Goal: Information Seeking & Learning: Learn about a topic

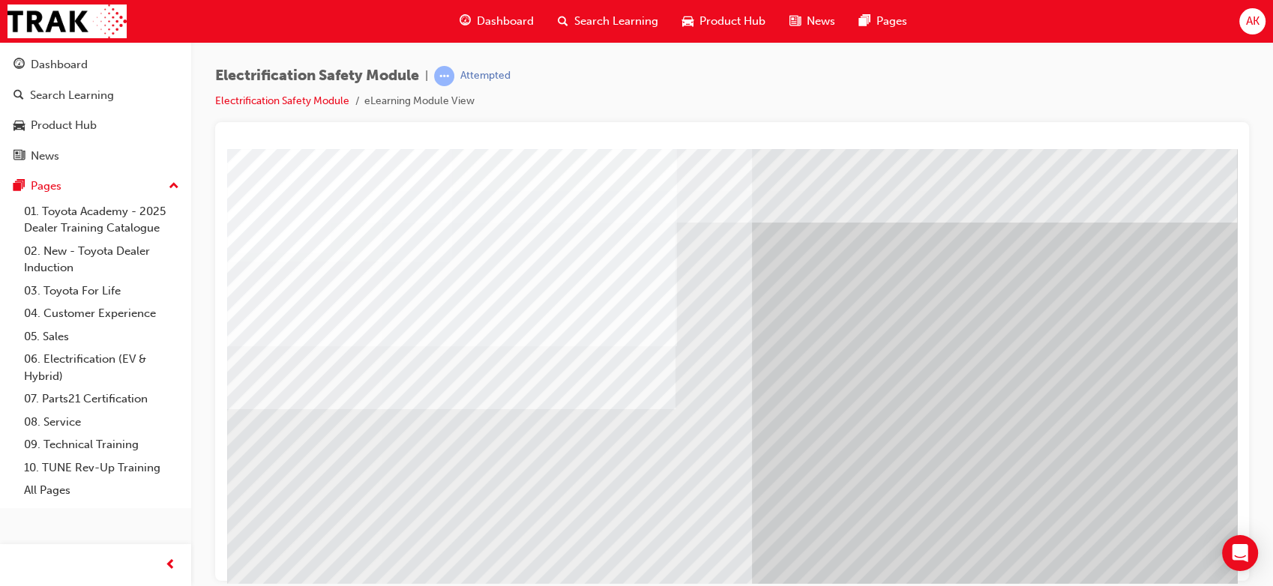
scroll to position [38, 0]
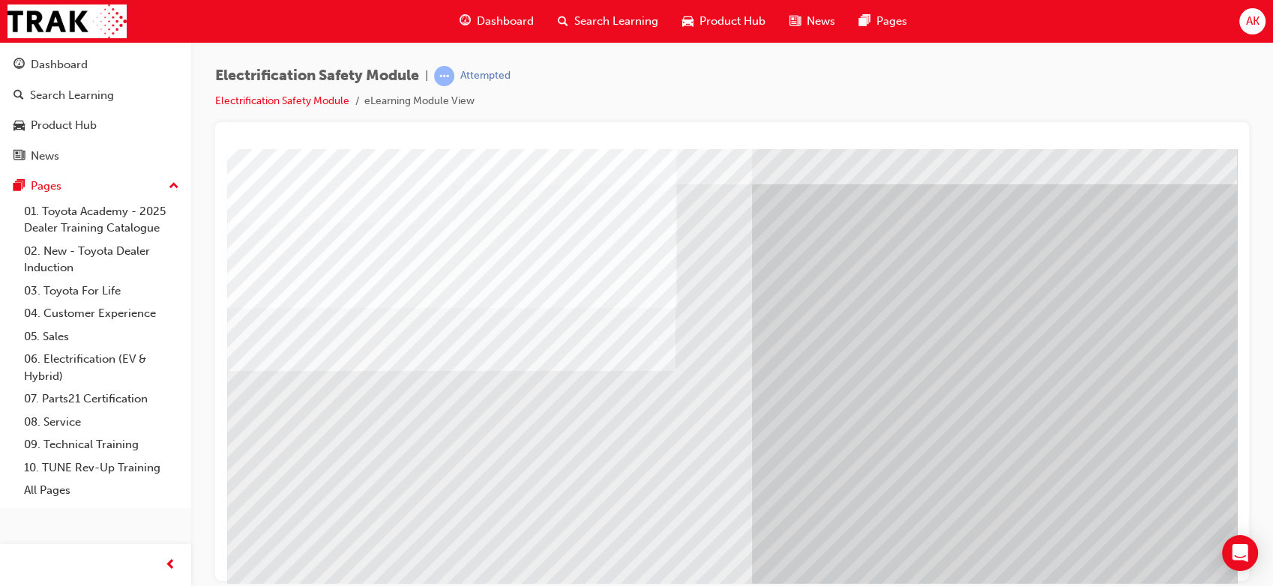
drag, startPoint x: 0, startPoint y: 0, endPoint x: 953, endPoint y: 55, distance: 954.5
click at [953, 55] on div "Electrification Safety Module | Attempted Electrification Safety Module eLearni…" at bounding box center [732, 295] width 1082 height 507
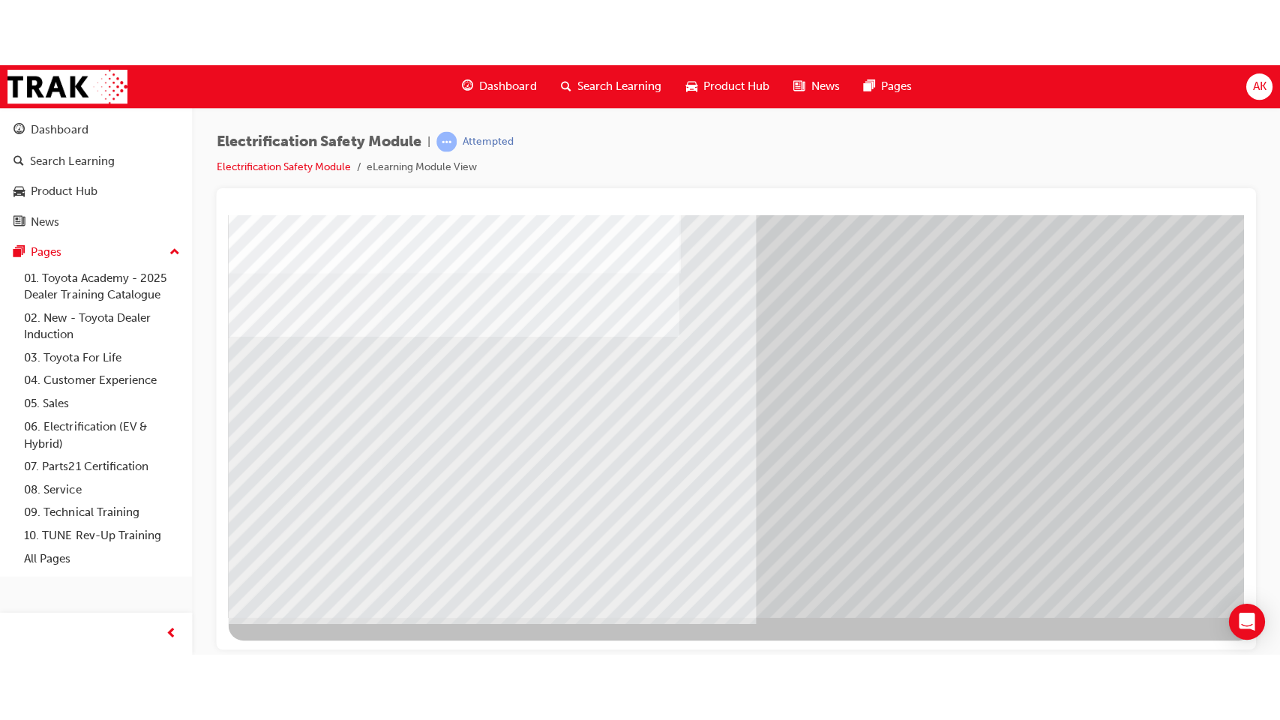
scroll to position [0, 0]
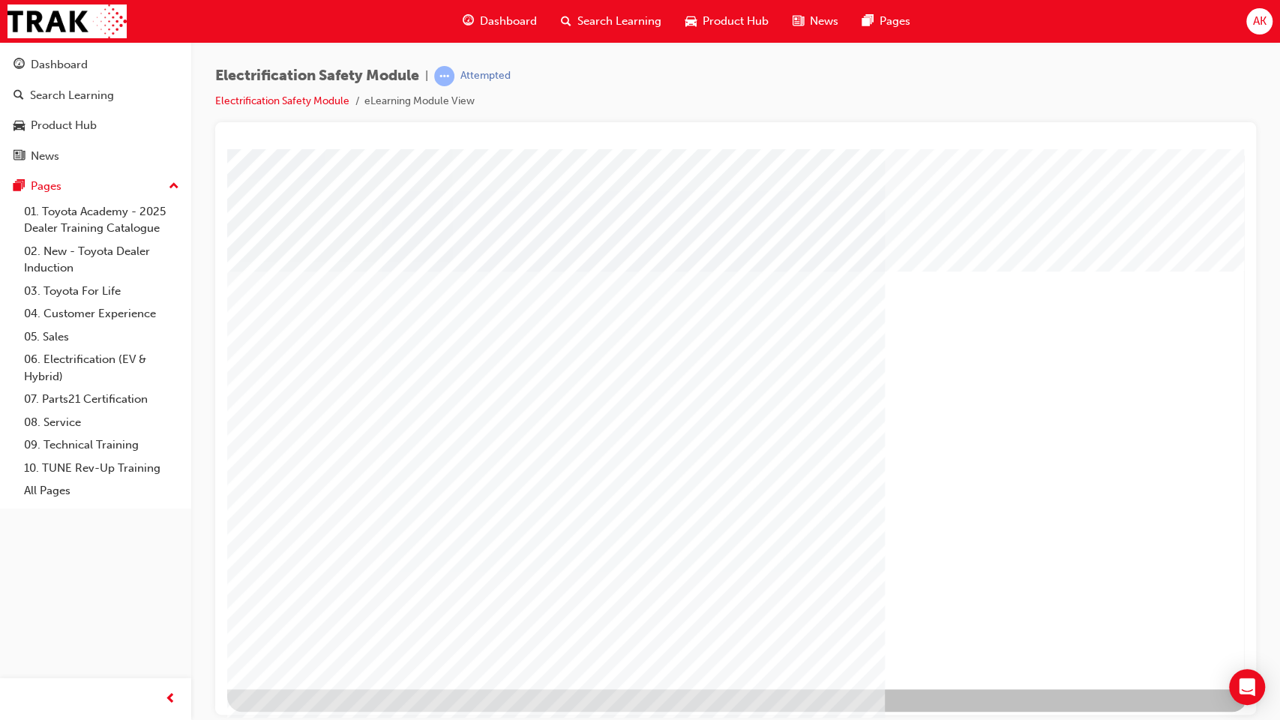
scroll to position [6, 0]
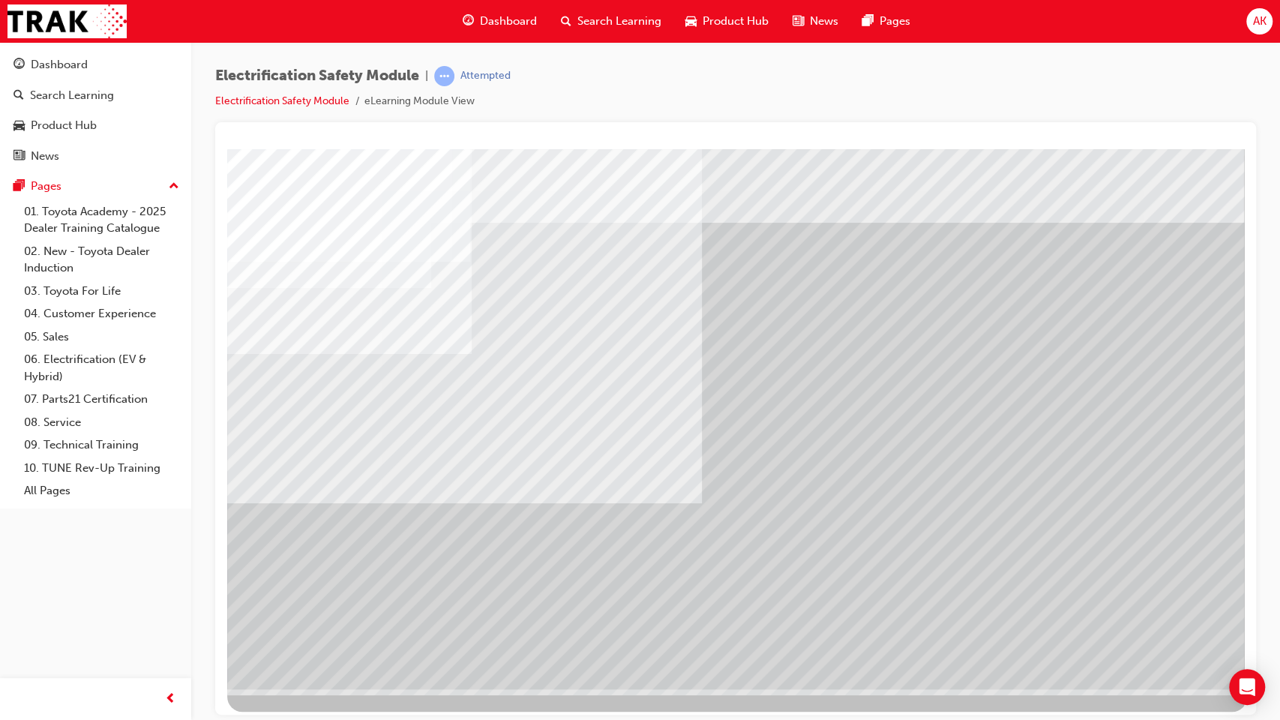
scroll to position [6, 0]
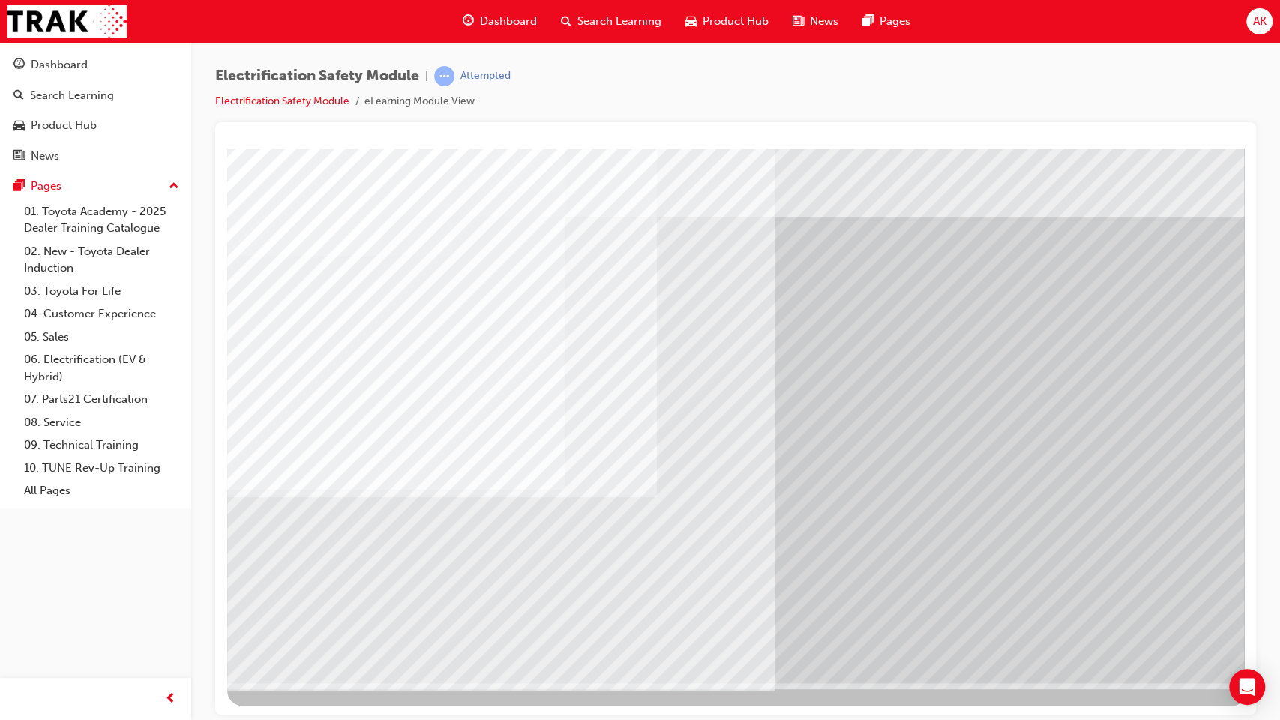
scroll to position [0, 0]
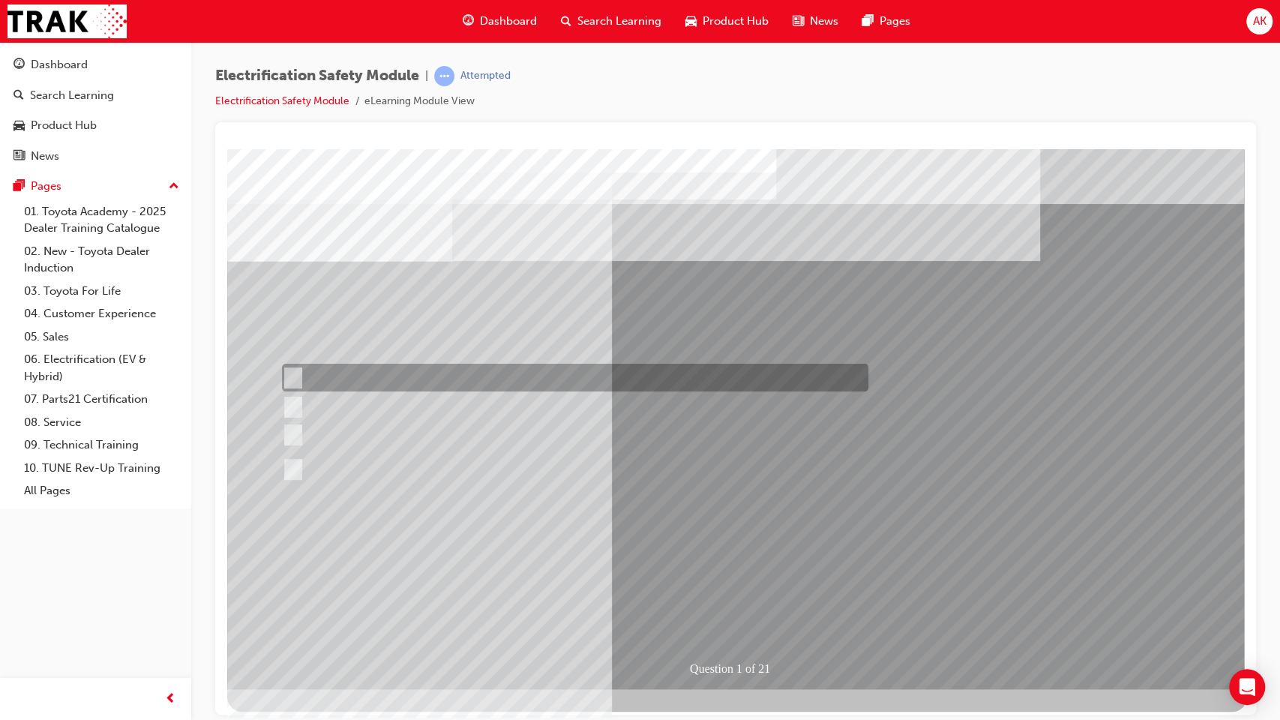
click at [637, 382] on div at bounding box center [571, 378] width 586 height 28
radio input "true"
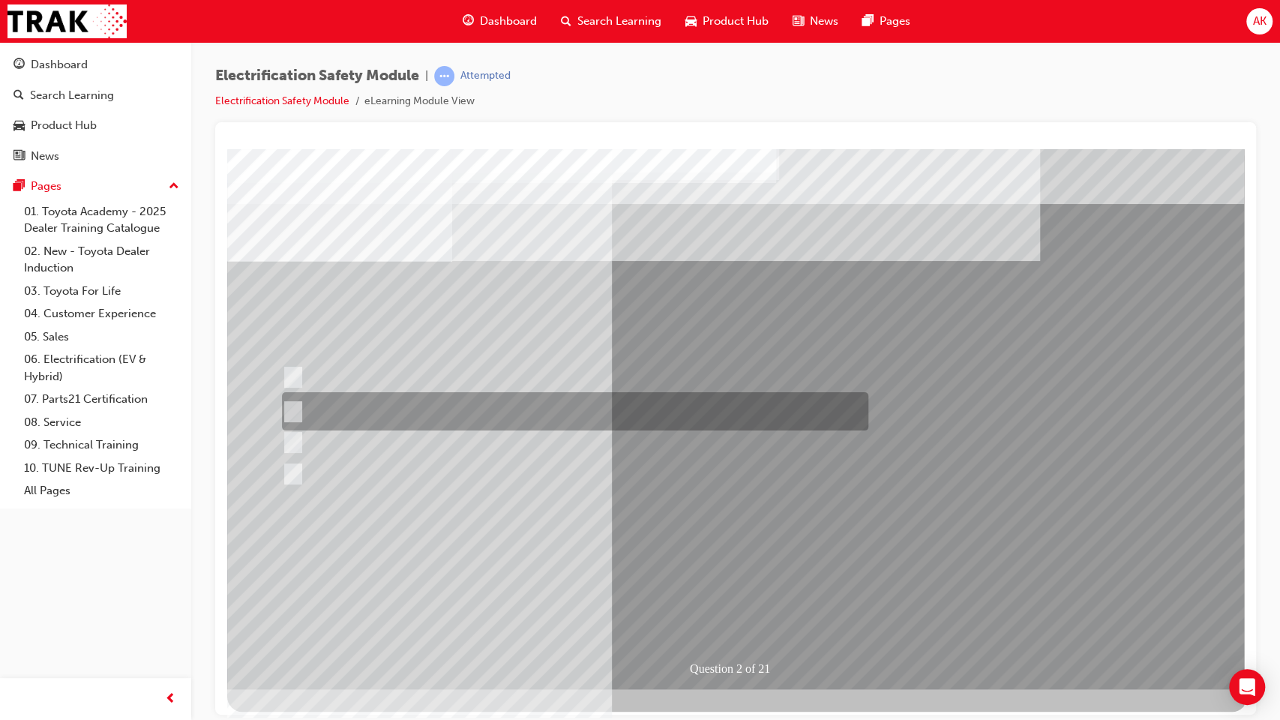
click at [546, 415] on div at bounding box center [571, 411] width 586 height 38
radio input "true"
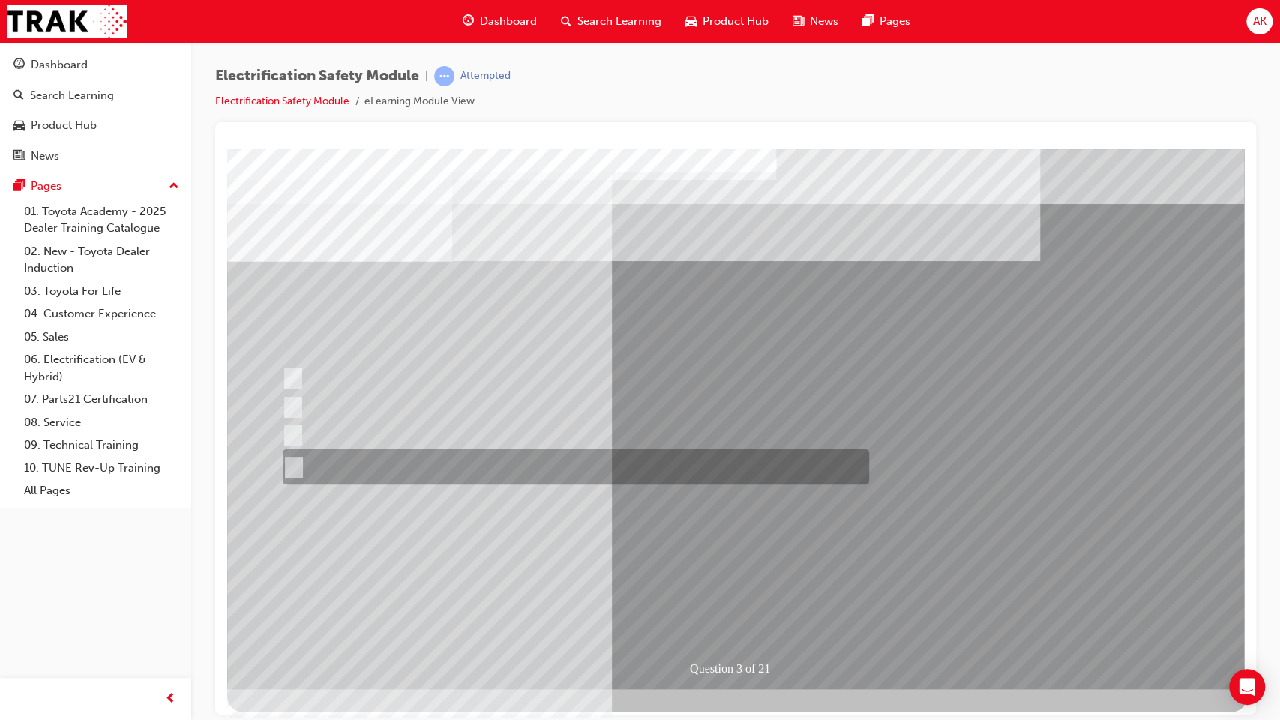
click at [572, 464] on div at bounding box center [572, 466] width 586 height 35
radio input "true"
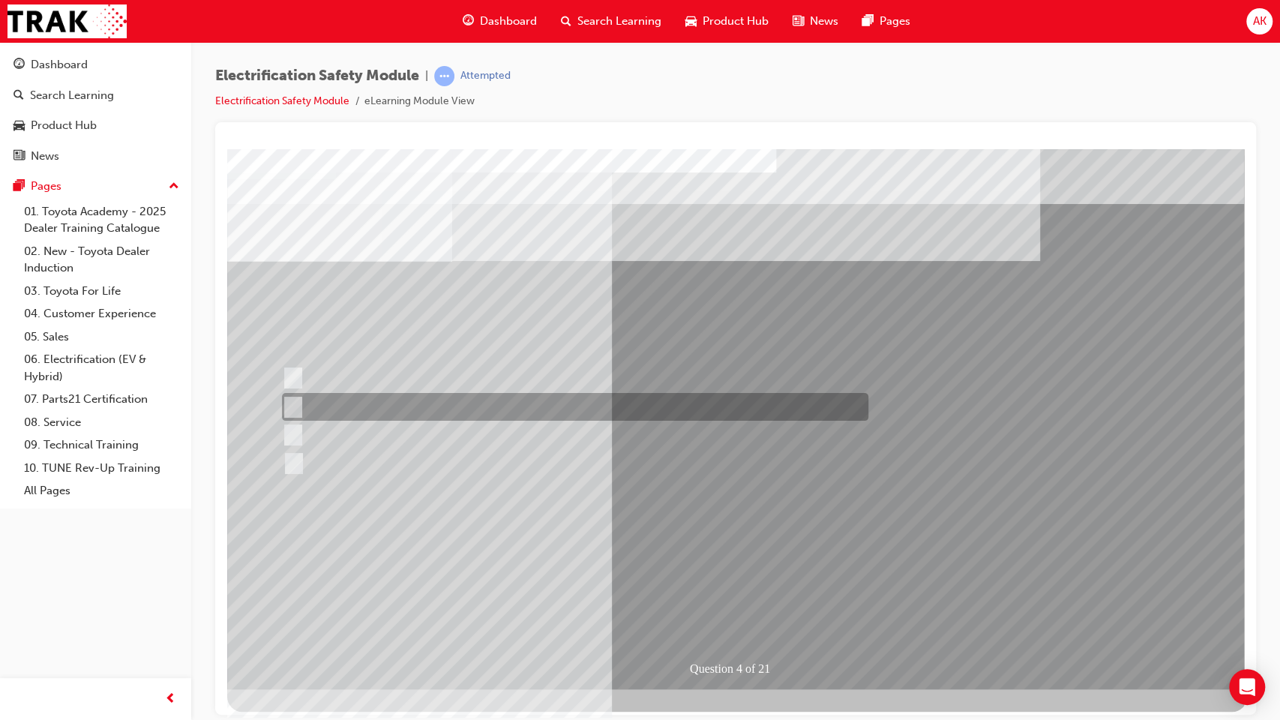
click at [464, 406] on div at bounding box center [571, 407] width 586 height 28
checkbox input "true"
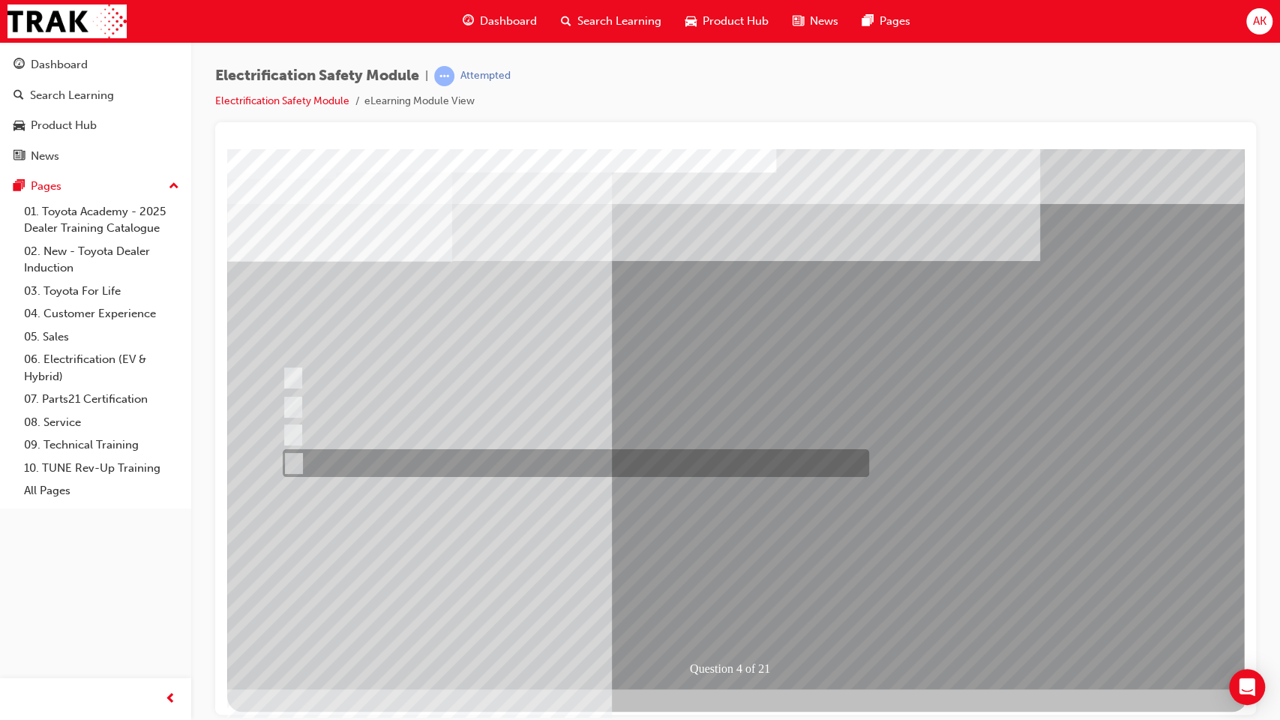
click at [474, 466] on div at bounding box center [572, 463] width 586 height 28
checkbox input "true"
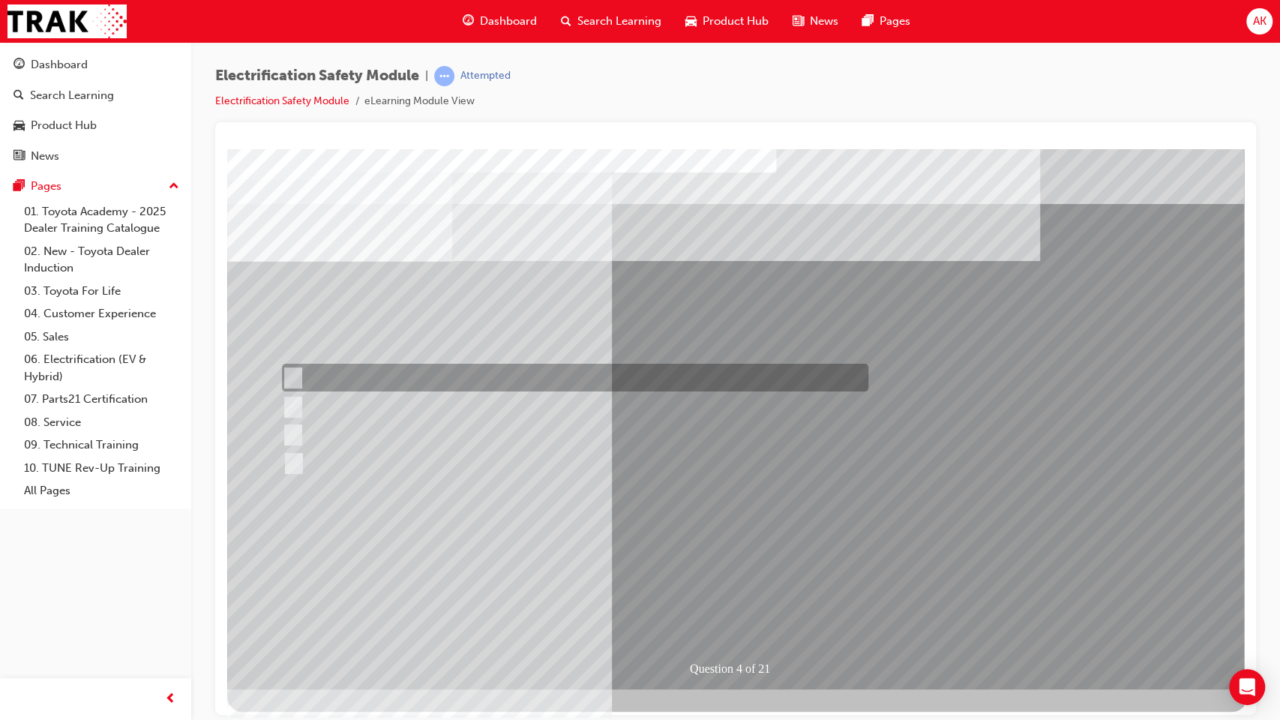
click at [433, 375] on div at bounding box center [571, 378] width 586 height 28
checkbox input "true"
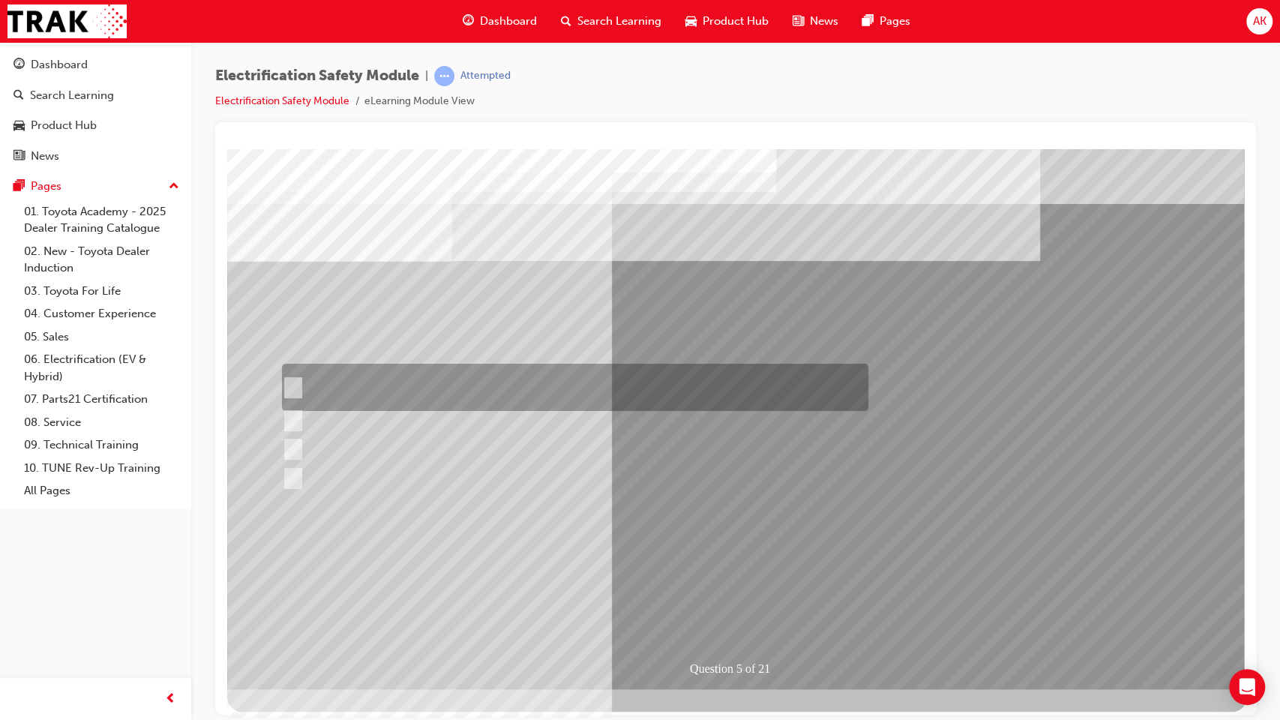
click at [541, 394] on div at bounding box center [571, 387] width 586 height 47
checkbox input "true"
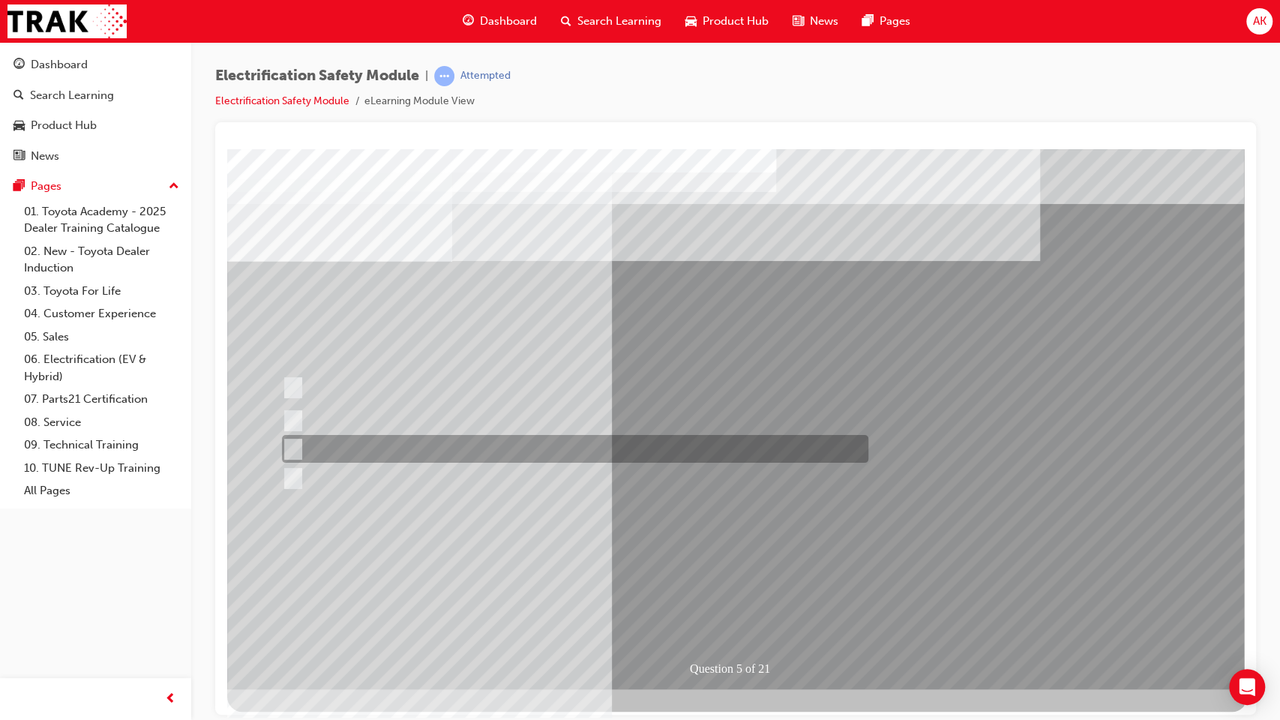
click at [560, 453] on div at bounding box center [571, 449] width 586 height 28
checkbox input "true"
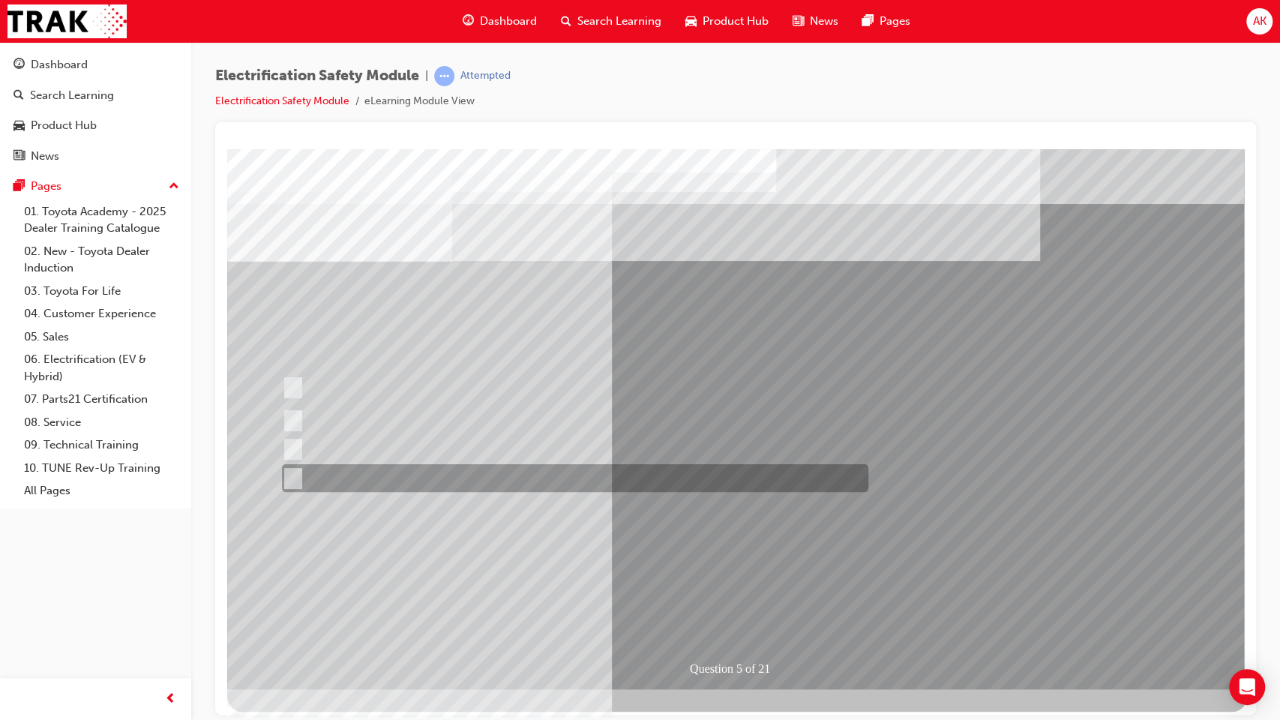
click at [535, 471] on div at bounding box center [571, 478] width 586 height 28
checkbox input "true"
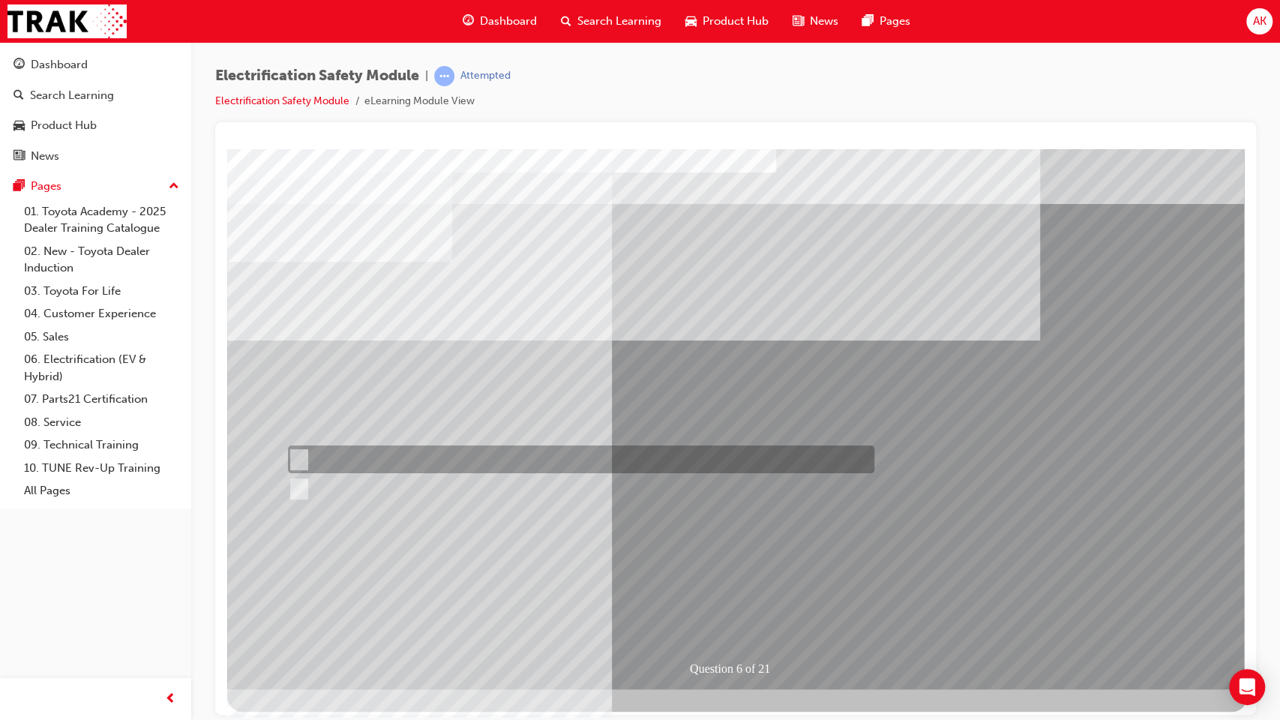
click at [370, 459] on div at bounding box center [577, 459] width 586 height 28
radio input "true"
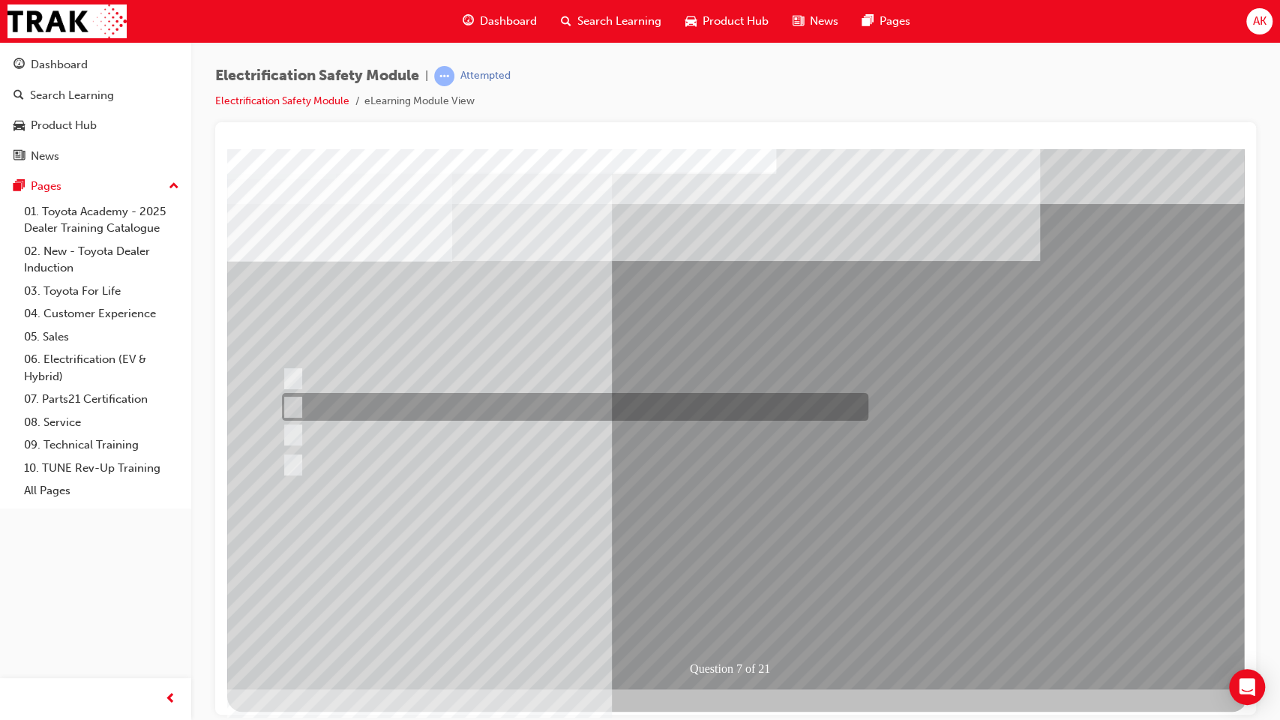
click at [546, 413] on div at bounding box center [571, 407] width 586 height 28
radio input "true"
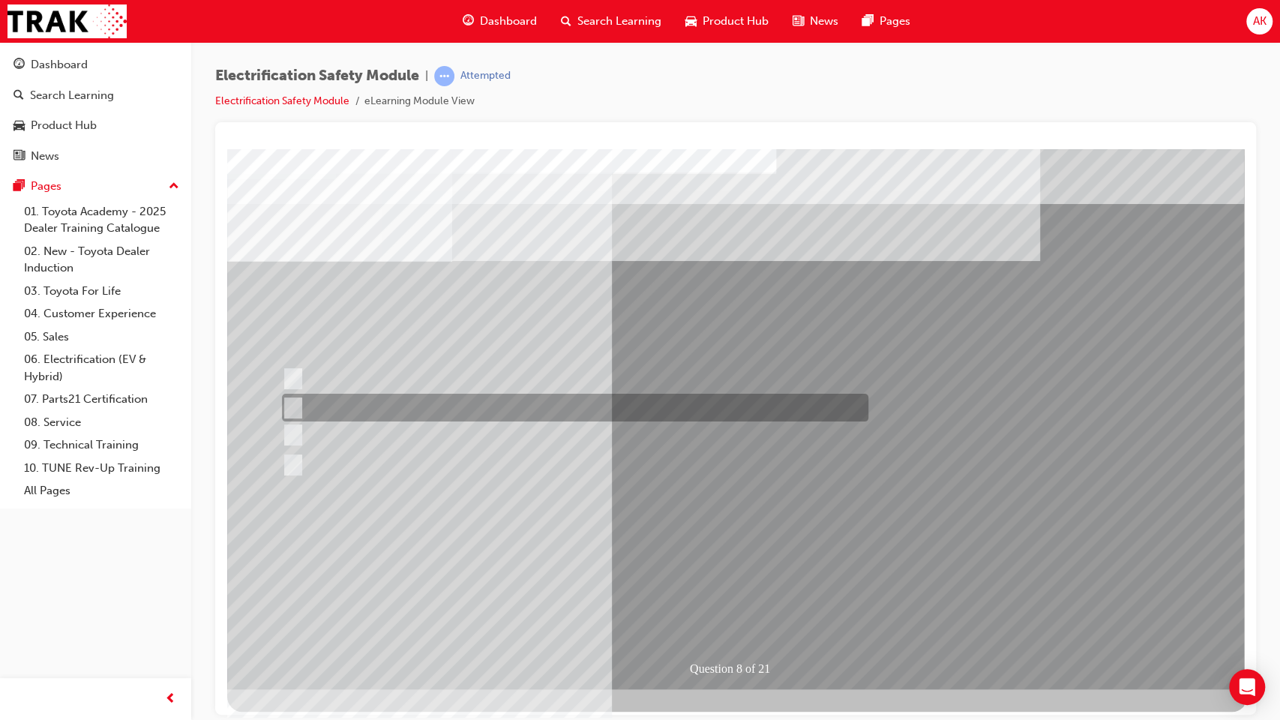
click at [484, 403] on div at bounding box center [571, 408] width 586 height 28
radio input "true"
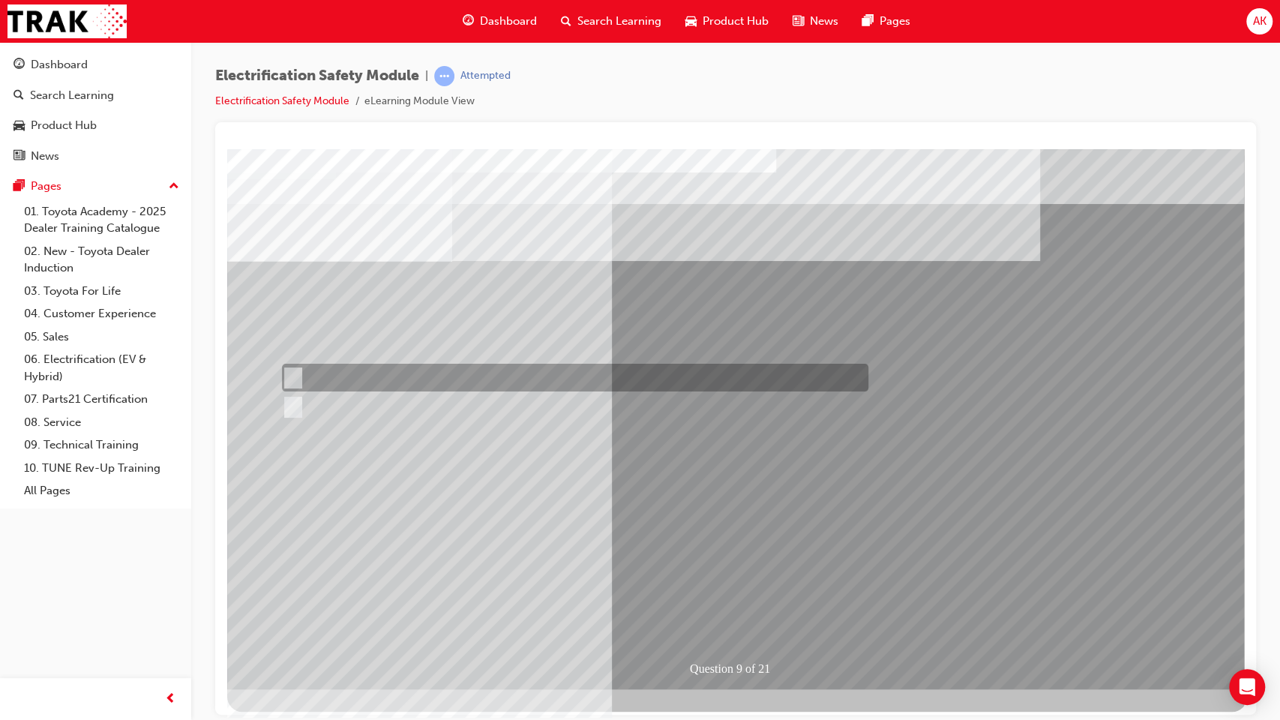
click at [334, 379] on div at bounding box center [571, 378] width 586 height 28
radio input "true"
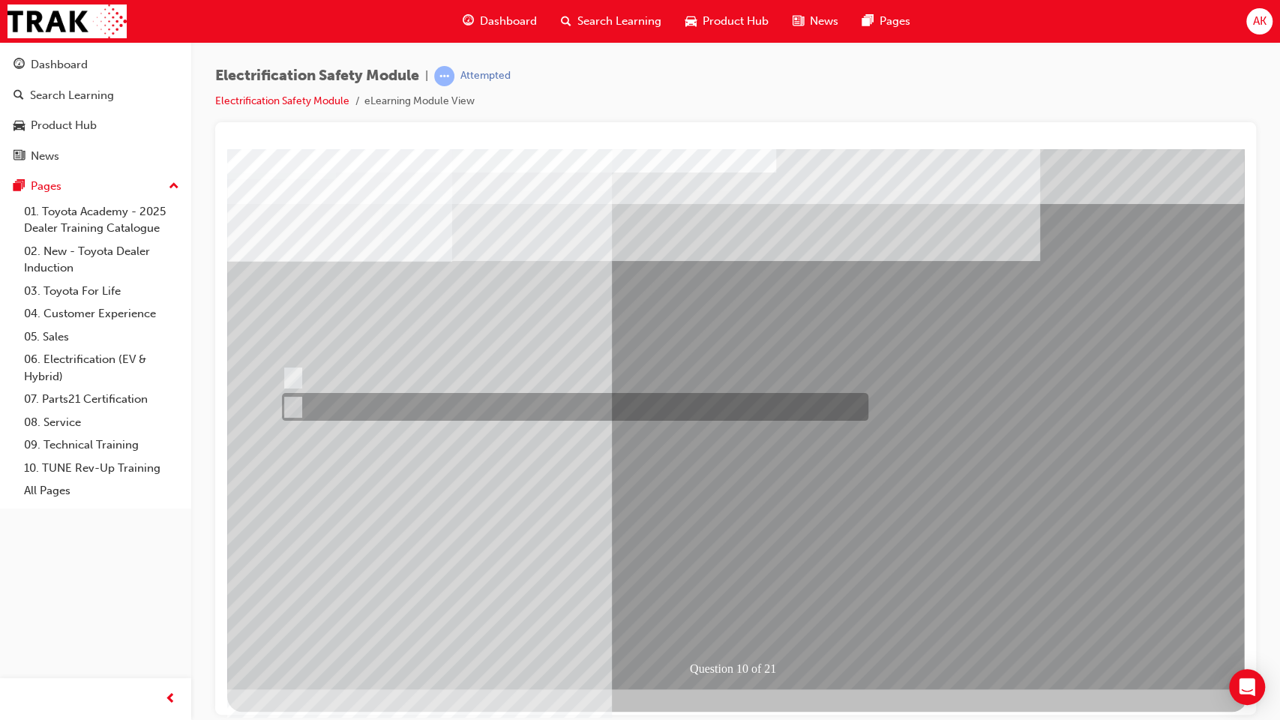
click at [339, 409] on div at bounding box center [571, 407] width 586 height 28
radio input "true"
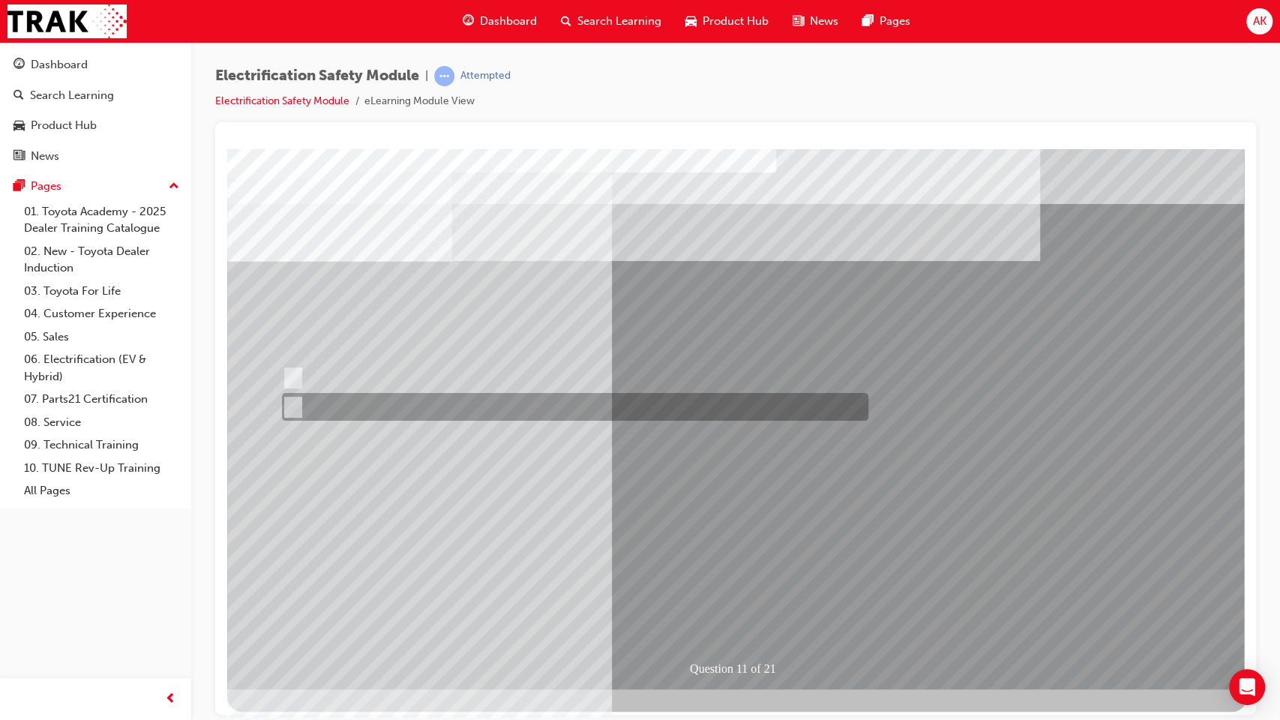
click at [325, 393] on div at bounding box center [571, 407] width 586 height 28
radio input "true"
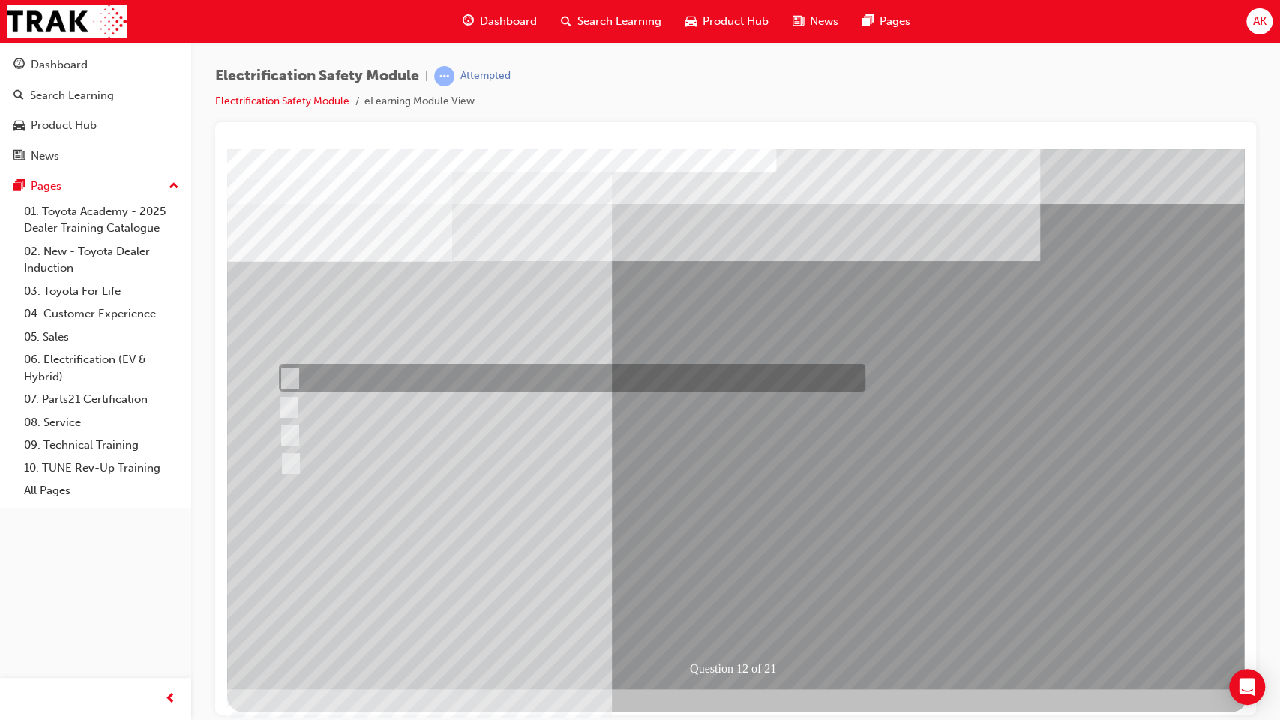
click at [400, 370] on div at bounding box center [568, 378] width 586 height 28
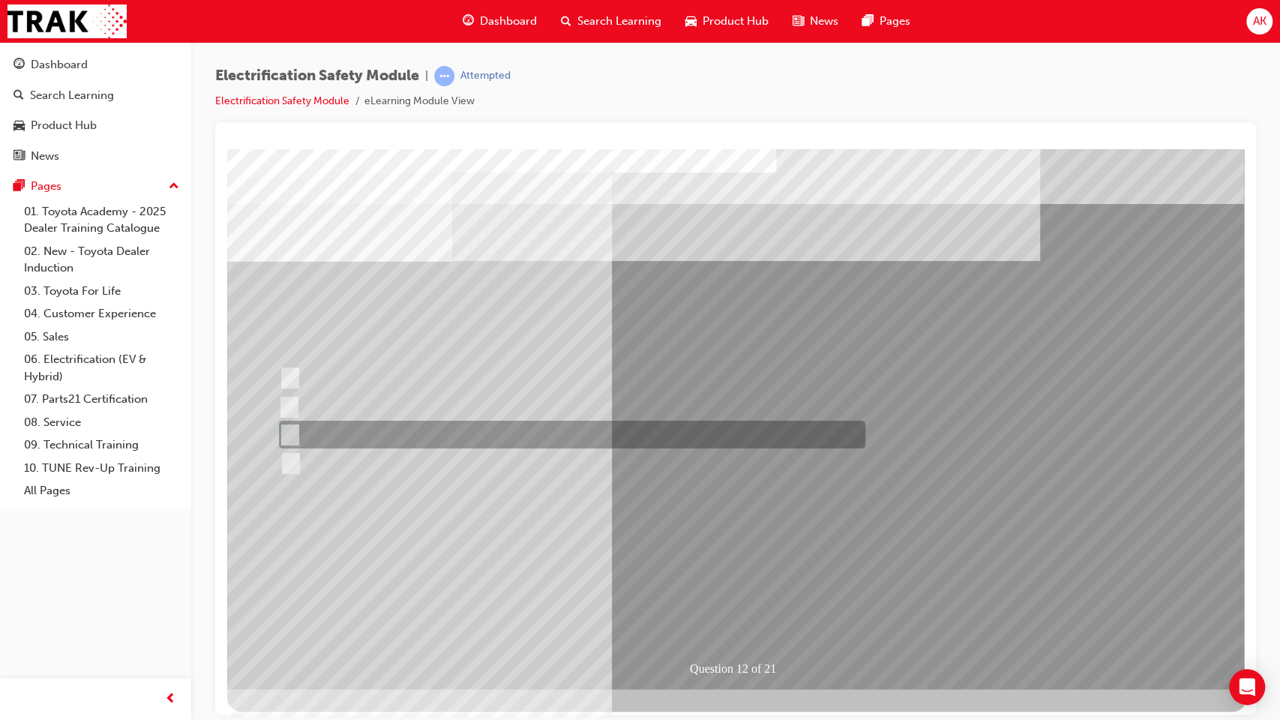
click at [438, 434] on div at bounding box center [568, 435] width 586 height 28
radio input "false"
radio input "true"
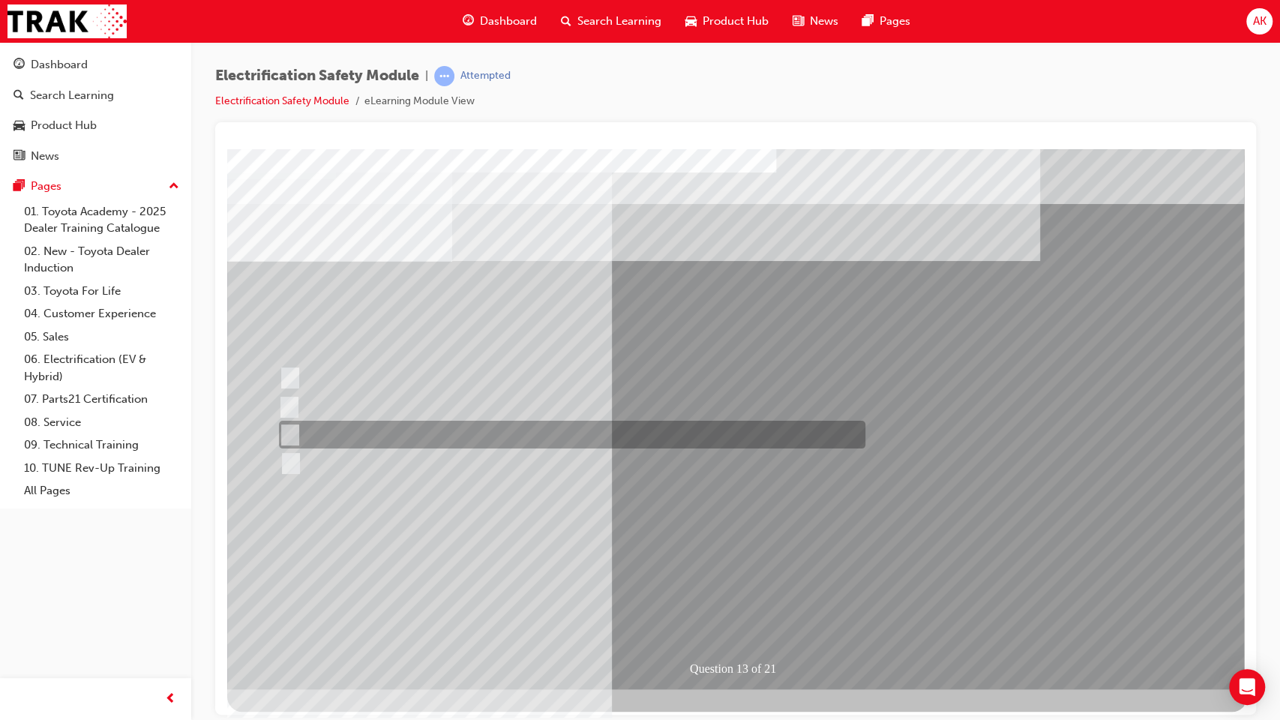
click at [630, 438] on div at bounding box center [568, 435] width 586 height 28
radio input "true"
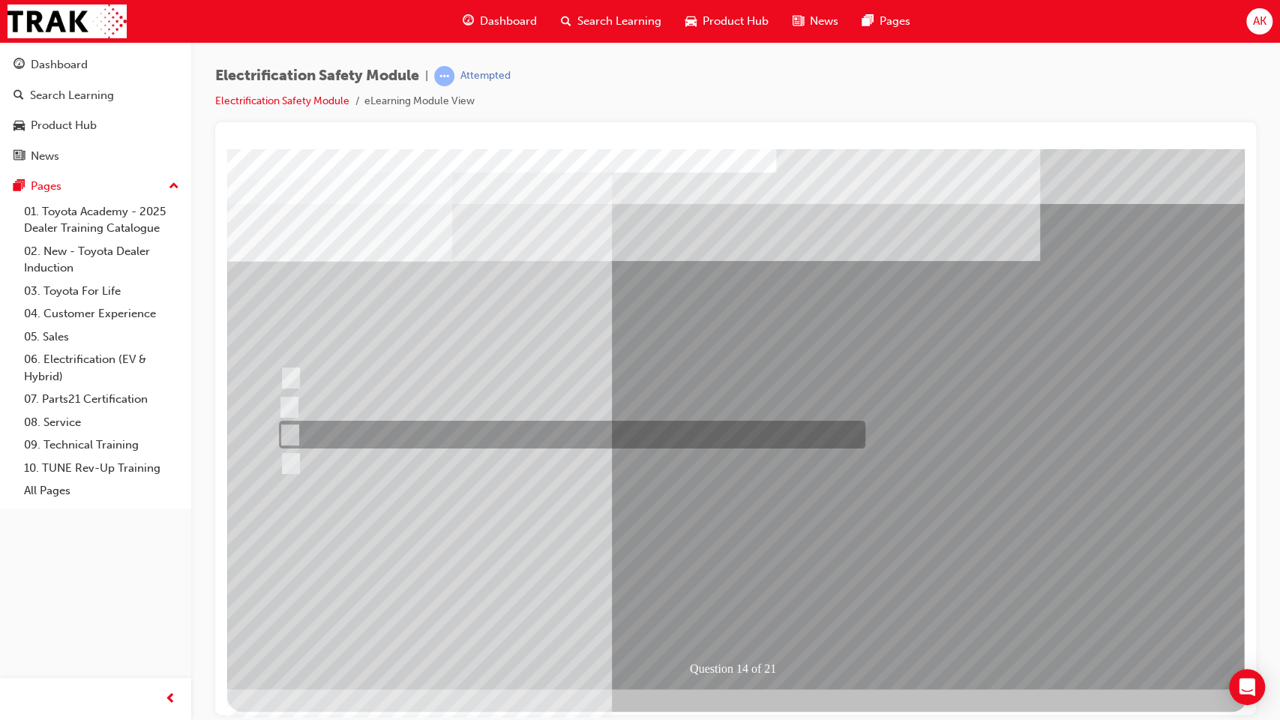
click at [356, 424] on div at bounding box center [568, 435] width 586 height 28
radio input "true"
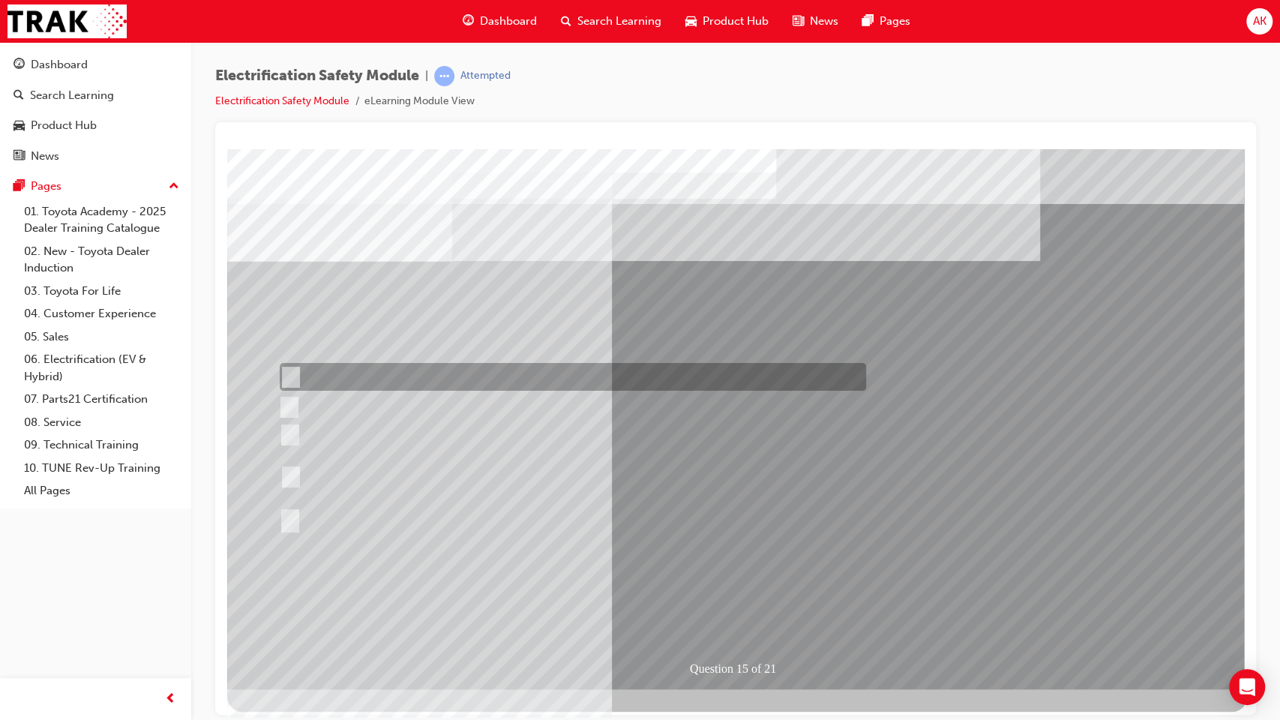
click at [545, 372] on div at bounding box center [569, 377] width 586 height 28
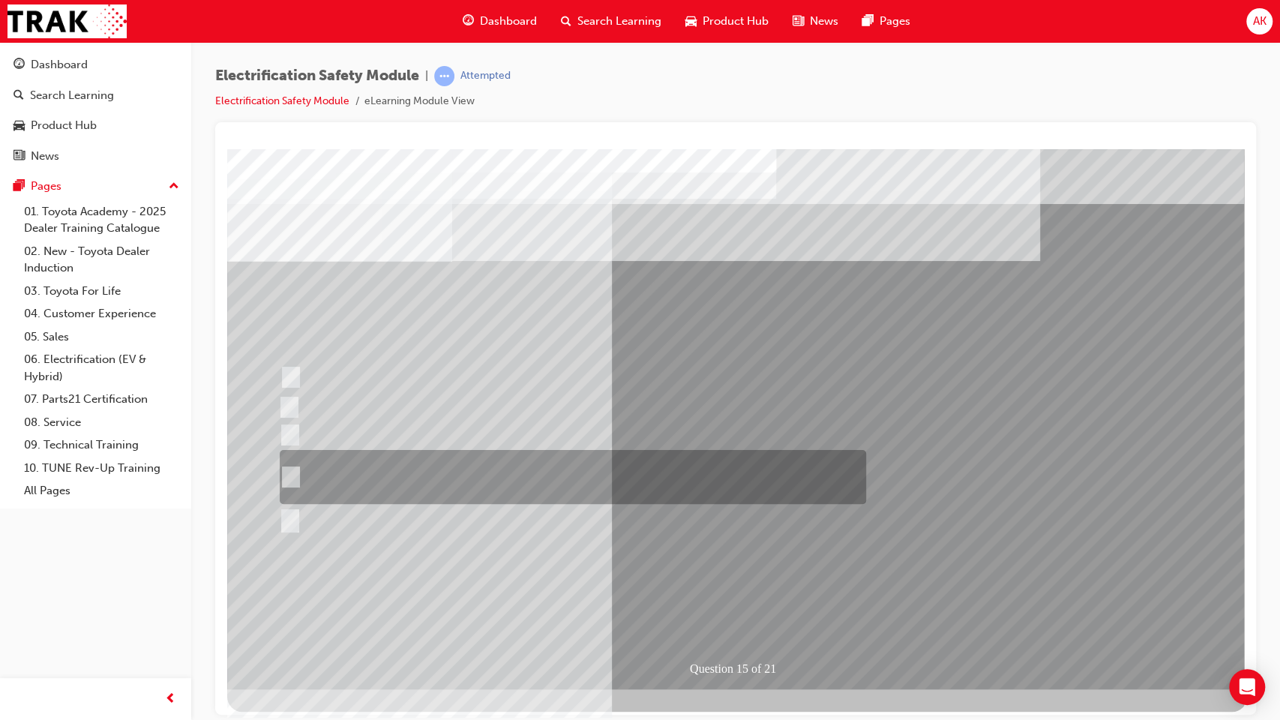
click at [539, 474] on div at bounding box center [569, 477] width 586 height 54
radio input "false"
radio input "true"
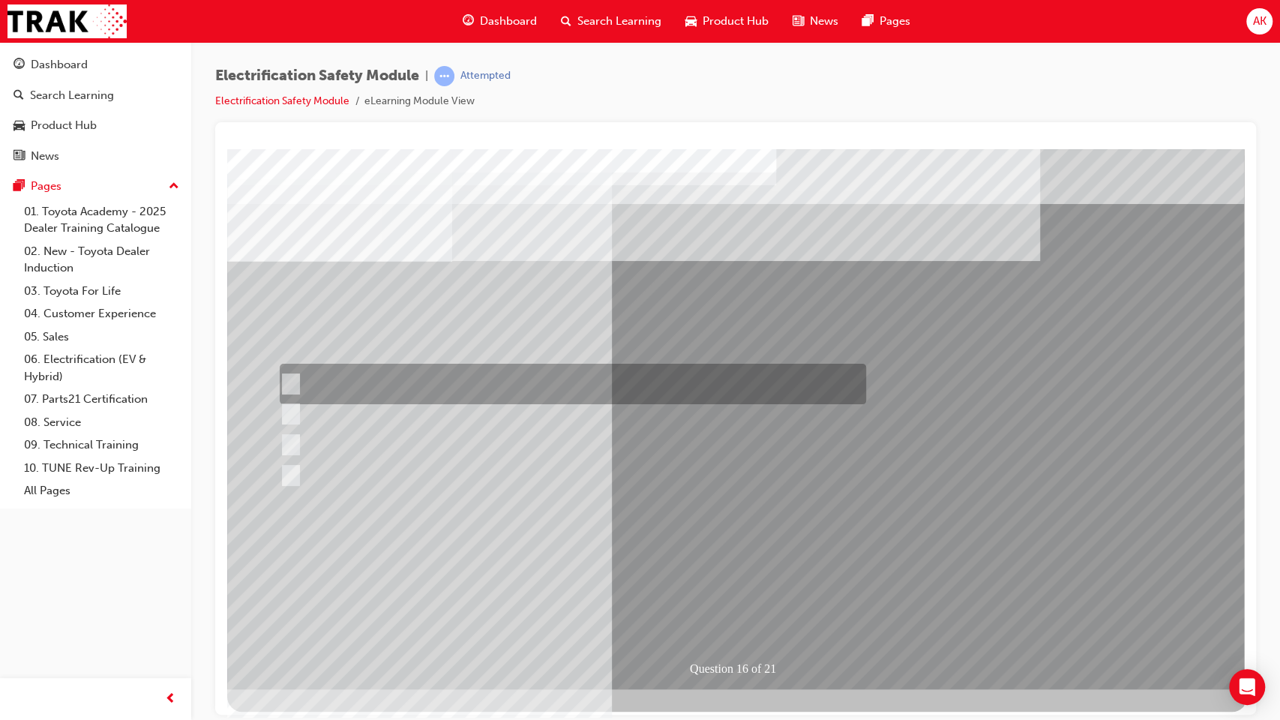
click at [616, 373] on div at bounding box center [569, 384] width 586 height 40
radio input "true"
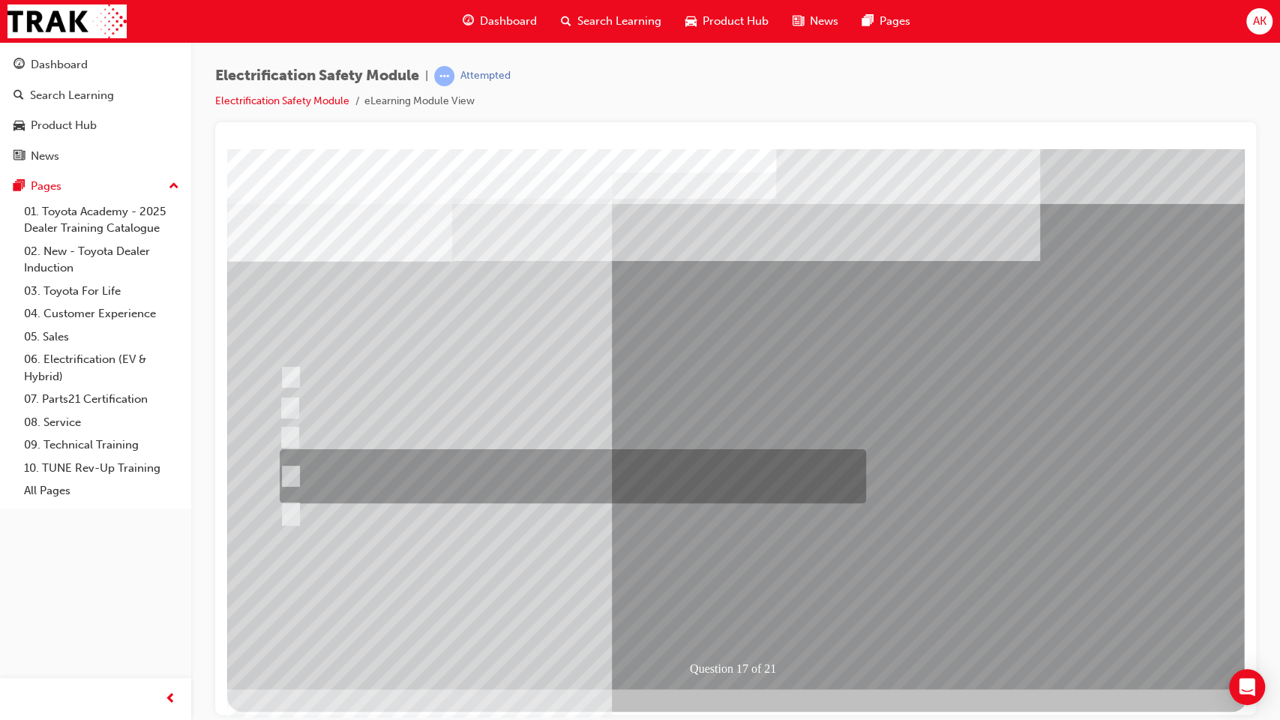
click at [667, 475] on div at bounding box center [569, 476] width 586 height 54
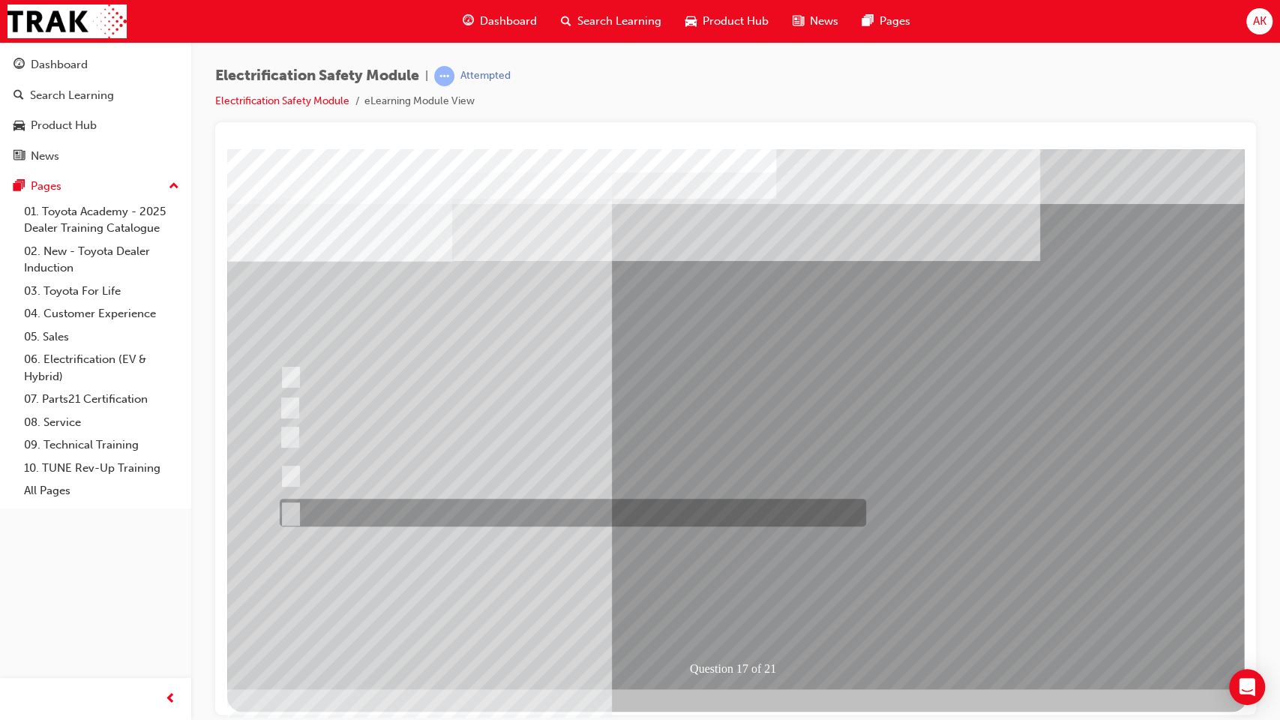
click at [419, 513] on div at bounding box center [569, 513] width 586 height 28
radio input "false"
radio input "true"
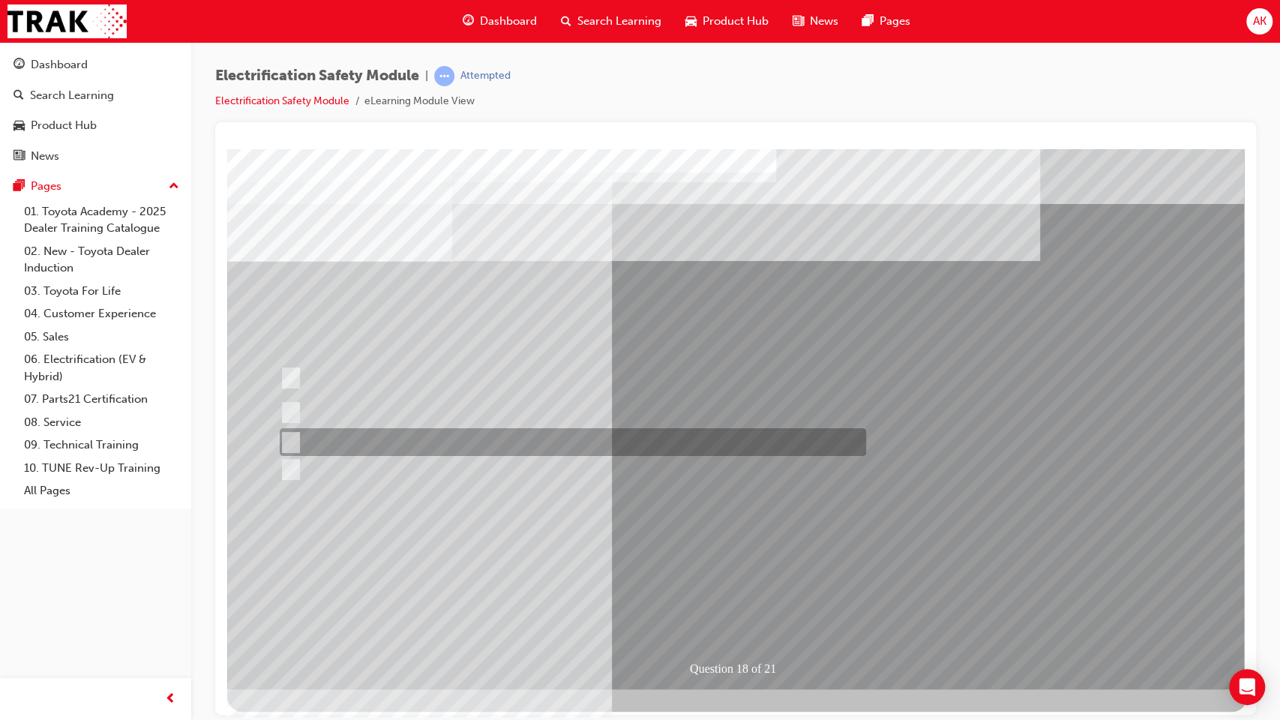
click at [508, 449] on div at bounding box center [569, 442] width 586 height 28
radio input "true"
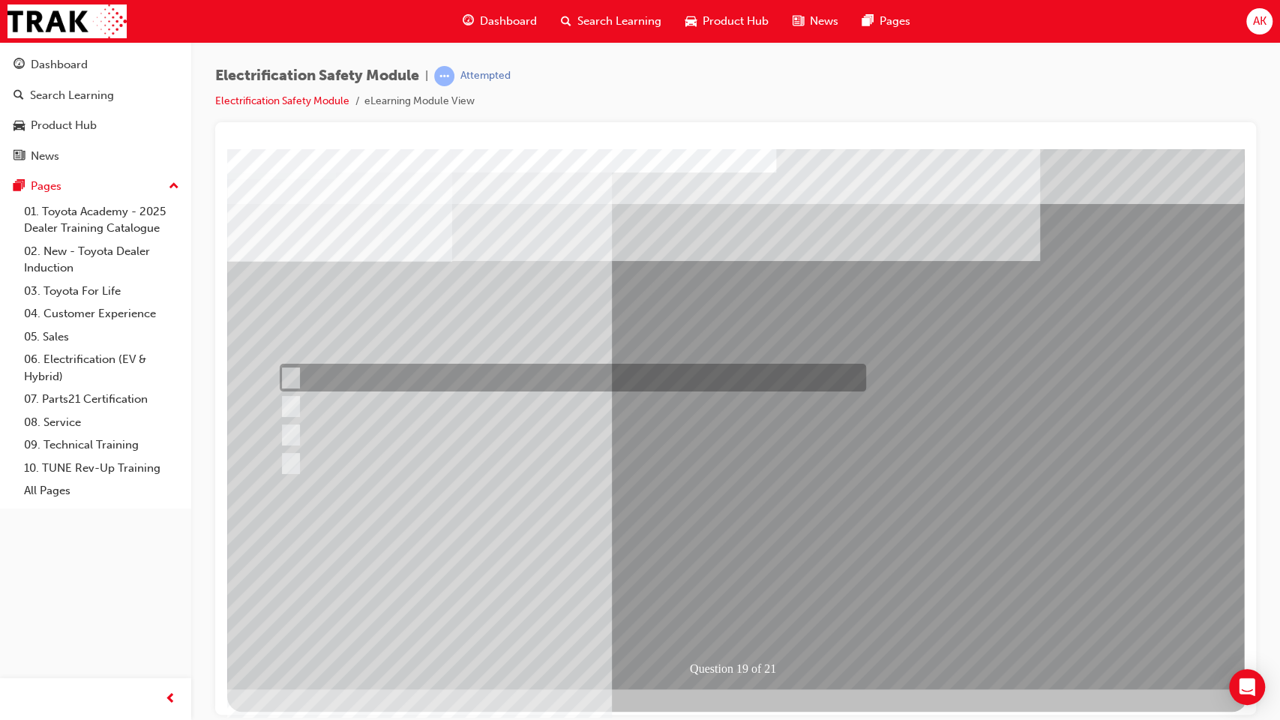
click at [616, 385] on div at bounding box center [569, 378] width 586 height 28
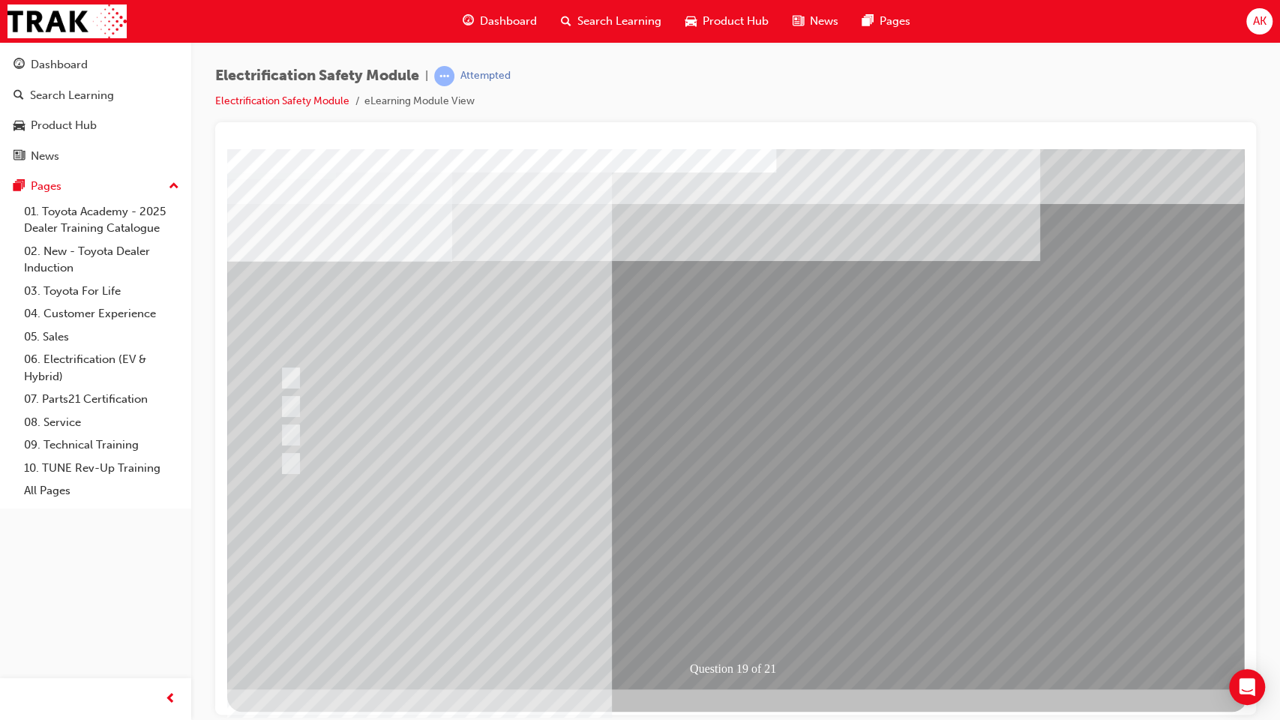
scroll to position [0, 6]
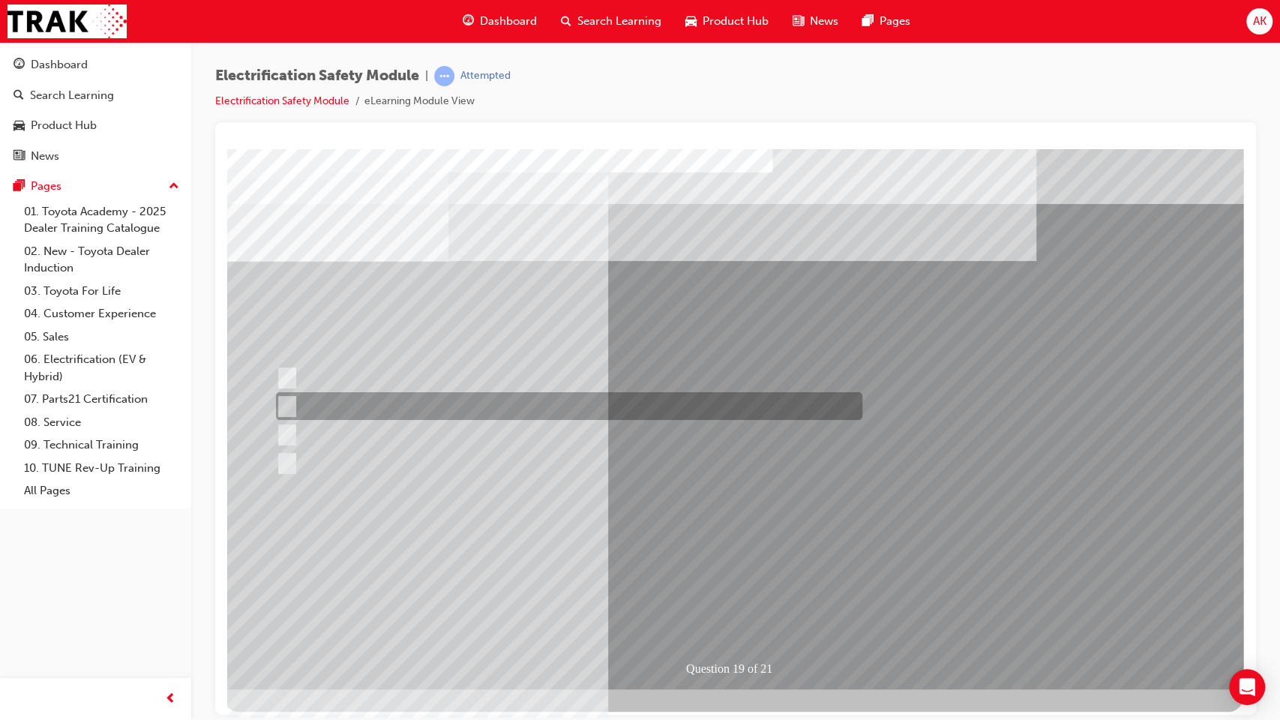
click at [686, 418] on div at bounding box center [565, 406] width 586 height 28
radio input "false"
radio input "true"
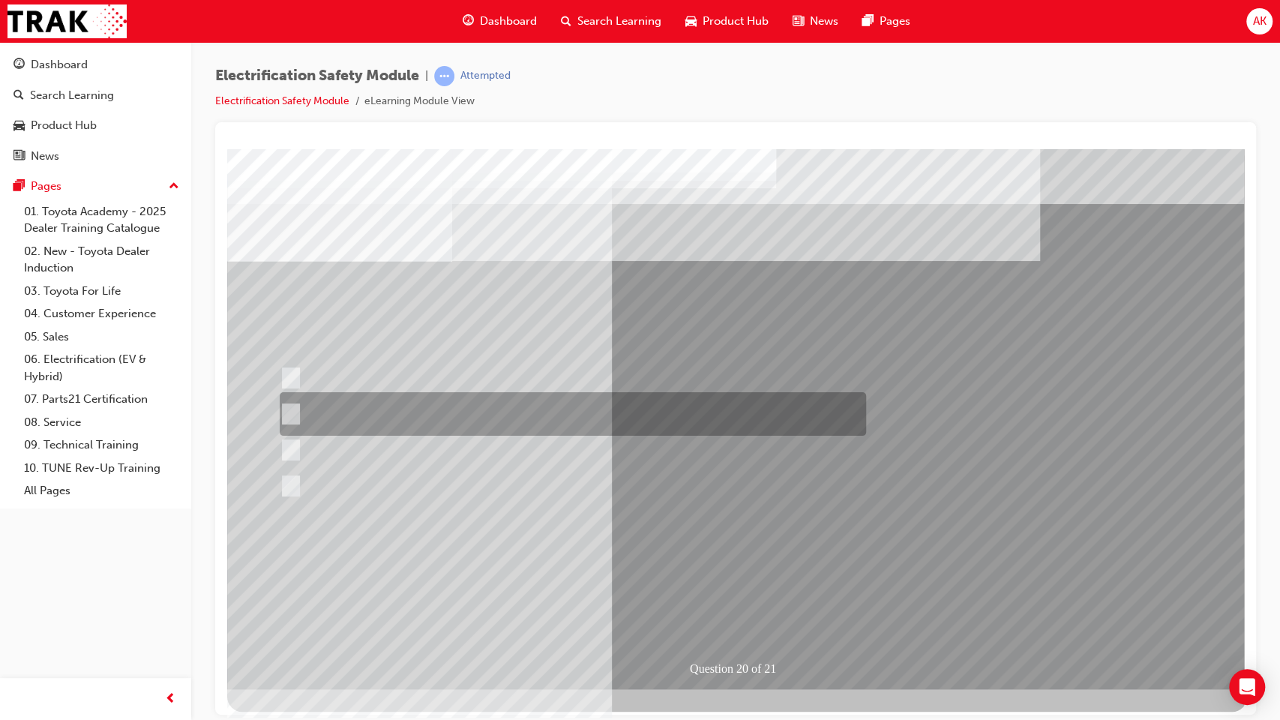
click at [606, 417] on div at bounding box center [569, 413] width 586 height 43
radio input "true"
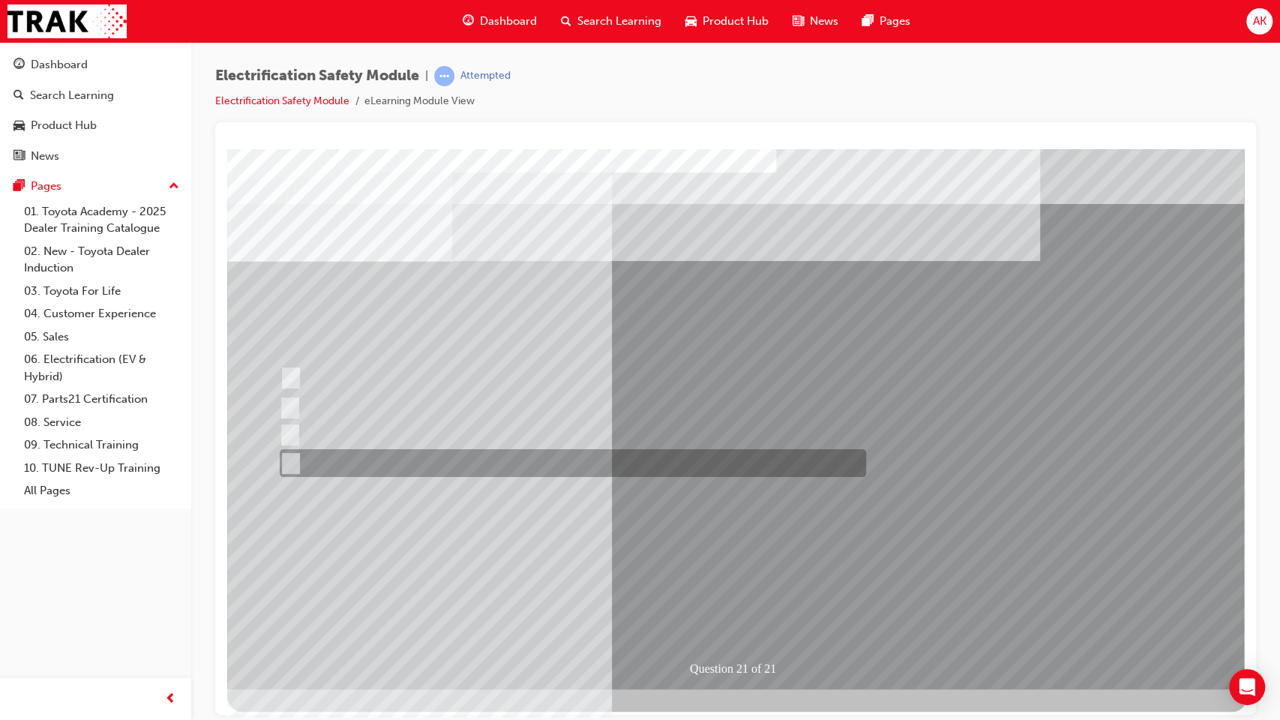
click at [541, 460] on div at bounding box center [569, 463] width 586 height 28
radio input "true"
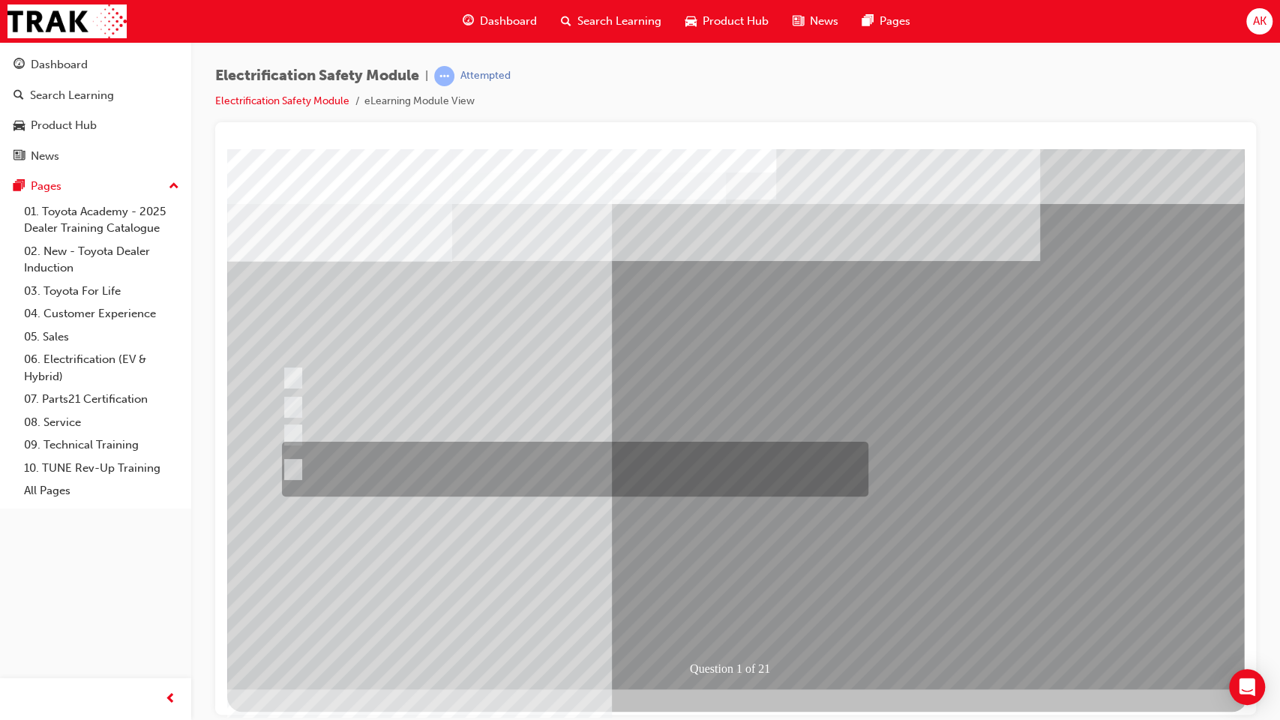
click at [574, 463] on div at bounding box center [571, 469] width 586 height 55
radio input "true"
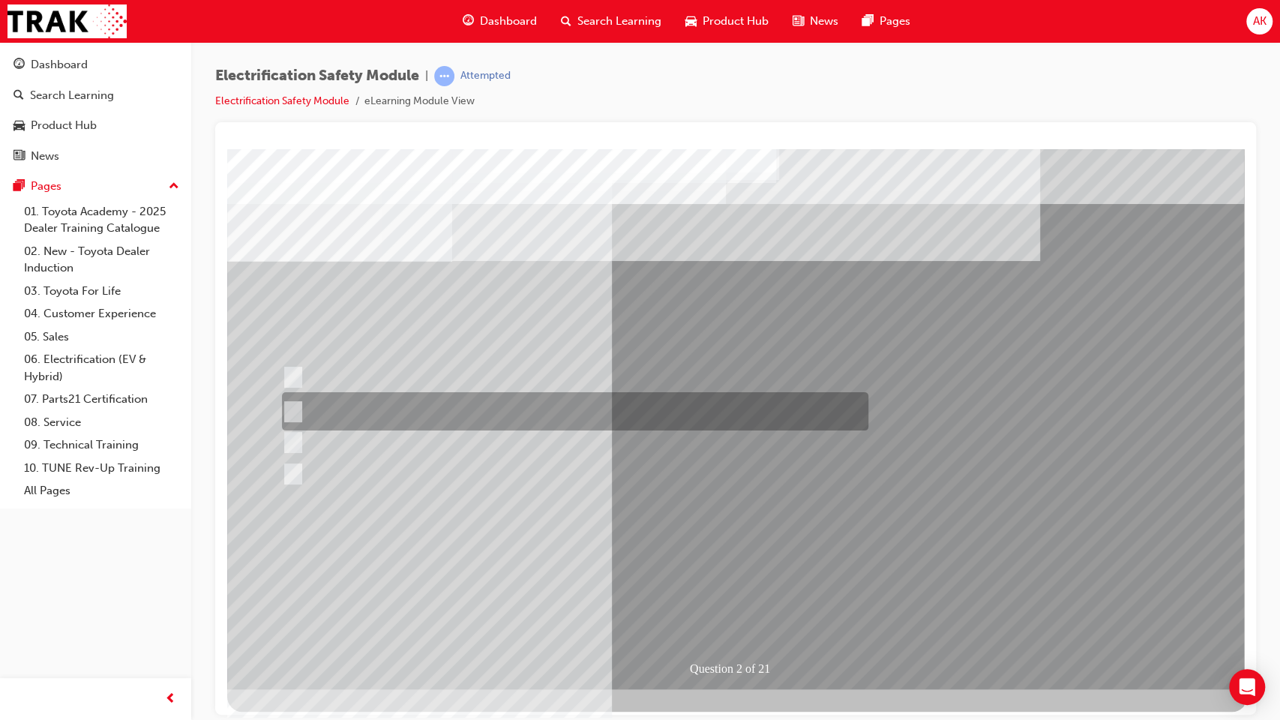
click at [531, 401] on div at bounding box center [571, 411] width 586 height 38
radio input "true"
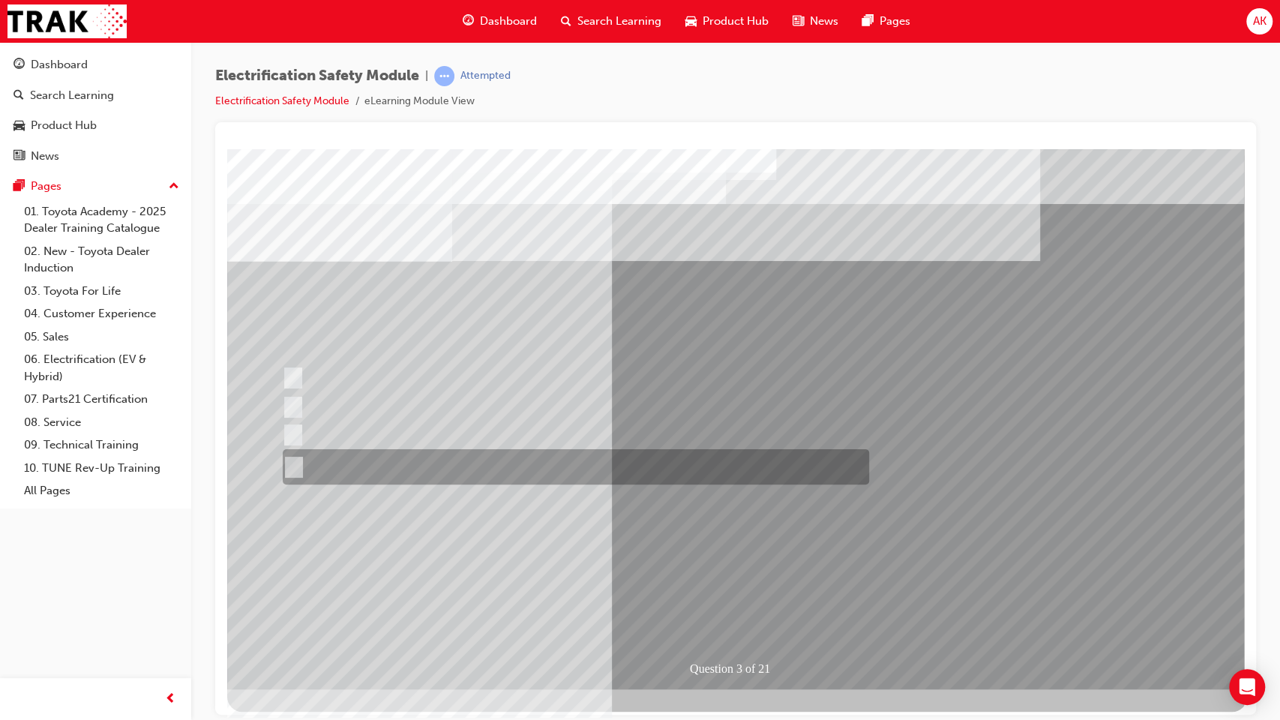
click at [540, 461] on div at bounding box center [572, 466] width 586 height 35
radio input "true"
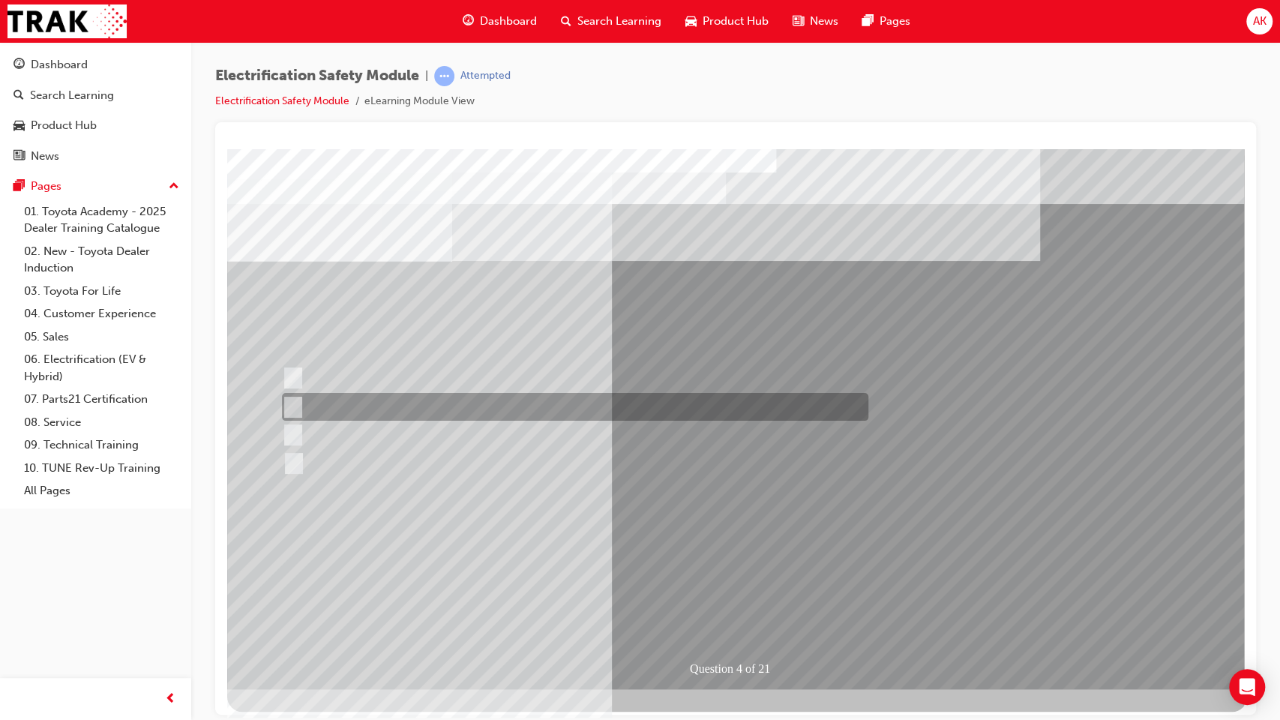
click at [433, 403] on div at bounding box center [571, 407] width 586 height 28
checkbox input "true"
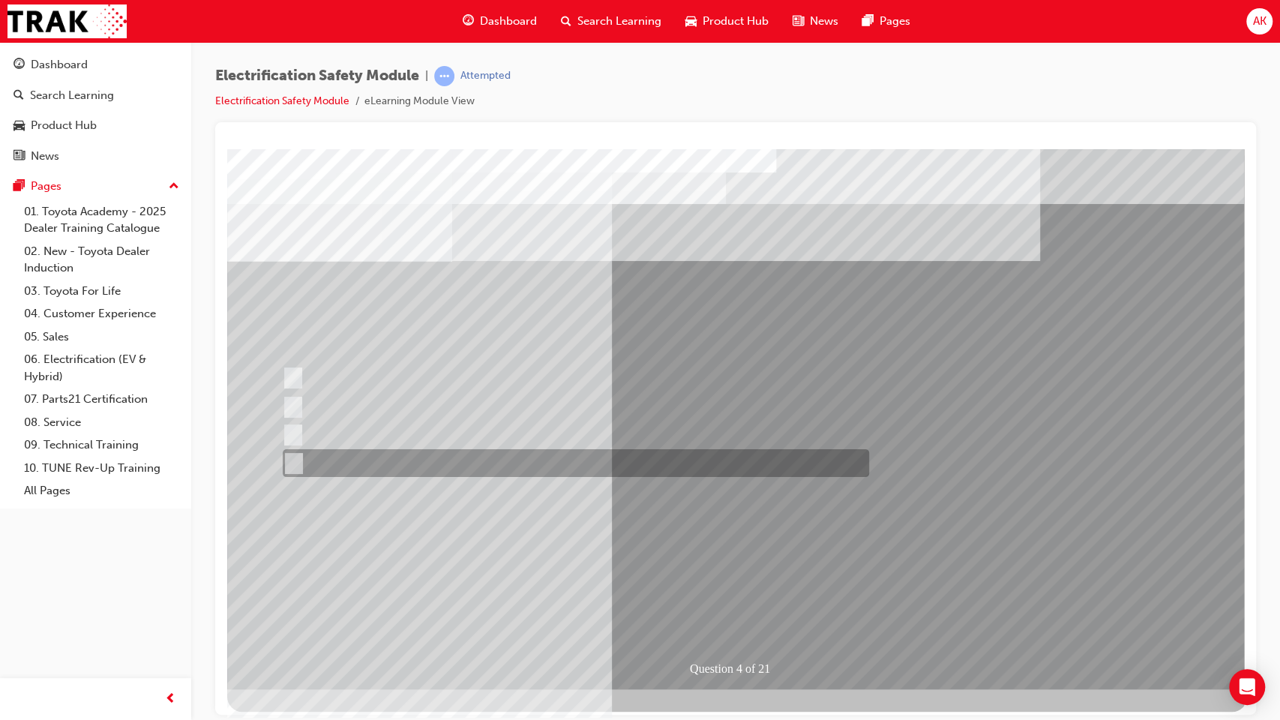
click at [452, 459] on div at bounding box center [572, 463] width 586 height 28
checkbox input "true"
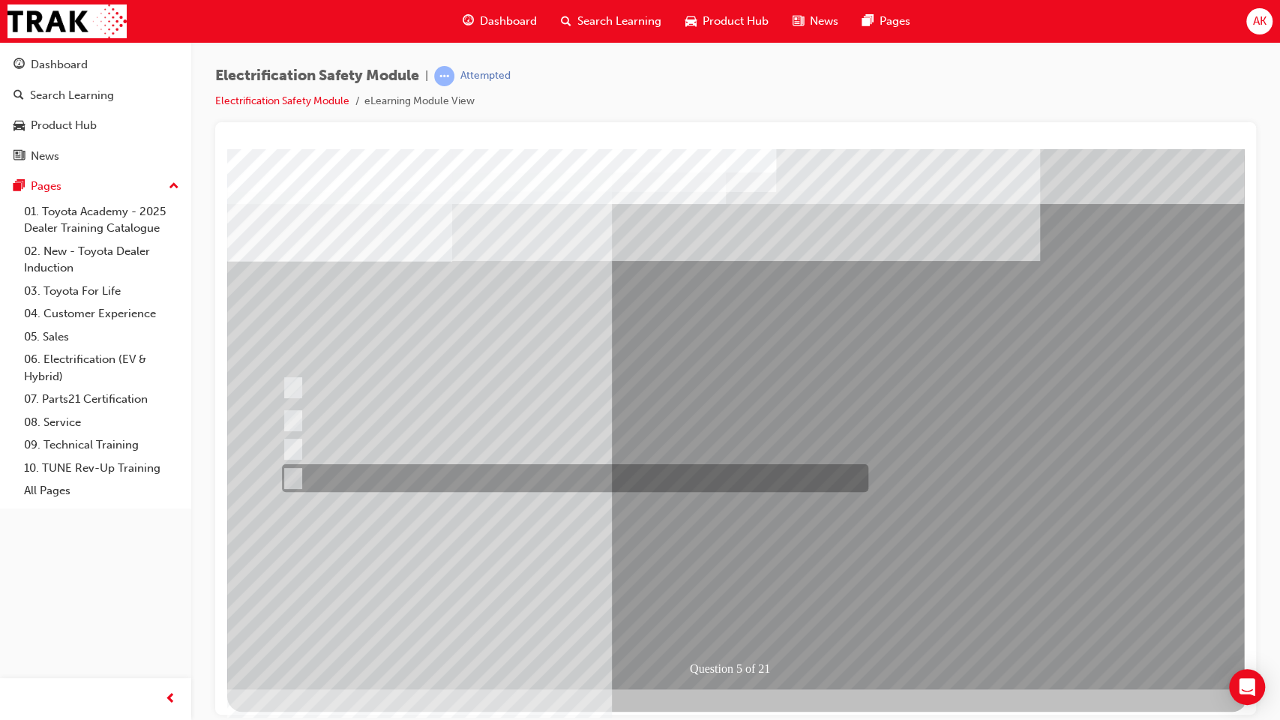
click at [529, 484] on div at bounding box center [571, 478] width 586 height 28
checkbox input "true"
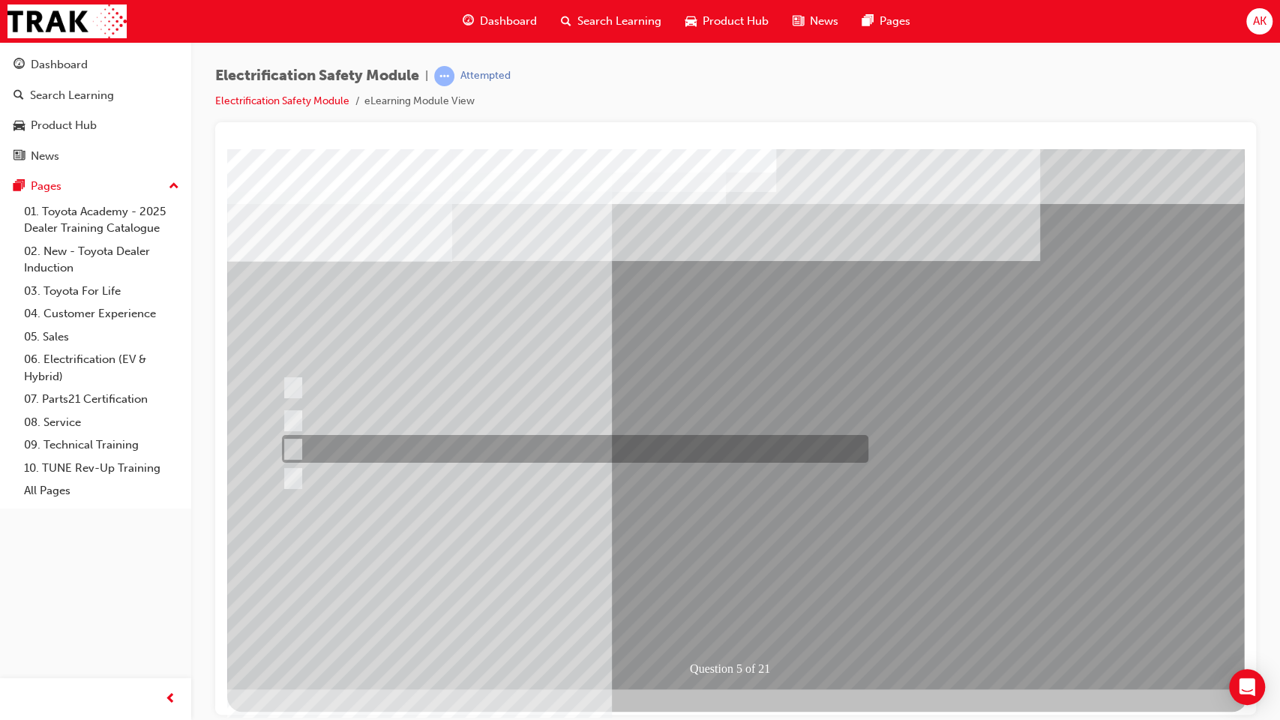
click at [570, 454] on div at bounding box center [571, 449] width 586 height 28
checkbox input "true"
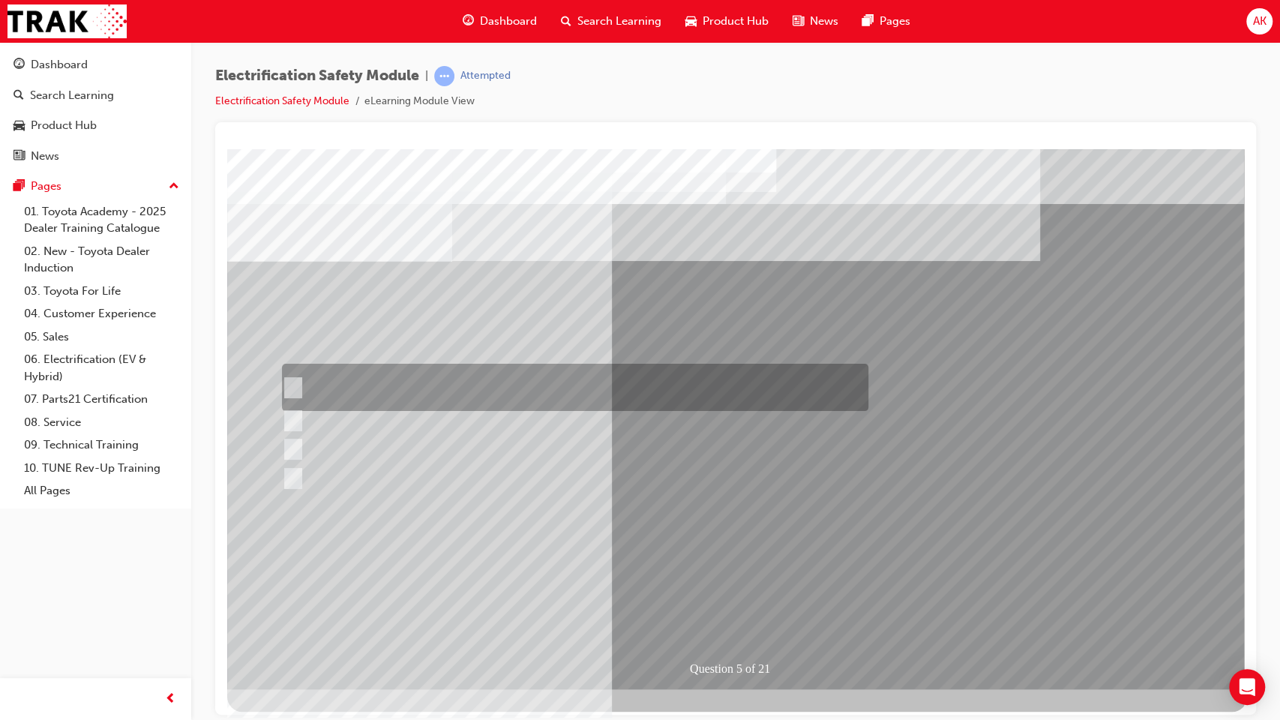
click at [610, 394] on div at bounding box center [571, 387] width 586 height 47
checkbox input "true"
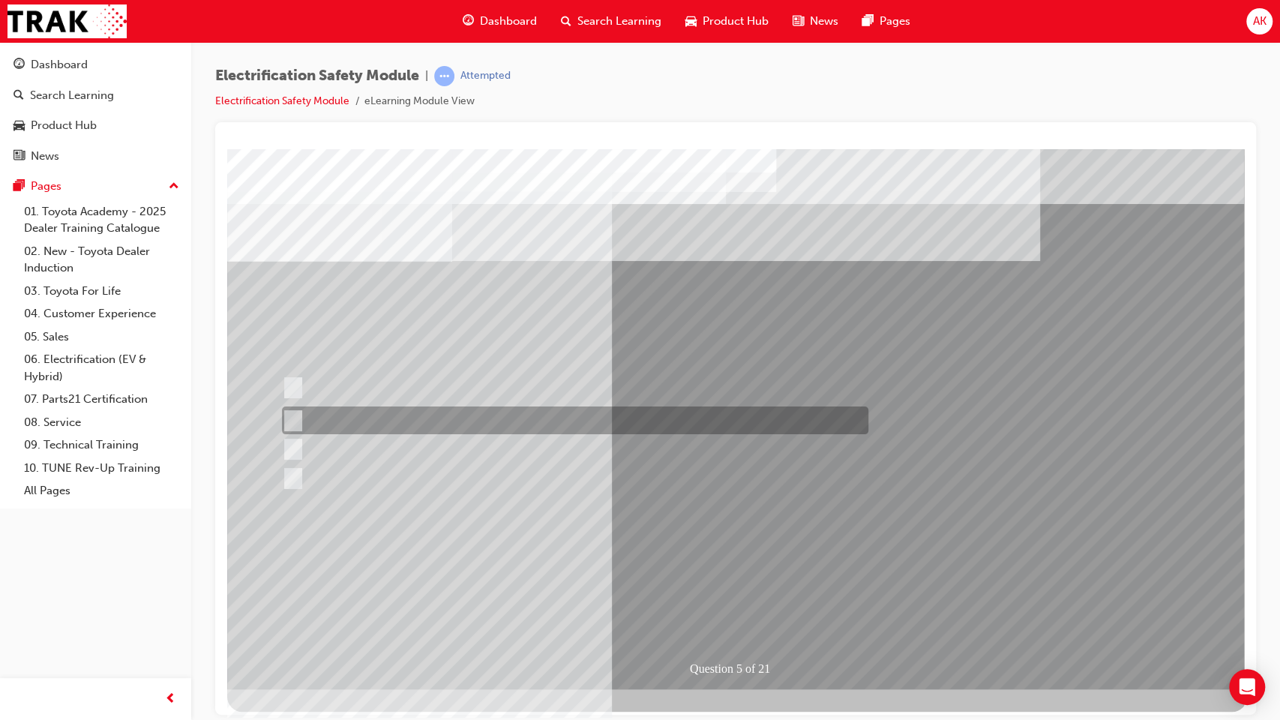
click at [553, 417] on div at bounding box center [571, 420] width 586 height 28
checkbox input "true"
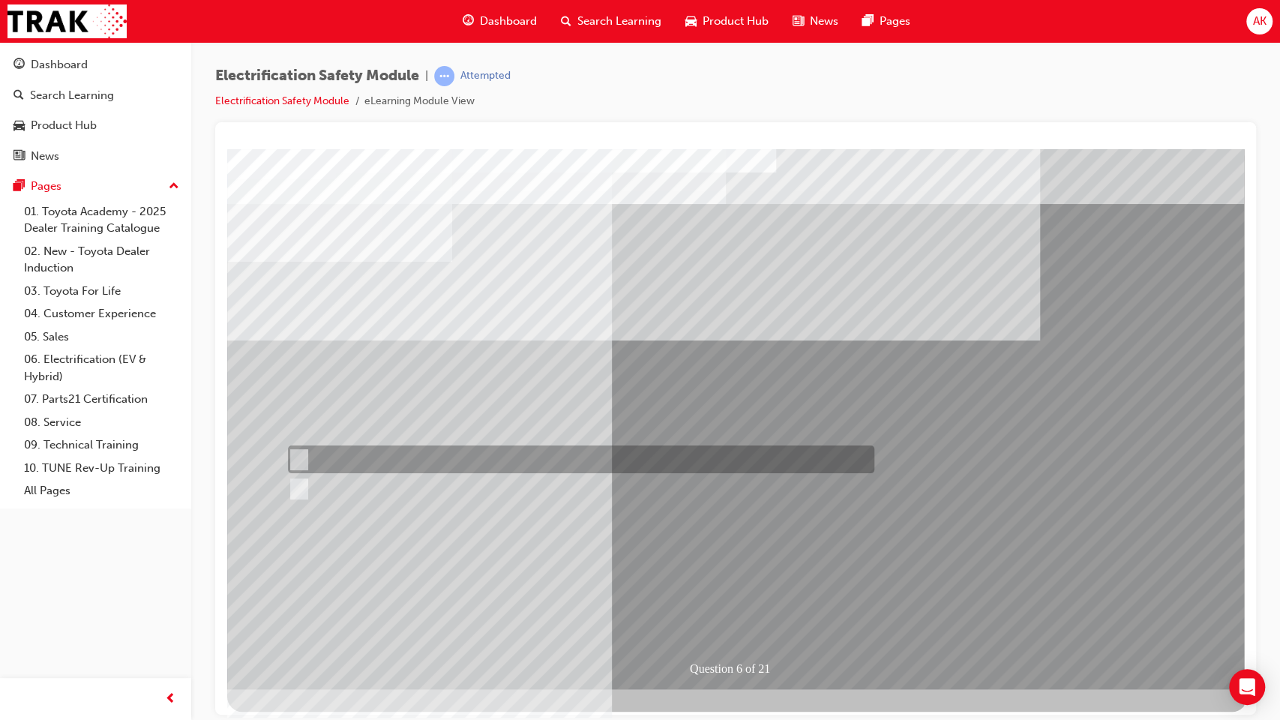
click at [344, 458] on div at bounding box center [577, 459] width 586 height 28
radio input "true"
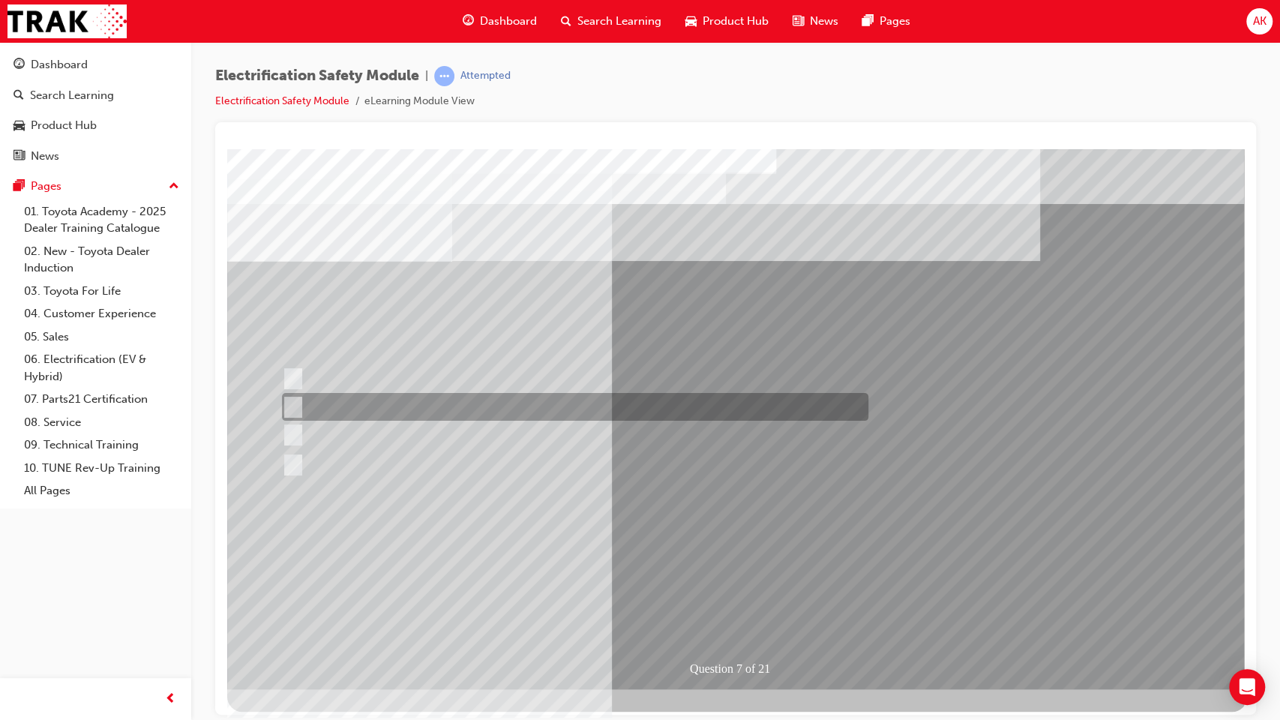
click at [597, 413] on div at bounding box center [571, 407] width 586 height 28
radio input "true"
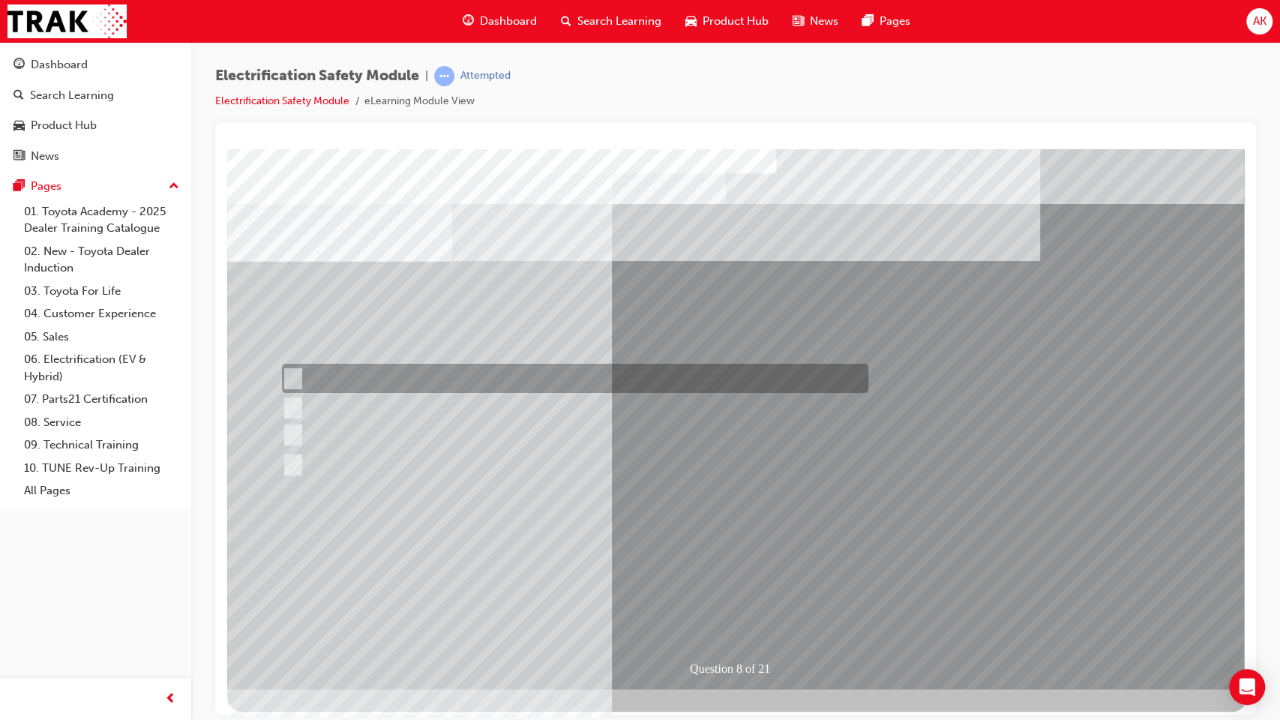
click at [541, 387] on div at bounding box center [571, 378] width 586 height 29
radio input "true"
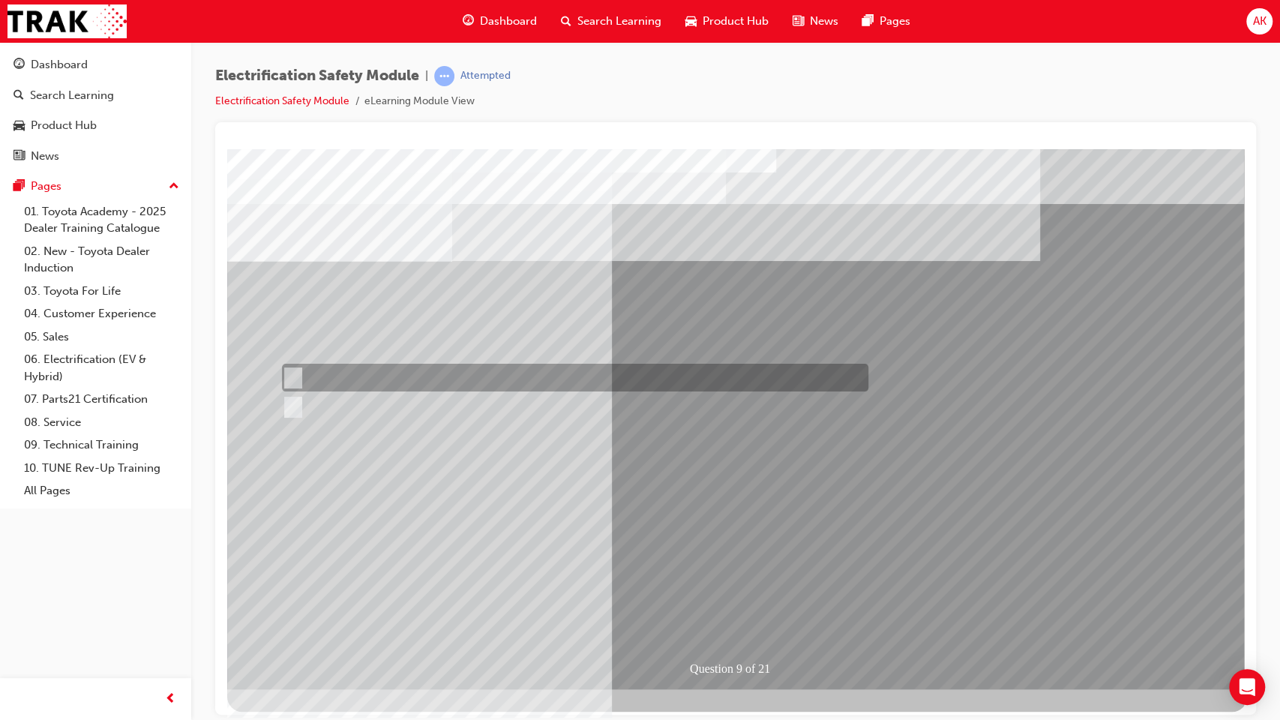
click at [435, 370] on div at bounding box center [571, 378] width 586 height 28
radio input "true"
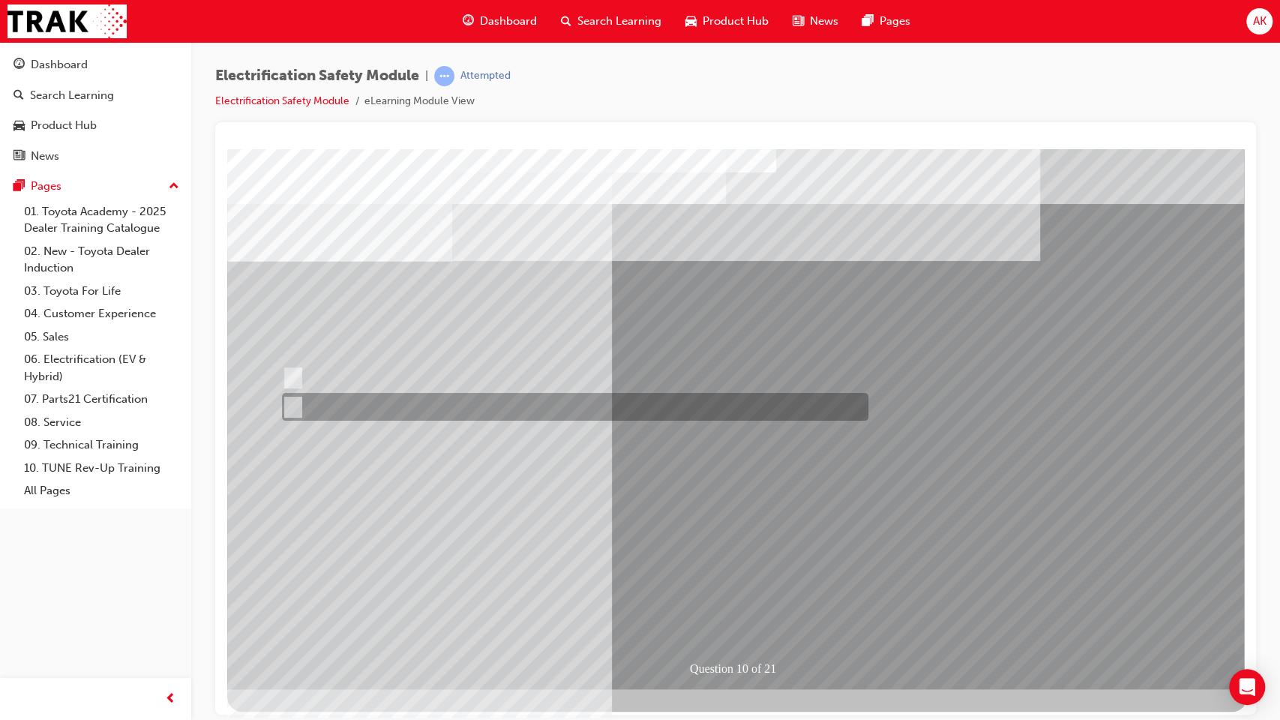
click at [337, 400] on div at bounding box center [571, 407] width 586 height 28
radio input "true"
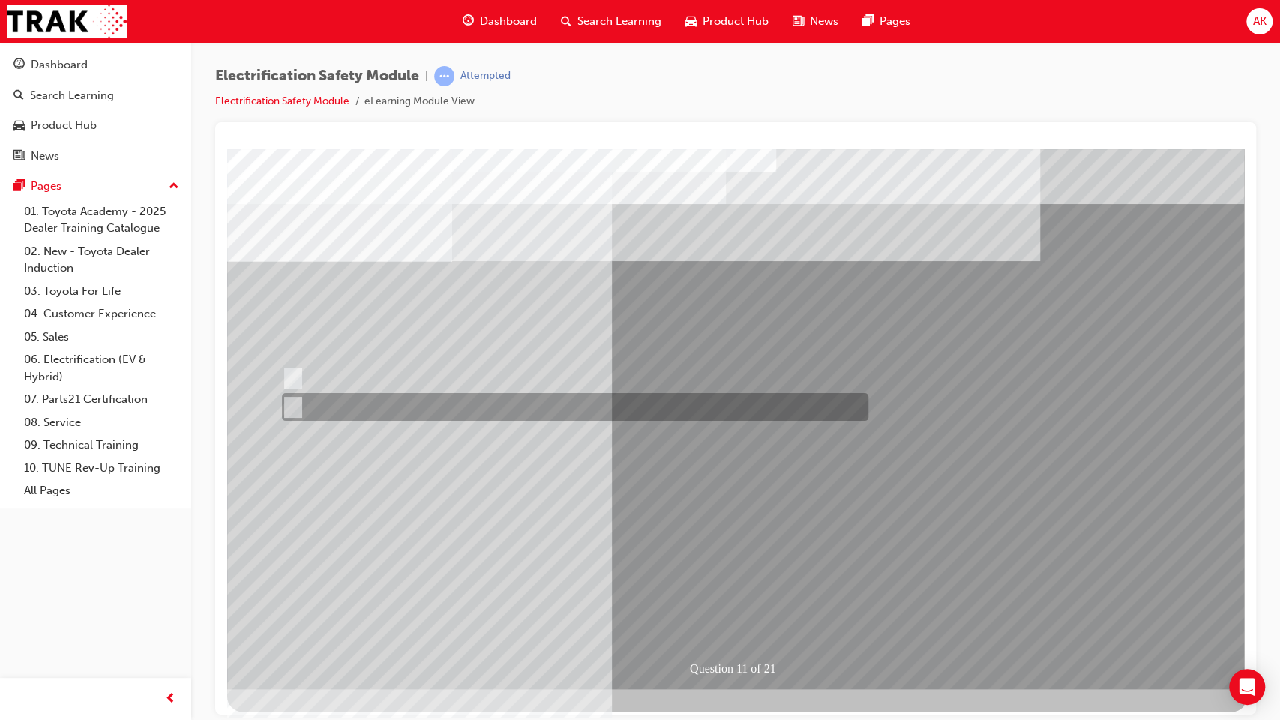
click at [353, 412] on div at bounding box center [571, 407] width 586 height 28
radio input "true"
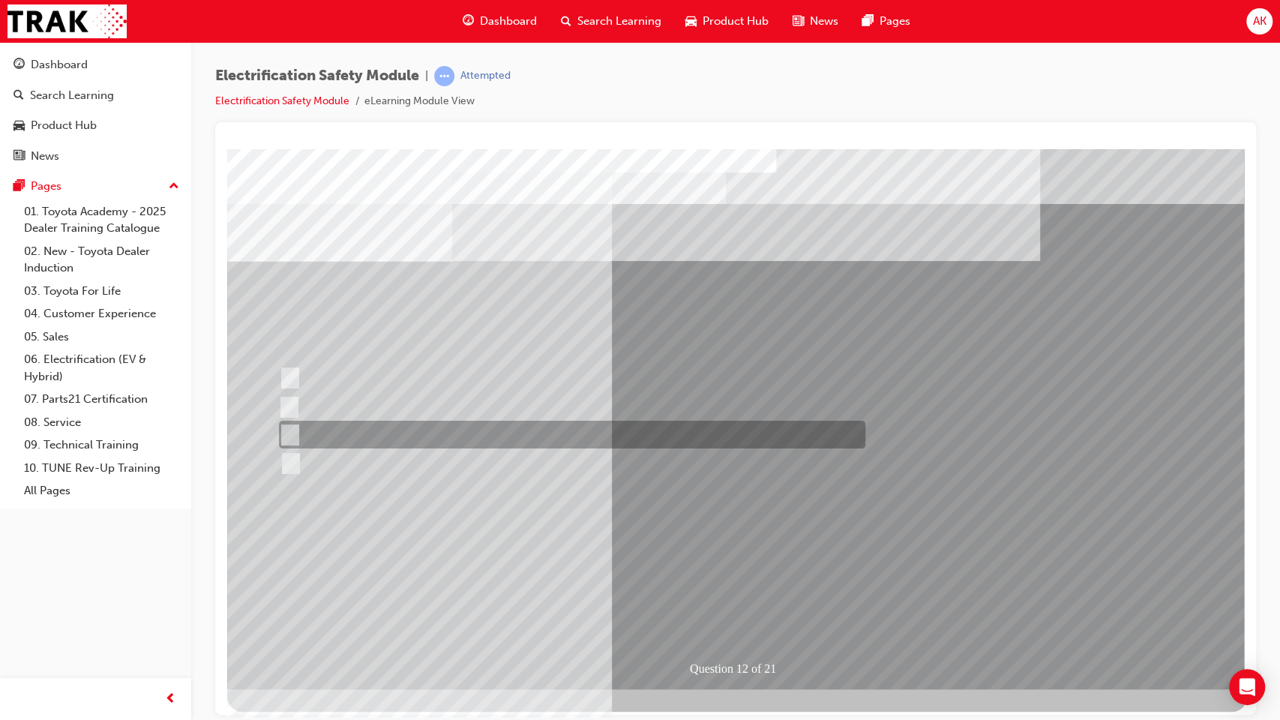
click at [502, 428] on div at bounding box center [568, 435] width 586 height 28
radio input "true"
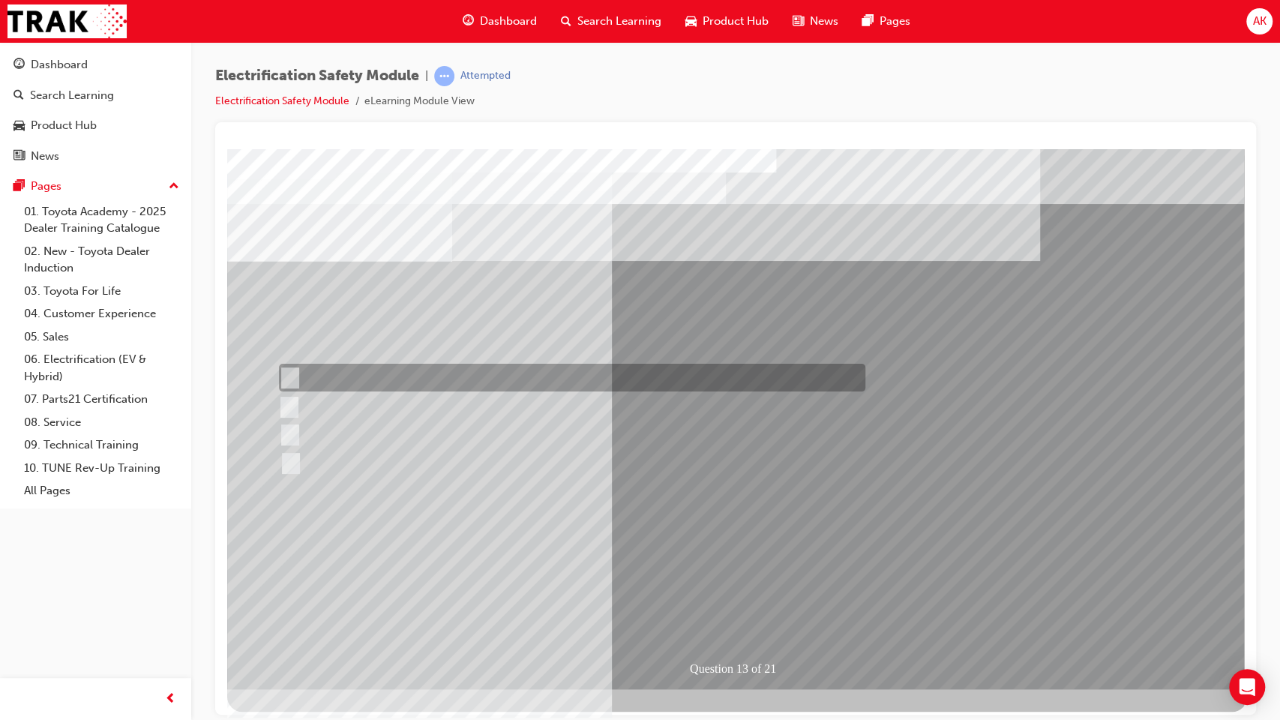
click at [502, 379] on div at bounding box center [568, 378] width 586 height 28
radio input "true"
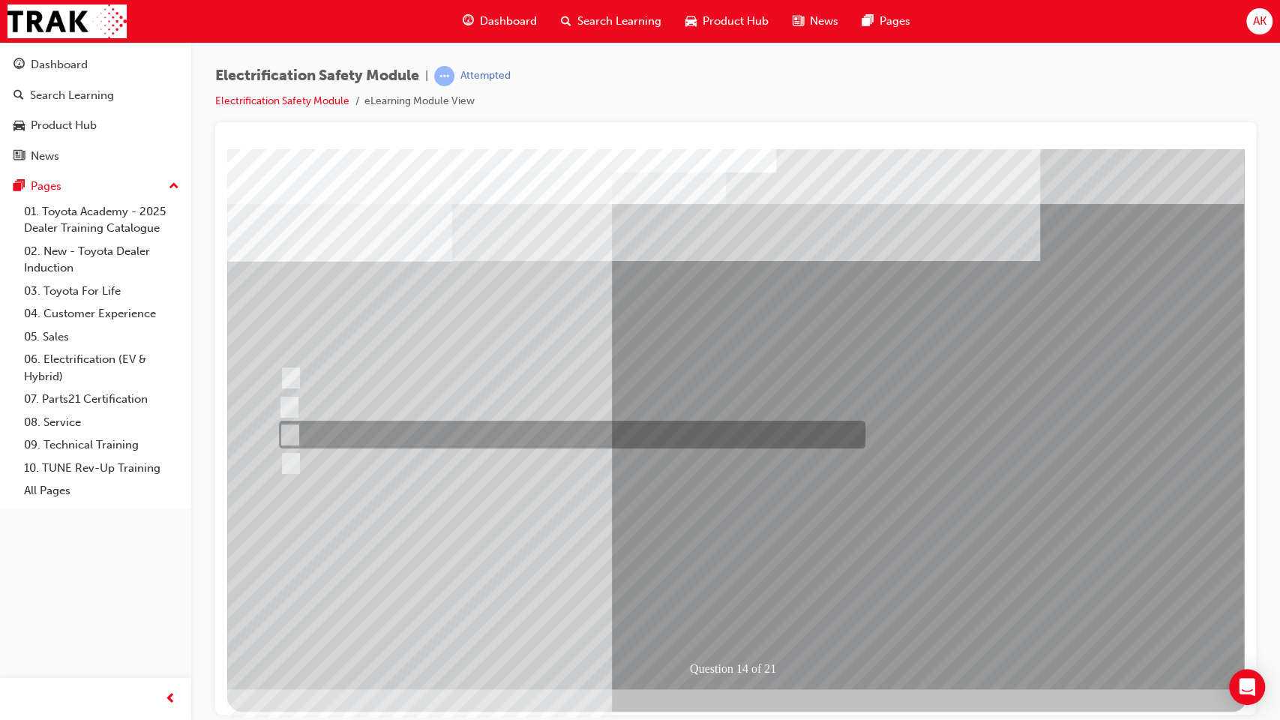
click at [382, 435] on div at bounding box center [568, 435] width 586 height 28
radio input "true"
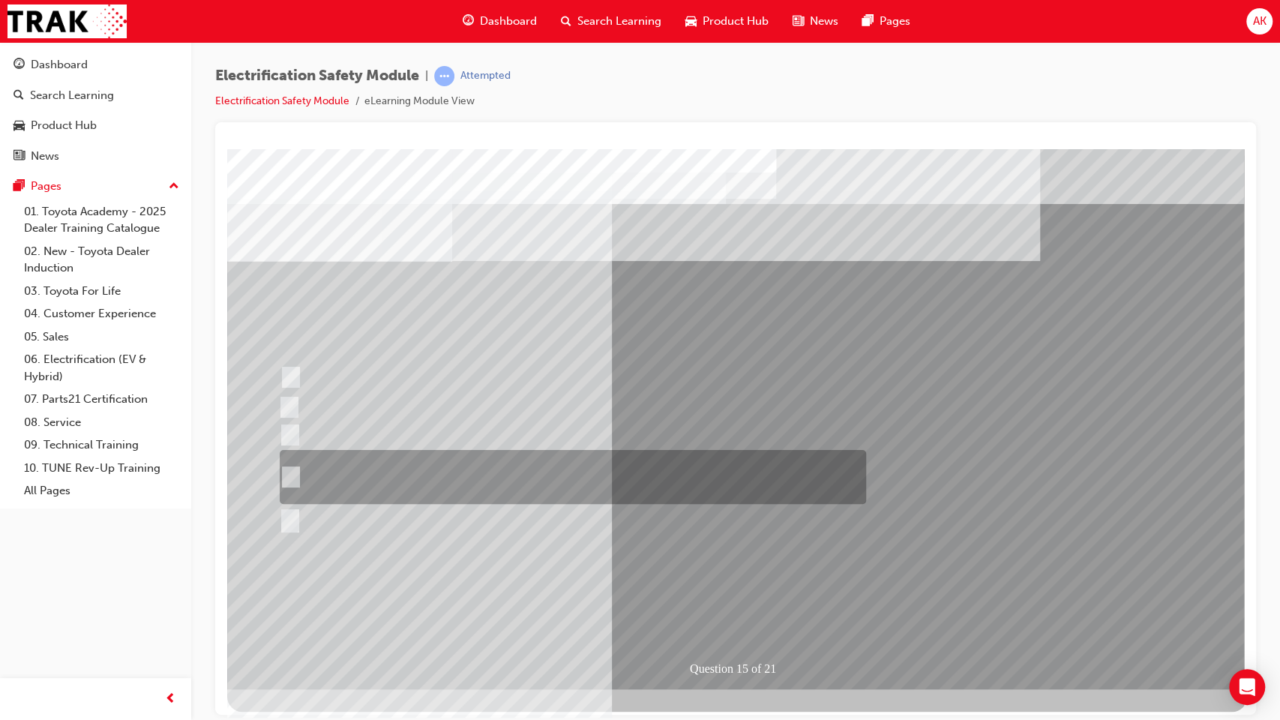
click at [599, 458] on div at bounding box center [569, 477] width 586 height 54
radio input "true"
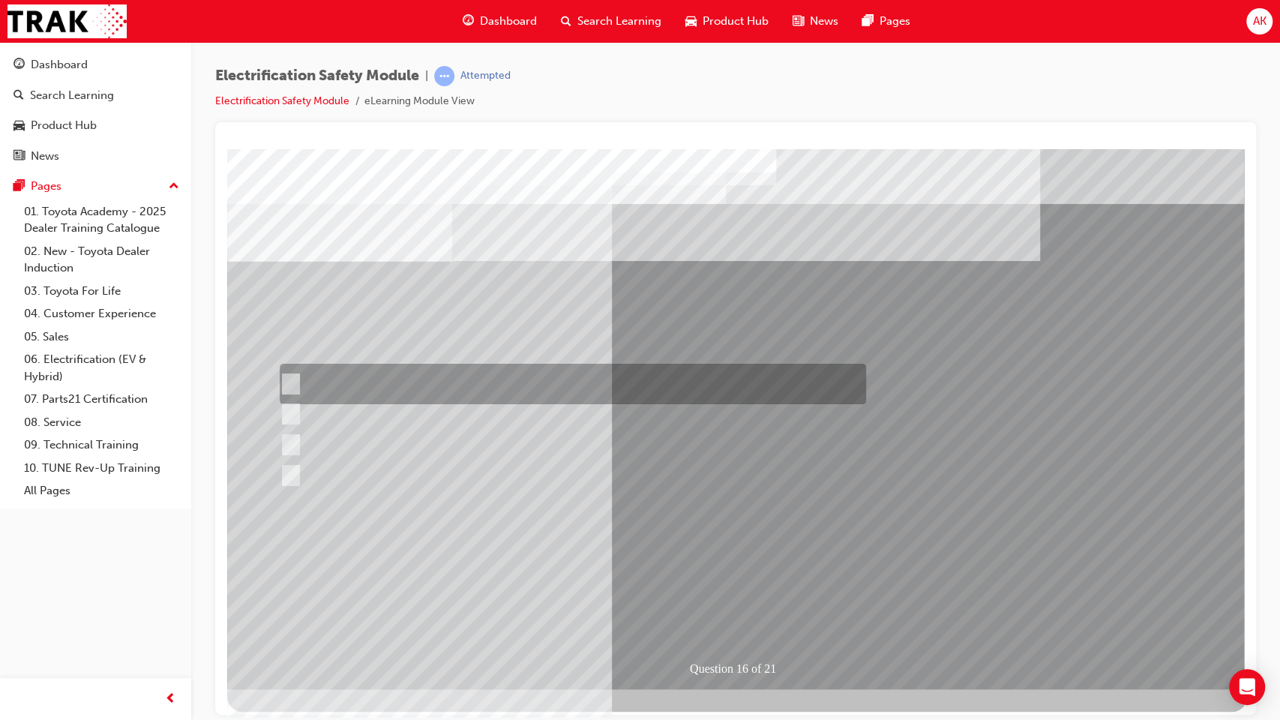
click at [628, 370] on div at bounding box center [569, 384] width 586 height 40
radio input "true"
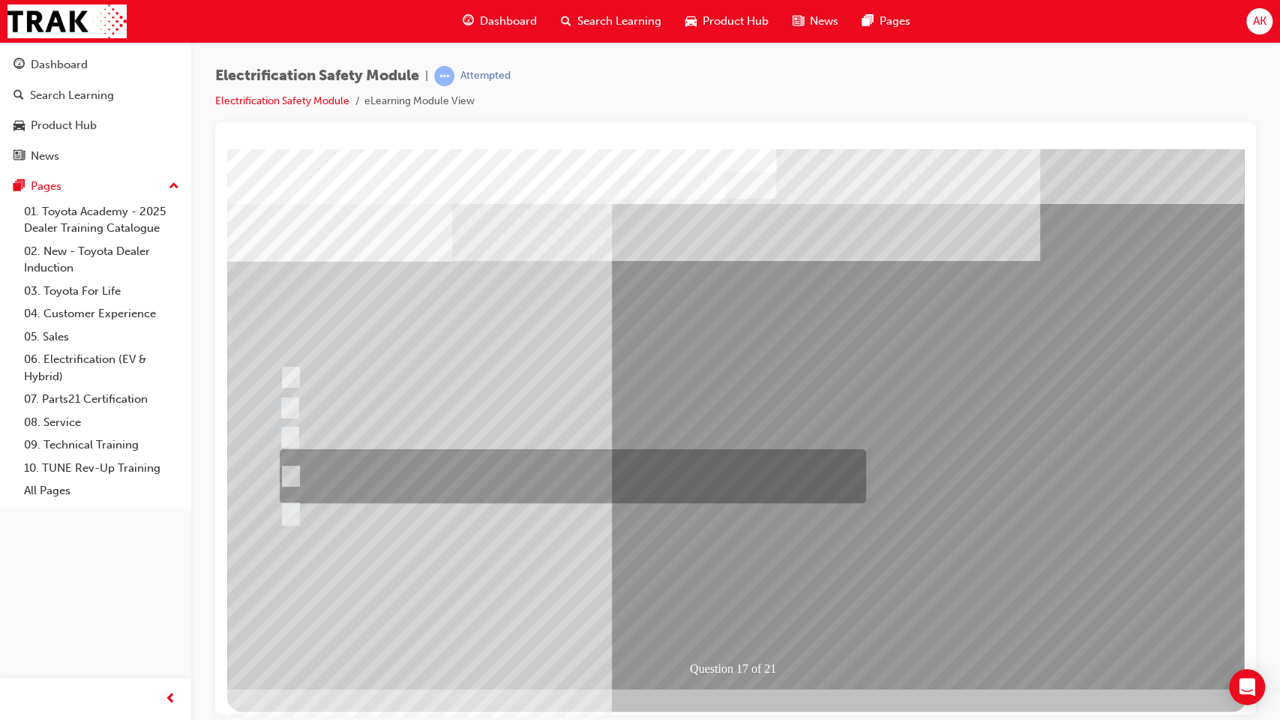
click at [574, 463] on div at bounding box center [569, 476] width 586 height 54
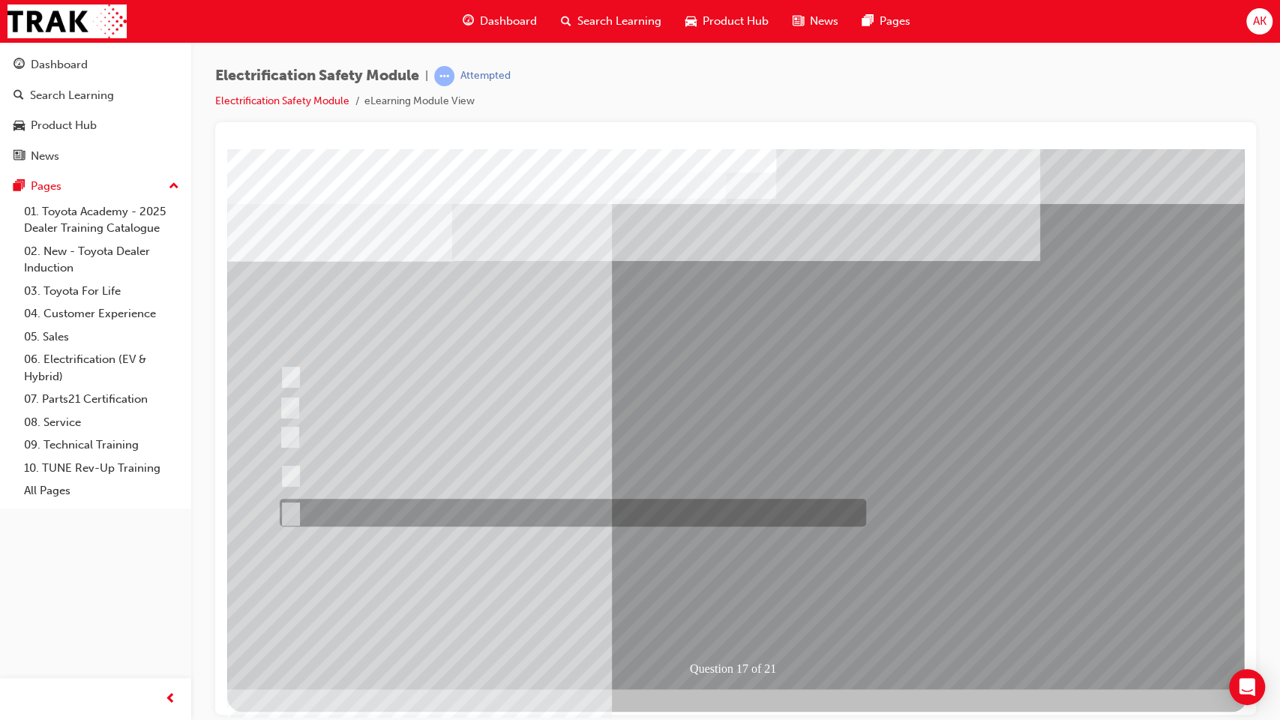
click at [438, 499] on div at bounding box center [569, 513] width 586 height 28
radio input "false"
radio input "true"
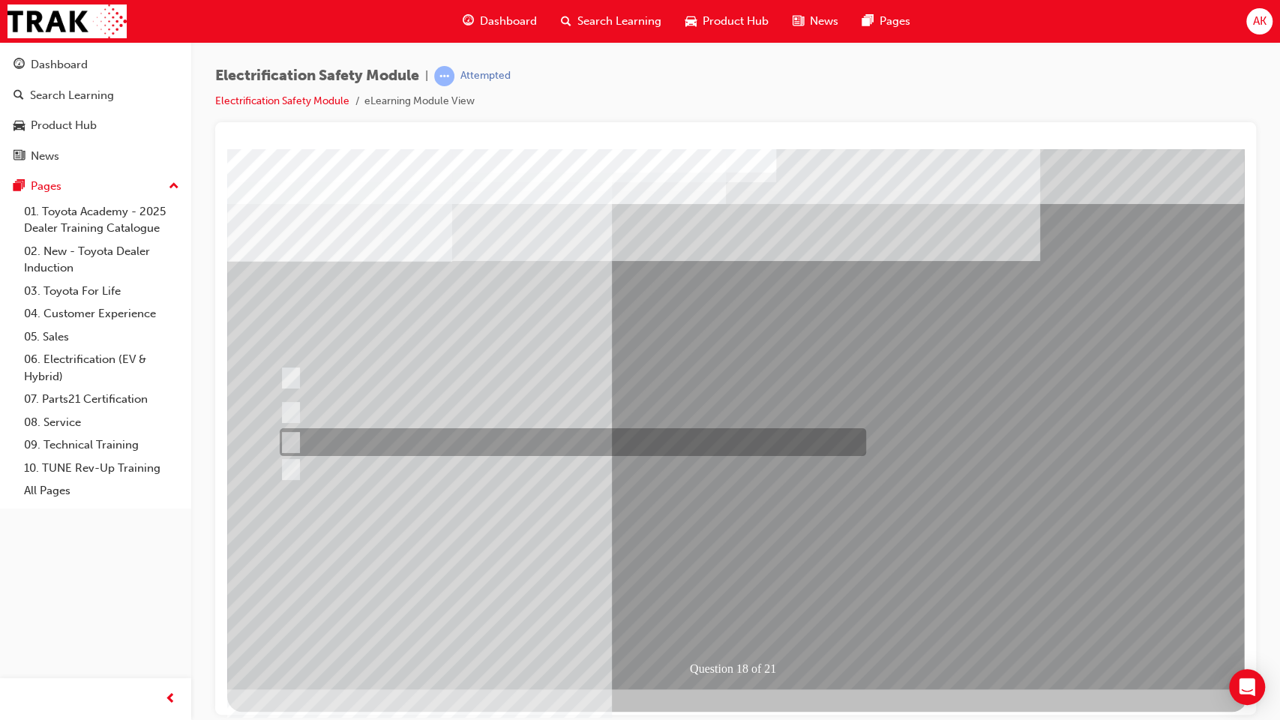
click at [553, 436] on div at bounding box center [569, 442] width 586 height 28
radio input "true"
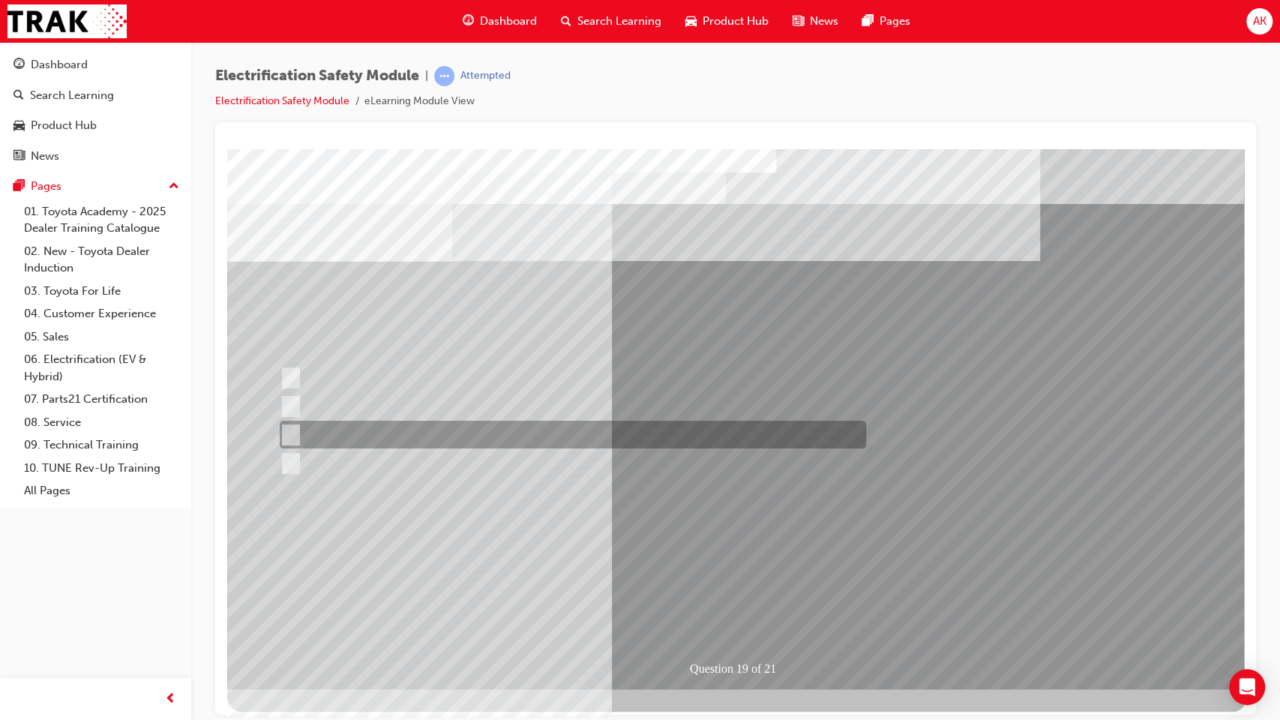
click at [741, 438] on div at bounding box center [569, 435] width 586 height 28
radio input "true"
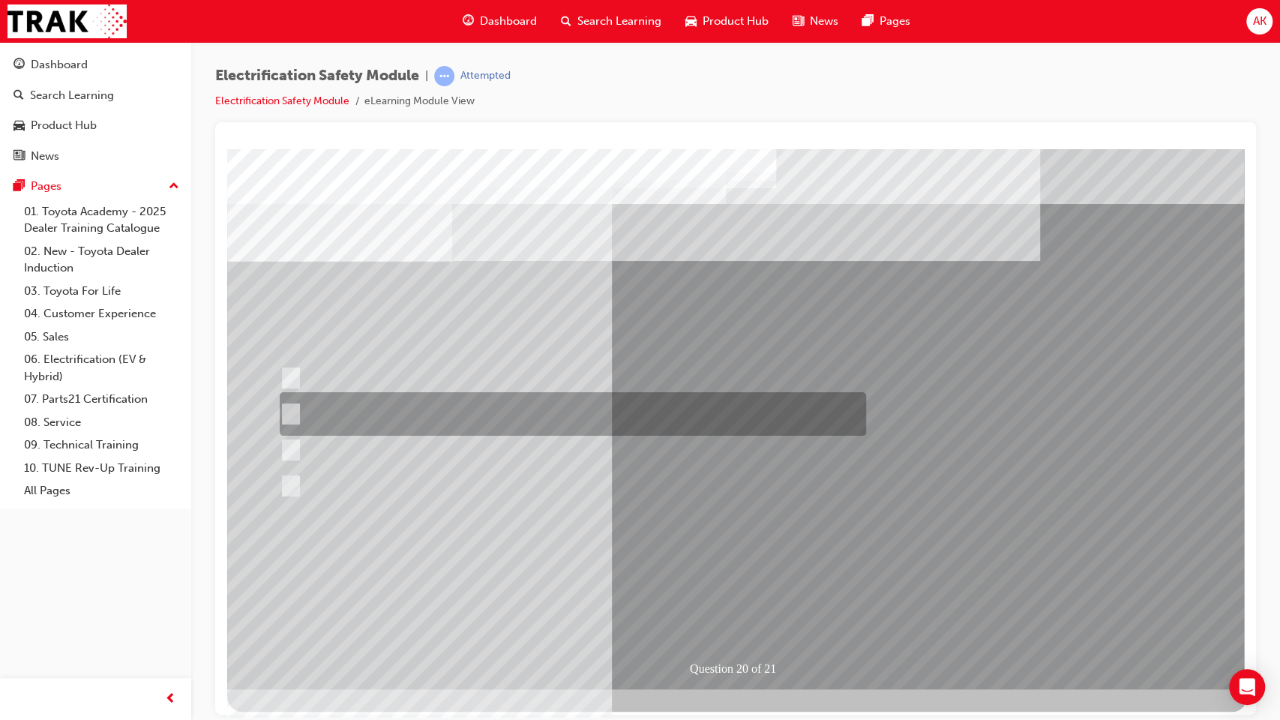
click at [580, 415] on div at bounding box center [569, 413] width 586 height 43
radio input "true"
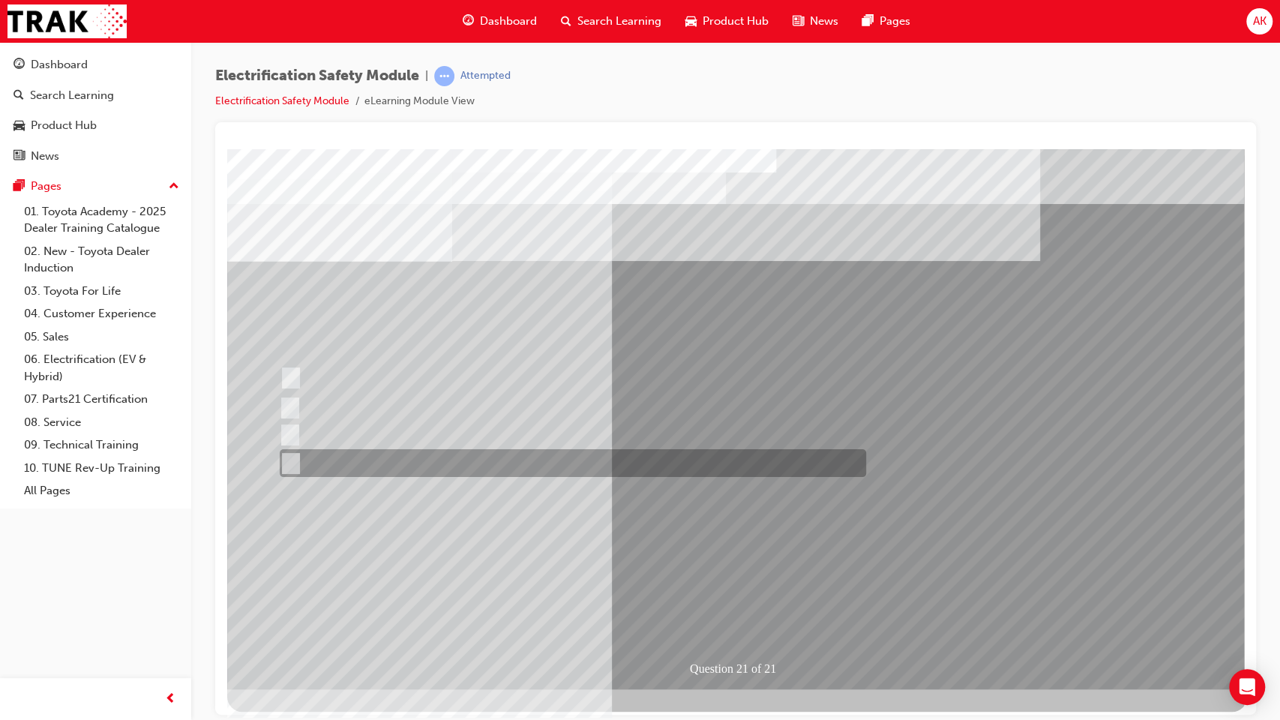
click at [532, 473] on div at bounding box center [569, 463] width 586 height 28
radio input "true"
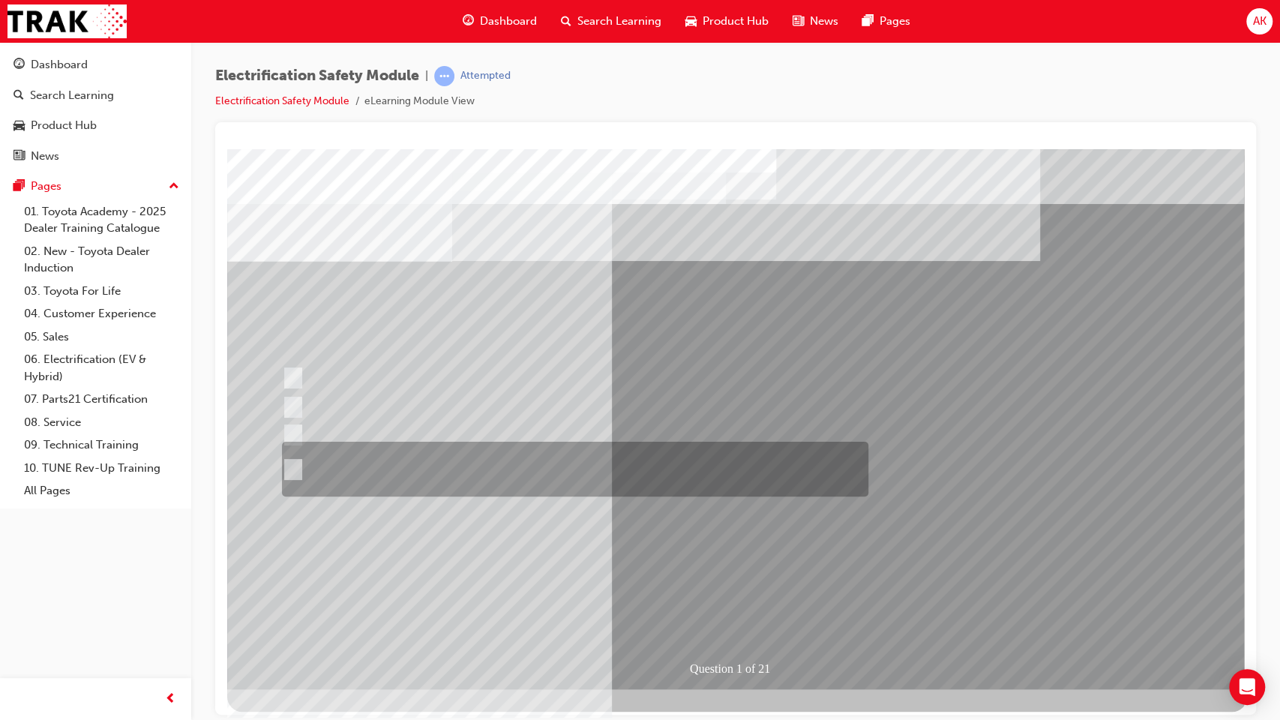
click at [598, 453] on div at bounding box center [571, 469] width 586 height 55
radio input "true"
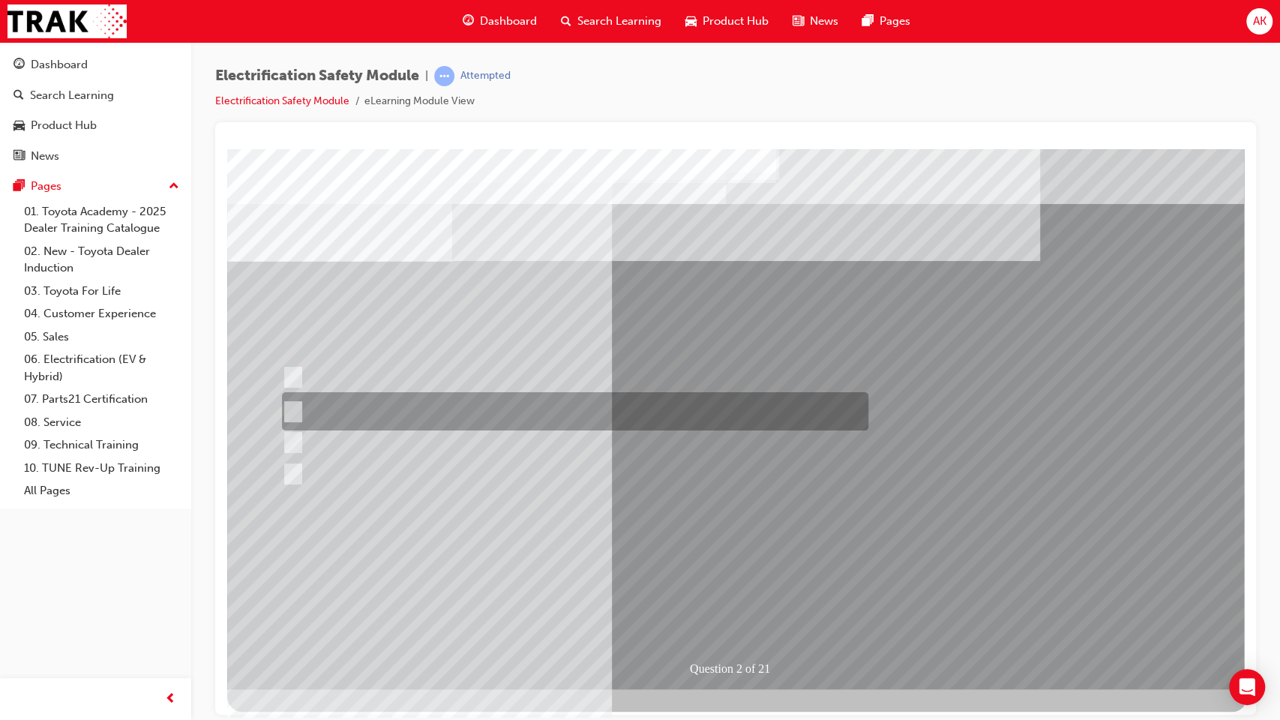
click at [634, 411] on div at bounding box center [571, 411] width 586 height 38
radio input "true"
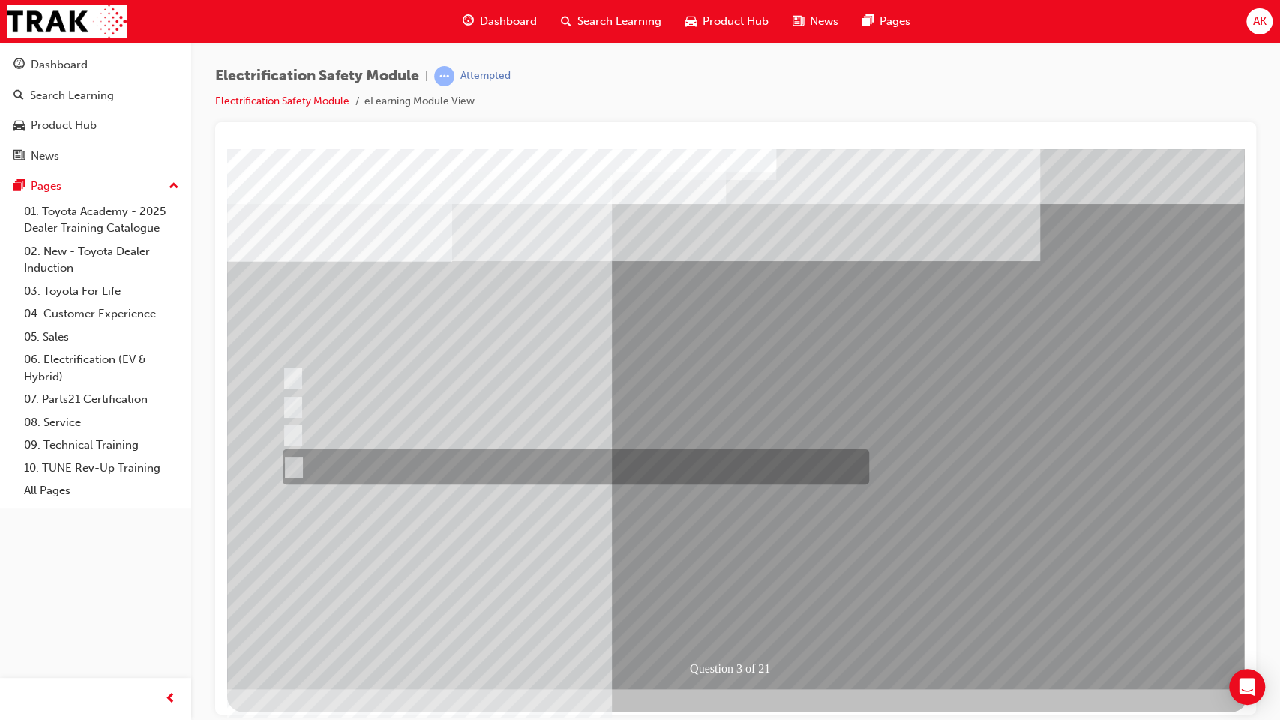
click at [600, 470] on div at bounding box center [572, 466] width 586 height 35
radio input "true"
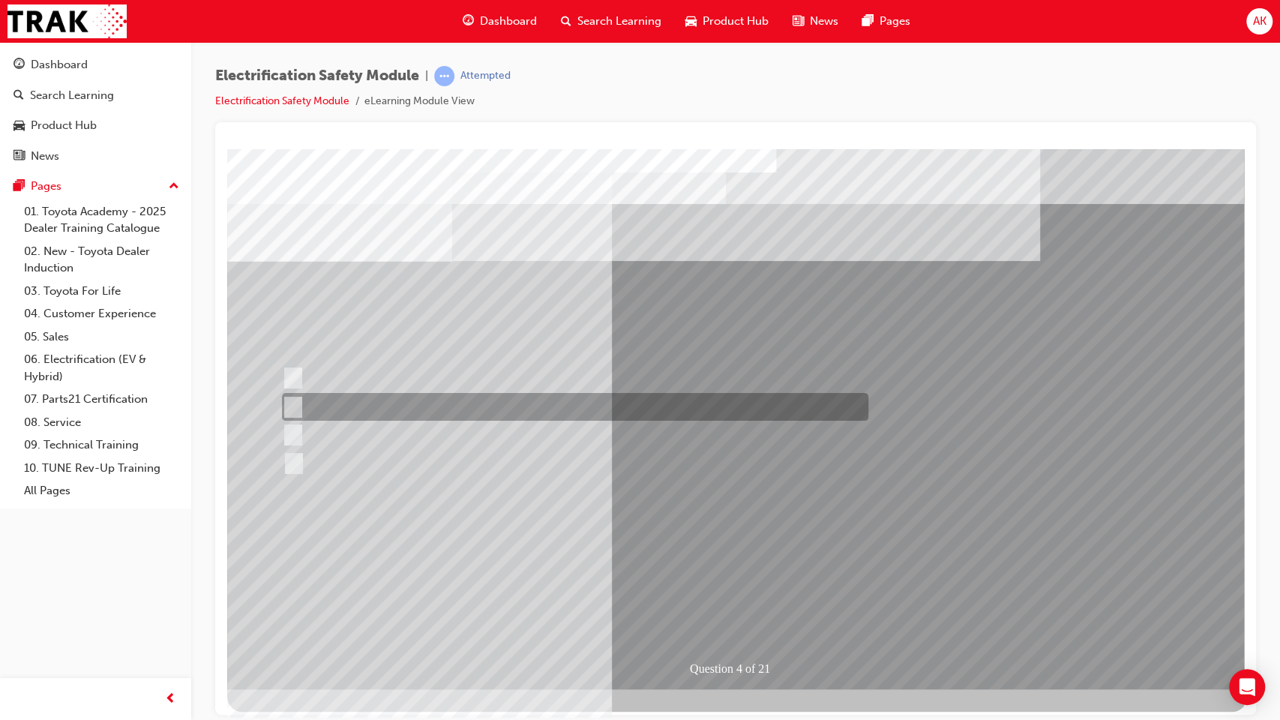
click at [484, 409] on div at bounding box center [571, 407] width 586 height 28
checkbox input "true"
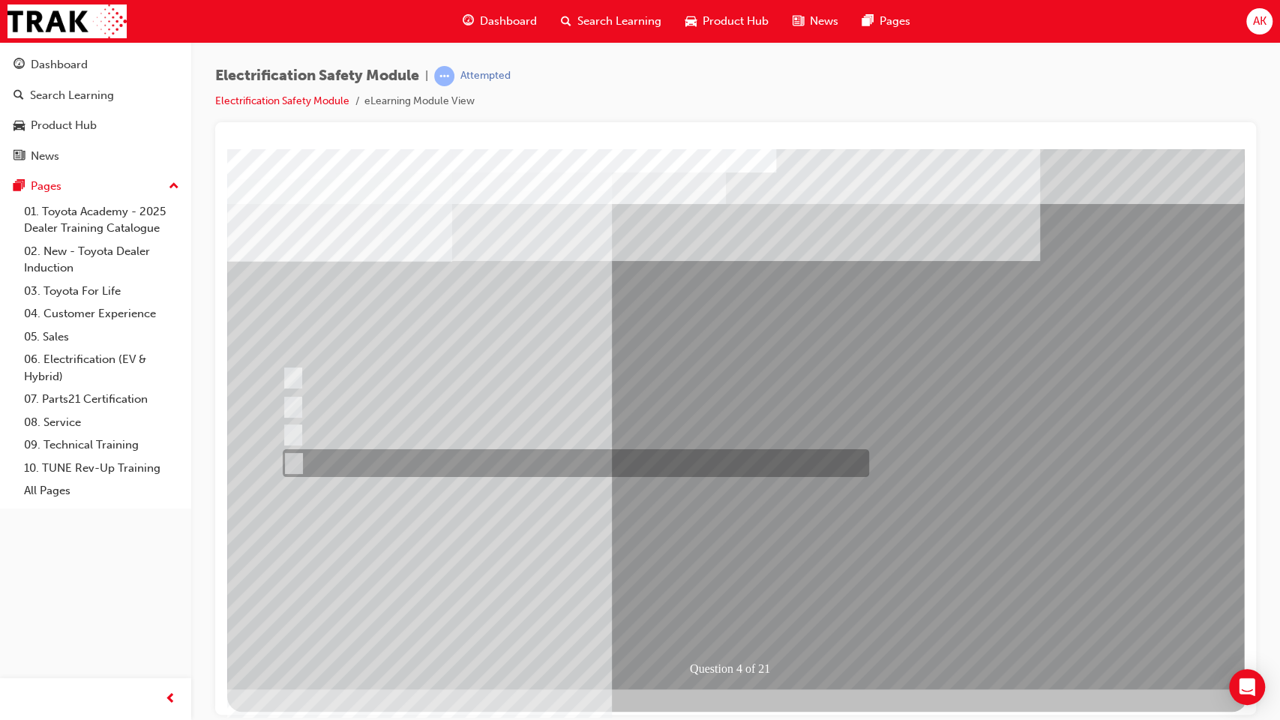
click at [501, 451] on div at bounding box center [572, 463] width 586 height 28
checkbox input "true"
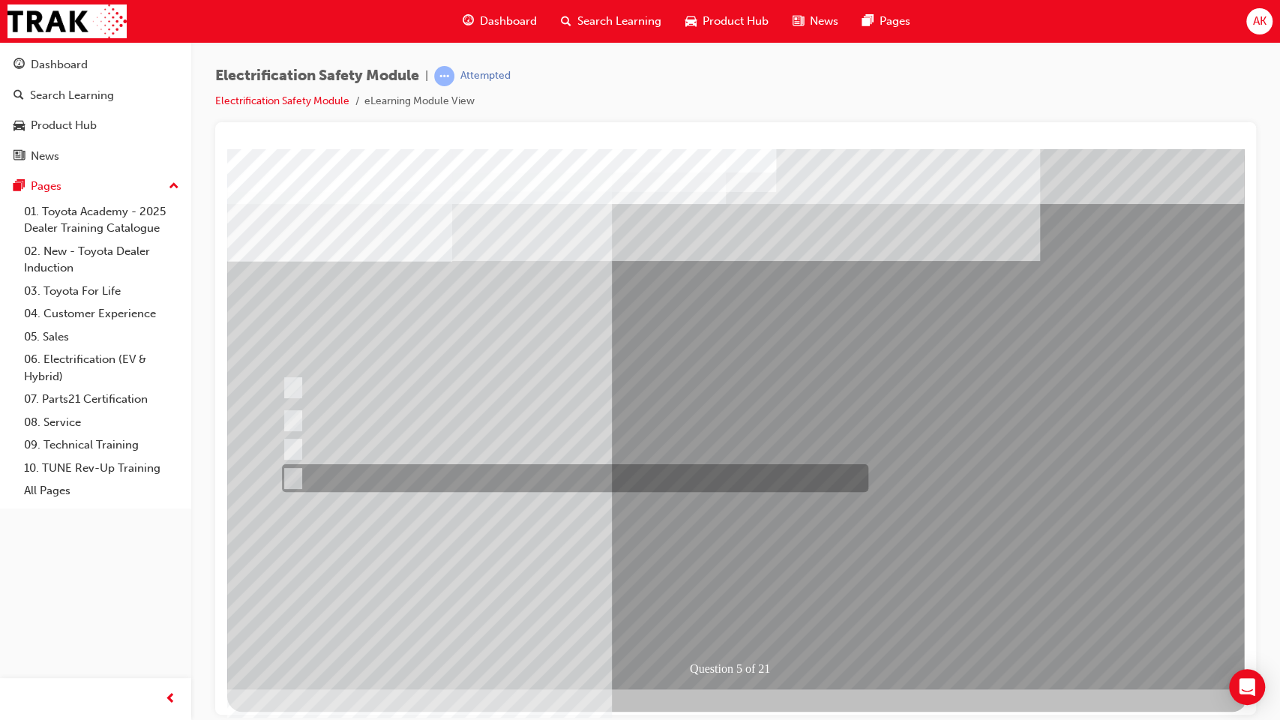
click at [528, 474] on div at bounding box center [571, 478] width 586 height 28
checkbox input "true"
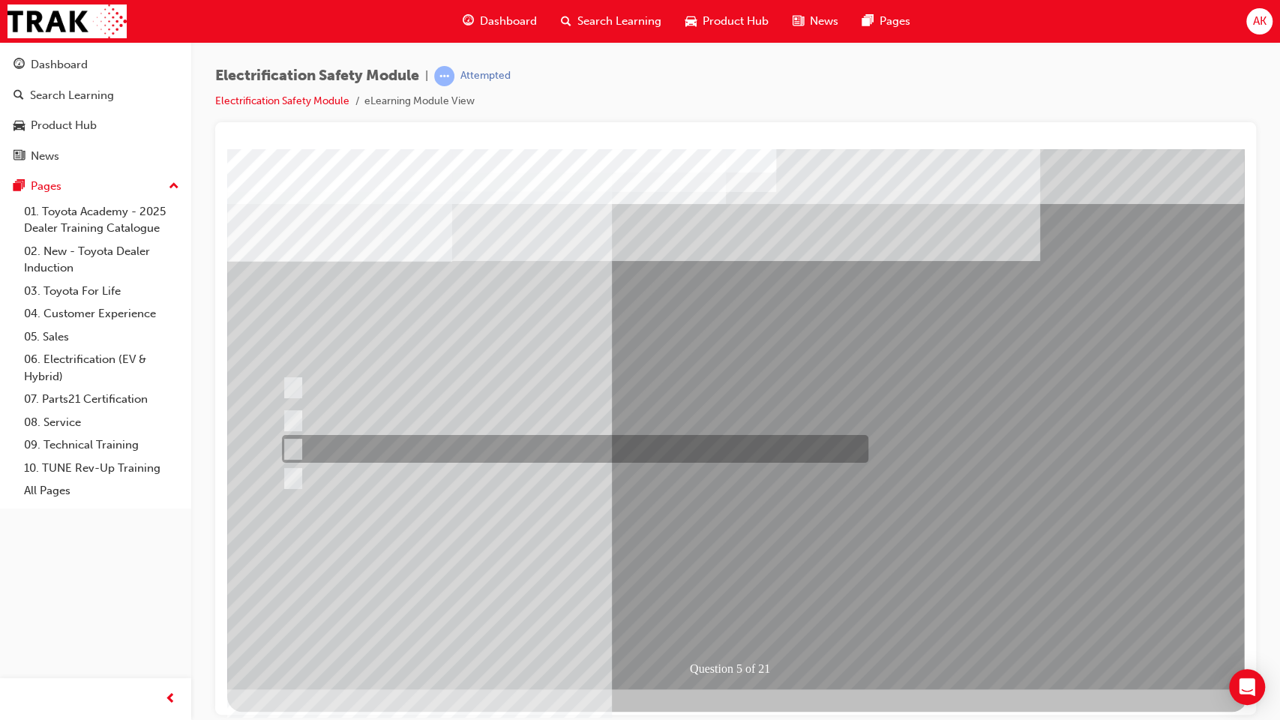
click at [551, 448] on div at bounding box center [571, 449] width 586 height 28
checkbox input "true"
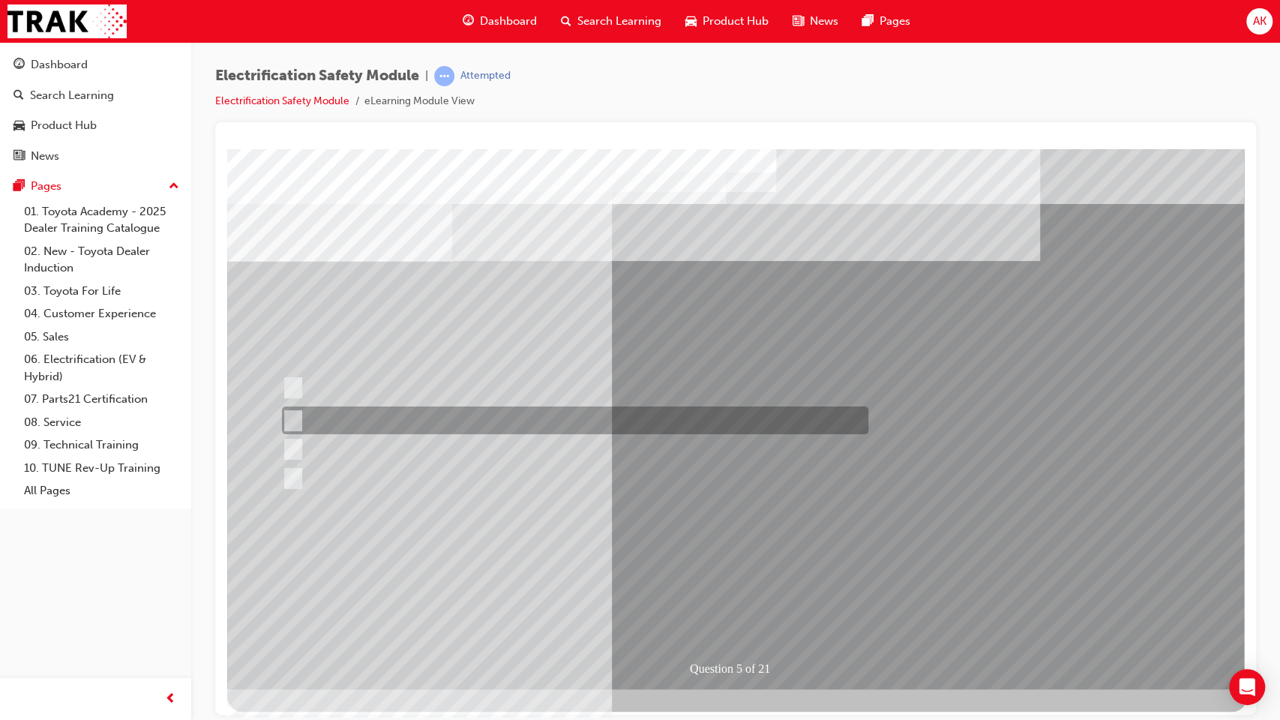
click at [548, 430] on div at bounding box center [571, 420] width 586 height 28
checkbox input "true"
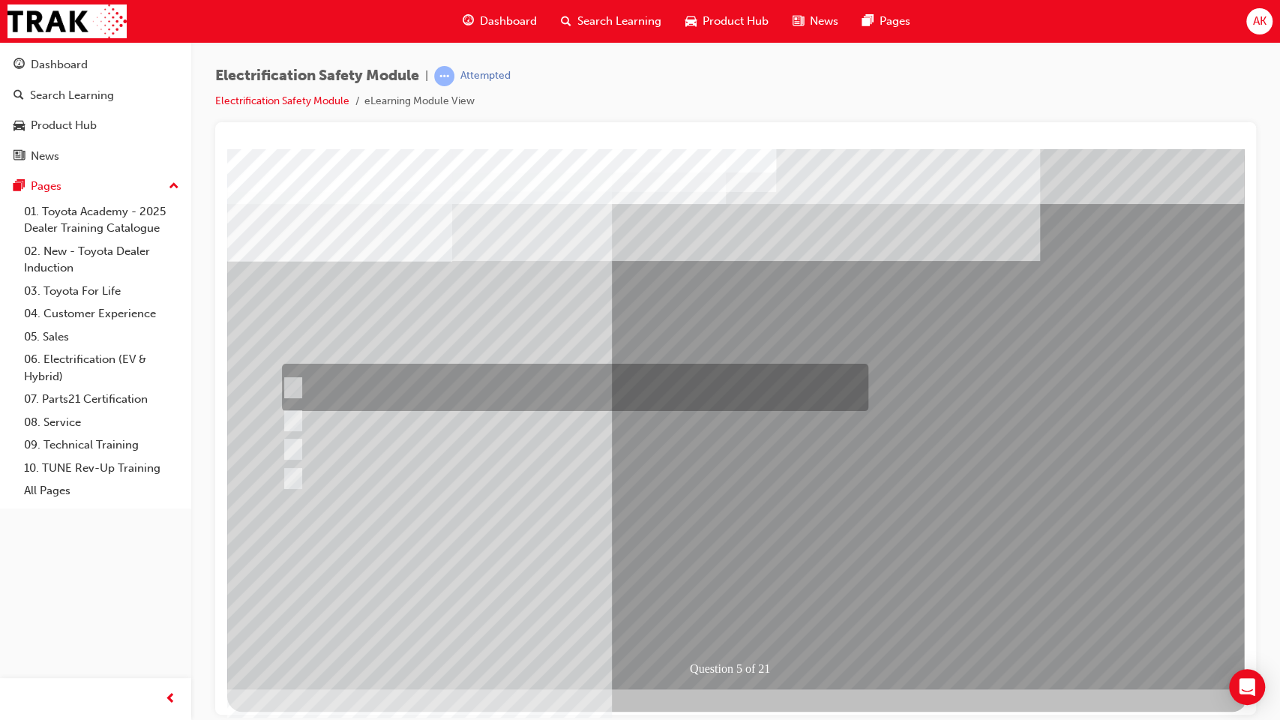
click at [556, 402] on div at bounding box center [571, 387] width 586 height 47
checkbox input "true"
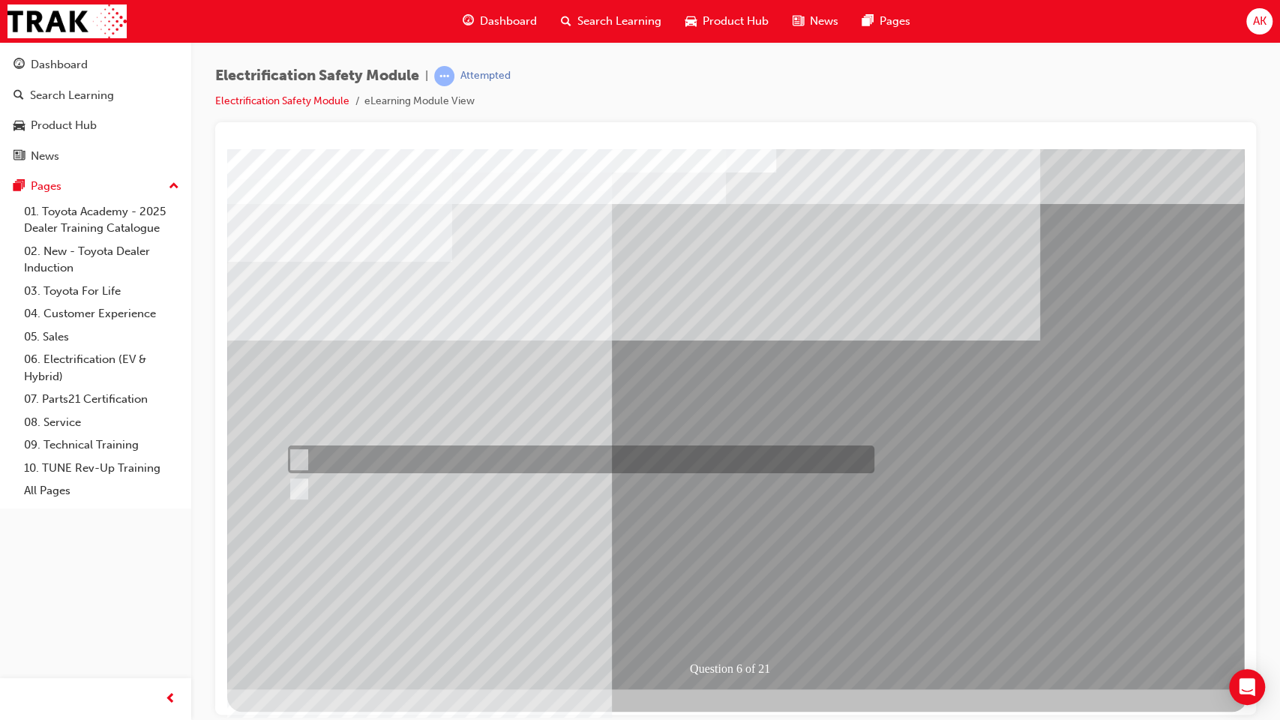
click at [411, 463] on div at bounding box center [577, 459] width 586 height 28
radio input "true"
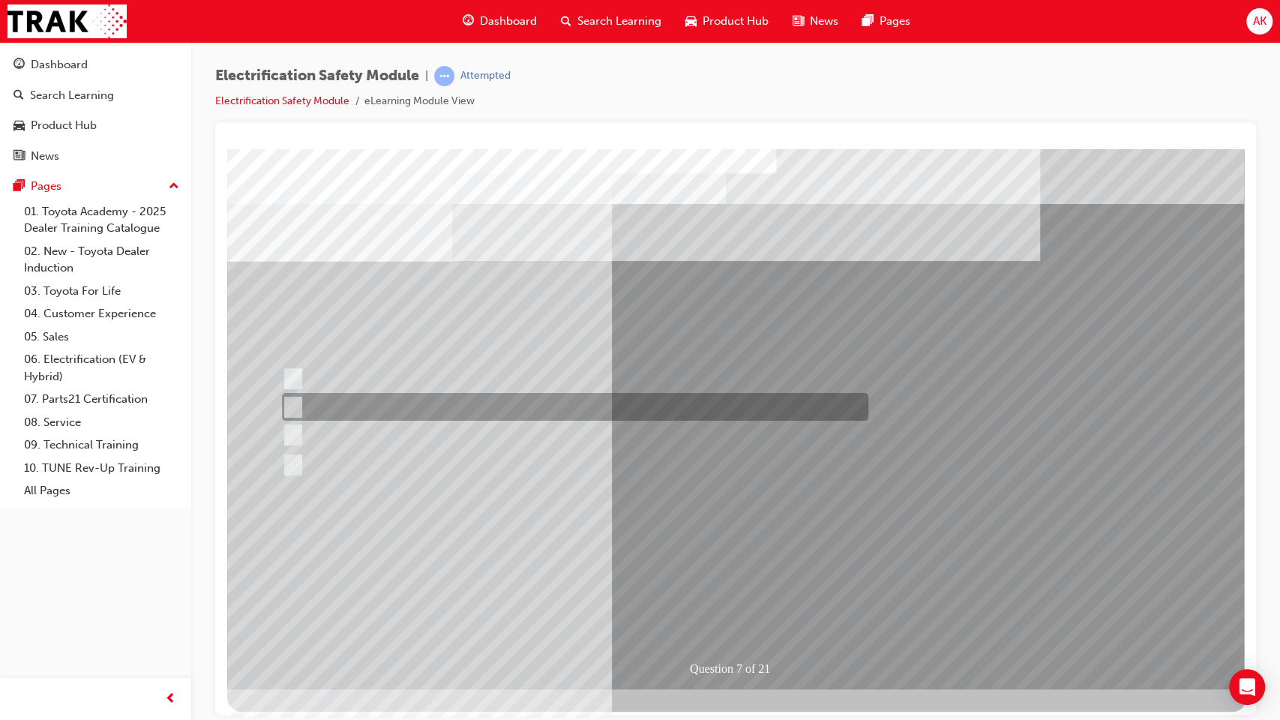
click at [594, 408] on div at bounding box center [571, 407] width 586 height 28
radio input "true"
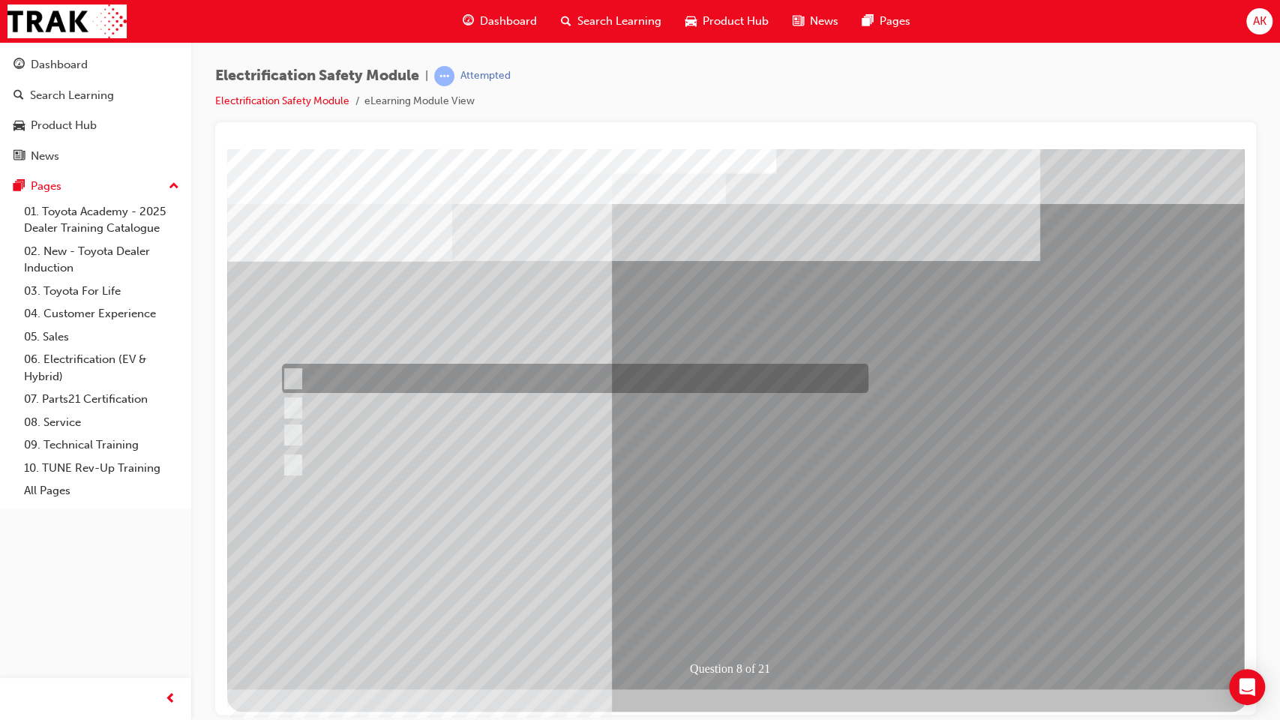
click at [550, 383] on div at bounding box center [571, 378] width 586 height 29
radio input "true"
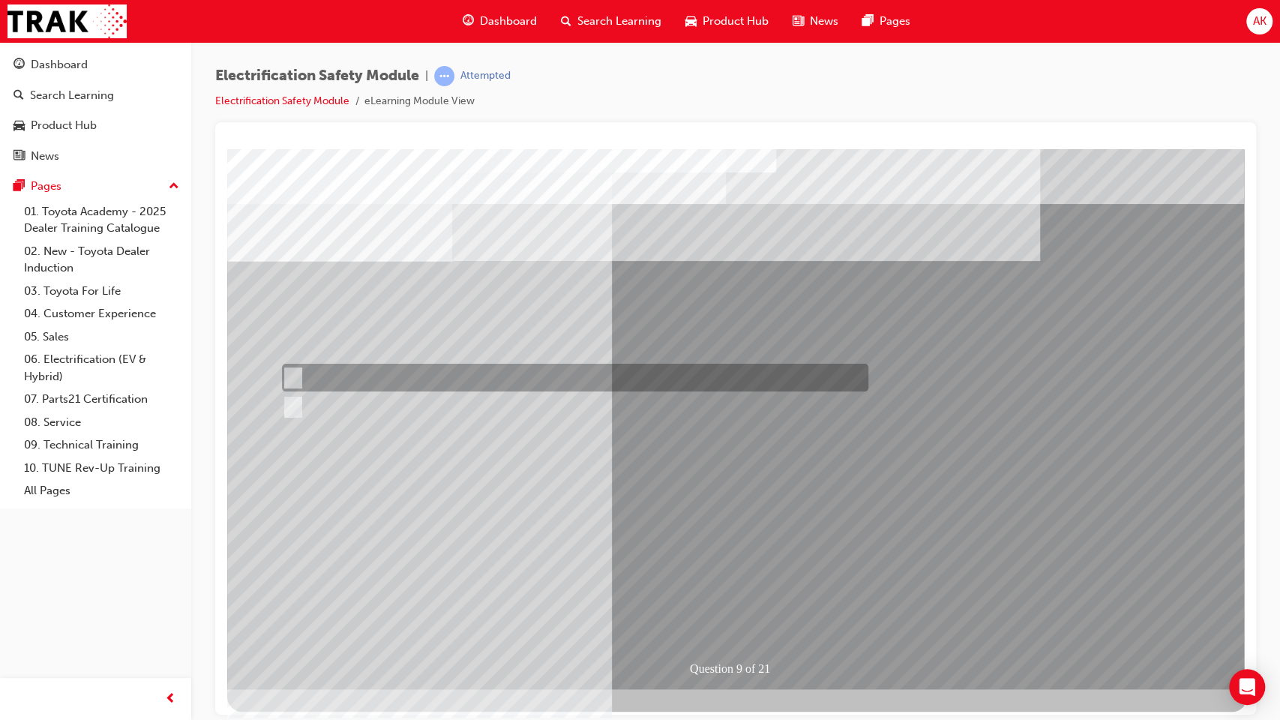
click at [344, 367] on div at bounding box center [571, 378] width 586 height 28
radio input "true"
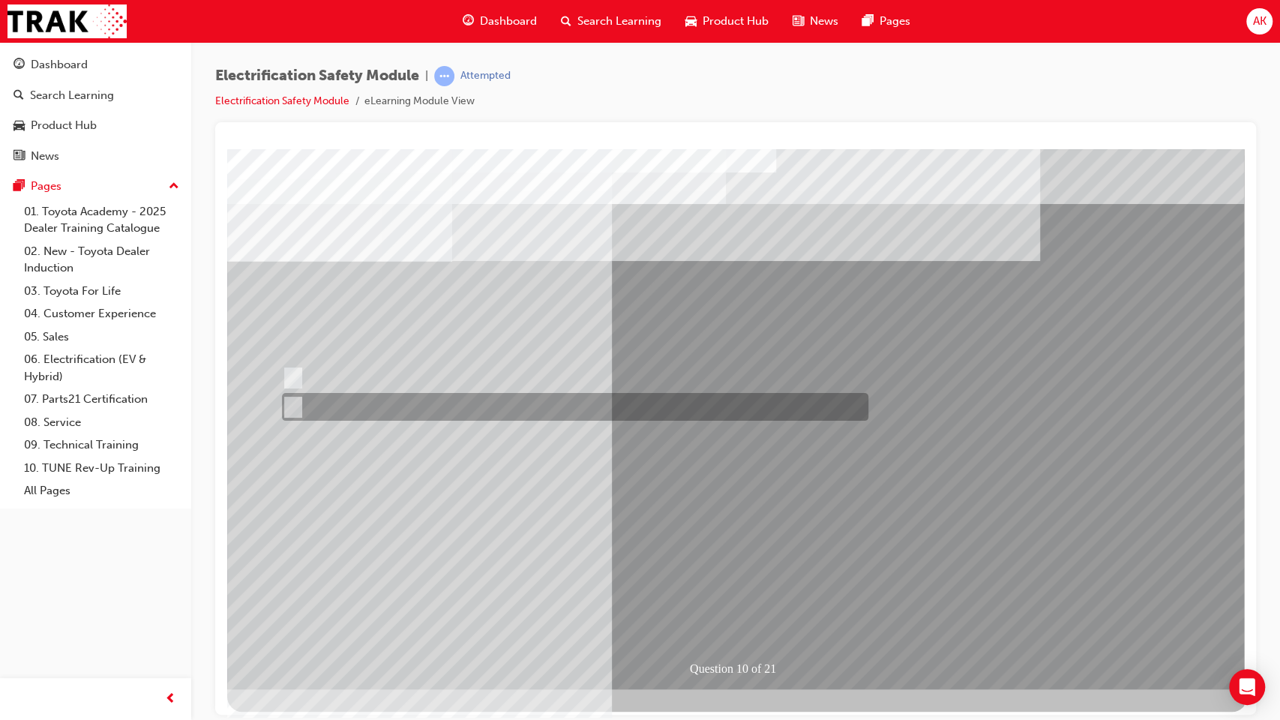
click at [383, 411] on div at bounding box center [571, 407] width 586 height 28
radio input "true"
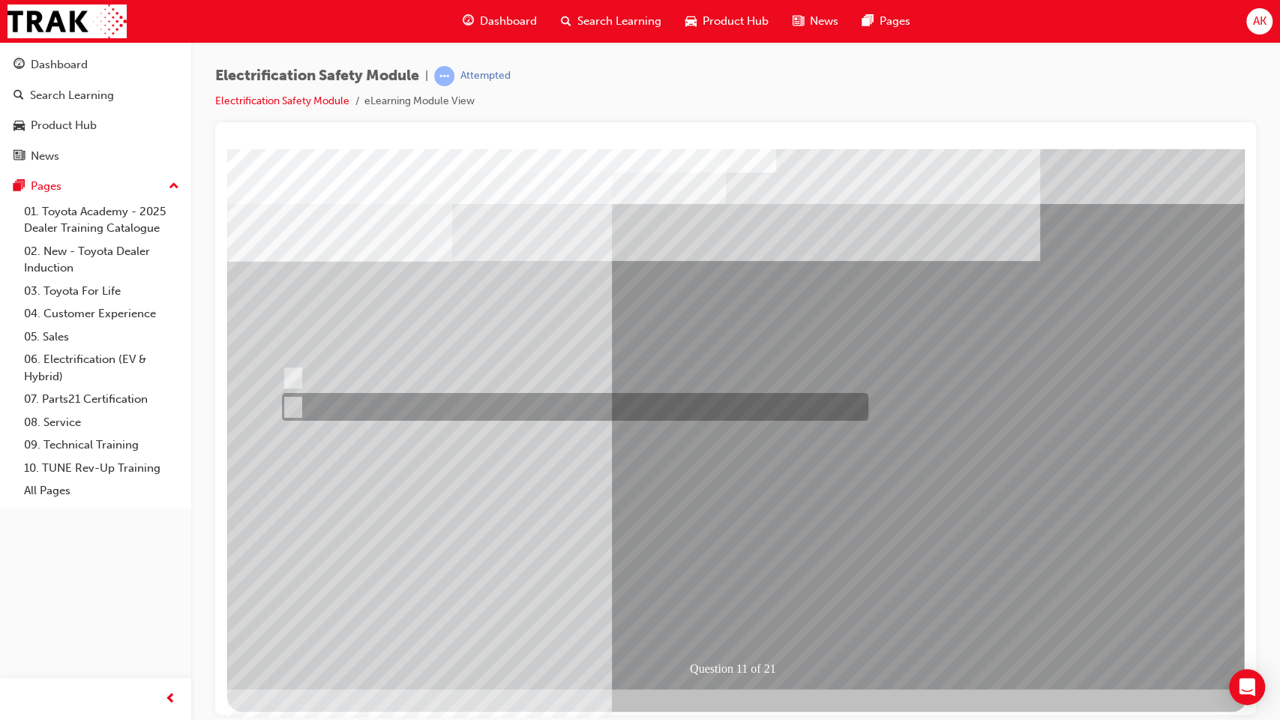
click at [361, 406] on div at bounding box center [571, 407] width 586 height 28
radio input "true"
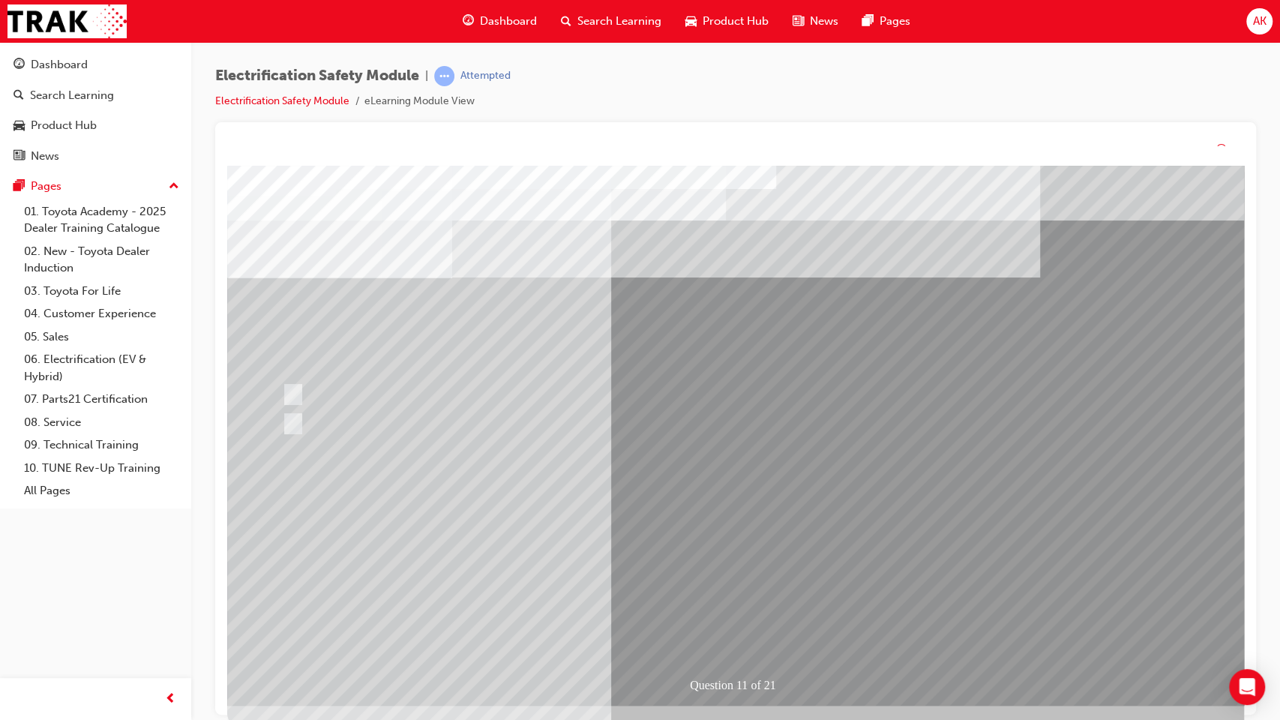
click at [761, 566] on div "Question 11 of 21" at bounding box center [737, 436] width 1020 height 540
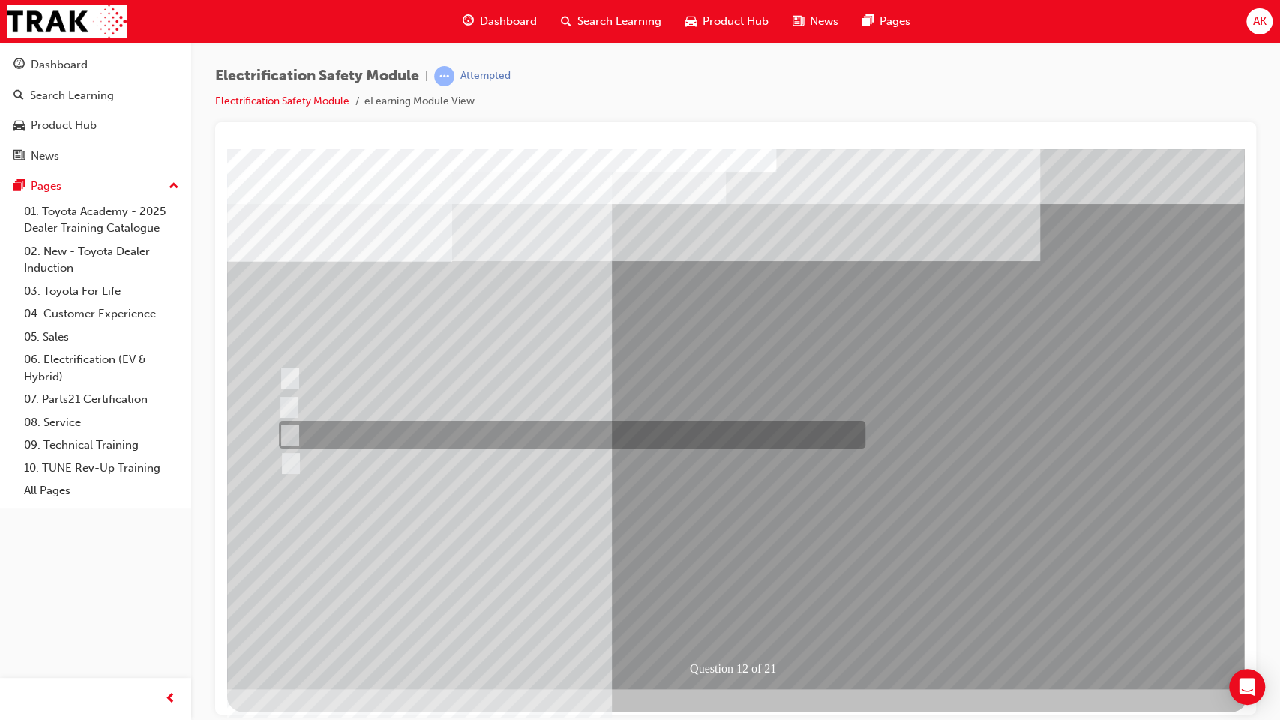
click at [610, 433] on div at bounding box center [568, 435] width 586 height 28
radio input "true"
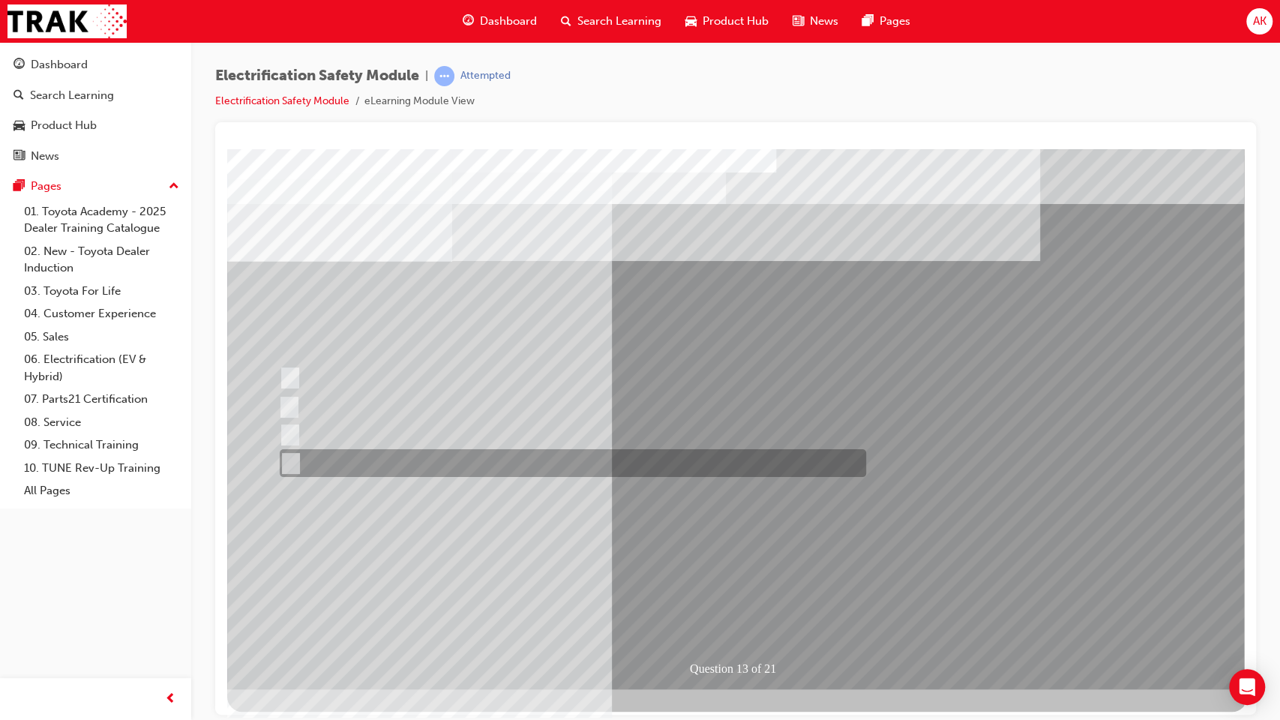
click at [493, 466] on div at bounding box center [569, 463] width 586 height 28
radio input "true"
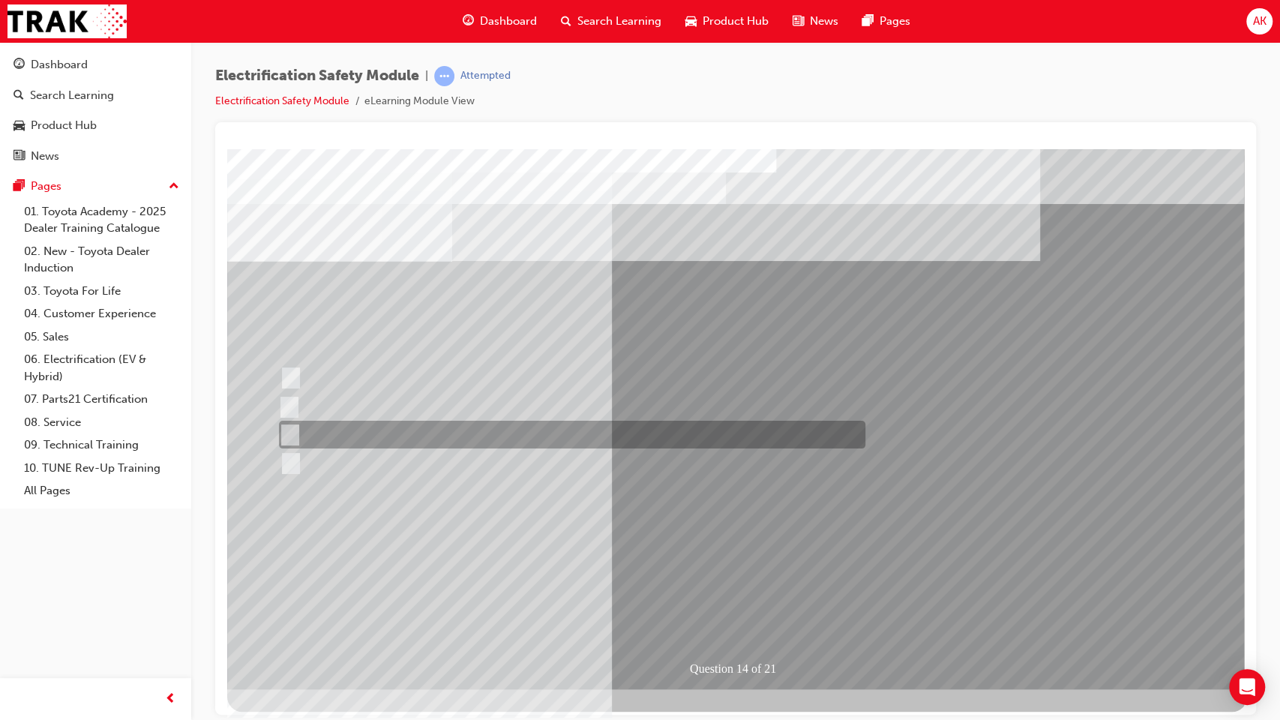
click at [478, 428] on div at bounding box center [568, 435] width 586 height 28
radio input "true"
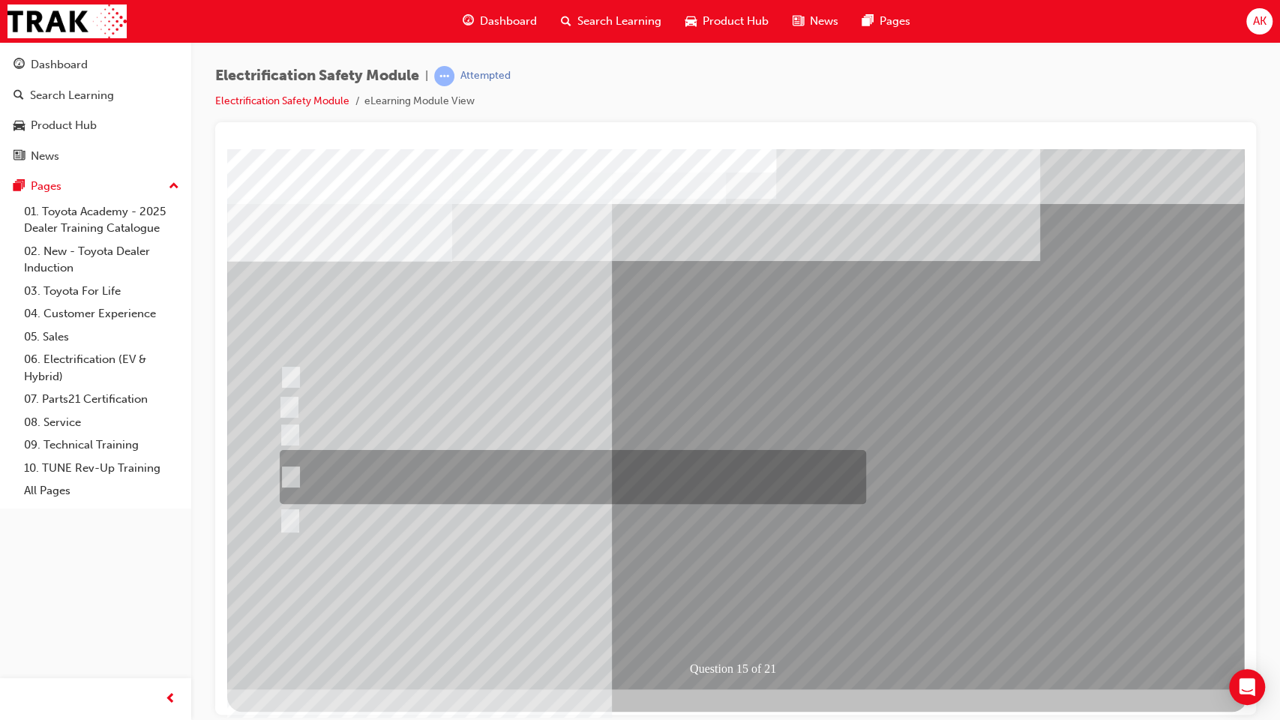
click at [586, 477] on div at bounding box center [569, 477] width 586 height 54
radio input "true"
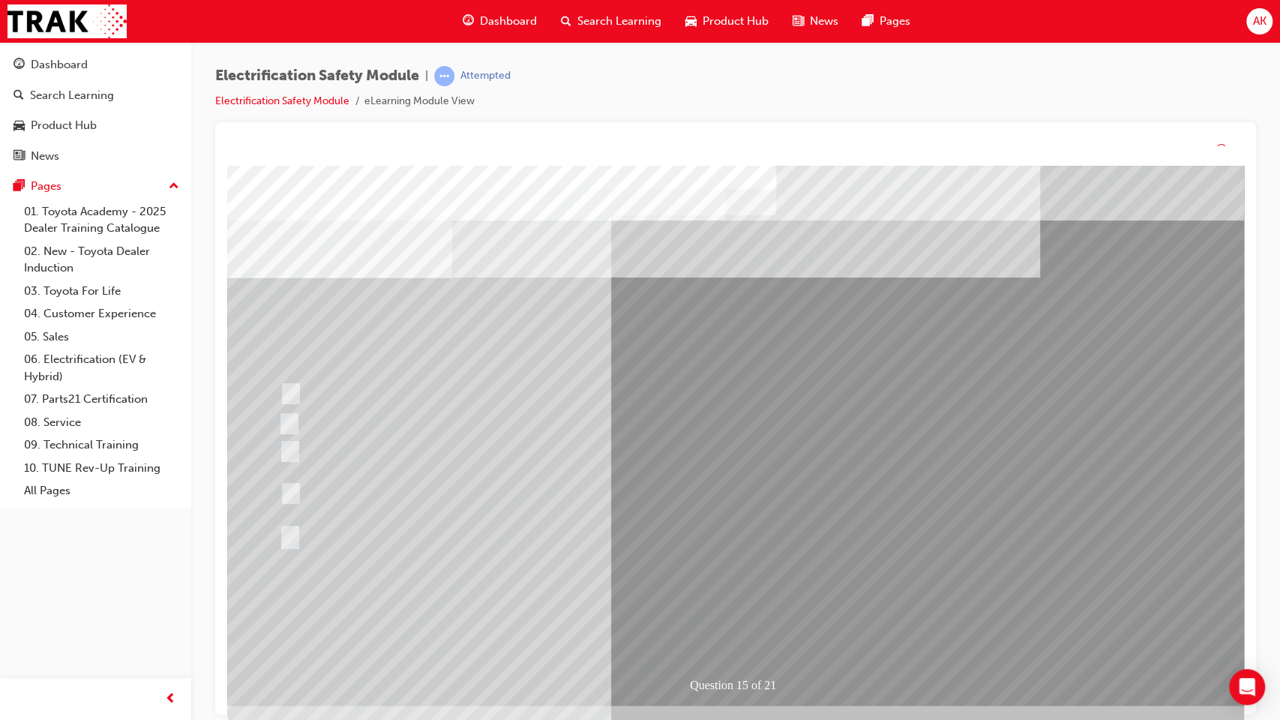
click at [751, 586] on div "Question 15 of 21" at bounding box center [737, 436] width 1020 height 540
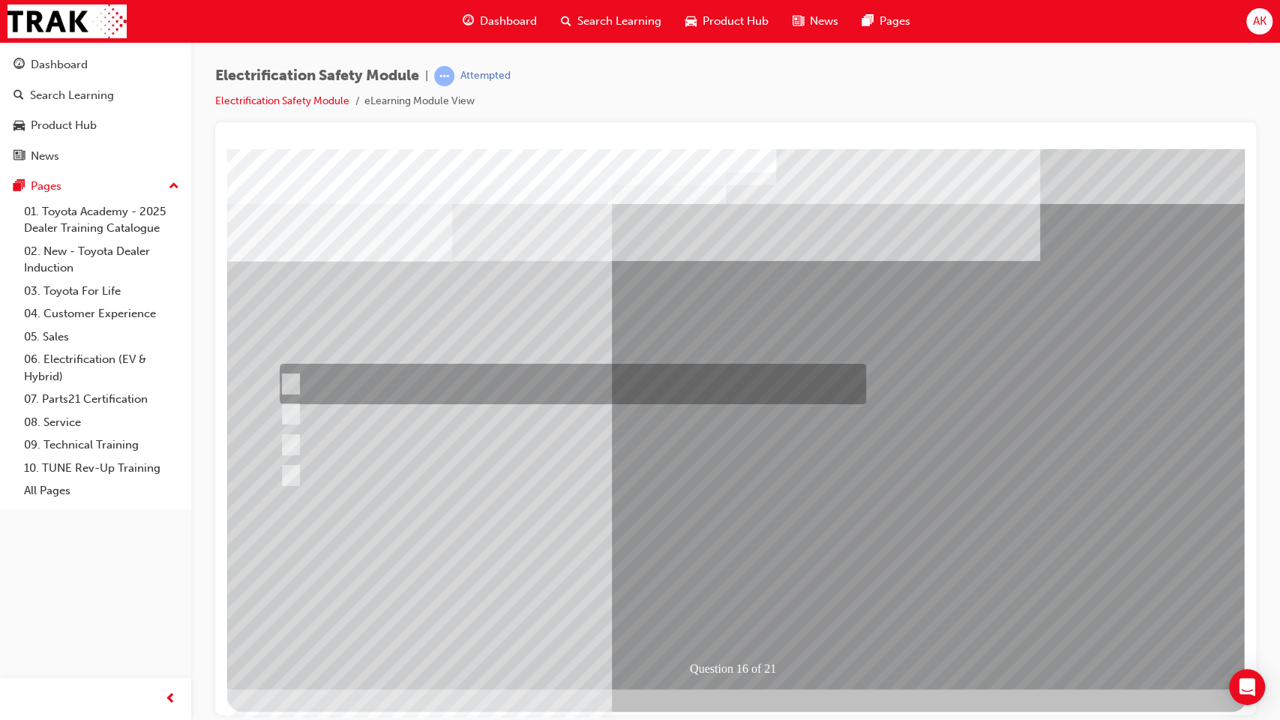
click at [547, 387] on div at bounding box center [569, 384] width 586 height 40
radio input "true"
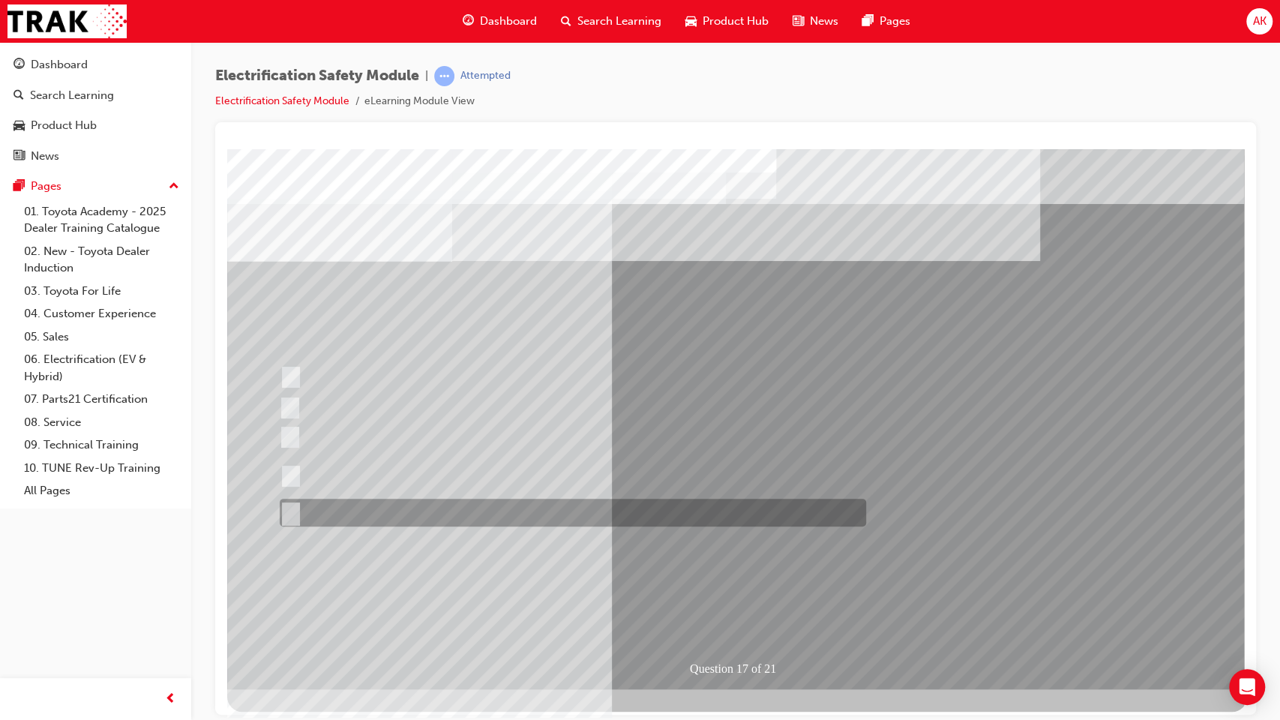
click at [538, 513] on div at bounding box center [569, 513] width 586 height 28
radio input "true"
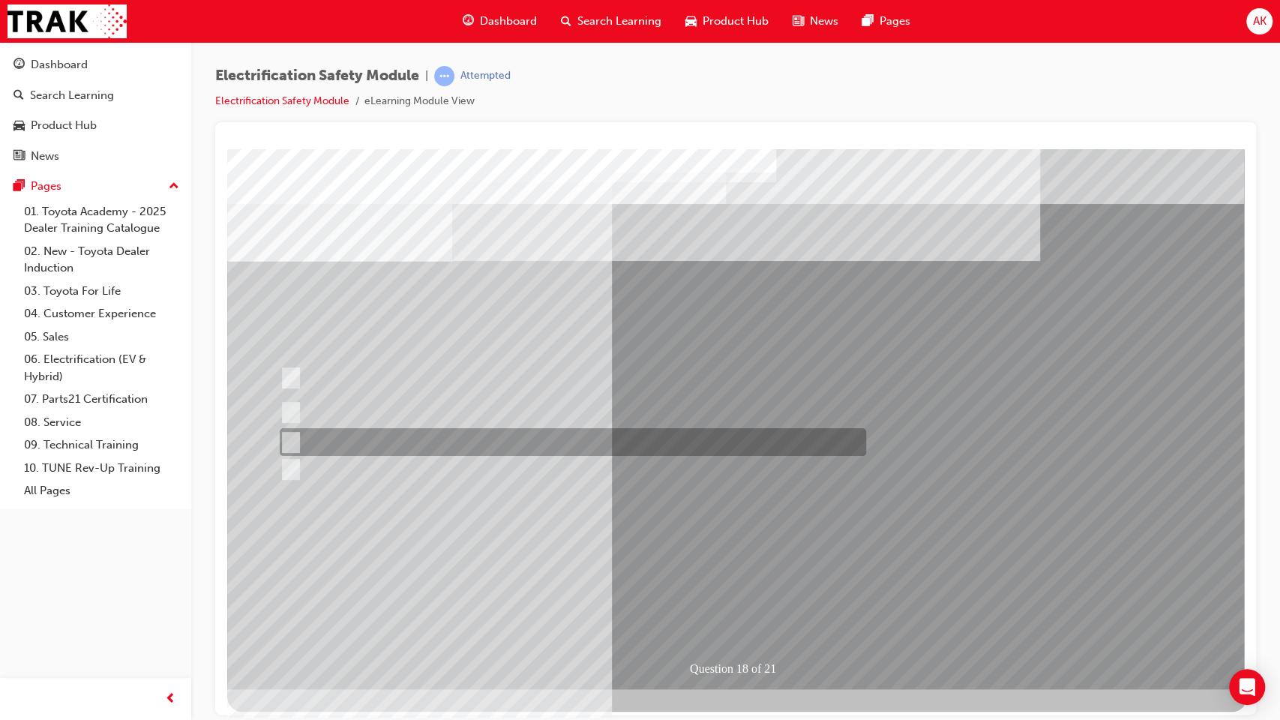
click at [582, 451] on div at bounding box center [569, 442] width 586 height 28
radio input "true"
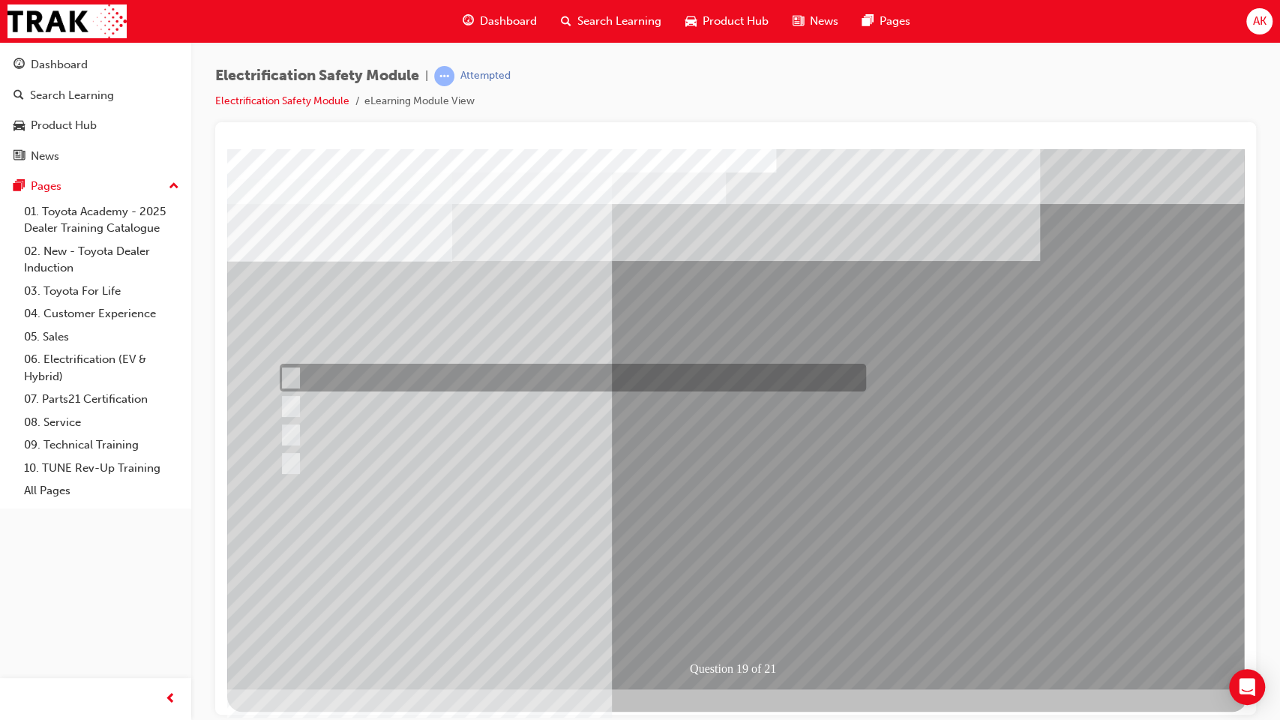
click at [667, 377] on div at bounding box center [569, 378] width 586 height 28
radio input "true"
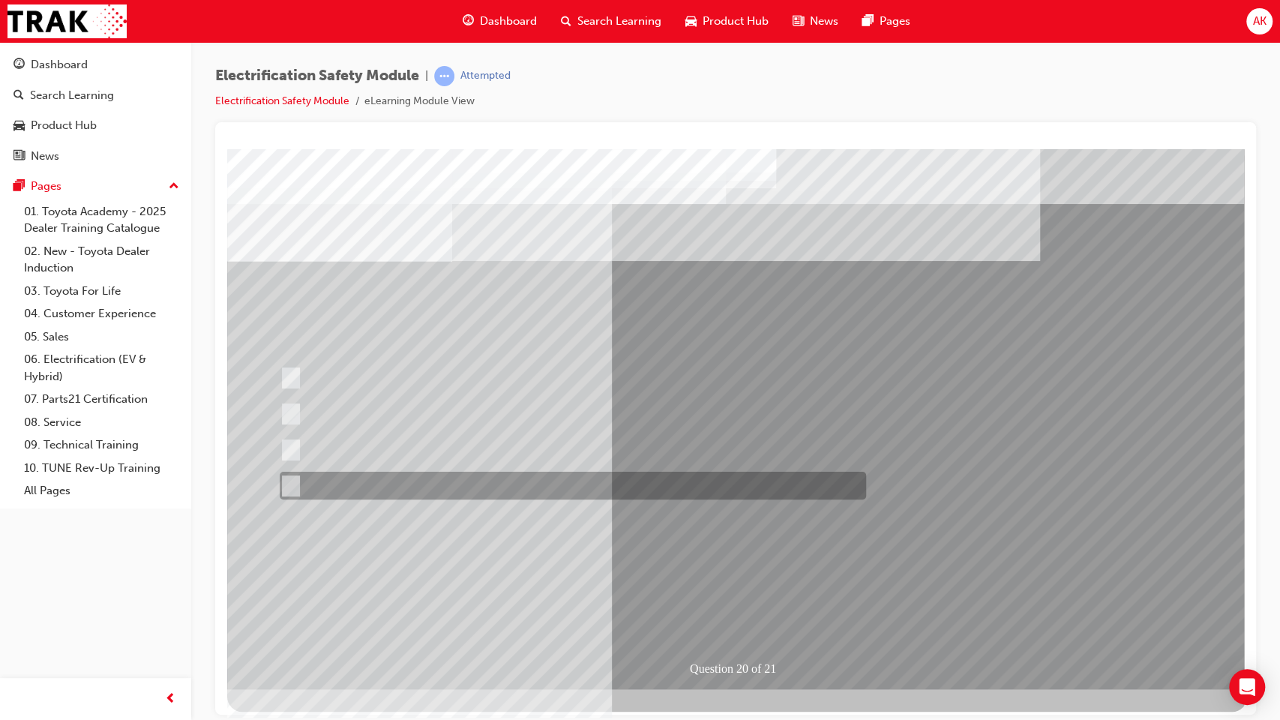
click at [568, 475] on div at bounding box center [569, 486] width 586 height 28
radio input "true"
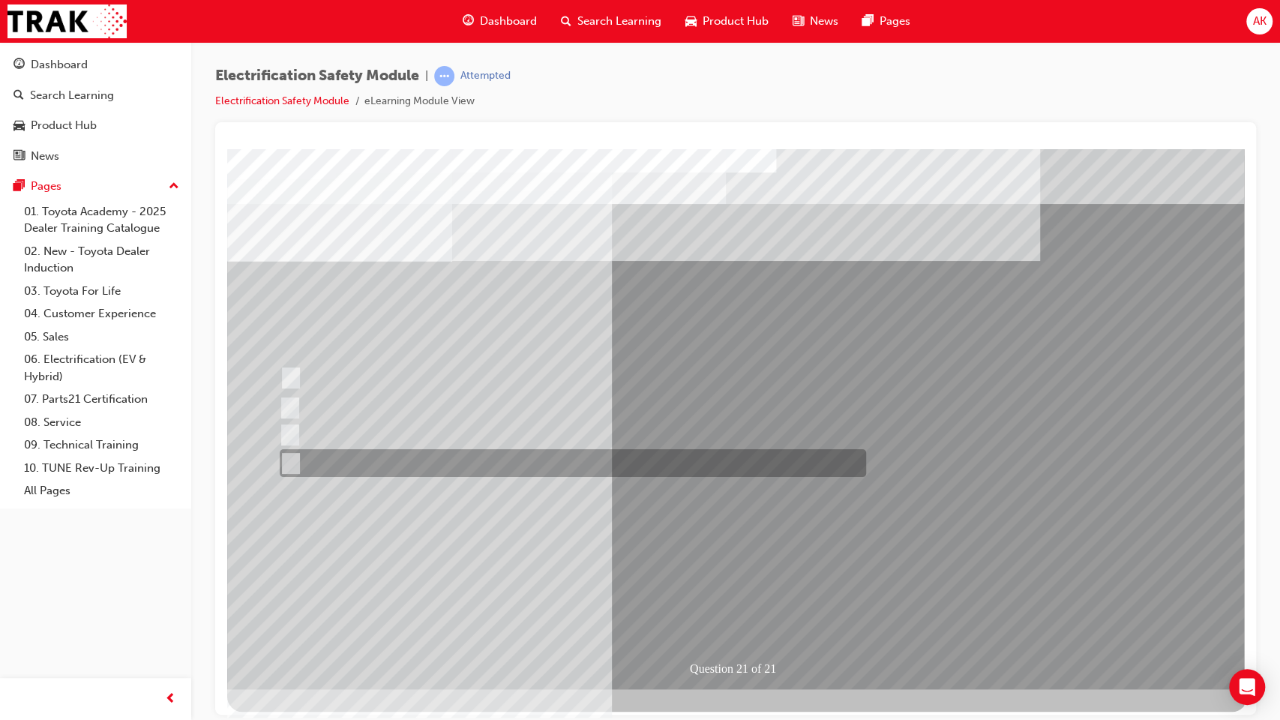
click at [635, 468] on div at bounding box center [569, 463] width 586 height 28
radio input "true"
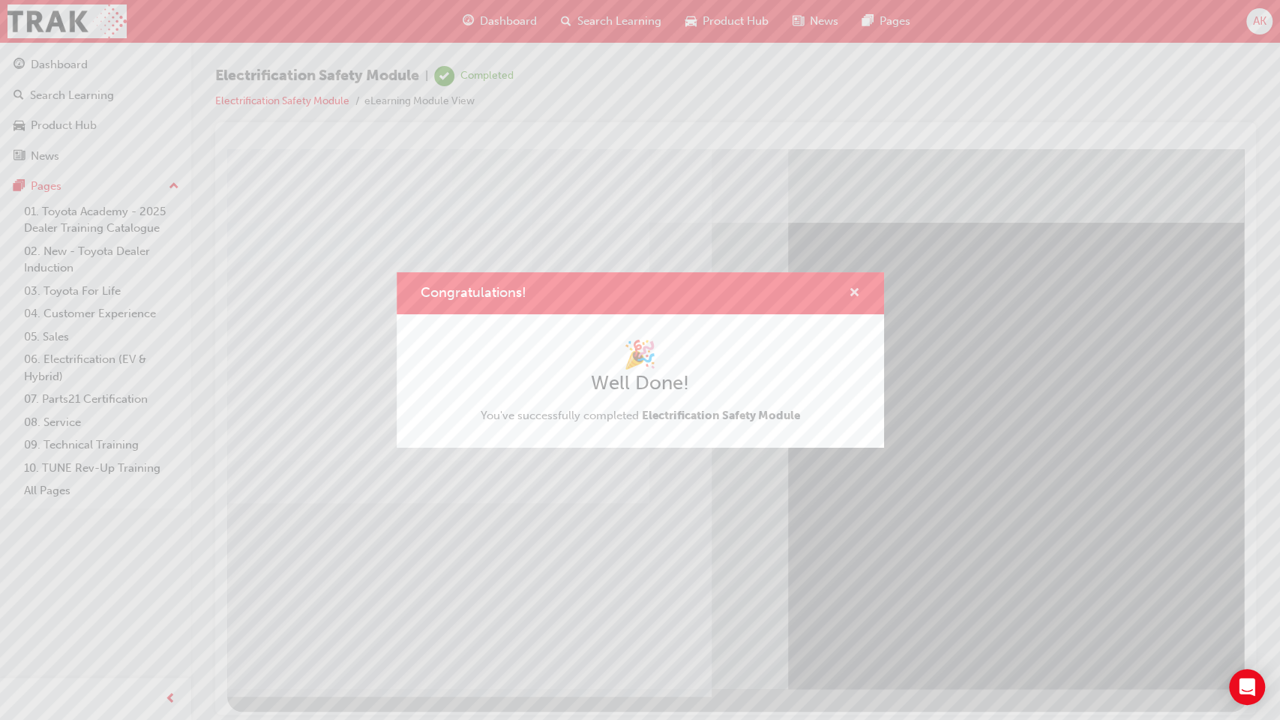
click at [852, 295] on span "cross-icon" at bounding box center [854, 293] width 11 height 13
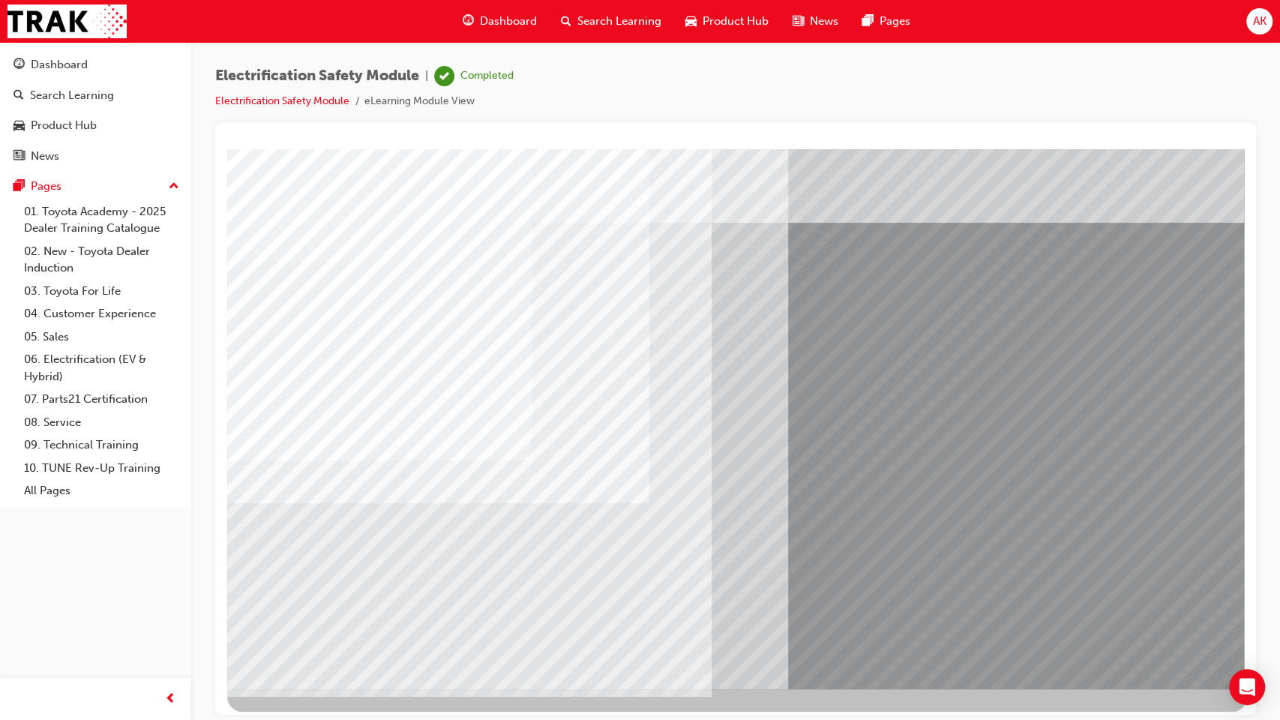
scroll to position [6, 0]
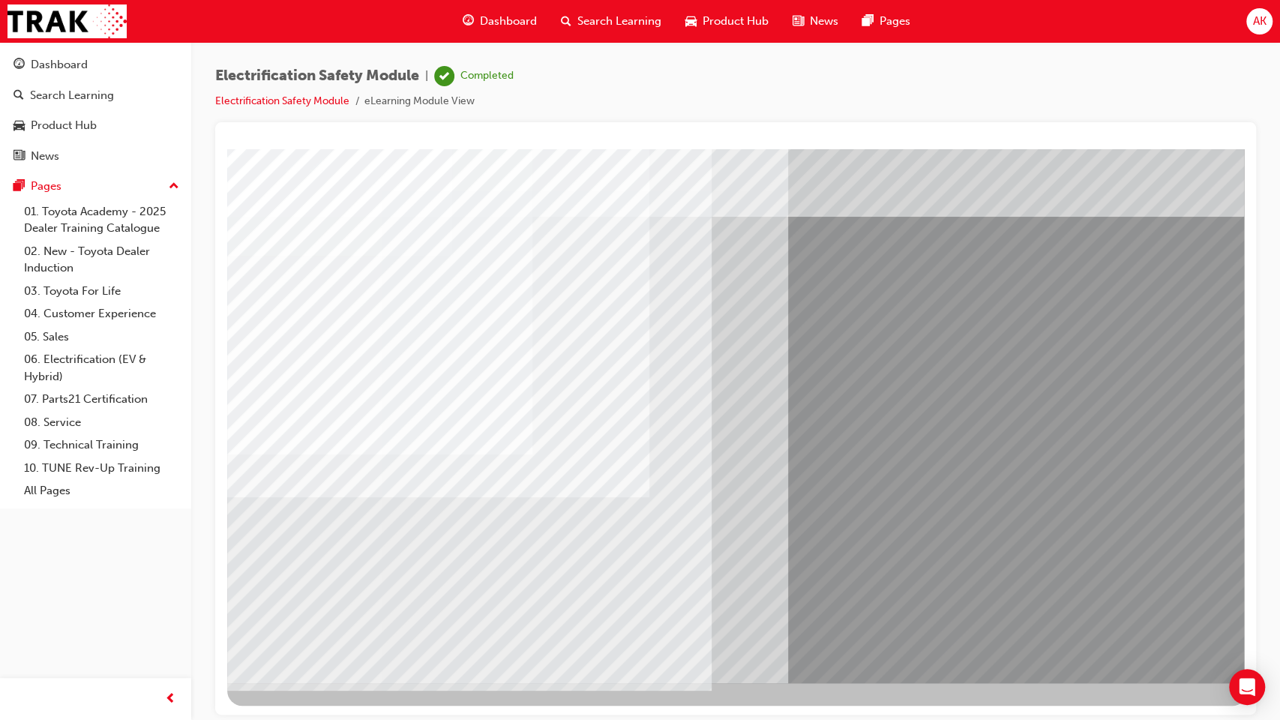
drag, startPoint x: 326, startPoint y: 661, endPoint x: 355, endPoint y: 651, distance: 31.1
click at [355, 586] on div at bounding box center [737, 412] width 1020 height 540
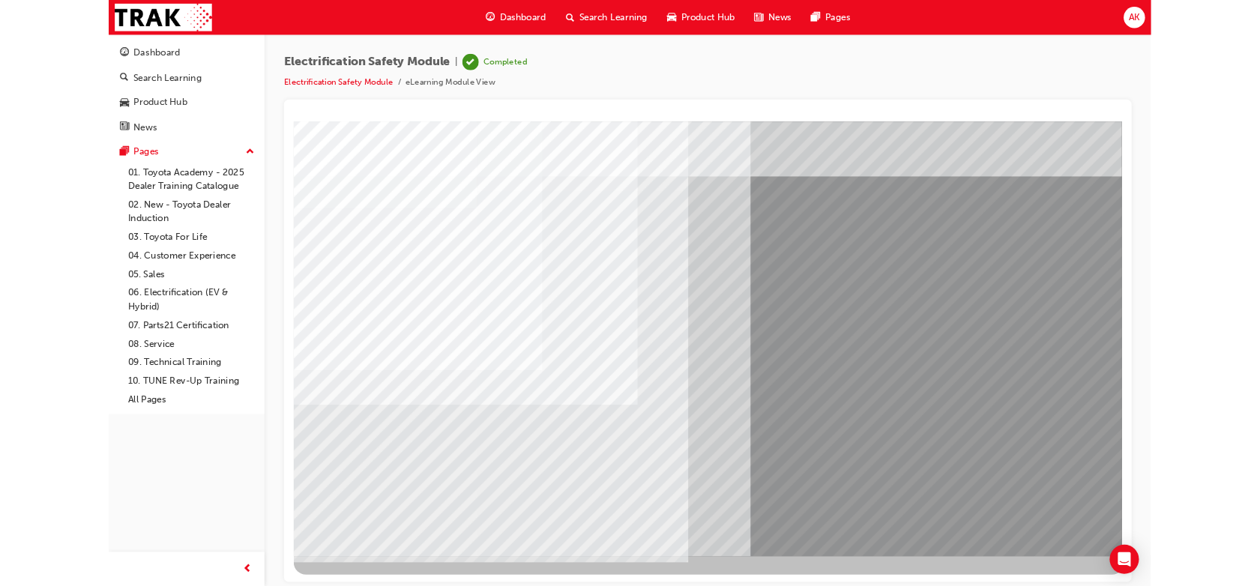
scroll to position [0, 0]
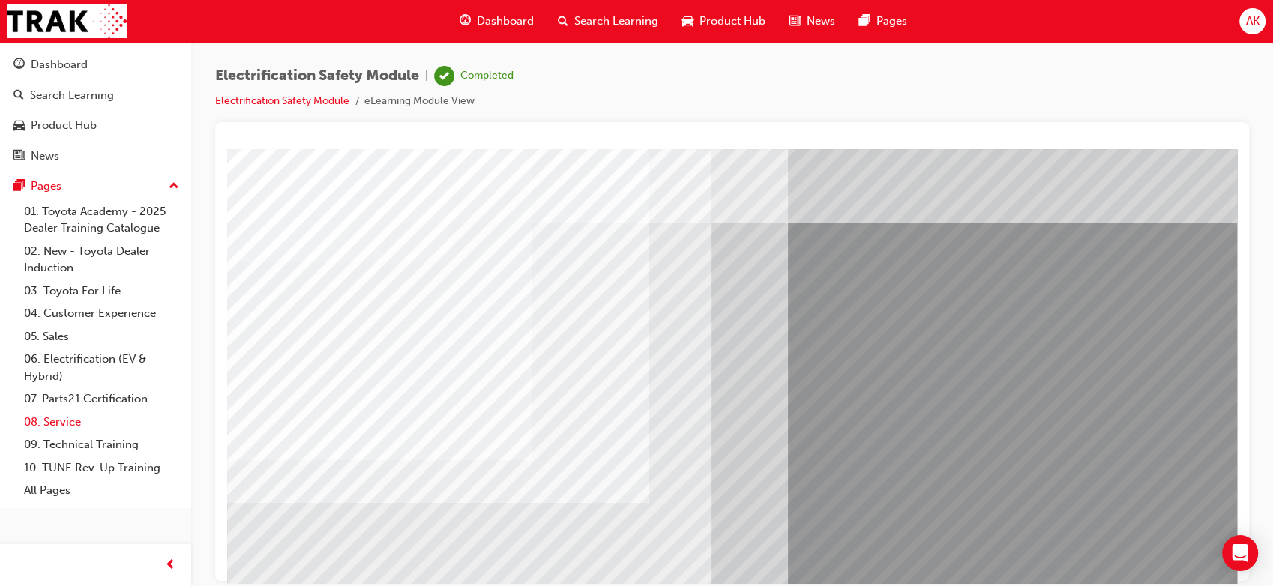
click at [61, 421] on link "08. Service" at bounding box center [101, 422] width 167 height 23
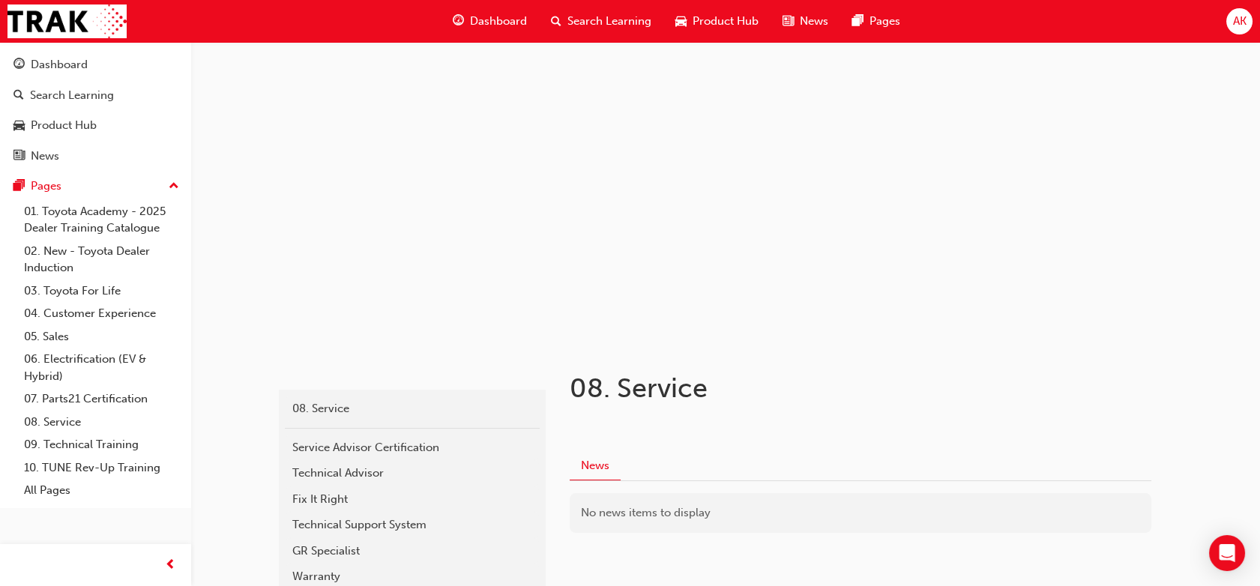
click at [495, 10] on div "Dashboard" at bounding box center [490, 21] width 98 height 31
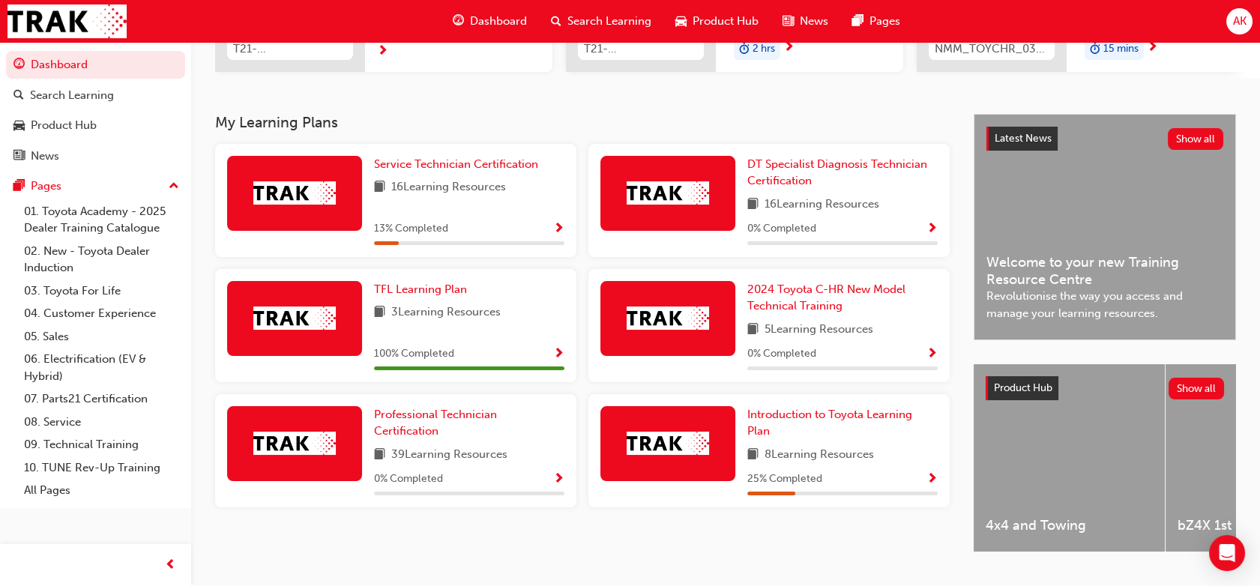
scroll to position [266, 0]
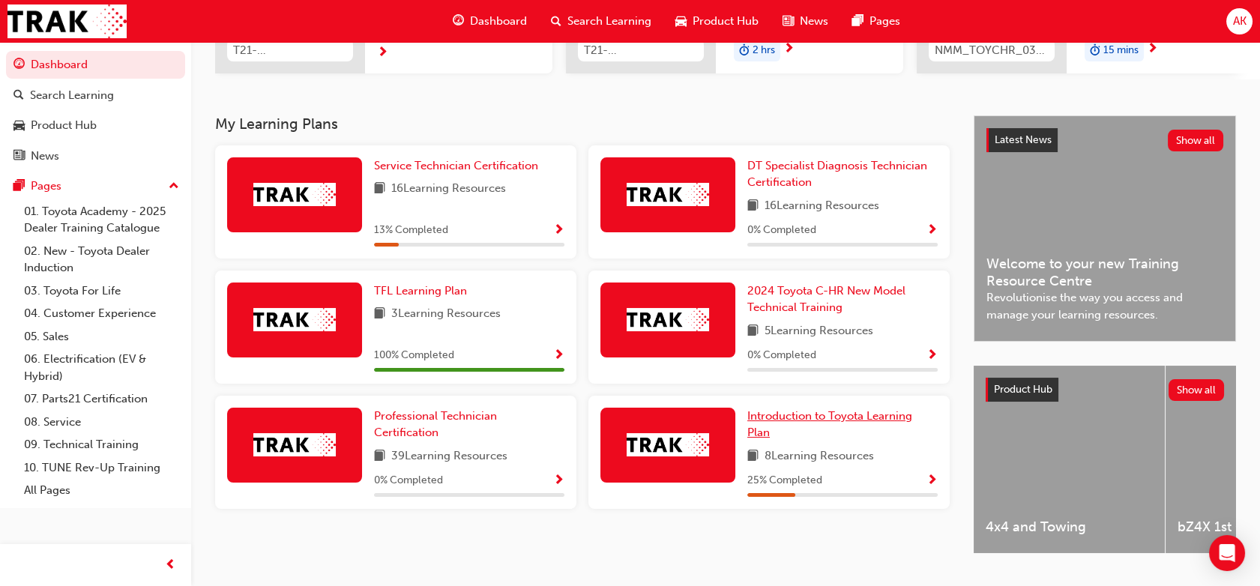
click at [795, 426] on span "Introduction to Toyota Learning Plan" at bounding box center [830, 424] width 165 height 31
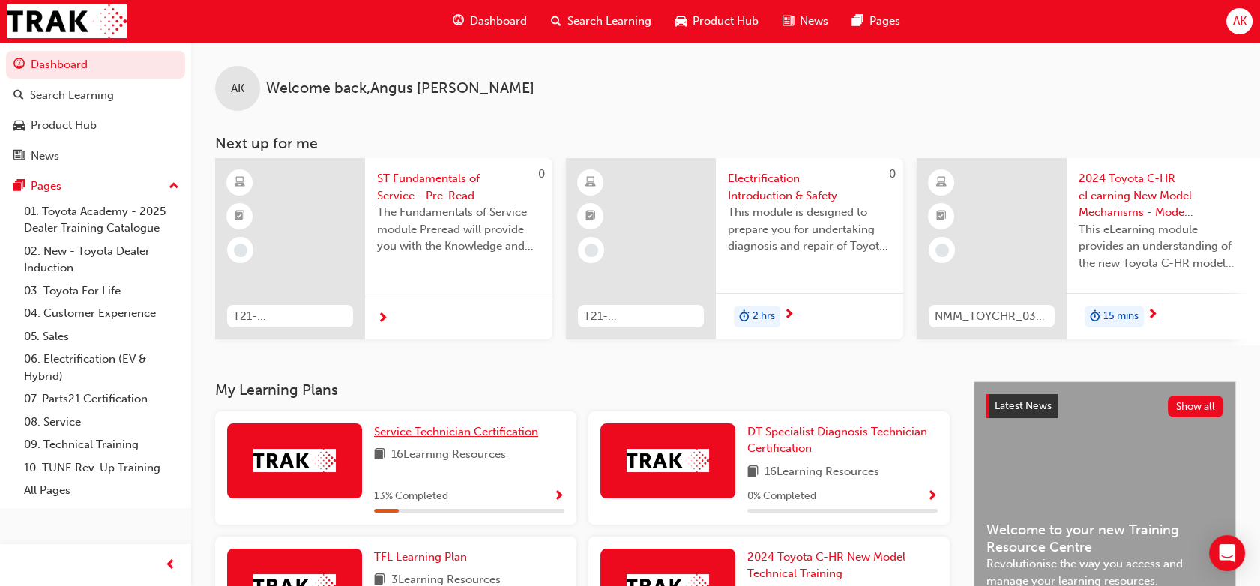
click at [450, 439] on span "Service Technician Certification" at bounding box center [456, 431] width 164 height 13
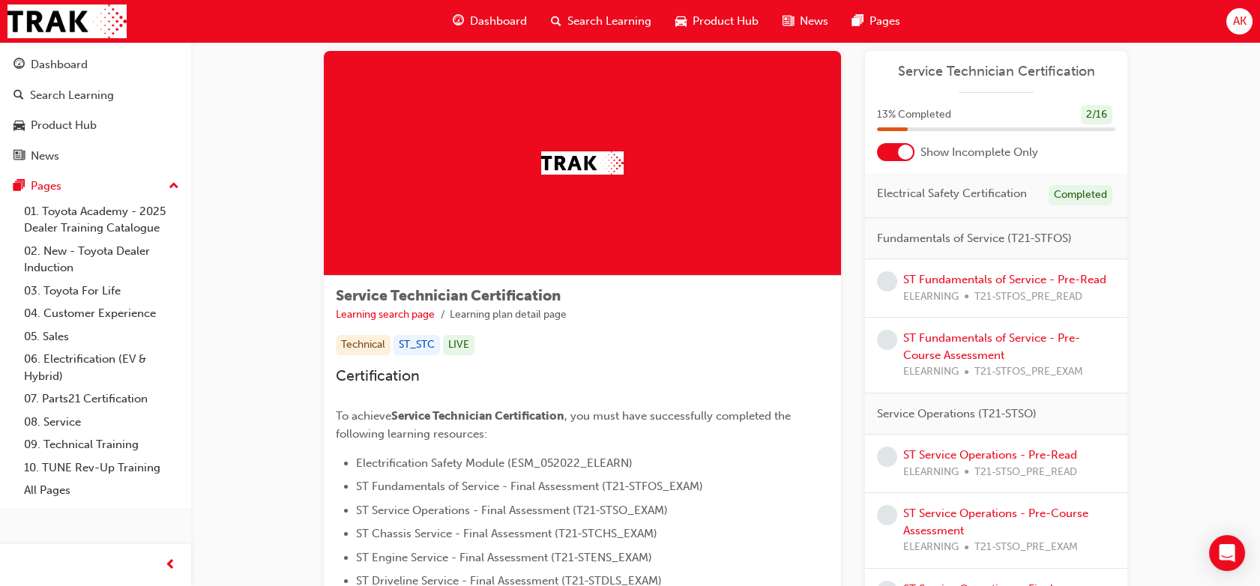
scroll to position [14, 0]
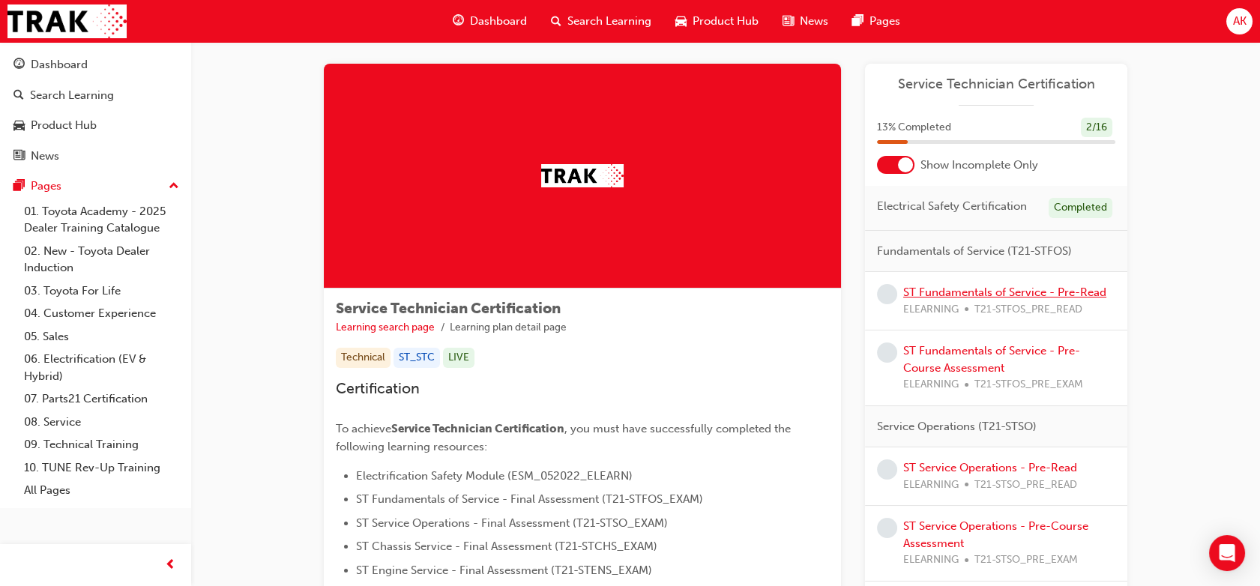
click at [1044, 297] on link "ST Fundamentals of Service - Pre-Read" at bounding box center [1004, 292] width 203 height 13
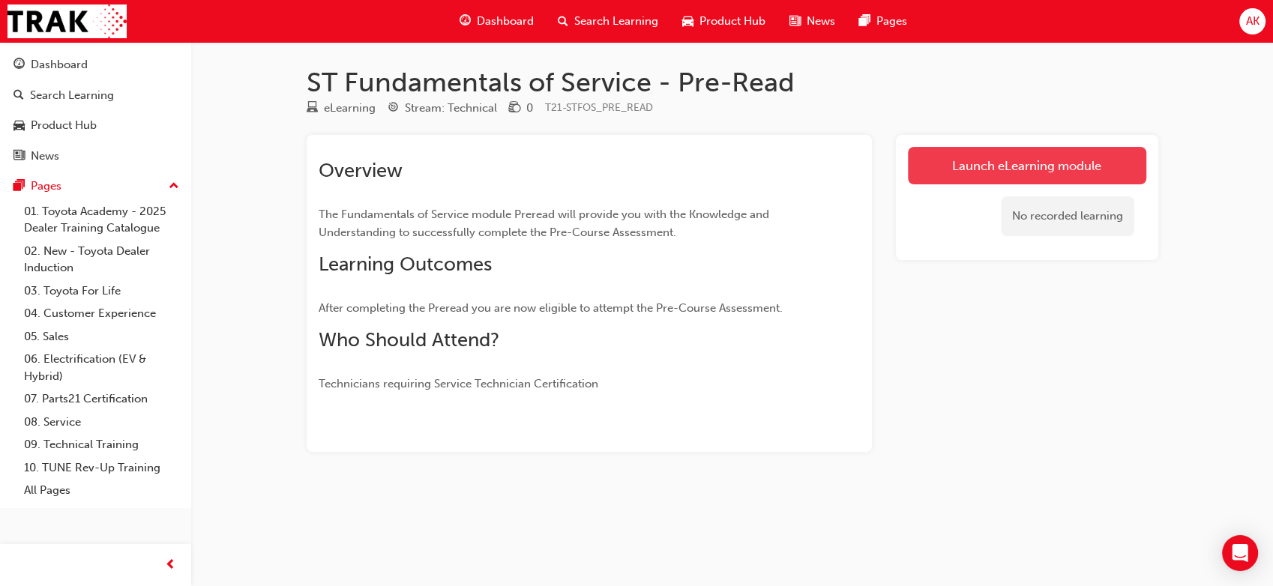
click at [950, 157] on link "Launch eLearning module" at bounding box center [1027, 165] width 238 height 37
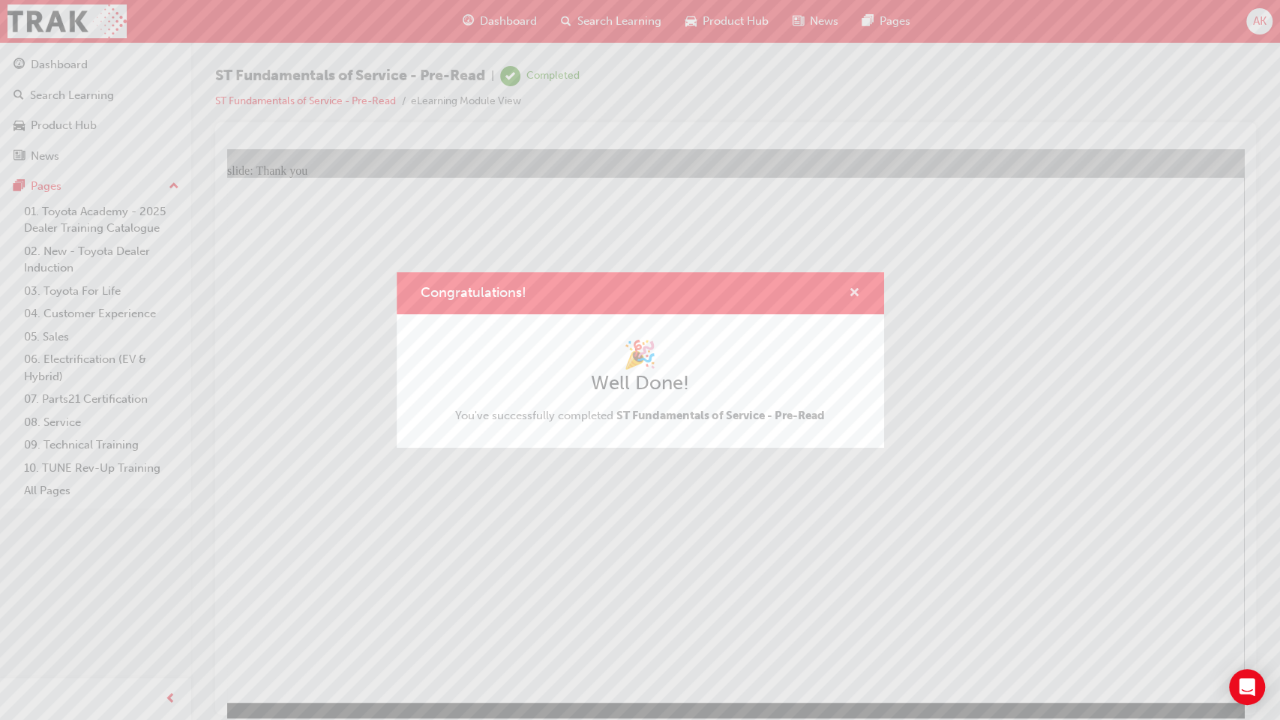
click at [854, 294] on span "cross-icon" at bounding box center [854, 293] width 11 height 13
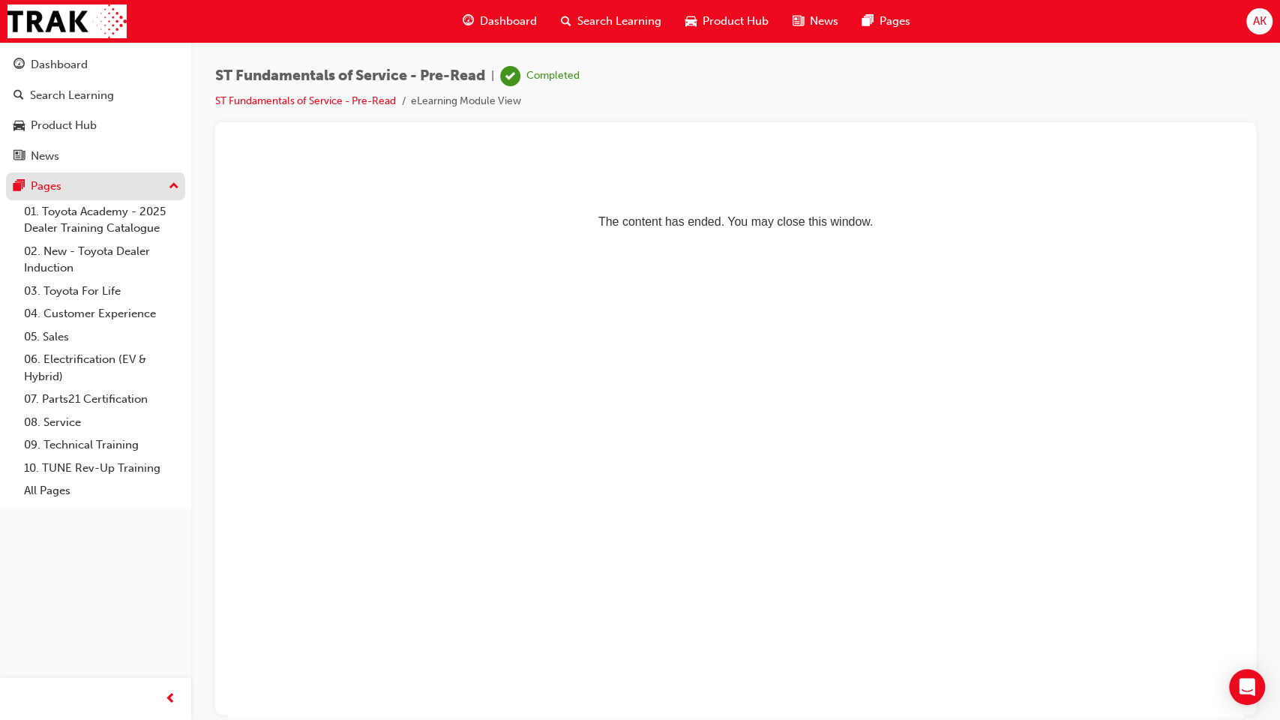
click at [82, 191] on div "Pages" at bounding box center [95, 186] width 164 height 19
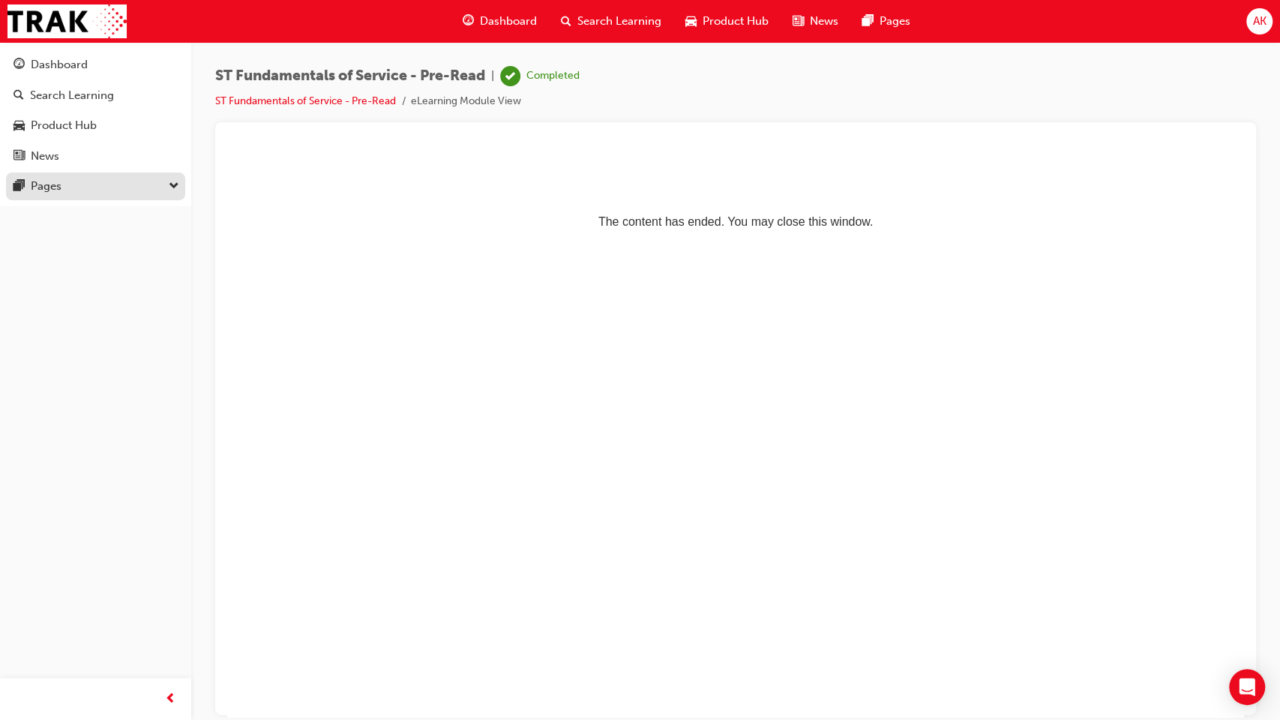
click at [82, 191] on div "Pages" at bounding box center [95, 186] width 164 height 19
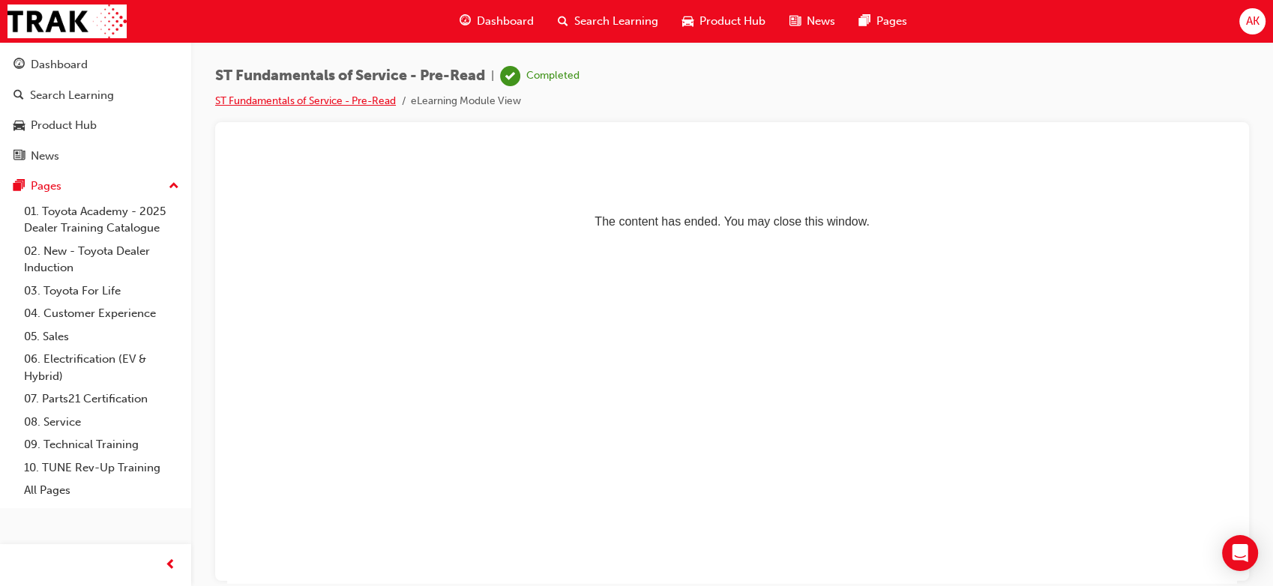
click at [241, 102] on link "ST Fundamentals of Service - Pre-Read" at bounding box center [305, 100] width 181 height 13
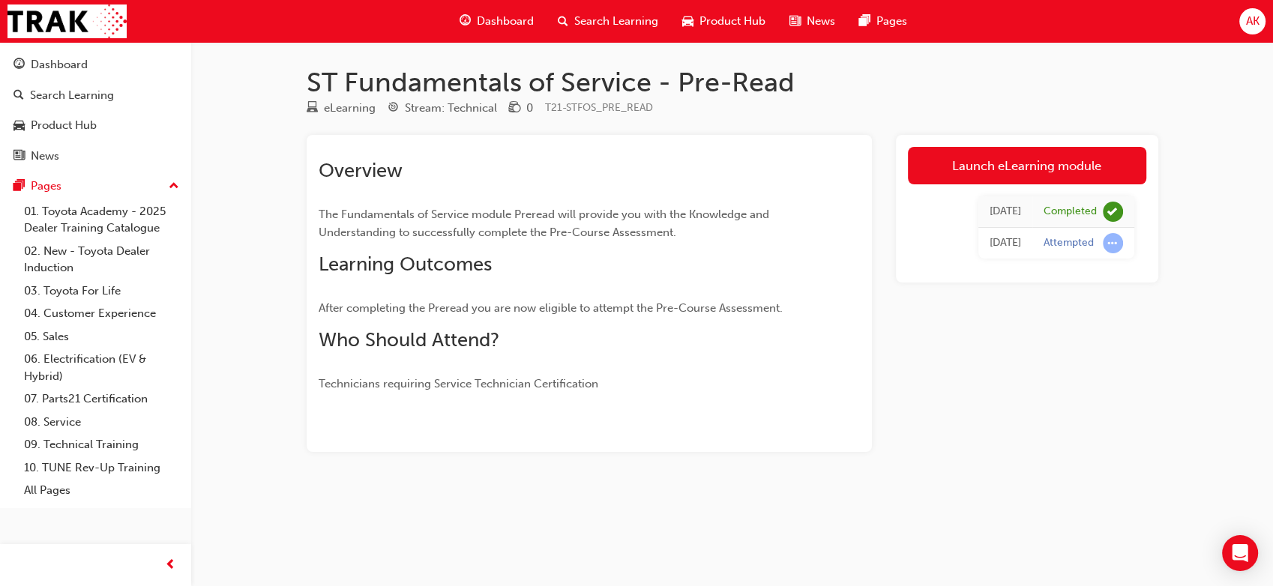
click at [354, 111] on div "eLearning" at bounding box center [350, 108] width 52 height 17
click at [504, 16] on span "Dashboard" at bounding box center [505, 21] width 57 height 17
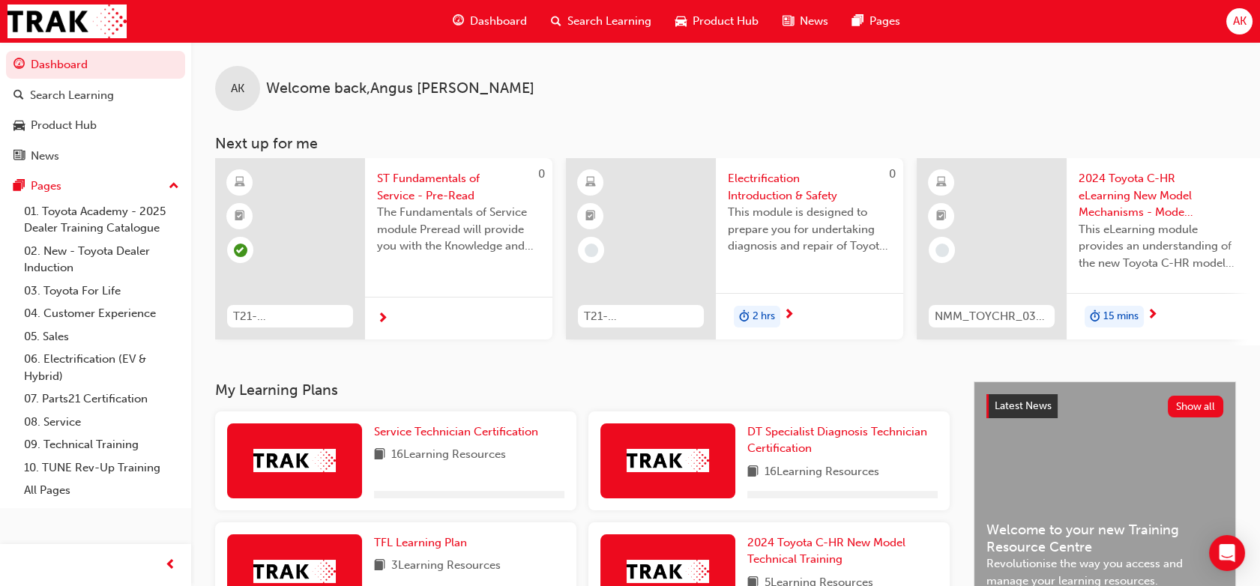
scroll to position [259, 0]
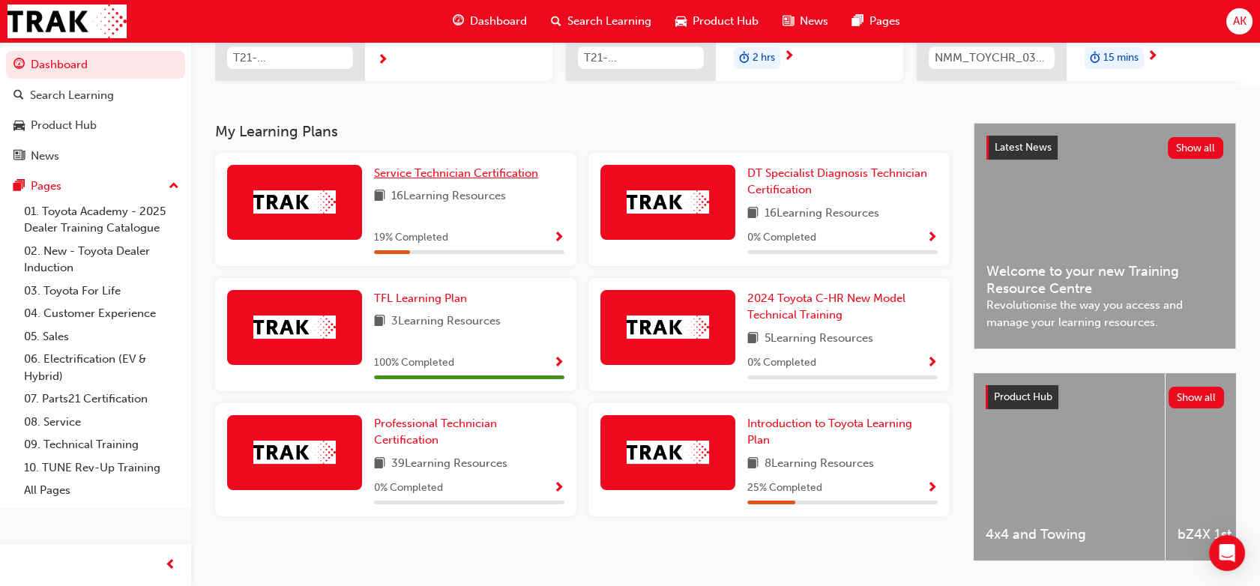
click at [468, 175] on span "Service Technician Certification" at bounding box center [456, 172] width 164 height 13
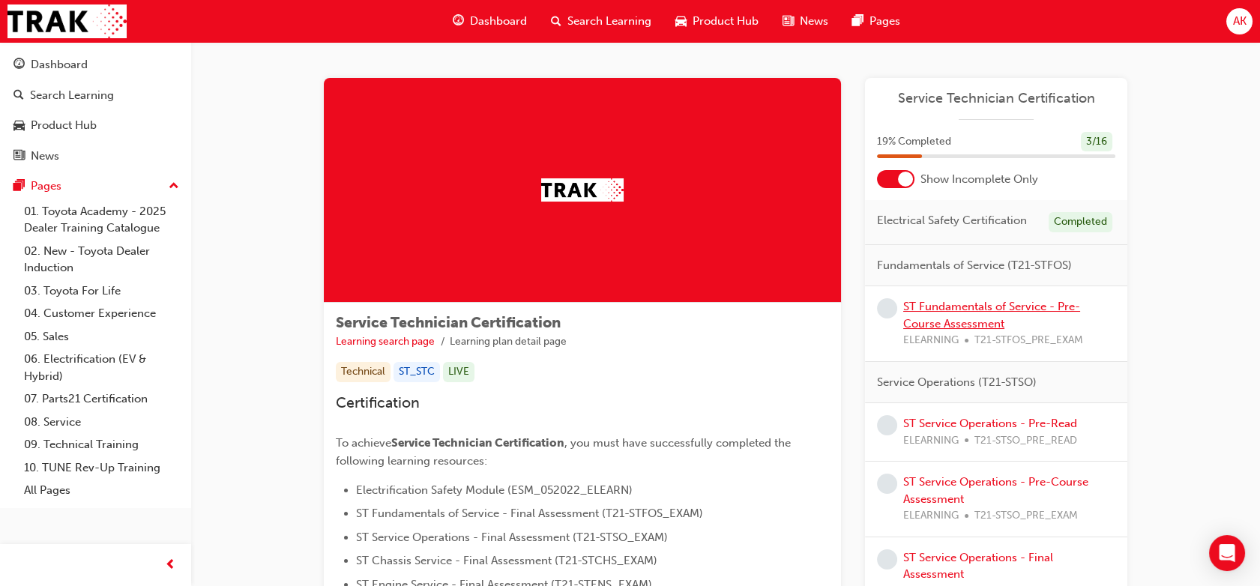
click at [975, 300] on link "ST Fundamentals of Service - Pre-Course Assessment" at bounding box center [991, 315] width 177 height 31
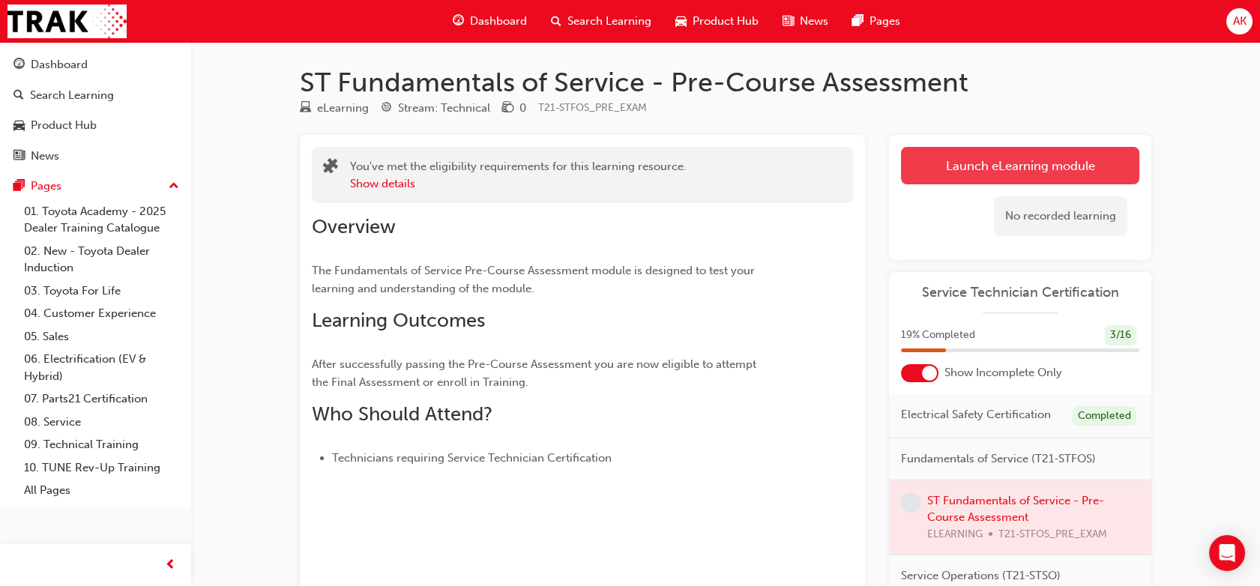
click at [933, 163] on link "Launch eLearning module" at bounding box center [1020, 165] width 238 height 37
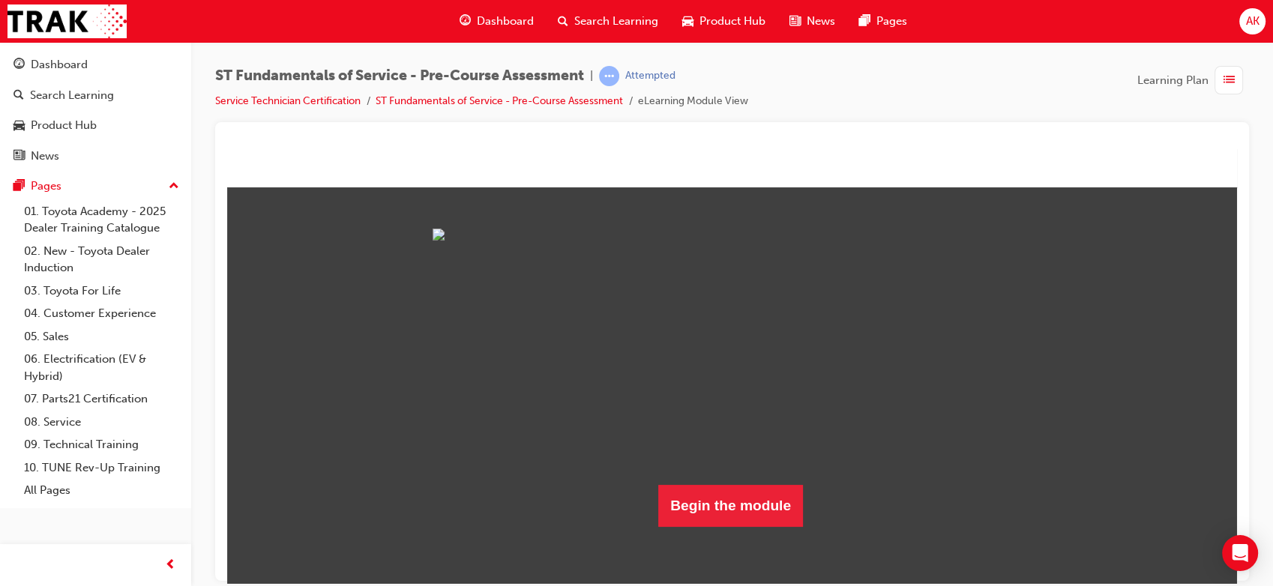
scroll to position [108, 0]
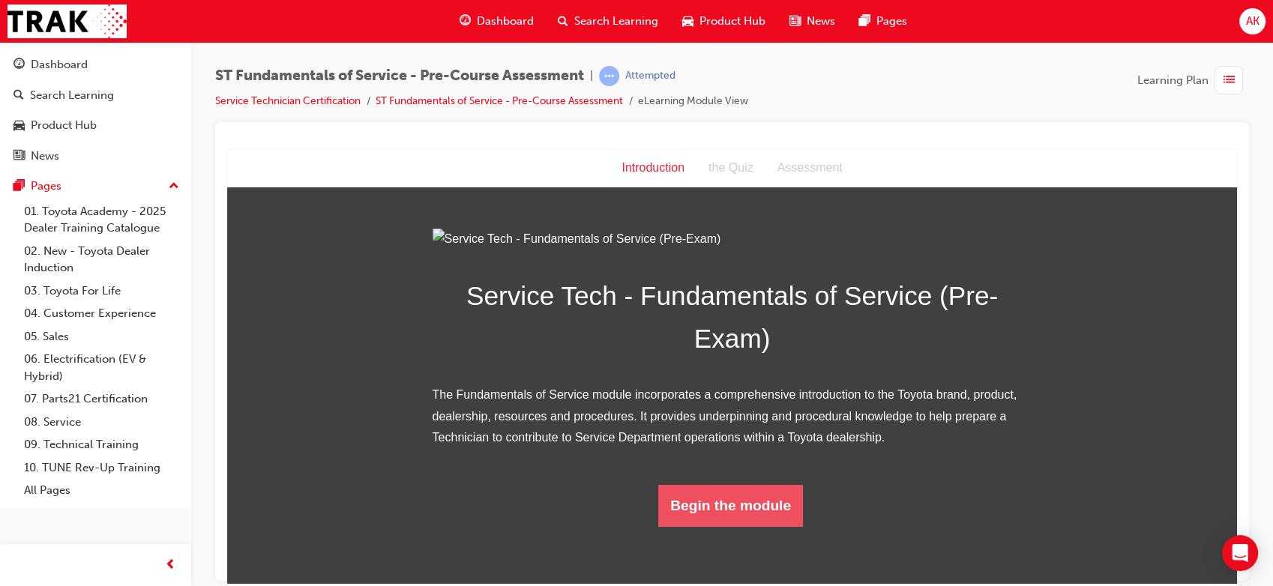
click at [726, 526] on button "Begin the module" at bounding box center [730, 505] width 145 height 42
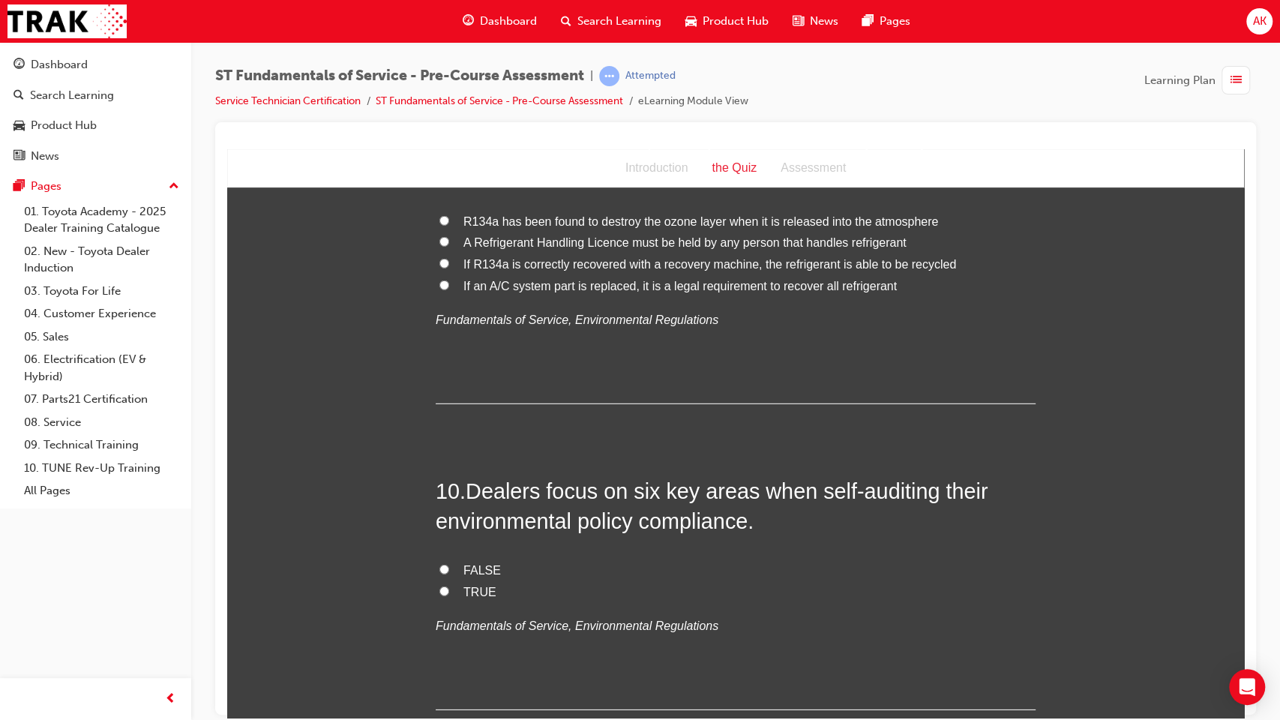
scroll to position [2899, 0]
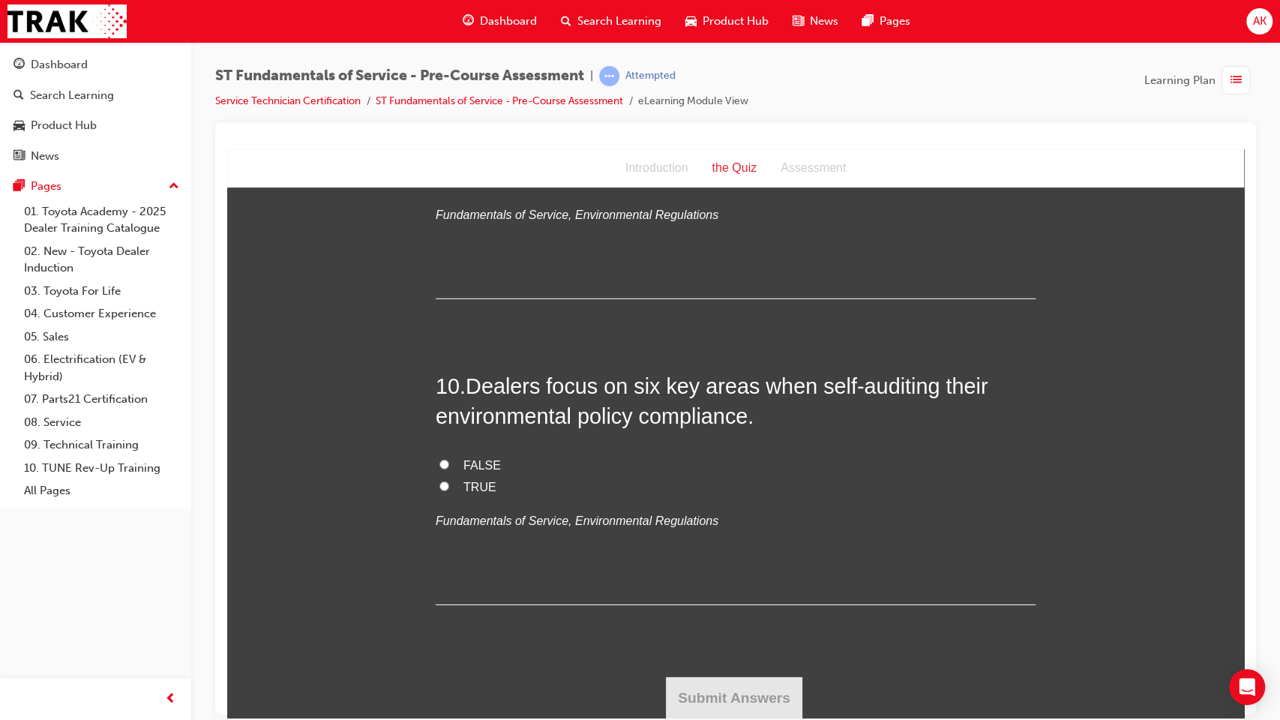
click at [474, 484] on span "TRUE" at bounding box center [479, 486] width 33 height 13
click at [449, 484] on input "TRUE" at bounding box center [444, 486] width 10 height 10
radio input "true"
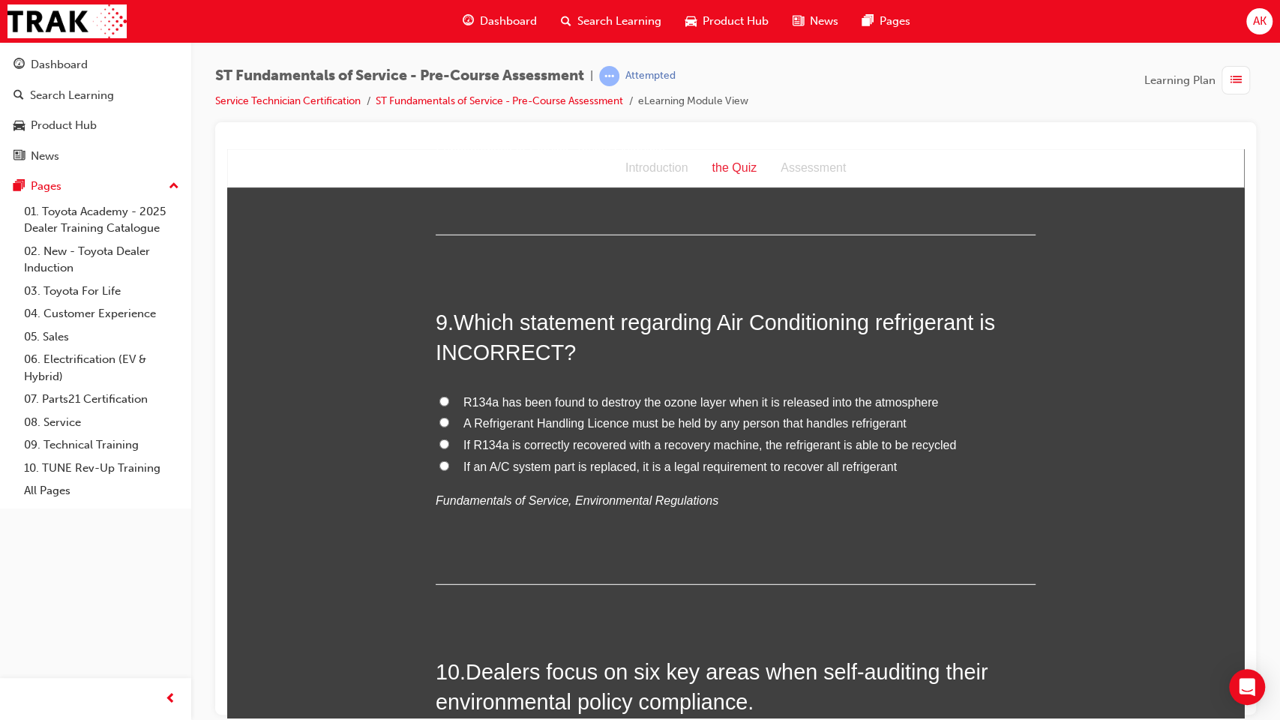
scroll to position [2615, 0]
click at [604, 442] on span "If R134a is correctly recovered with a recovery machine, the refrigerant is abl…" at bounding box center [709, 442] width 493 height 13
click at [449, 442] on input "If R134a is correctly recovered with a recovery machine, the refrigerant is abl…" at bounding box center [444, 442] width 10 height 10
radio input "true"
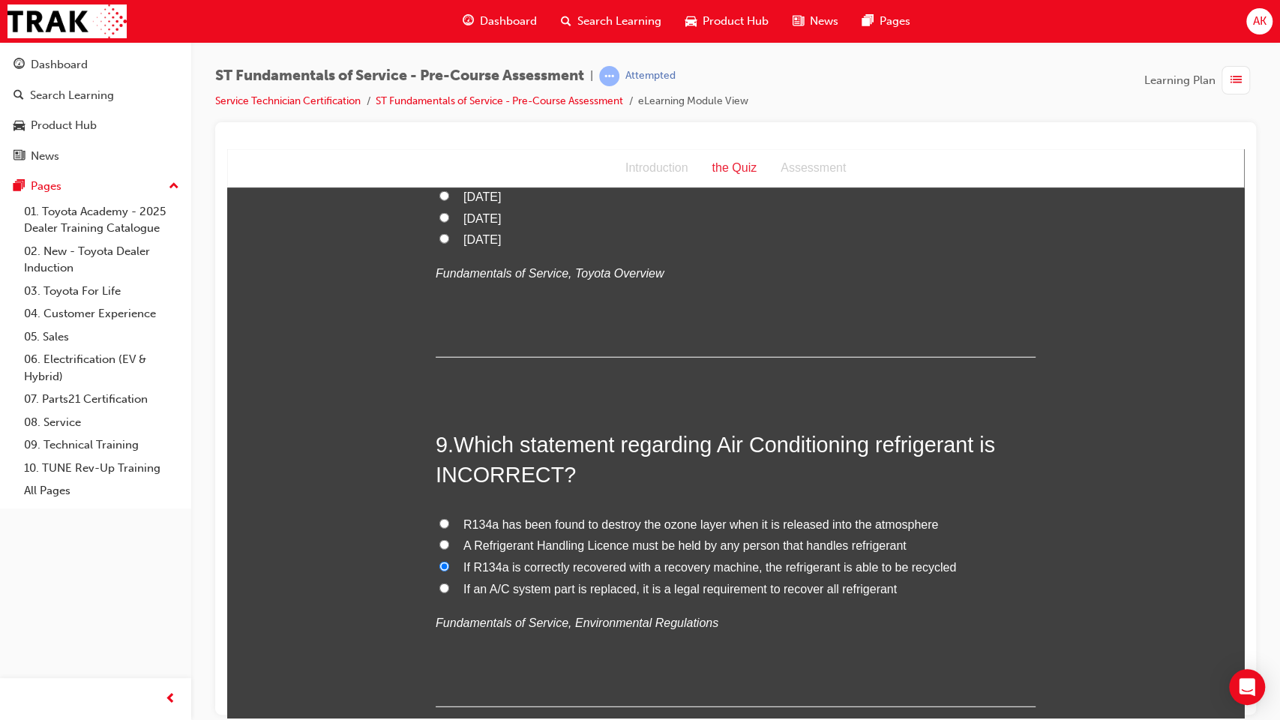
scroll to position [2546, 0]
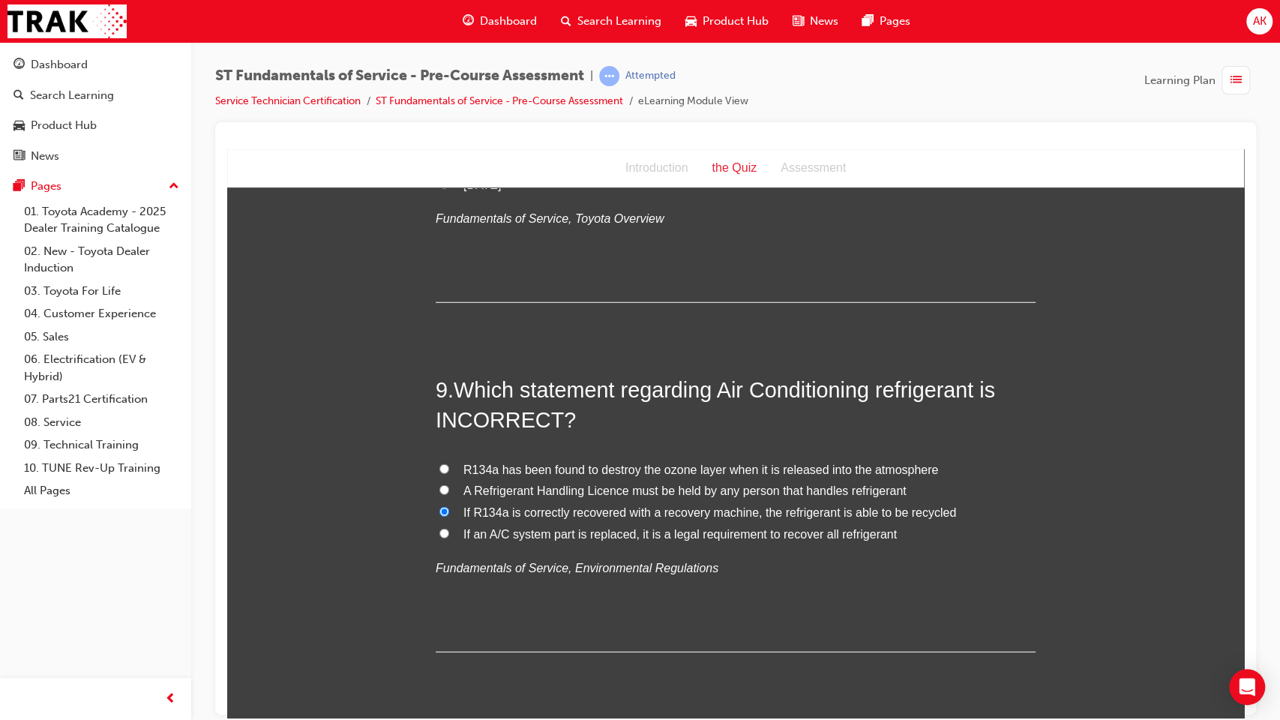
click at [525, 536] on span "If an A/C system part is replaced, it is a legal requirement to recover all ref…" at bounding box center [679, 533] width 433 height 13
click at [449, 536] on input "If an A/C system part is replaced, it is a legal requirement to recover all ref…" at bounding box center [444, 533] width 10 height 10
radio input "true"
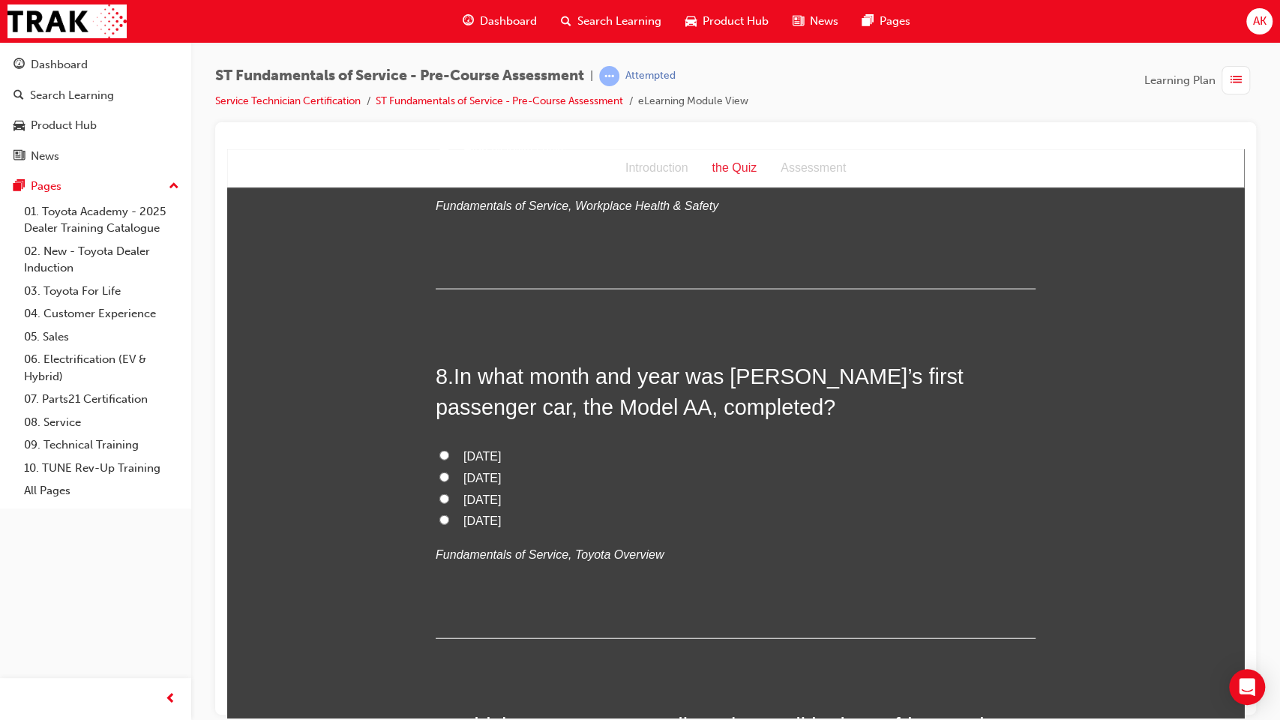
scroll to position [2200, 0]
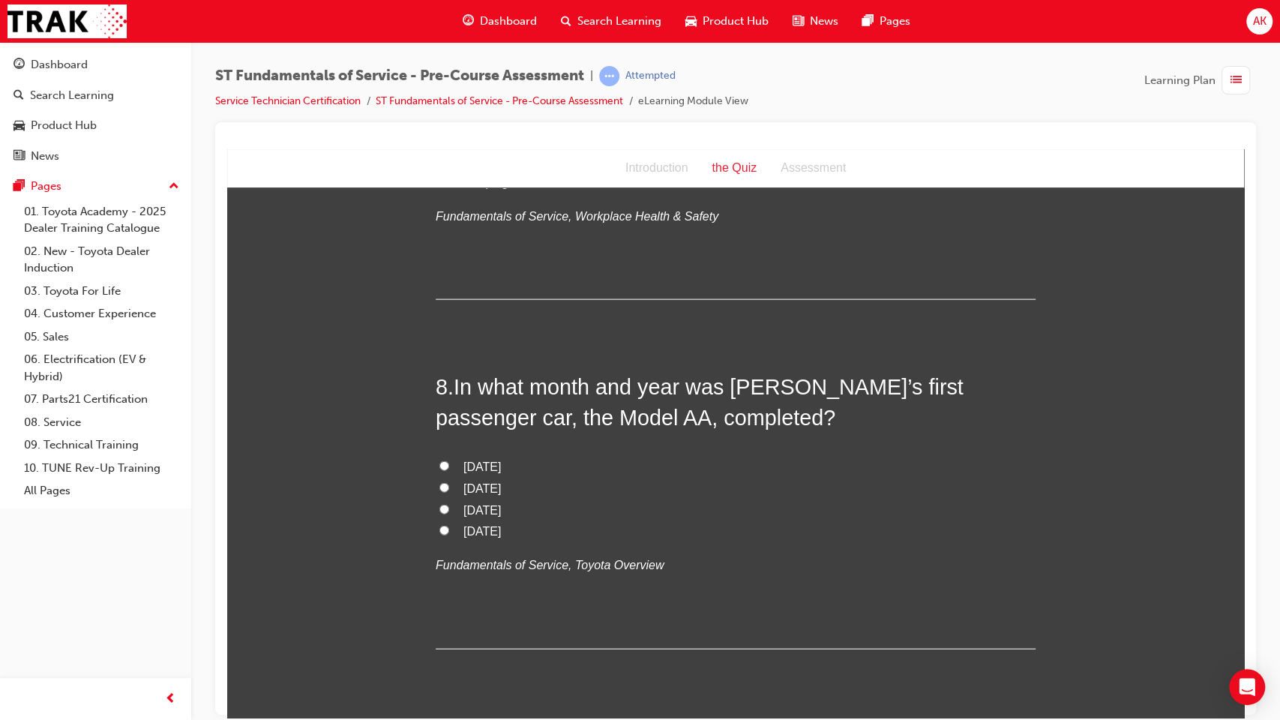
click at [486, 529] on span "[DATE]" at bounding box center [481, 530] width 37 height 13
click at [449, 529] on input "[DATE]" at bounding box center [444, 530] width 10 height 10
radio input "true"
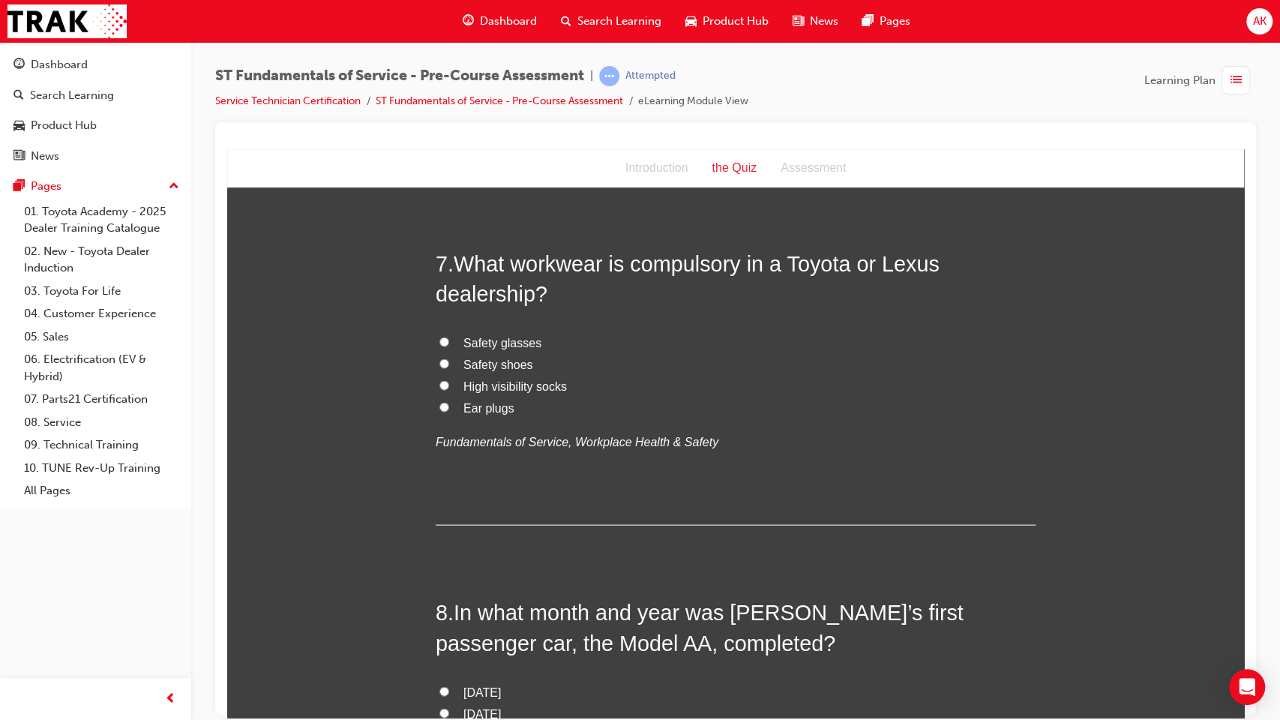
scroll to position [1930, 0]
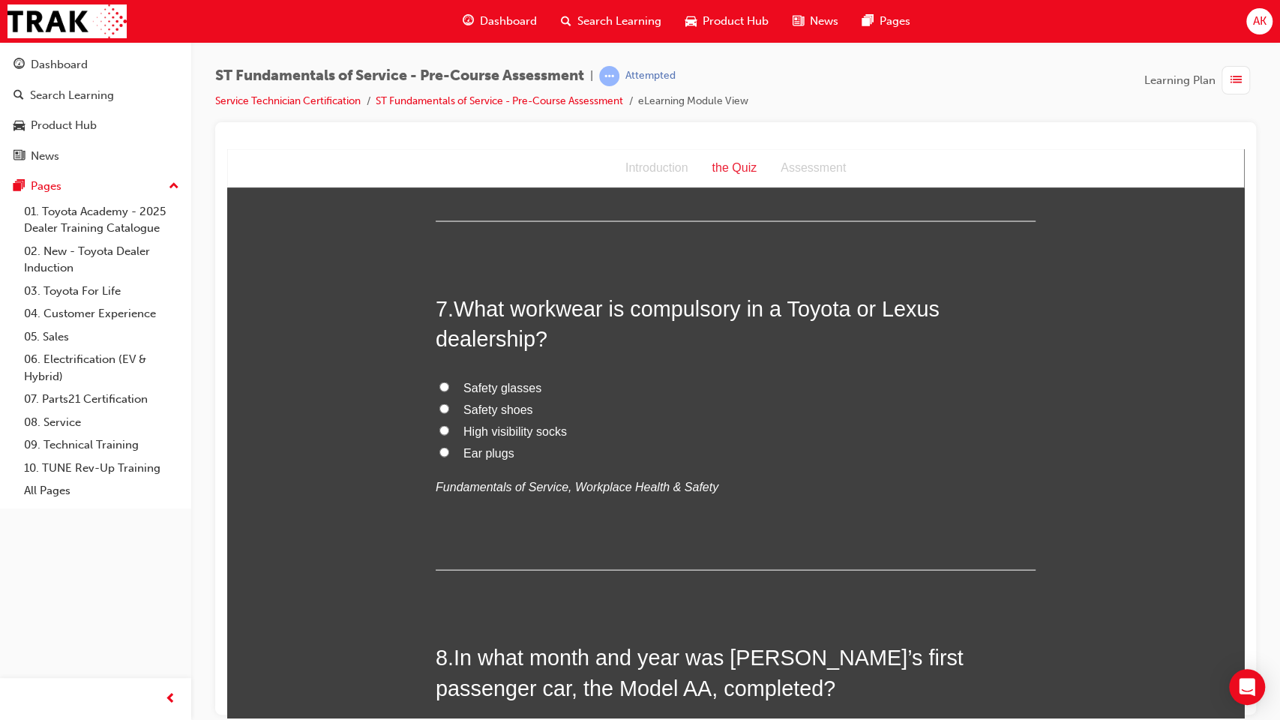
click at [498, 393] on span "Safety glasses" at bounding box center [502, 386] width 78 height 13
click at [449, 391] on input "Safety glasses" at bounding box center [444, 386] width 10 height 10
radio input "true"
click at [478, 406] on span "Safety shoes" at bounding box center [498, 408] width 70 height 13
click at [449, 406] on input "Safety shoes" at bounding box center [444, 408] width 10 height 10
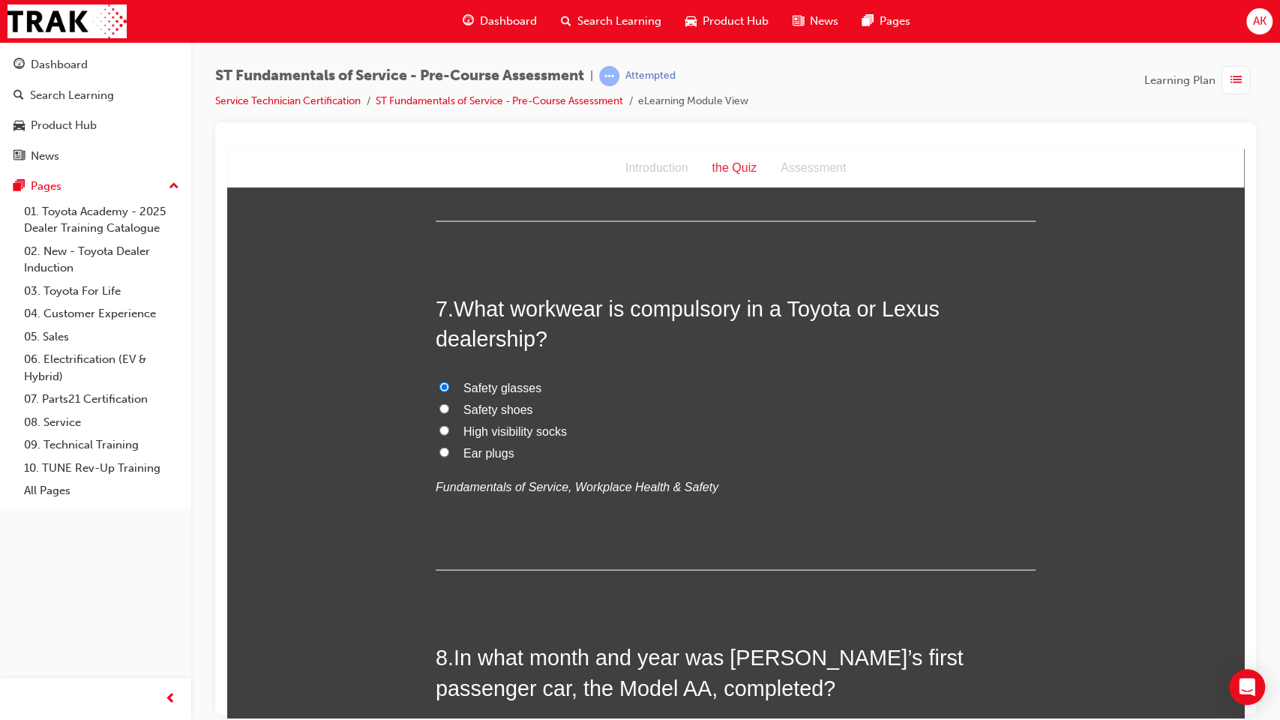
radio input "true"
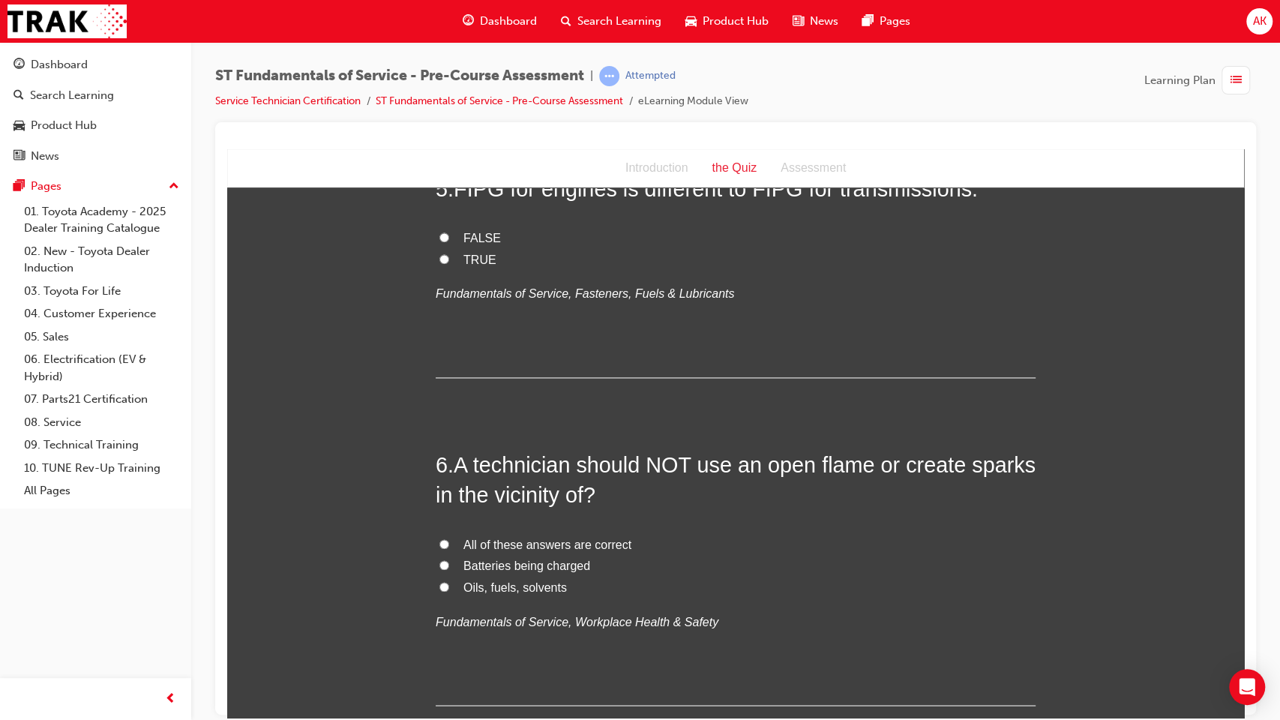
scroll to position [1547, 0]
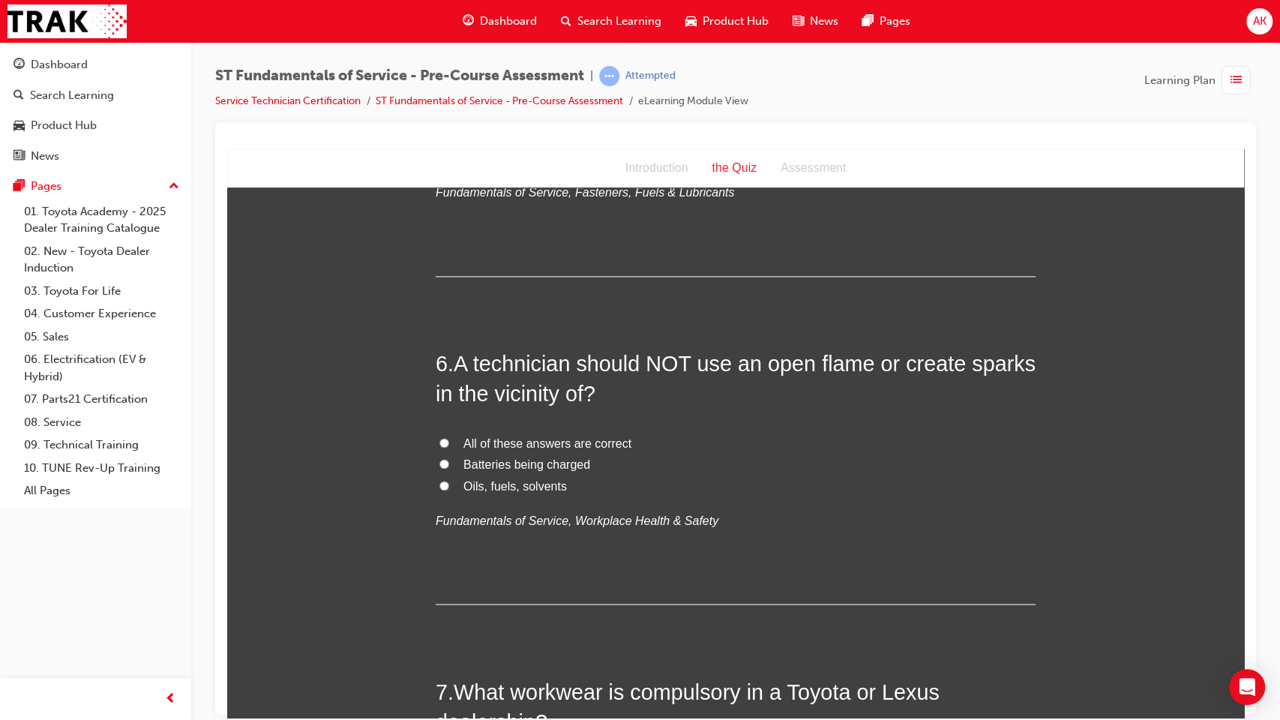
click at [533, 441] on span "All of these answers are correct" at bounding box center [547, 442] width 168 height 13
click at [449, 441] on input "All of these answers are correct" at bounding box center [444, 442] width 10 height 10
radio input "true"
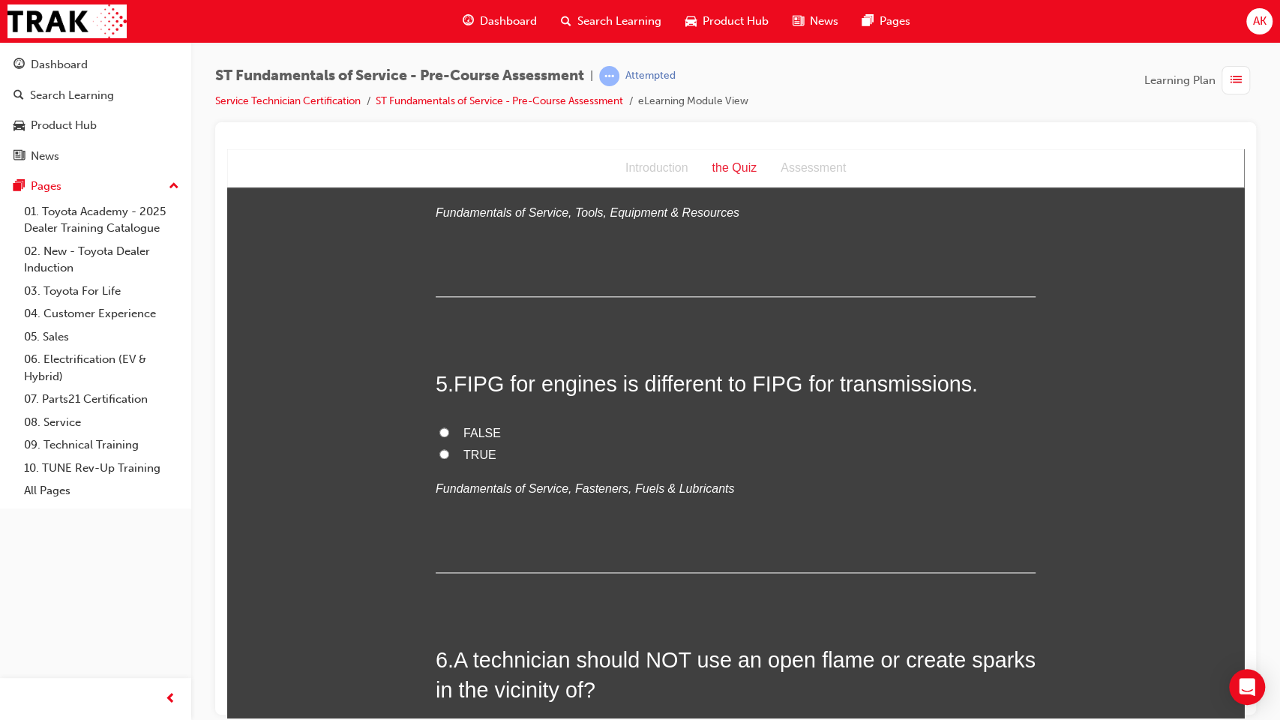
scroll to position [1252, 0]
click at [478, 454] on span "TRUE" at bounding box center [479, 452] width 33 height 13
click at [449, 454] on input "TRUE" at bounding box center [444, 452] width 10 height 10
radio input "true"
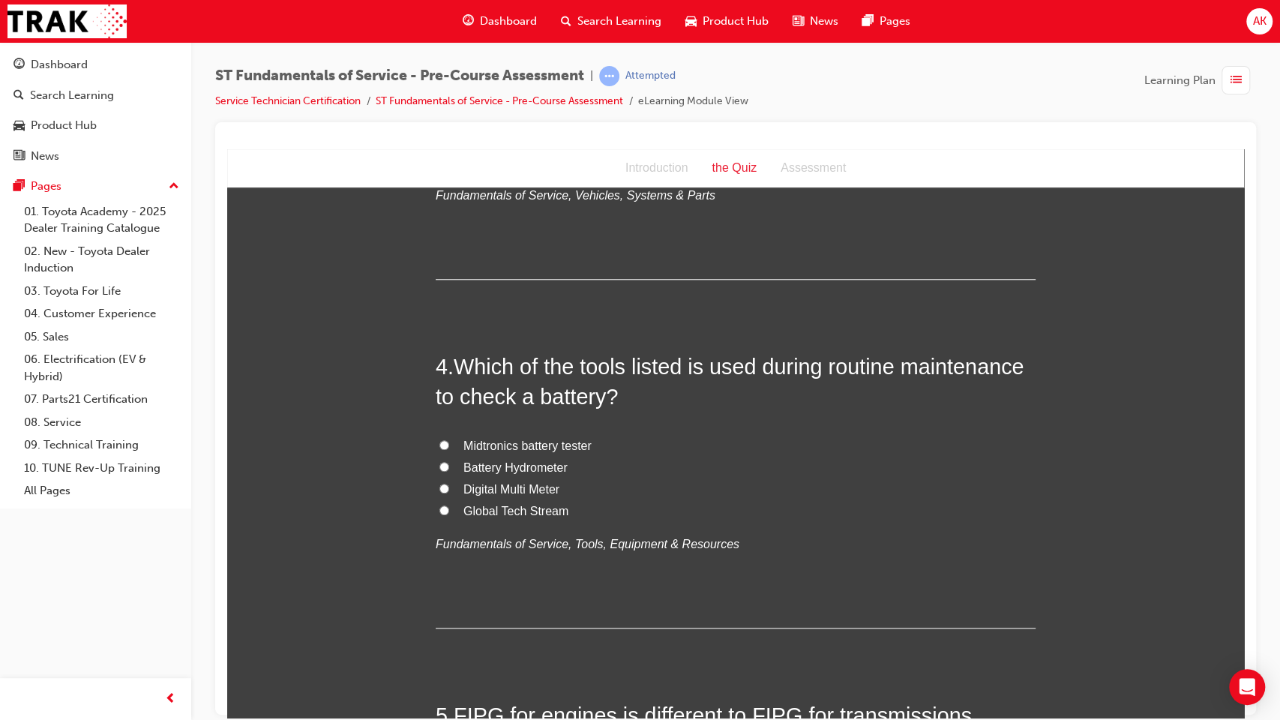
scroll to position [917, 0]
click at [520, 441] on span "Midtronics battery tester" at bounding box center [527, 447] width 128 height 13
click at [449, 442] on input "Midtronics battery tester" at bounding box center [444, 447] width 10 height 10
radio input "true"
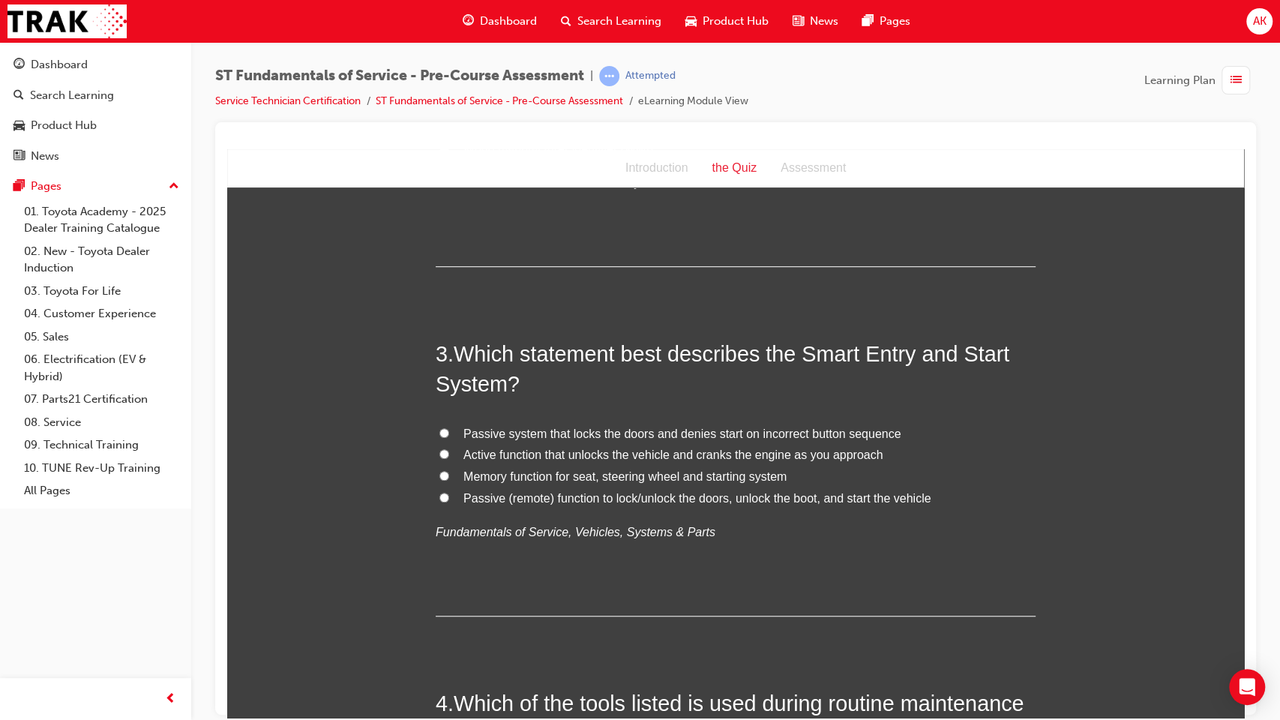
scroll to position [576, 0]
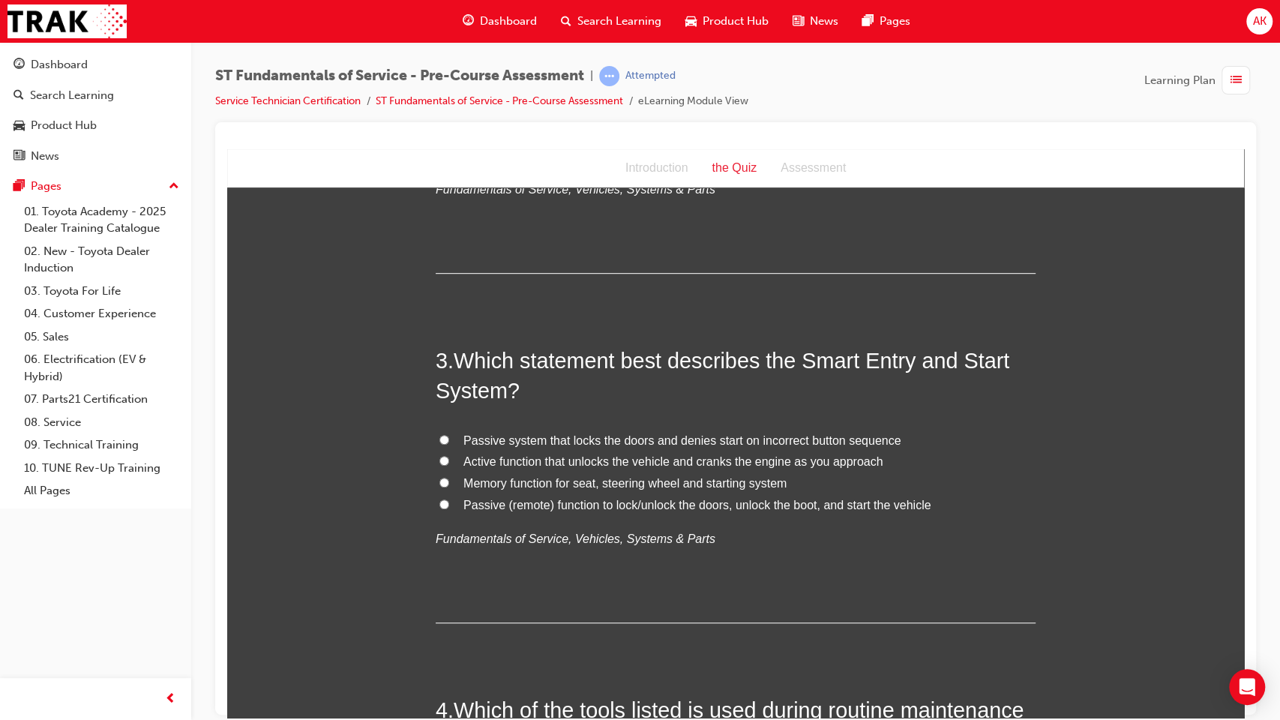
click at [582, 484] on span "Memory function for seat, steering wheel and starting system" at bounding box center [624, 482] width 323 height 13
click at [449, 484] on input "Memory function for seat, steering wheel and starting system" at bounding box center [444, 482] width 10 height 10
radio input "true"
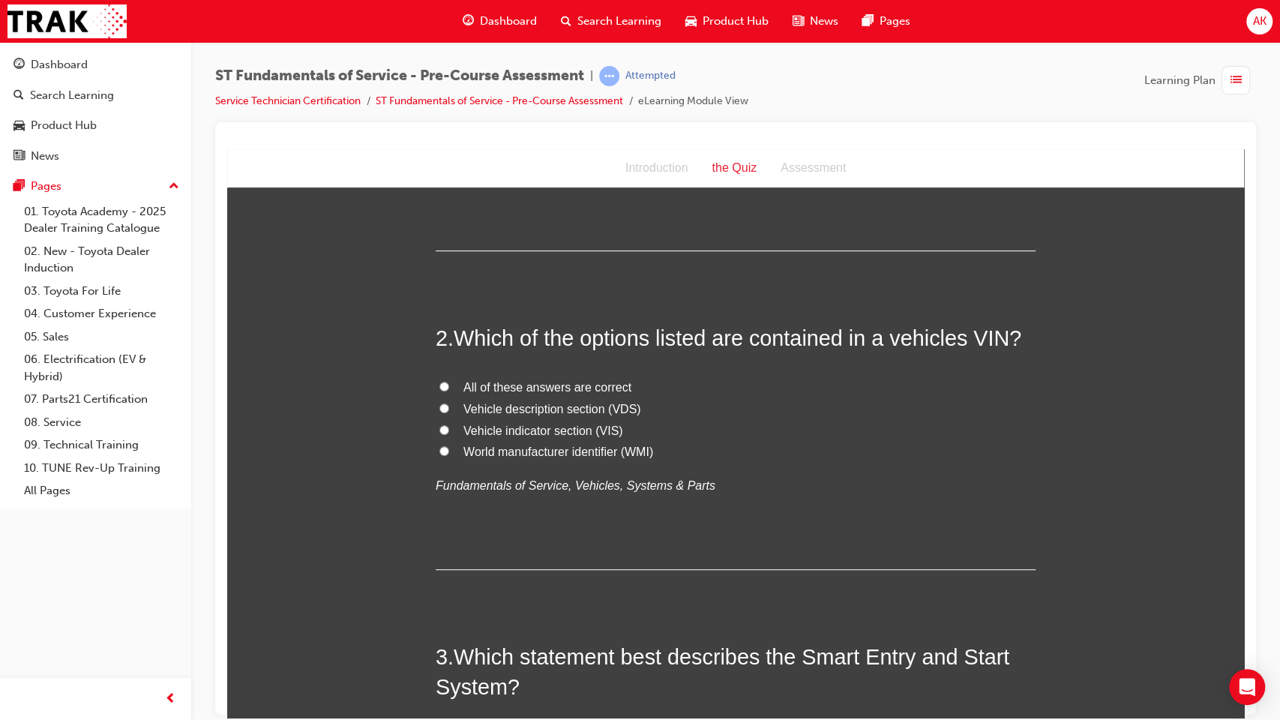
scroll to position [270, 0]
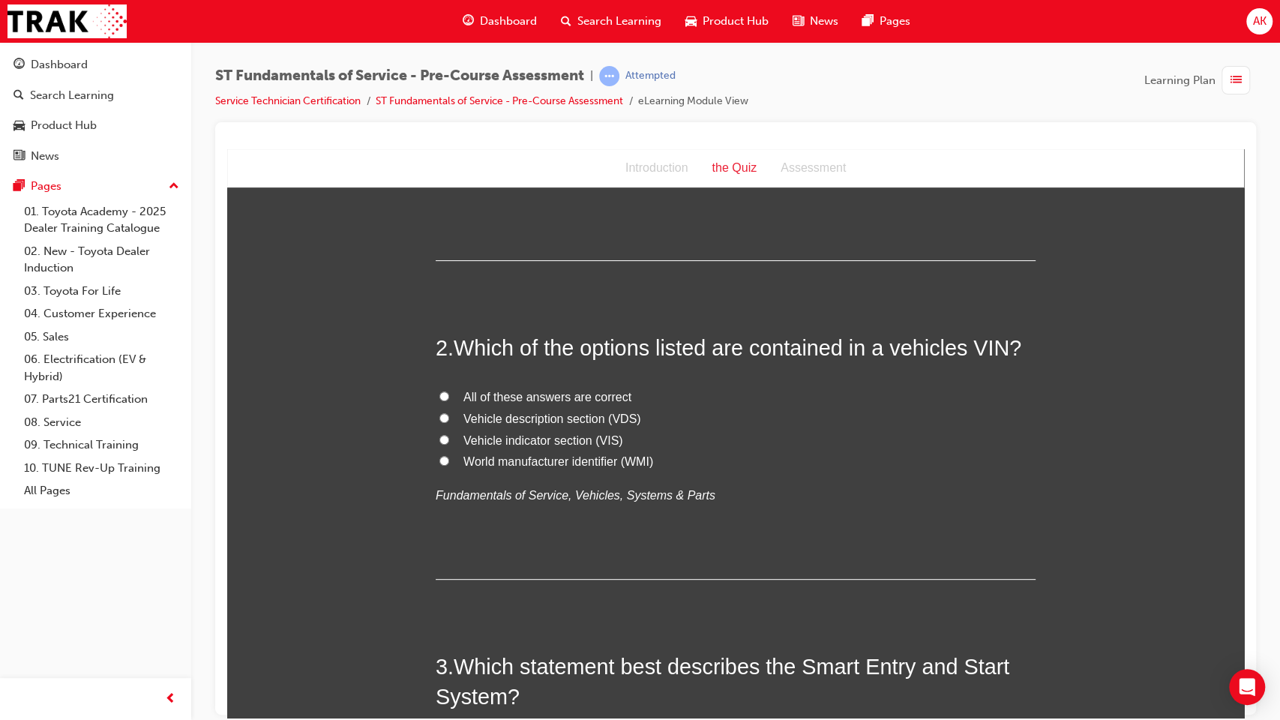
click at [510, 393] on span "All of these answers are correct" at bounding box center [547, 396] width 168 height 13
click at [449, 393] on input "All of these answers are correct" at bounding box center [444, 396] width 10 height 10
radio input "true"
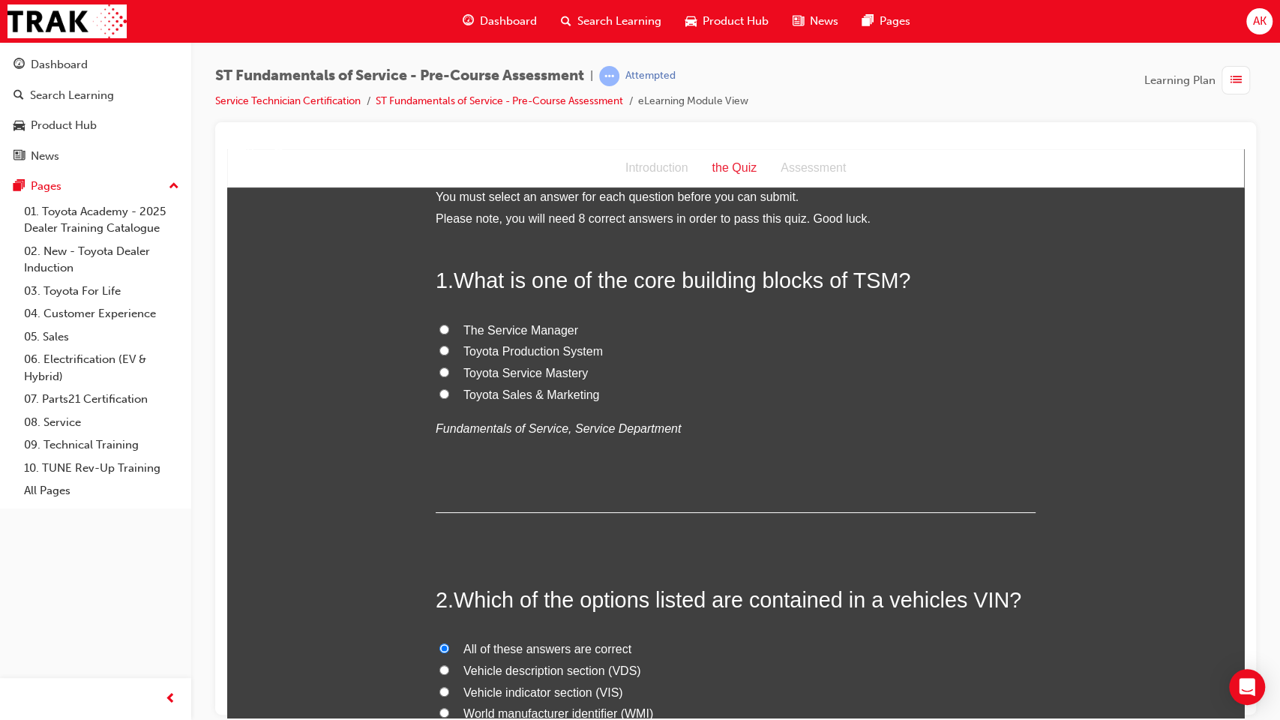
scroll to position [0, 0]
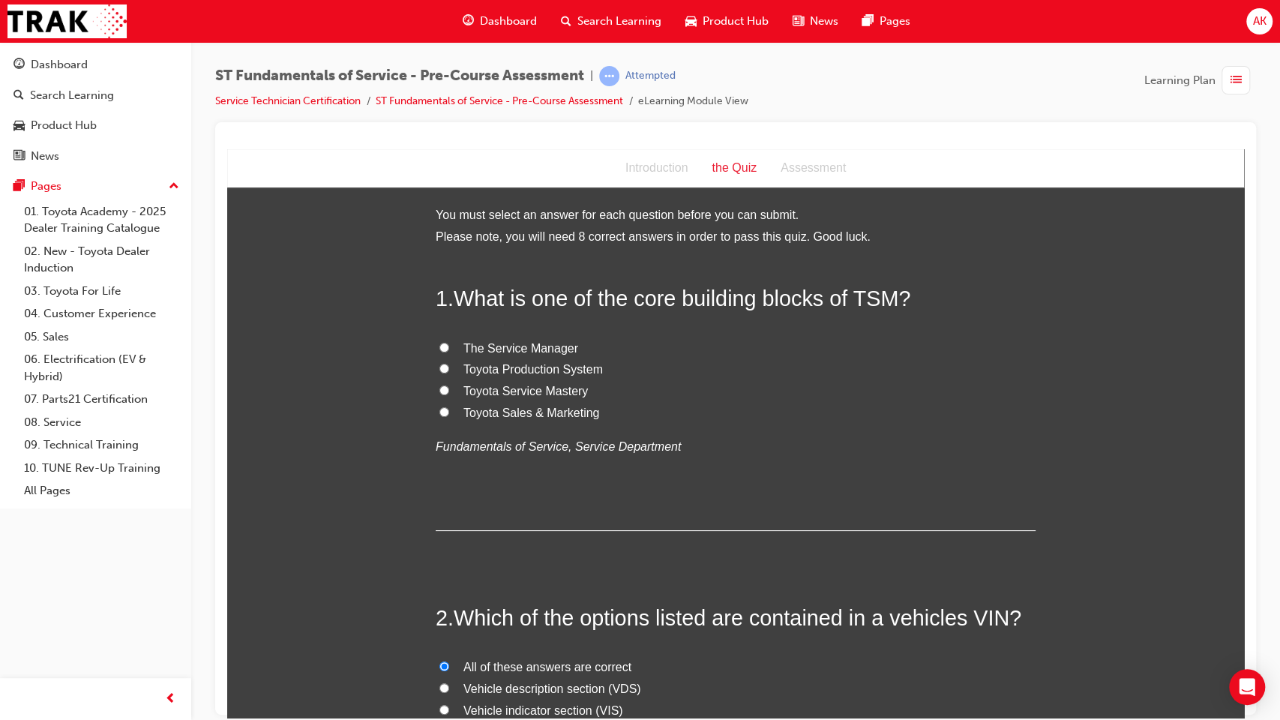
click at [511, 375] on span "Toyota Production System" at bounding box center [532, 368] width 139 height 13
click at [449, 373] on input "Toyota Production System" at bounding box center [444, 368] width 10 height 10
radio input "true"
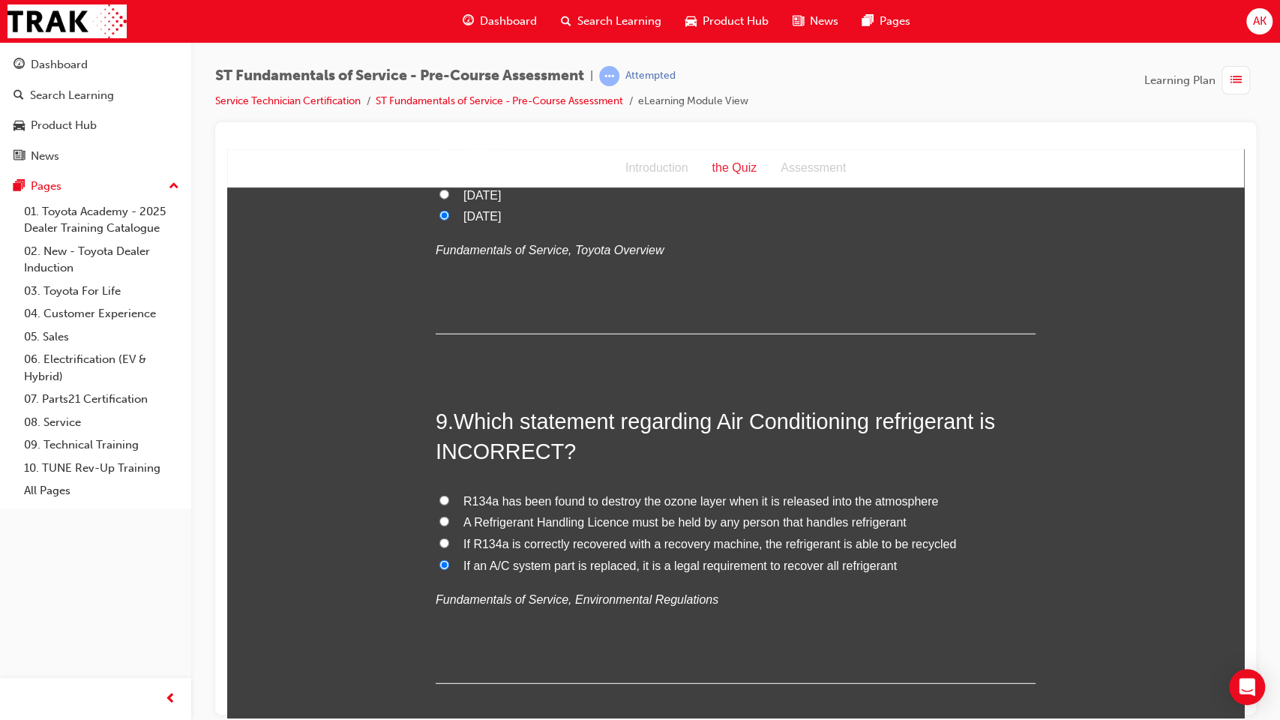
scroll to position [2899, 0]
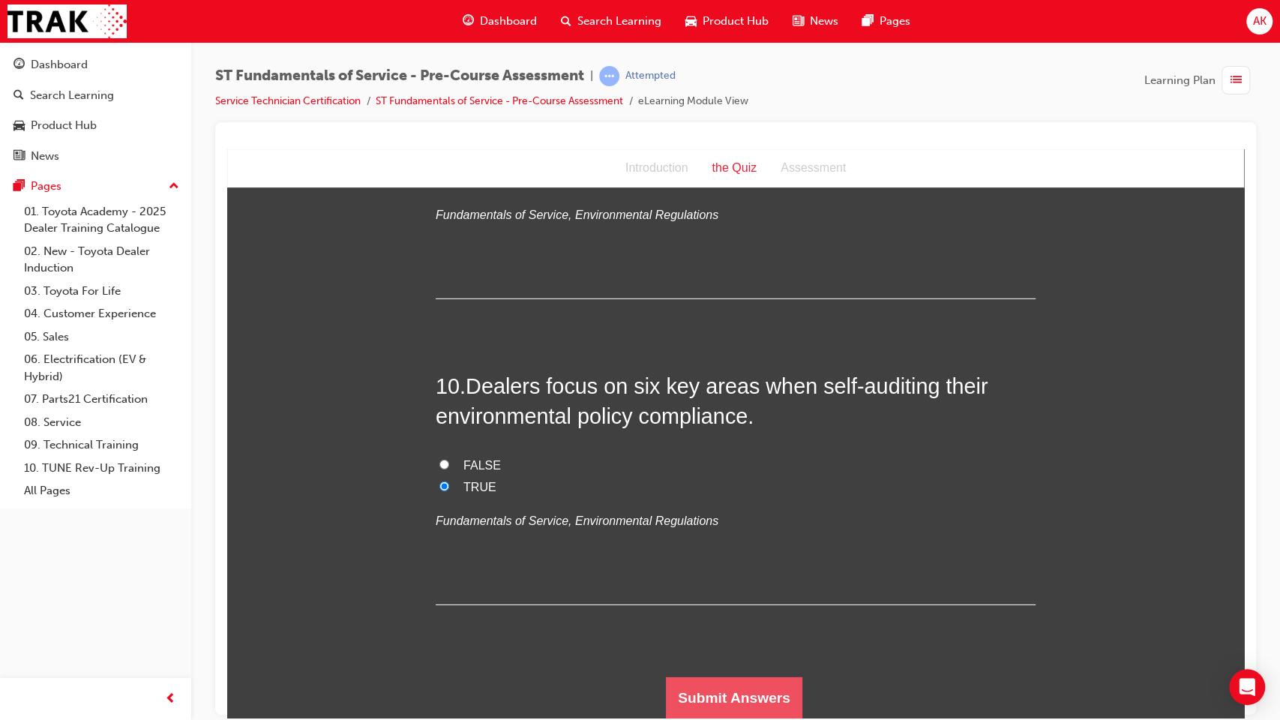
click at [764, 586] on button "Submit Answers" at bounding box center [734, 697] width 136 height 42
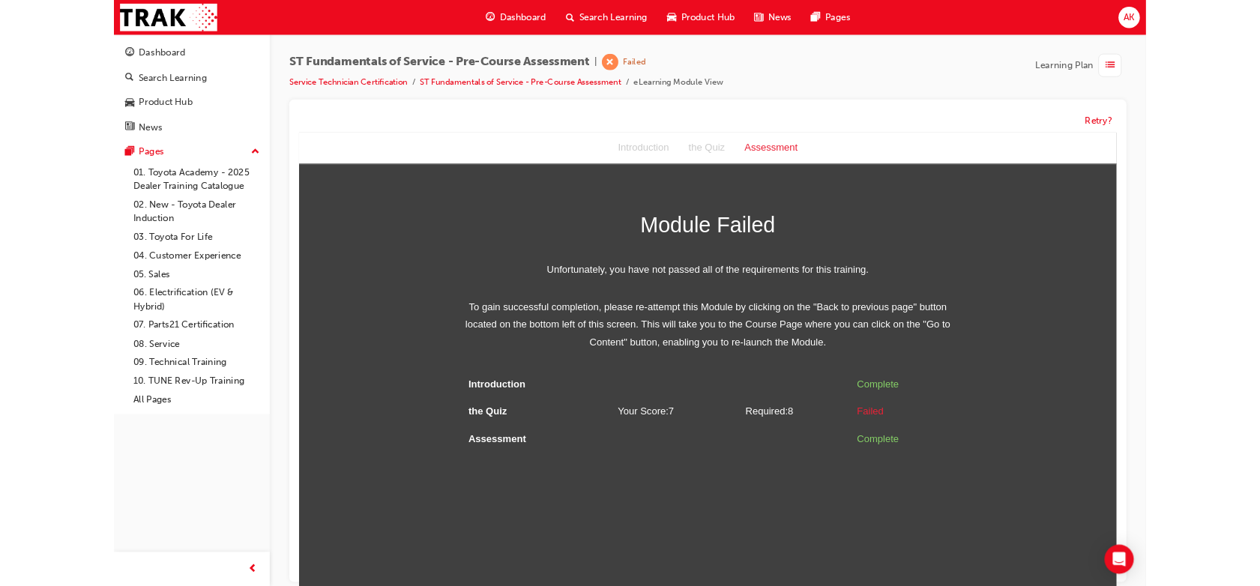
scroll to position [11, 0]
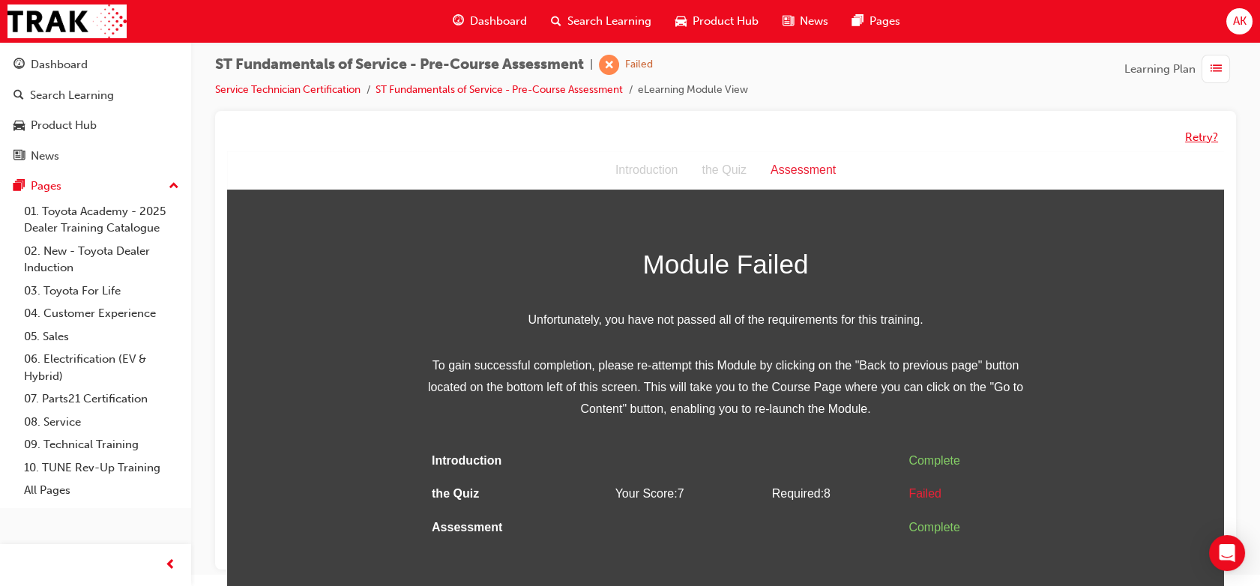
click at [1198, 138] on button "Retry?" at bounding box center [1201, 137] width 33 height 17
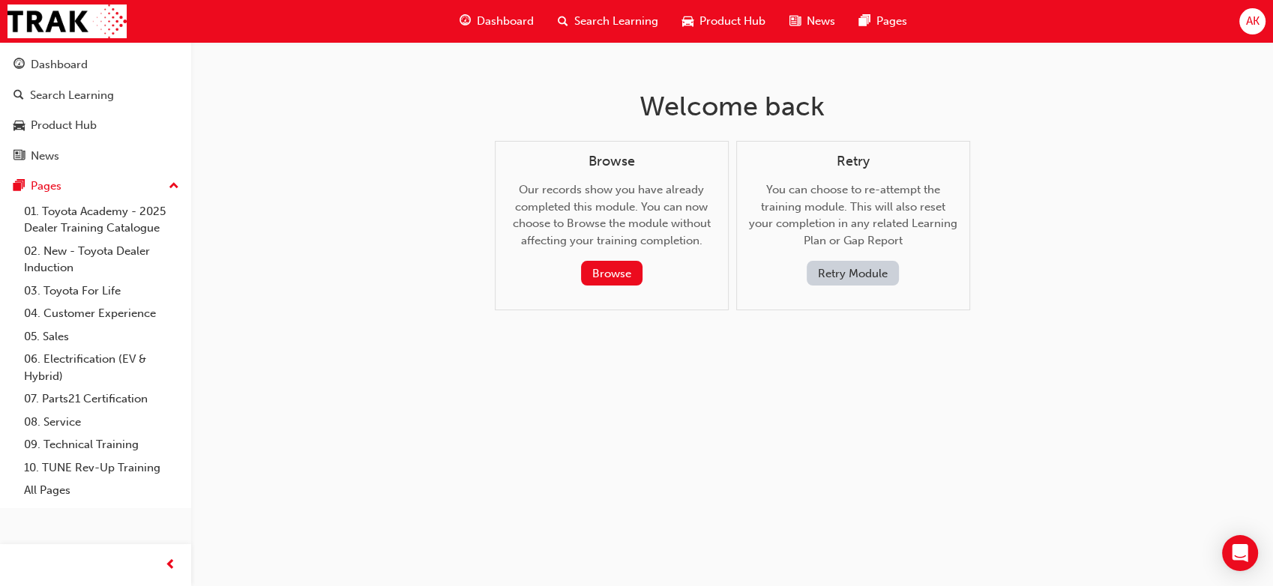
click at [835, 270] on button "Retry Module" at bounding box center [853, 273] width 92 height 25
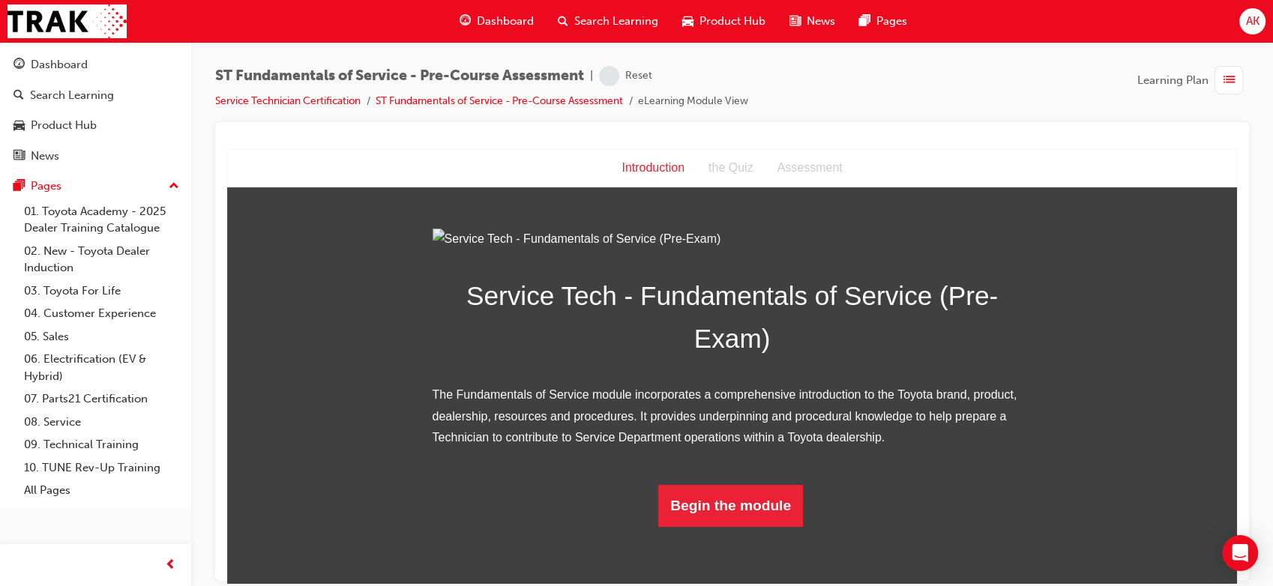
scroll to position [108, 0]
click at [712, 526] on button "Begin the module" at bounding box center [730, 505] width 145 height 42
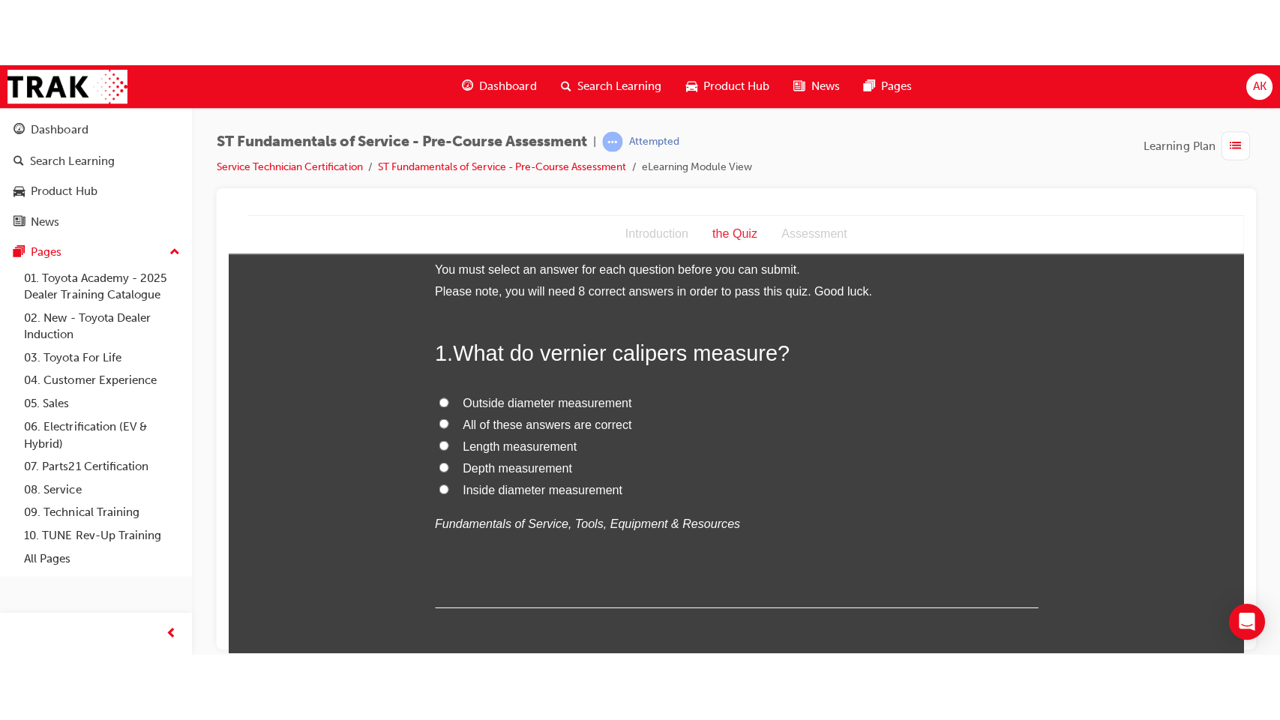
scroll to position [0, 0]
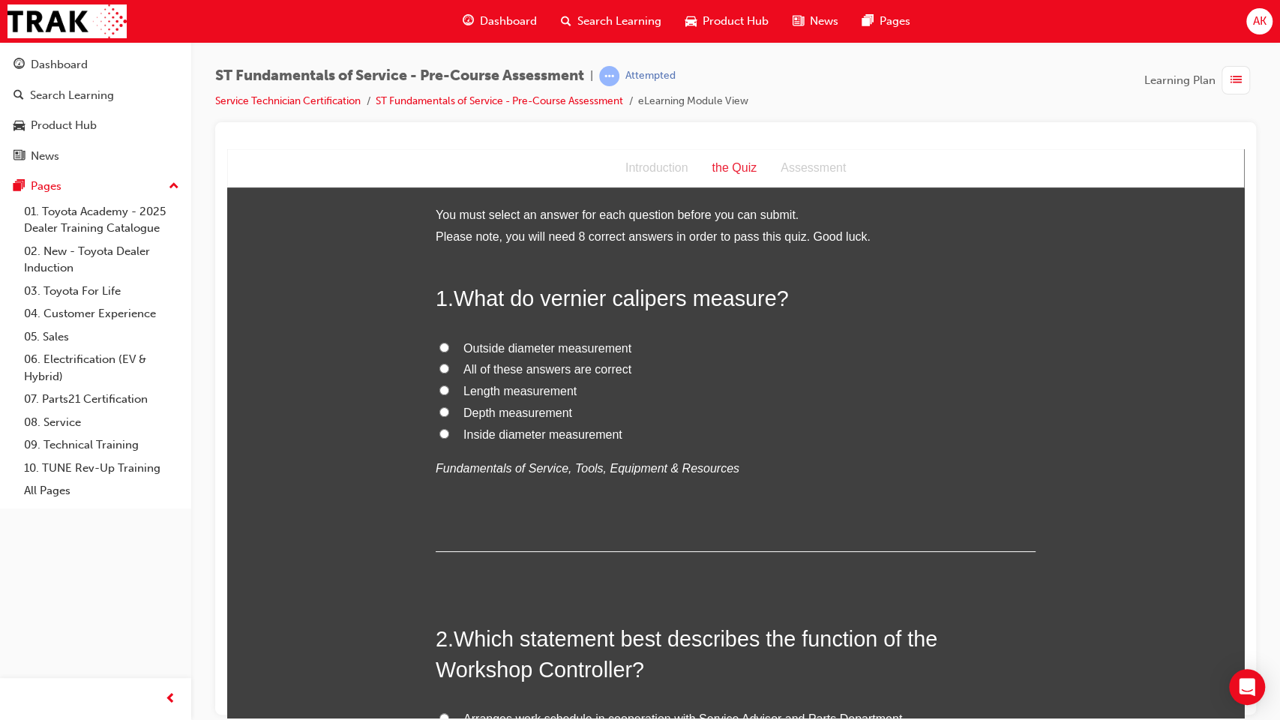
click at [531, 367] on span "All of these answers are correct" at bounding box center [547, 368] width 168 height 13
click at [449, 367] on input "All of these answers are correct" at bounding box center [444, 368] width 10 height 10
radio input "true"
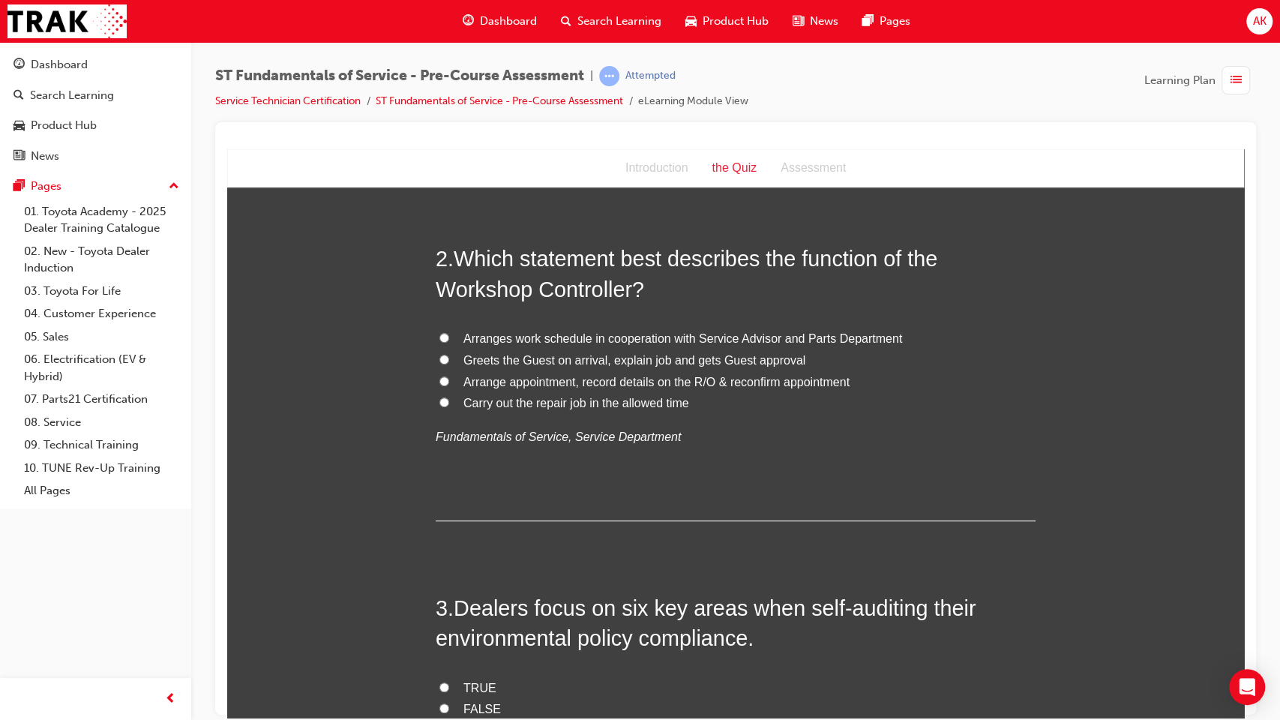
scroll to position [382, 0]
click at [608, 339] on span "Arranges work schedule in cooperation with Service Advisor and Parts Department" at bounding box center [682, 336] width 439 height 13
click at [449, 339] on input "Arranges work schedule in cooperation with Service Advisor and Parts Department" at bounding box center [444, 336] width 10 height 10
radio input "true"
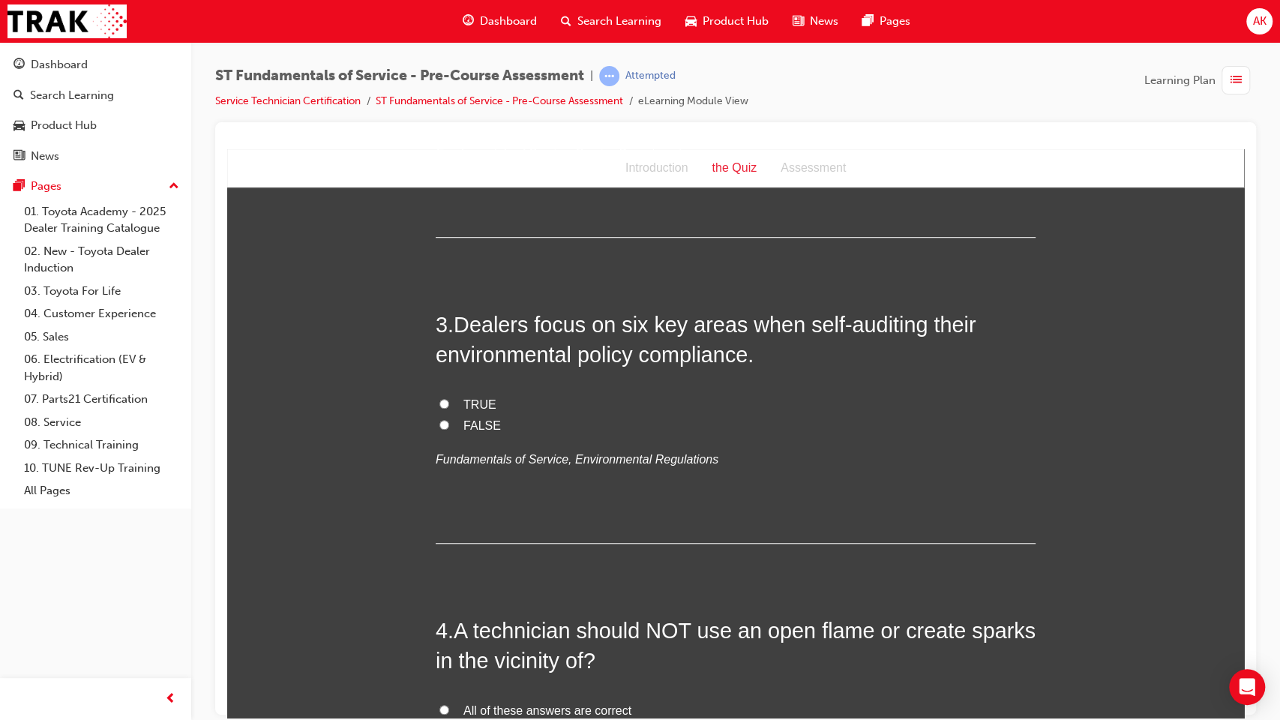
scroll to position [663, 0]
click at [453, 403] on label "TRUE" at bounding box center [736, 405] width 600 height 22
click at [449, 403] on input "TRUE" at bounding box center [444, 404] width 10 height 10
radio input "true"
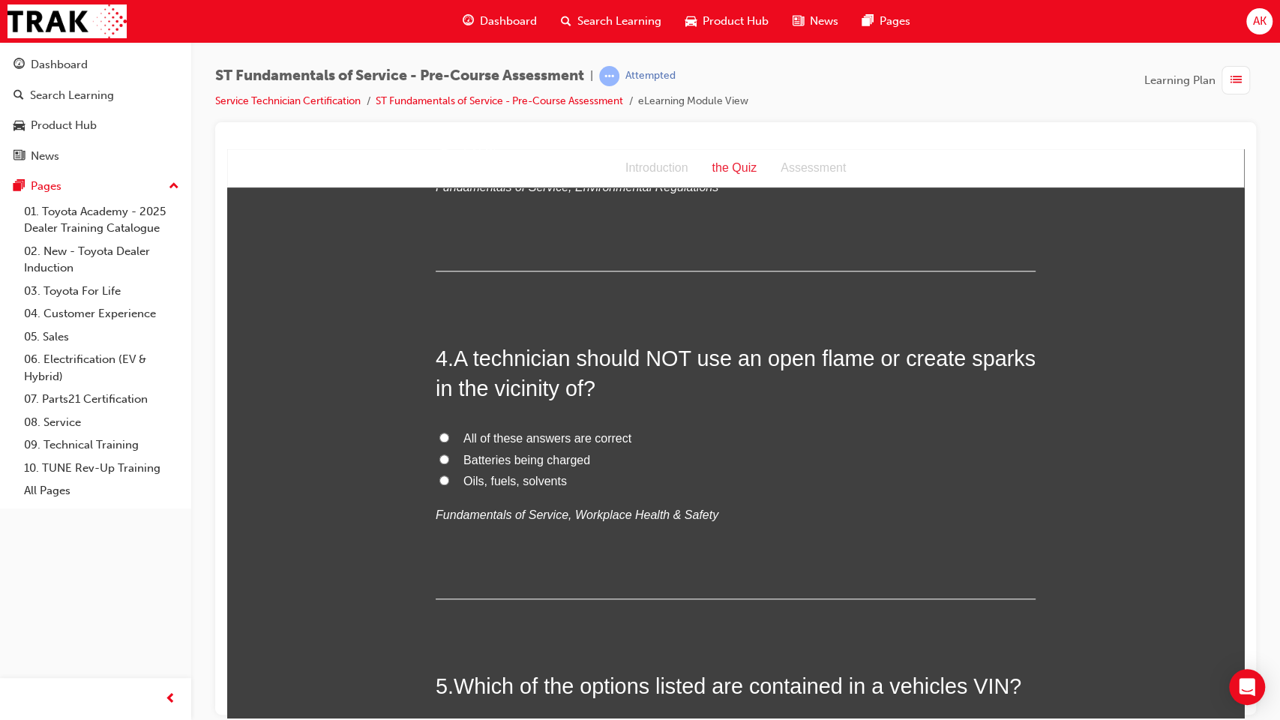
scroll to position [938, 0]
click at [506, 429] on span "All of these answers are correct" at bounding box center [547, 435] width 168 height 13
click at [449, 430] on input "All of these answers are correct" at bounding box center [444, 435] width 10 height 10
radio input "true"
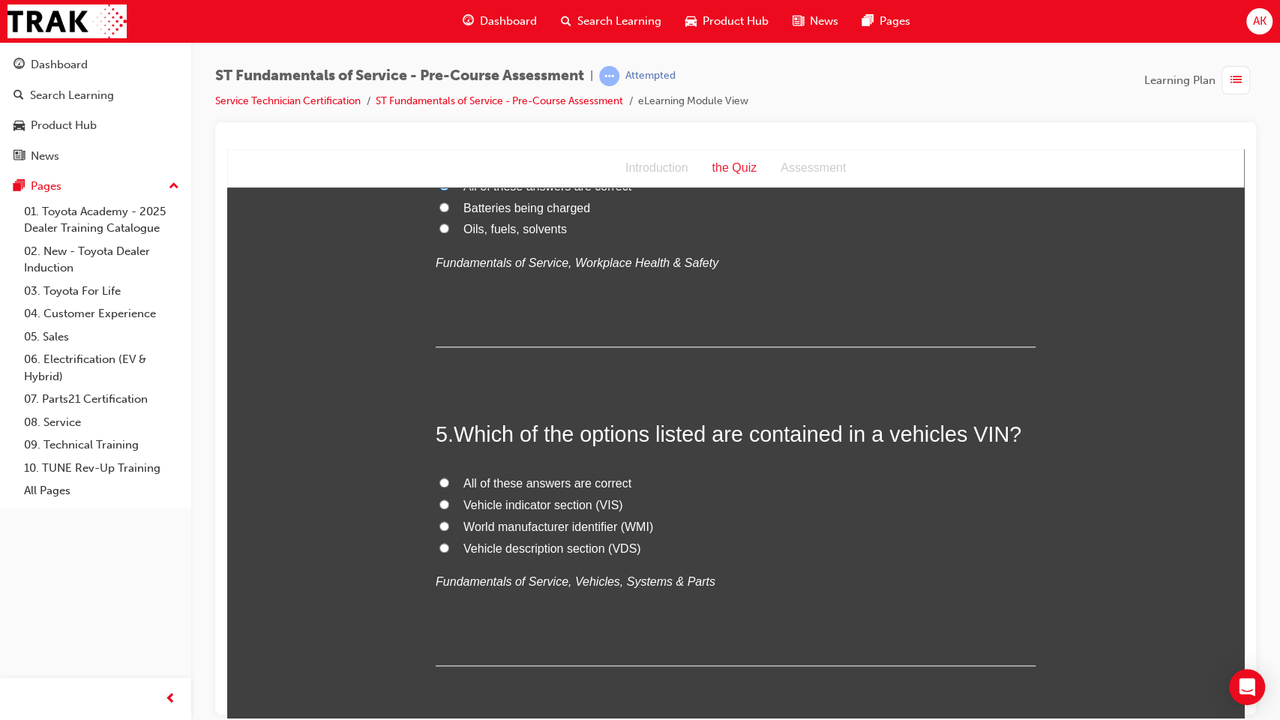
scroll to position [1228, 0]
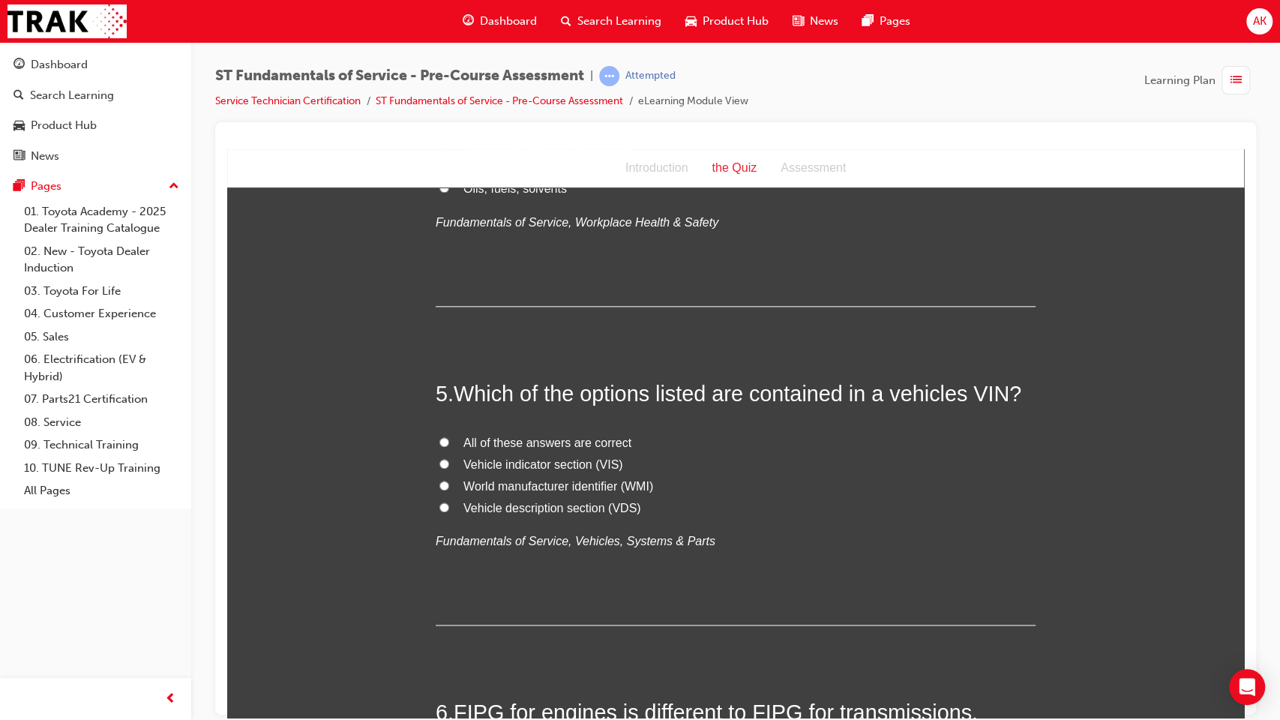
click at [487, 443] on span "All of these answers are correct" at bounding box center [547, 442] width 168 height 13
click at [449, 443] on input "All of these answers are correct" at bounding box center [444, 441] width 10 height 10
radio input "true"
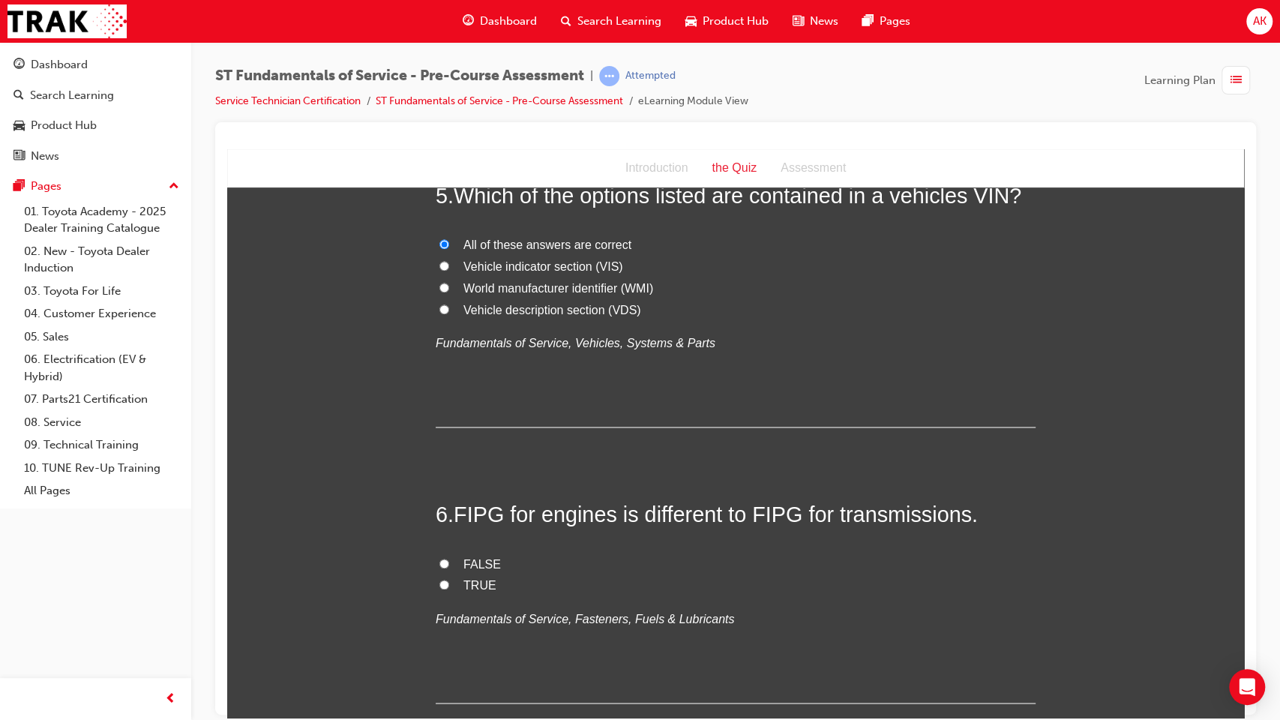
scroll to position [1520, 0]
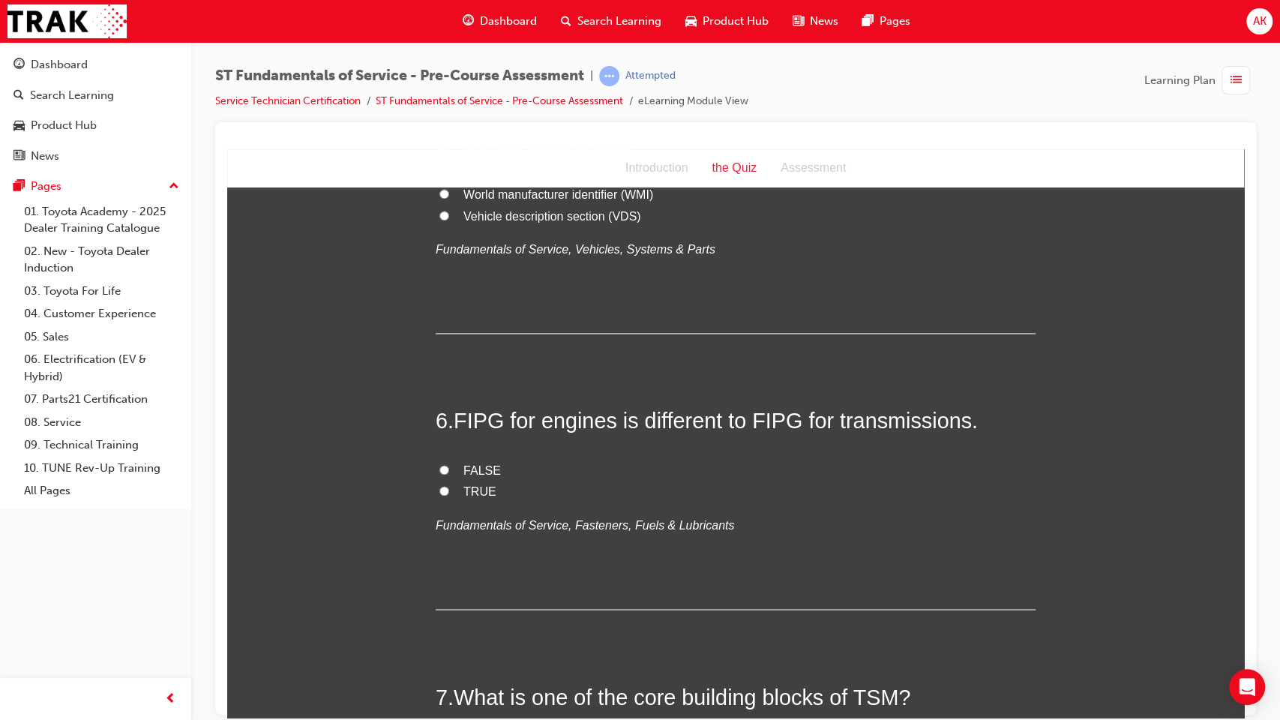
click at [484, 469] on span "FALSE" at bounding box center [481, 469] width 37 height 13
click at [449, 469] on input "FALSE" at bounding box center [444, 469] width 10 height 10
radio input "true"
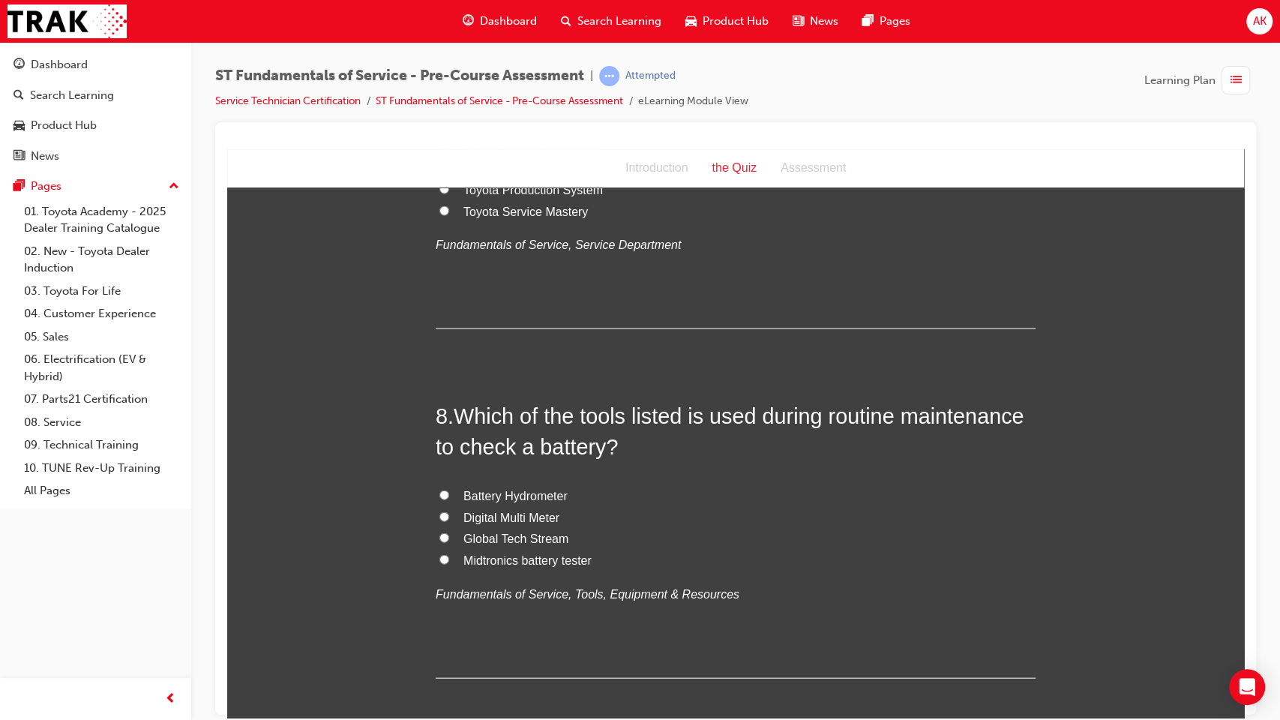
scroll to position [2120, 0]
click at [498, 559] on span "Midtronics battery tester" at bounding box center [527, 559] width 128 height 13
click at [449, 559] on input "Midtronics battery tester" at bounding box center [444, 558] width 10 height 10
radio input "true"
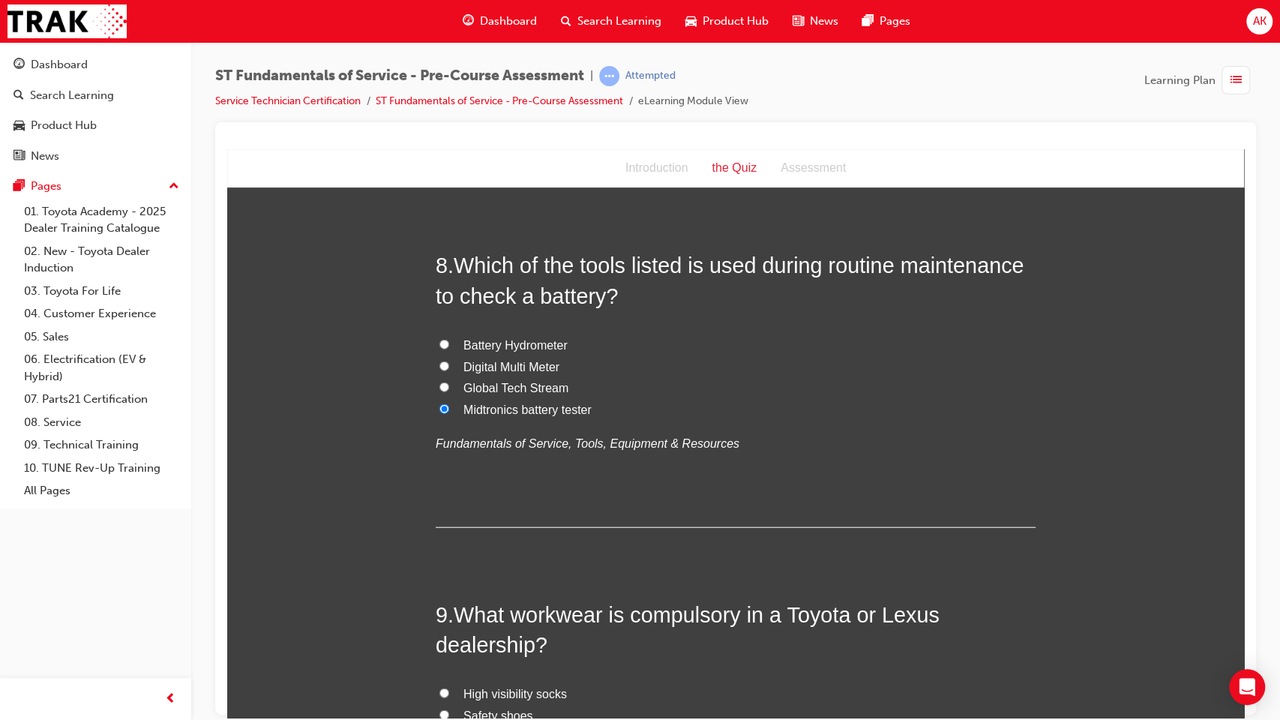
scroll to position [2456, 0]
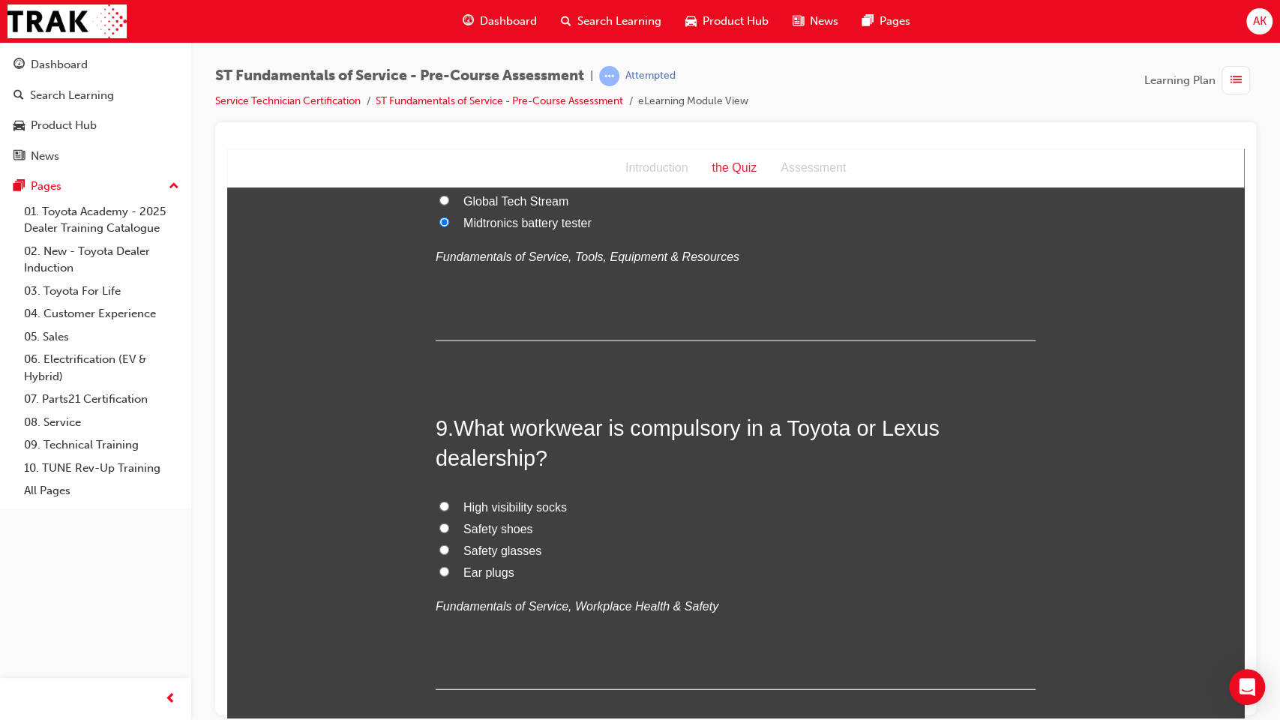
click at [492, 532] on span "Safety shoes" at bounding box center [498, 528] width 70 height 13
click at [449, 532] on input "Safety shoes" at bounding box center [444, 528] width 10 height 10
radio input "true"
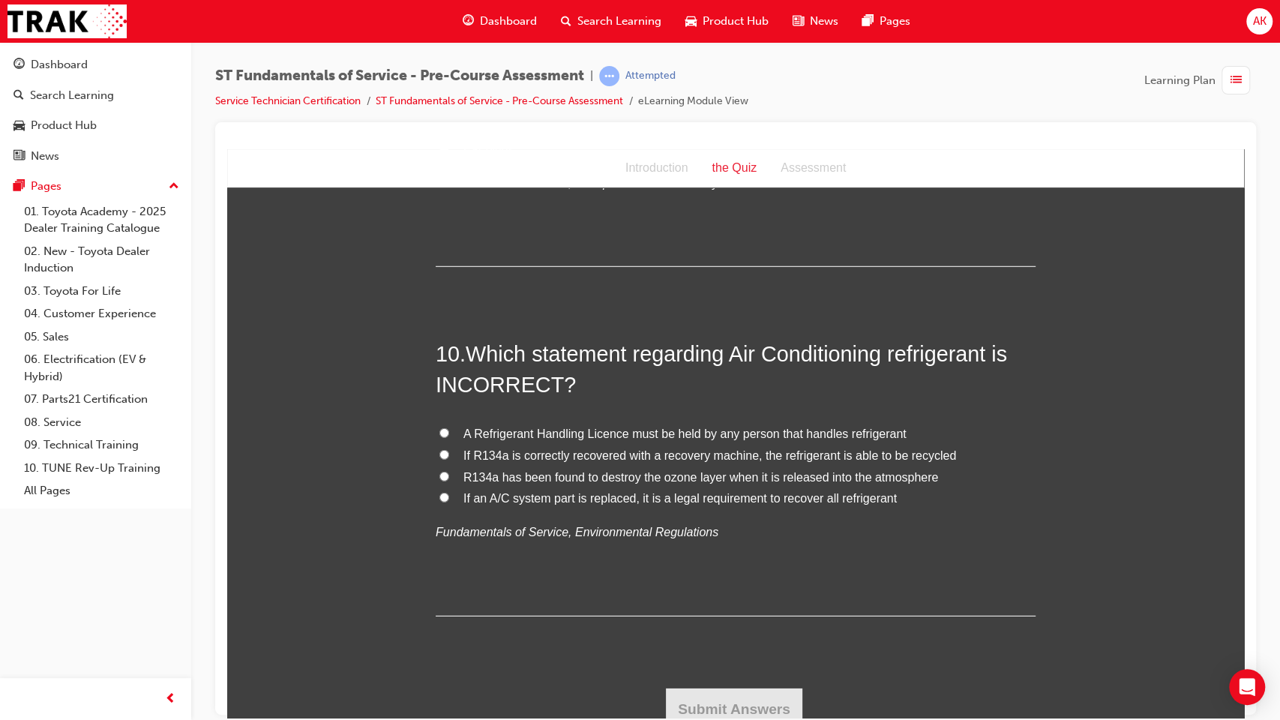
scroll to position [2861, 0]
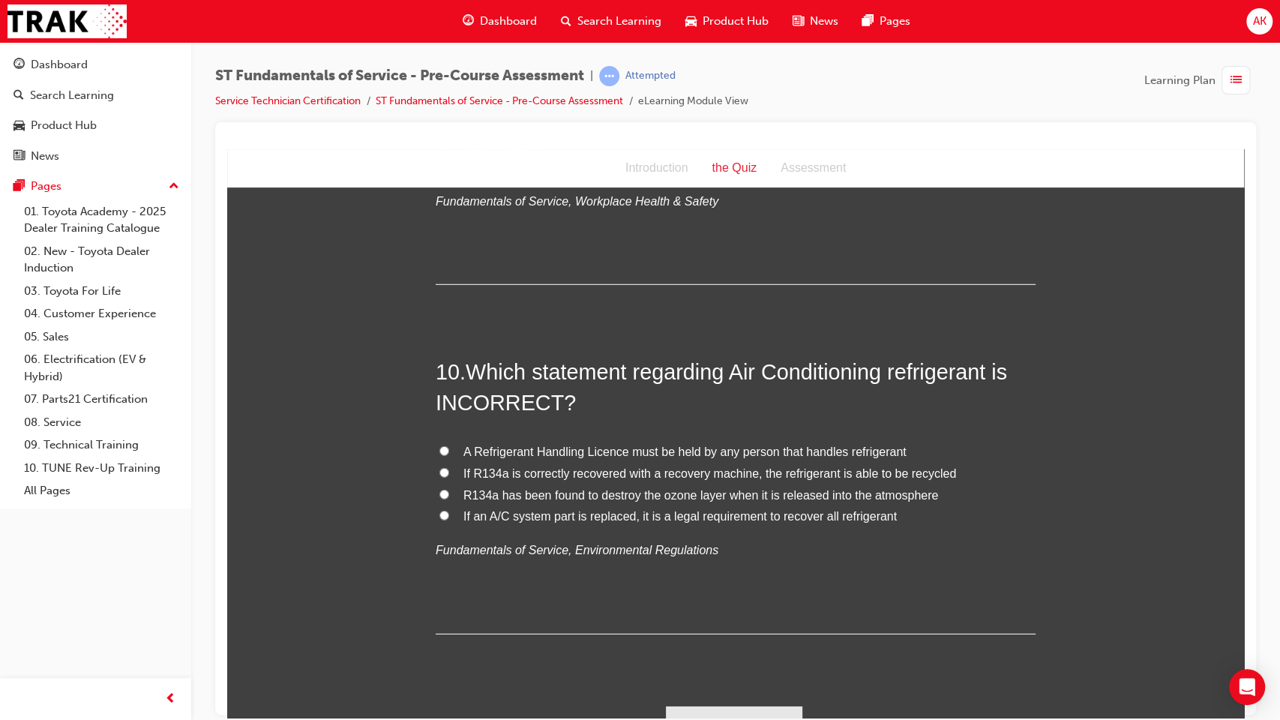
click at [523, 512] on span "If an A/C system part is replaced, it is a legal requirement to recover all ref…" at bounding box center [679, 515] width 433 height 13
click at [449, 512] on input "If an A/C system part is replaced, it is a legal requirement to recover all ref…" at bounding box center [444, 515] width 10 height 10
radio input "true"
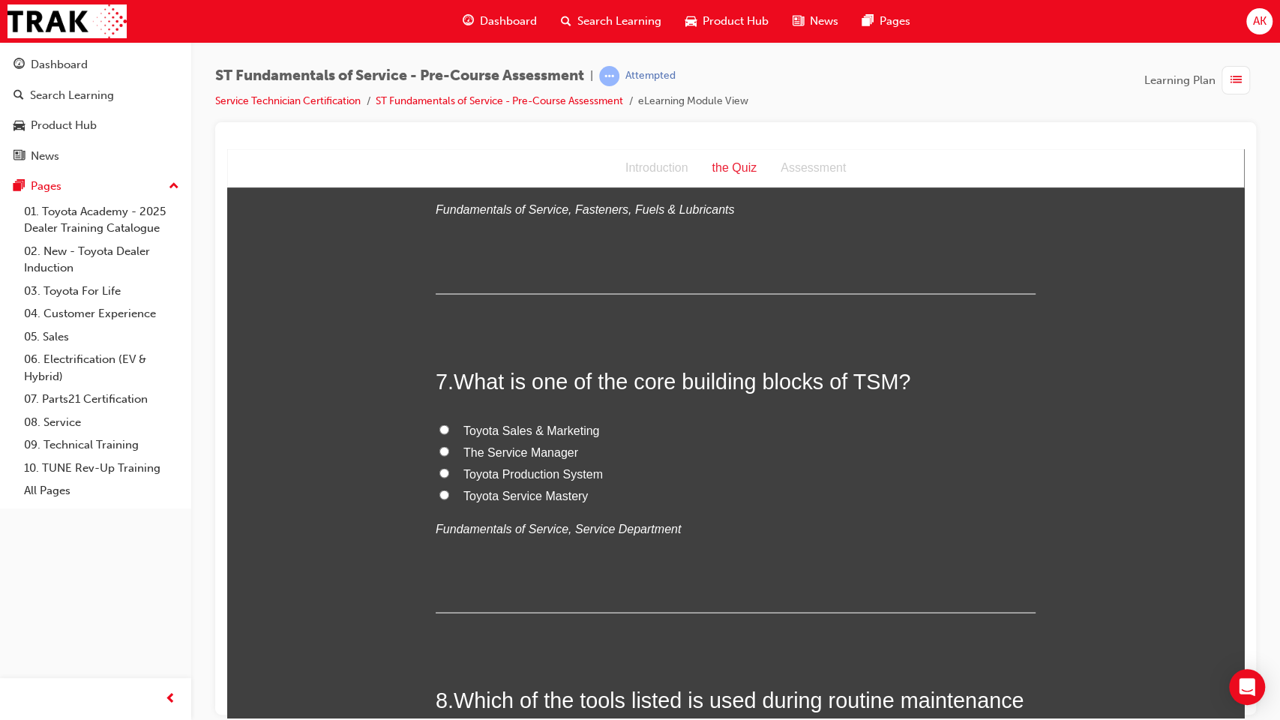
scroll to position [1811, 0]
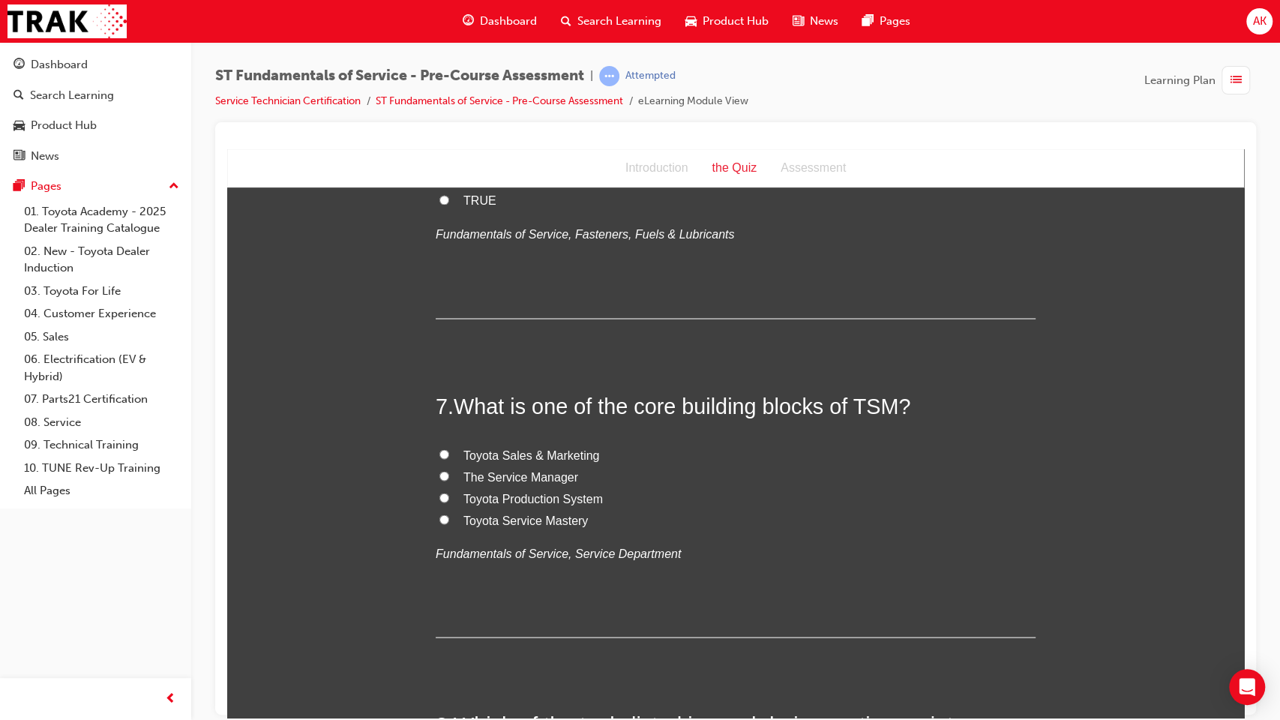
click at [519, 519] on span "Toyota Service Mastery" at bounding box center [525, 519] width 124 height 13
click at [449, 519] on input "Toyota Service Mastery" at bounding box center [444, 519] width 10 height 10
radio input "true"
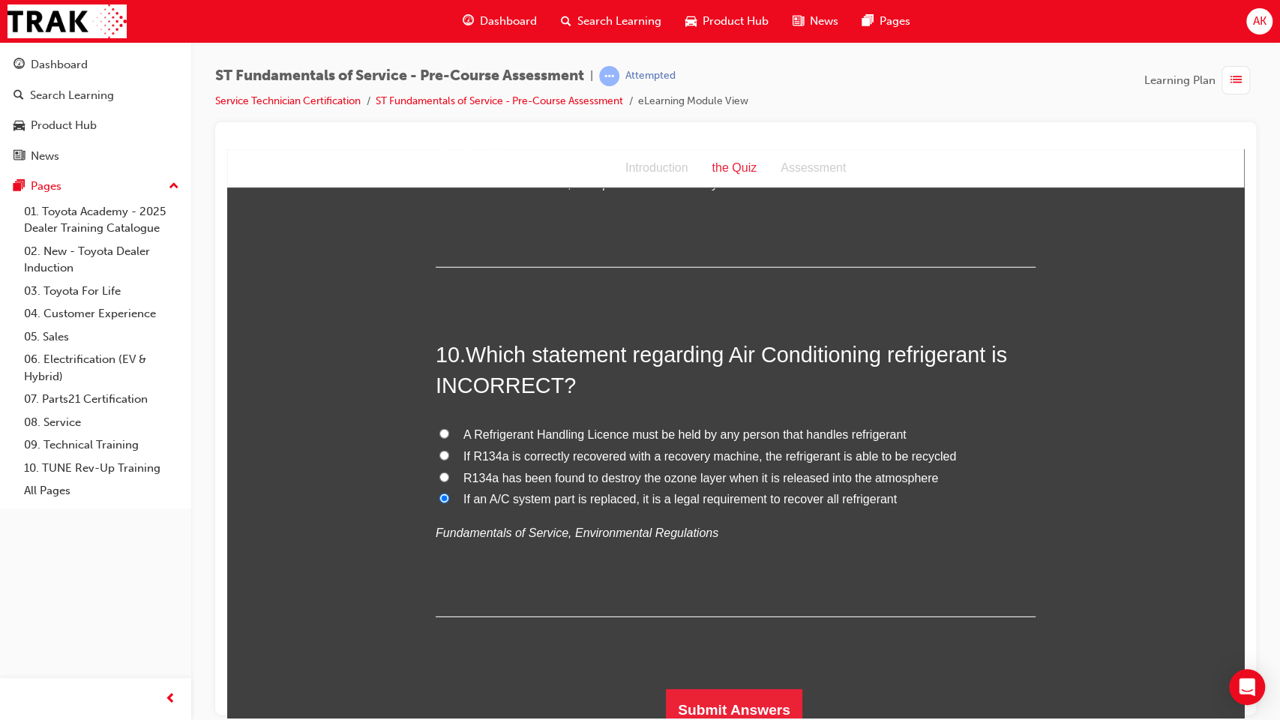
scroll to position [2891, 0]
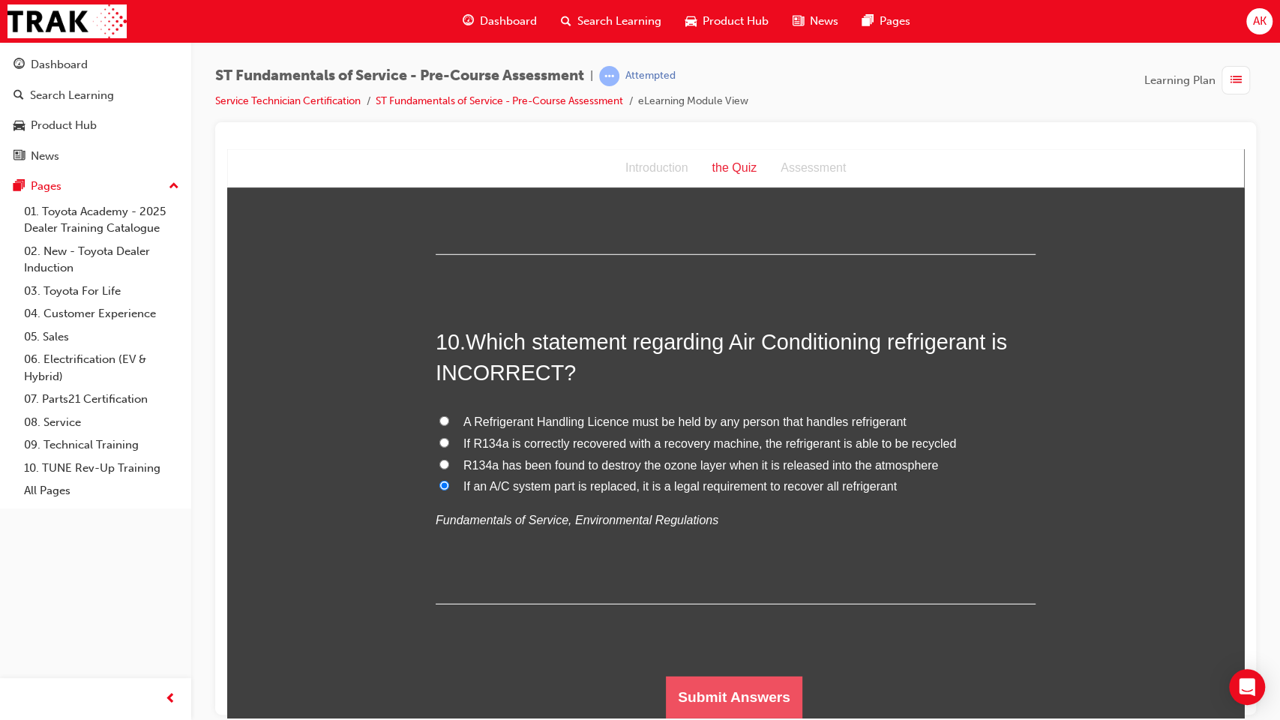
click at [737, 586] on button "Submit Answers" at bounding box center [734, 697] width 136 height 42
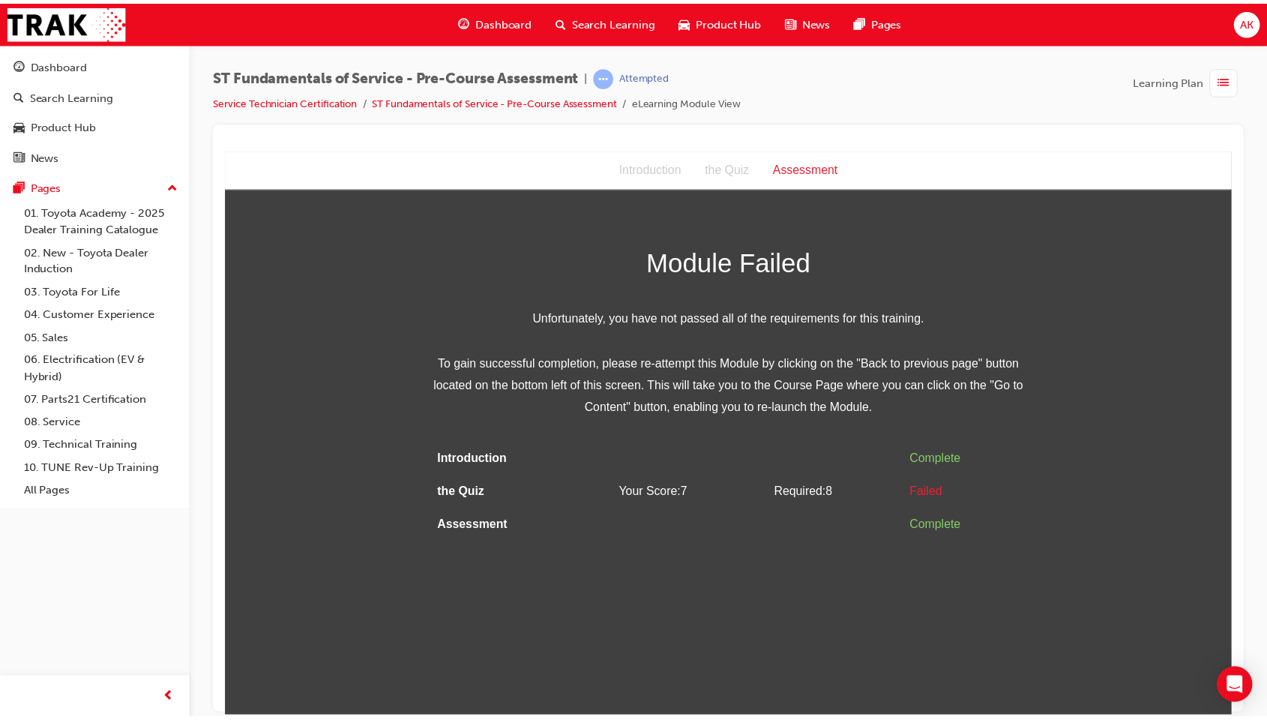
scroll to position [0, 0]
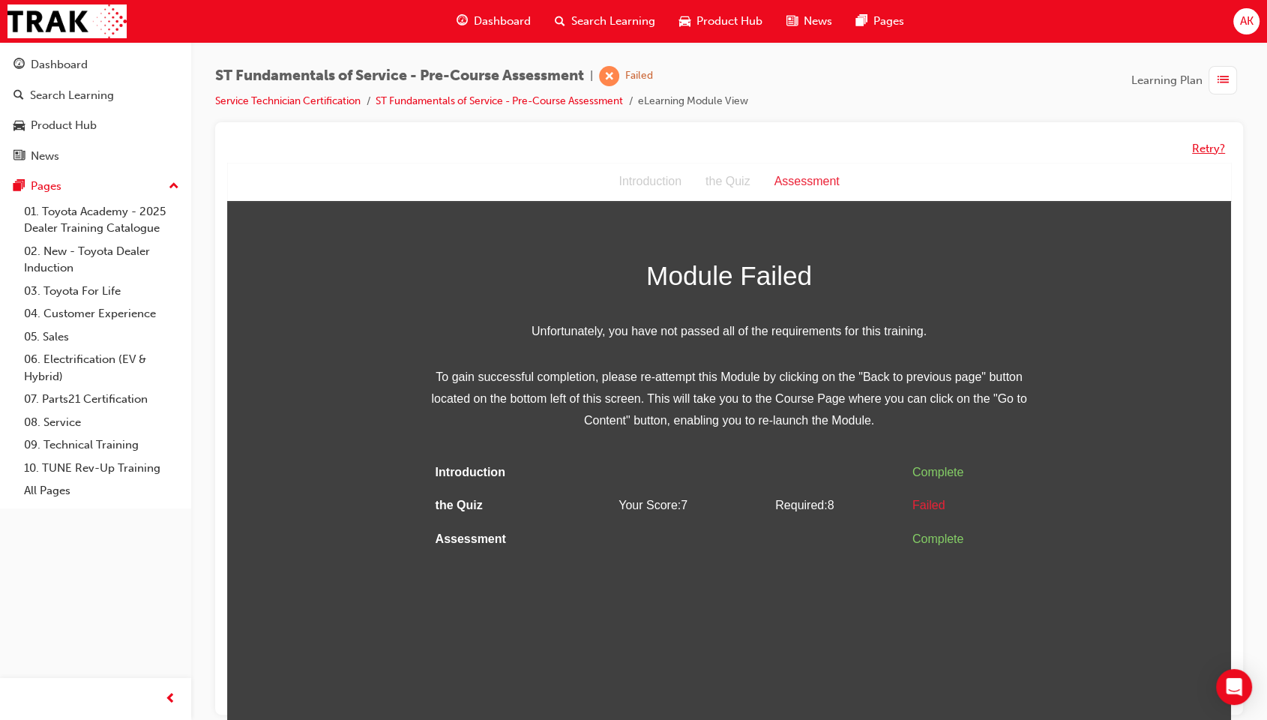
click at [1212, 147] on button "Retry?" at bounding box center [1208, 148] width 33 height 17
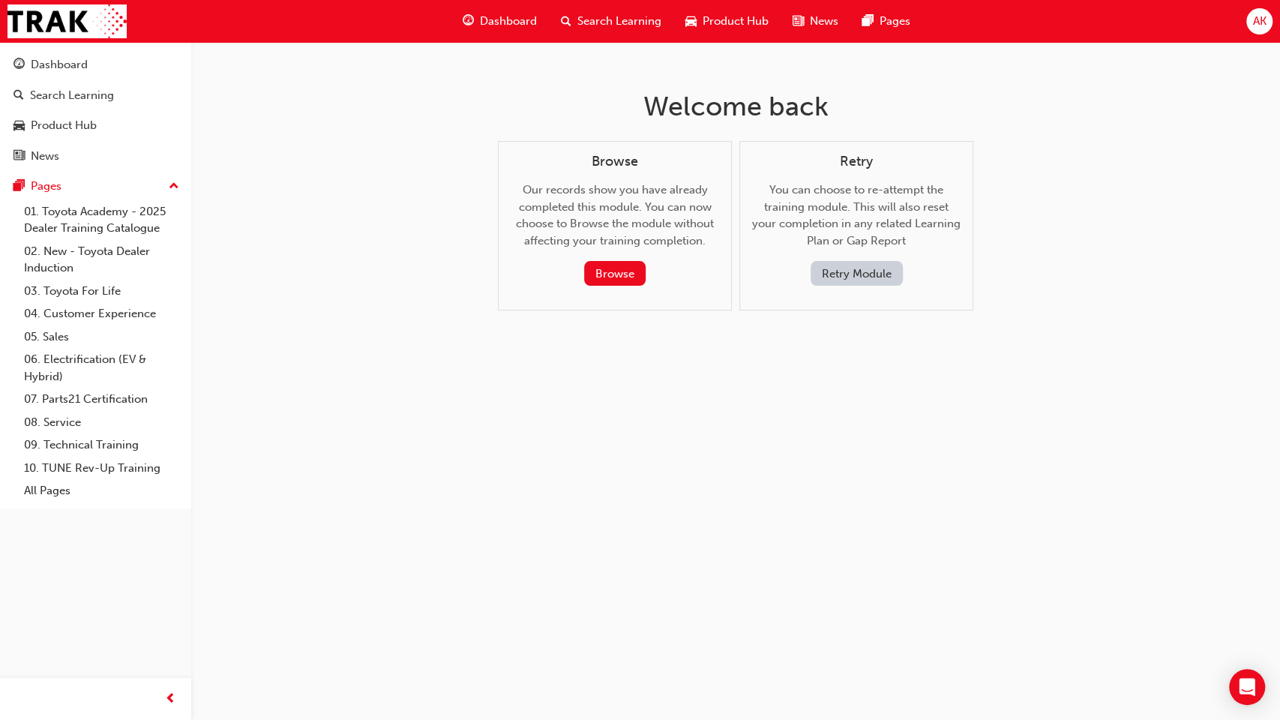
click at [879, 270] on button "Retry Module" at bounding box center [857, 273] width 92 height 25
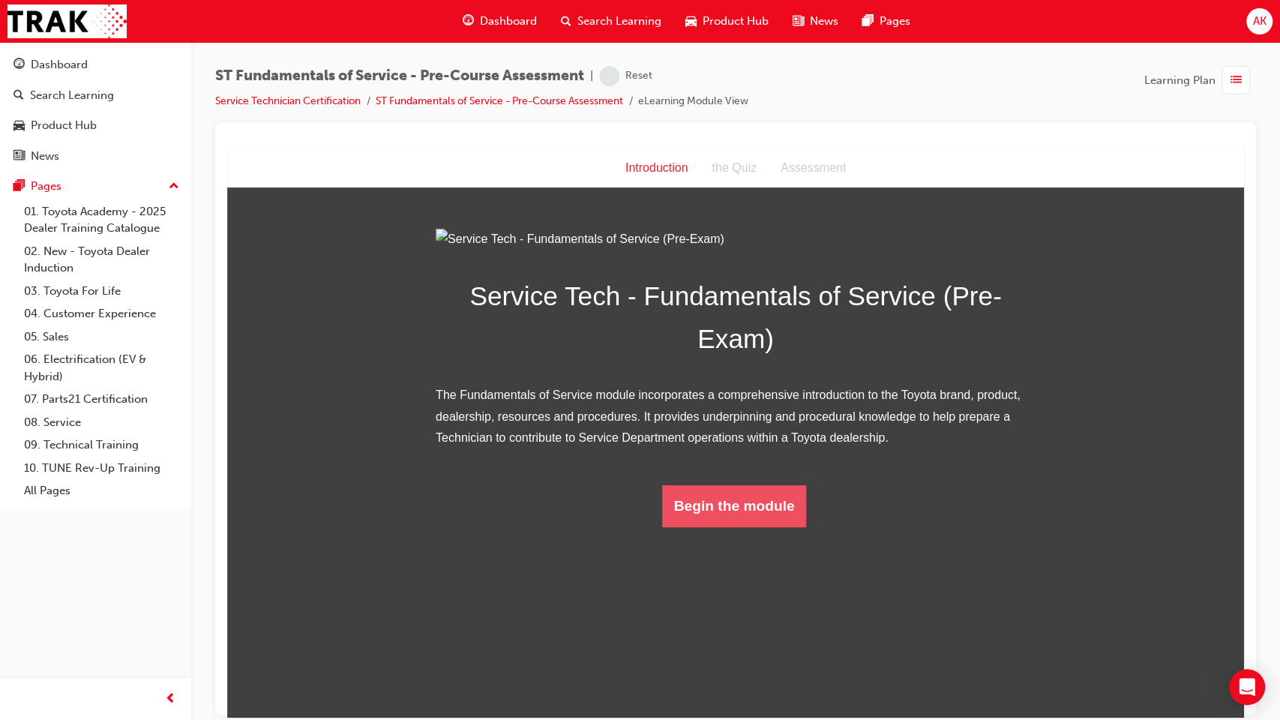
click at [719, 526] on button "Begin the module" at bounding box center [734, 505] width 145 height 42
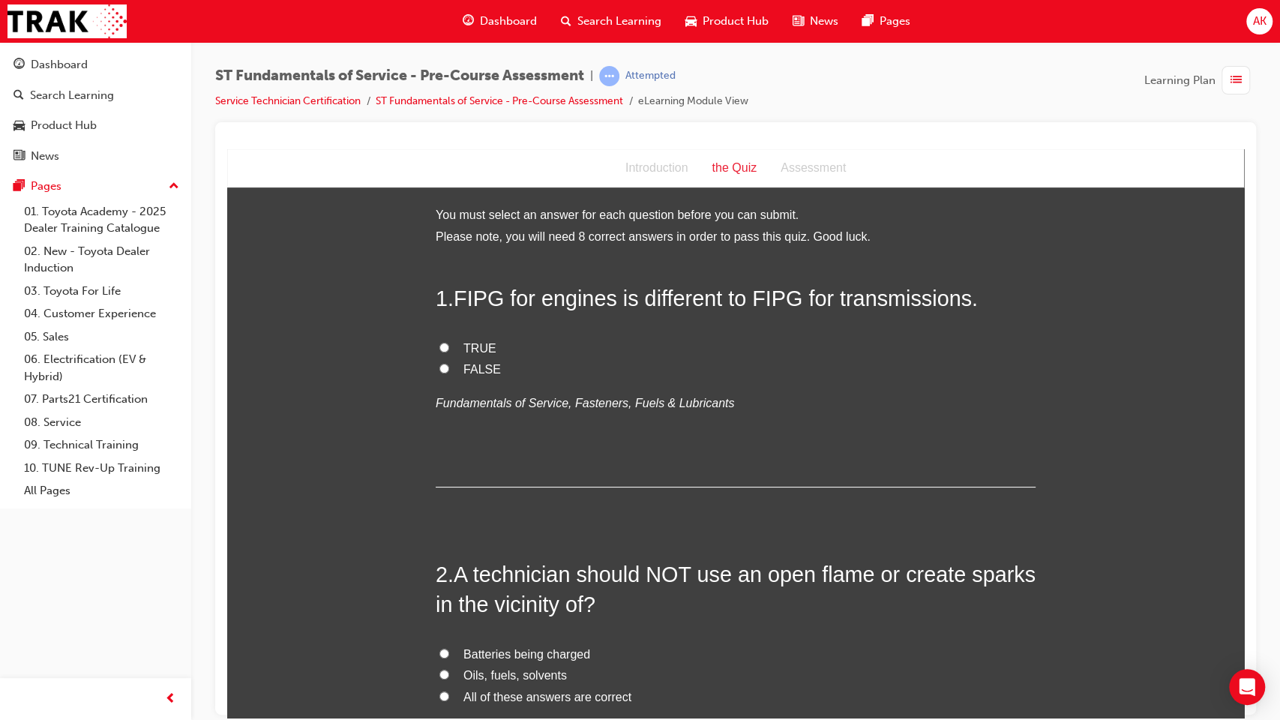
click at [465, 363] on span "FALSE" at bounding box center [481, 368] width 37 height 13
click at [449, 363] on input "FALSE" at bounding box center [444, 368] width 10 height 10
radio input "true"
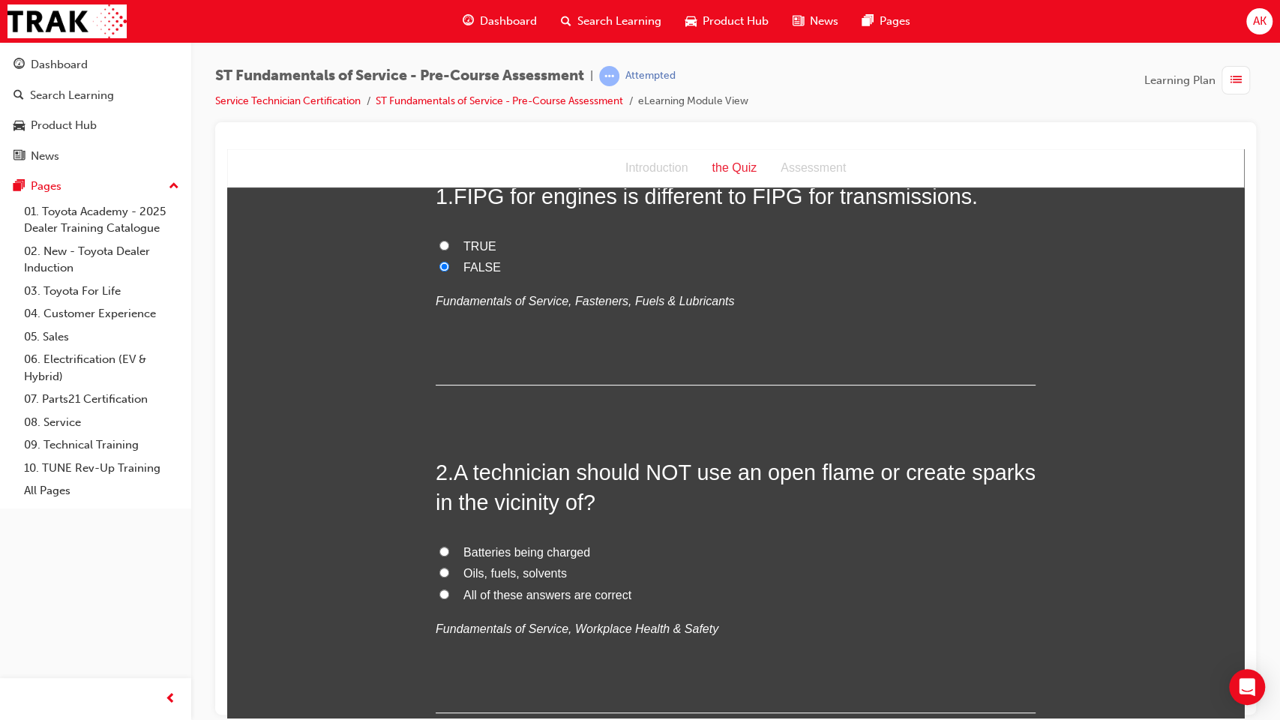
scroll to position [103, 0]
click at [463, 245] on span "TRUE" at bounding box center [479, 244] width 33 height 13
click at [449, 245] on input "TRUE" at bounding box center [444, 244] width 10 height 10
radio input "true"
click at [477, 277] on div "TRUE FALSE Fundamentals of Service, Fasteners, Fuels & Lubricants" at bounding box center [736, 273] width 600 height 76
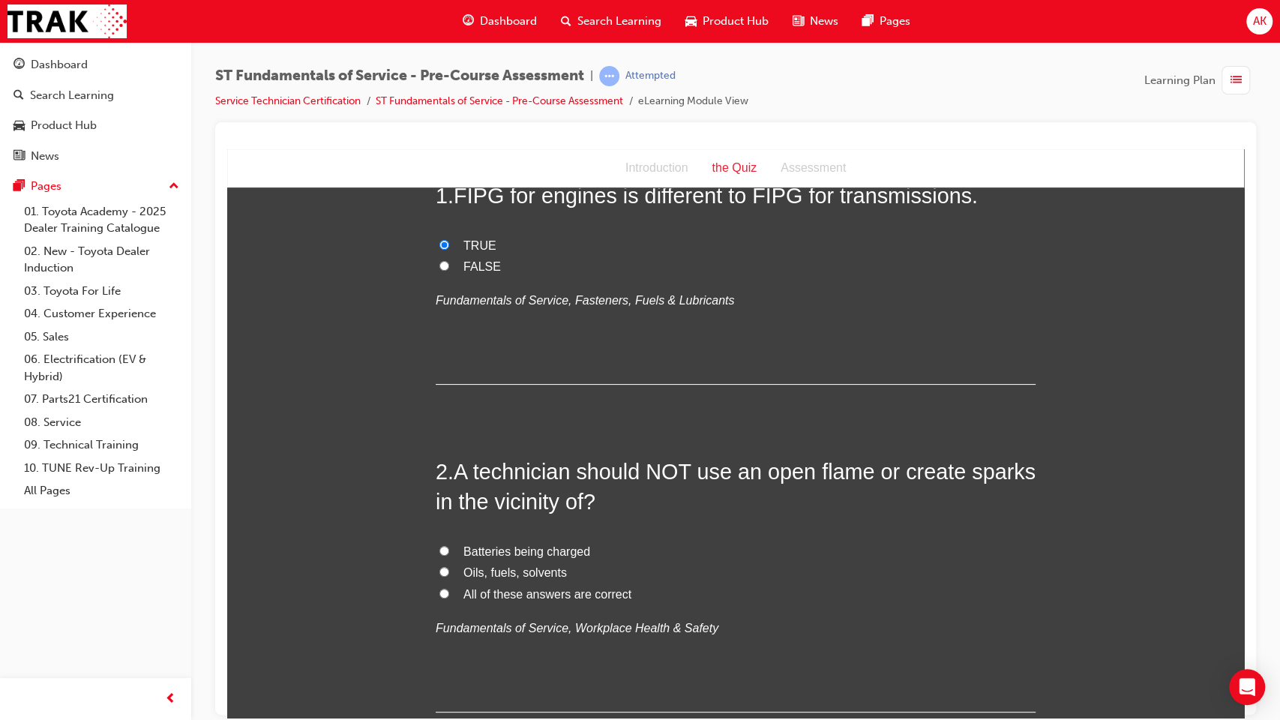
click at [468, 264] on span "FALSE" at bounding box center [481, 265] width 37 height 13
click at [449, 264] on input "FALSE" at bounding box center [444, 265] width 10 height 10
radio input "true"
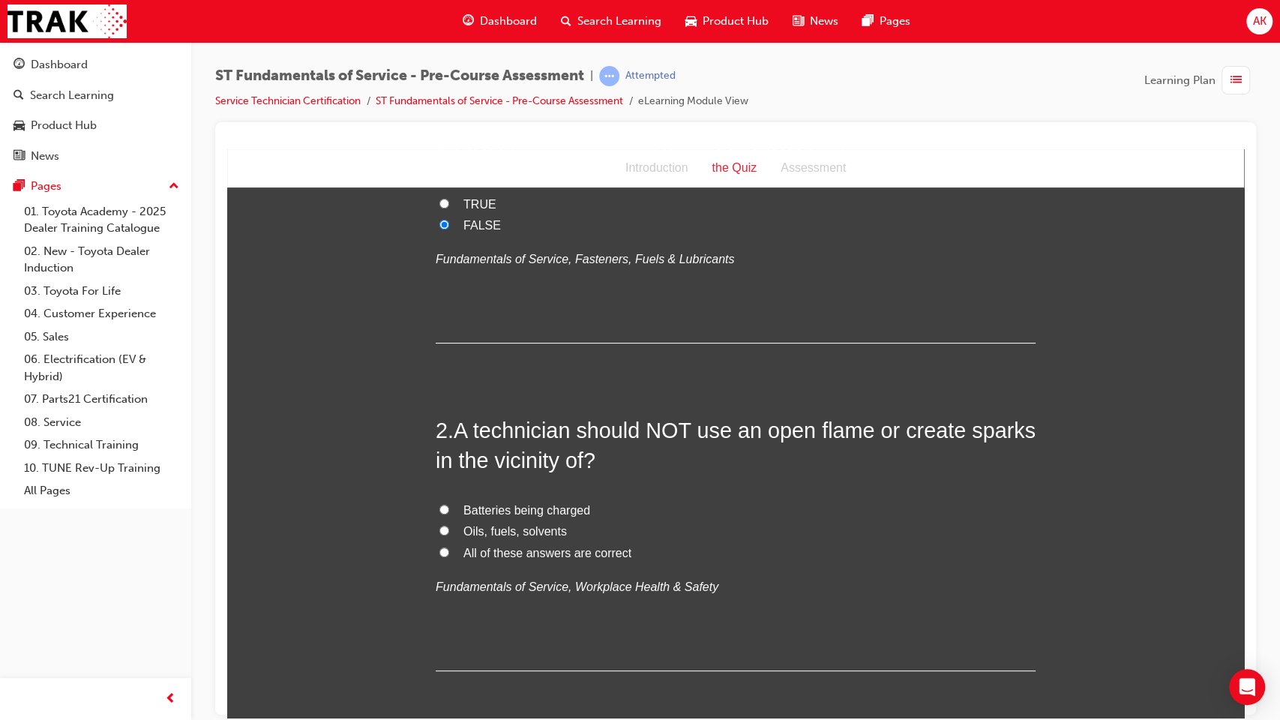
click at [499, 559] on span "All of these answers are correct" at bounding box center [547, 552] width 168 height 13
click at [449, 556] on input "All of these answers are correct" at bounding box center [444, 552] width 10 height 10
radio input "true"
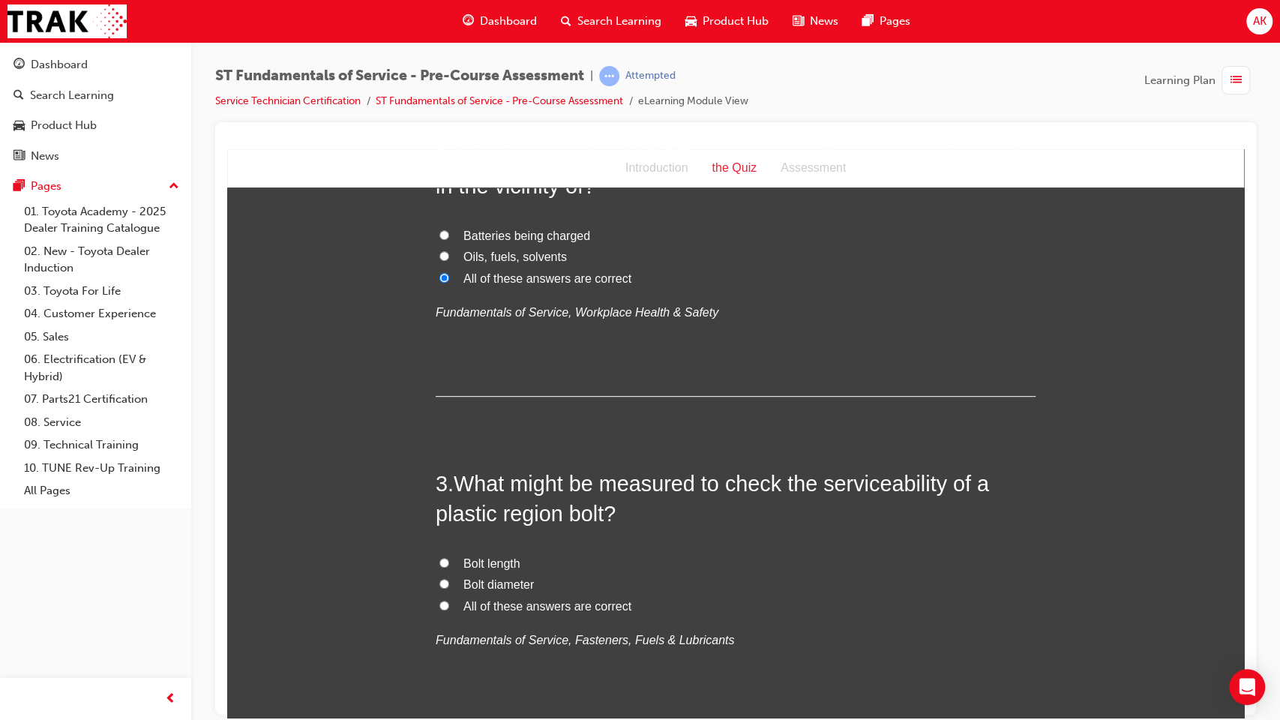
scroll to position [448, 0]
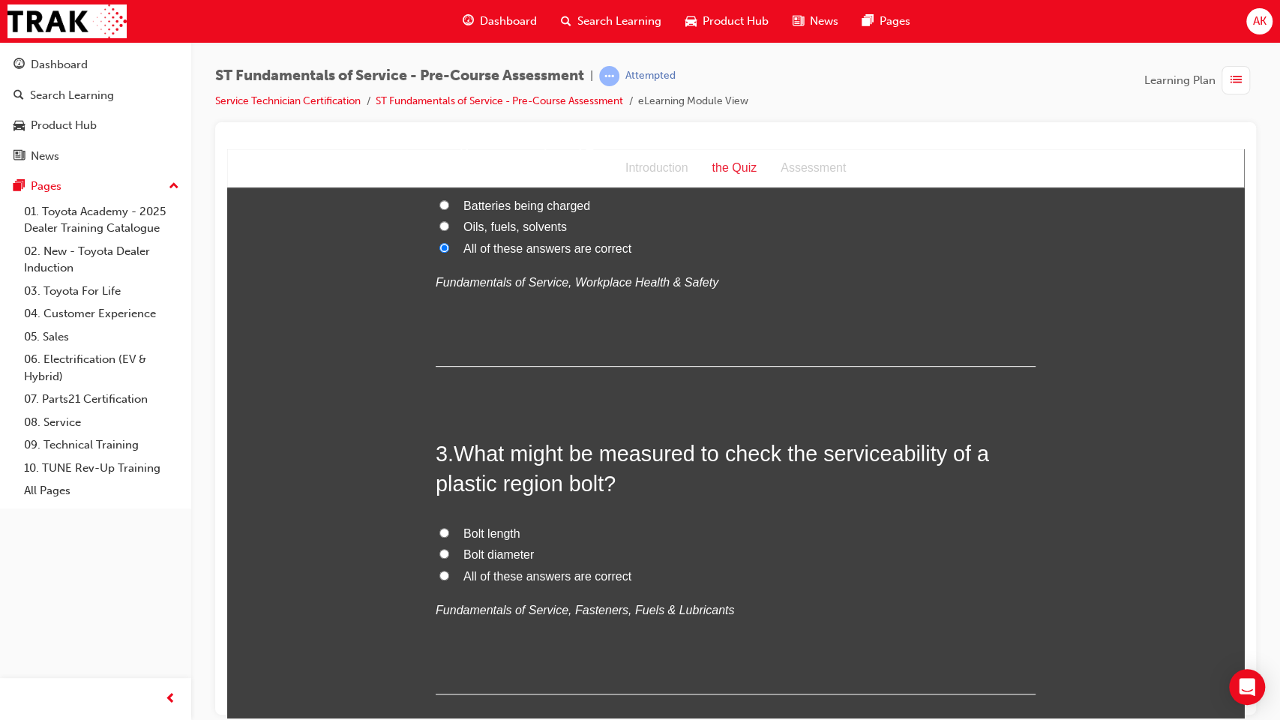
click at [503, 579] on span "All of these answers are correct" at bounding box center [547, 575] width 168 height 13
click at [449, 579] on input "All of these answers are correct" at bounding box center [444, 575] width 10 height 10
radio input "true"
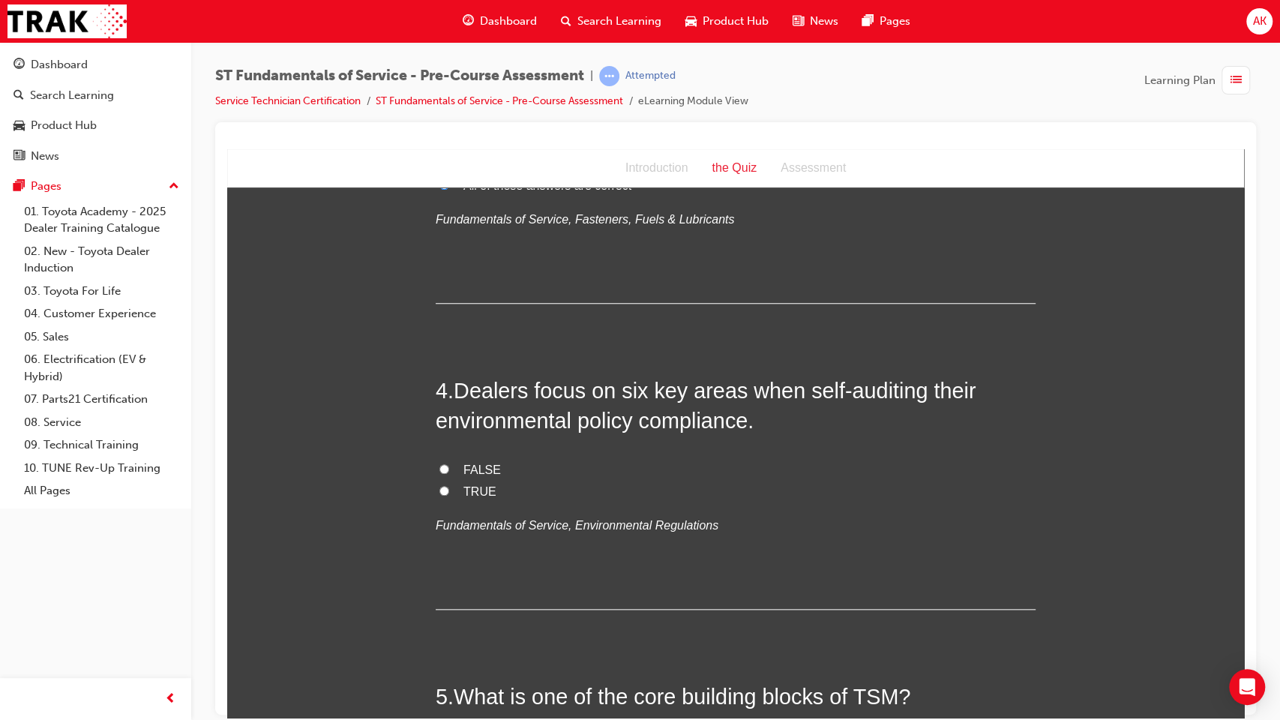
scroll to position [855, 0]
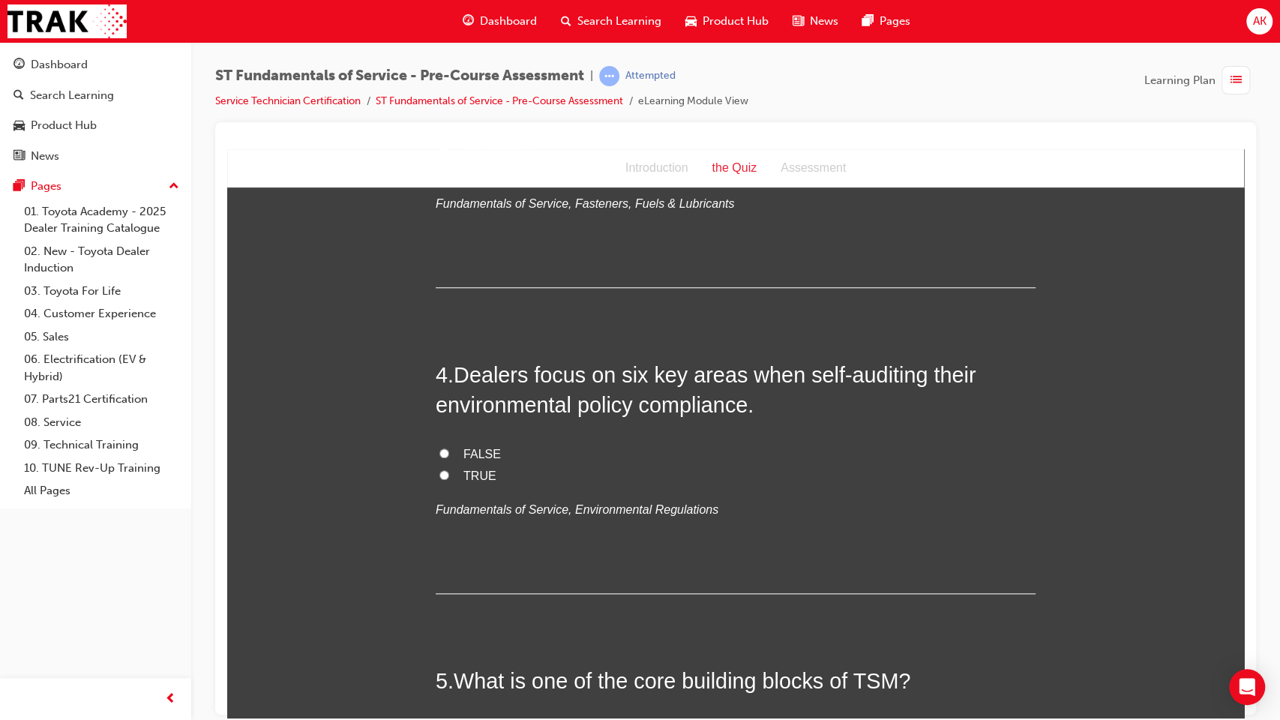
click at [471, 472] on span "TRUE" at bounding box center [479, 475] width 33 height 13
click at [449, 472] on input "TRUE" at bounding box center [444, 474] width 10 height 10
radio input "true"
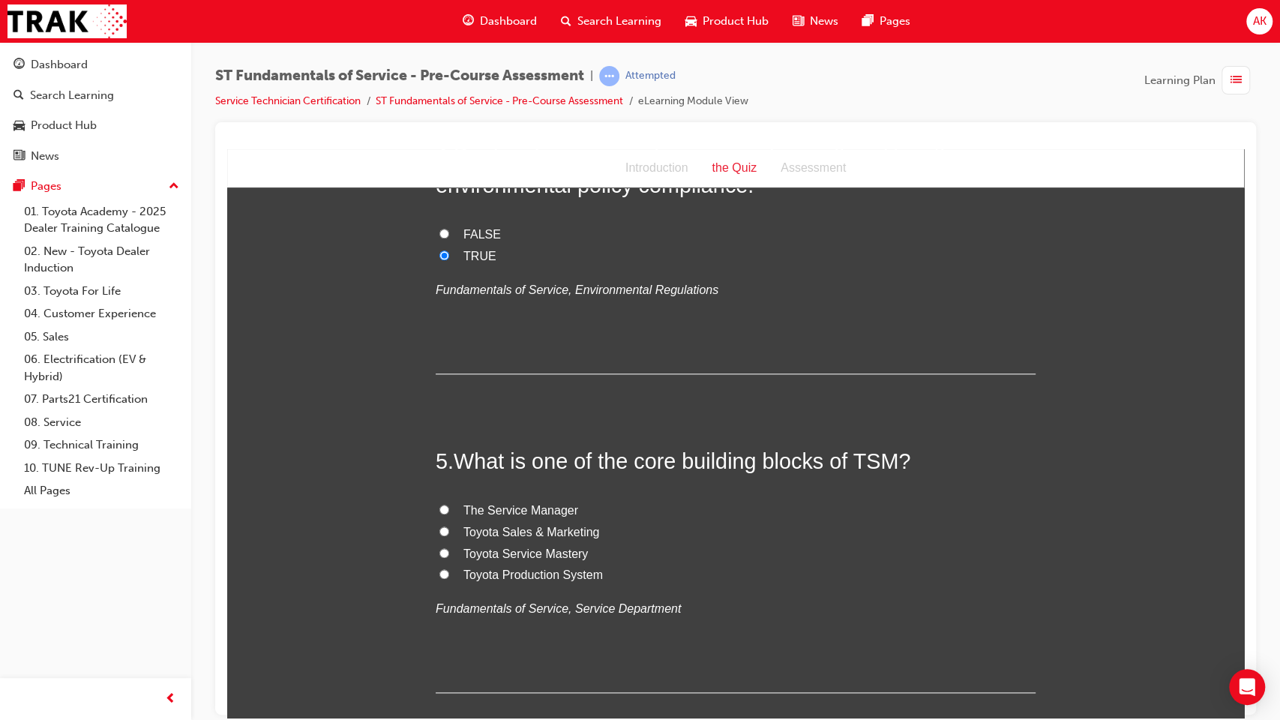
scroll to position [1077, 0]
click at [532, 531] on span "Toyota Sales & Marketing" at bounding box center [531, 529] width 136 height 13
click at [449, 531] on input "Toyota Sales & Marketing" at bounding box center [444, 528] width 10 height 10
radio input "true"
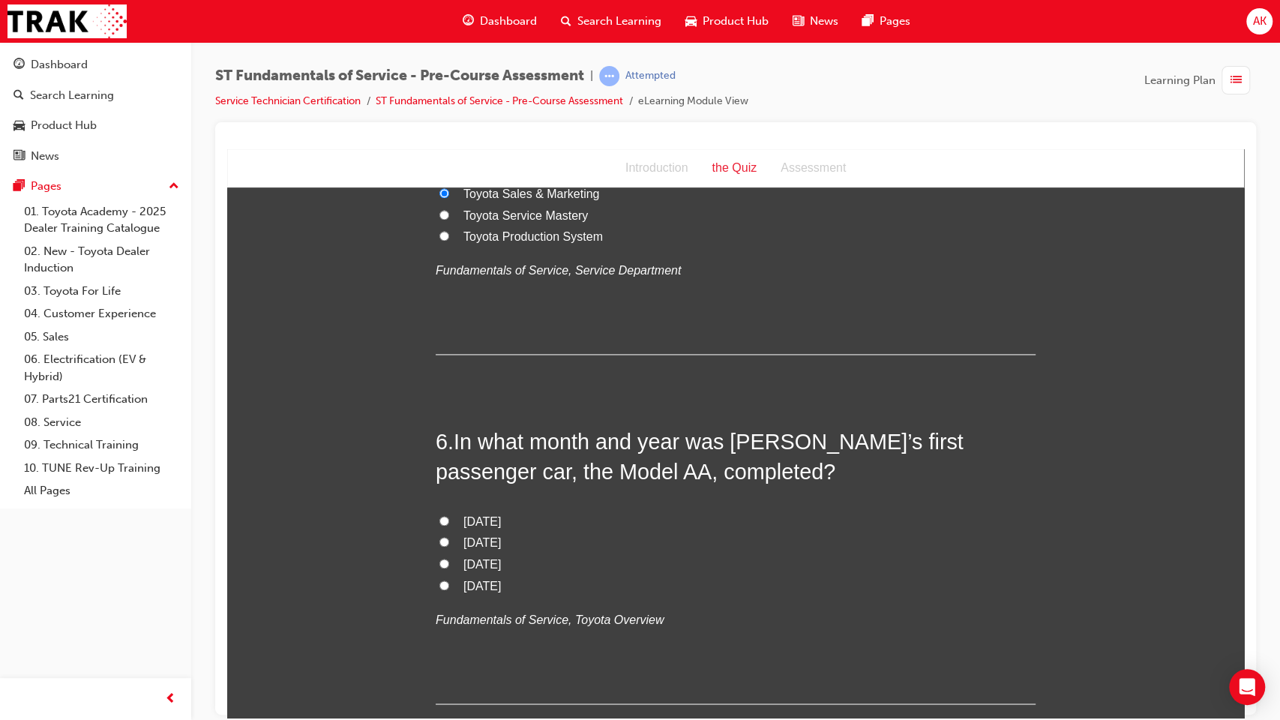
scroll to position [1452, 0]
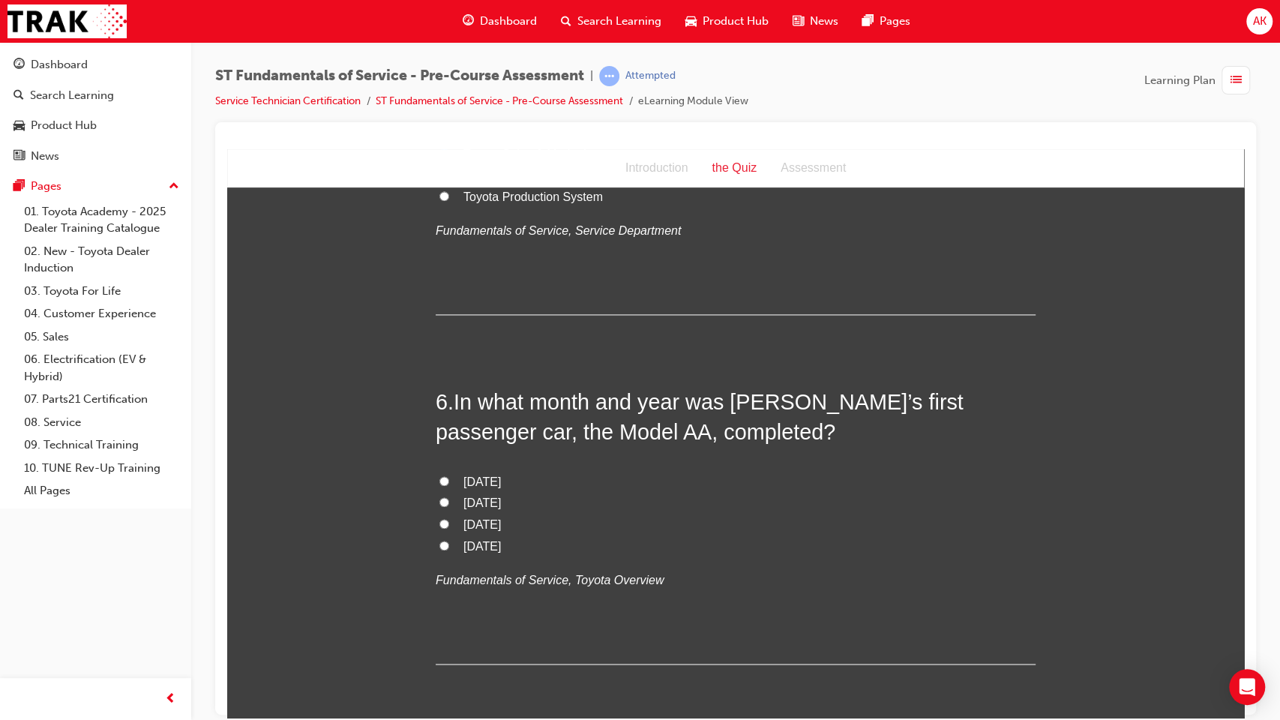
click at [496, 488] on label "[DATE]" at bounding box center [736, 482] width 600 height 22
click at [449, 485] on input "[DATE]" at bounding box center [444, 480] width 10 height 10
radio input "true"
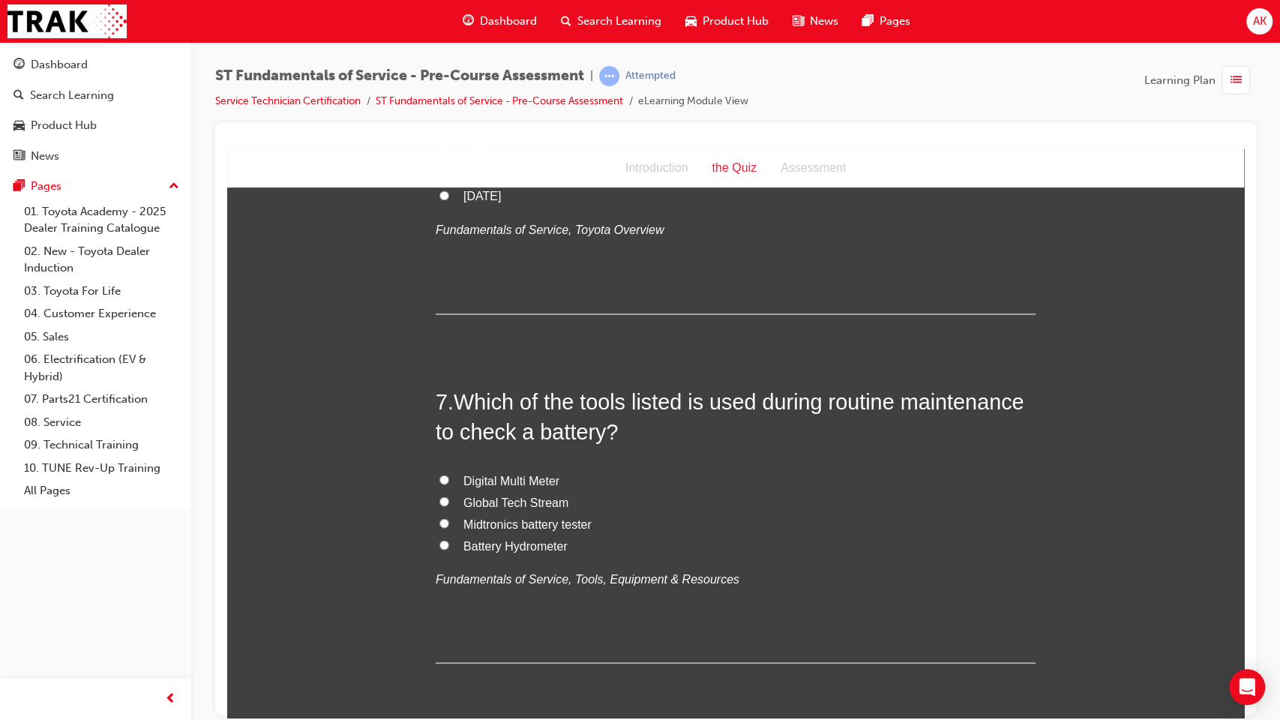
scroll to position [1785, 0]
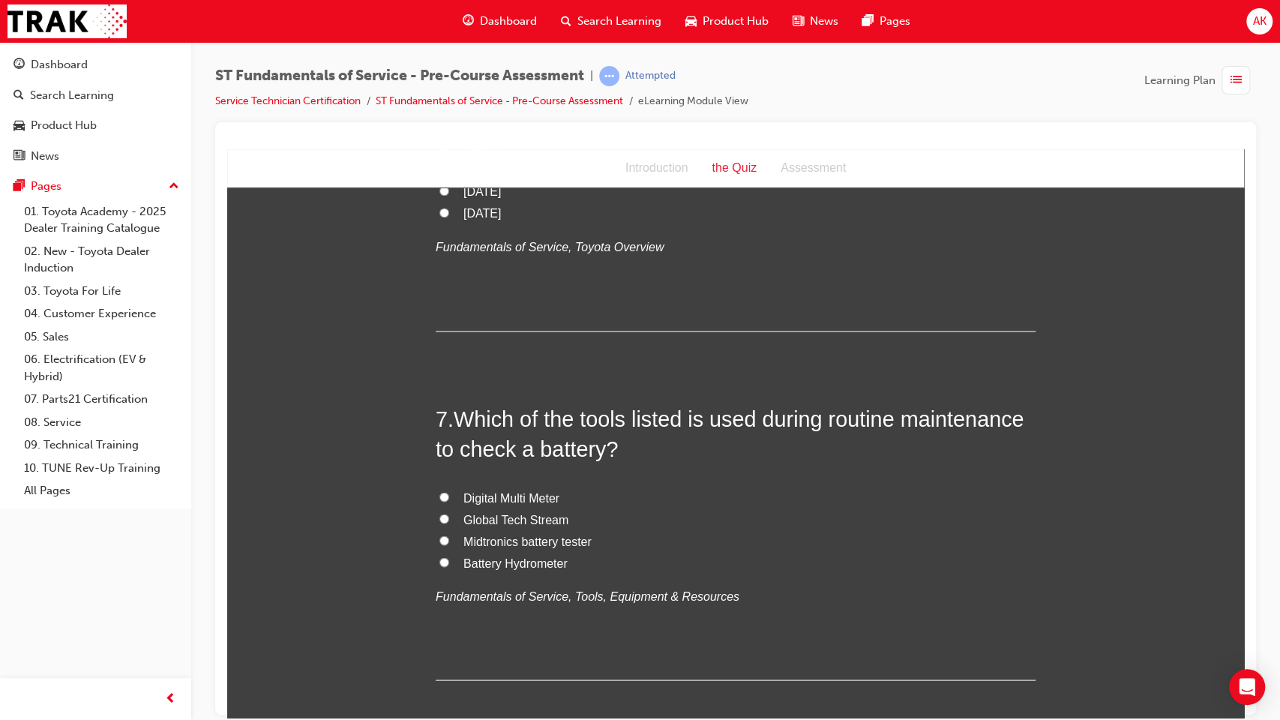
click at [508, 535] on span "Midtronics battery tester" at bounding box center [527, 540] width 128 height 13
click at [449, 535] on input "Midtronics battery tester" at bounding box center [444, 540] width 10 height 10
radio input "true"
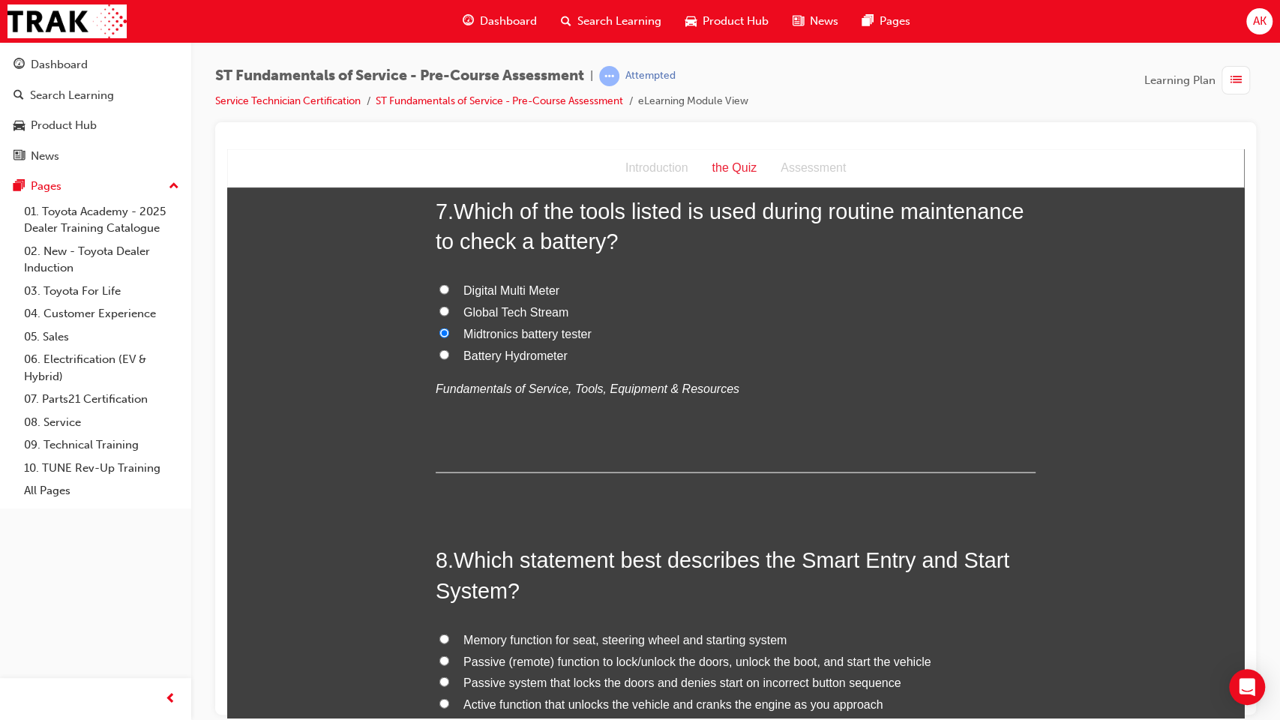
scroll to position [1992, 0]
click at [492, 285] on span "Digital Multi Meter" at bounding box center [511, 289] width 96 height 13
click at [449, 285] on input "Digital Multi Meter" at bounding box center [444, 289] width 10 height 10
radio input "true"
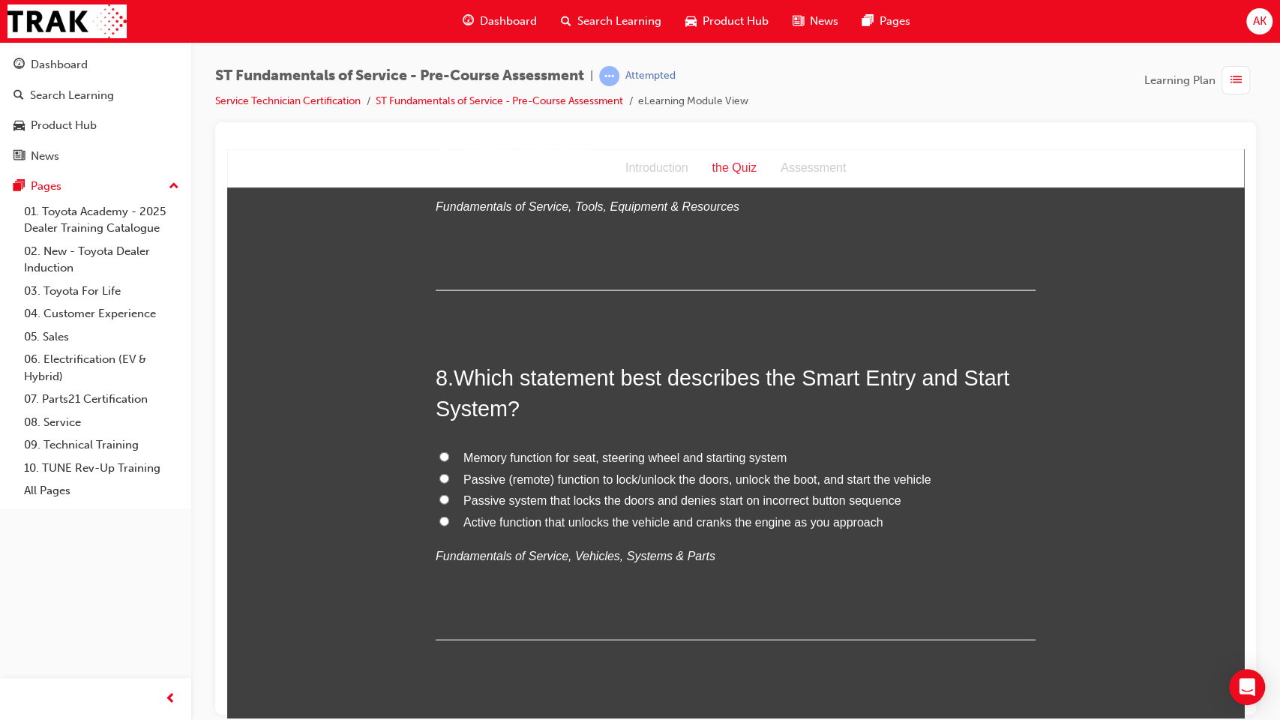
scroll to position [2209, 0]
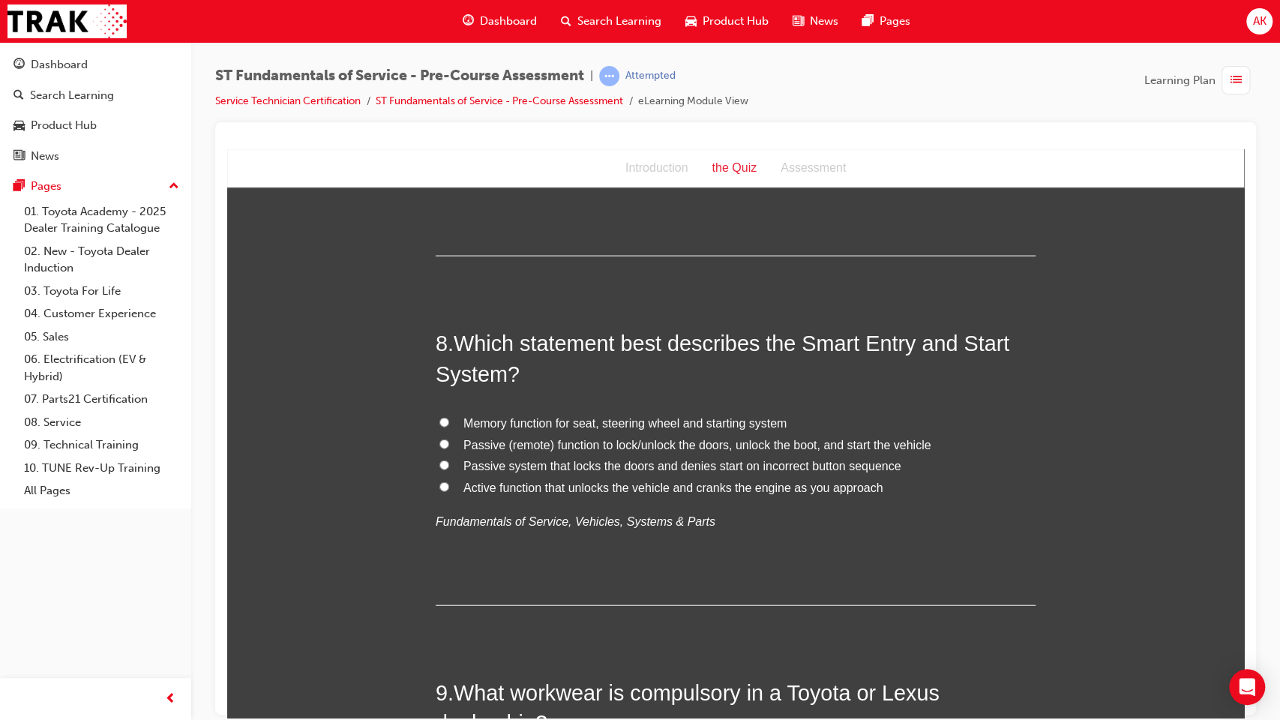
click at [556, 421] on span "Memory function for seat, steering wheel and starting system" at bounding box center [624, 422] width 323 height 13
click at [449, 421] on input "Memory function for seat, steering wheel and starting system" at bounding box center [444, 422] width 10 height 10
radio input "true"
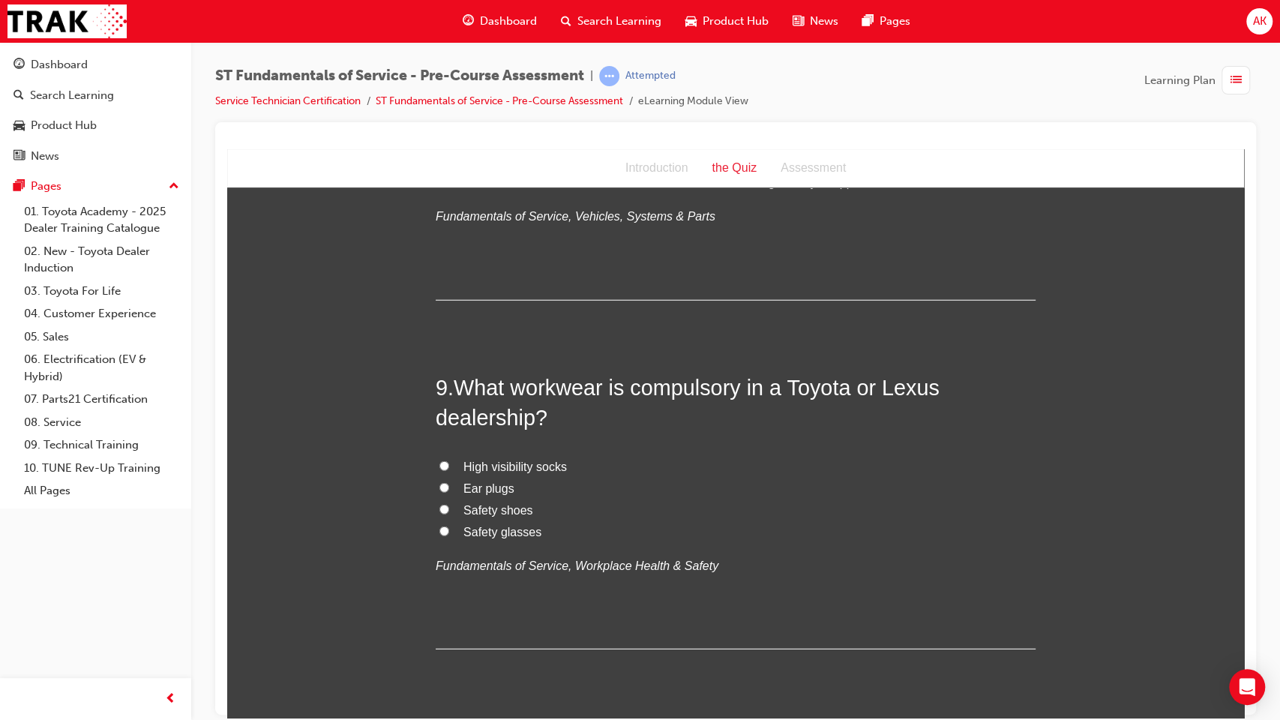
scroll to position [2516, 0]
click at [487, 504] on span "Safety shoes" at bounding box center [498, 507] width 70 height 13
click at [449, 504] on input "Safety shoes" at bounding box center [444, 507] width 10 height 10
radio input "true"
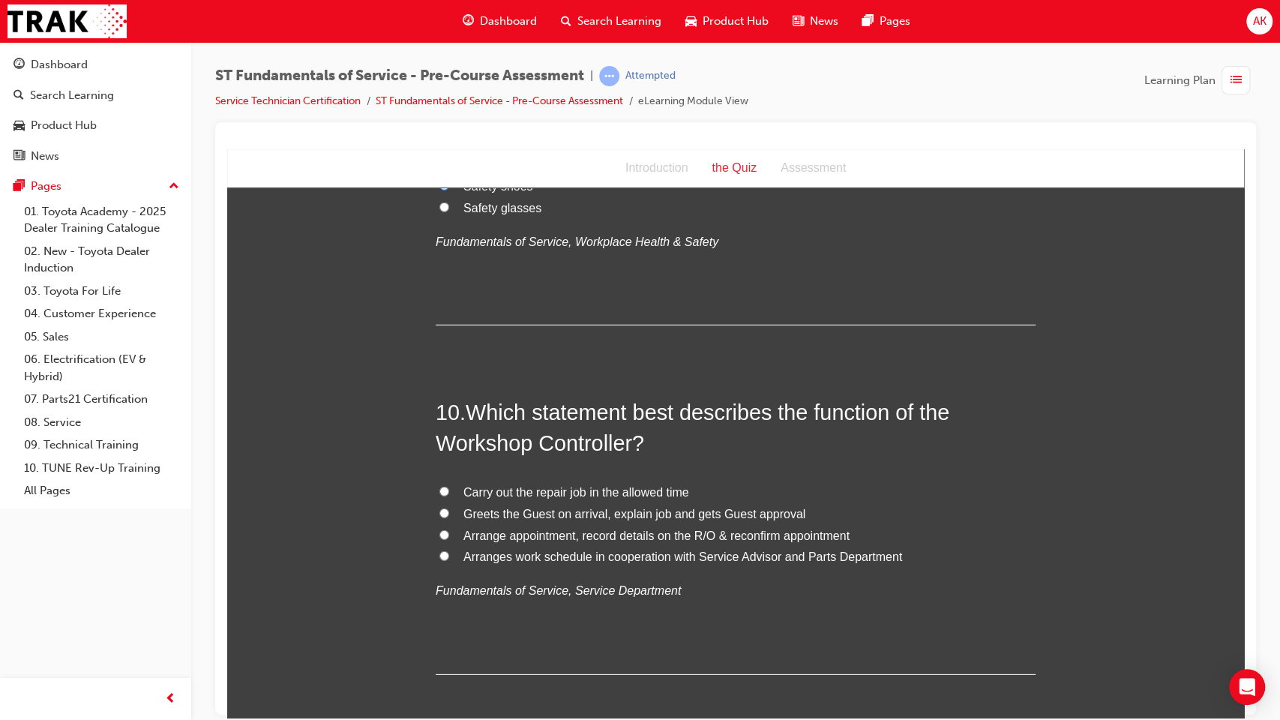
scroll to position [2845, 0]
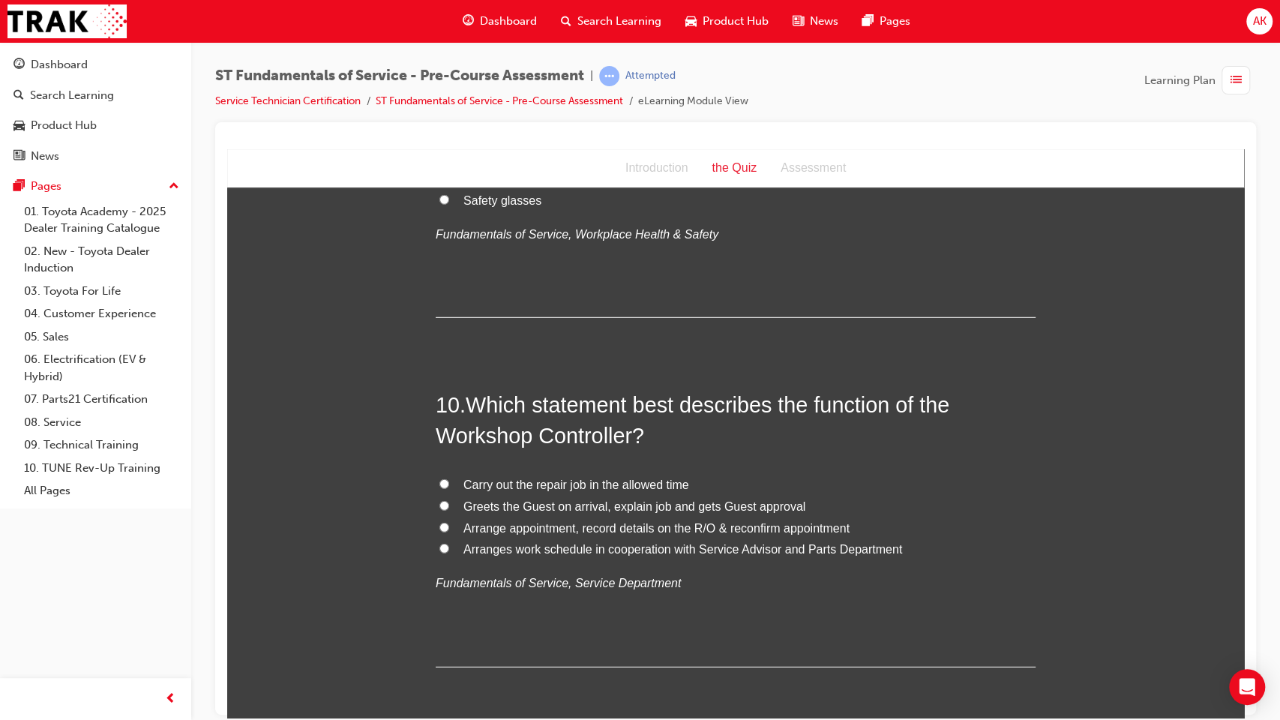
click at [523, 555] on span "Arranges work schedule in cooperation with Service Advisor and Parts Department" at bounding box center [682, 548] width 439 height 13
click at [449, 553] on input "Arranges work schedule in cooperation with Service Advisor and Parts Department" at bounding box center [444, 548] width 10 height 10
radio input "true"
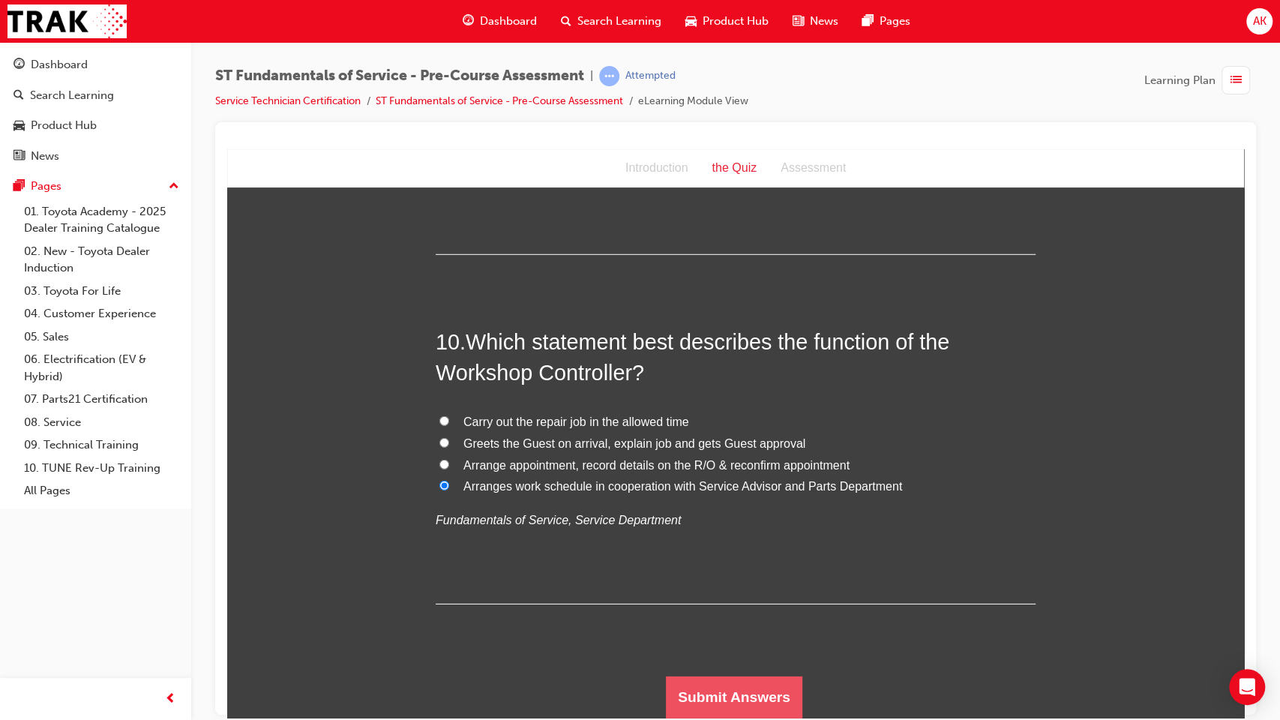
click at [760, 586] on button "Submit Answers" at bounding box center [734, 697] width 136 height 42
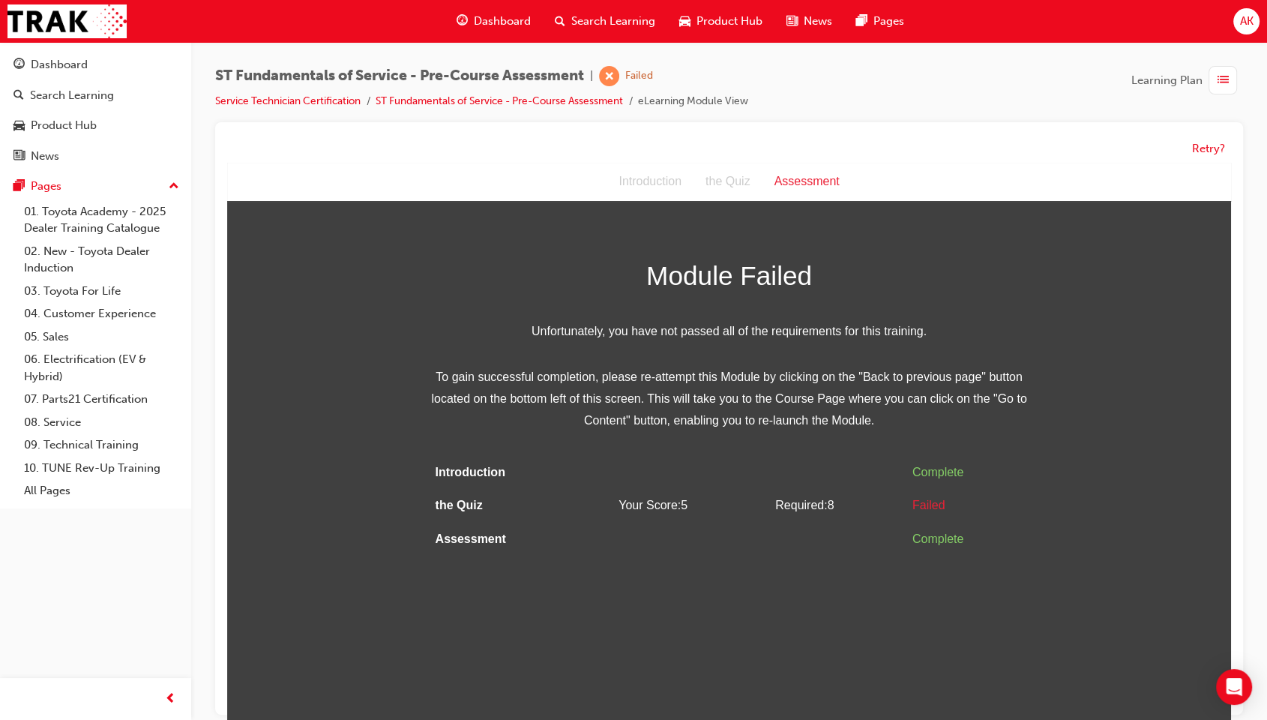
scroll to position [11, 0]
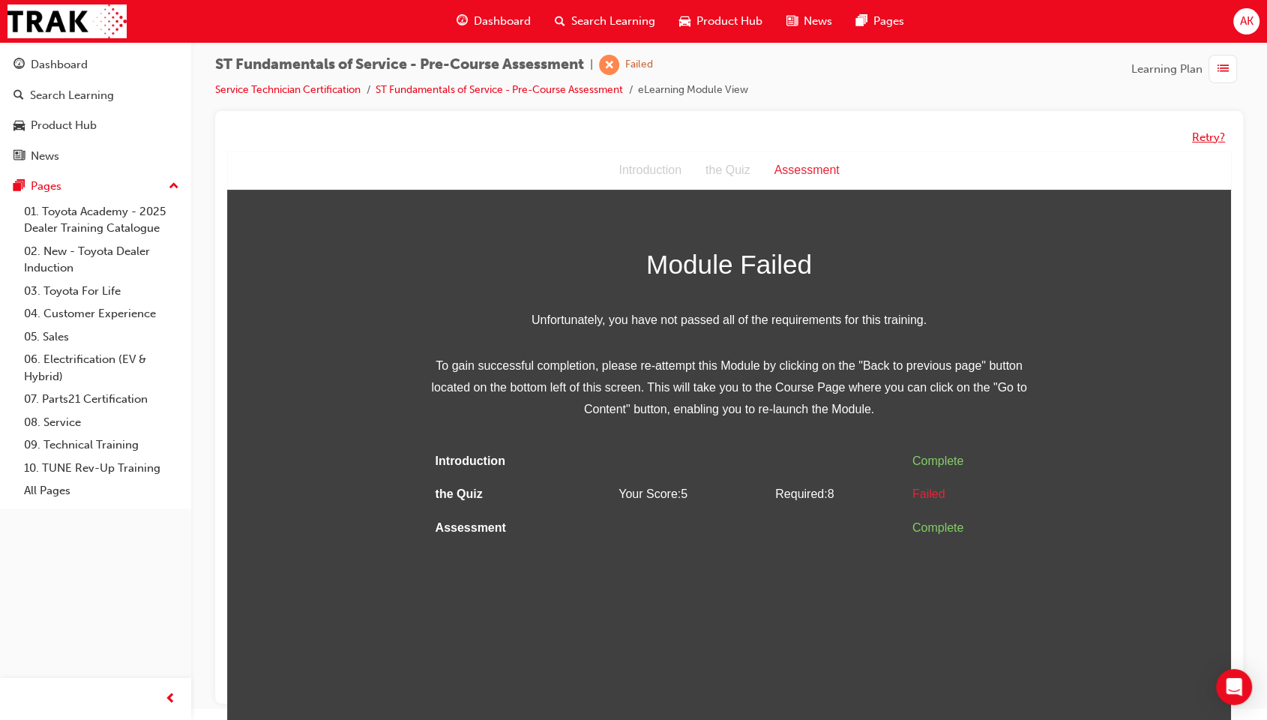
click at [1206, 134] on button "Retry?" at bounding box center [1208, 137] width 33 height 17
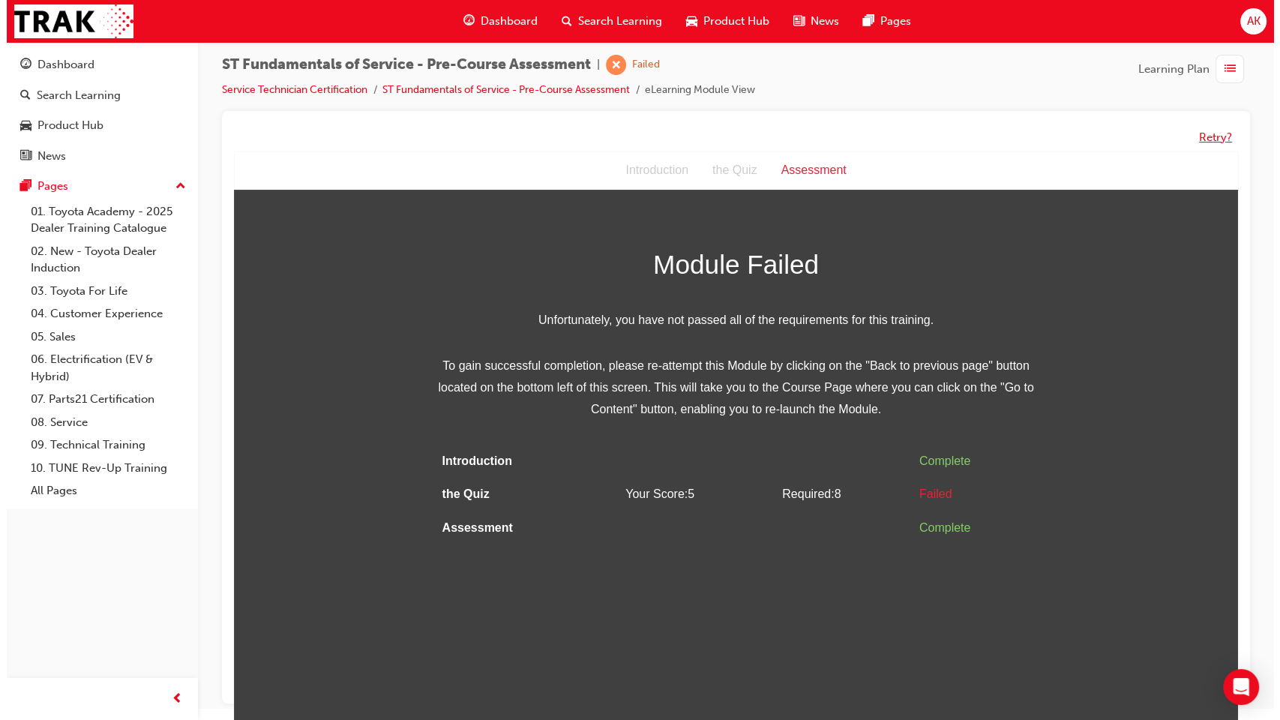
scroll to position [0, 0]
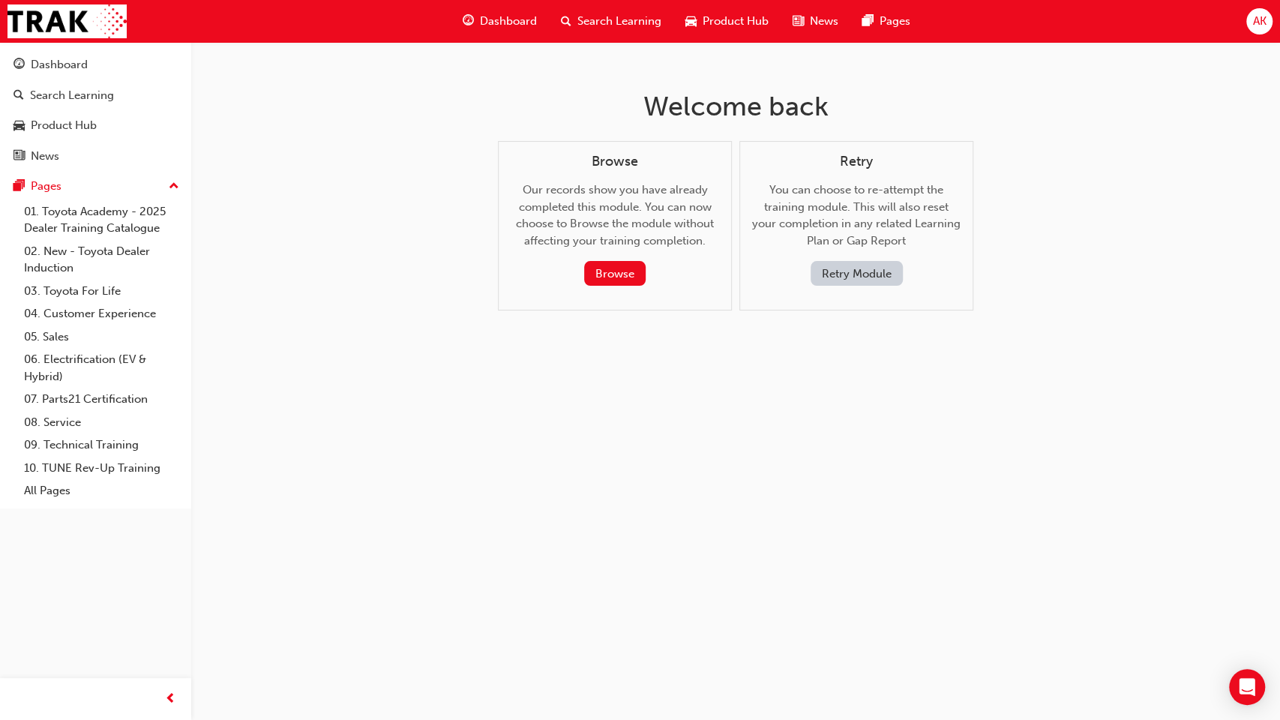
click at [861, 270] on button "Retry Module" at bounding box center [857, 273] width 92 height 25
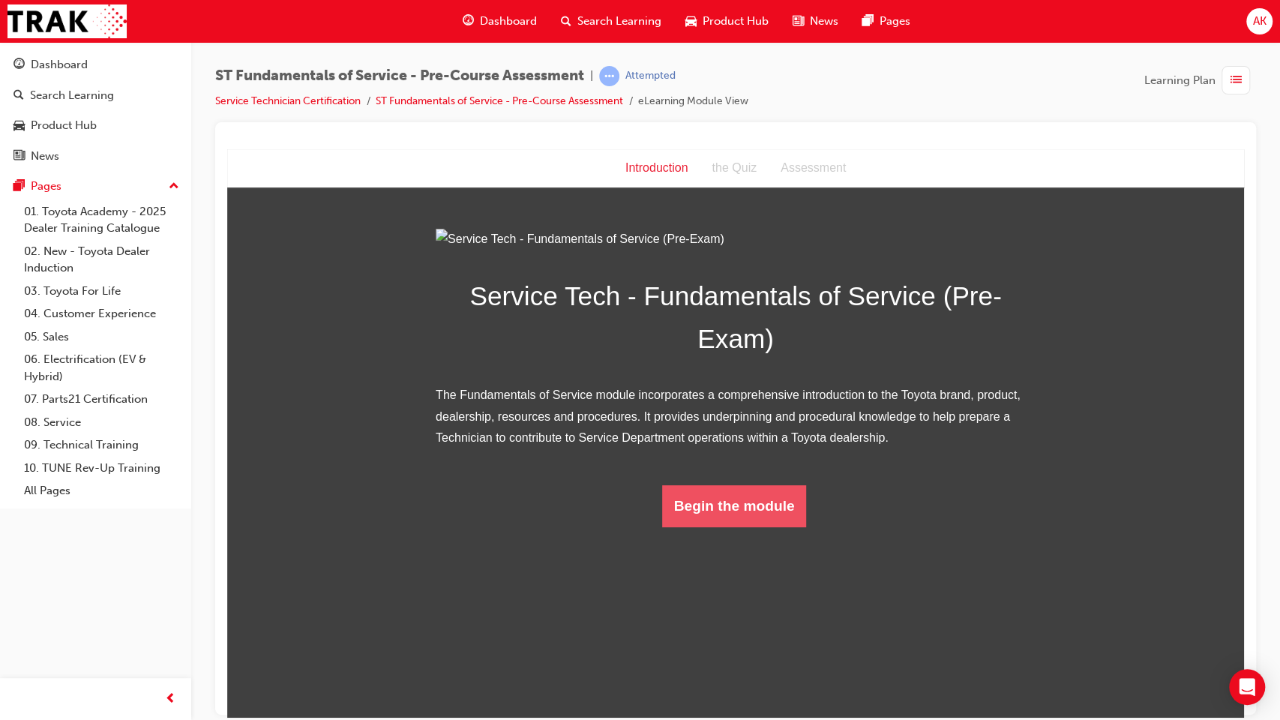
click at [738, 526] on button "Begin the module" at bounding box center [734, 505] width 145 height 42
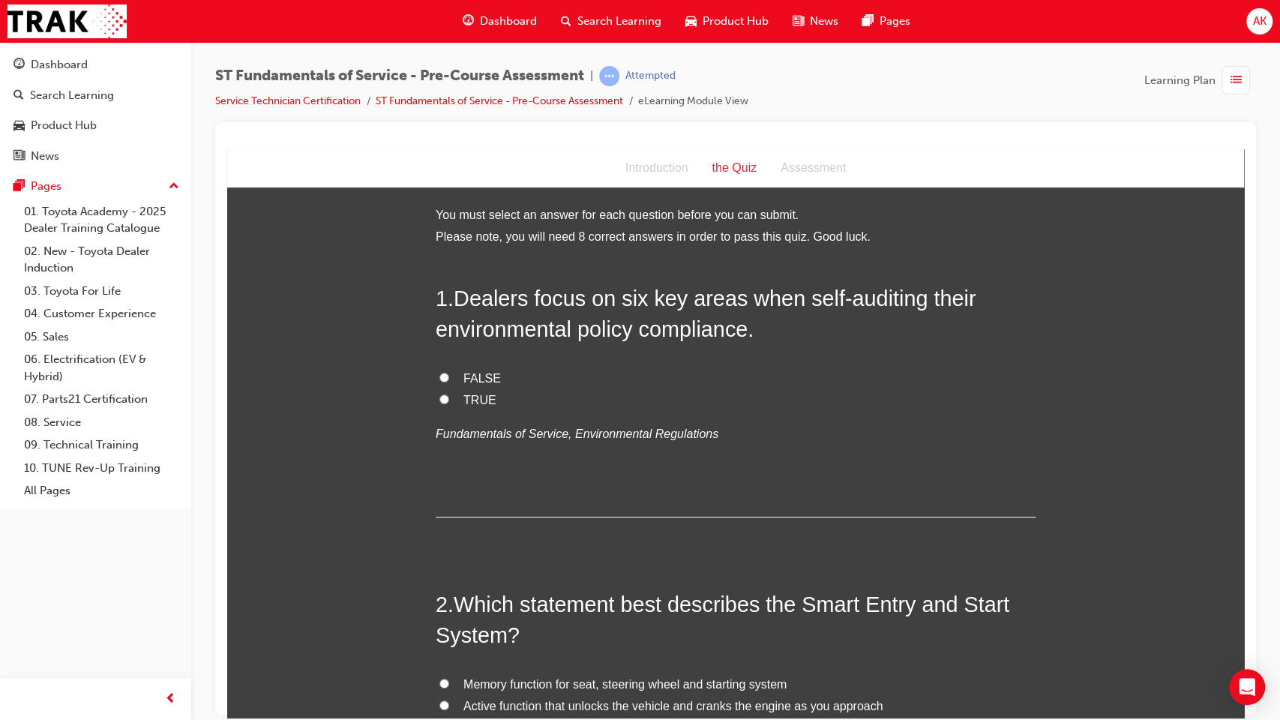
scroll to position [57, 0]
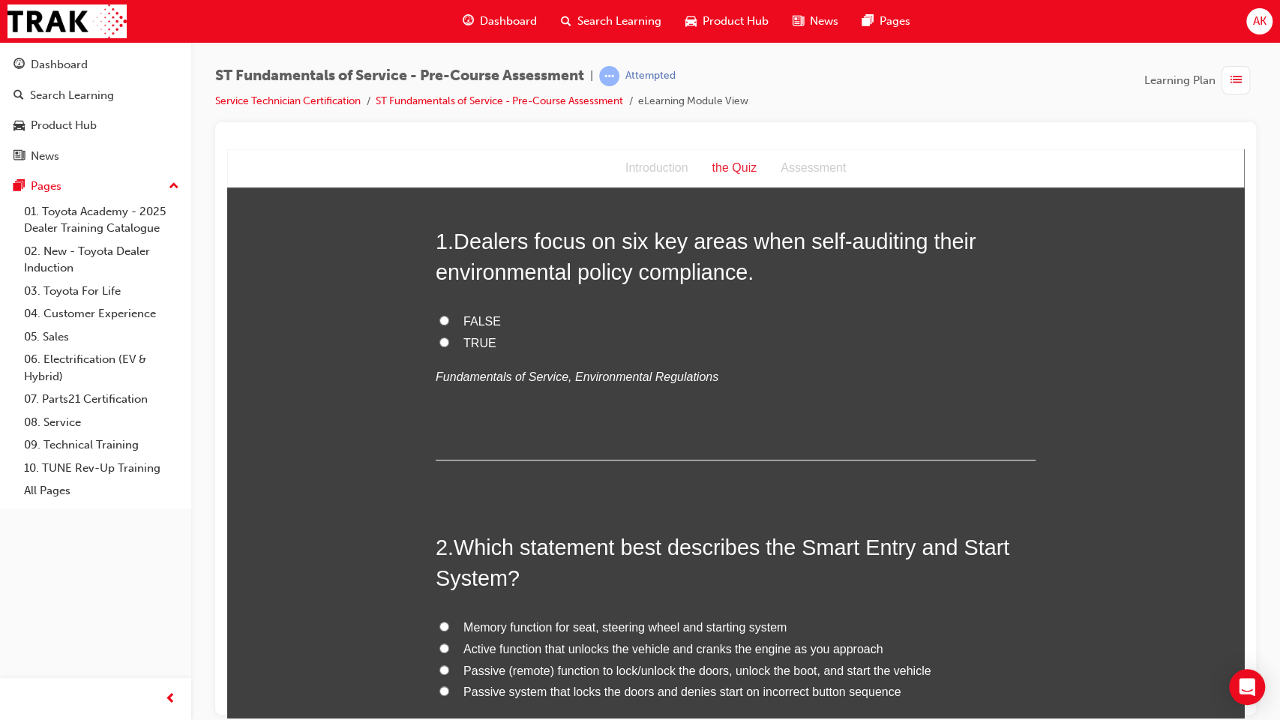
click at [463, 348] on span "TRUE" at bounding box center [479, 342] width 33 height 13
click at [449, 346] on input "TRUE" at bounding box center [444, 342] width 10 height 10
radio input "true"
click at [475, 323] on span "FALSE" at bounding box center [481, 320] width 37 height 13
click at [449, 323] on input "FALSE" at bounding box center [444, 320] width 10 height 10
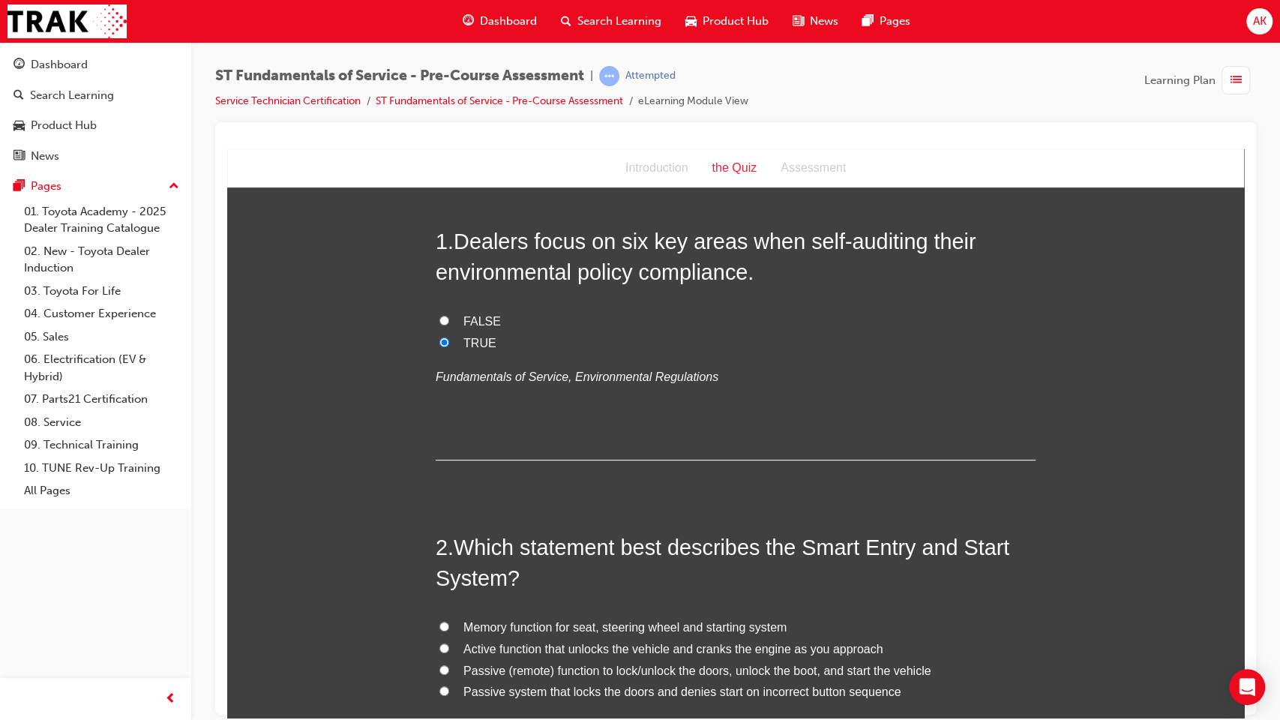
radio input "true"
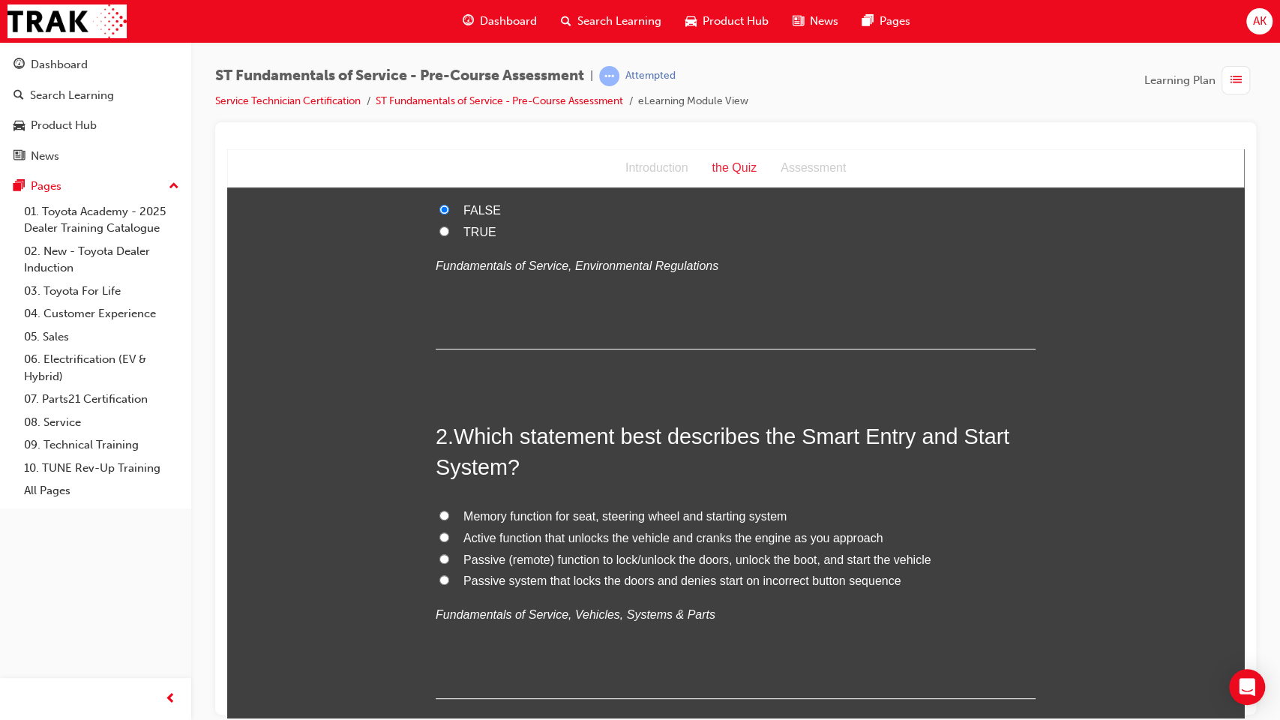
scroll to position [169, 0]
click at [541, 512] on span "Memory function for seat, steering wheel and starting system" at bounding box center [624, 514] width 323 height 13
click at [449, 512] on input "Memory function for seat, steering wheel and starting system" at bounding box center [444, 514] width 10 height 10
radio input "true"
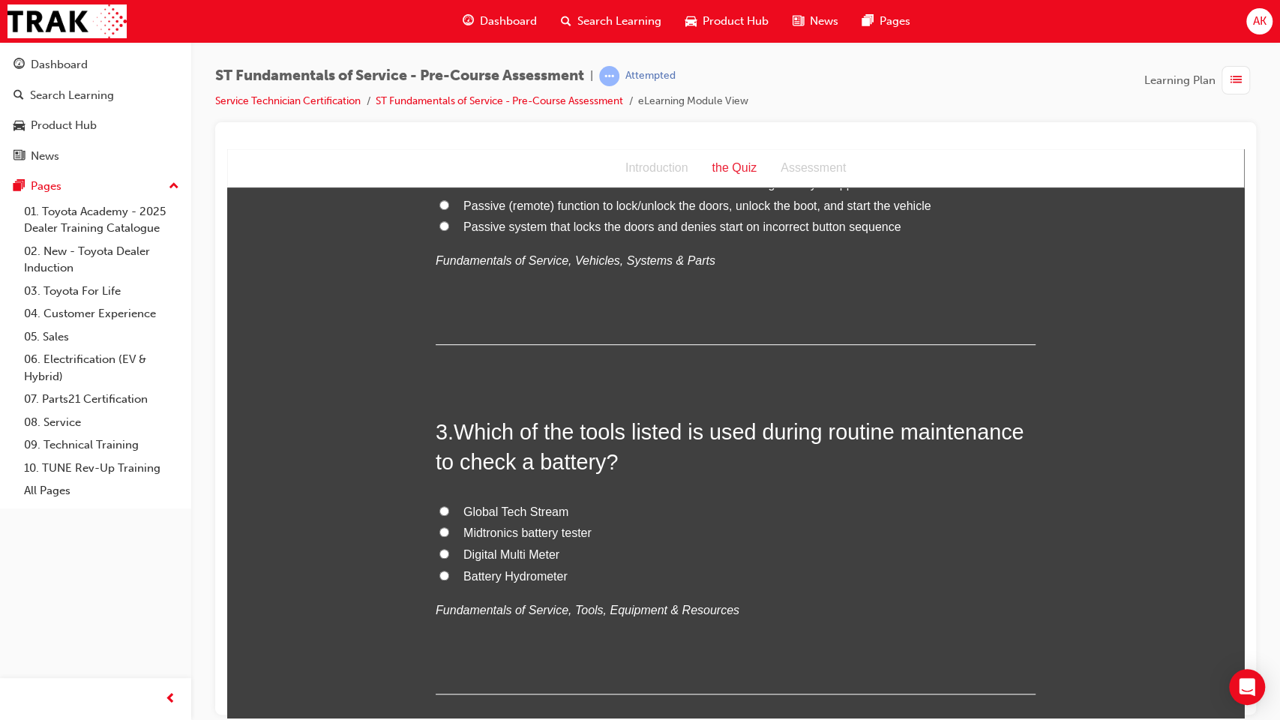
scroll to position [541, 0]
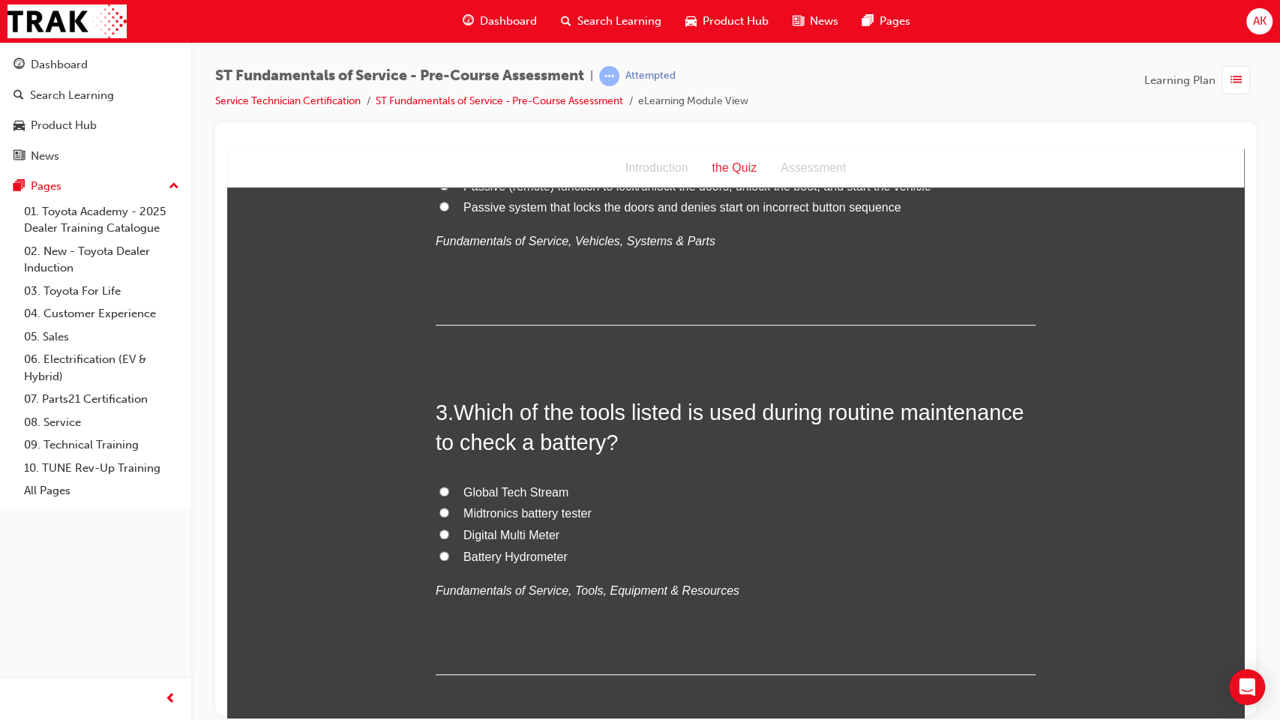
click at [505, 535] on span "Digital Multi Meter" at bounding box center [511, 534] width 96 height 13
click at [449, 535] on input "Digital Multi Meter" at bounding box center [444, 534] width 10 height 10
radio input "true"
click at [498, 512] on span "Midtronics battery tester" at bounding box center [527, 512] width 128 height 13
click at [449, 512] on input "Midtronics battery tester" at bounding box center [444, 512] width 10 height 10
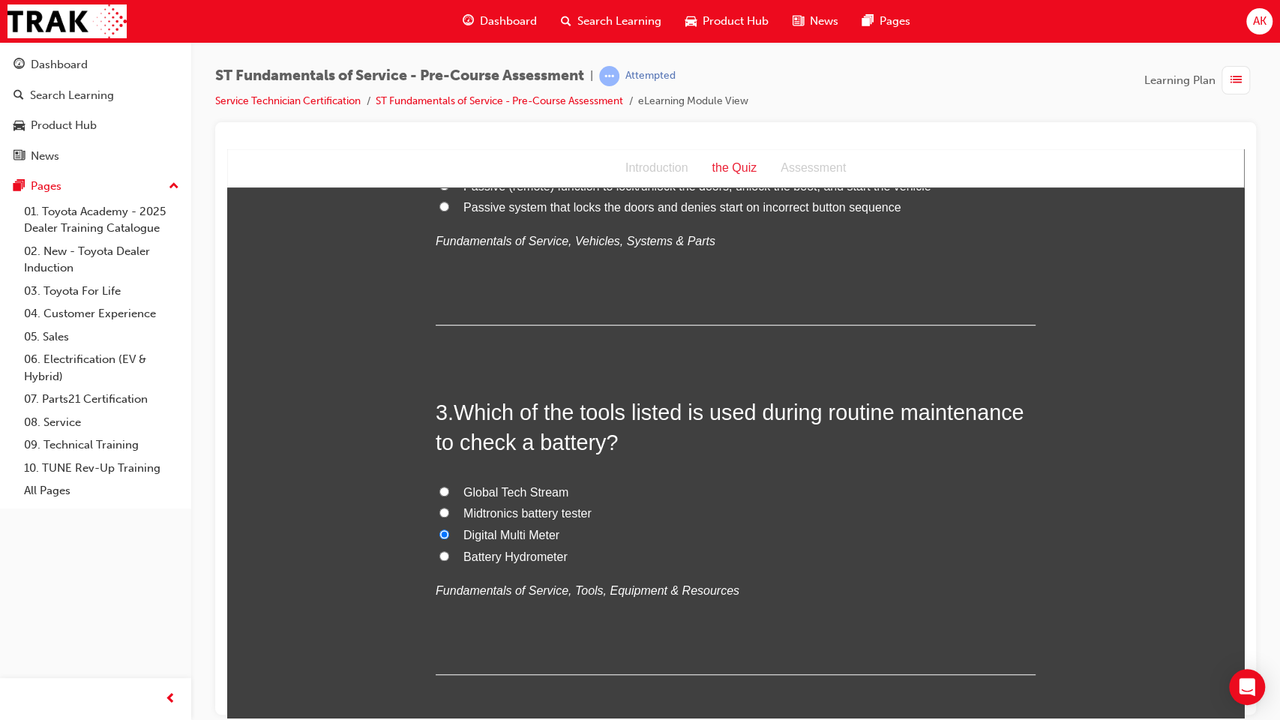
radio input "true"
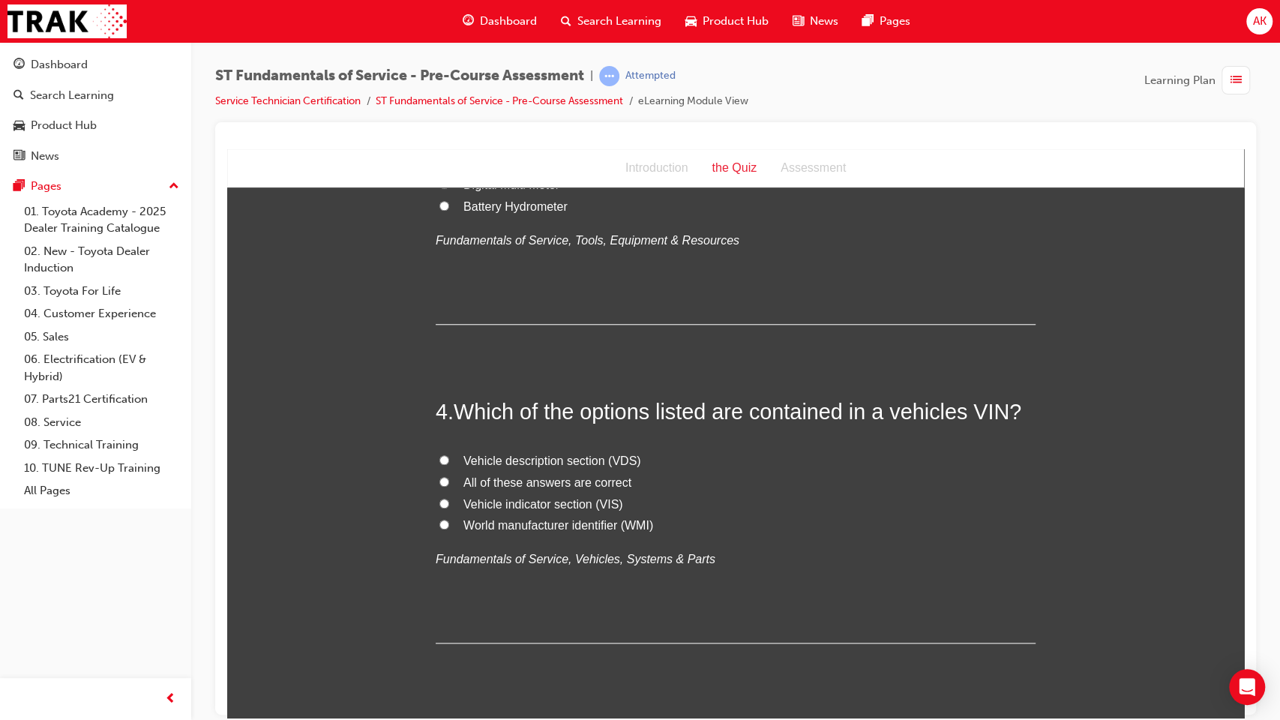
scroll to position [912, 0]
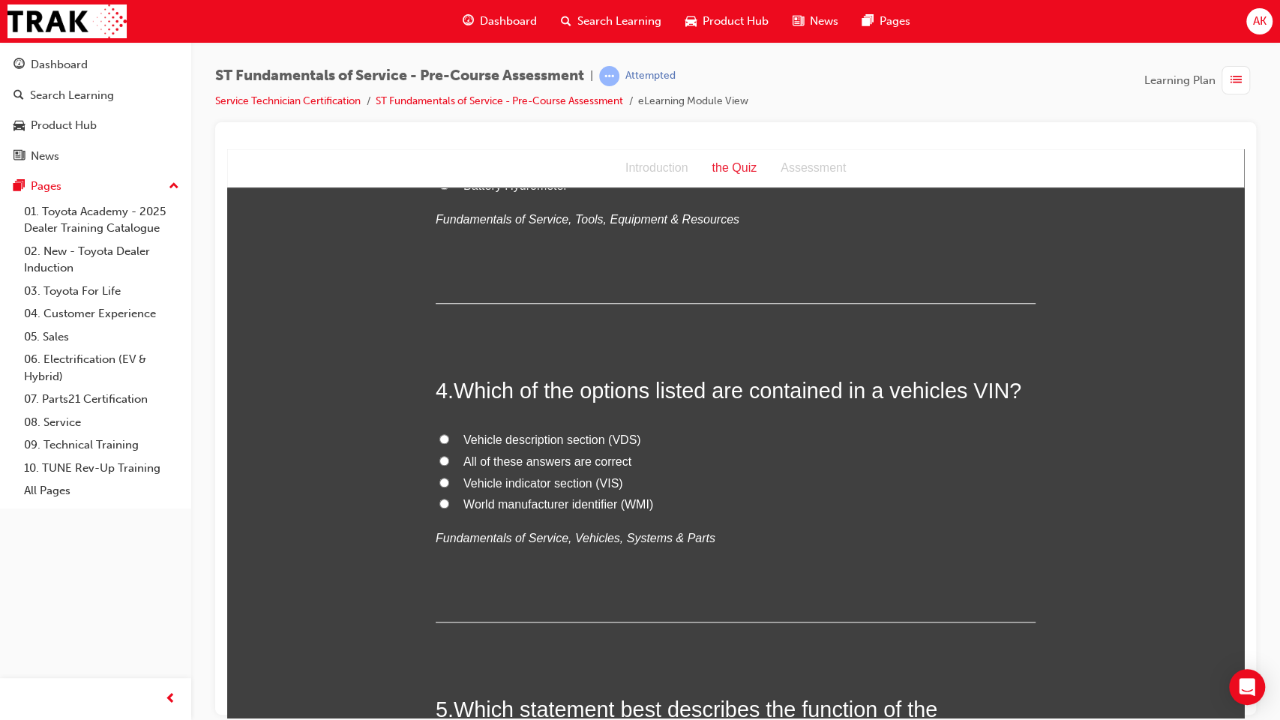
click at [502, 457] on span "All of these answers are correct" at bounding box center [547, 460] width 168 height 13
click at [449, 457] on input "All of these answers are correct" at bounding box center [444, 460] width 10 height 10
radio input "true"
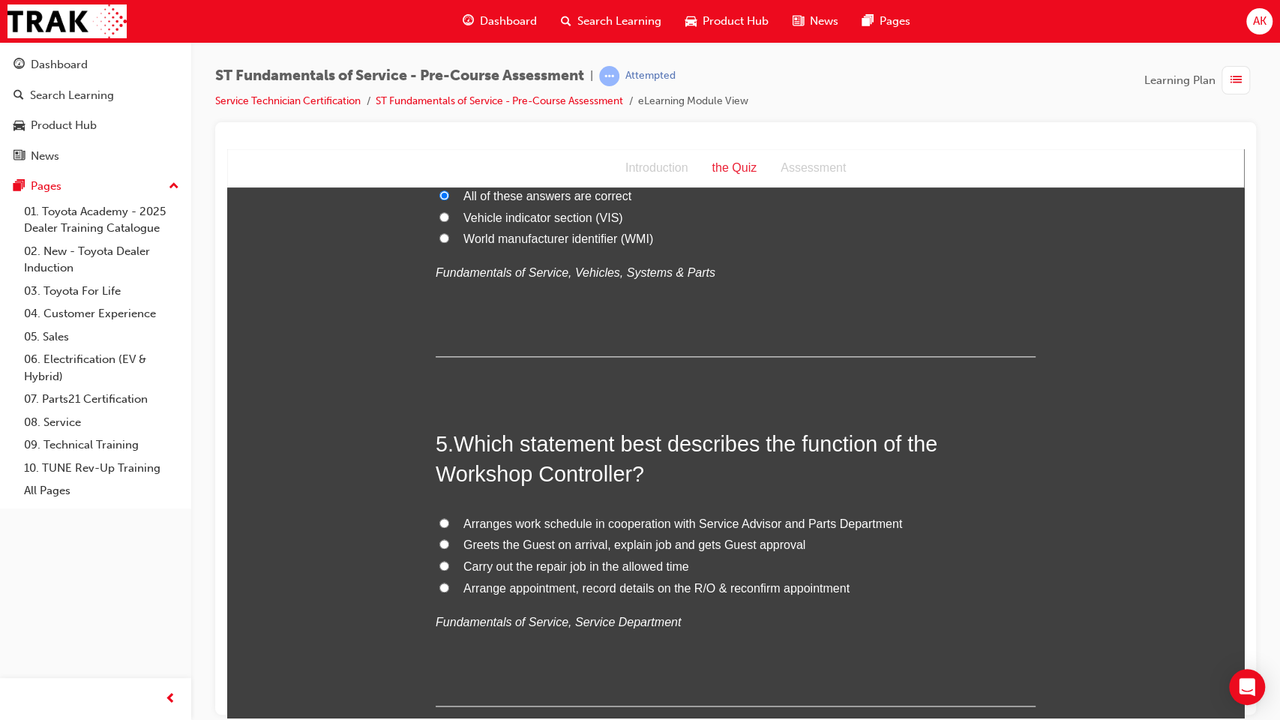
scroll to position [1179, 0]
click at [540, 533] on label "Greets the Guest on arrival, explain job and gets Guest approval" at bounding box center [736, 544] width 600 height 22
click at [449, 538] on input "Greets the Guest on arrival, explain job and gets Guest approval" at bounding box center [444, 543] width 10 height 10
radio input "true"
click at [514, 525] on span "Arranges work schedule in cooperation with Service Advisor and Parts Department" at bounding box center [682, 522] width 439 height 13
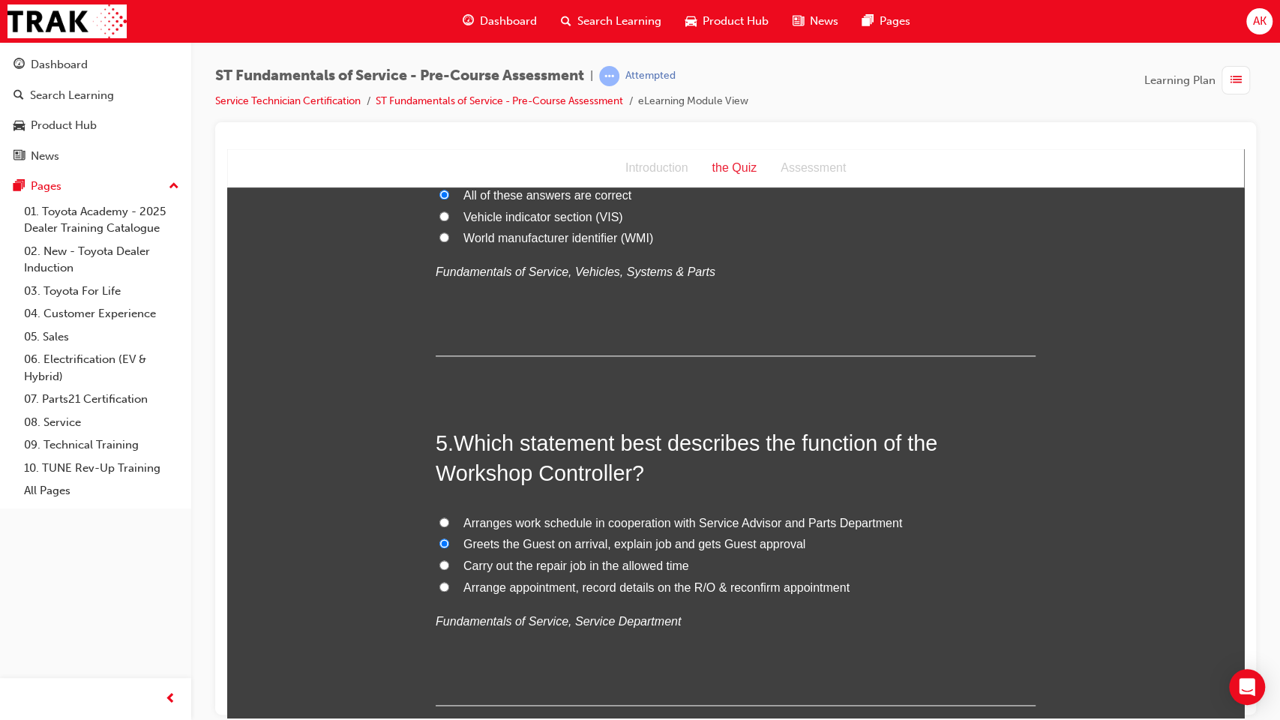
click at [449, 525] on input "Arranges work schedule in cooperation with Service Advisor and Parts Department" at bounding box center [444, 522] width 10 height 10
radio input "true"
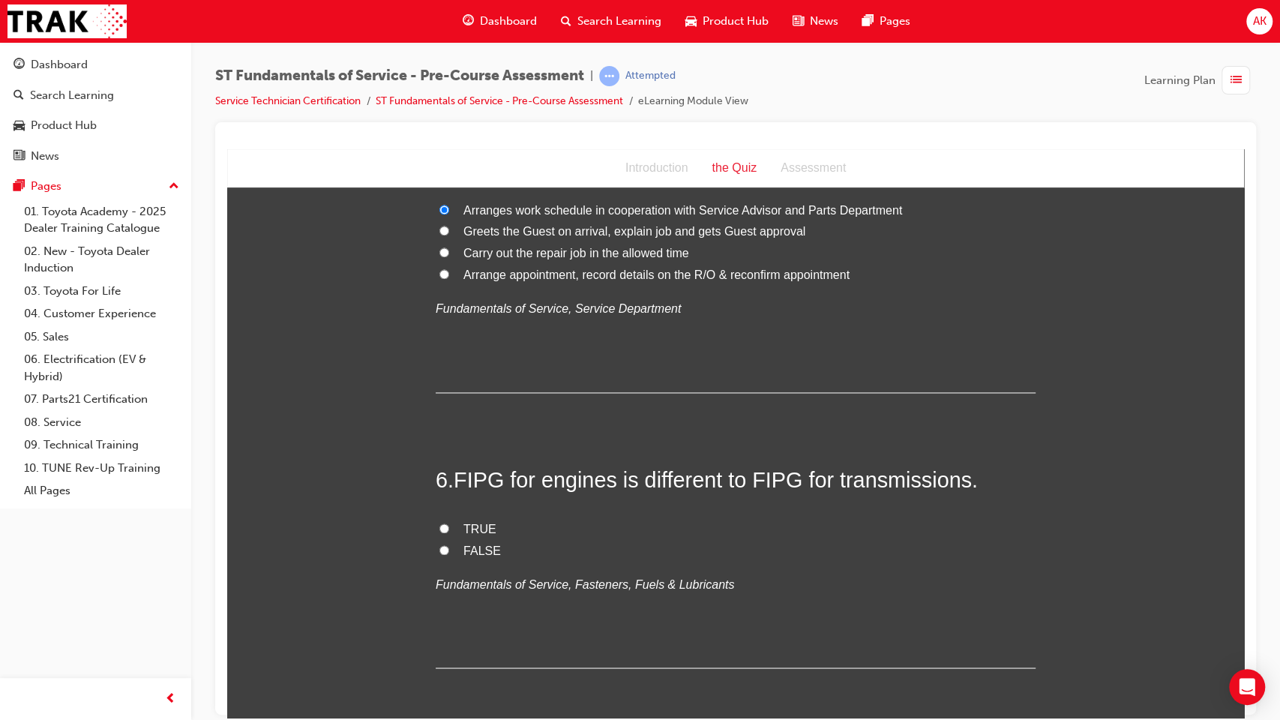
scroll to position [1493, 0]
click at [473, 526] on span "TRUE" at bounding box center [479, 526] width 33 height 13
click at [449, 526] on input "TRUE" at bounding box center [444, 526] width 10 height 10
radio input "true"
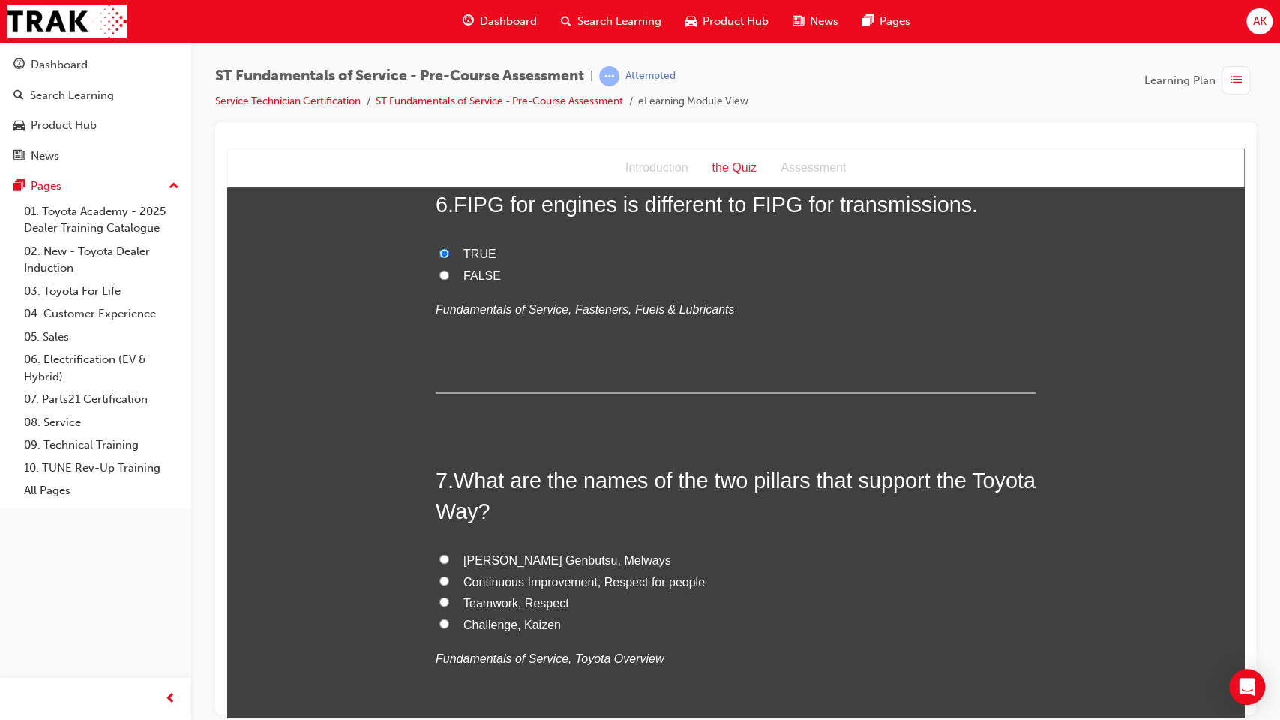
scroll to position [1806, 0]
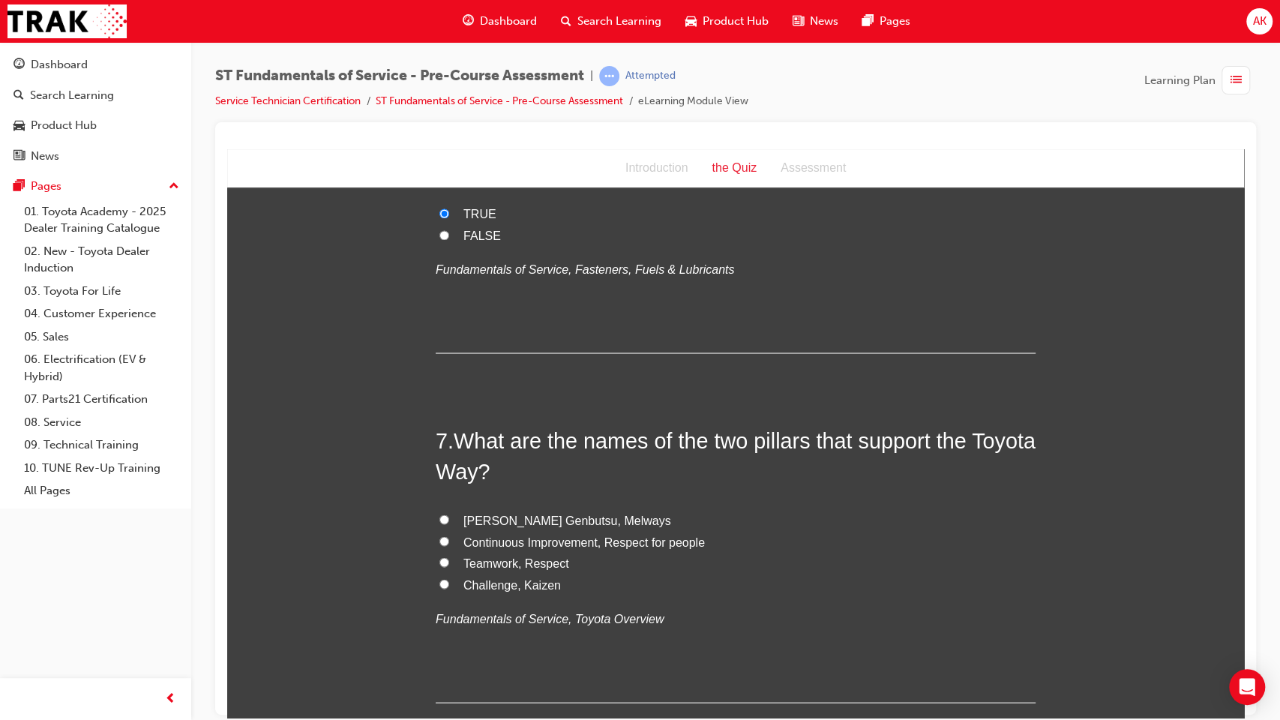
click at [547, 519] on span "[PERSON_NAME] Genbutsu, Melways" at bounding box center [567, 519] width 208 height 13
click at [449, 519] on input "[PERSON_NAME] Genbutsu, Melways" at bounding box center [444, 519] width 10 height 10
radio input "true"
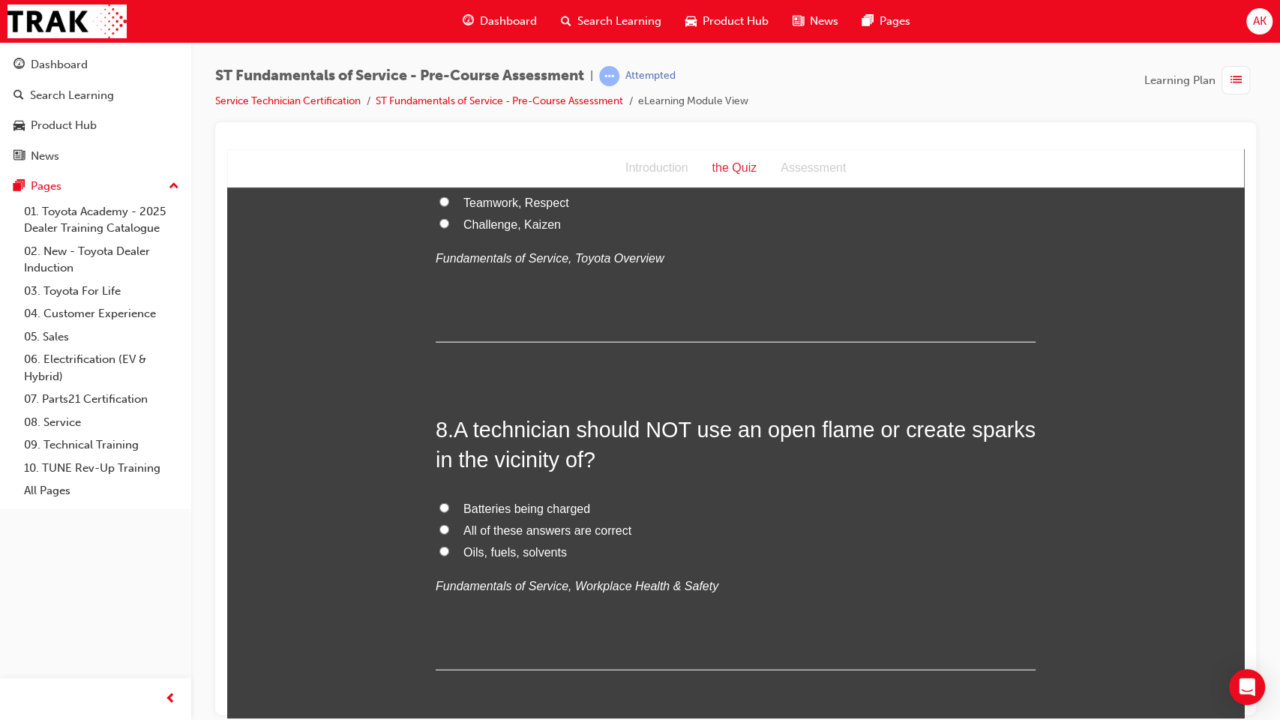
scroll to position [2168, 0]
click at [512, 524] on span "All of these answers are correct" at bounding box center [547, 527] width 168 height 13
click at [449, 524] on input "All of these answers are correct" at bounding box center [444, 527] width 10 height 10
radio input "true"
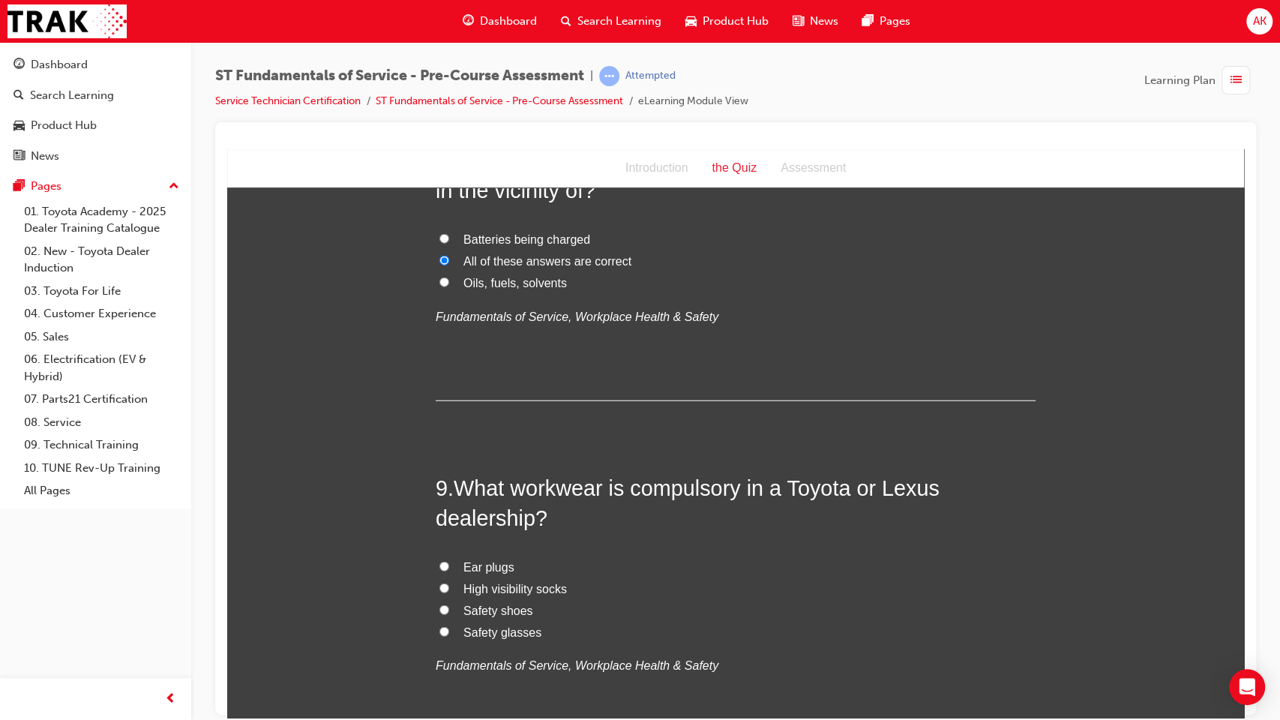
scroll to position [2485, 0]
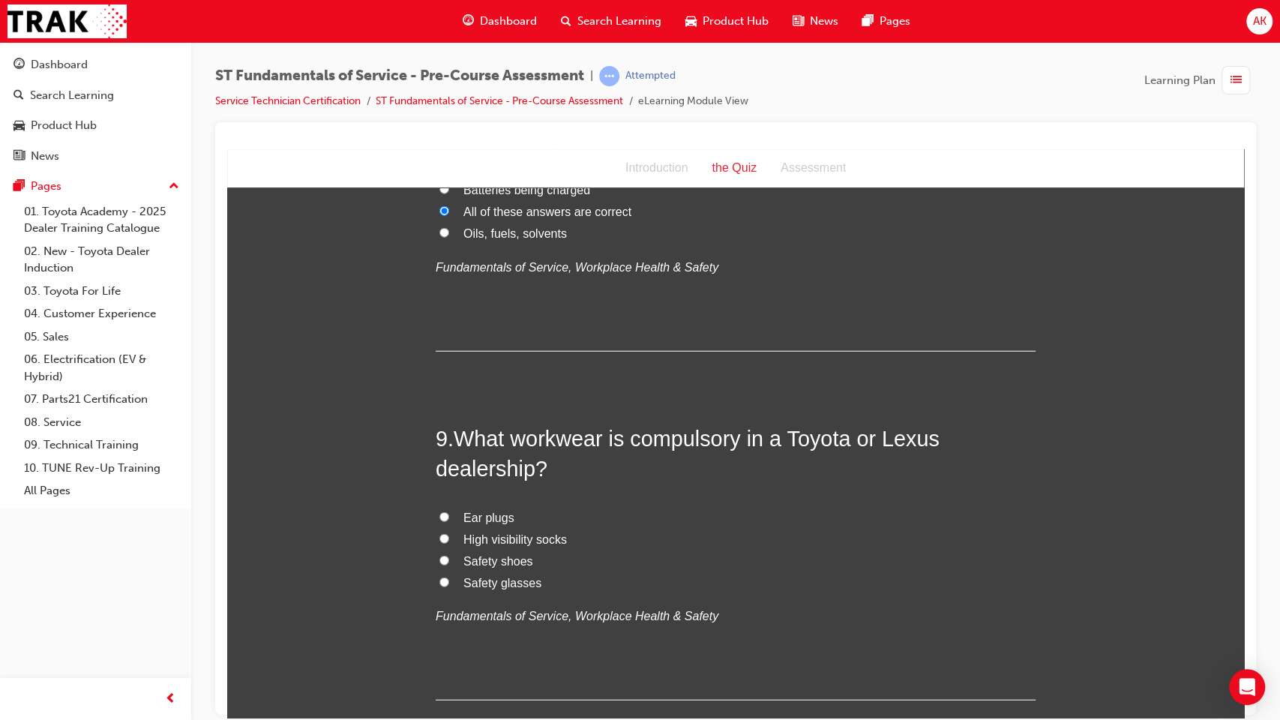
click at [468, 561] on span "Safety shoes" at bounding box center [498, 560] width 70 height 13
click at [449, 561] on input "Safety shoes" at bounding box center [444, 560] width 10 height 10
radio input "true"
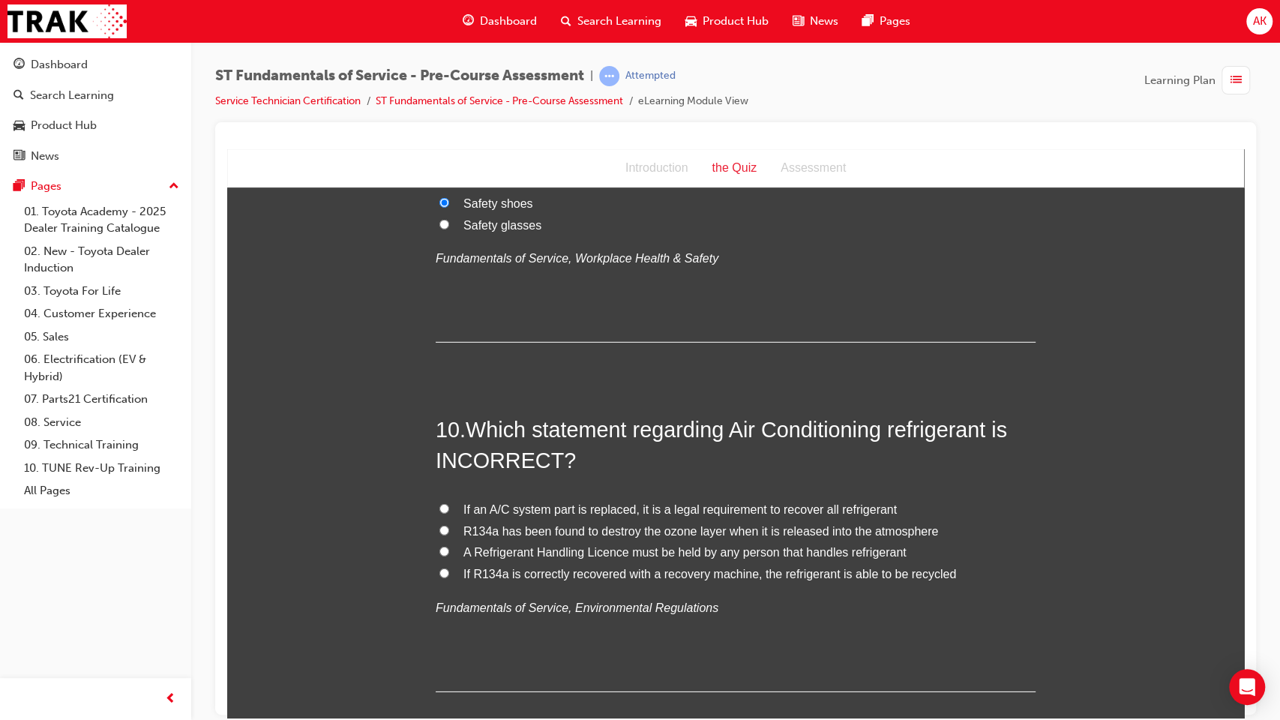
scroll to position [2864, 0]
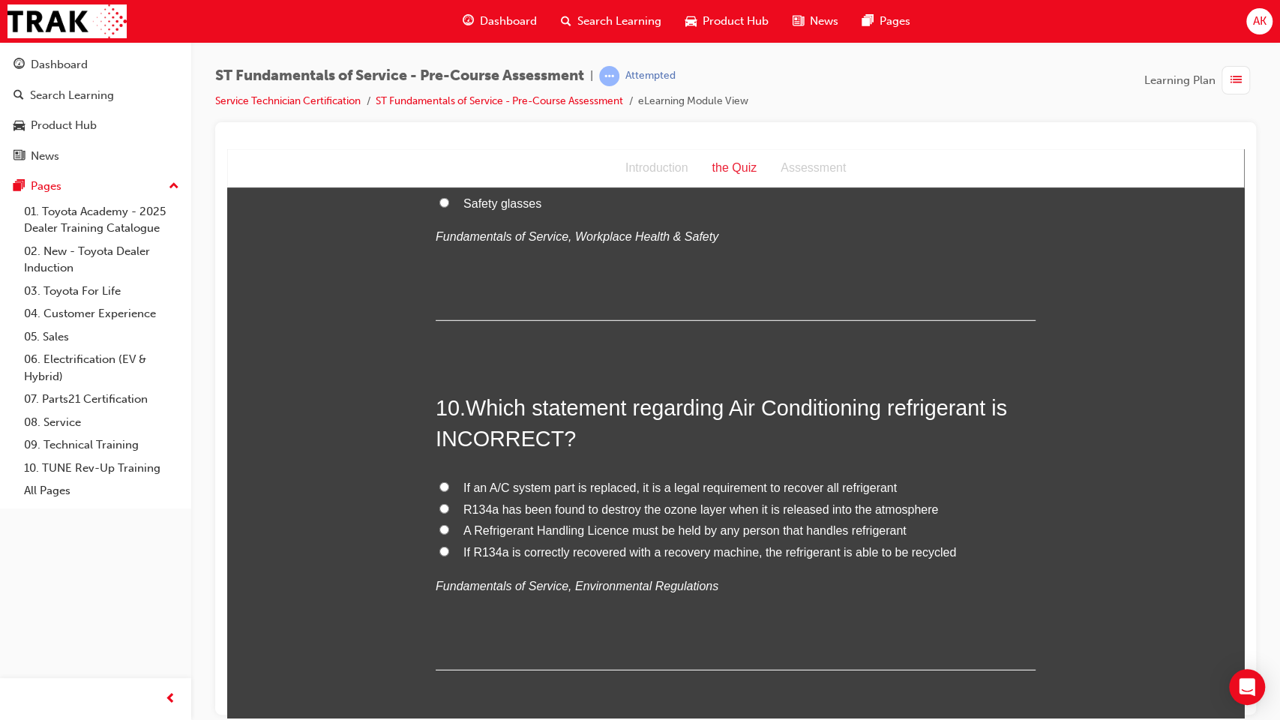
click at [570, 484] on span "If an A/C system part is replaced, it is a legal requirement to recover all ref…" at bounding box center [679, 487] width 433 height 13
click at [449, 484] on input "If an A/C system part is replaced, it is a legal requirement to recover all ref…" at bounding box center [444, 486] width 10 height 10
radio input "true"
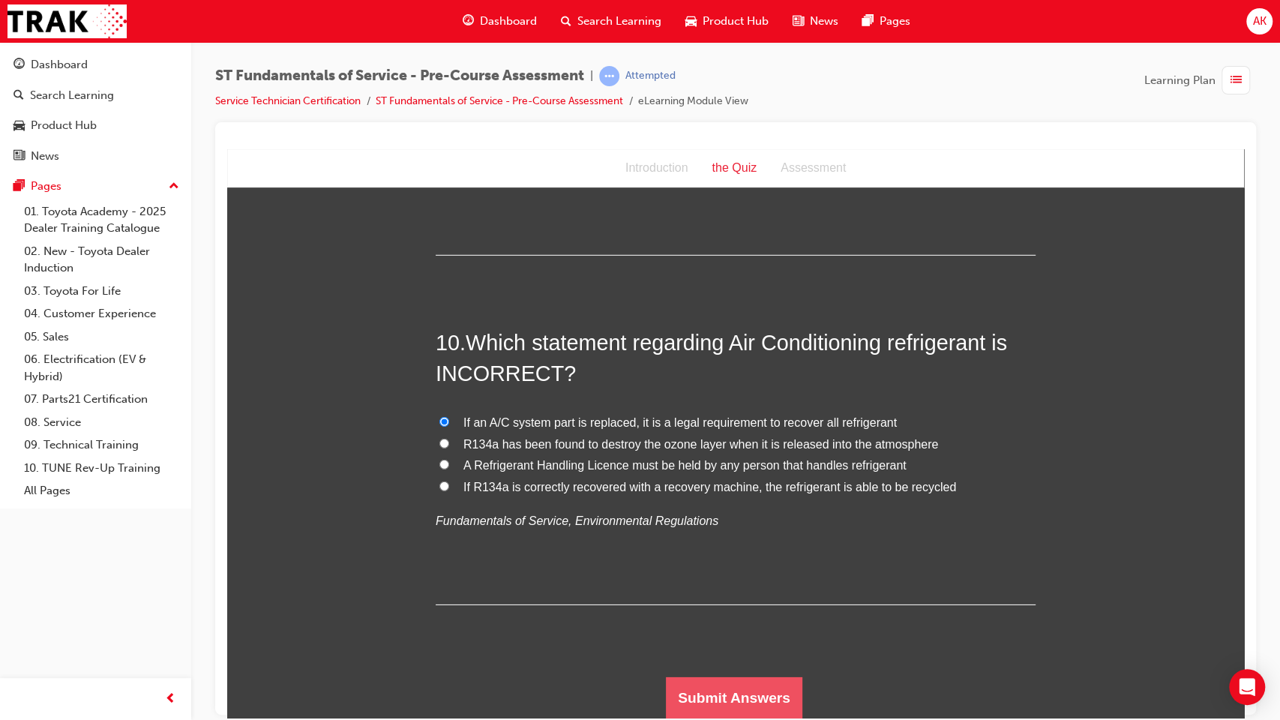
click at [733, 586] on button "Submit Answers" at bounding box center [734, 697] width 136 height 42
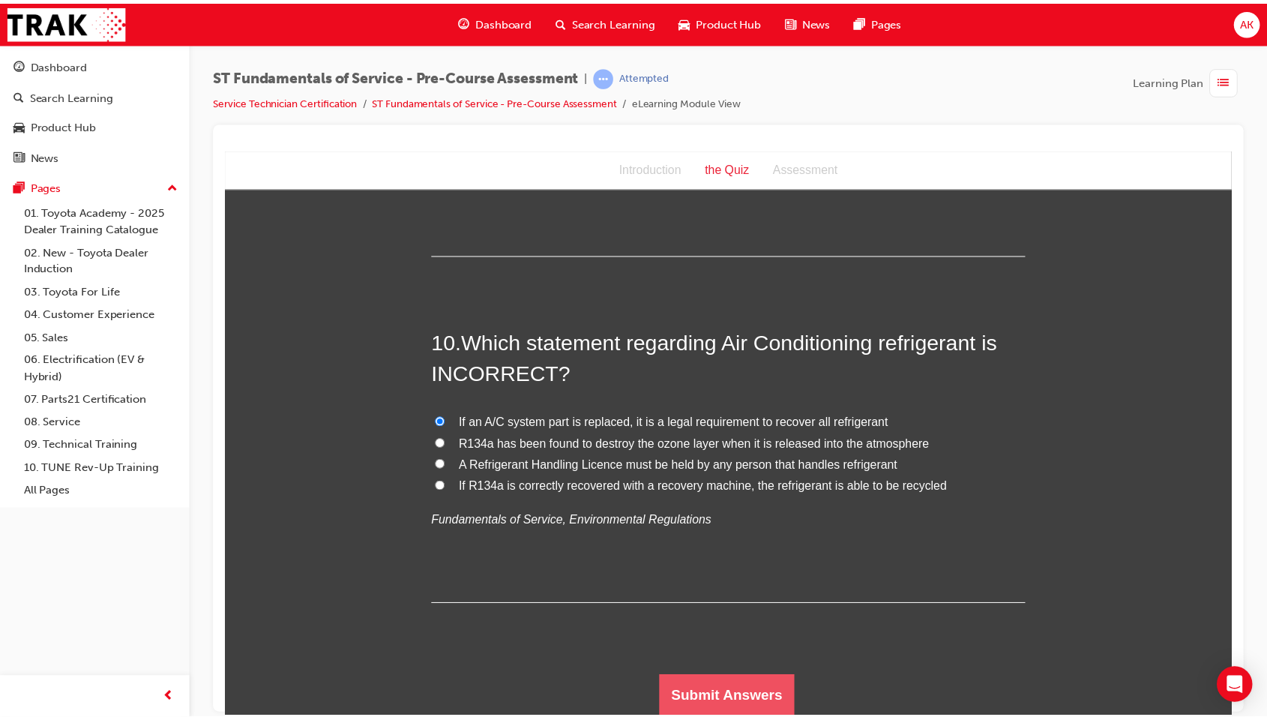
scroll to position [0, 0]
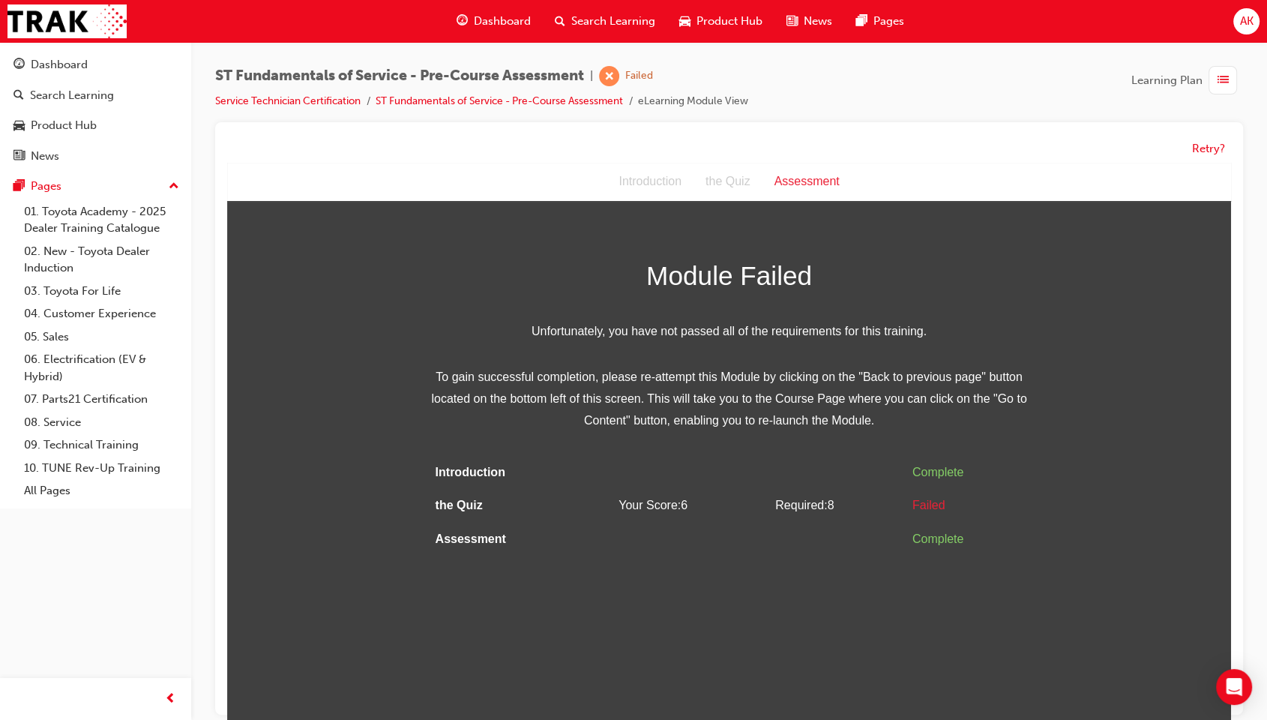
click at [1206, 168] on div "Introduction the Quiz Assessment" at bounding box center [729, 182] width 1004 height 39
click at [1206, 144] on button "Retry?" at bounding box center [1208, 148] width 33 height 17
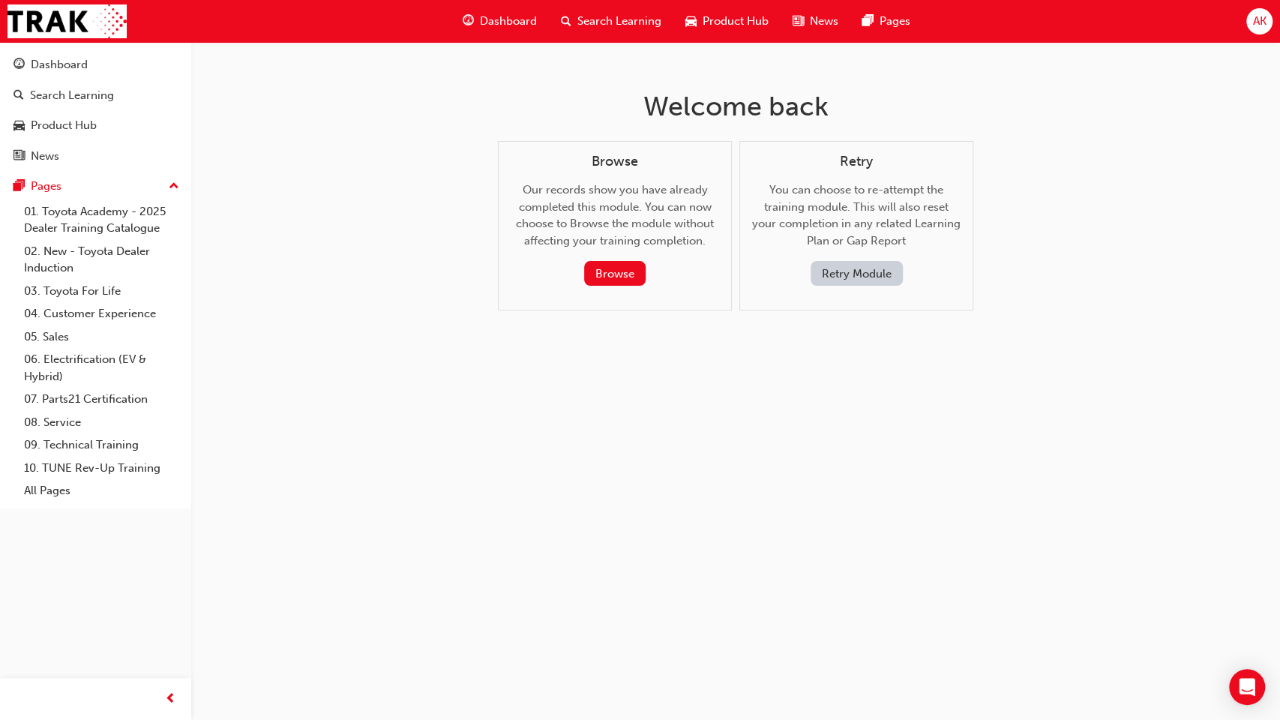
click at [837, 283] on button "Retry Module" at bounding box center [857, 273] width 92 height 25
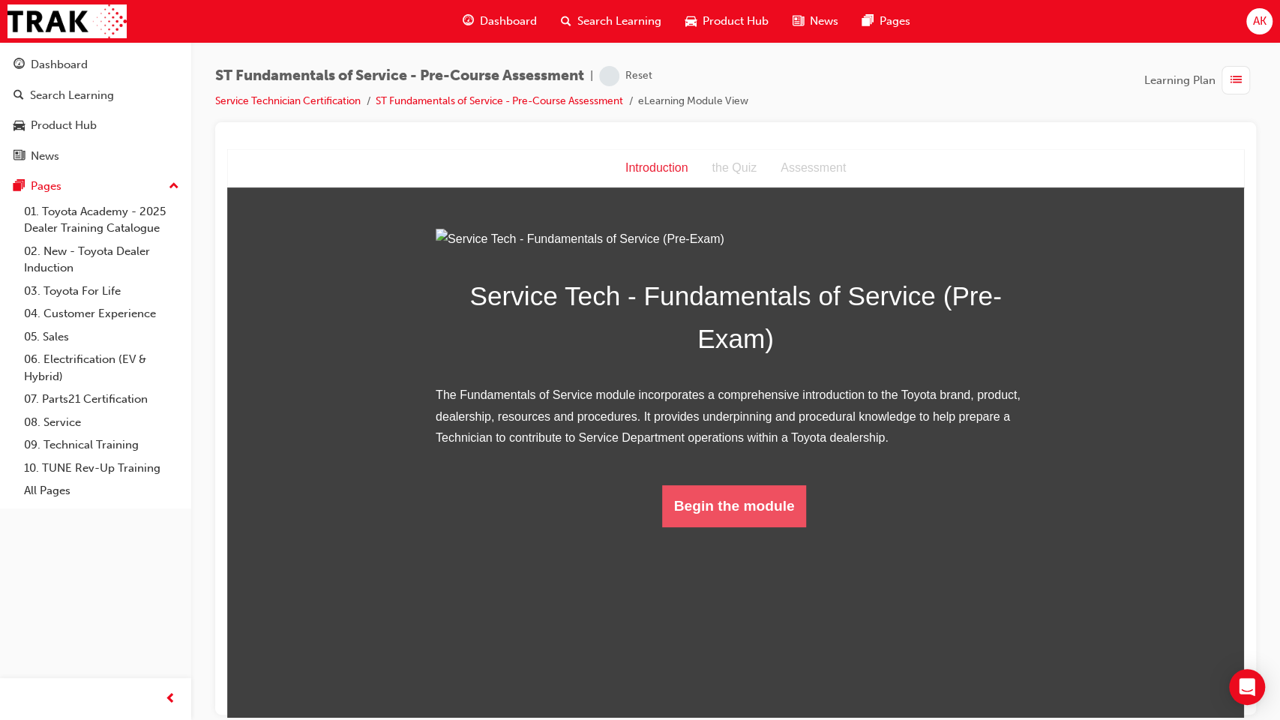
click at [714, 526] on button "Begin the module" at bounding box center [734, 505] width 145 height 42
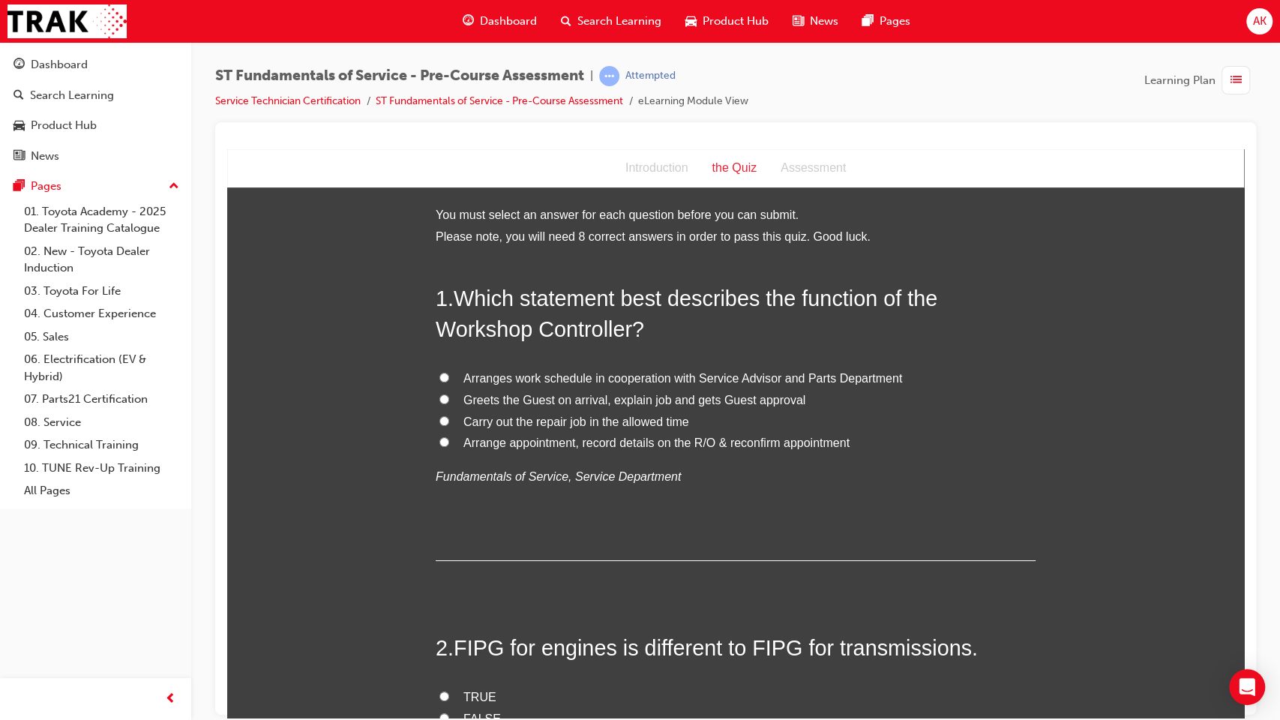
click at [600, 378] on span "Arranges work schedule in cooperation with Service Advisor and Parts Department" at bounding box center [682, 377] width 439 height 13
click at [449, 378] on input "Arranges work schedule in cooperation with Service Advisor and Parts Department" at bounding box center [444, 377] width 10 height 10
radio input "true"
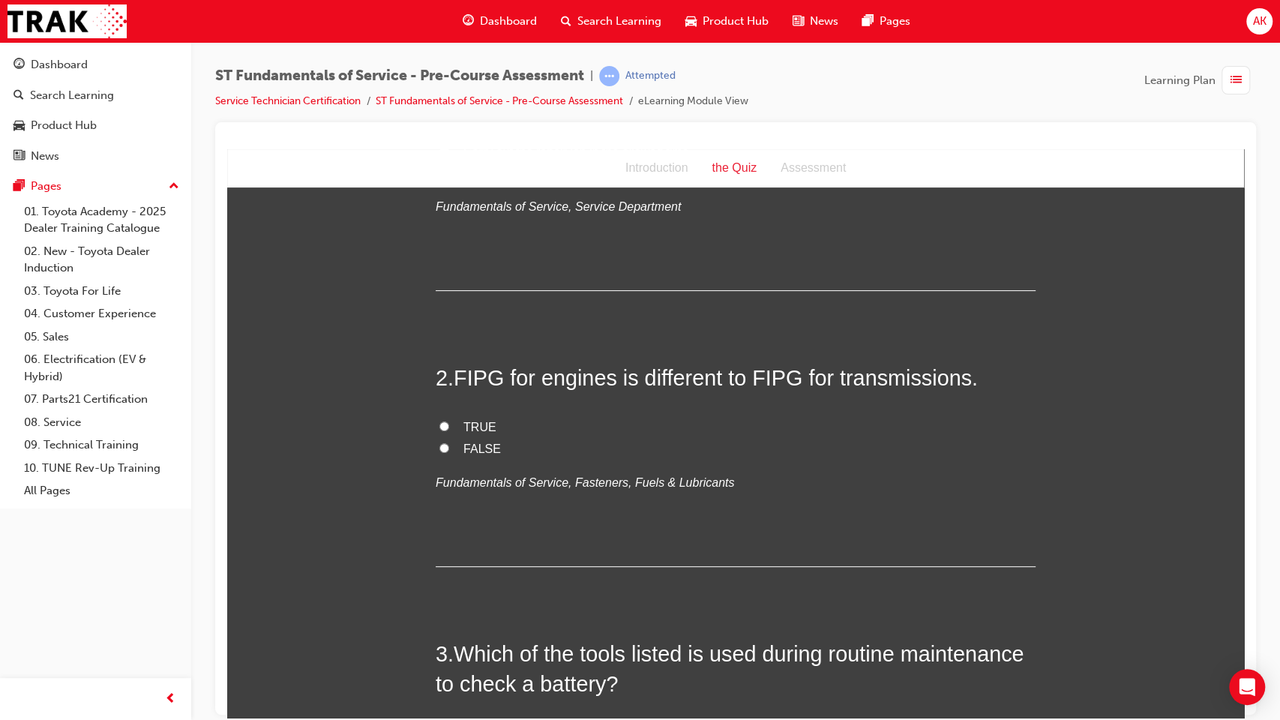
scroll to position [271, 0]
click at [464, 442] on span "FALSE" at bounding box center [481, 446] width 37 height 13
click at [449, 442] on input "FALSE" at bounding box center [444, 446] width 10 height 10
radio input "true"
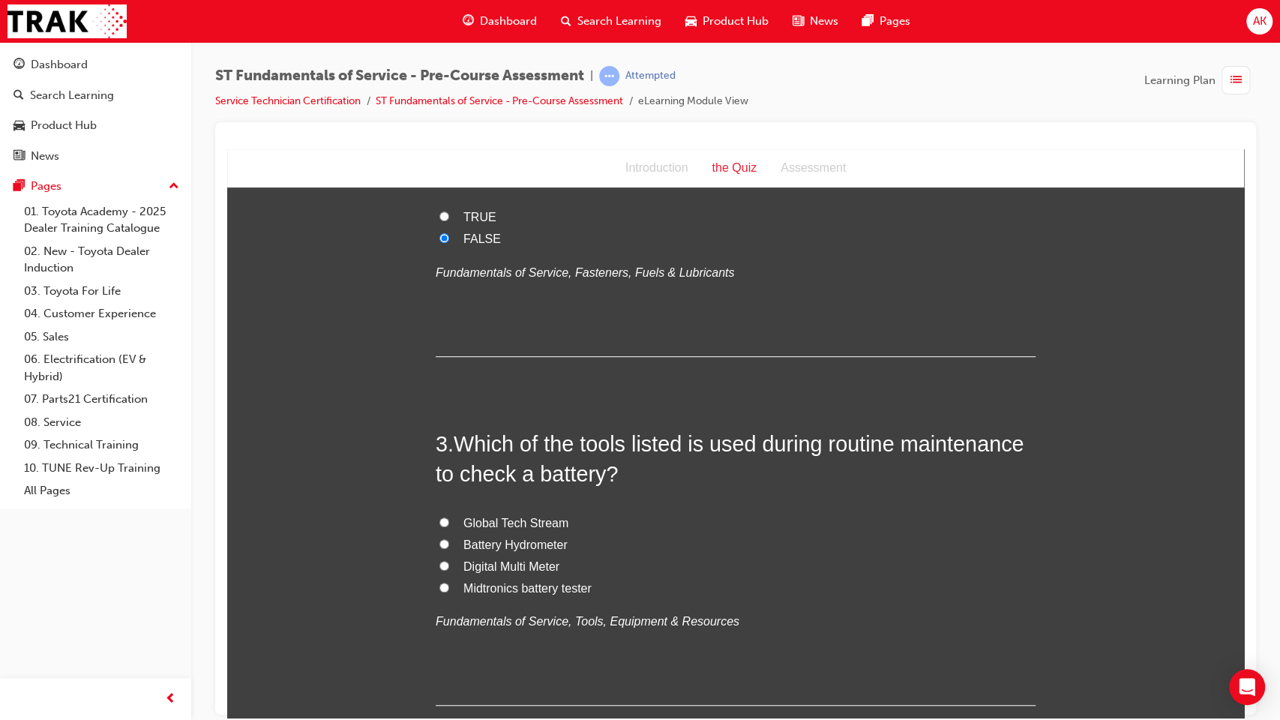
scroll to position [526, 0]
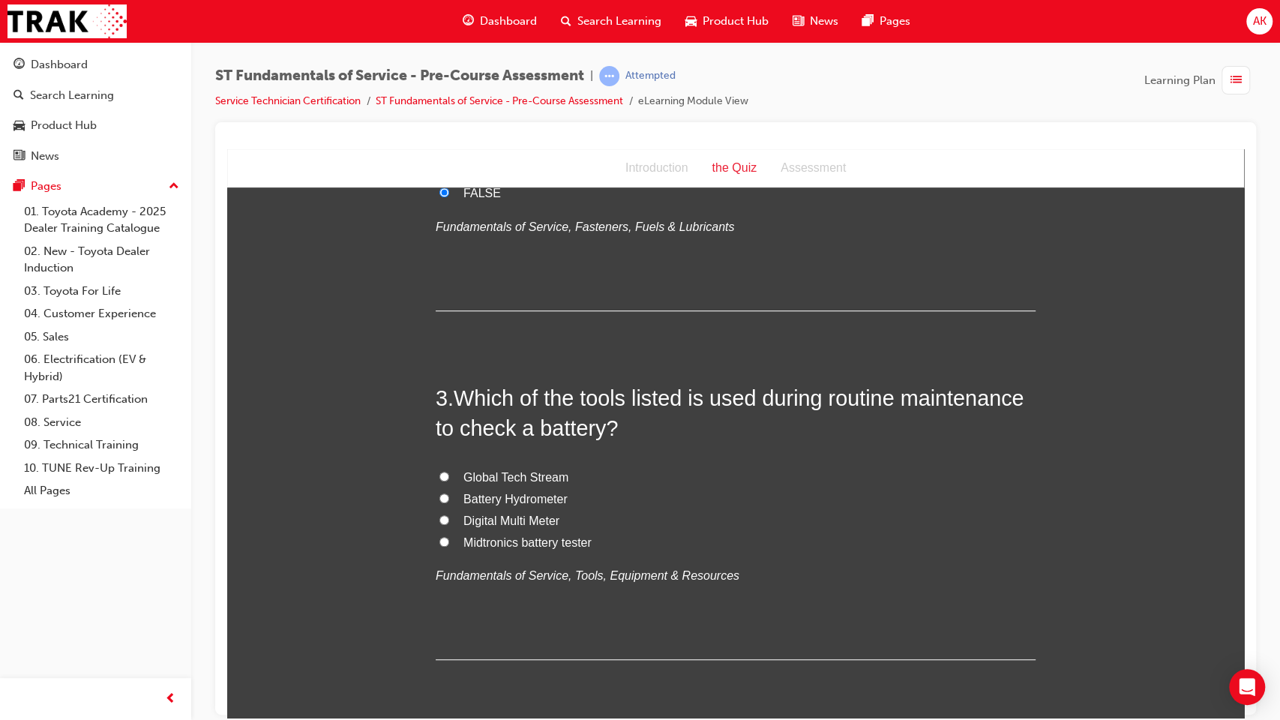
click at [503, 550] on label "Midtronics battery tester" at bounding box center [736, 543] width 600 height 22
click at [449, 546] on input "Midtronics battery tester" at bounding box center [444, 541] width 10 height 10
radio input "true"
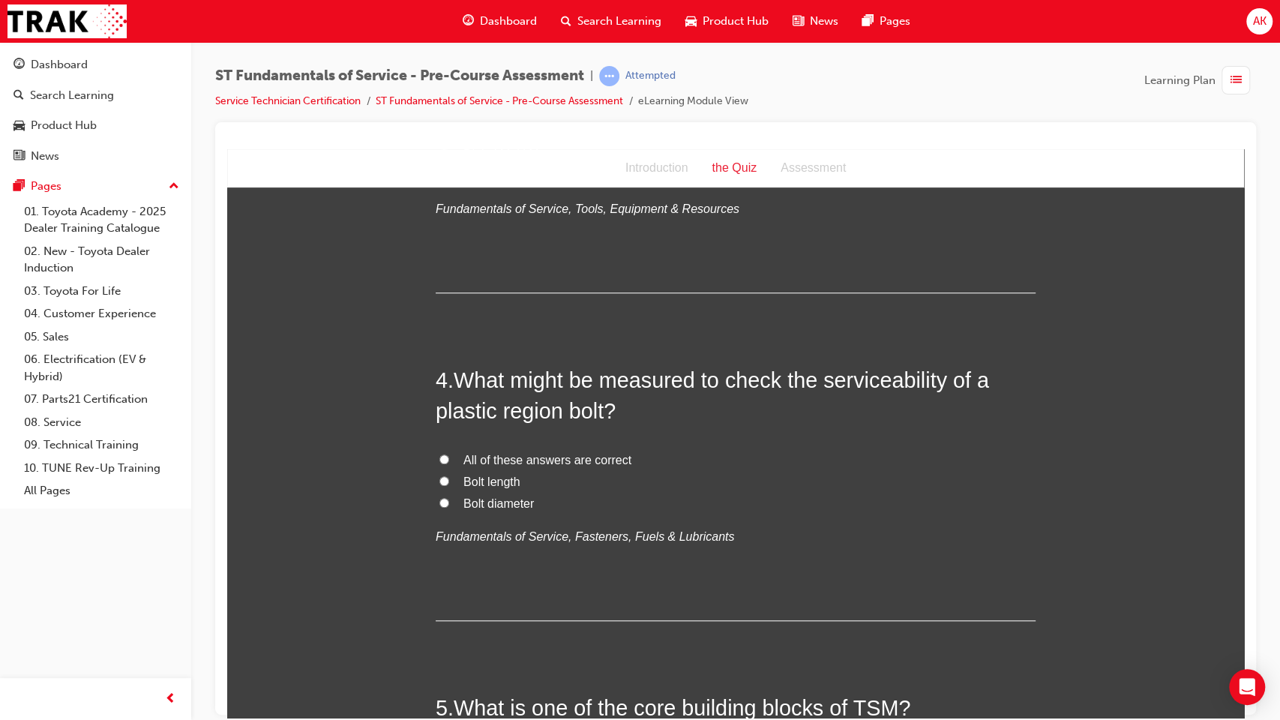
scroll to position [943, 0]
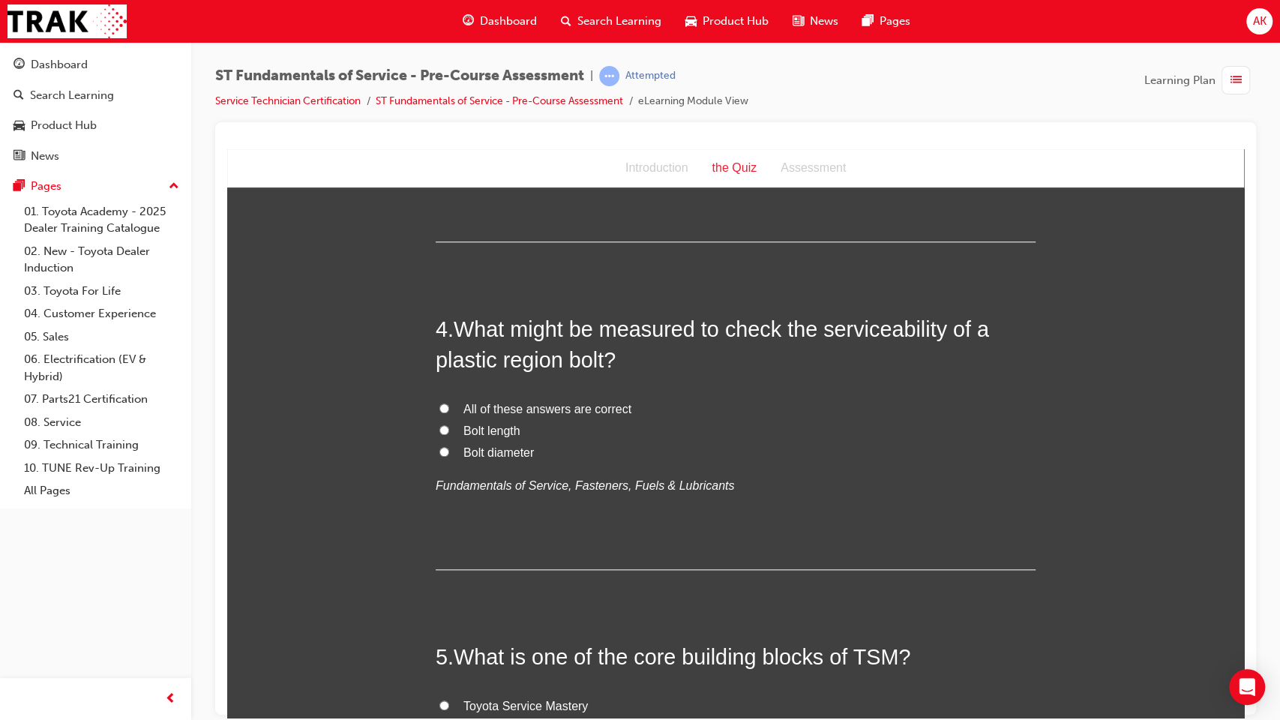
click at [492, 428] on span "Bolt length" at bounding box center [491, 430] width 57 height 13
click at [449, 428] on input "Bolt length" at bounding box center [444, 429] width 10 height 10
radio input "true"
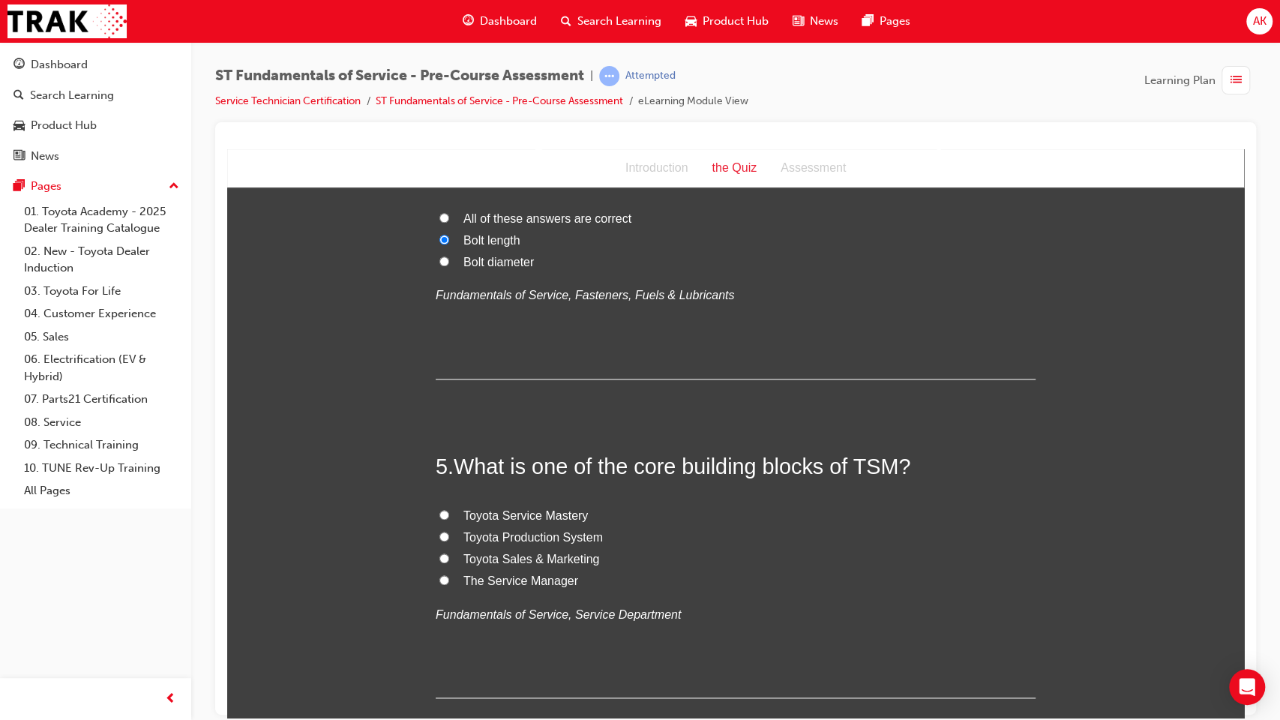
scroll to position [1225, 0]
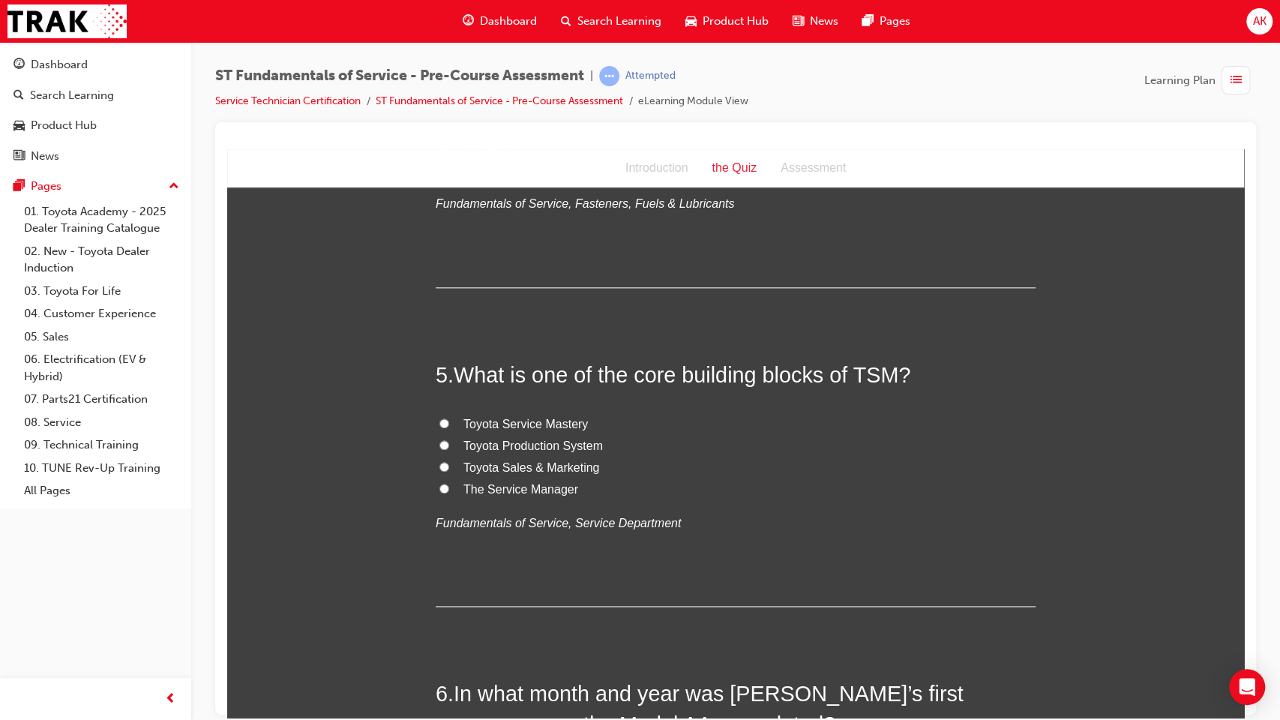
click at [537, 414] on label "Toyota Service Mastery" at bounding box center [736, 424] width 600 height 22
click at [449, 418] on input "Toyota Service Mastery" at bounding box center [444, 423] width 10 height 10
radio input "true"
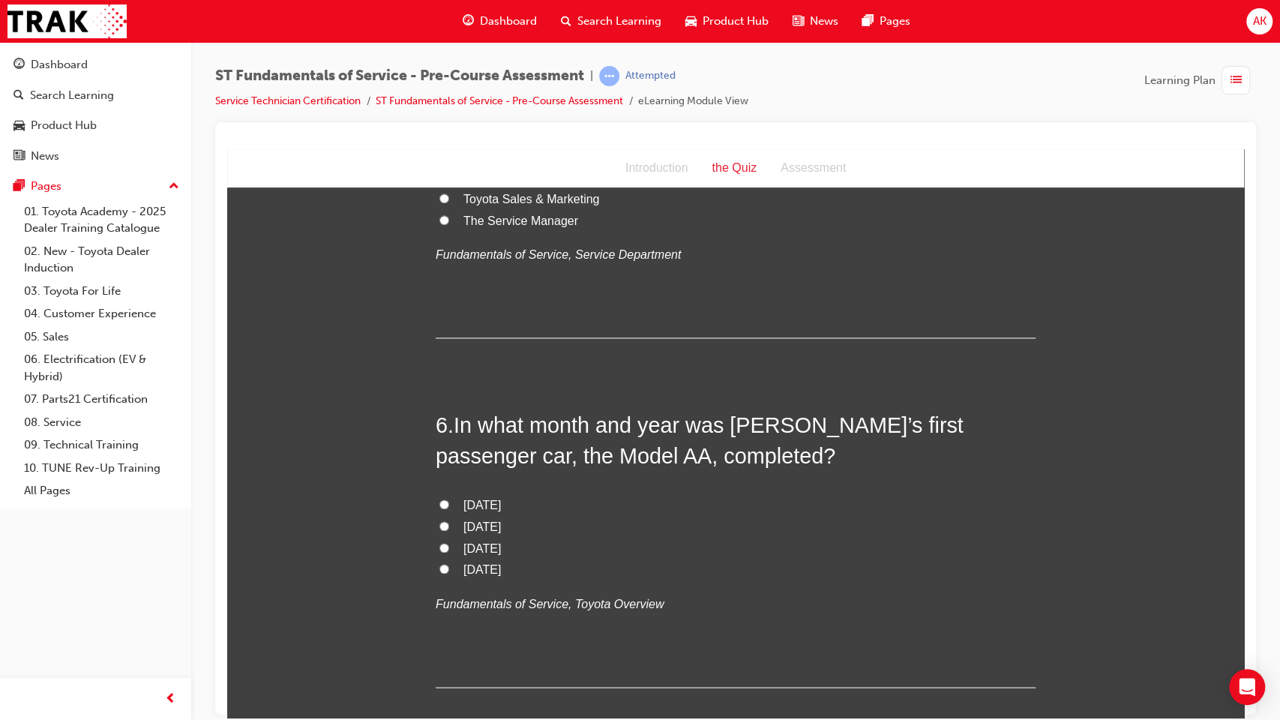
scroll to position [1494, 0]
click at [482, 549] on span "[DATE]" at bounding box center [481, 547] width 37 height 13
click at [449, 549] on input "[DATE]" at bounding box center [444, 546] width 10 height 10
radio input "true"
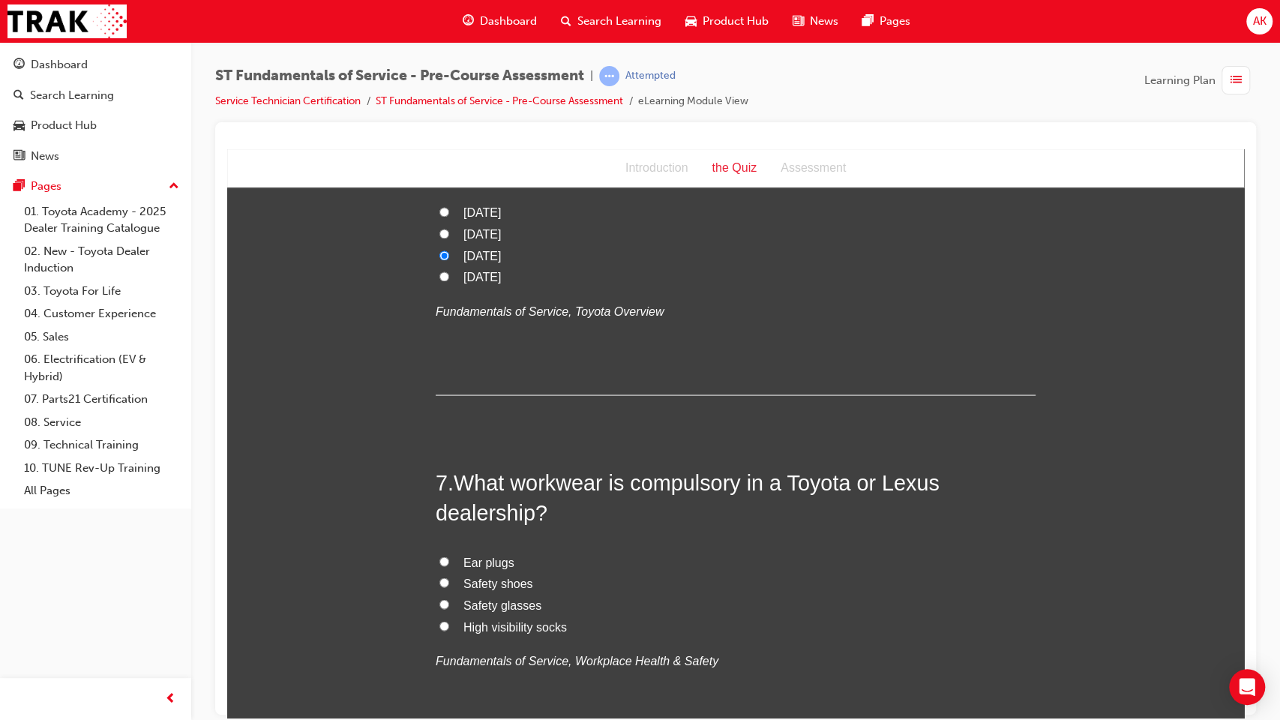
scroll to position [1826, 0]
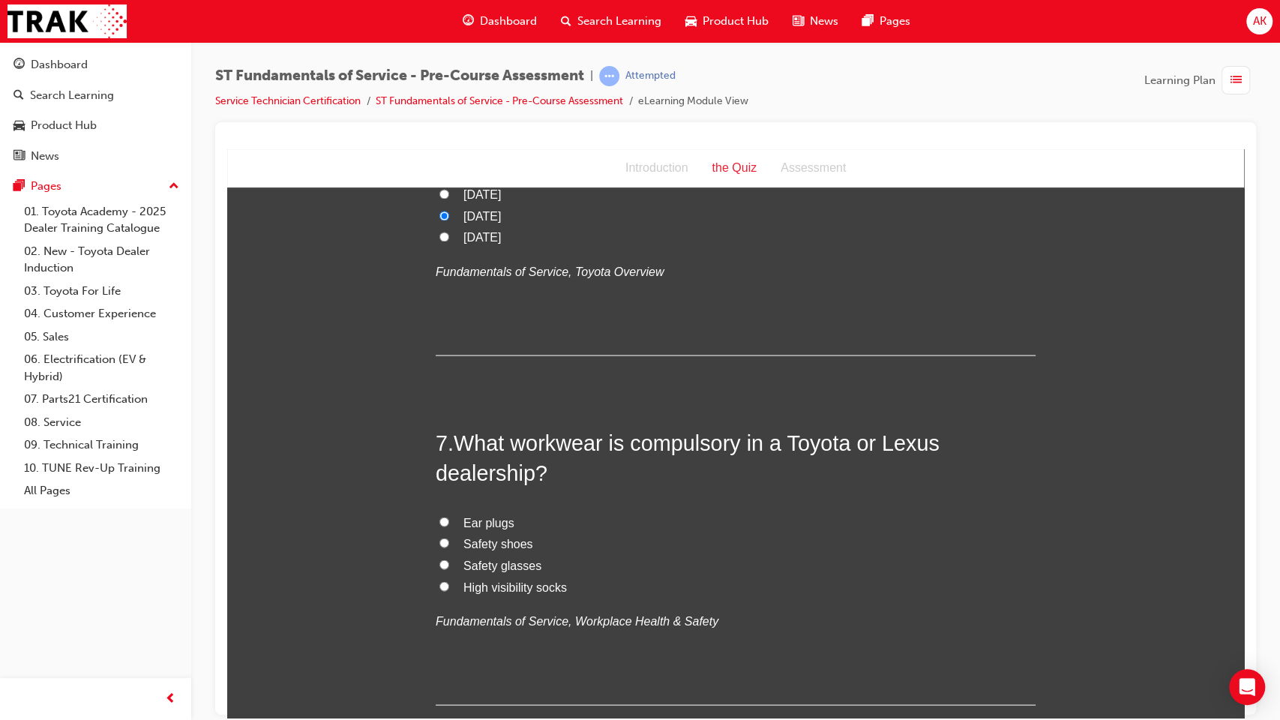
click at [486, 539] on span "Safety shoes" at bounding box center [498, 542] width 70 height 13
click at [449, 539] on input "Safety shoes" at bounding box center [444, 542] width 10 height 10
radio input "true"
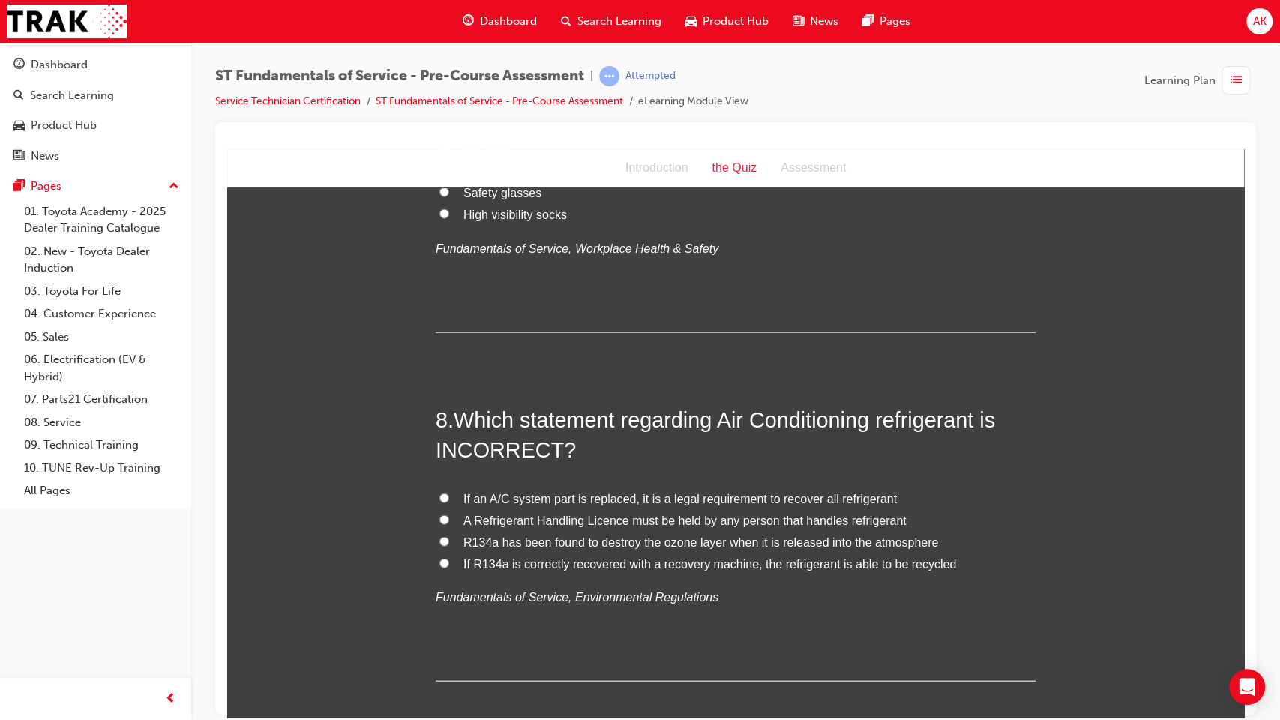
scroll to position [2202, 0]
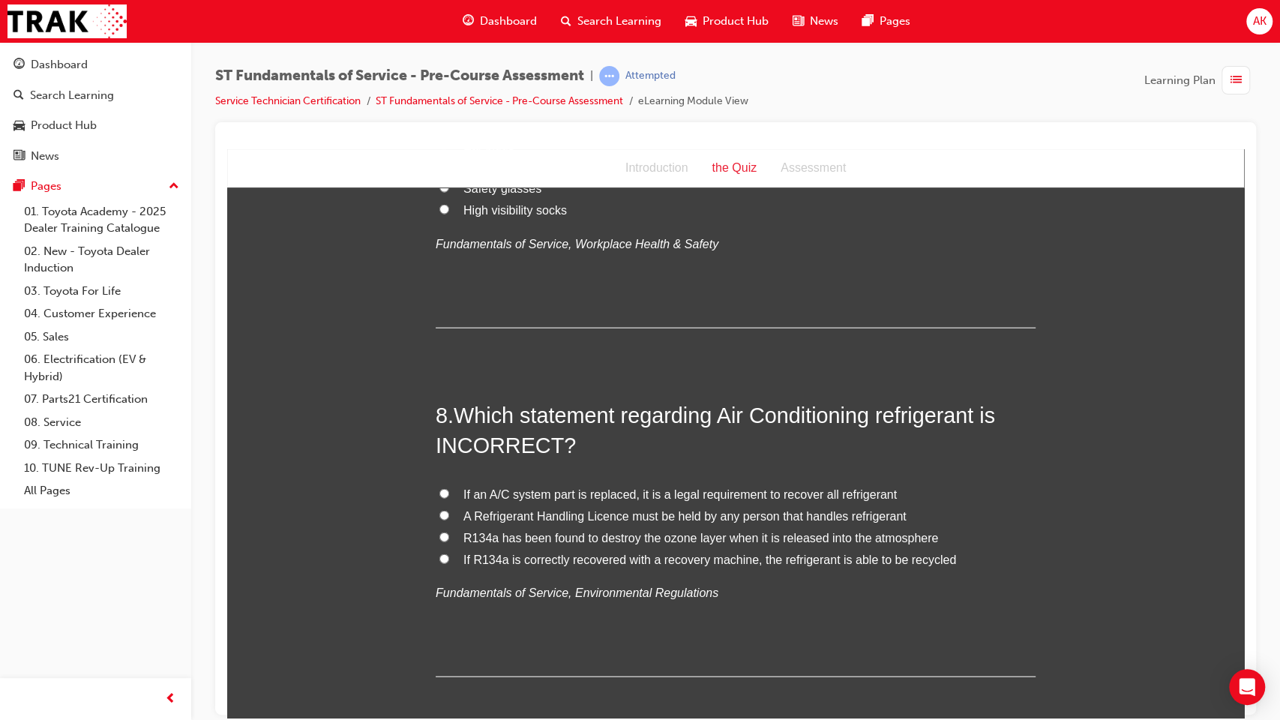
click at [562, 487] on span "If an A/C system part is replaced, it is a legal requirement to recover all ref…" at bounding box center [679, 493] width 433 height 13
click at [449, 488] on input "If an A/C system part is replaced, it is a legal requirement to recover all ref…" at bounding box center [444, 493] width 10 height 10
radio input "true"
click at [577, 559] on span "If R134a is correctly recovered with a recovery machine, the refrigerant is abl…" at bounding box center [709, 559] width 493 height 13
click at [449, 559] on input "If R134a is correctly recovered with a recovery machine, the refrigerant is abl…" at bounding box center [444, 558] width 10 height 10
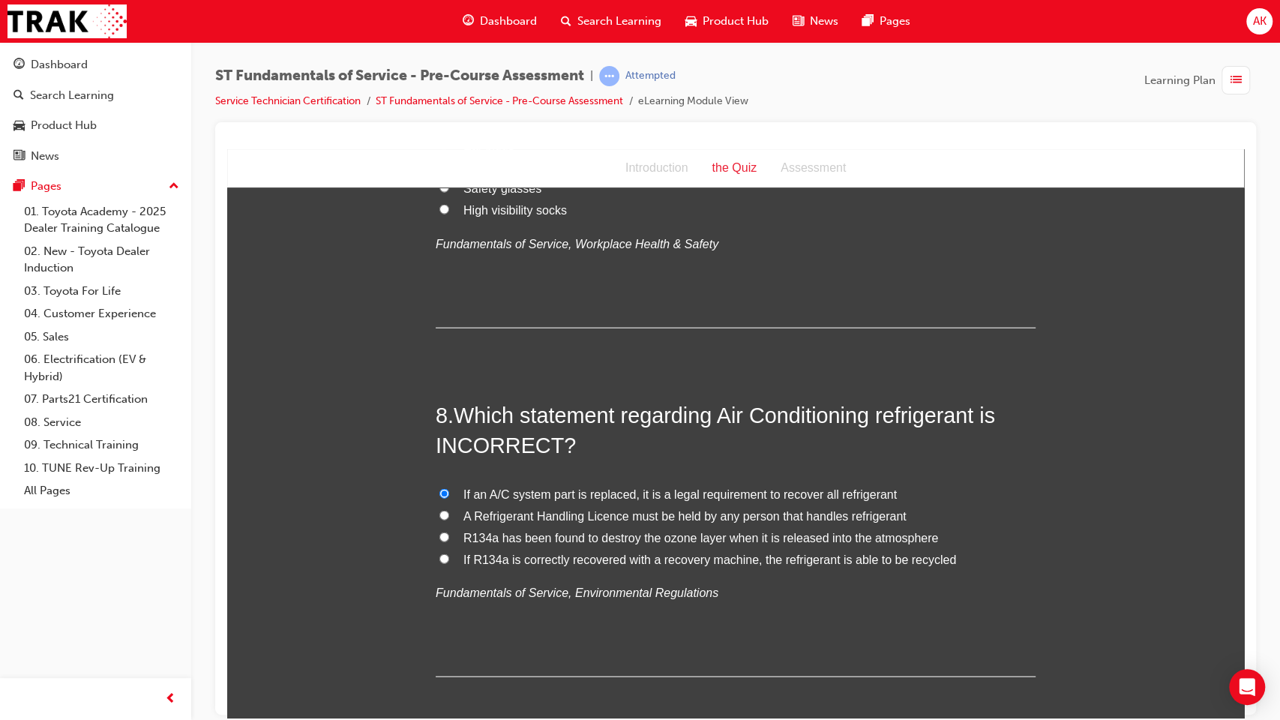
radio input "true"
click at [562, 541] on span "R134a has been found to destroy the ozone layer when it is released into the at…" at bounding box center [700, 537] width 475 height 13
click at [449, 541] on input "R134a has been found to destroy the ozone layer when it is released into the at…" at bounding box center [444, 537] width 10 height 10
radio input "true"
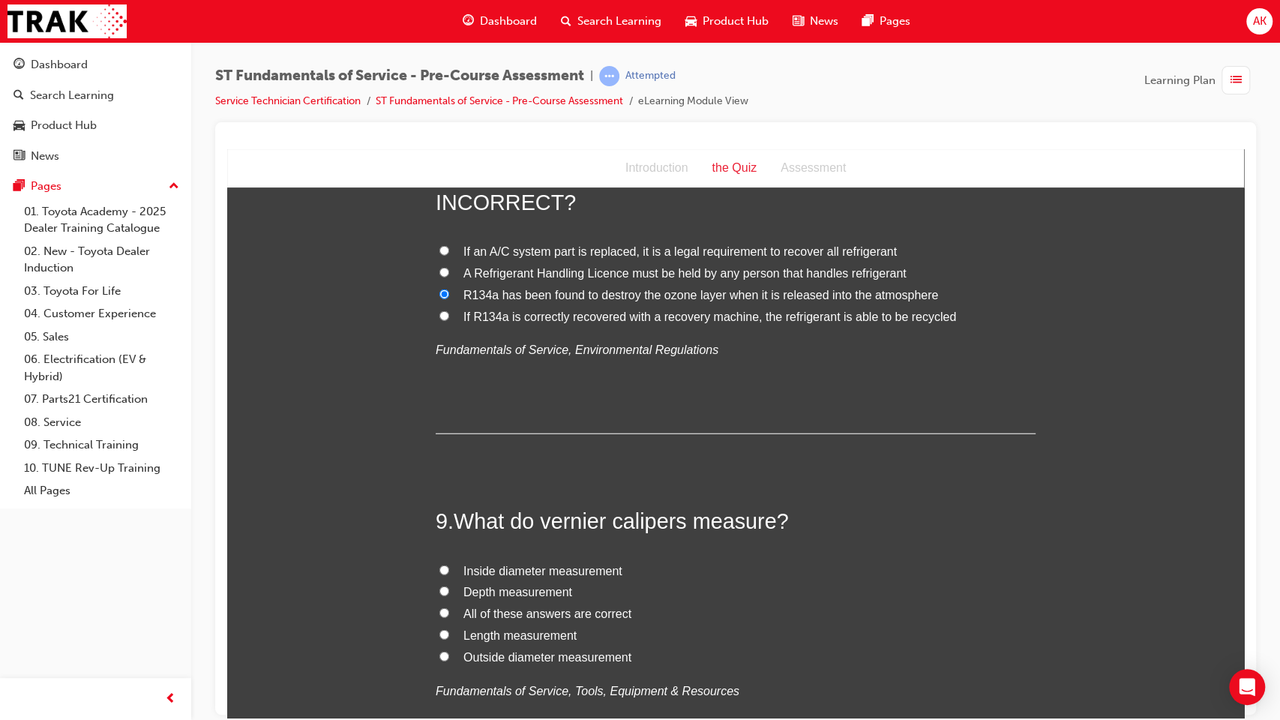
scroll to position [2541, 0]
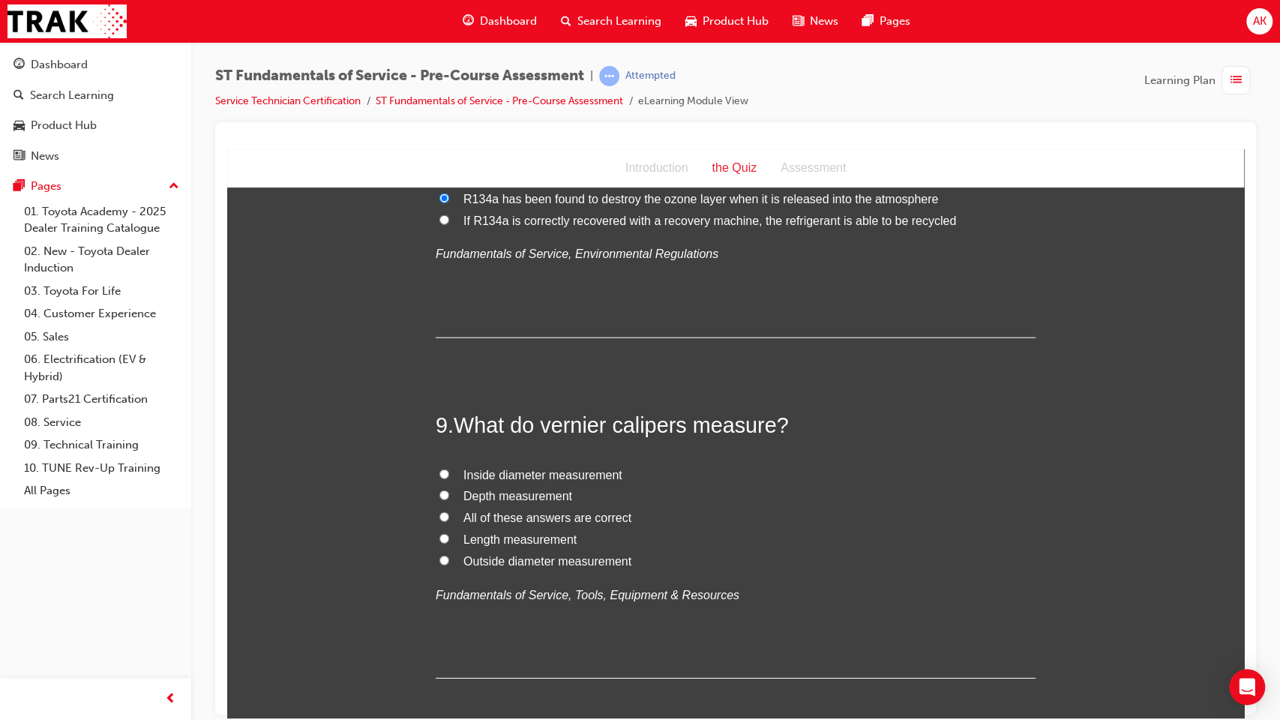
click at [514, 511] on span "All of these answers are correct" at bounding box center [547, 517] width 168 height 13
click at [449, 511] on input "All of these answers are correct" at bounding box center [444, 516] width 10 height 10
radio input "true"
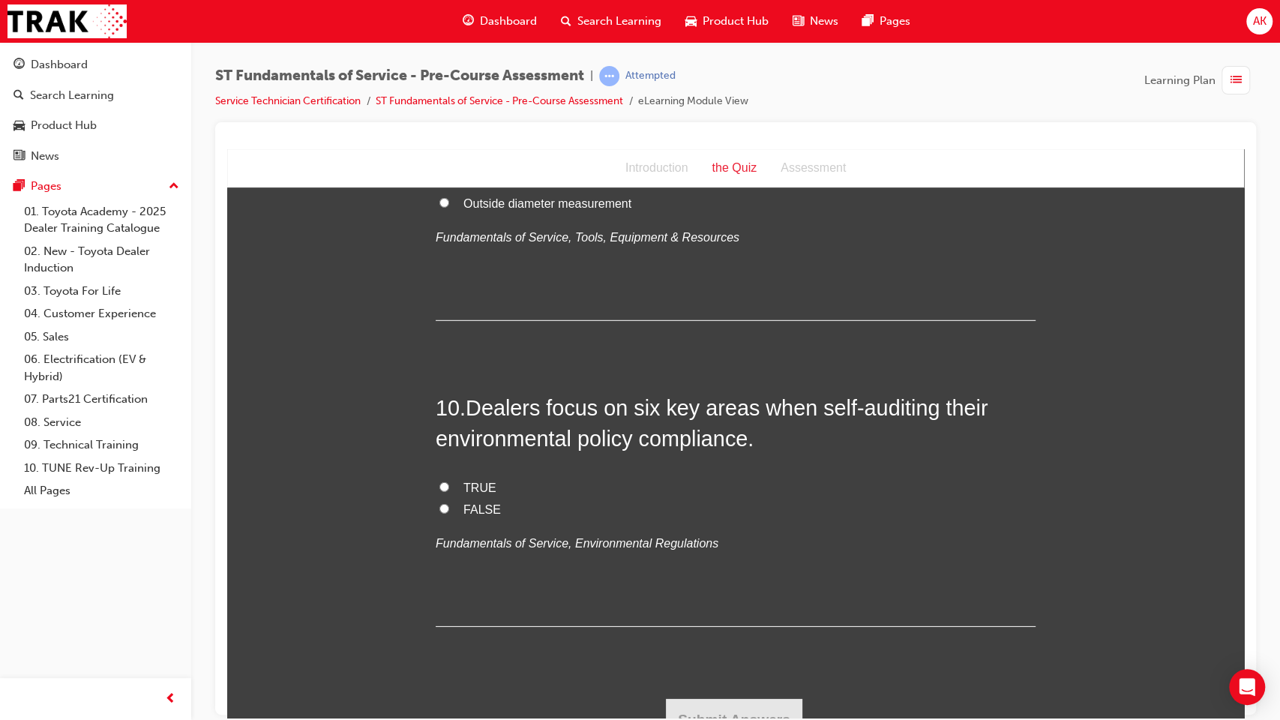
scroll to position [2921, 0]
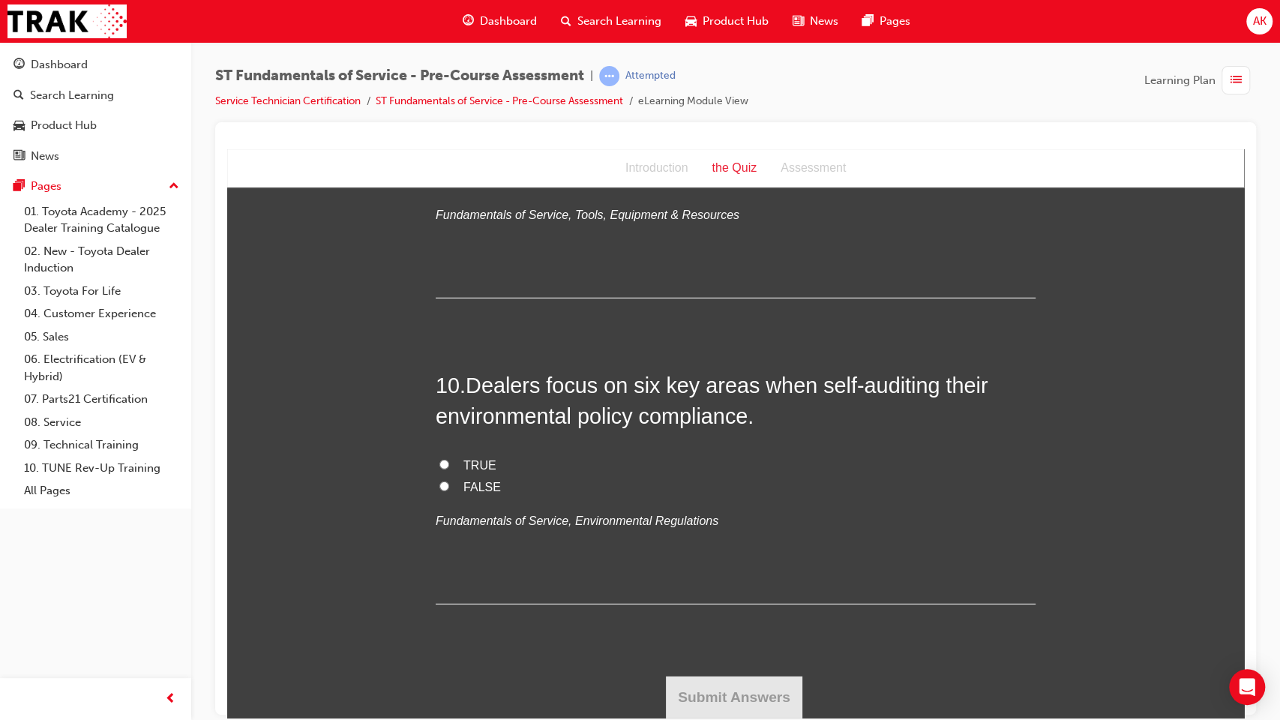
click at [476, 466] on span "TRUE" at bounding box center [479, 464] width 33 height 13
click at [449, 466] on input "TRUE" at bounding box center [444, 464] width 10 height 10
radio input "true"
click at [733, 586] on button "Submit Answers" at bounding box center [734, 697] width 136 height 42
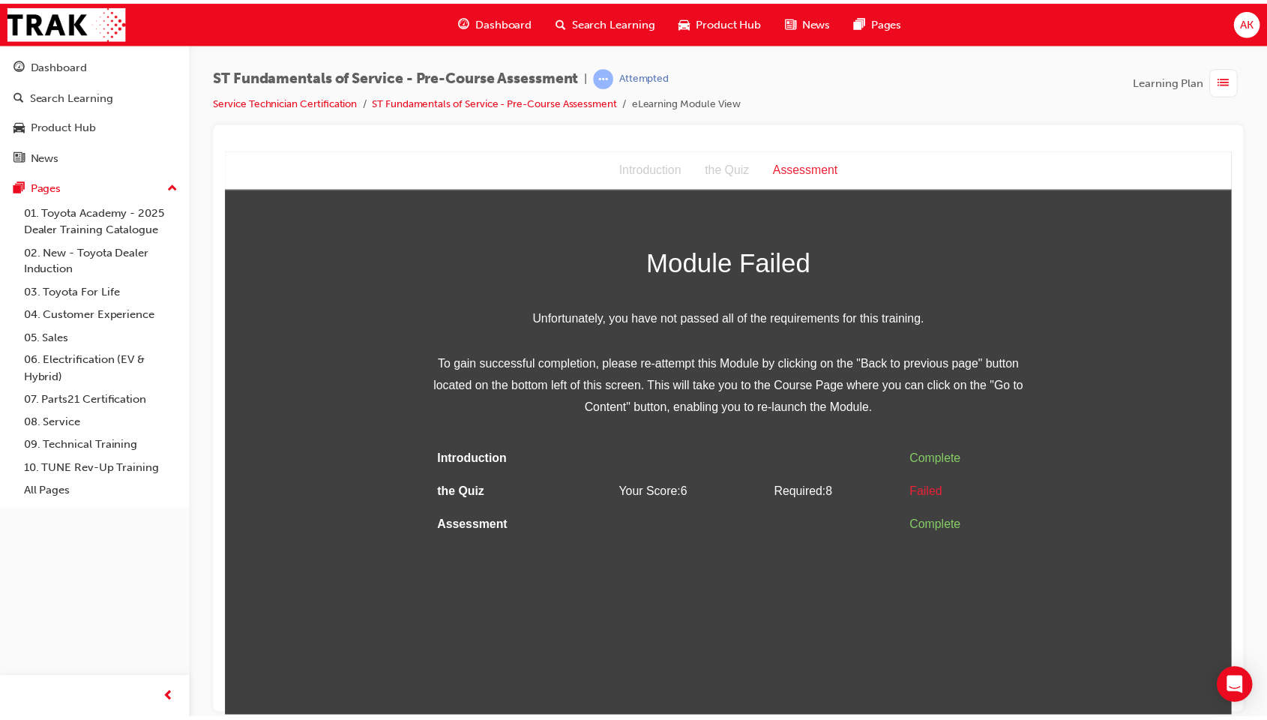
scroll to position [0, 0]
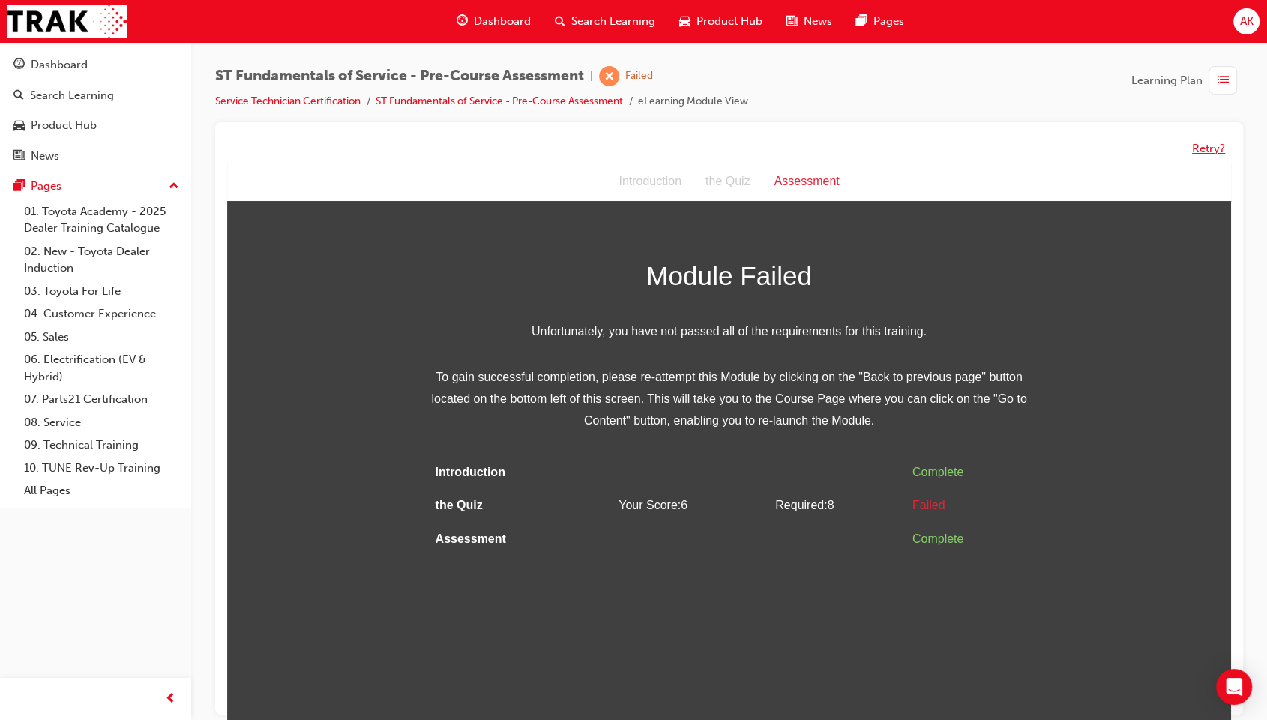
click at [1215, 146] on button "Retry?" at bounding box center [1208, 148] width 33 height 17
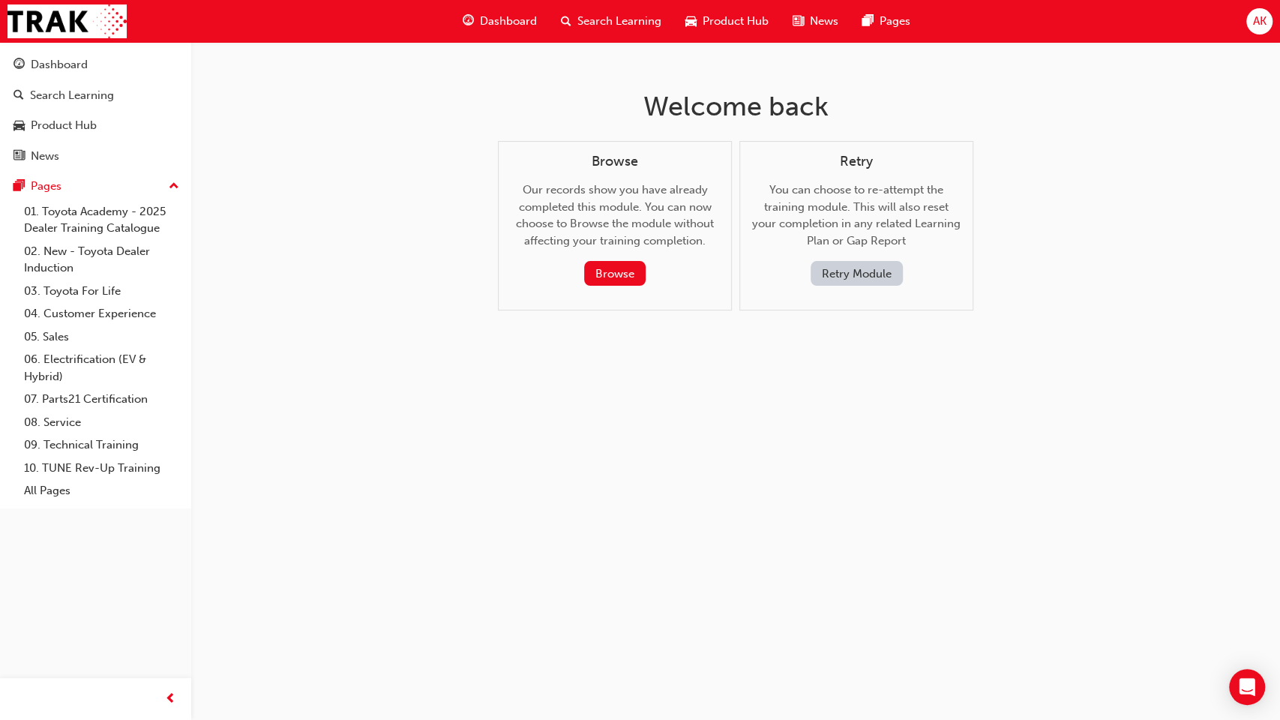
click at [867, 274] on button "Retry Module" at bounding box center [857, 273] width 92 height 25
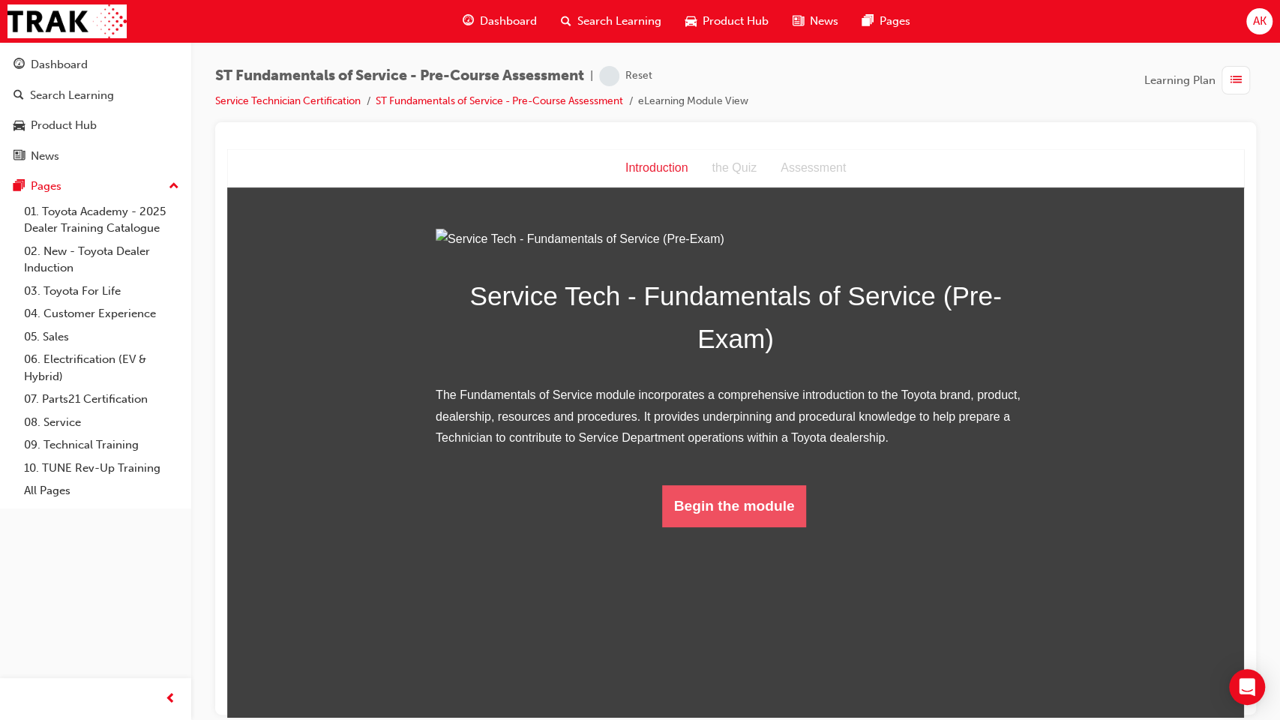
click at [690, 526] on button "Begin the module" at bounding box center [734, 505] width 145 height 42
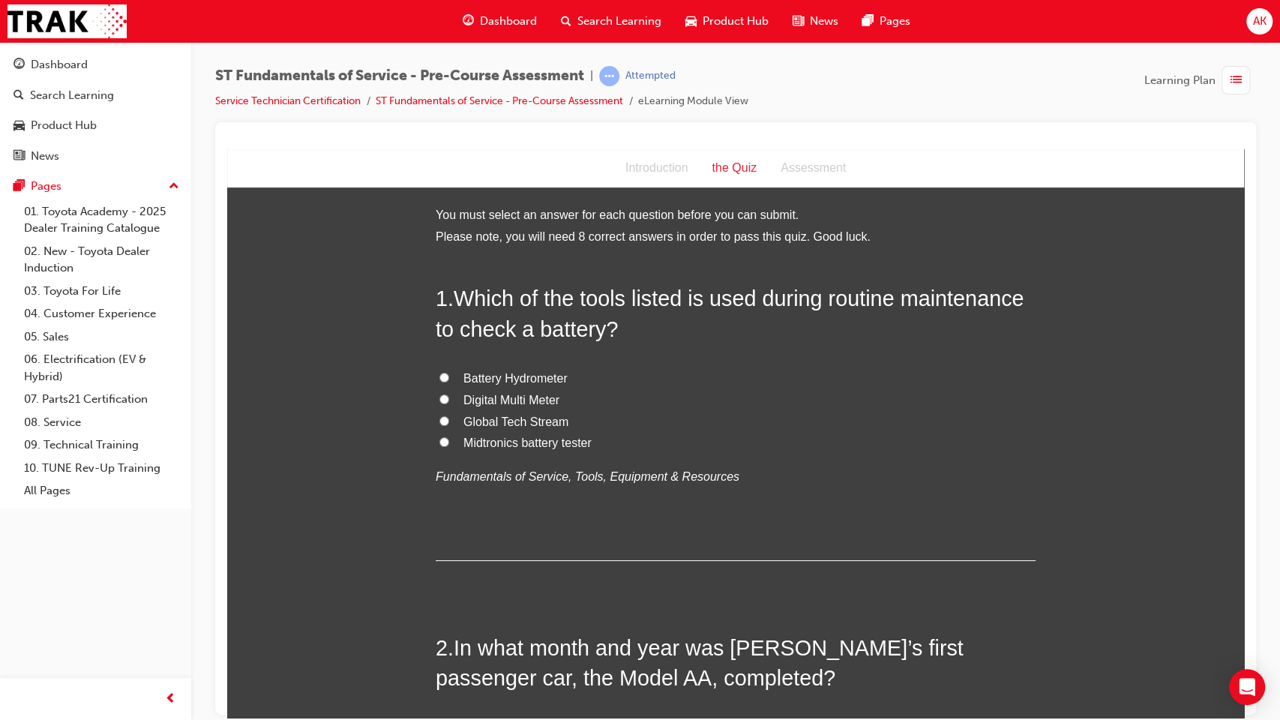
click at [518, 447] on span "Midtronics battery tester" at bounding box center [527, 442] width 128 height 13
click at [449, 446] on input "Midtronics battery tester" at bounding box center [444, 441] width 10 height 10
radio input "true"
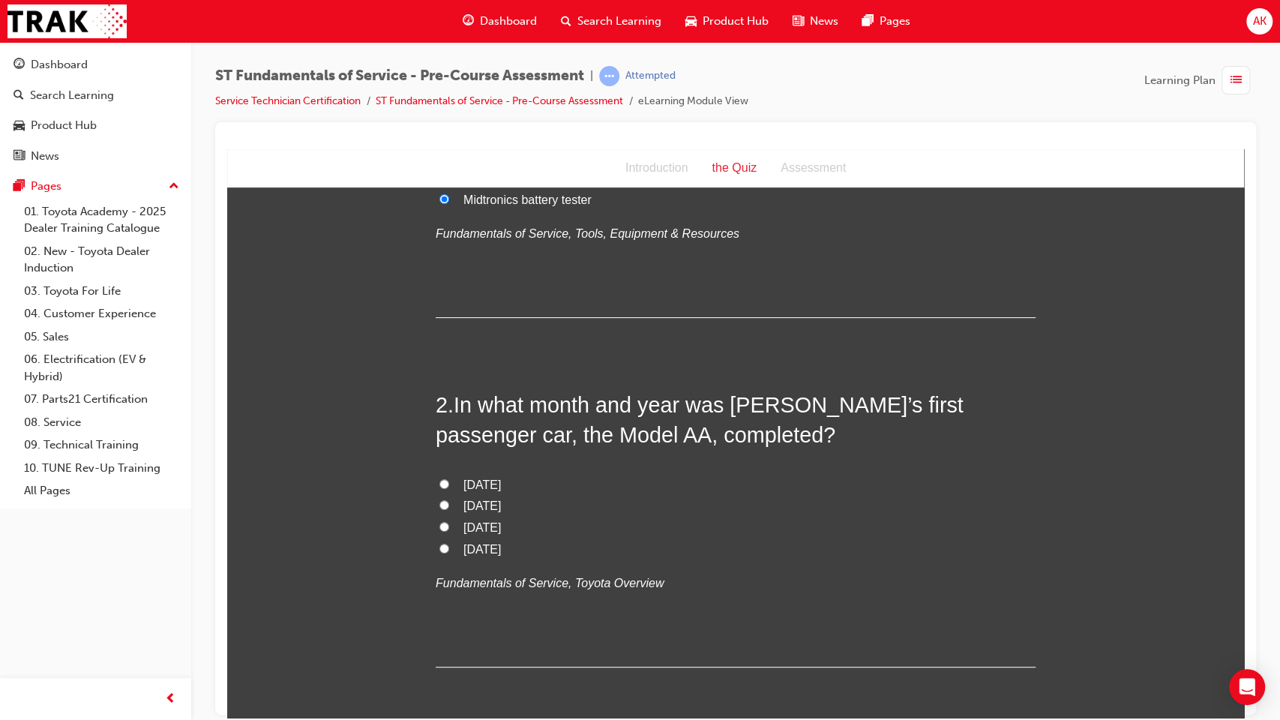
click at [499, 483] on span "[DATE]" at bounding box center [481, 484] width 37 height 13
click at [449, 483] on input "[DATE]" at bounding box center [444, 483] width 10 height 10
radio input "true"
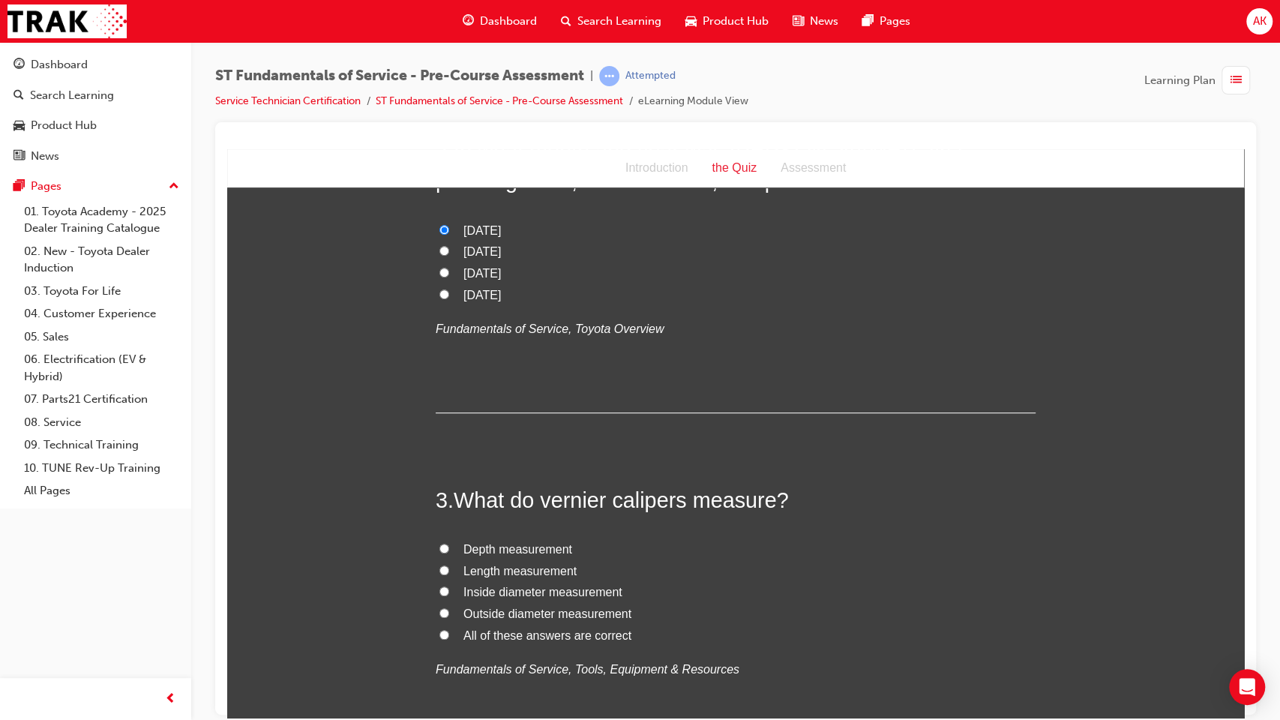
scroll to position [583, 0]
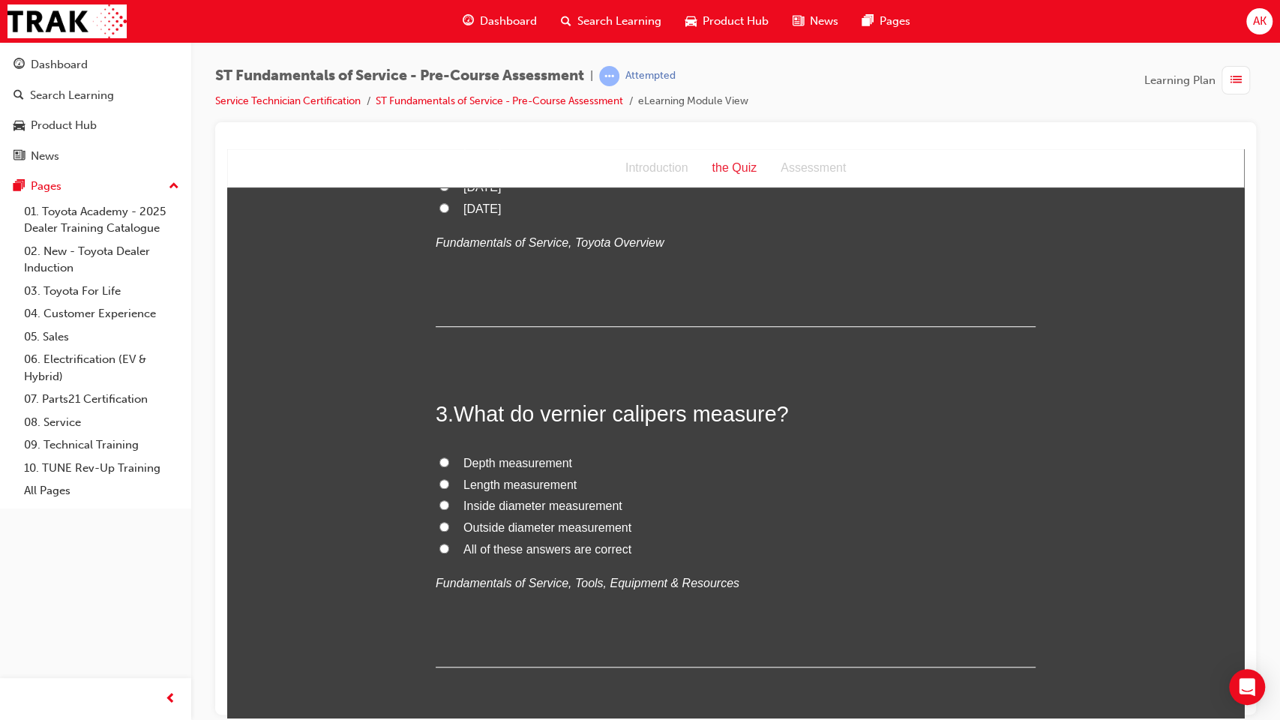
click at [492, 544] on span "All of these answers are correct" at bounding box center [547, 548] width 168 height 13
click at [449, 544] on input "All of these answers are correct" at bounding box center [444, 548] width 10 height 10
radio input "true"
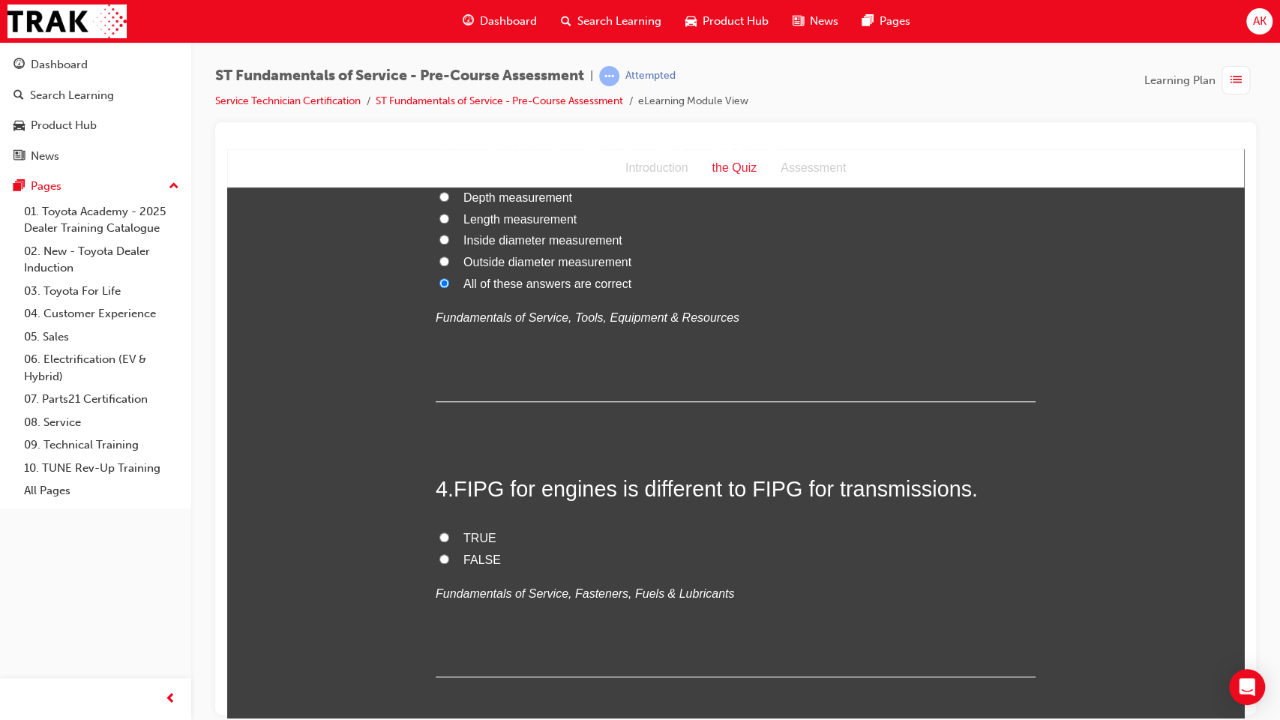
scroll to position [850, 0]
click at [473, 557] on span "FALSE" at bounding box center [481, 557] width 37 height 13
click at [449, 557] on input "FALSE" at bounding box center [444, 557] width 10 height 10
radio input "true"
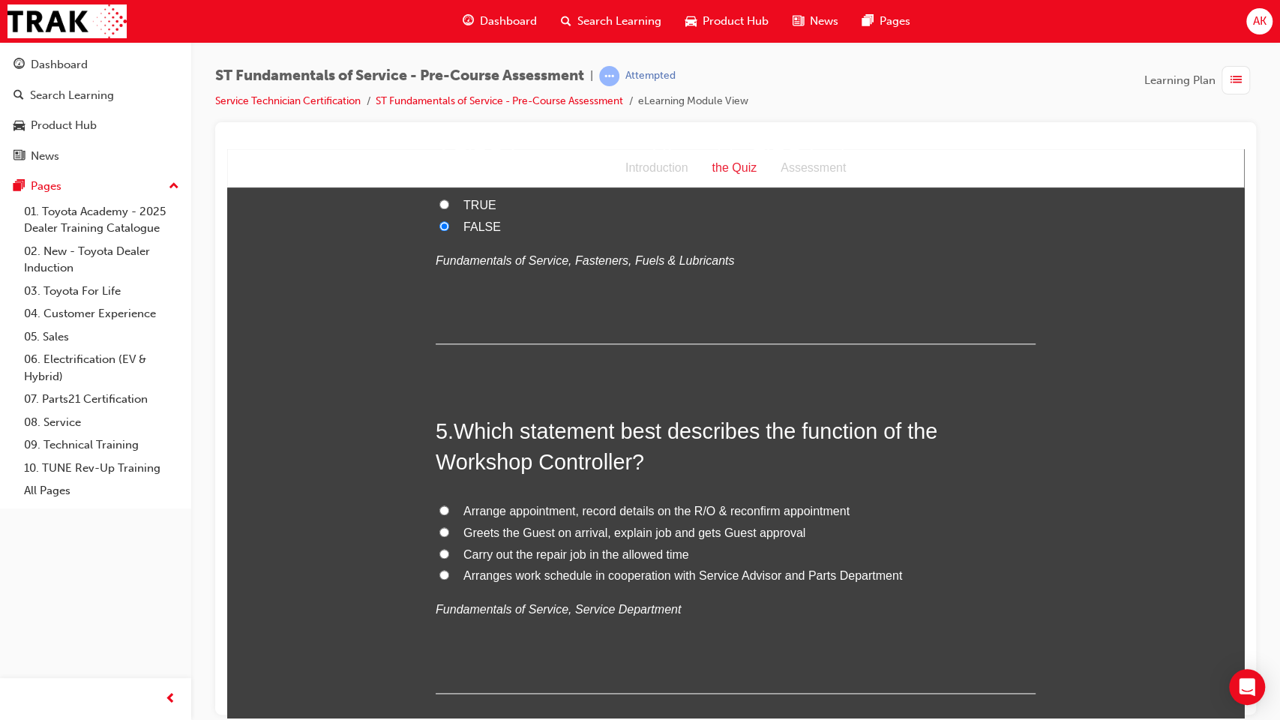
scroll to position [1182, 0]
click at [536, 508] on span "Arrange appointment, record details on the R/O & reconfirm appointment" at bounding box center [656, 509] width 386 height 13
click at [449, 508] on input "Arrange appointment, record details on the R/O & reconfirm appointment" at bounding box center [444, 509] width 10 height 10
radio input "true"
click at [502, 575] on span "Arranges work schedule in cooperation with Service Advisor and Parts Department" at bounding box center [682, 574] width 439 height 13
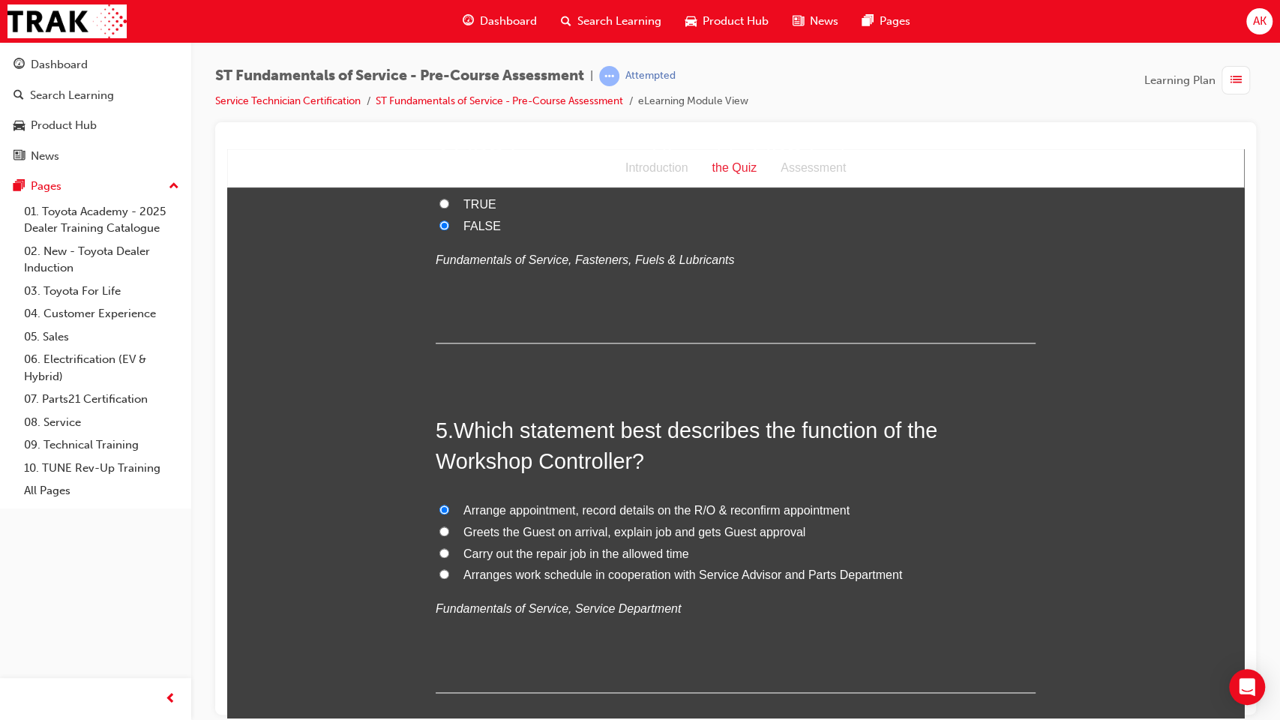
click at [449, 575] on input "Arranges work schedule in cooperation with Service Advisor and Parts Department" at bounding box center [444, 573] width 10 height 10
radio input "true"
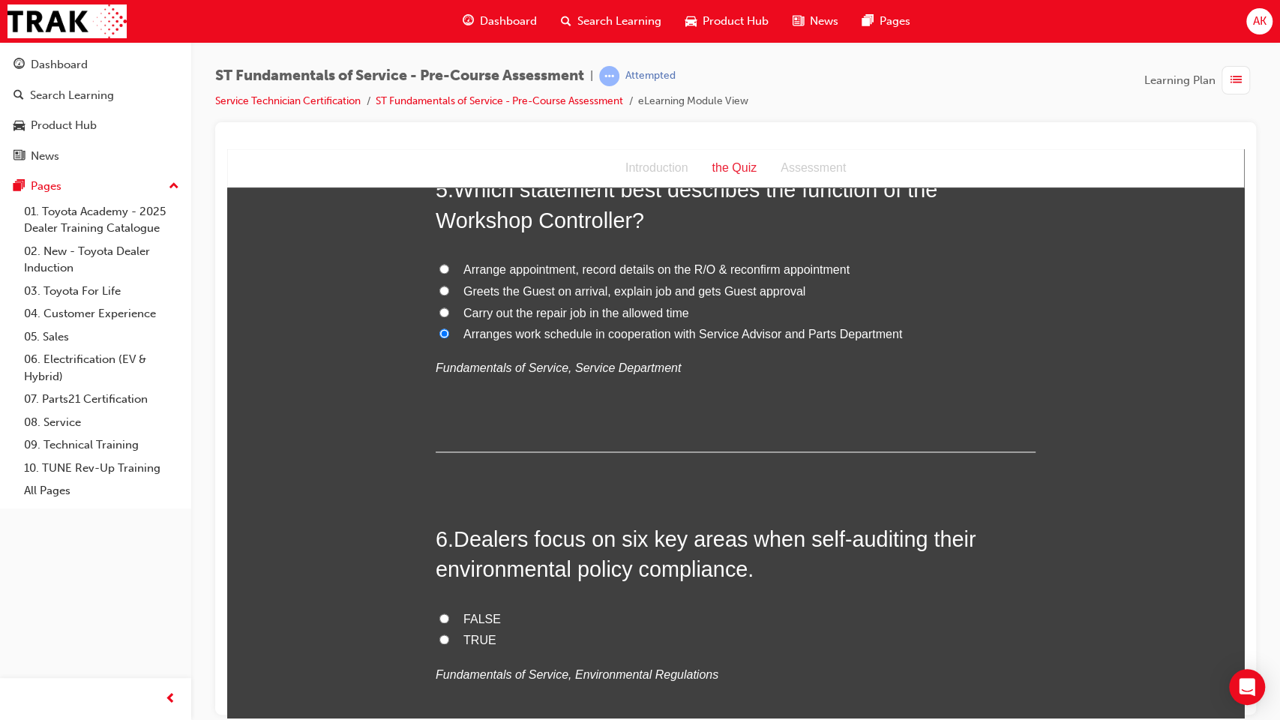
scroll to position [1448, 0]
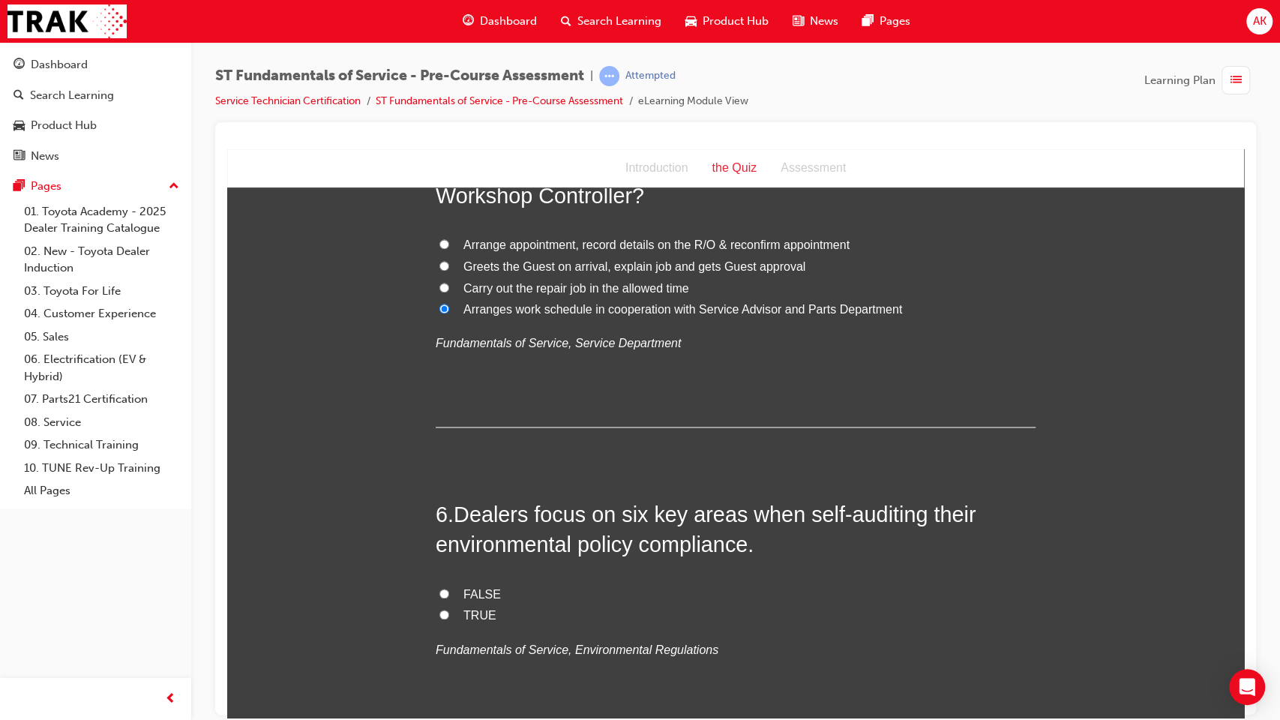
click at [474, 586] on span "FALSE" at bounding box center [481, 593] width 37 height 13
click at [449, 586] on input "FALSE" at bounding box center [444, 593] width 10 height 10
radio input "true"
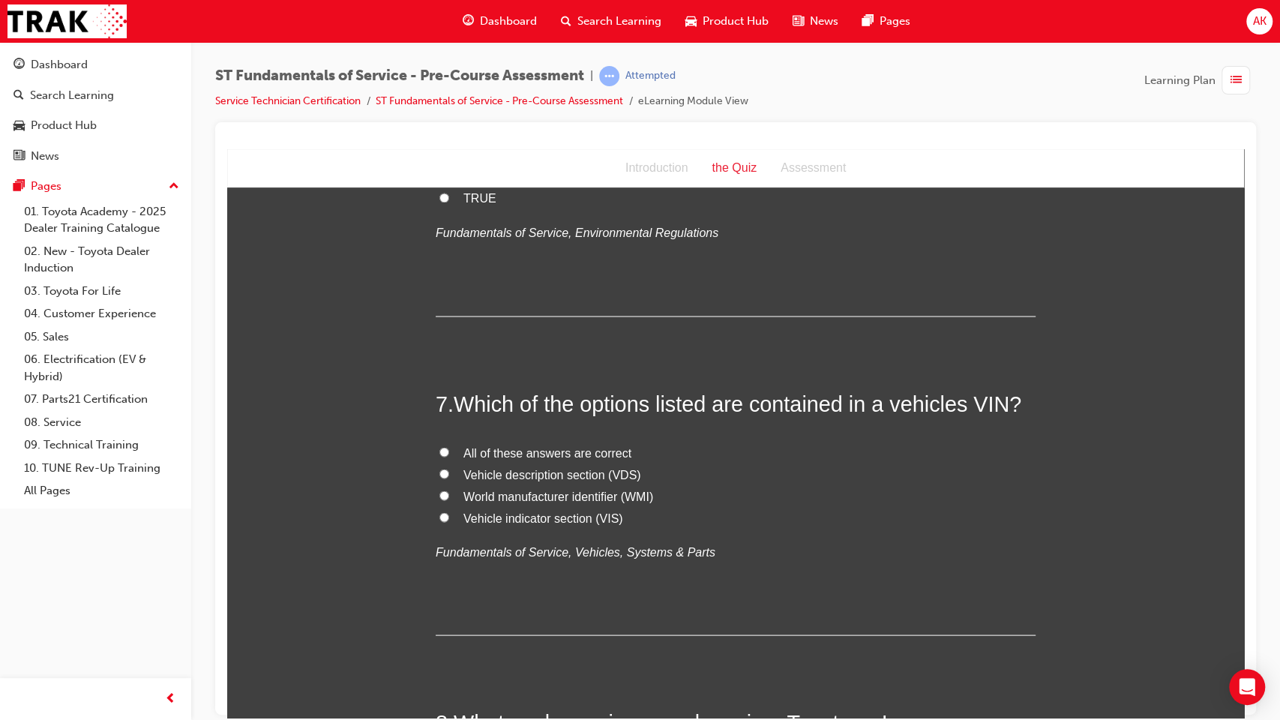
scroll to position [1865, 0]
click at [519, 447] on span "All of these answers are correct" at bounding box center [547, 451] width 168 height 13
click at [449, 447] on input "All of these answers are correct" at bounding box center [444, 450] width 10 height 10
radio input "true"
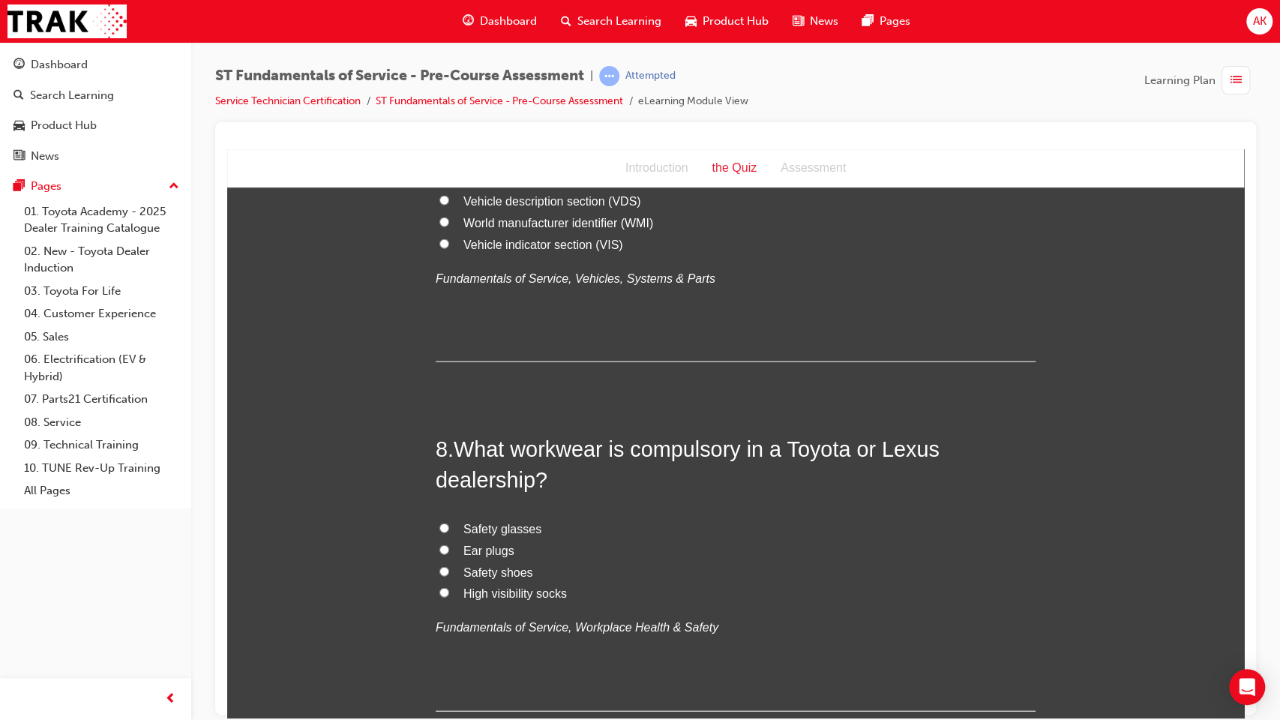
scroll to position [2141, 0]
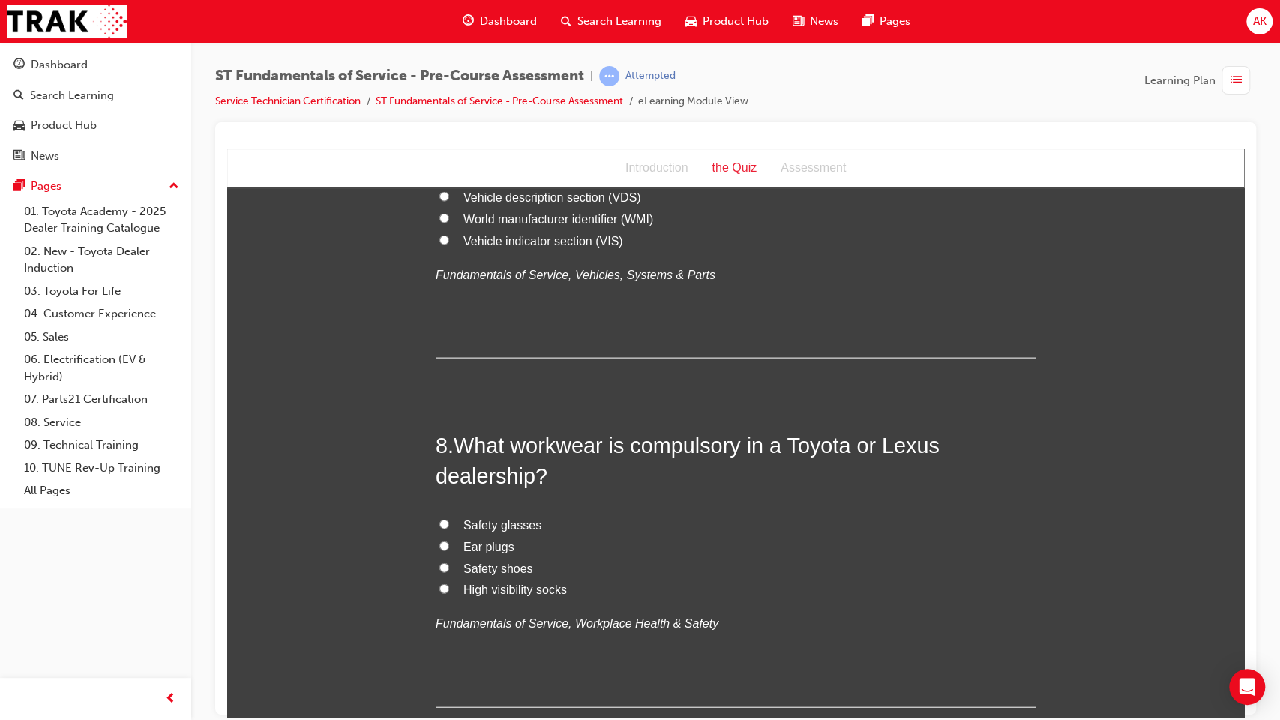
click at [498, 564] on span "Safety shoes" at bounding box center [498, 568] width 70 height 13
click at [449, 564] on input "Safety shoes" at bounding box center [444, 567] width 10 height 10
radio input "true"
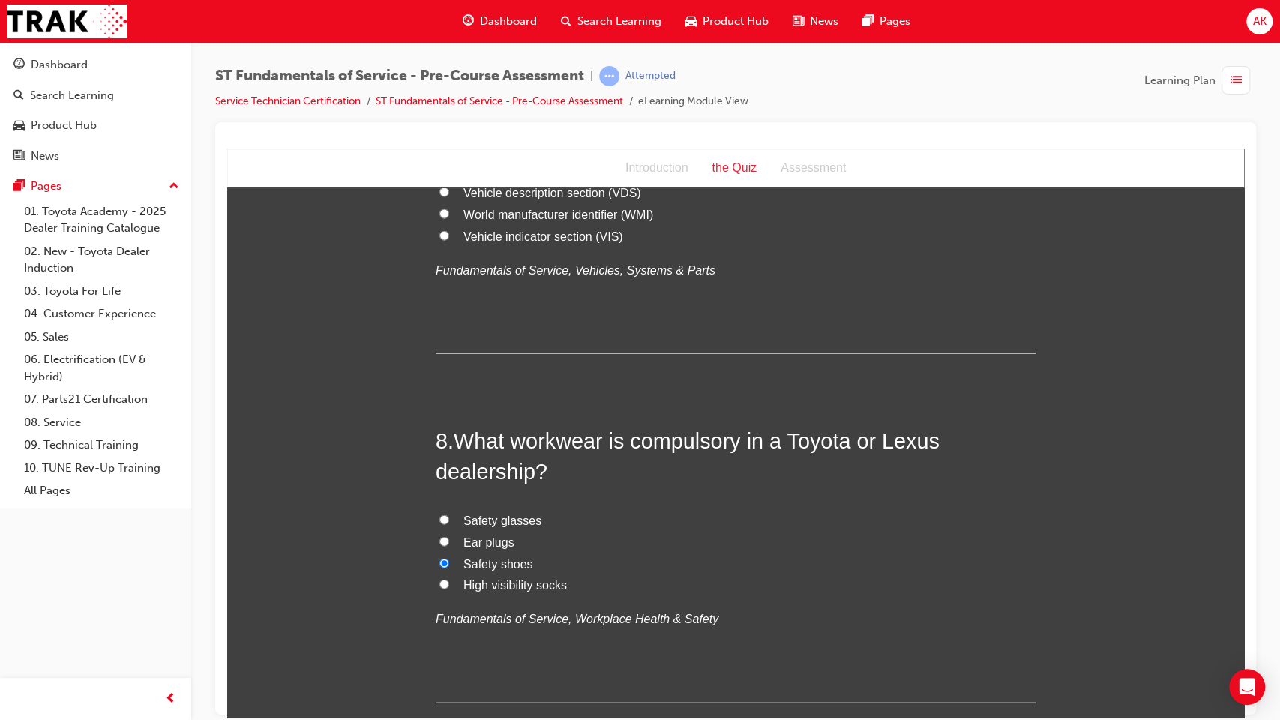
click at [478, 522] on span "Safety glasses" at bounding box center [502, 520] width 78 height 13
click at [449, 522] on input "Safety glasses" at bounding box center [444, 519] width 10 height 10
radio input "true"
click at [470, 559] on span "Safety shoes" at bounding box center [498, 563] width 70 height 13
click at [449, 559] on input "Safety shoes" at bounding box center [444, 563] width 10 height 10
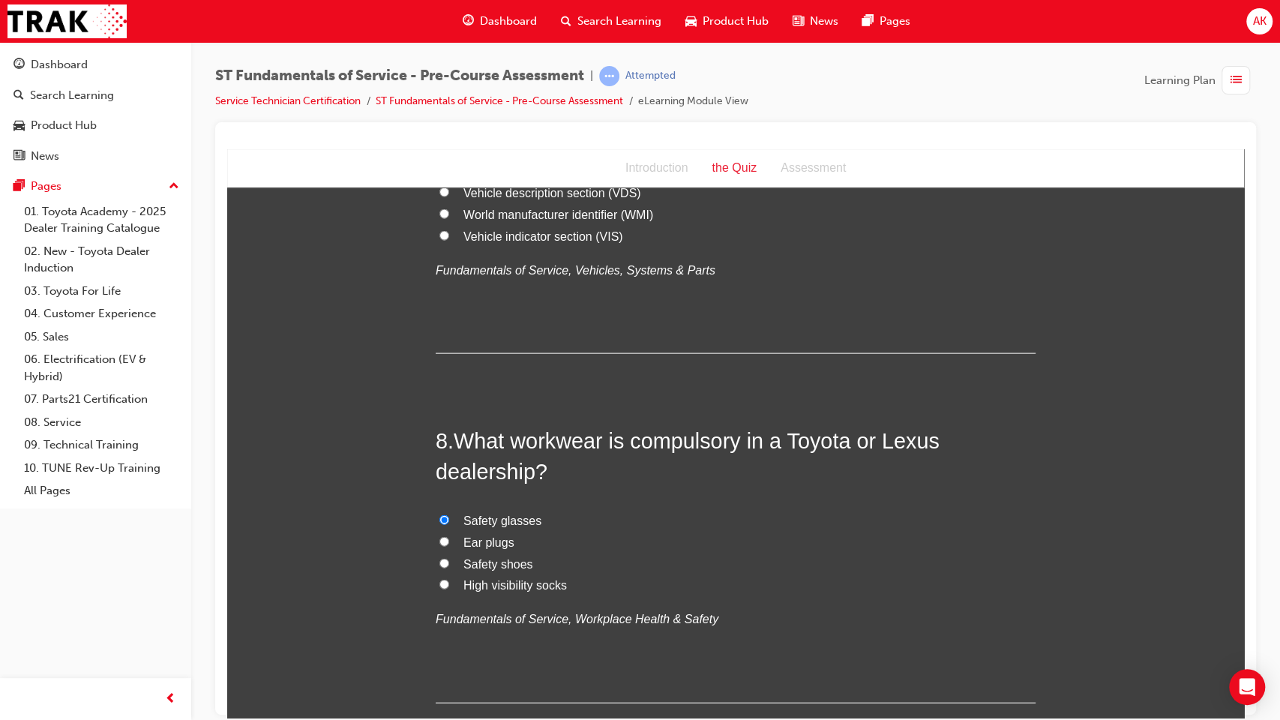
radio input "true"
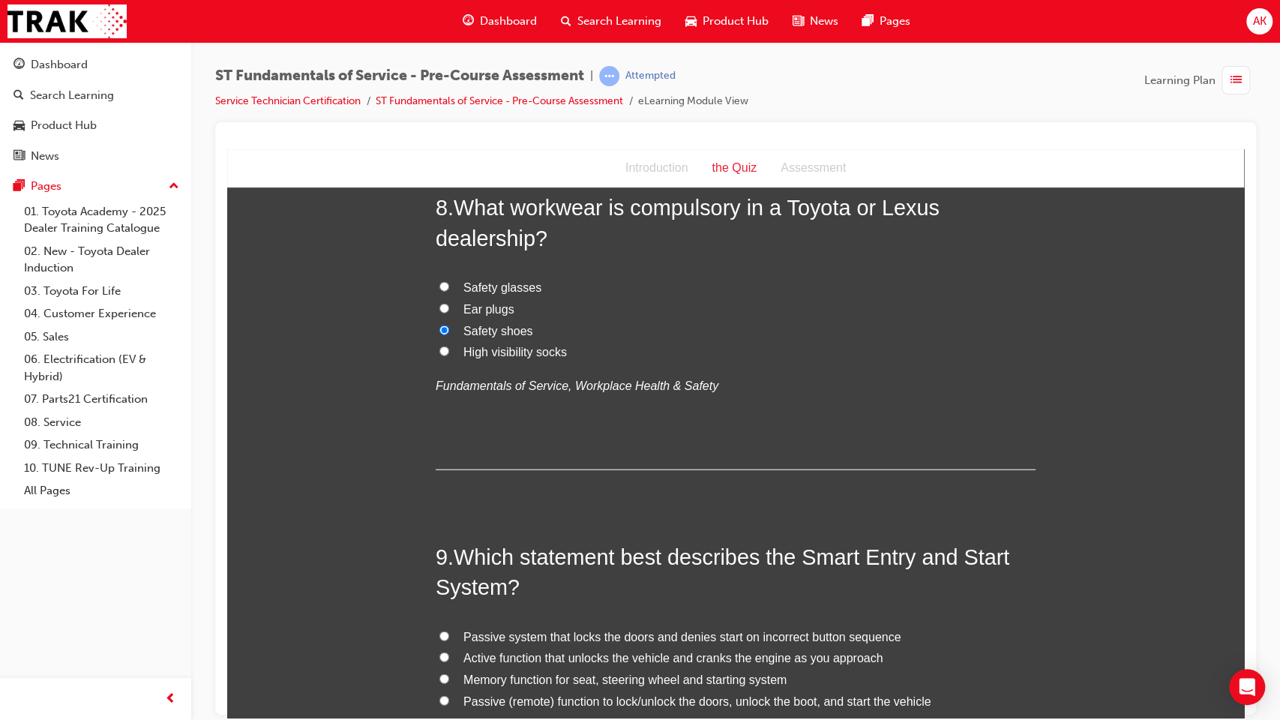
scroll to position [2536, 0]
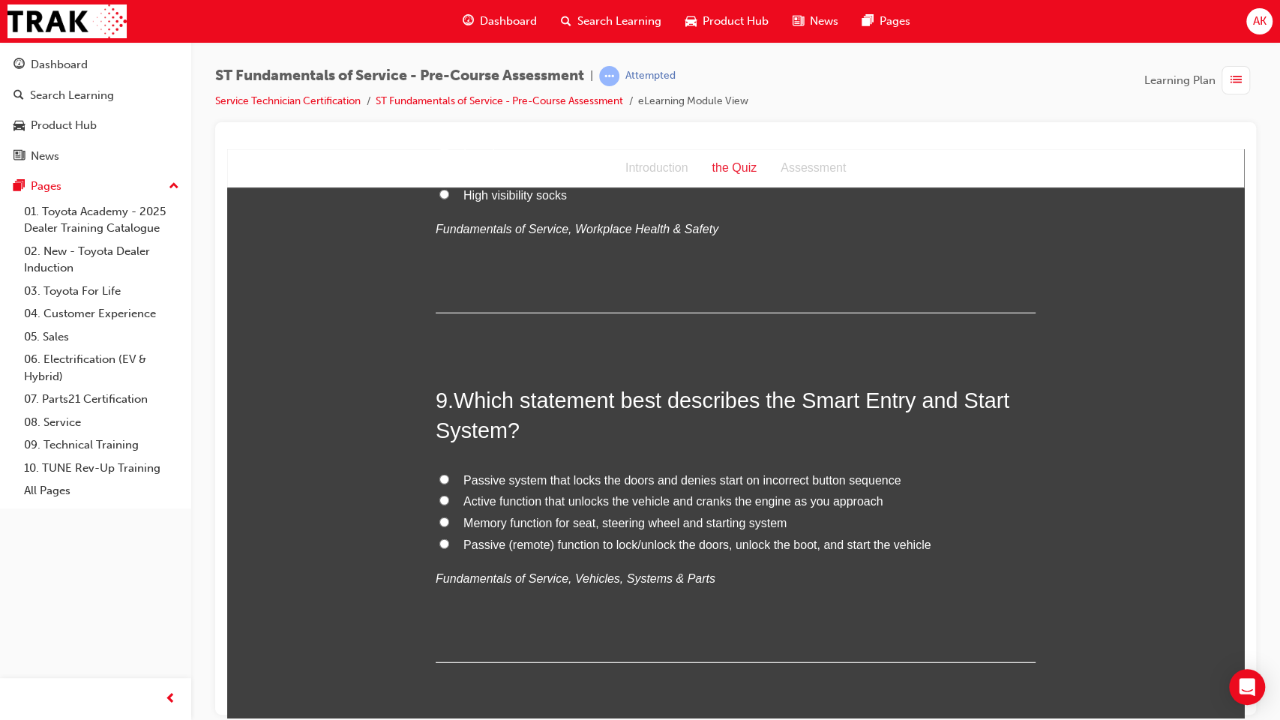
click at [554, 523] on span "Memory function for seat, steering wheel and starting system" at bounding box center [624, 522] width 323 height 13
click at [449, 523] on input "Memory function for seat, steering wheel and starting system" at bounding box center [444, 522] width 10 height 10
radio input "true"
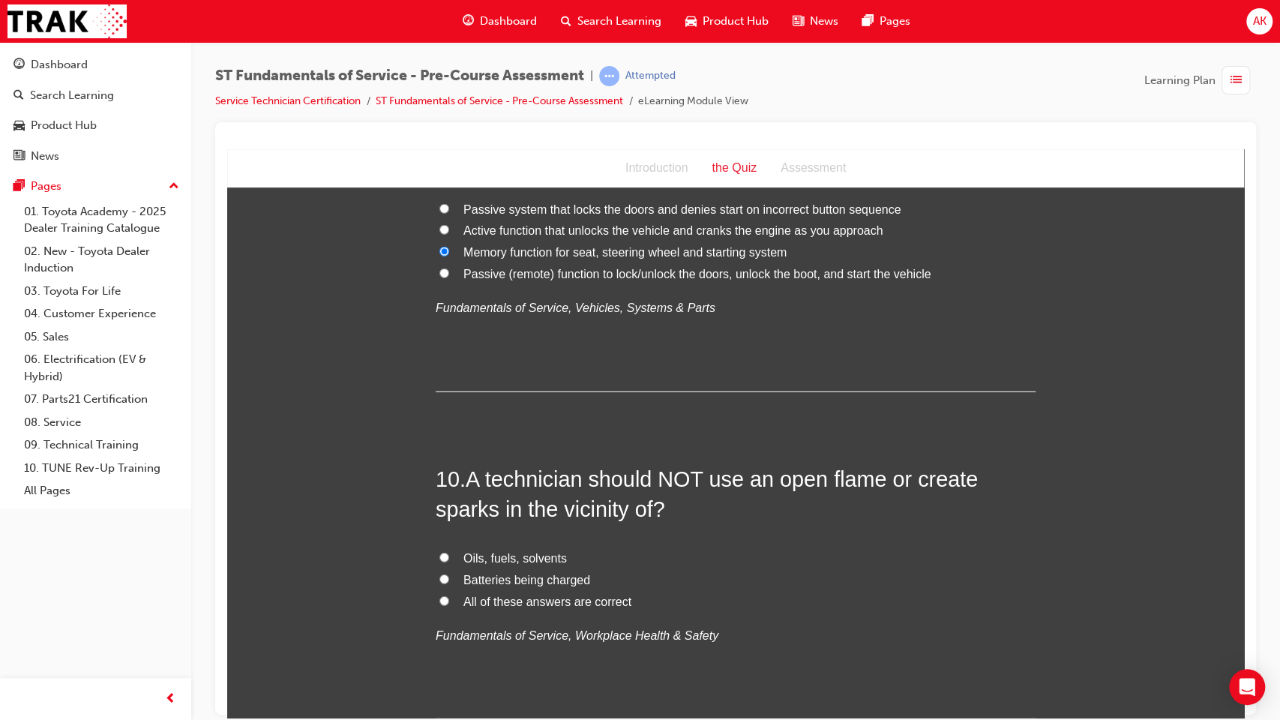
scroll to position [2814, 0]
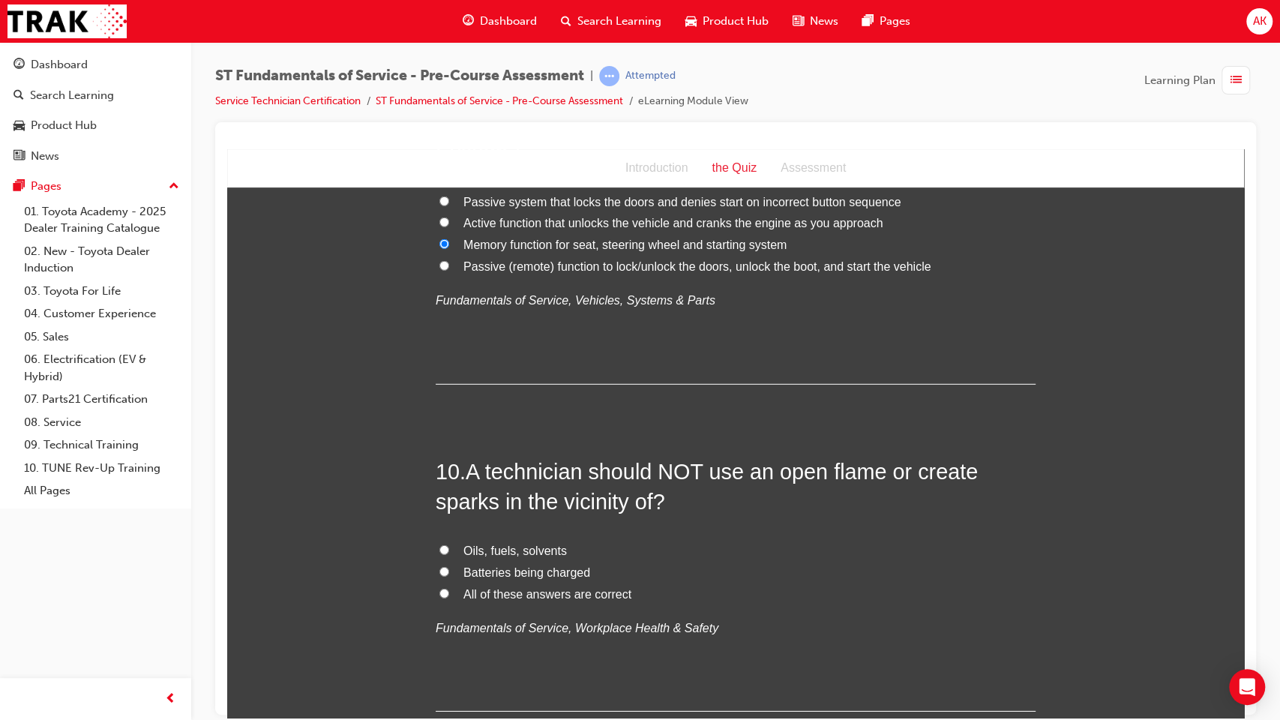
click at [496, 586] on span "All of these answers are correct" at bounding box center [547, 593] width 168 height 13
click at [449, 586] on input "All of these answers are correct" at bounding box center [444, 593] width 10 height 10
radio input "true"
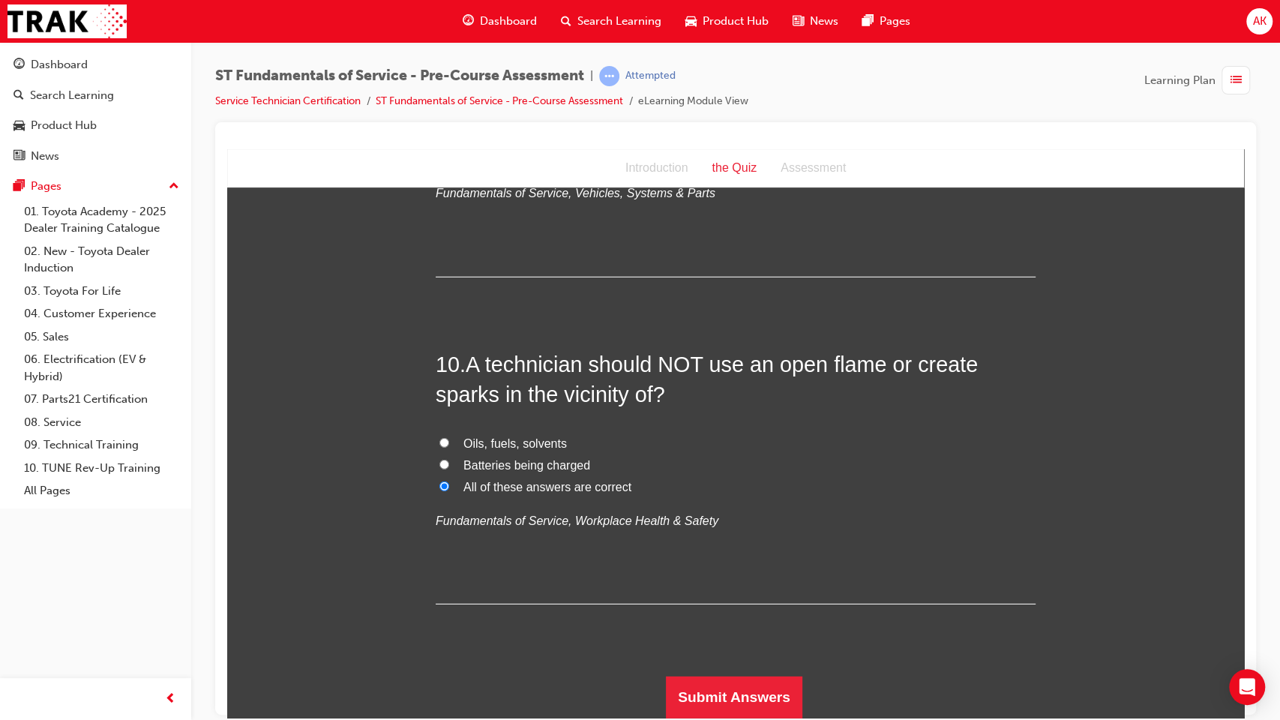
click at [524, 442] on span "Oils, fuels, solvents" at bounding box center [514, 442] width 103 height 13
click at [449, 442] on input "Oils, fuels, solvents" at bounding box center [444, 442] width 10 height 10
radio input "true"
click at [730, 586] on button "Submit Answers" at bounding box center [734, 697] width 136 height 42
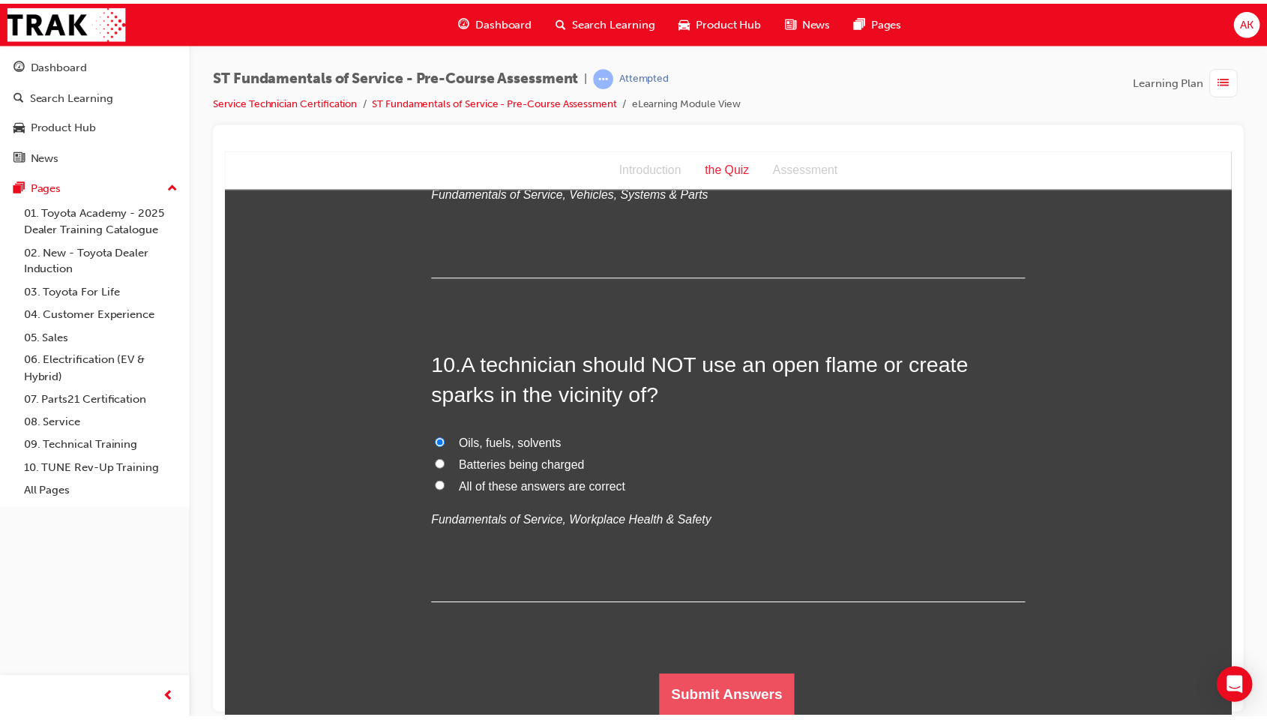
scroll to position [0, 0]
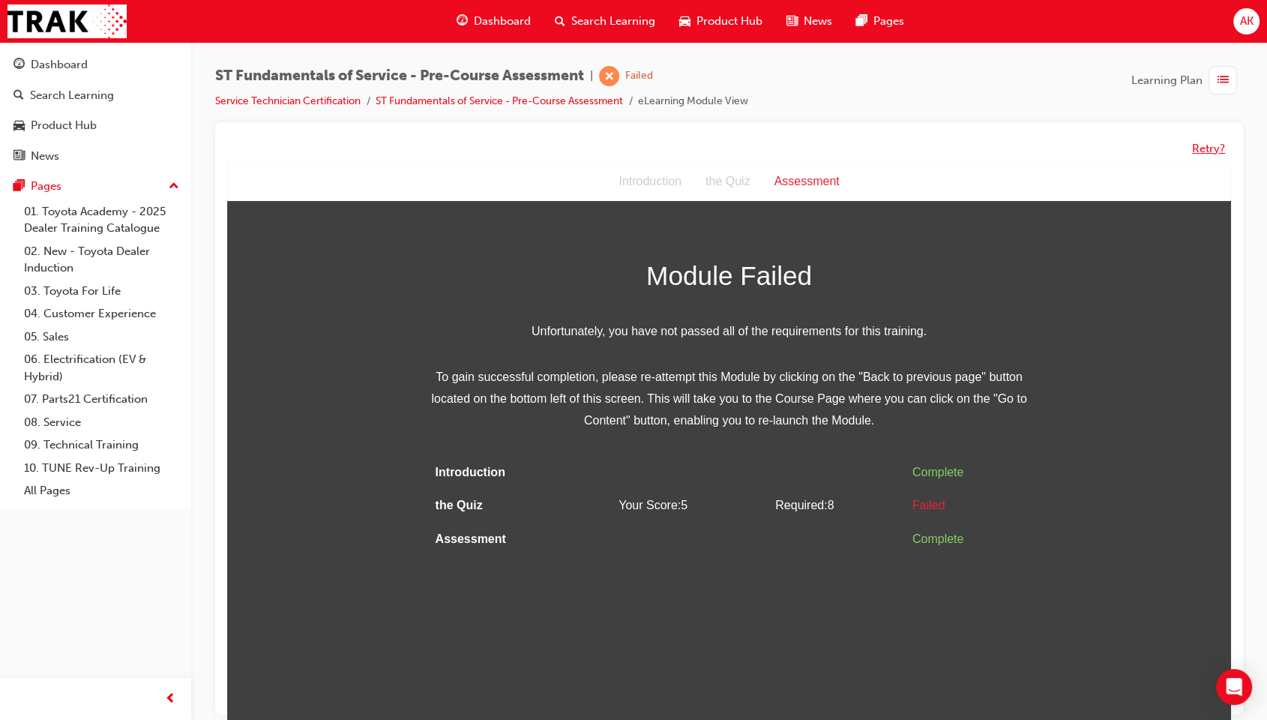
click at [1211, 153] on button "Retry?" at bounding box center [1208, 148] width 33 height 17
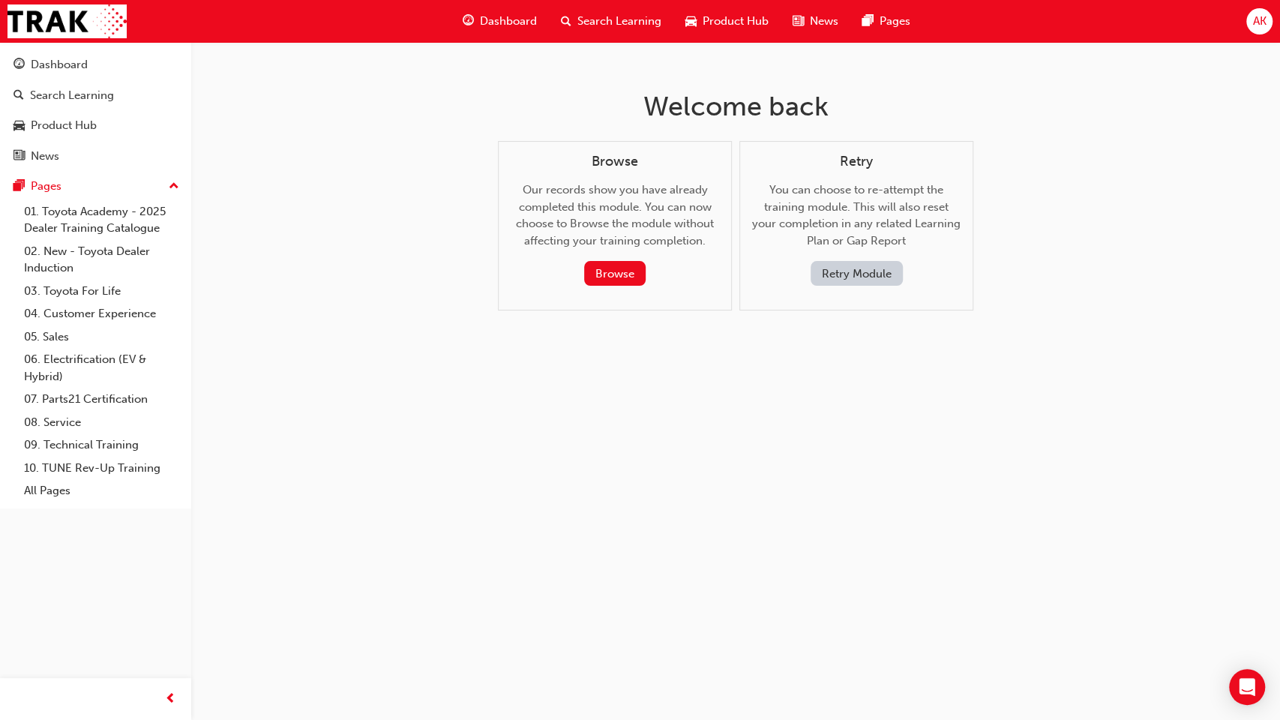
click at [868, 277] on button "Retry Module" at bounding box center [857, 273] width 92 height 25
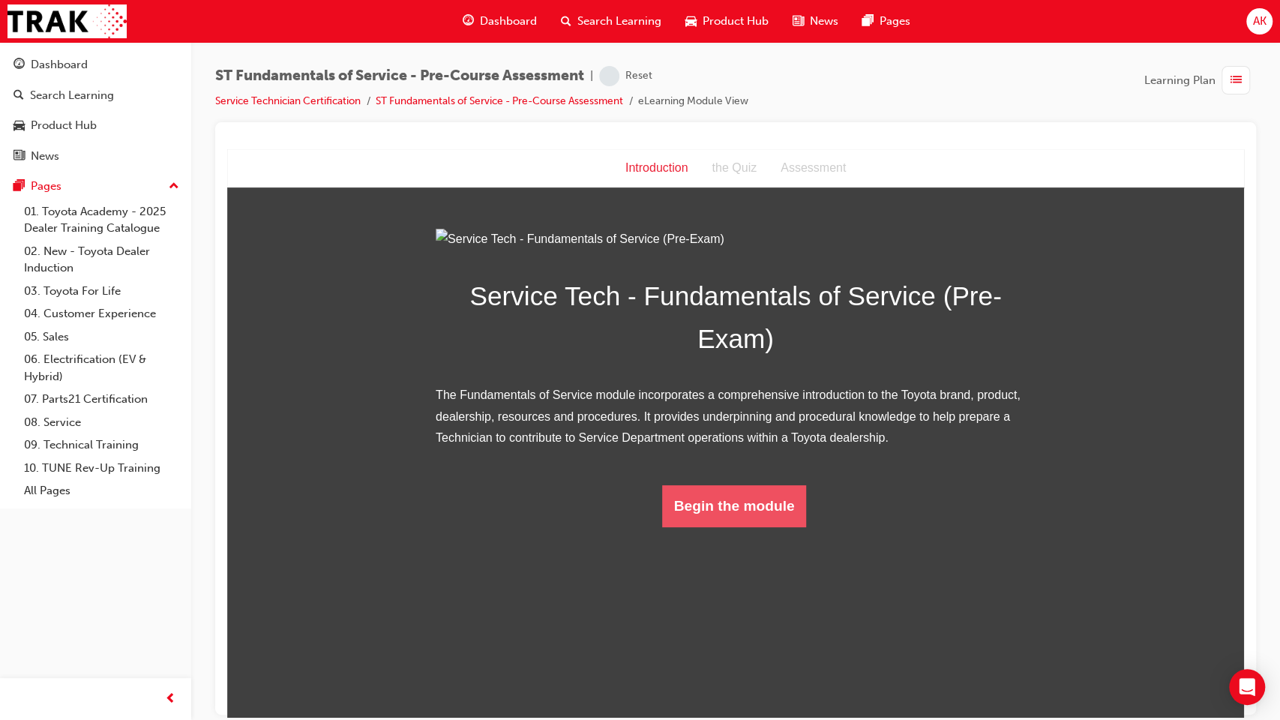
click at [696, 526] on button "Begin the module" at bounding box center [734, 505] width 145 height 42
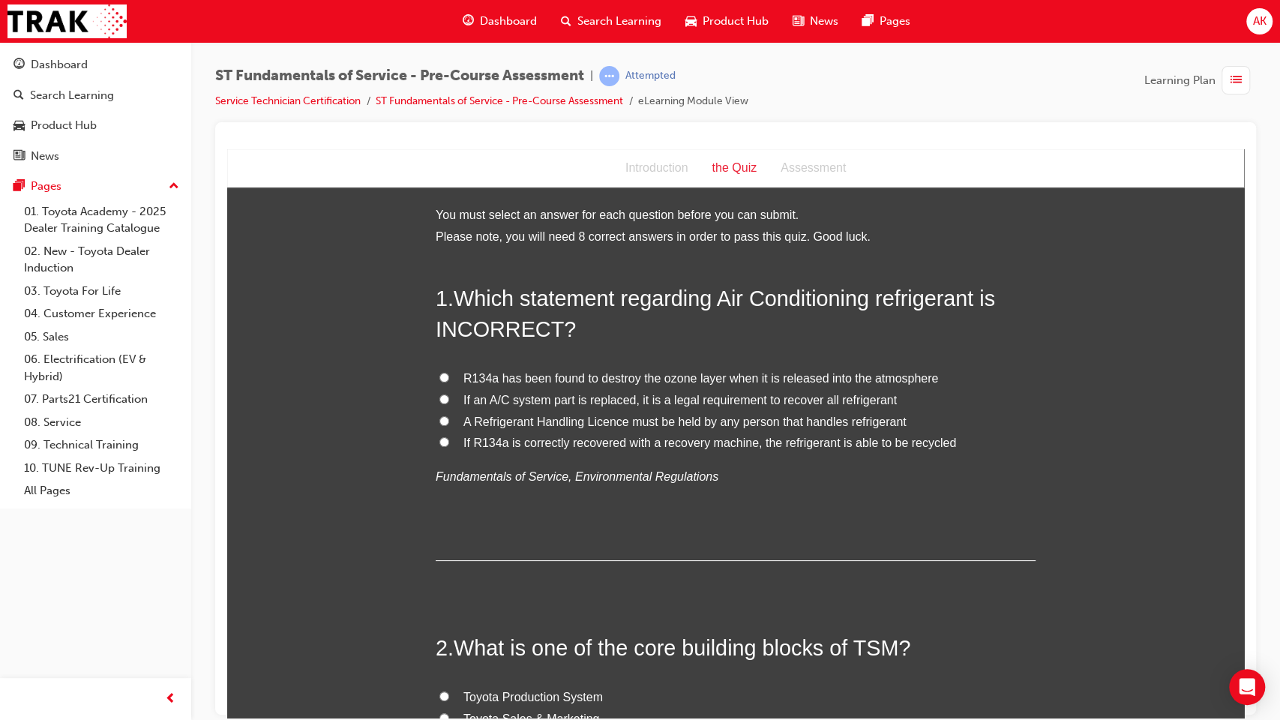
click at [639, 371] on span "R134a has been found to destroy the ozone layer when it is released into the at…" at bounding box center [700, 377] width 475 height 13
click at [449, 372] on input "R134a has been found to destroy the ozone layer when it is released into the at…" at bounding box center [444, 377] width 10 height 10
radio input "true"
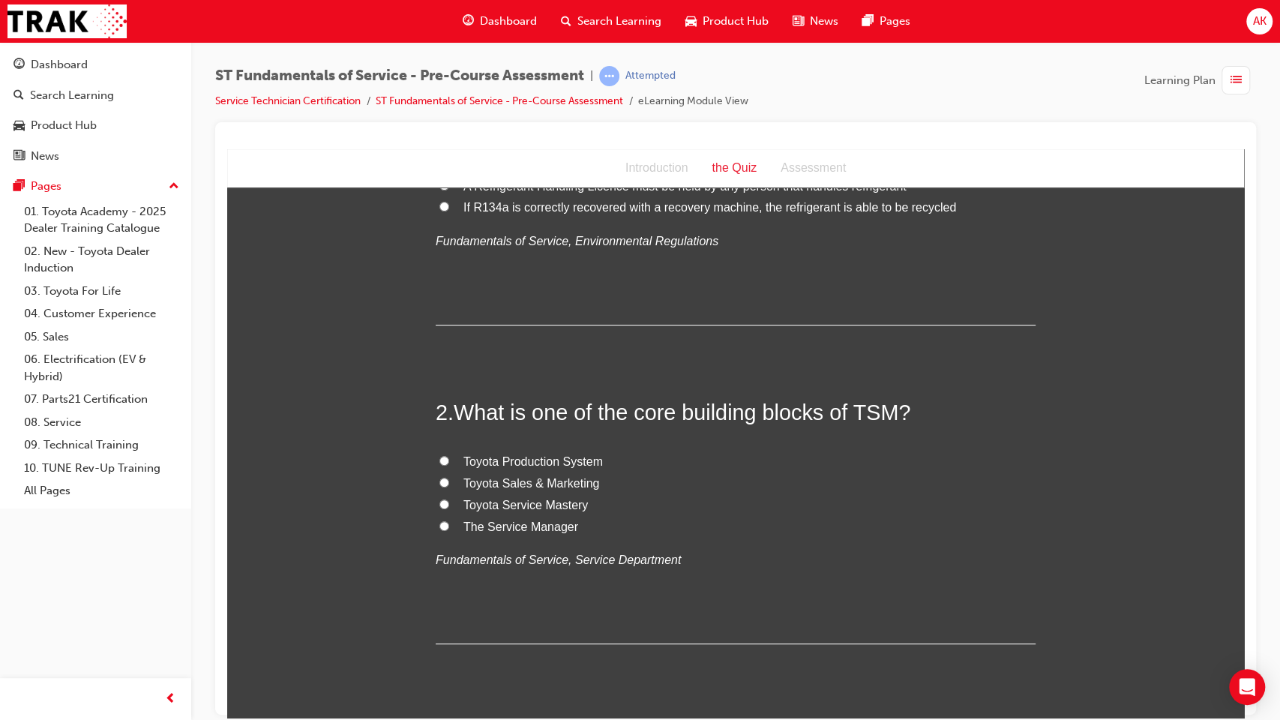
scroll to position [236, 0]
click at [548, 507] on span "Toyota Service Mastery" at bounding box center [525, 503] width 124 height 13
click at [449, 507] on input "Toyota Service Mastery" at bounding box center [444, 503] width 10 height 10
radio input "true"
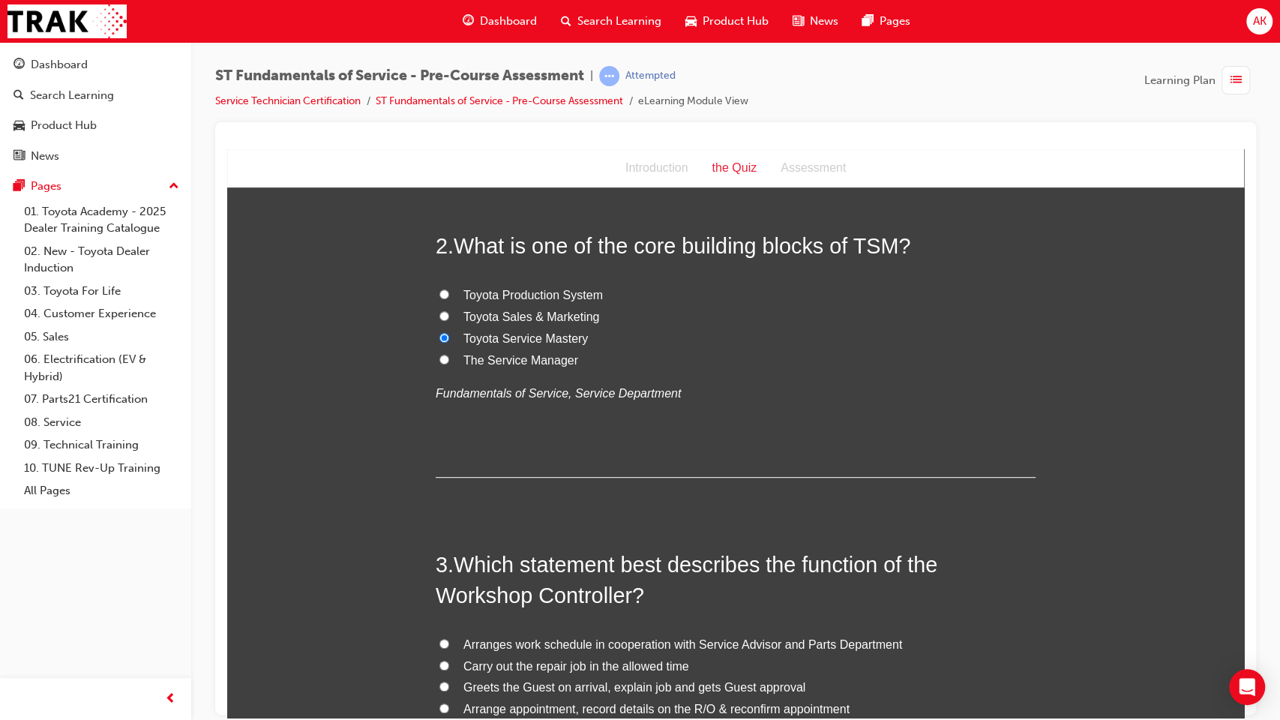
scroll to position [402, 0]
click at [527, 366] on span "The Service Manager" at bounding box center [520, 359] width 115 height 13
click at [449, 364] on input "The Service Manager" at bounding box center [444, 359] width 10 height 10
radio input "true"
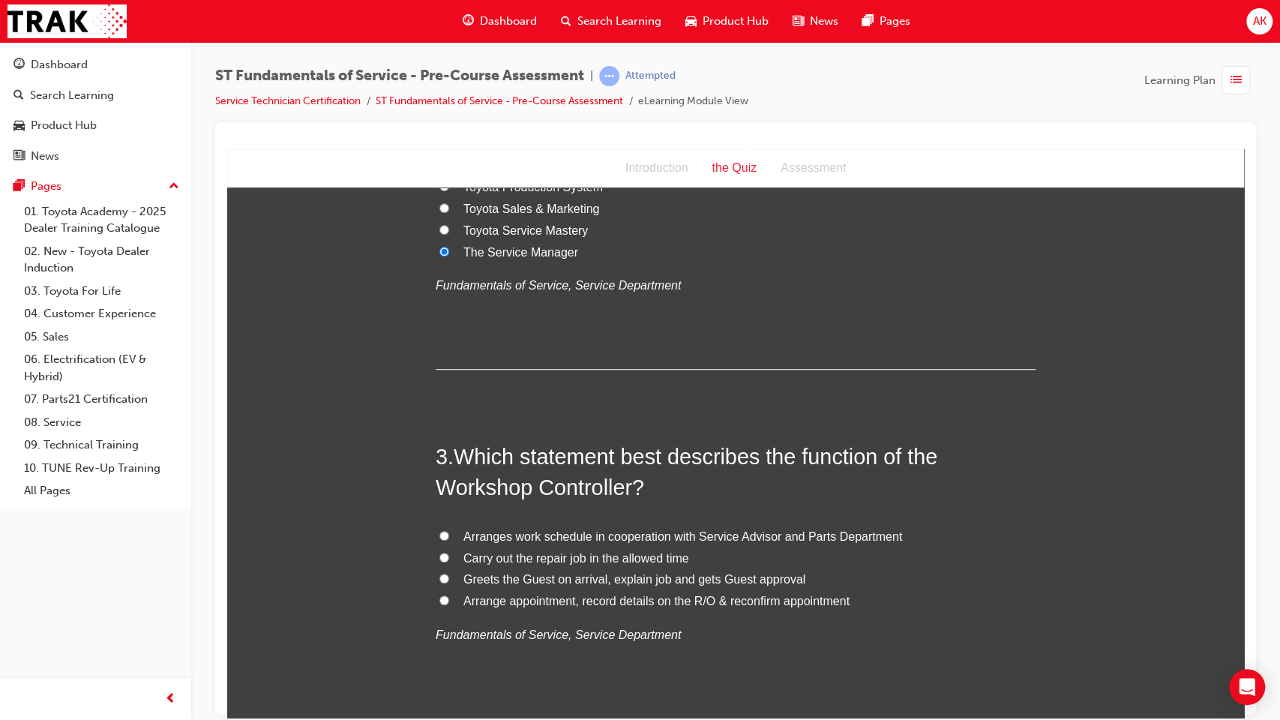
scroll to position [549, 0]
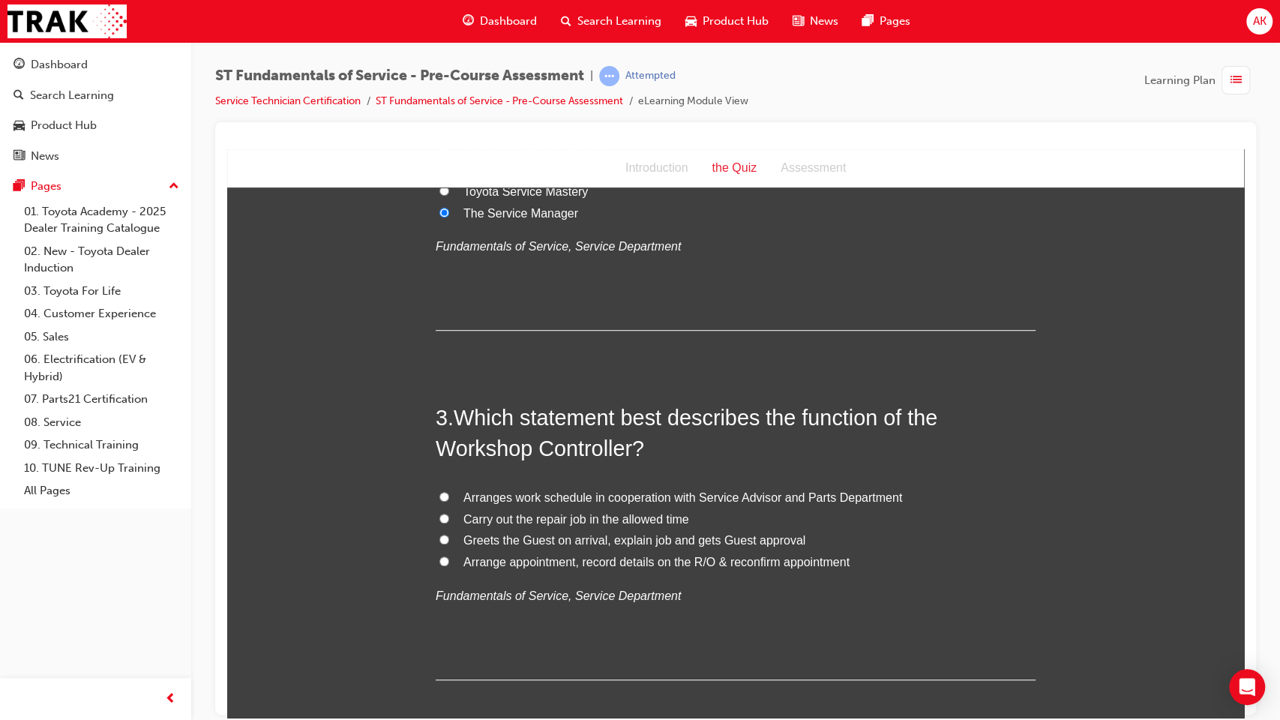
click at [538, 495] on span "Arranges work schedule in cooperation with Service Advisor and Parts Department" at bounding box center [682, 496] width 439 height 13
click at [449, 495] on input "Arranges work schedule in cooperation with Service Advisor and Parts Department" at bounding box center [444, 496] width 10 height 10
radio input "true"
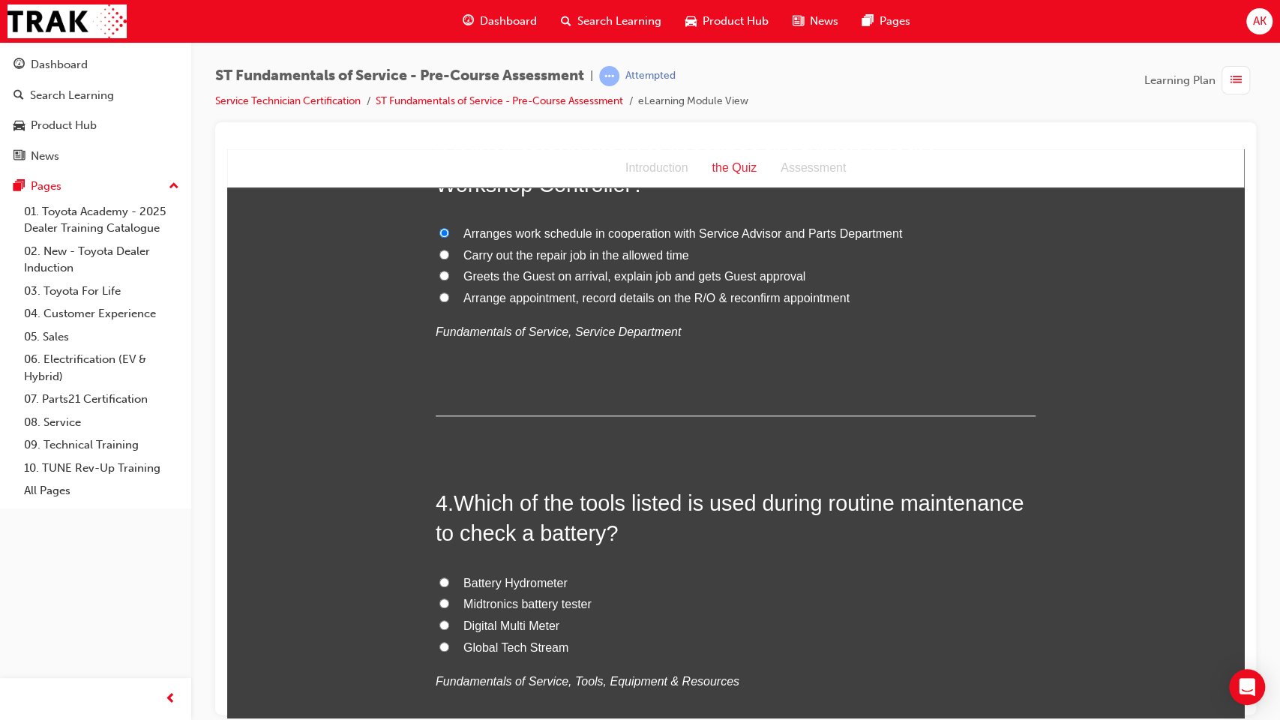
scroll to position [861, 0]
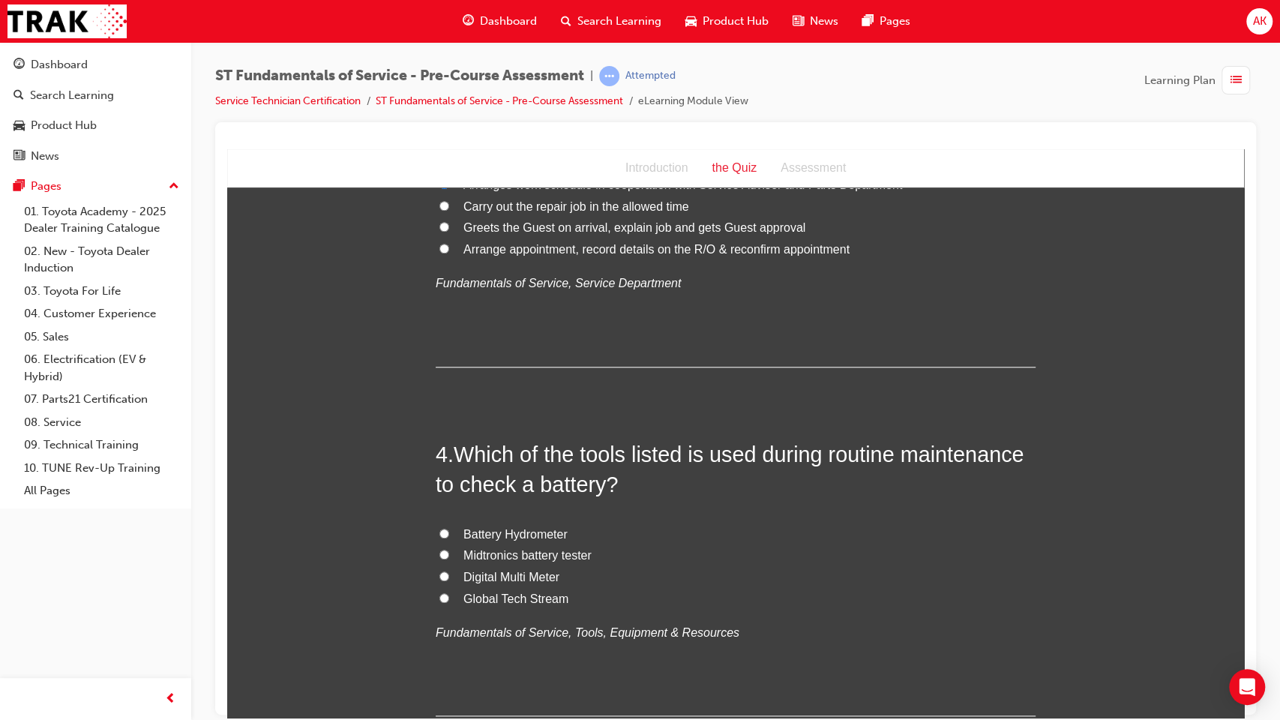
click at [501, 556] on span "Midtronics battery tester" at bounding box center [527, 554] width 128 height 13
click at [449, 556] on input "Midtronics battery tester" at bounding box center [444, 554] width 10 height 10
radio input "true"
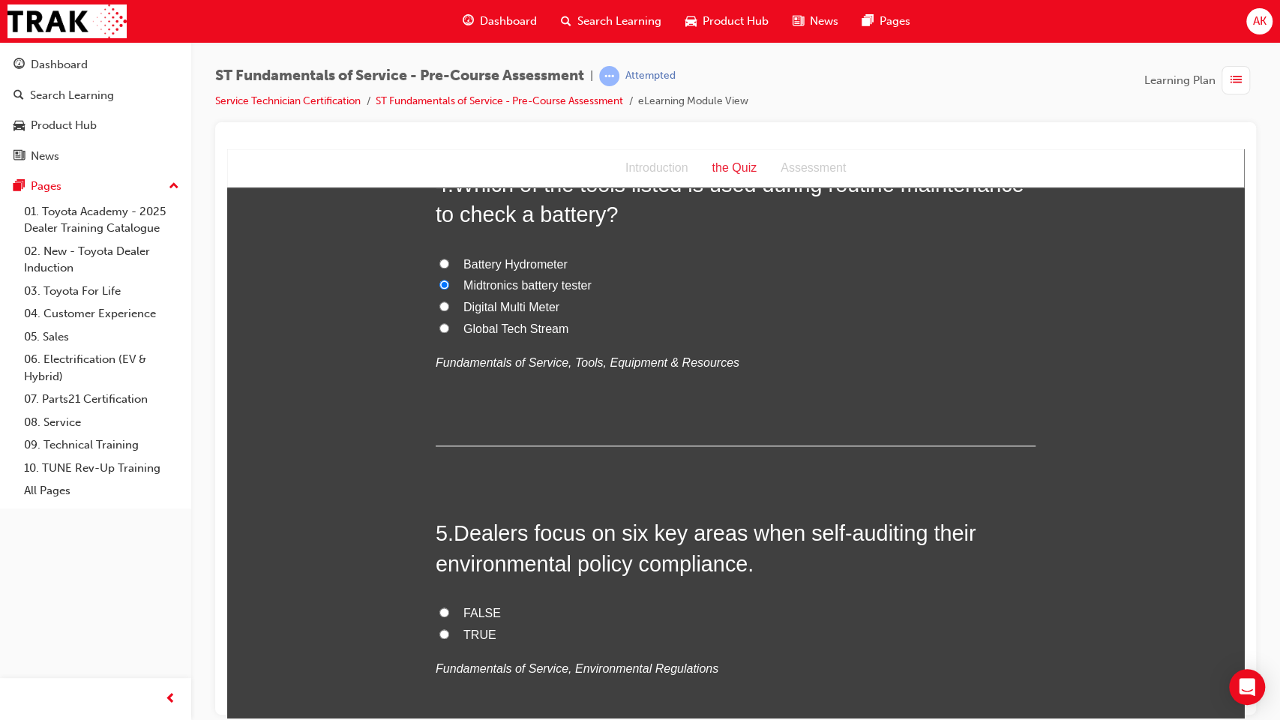
scroll to position [1208, 0]
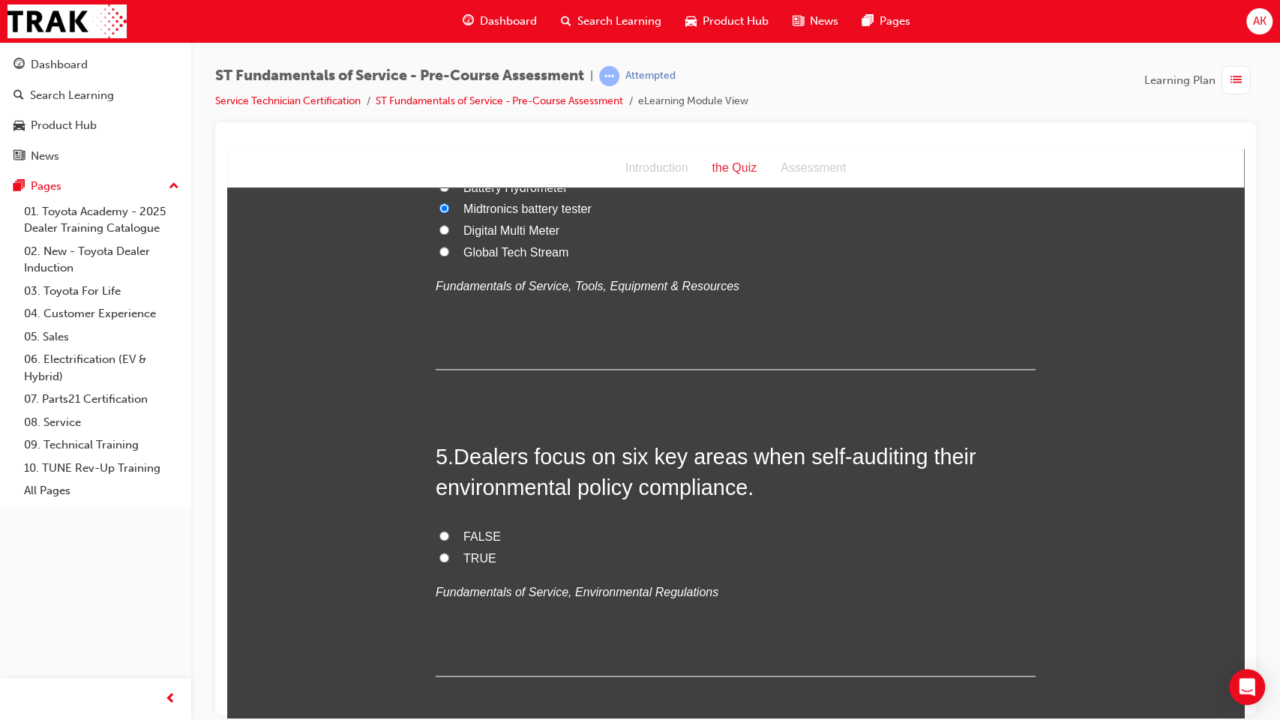
click at [472, 561] on span "TRUE" at bounding box center [479, 557] width 33 height 13
click at [449, 561] on input "TRUE" at bounding box center [444, 557] width 10 height 10
radio input "true"
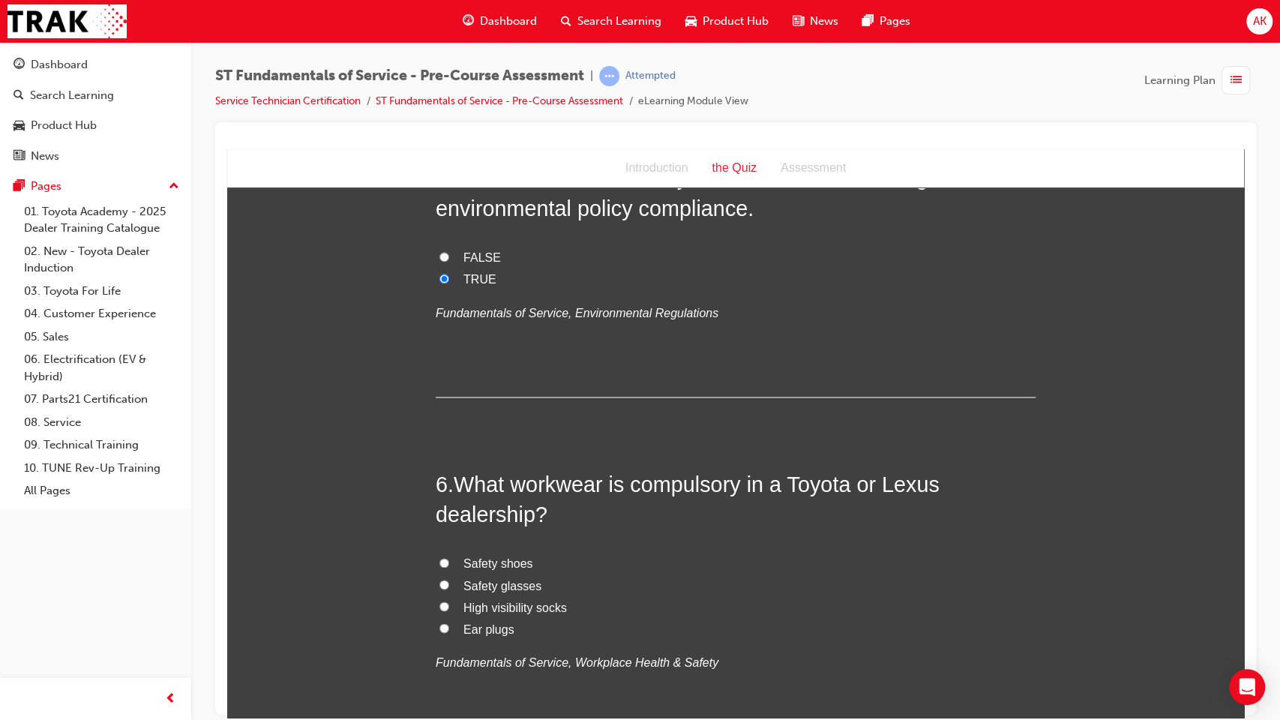
scroll to position [1493, 0]
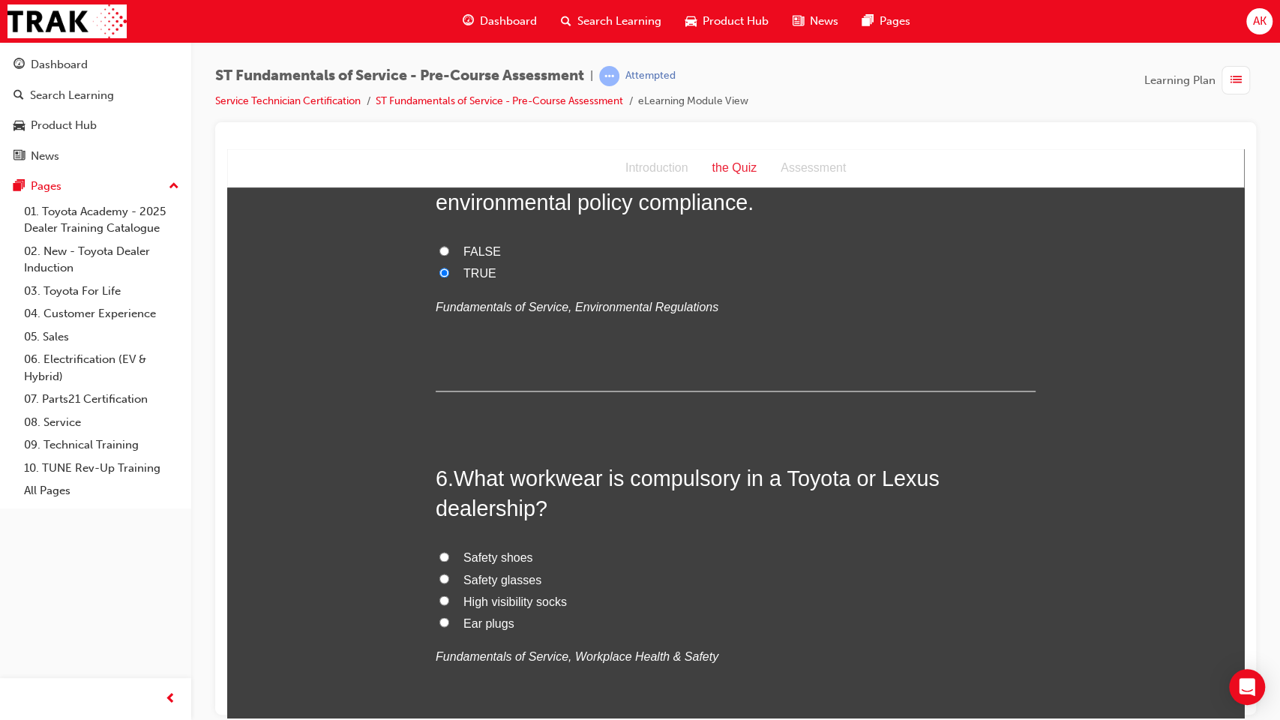
click at [495, 566] on label "Safety shoes" at bounding box center [736, 558] width 600 height 22
click at [449, 561] on input "Safety shoes" at bounding box center [444, 556] width 10 height 10
radio input "true"
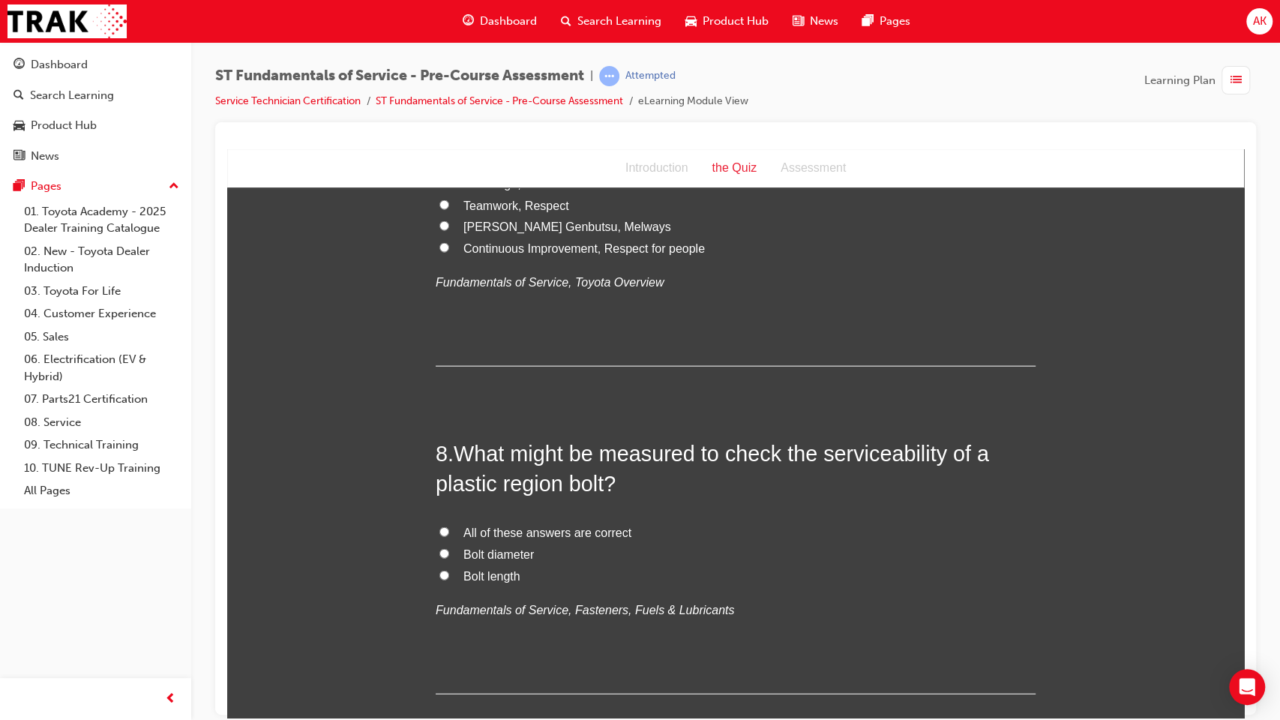
scroll to position [2225, 0]
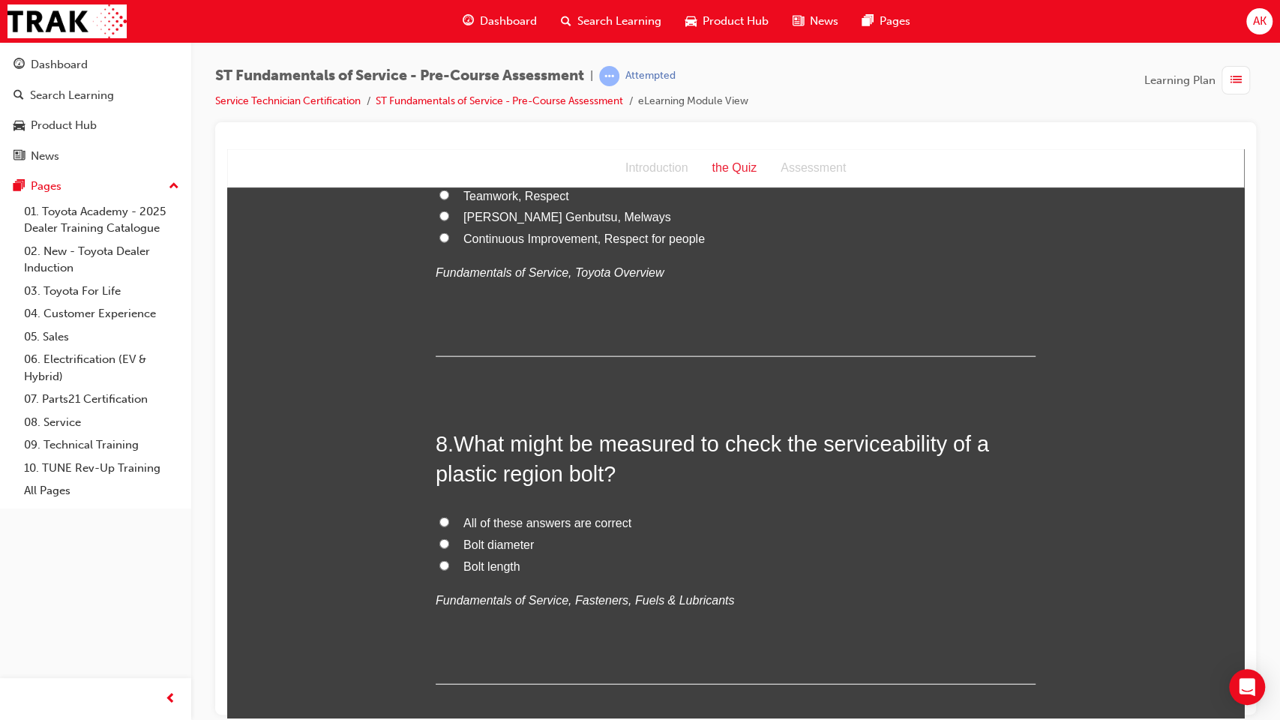
click at [474, 565] on span "Bolt length" at bounding box center [491, 565] width 57 height 13
click at [449, 565] on input "Bolt length" at bounding box center [444, 565] width 10 height 10
radio input "true"
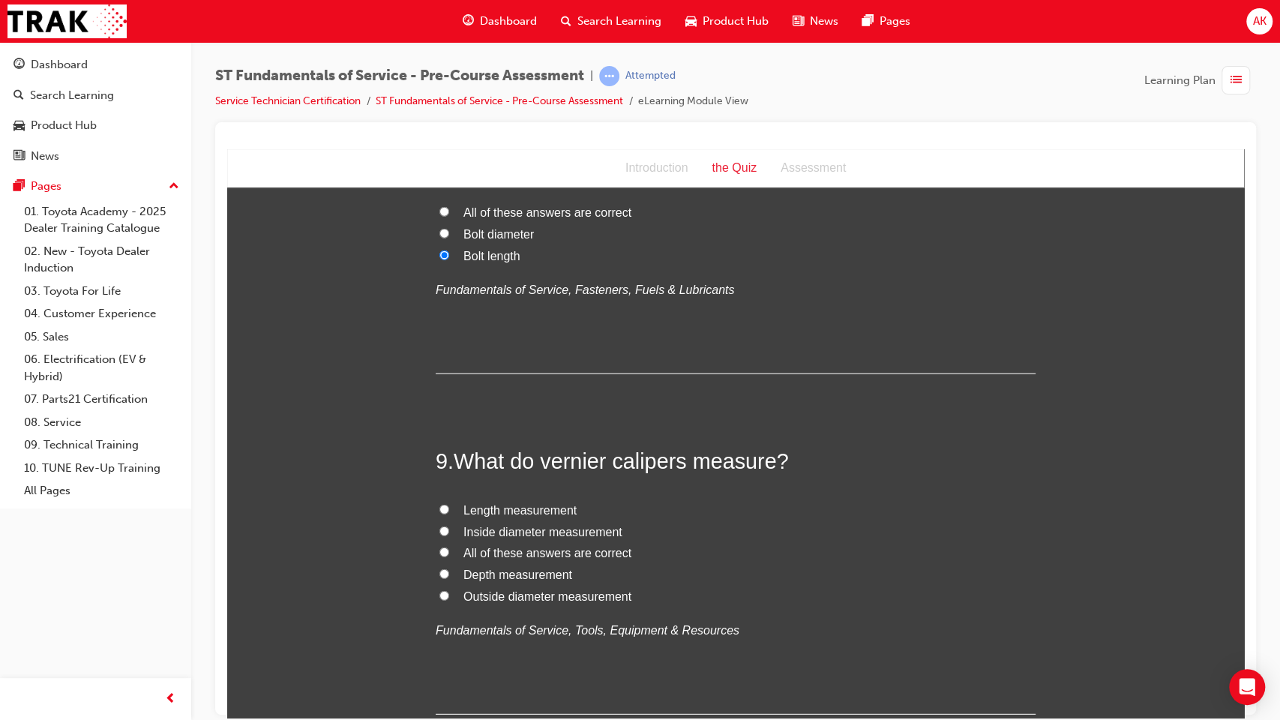
scroll to position [2536, 0]
click at [492, 550] on span "All of these answers are correct" at bounding box center [547, 551] width 168 height 13
click at [449, 550] on input "All of these answers are correct" at bounding box center [444, 551] width 10 height 10
radio input "true"
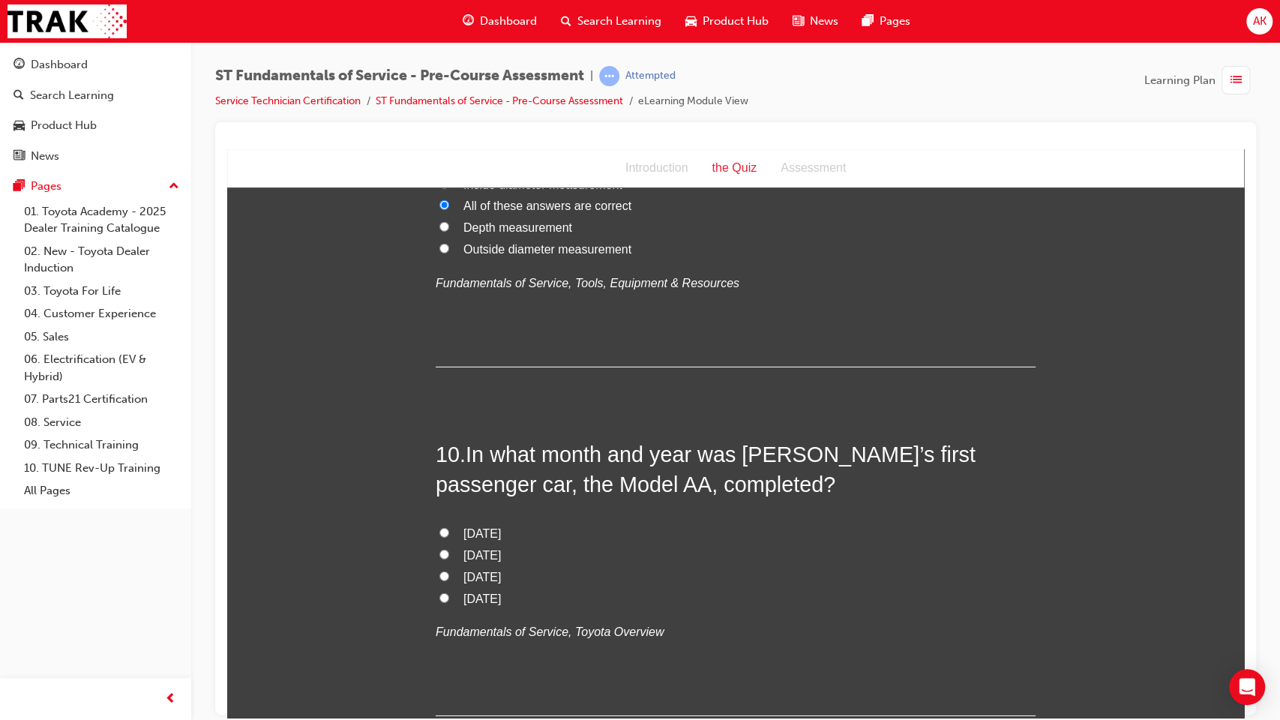
scroll to position [2884, 0]
click at [463, 571] on span "[DATE]" at bounding box center [481, 574] width 37 height 13
click at [449, 571] on input "[DATE]" at bounding box center [444, 574] width 10 height 10
radio input "true"
click at [477, 550] on span "[DATE]" at bounding box center [481, 553] width 37 height 13
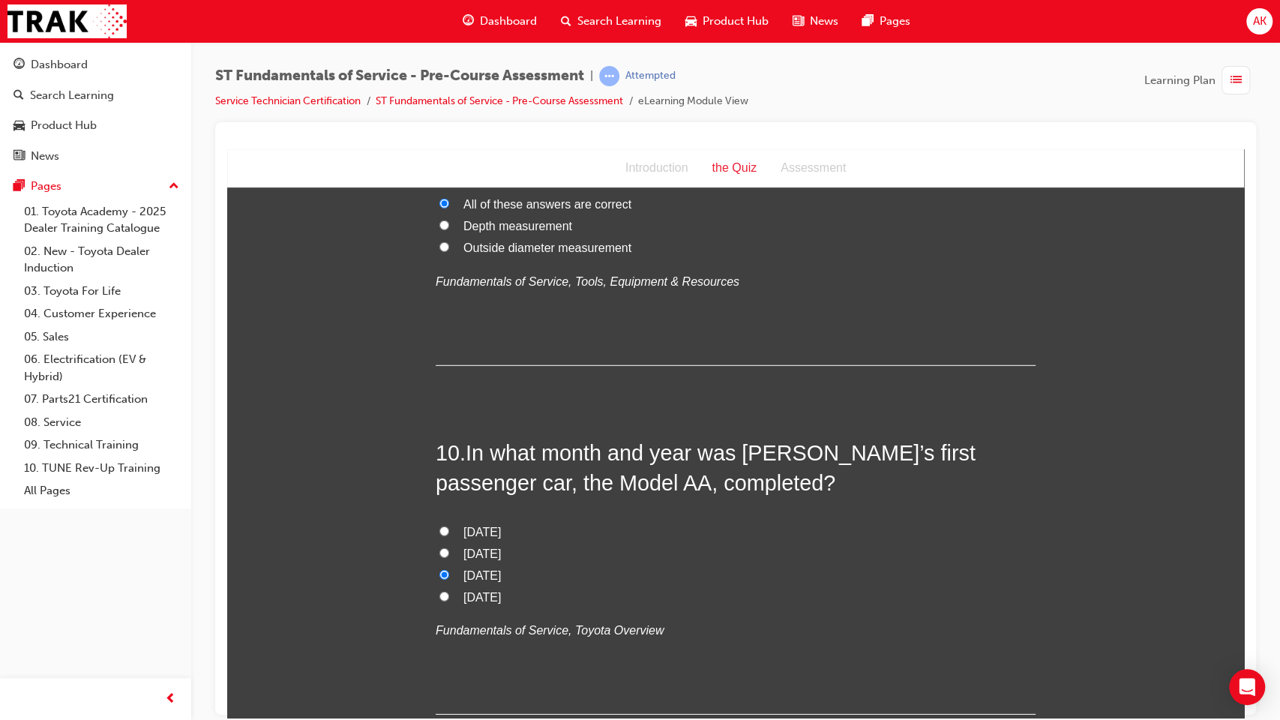
click at [449, 550] on input "[DATE]" at bounding box center [444, 552] width 10 height 10
radio input "true"
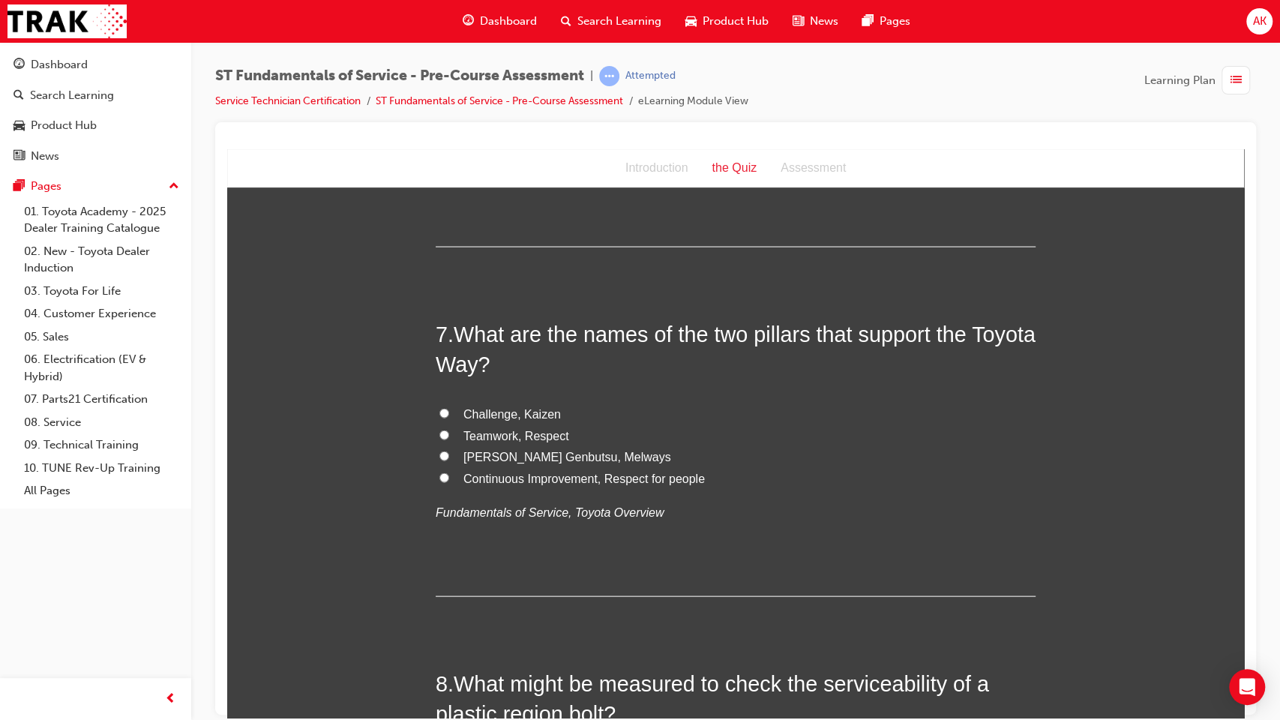
scroll to position [1985, 0]
click at [525, 433] on span "Teamwork, Respect" at bounding box center [516, 435] width 106 height 13
click at [449, 433] on input "Teamwork, Respect" at bounding box center [444, 435] width 10 height 10
radio input "true"
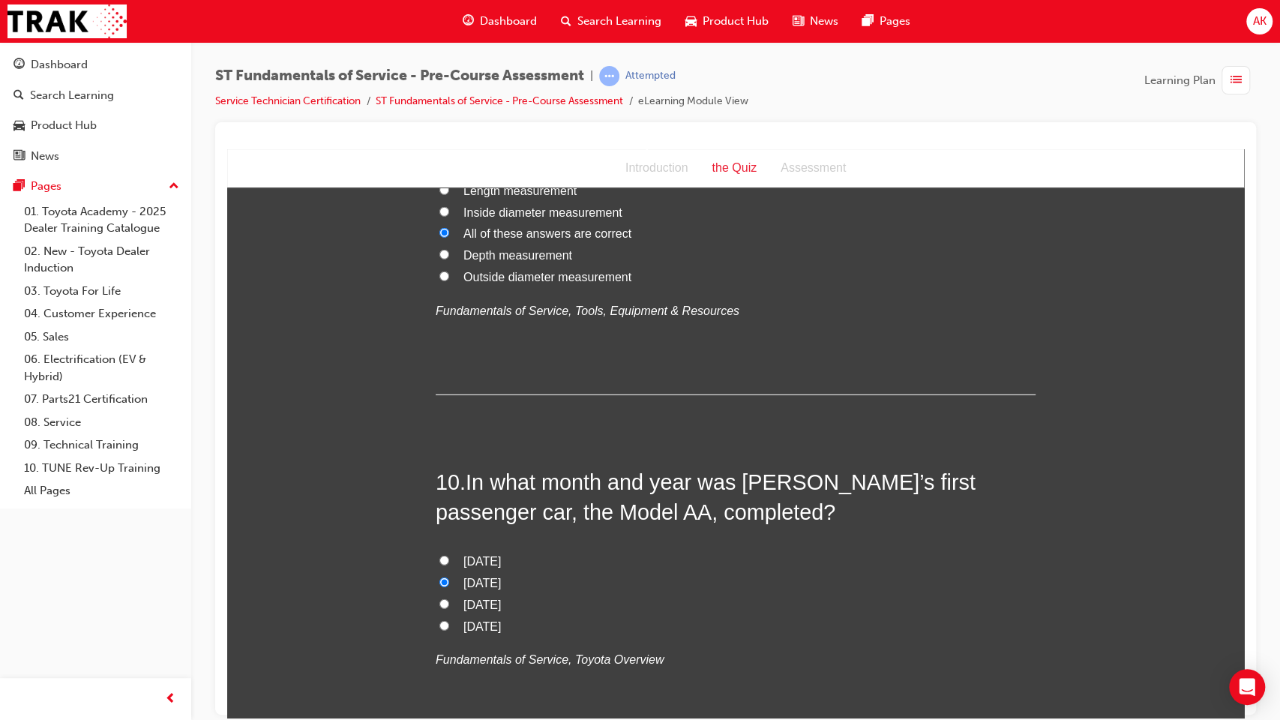
scroll to position [2994, 0]
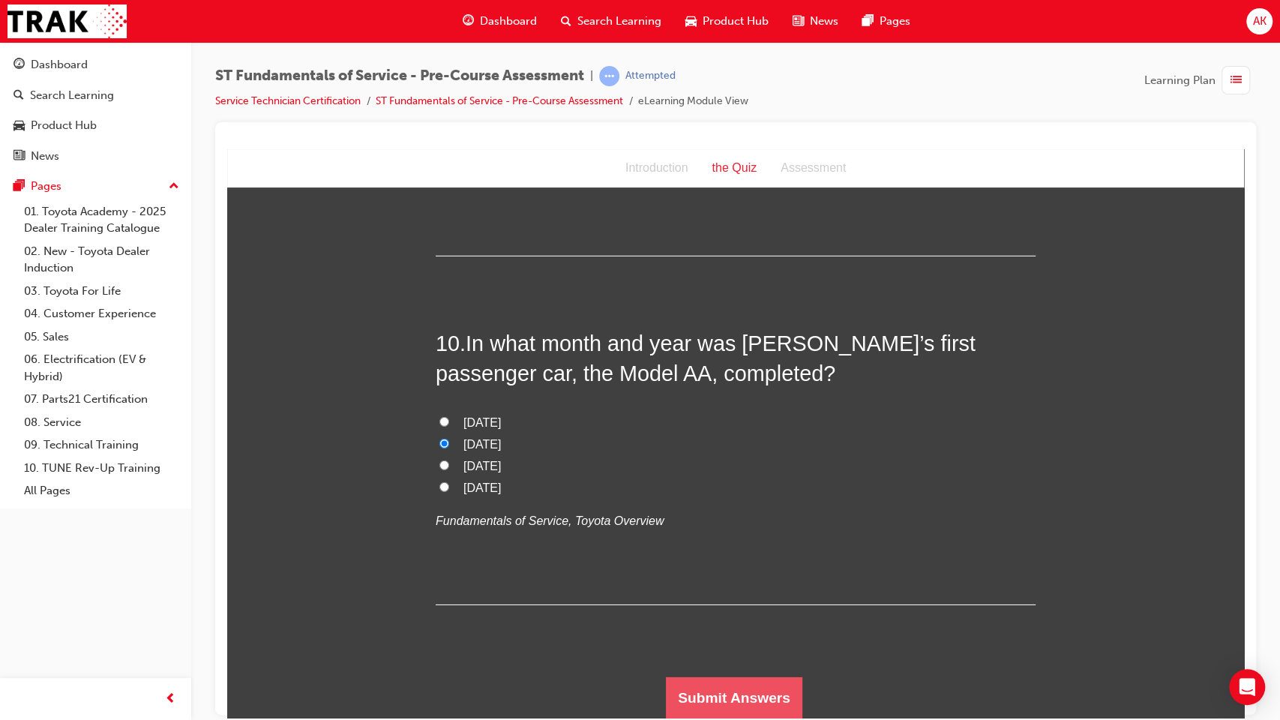
click at [711, 586] on button "Submit Answers" at bounding box center [734, 697] width 136 height 42
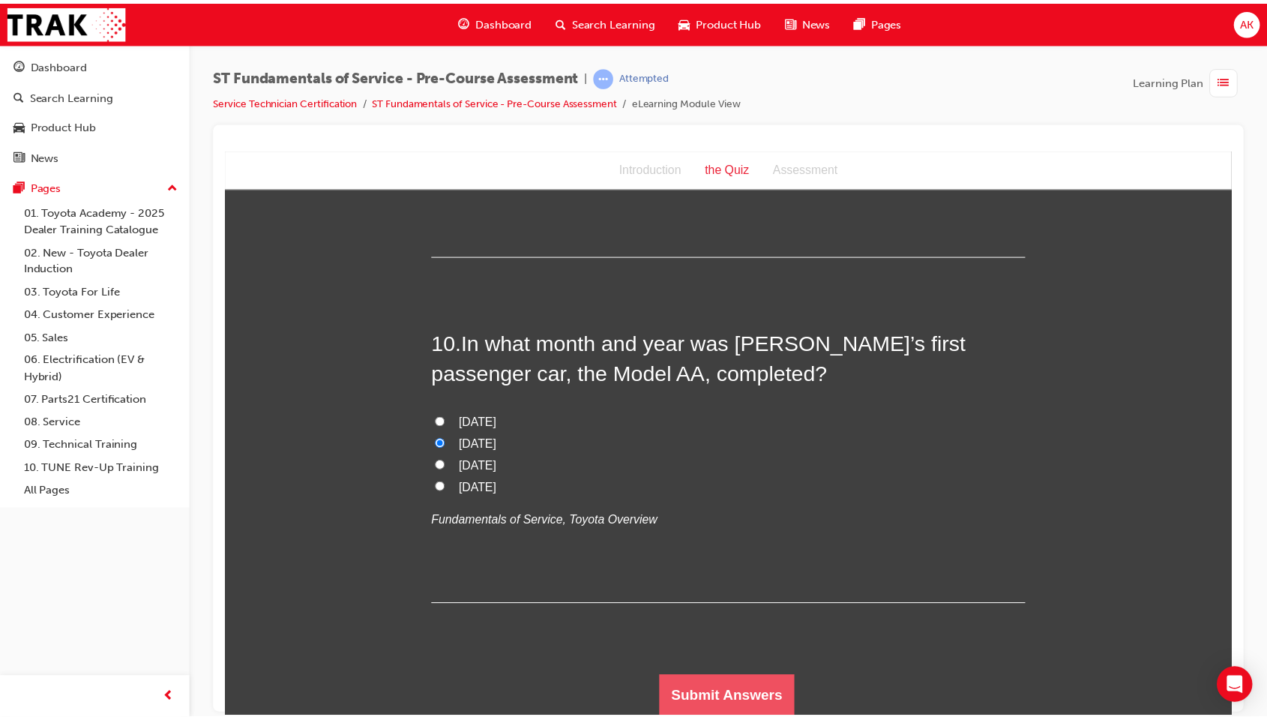
scroll to position [0, 0]
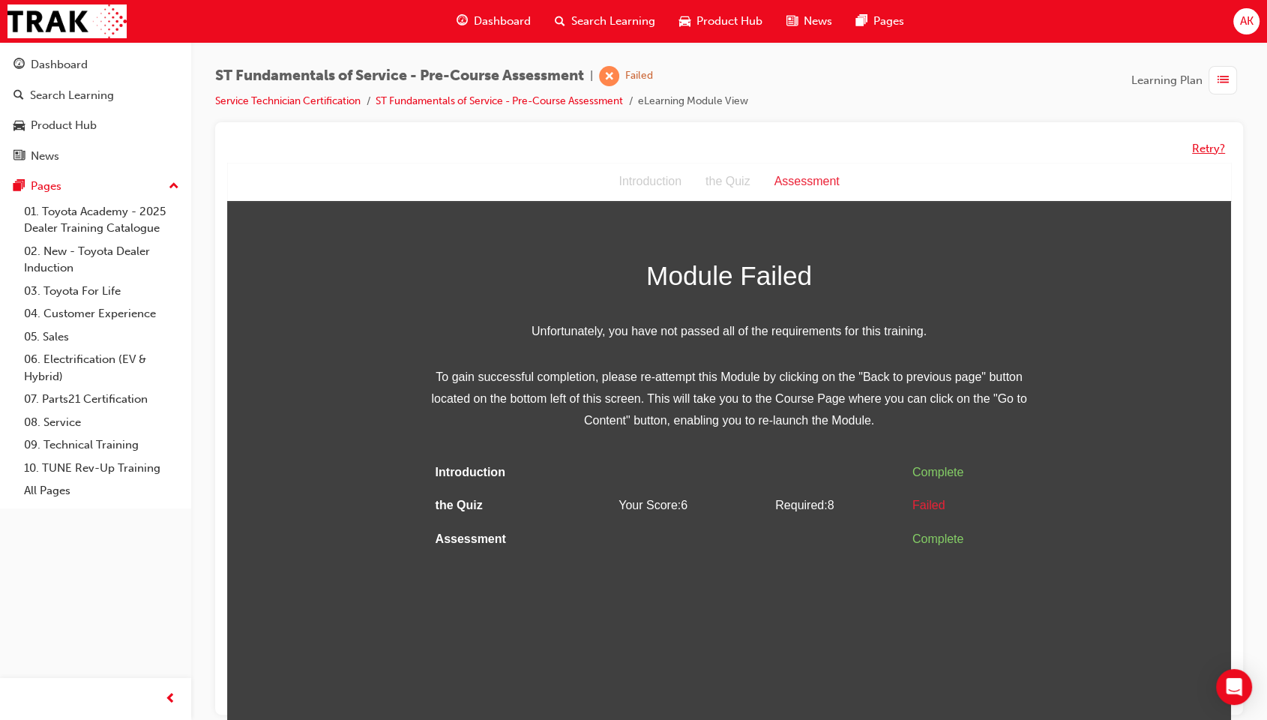
click at [1206, 149] on button "Retry?" at bounding box center [1208, 148] width 33 height 17
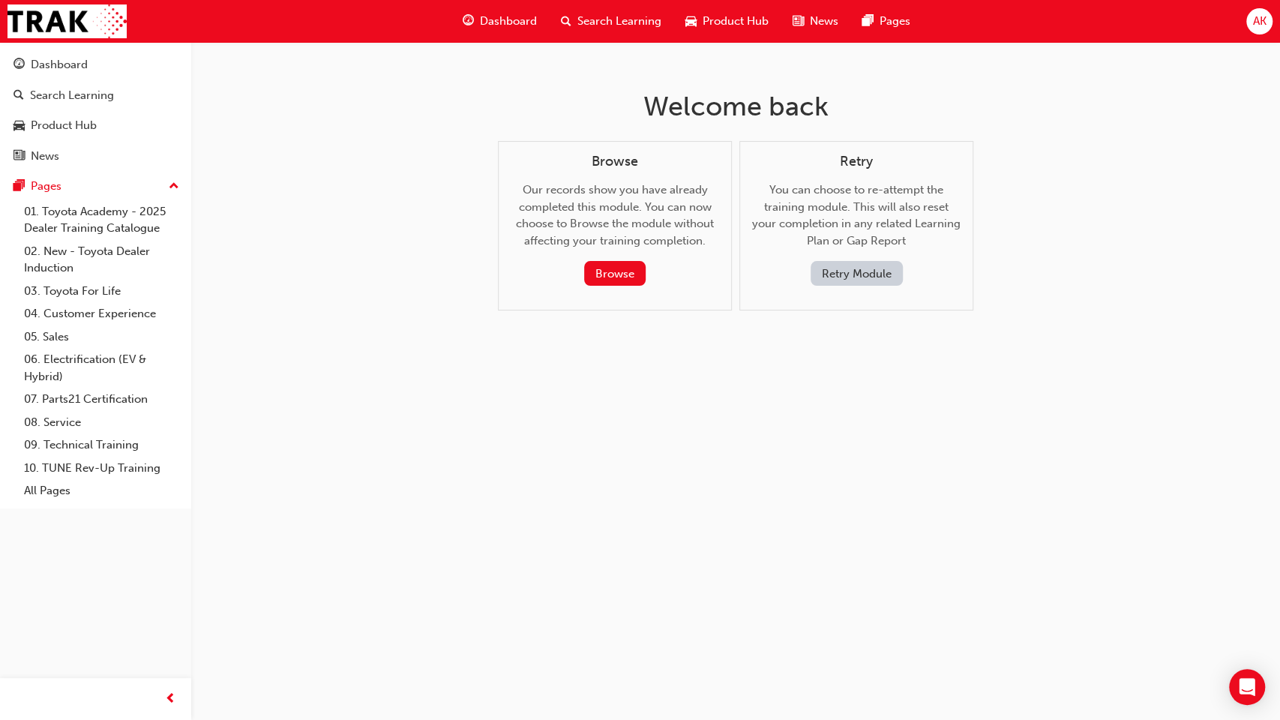
click at [869, 283] on button "Retry Module" at bounding box center [857, 273] width 92 height 25
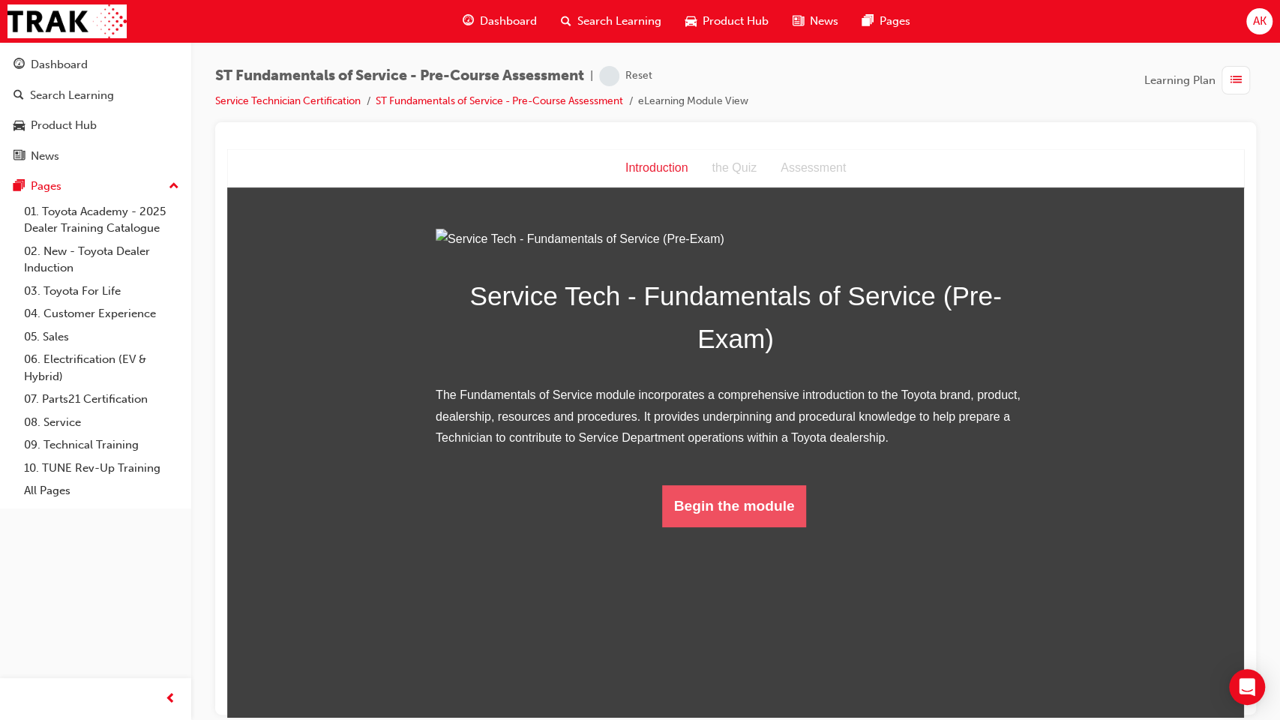
click at [708, 526] on button "Begin the module" at bounding box center [734, 505] width 145 height 42
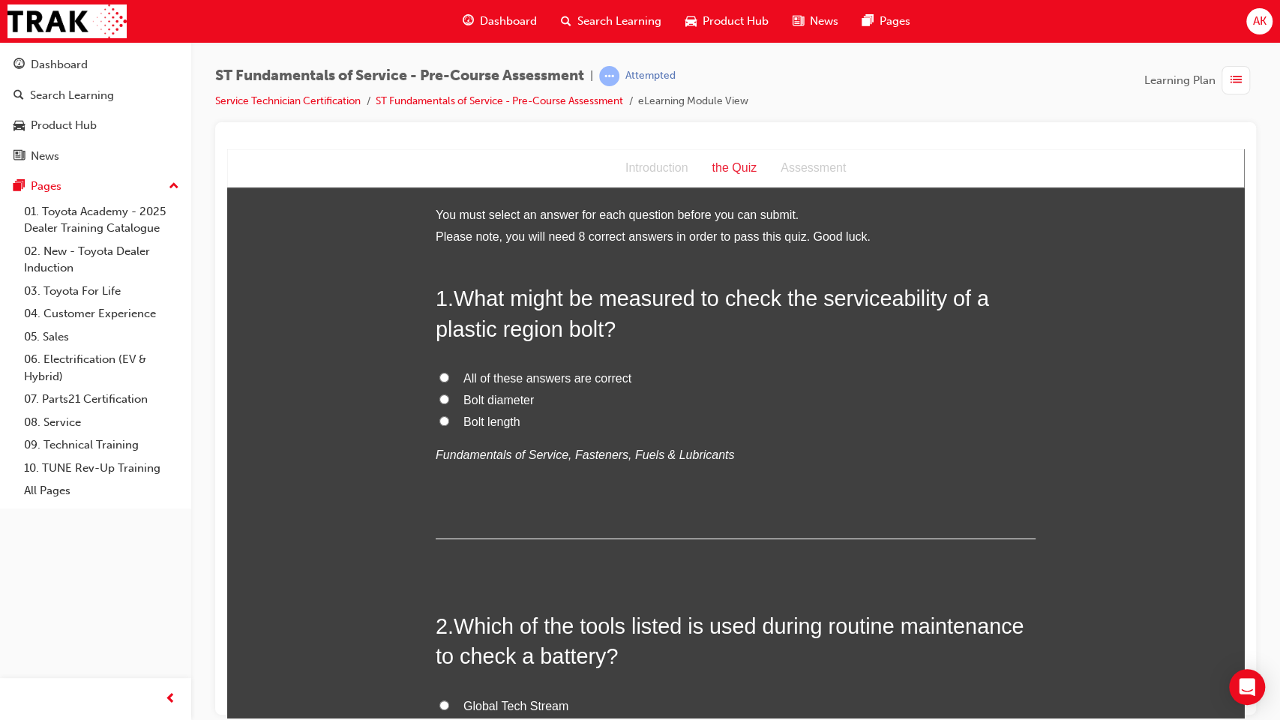
click at [504, 421] on span "Bolt length" at bounding box center [491, 421] width 57 height 13
click at [449, 421] on input "Bolt length" at bounding box center [444, 420] width 10 height 10
radio input "true"
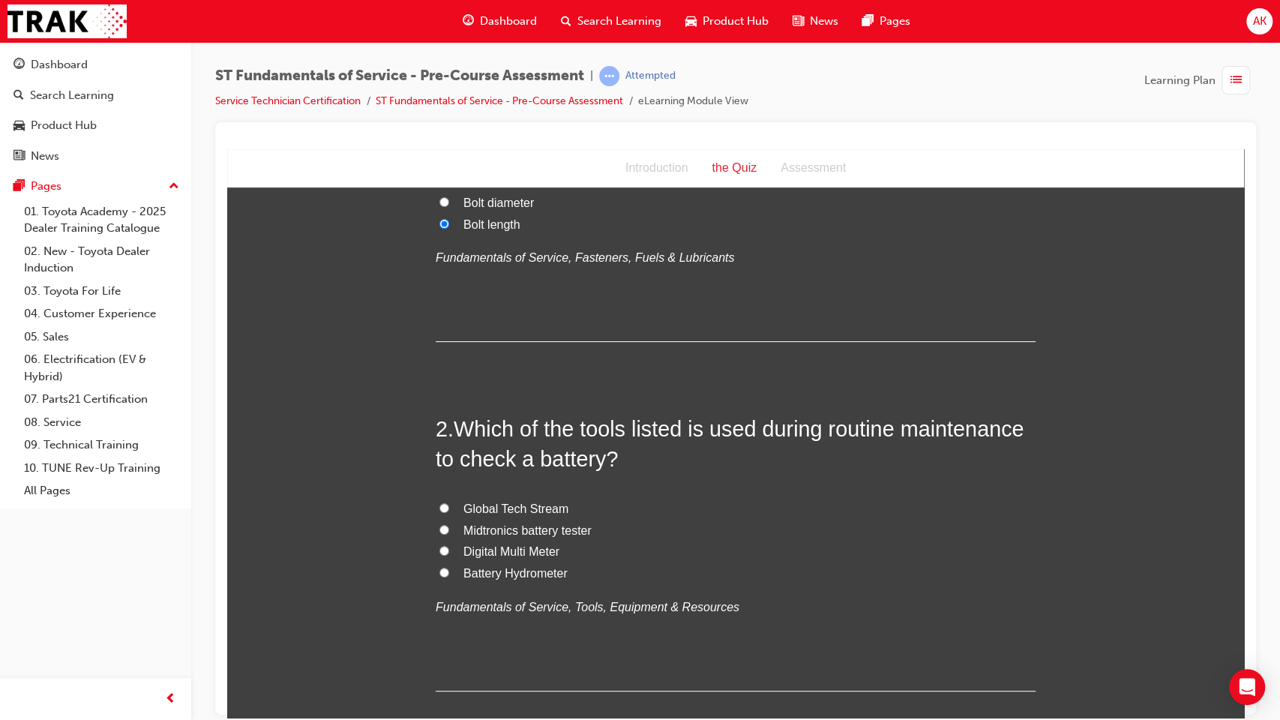
click at [502, 529] on span "Midtronics battery tester" at bounding box center [527, 529] width 128 height 13
click at [449, 529] on input "Midtronics battery tester" at bounding box center [444, 529] width 10 height 10
radio input "true"
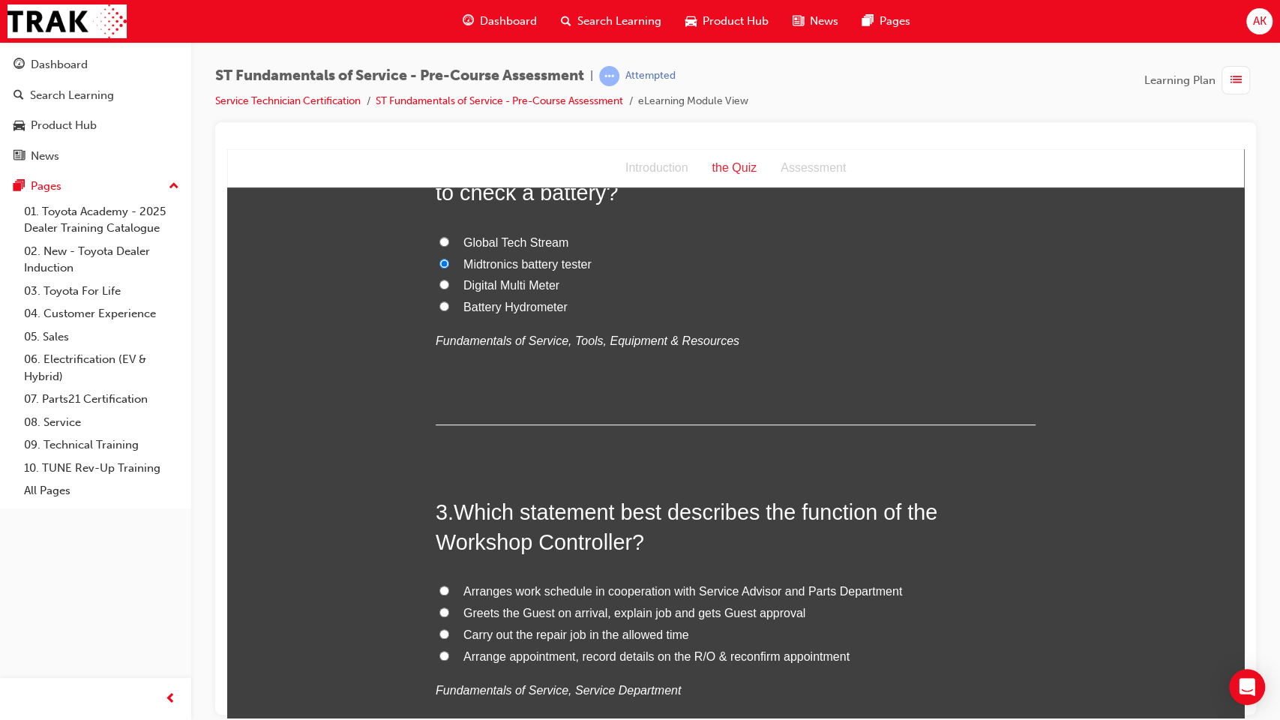
scroll to position [499, 0]
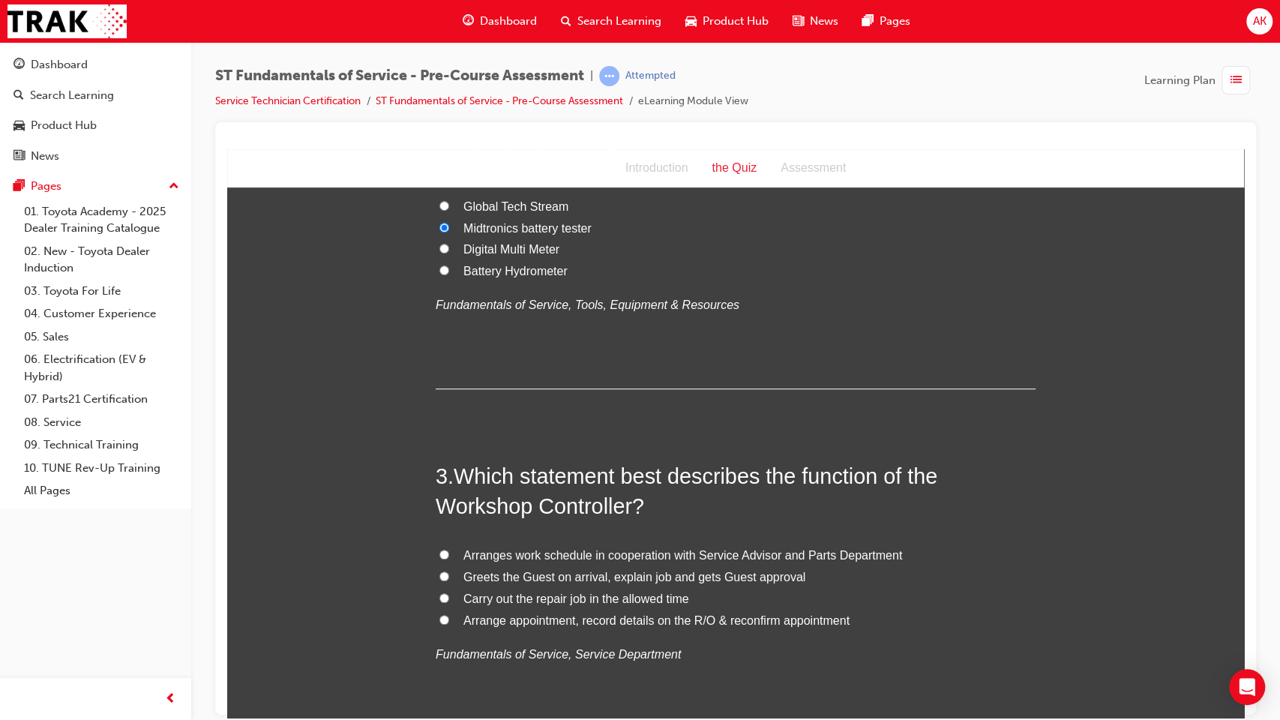
click at [475, 553] on span "Arranges work schedule in cooperation with Service Advisor and Parts Department" at bounding box center [682, 554] width 439 height 13
click at [449, 553] on input "Arranges work schedule in cooperation with Service Advisor and Parts Department" at bounding box center [444, 554] width 10 height 10
radio input "true"
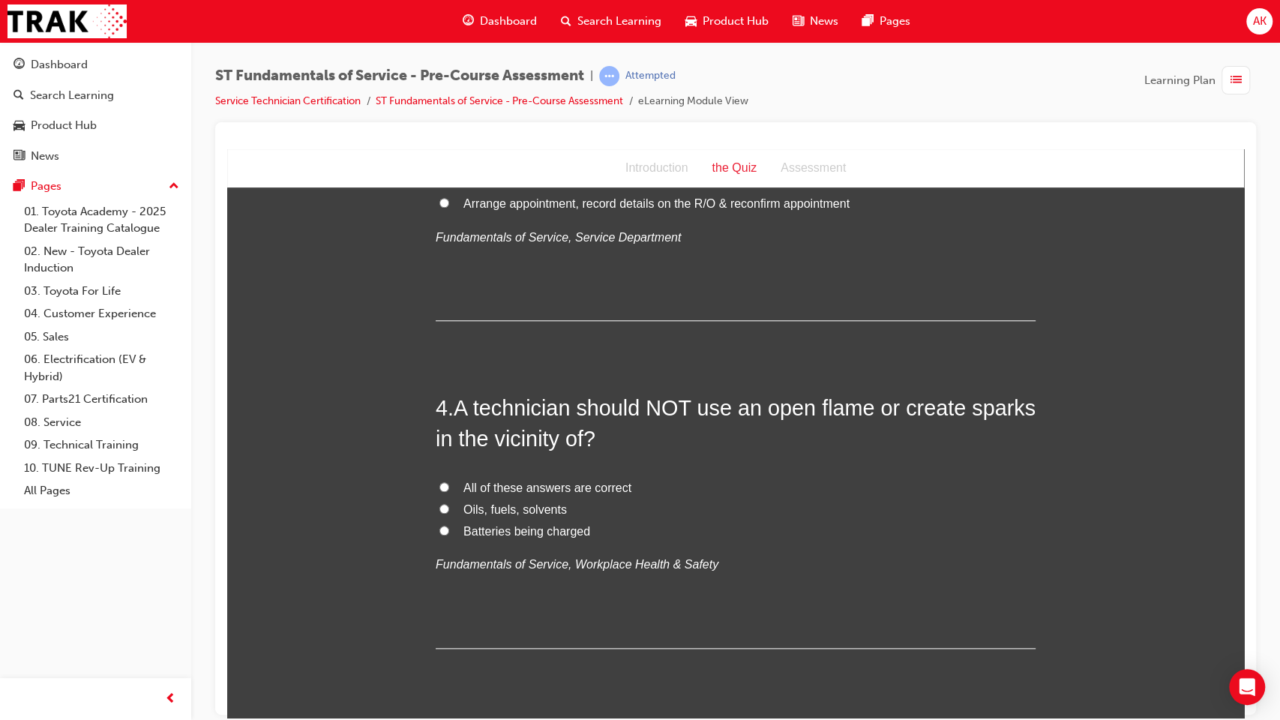
scroll to position [917, 0]
click at [510, 508] on span "Oils, fuels, solvents" at bounding box center [514, 508] width 103 height 13
click at [449, 508] on input "Oils, fuels, solvents" at bounding box center [444, 507] width 10 height 10
radio input "true"
click at [529, 487] on span "All of these answers are correct" at bounding box center [547, 486] width 168 height 13
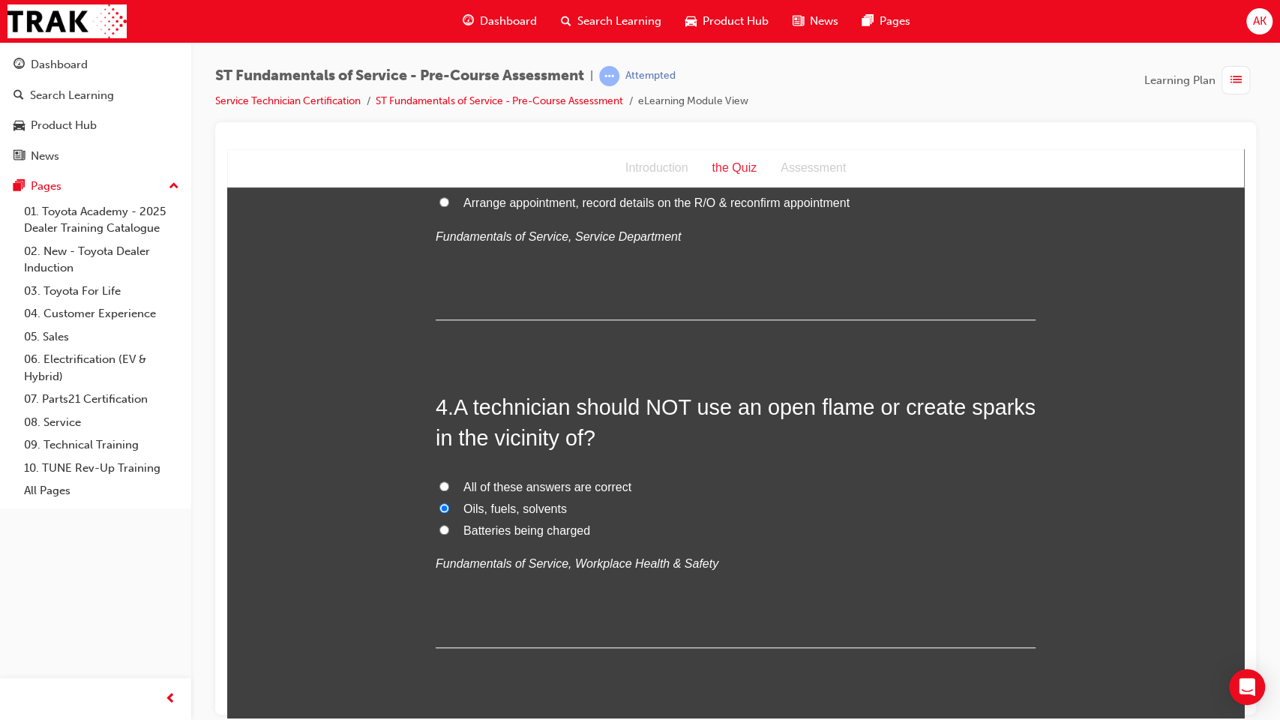
click at [449, 487] on input "All of these answers are correct" at bounding box center [444, 486] width 10 height 10
radio input "true"
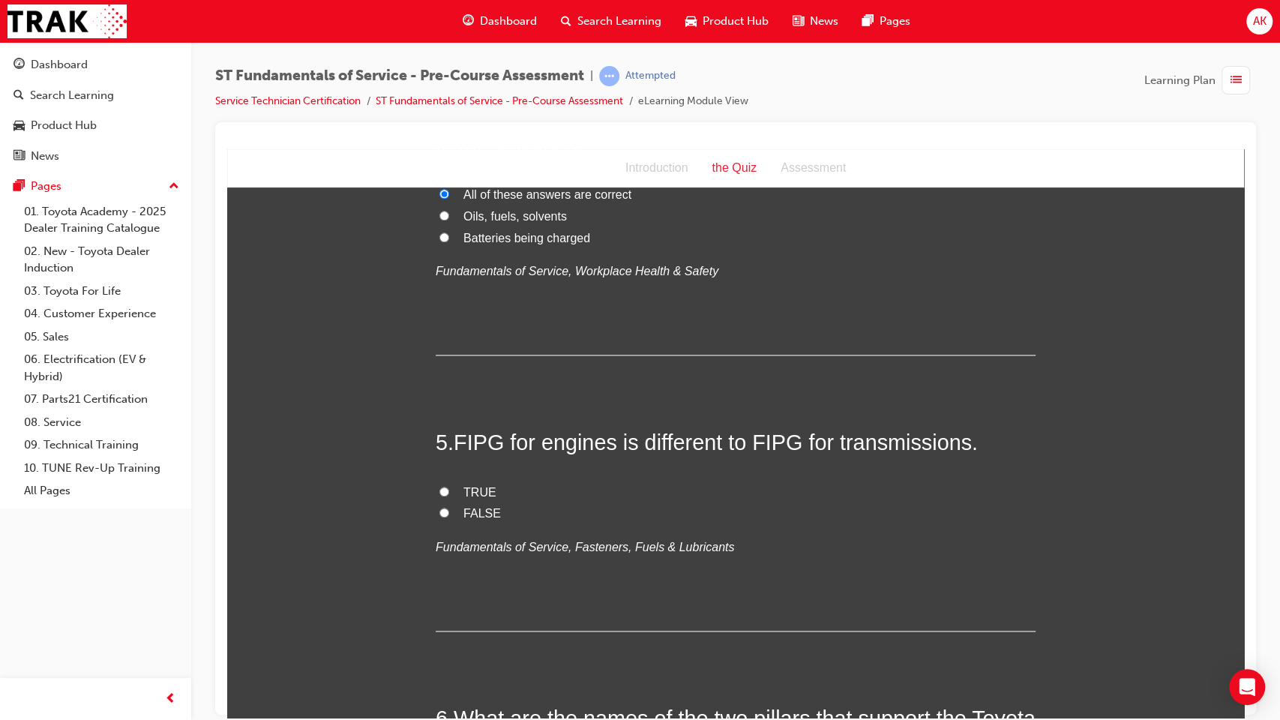
scroll to position [1210, 0]
click at [472, 522] on label "FALSE" at bounding box center [736, 513] width 600 height 22
click at [449, 516] on input "FALSE" at bounding box center [444, 511] width 10 height 10
radio input "true"
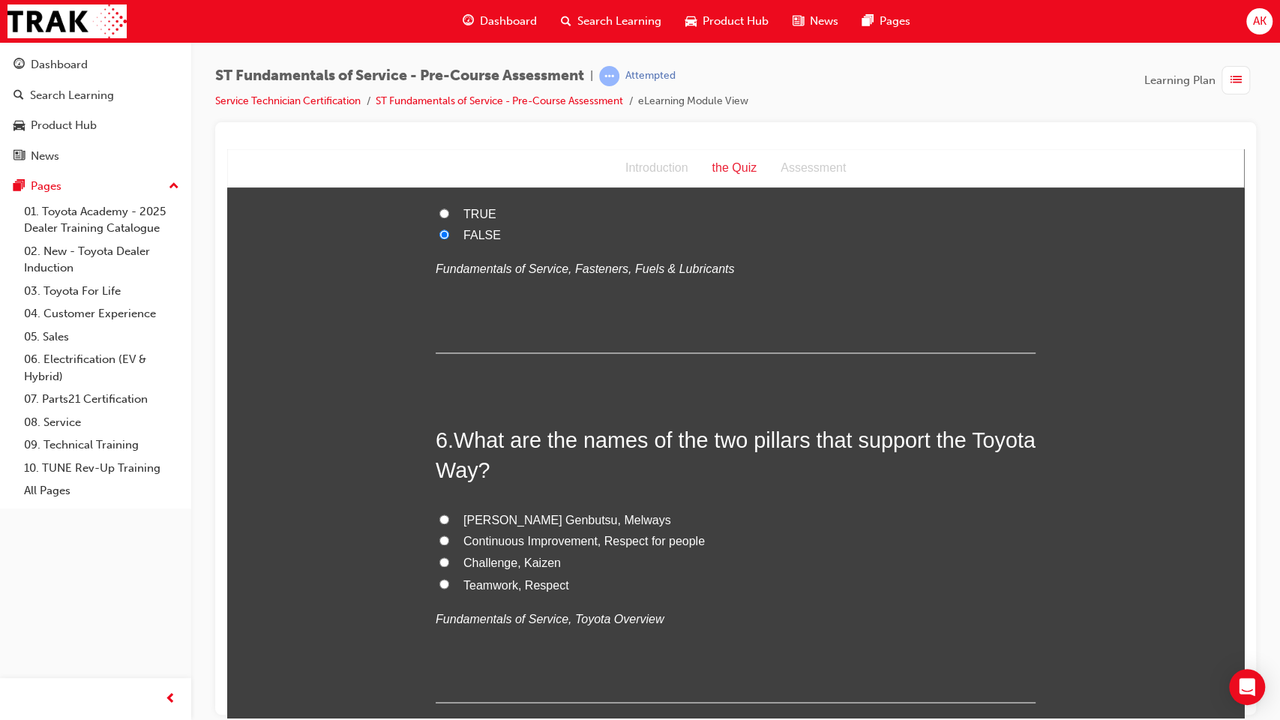
click at [534, 539] on span "Continuous Improvement, Respect for people" at bounding box center [583, 540] width 241 height 13
click at [449, 539] on input "Continuous Improvement, Respect for people" at bounding box center [444, 540] width 10 height 10
radio input "true"
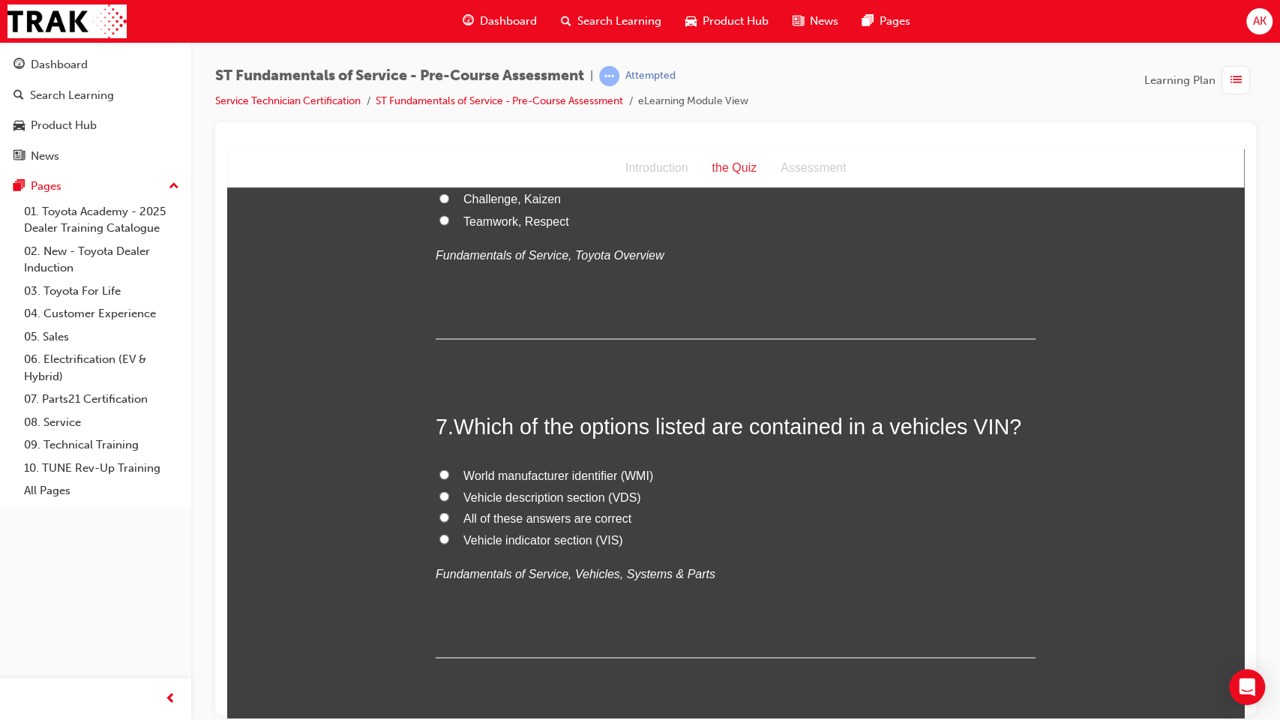
scroll to position [1852, 0]
click at [510, 518] on span "All of these answers are correct" at bounding box center [547, 516] width 168 height 13
click at [449, 518] on input "All of these answers are correct" at bounding box center [444, 516] width 10 height 10
radio input "true"
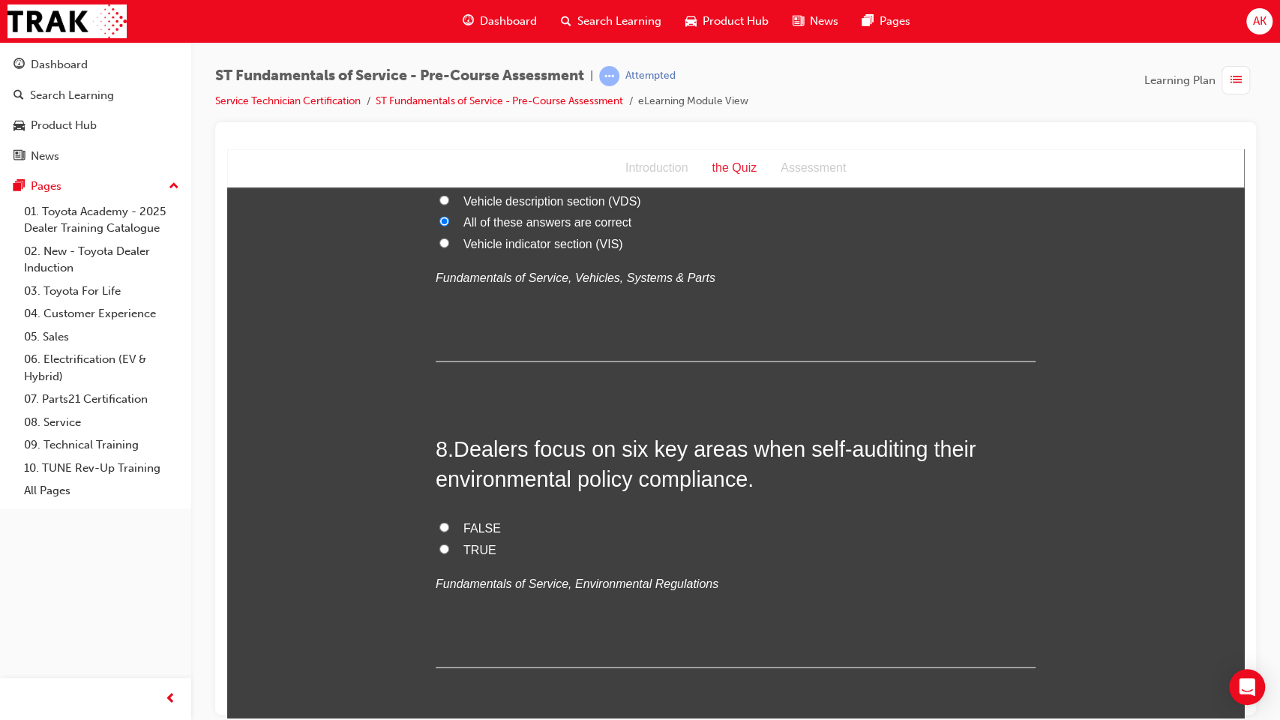
scroll to position [2147, 0]
click at [476, 526] on span "FALSE" at bounding box center [481, 526] width 37 height 13
click at [449, 526] on input "FALSE" at bounding box center [444, 526] width 10 height 10
radio input "true"
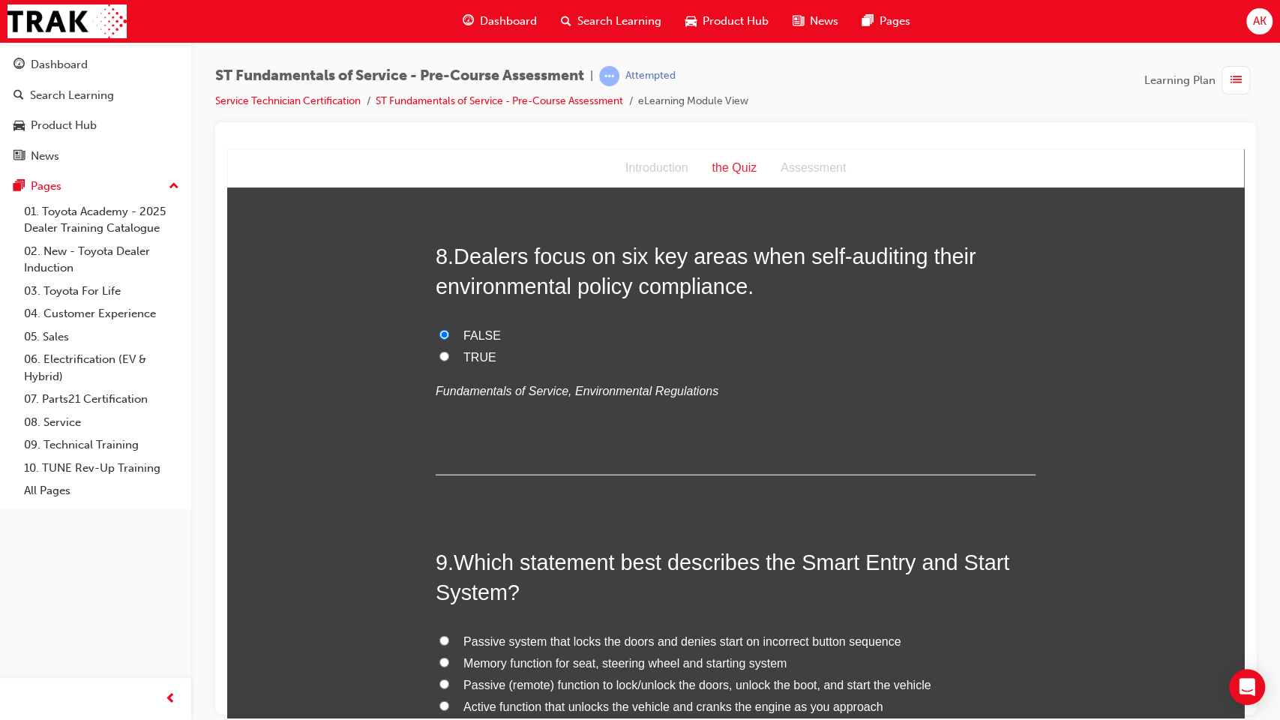
scroll to position [2383, 0]
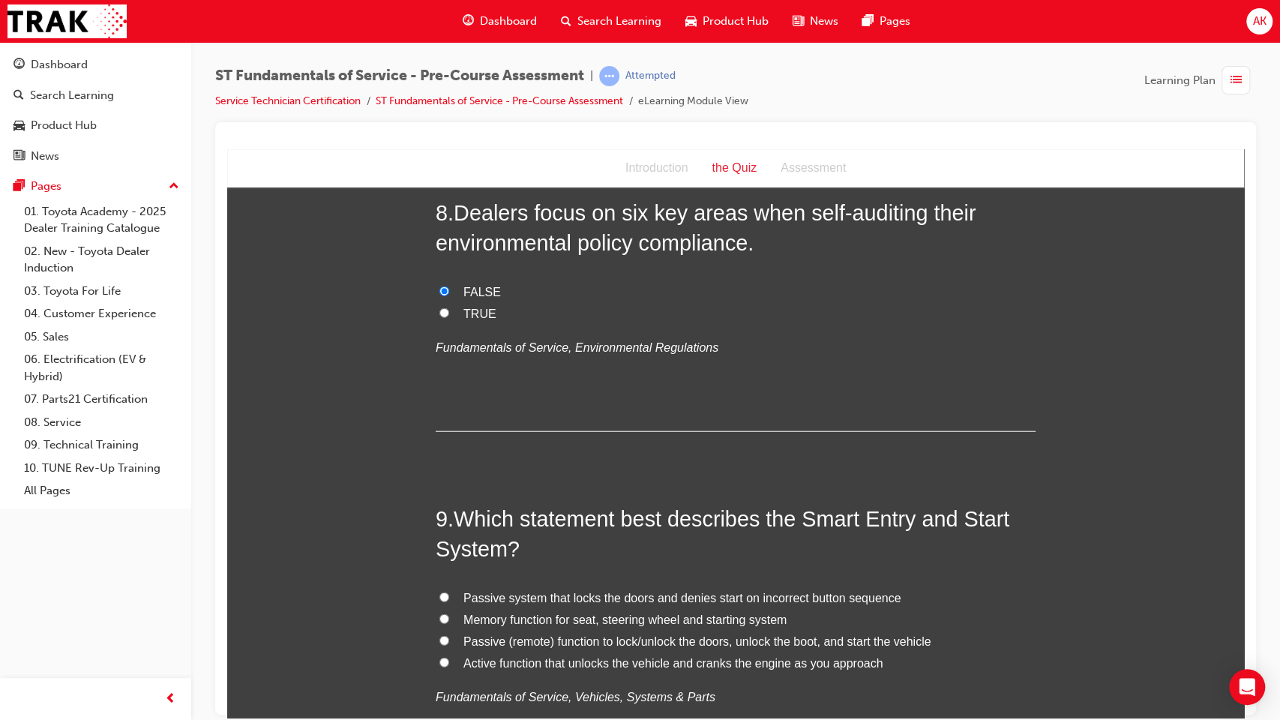
click at [463, 307] on span "TRUE" at bounding box center [479, 313] width 33 height 13
click at [449, 307] on input "TRUE" at bounding box center [444, 312] width 10 height 10
radio input "true"
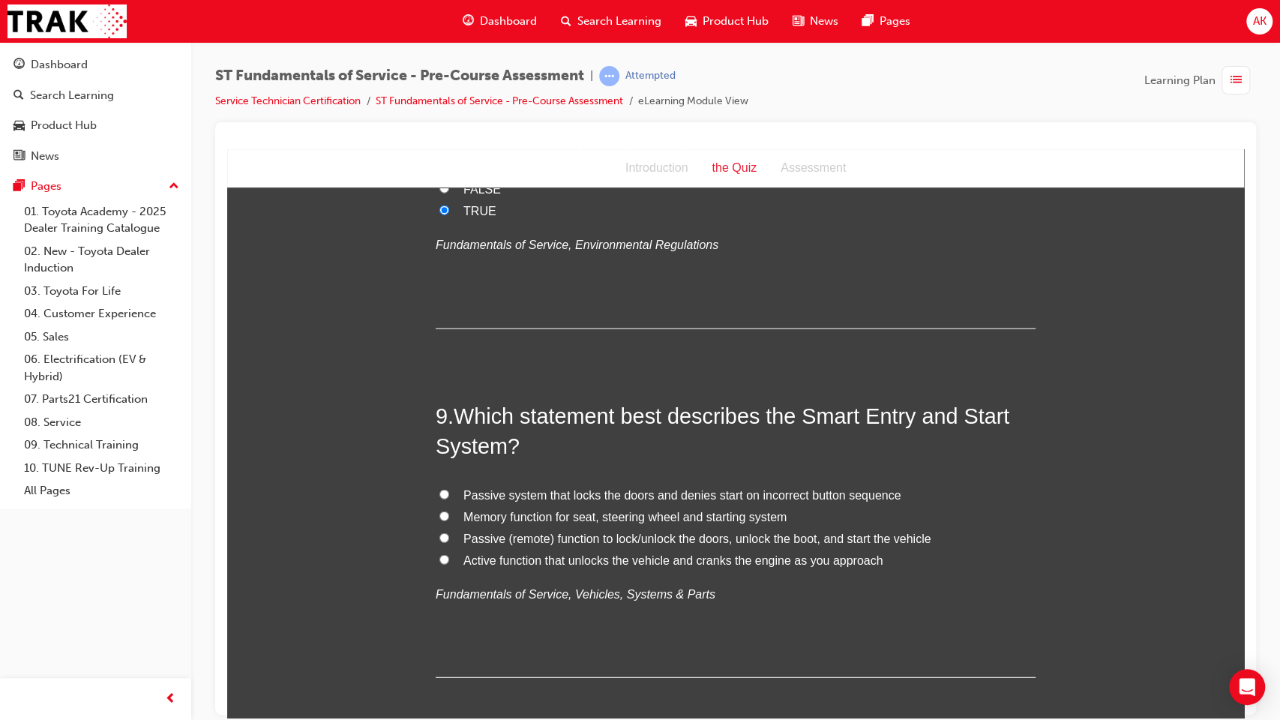
scroll to position [2508, 0]
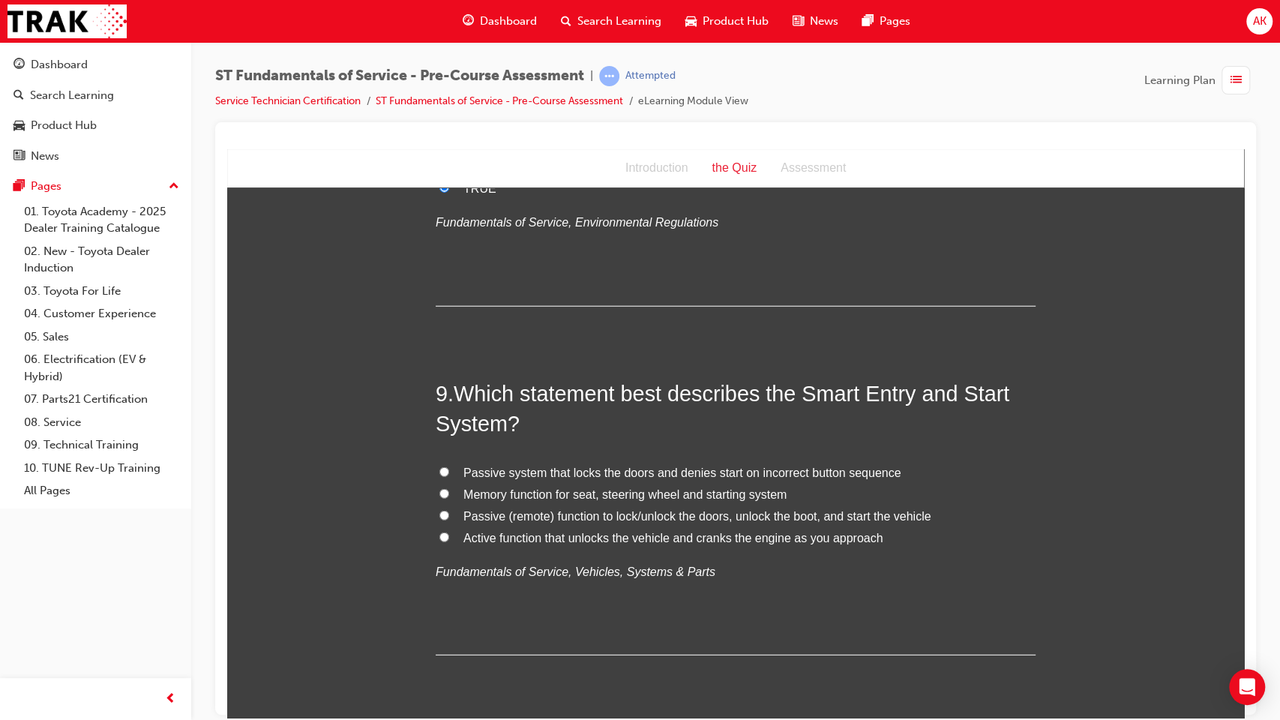
click at [516, 499] on span "Memory function for seat, steering wheel and starting system" at bounding box center [624, 493] width 323 height 13
click at [449, 498] on input "Memory function for seat, steering wheel and starting system" at bounding box center [444, 493] width 10 height 10
radio input "true"
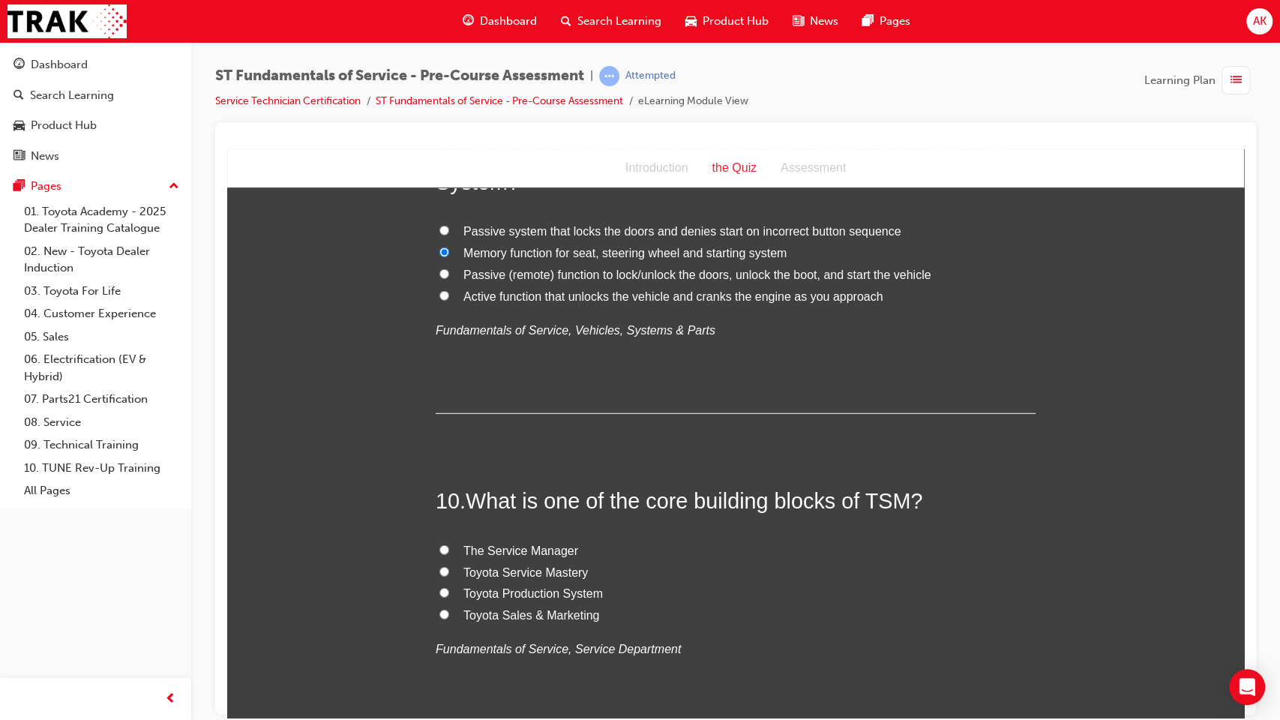
scroll to position [2756, 0]
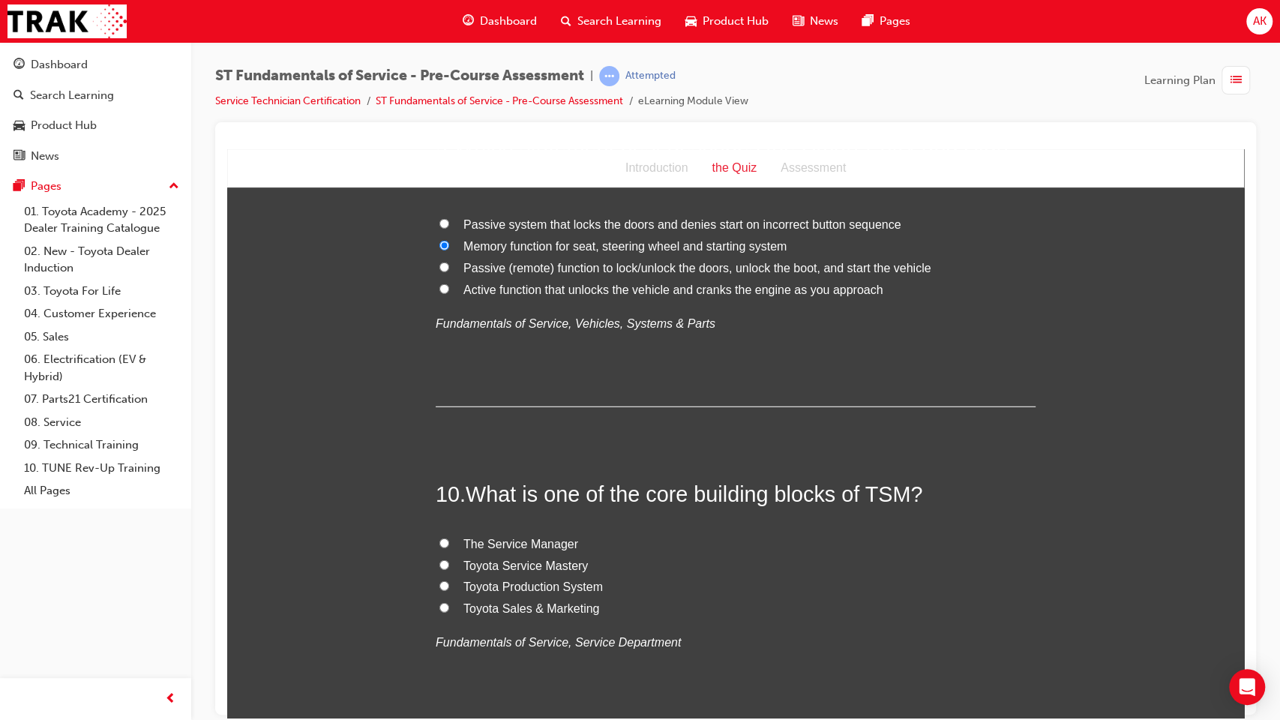
click at [516, 562] on span "Toyota Service Mastery" at bounding box center [525, 565] width 124 height 13
click at [449, 562] on input "Toyota Service Mastery" at bounding box center [444, 564] width 10 height 10
radio input "true"
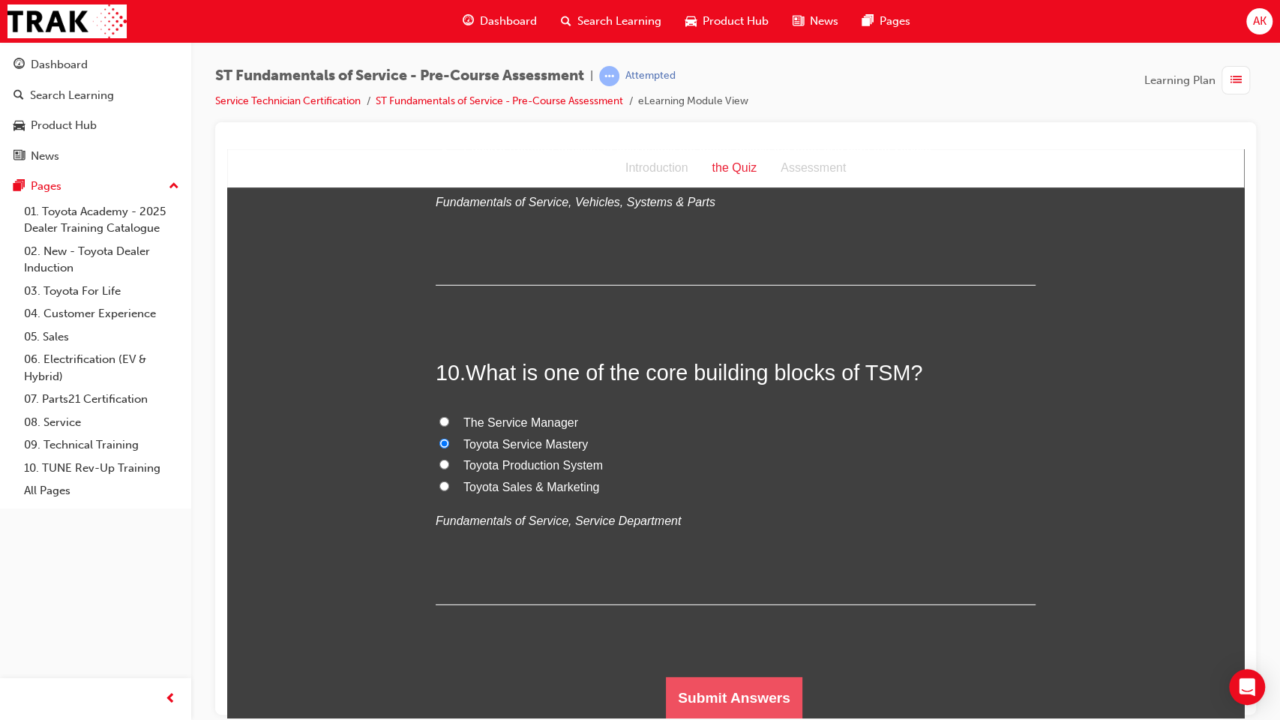
click at [713, 586] on button "Submit Answers" at bounding box center [734, 697] width 136 height 42
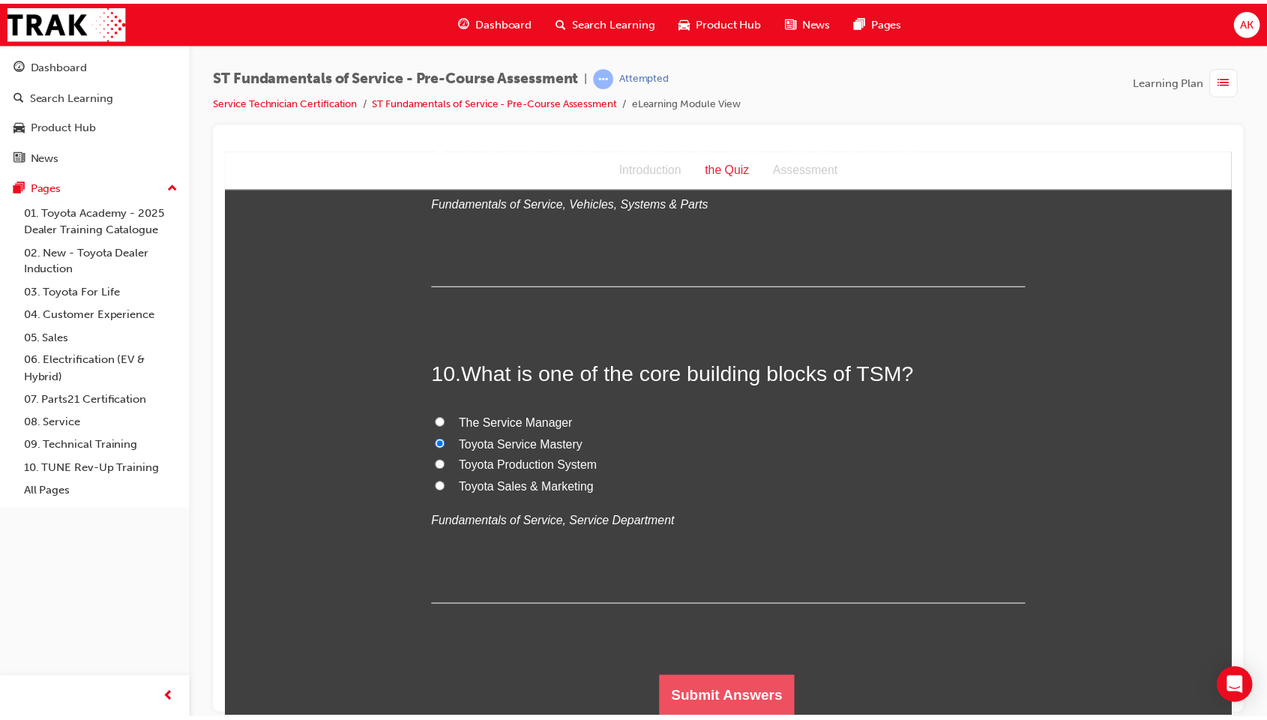
scroll to position [0, 0]
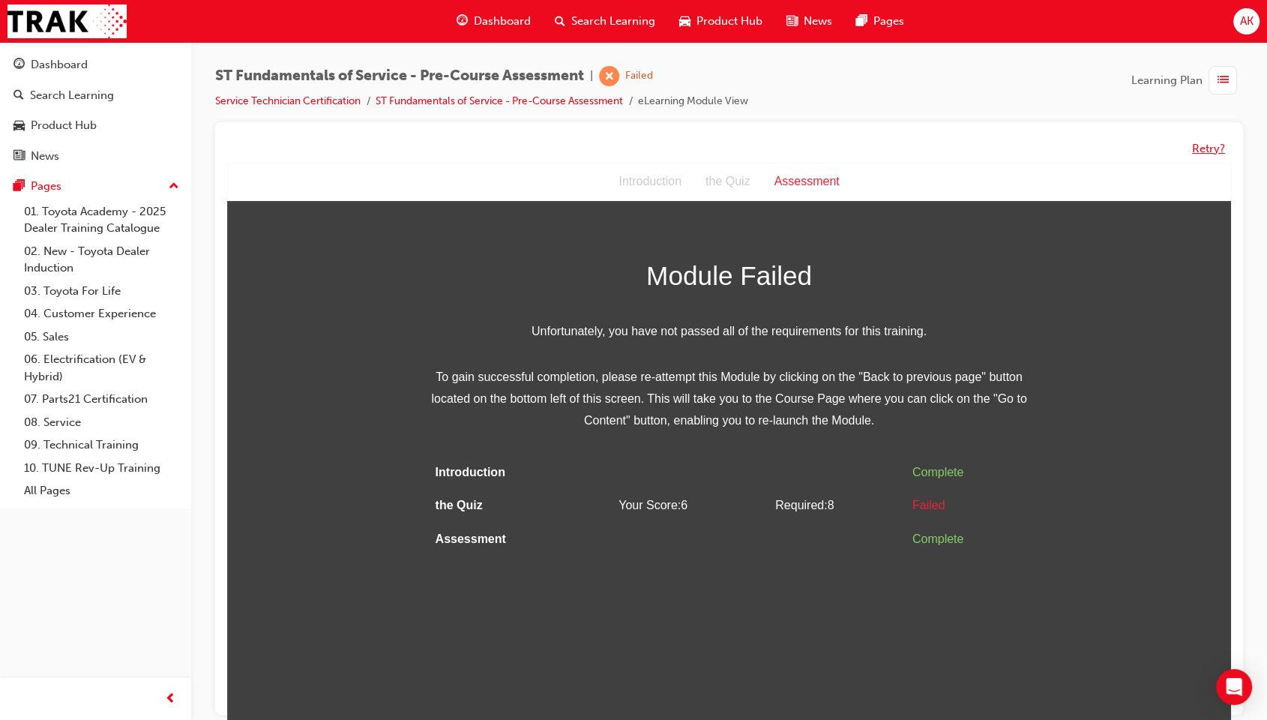
click at [1206, 145] on button "Retry?" at bounding box center [1208, 148] width 33 height 17
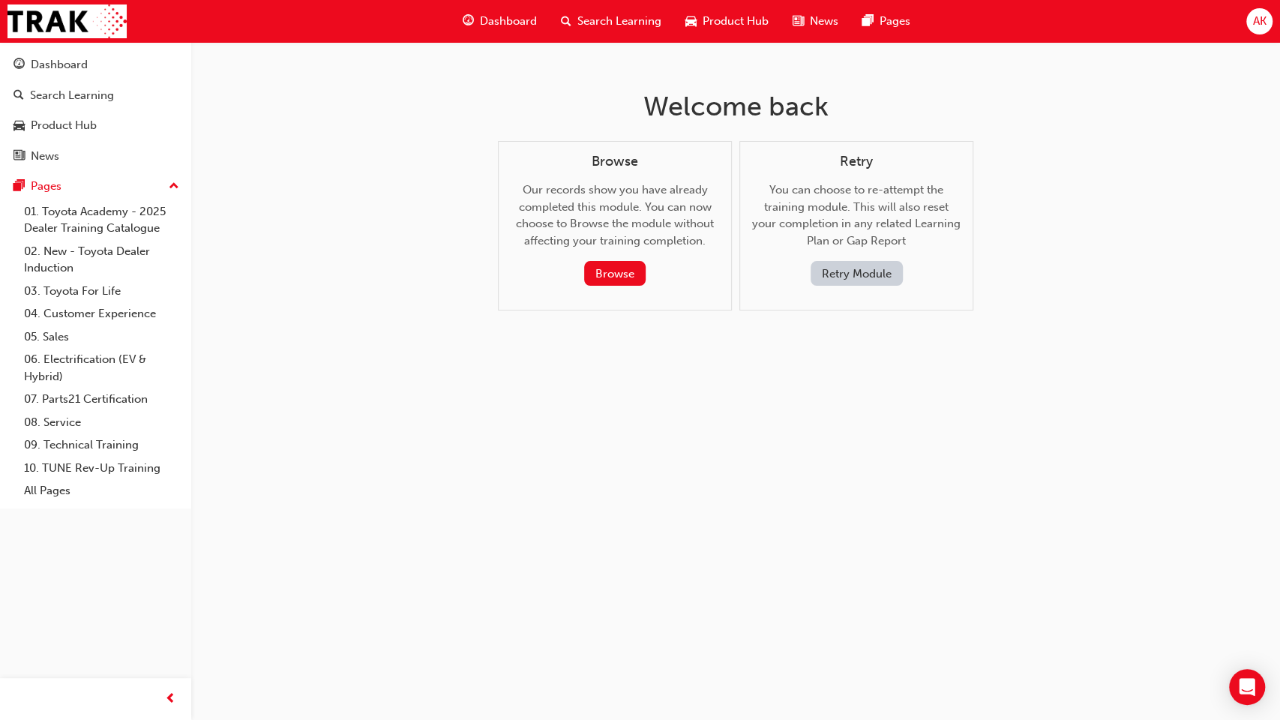
click at [887, 266] on button "Retry Module" at bounding box center [857, 273] width 92 height 25
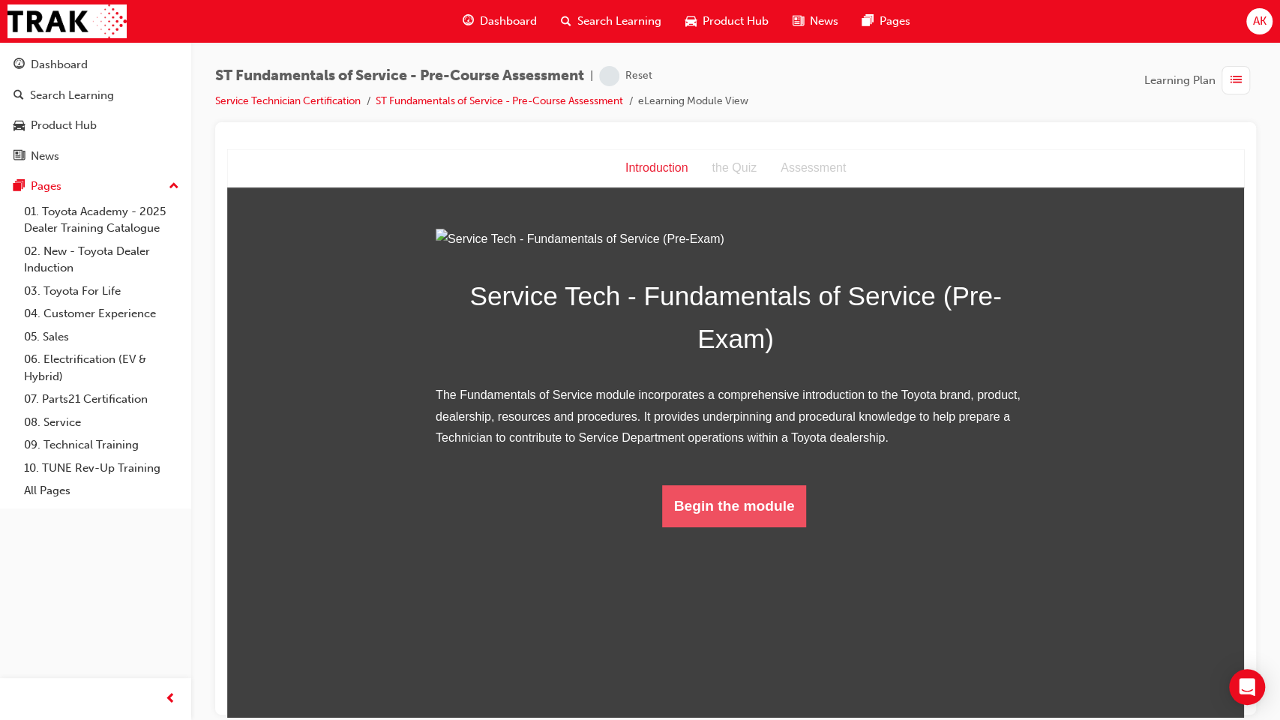
click at [727, 526] on button "Begin the module" at bounding box center [734, 505] width 145 height 42
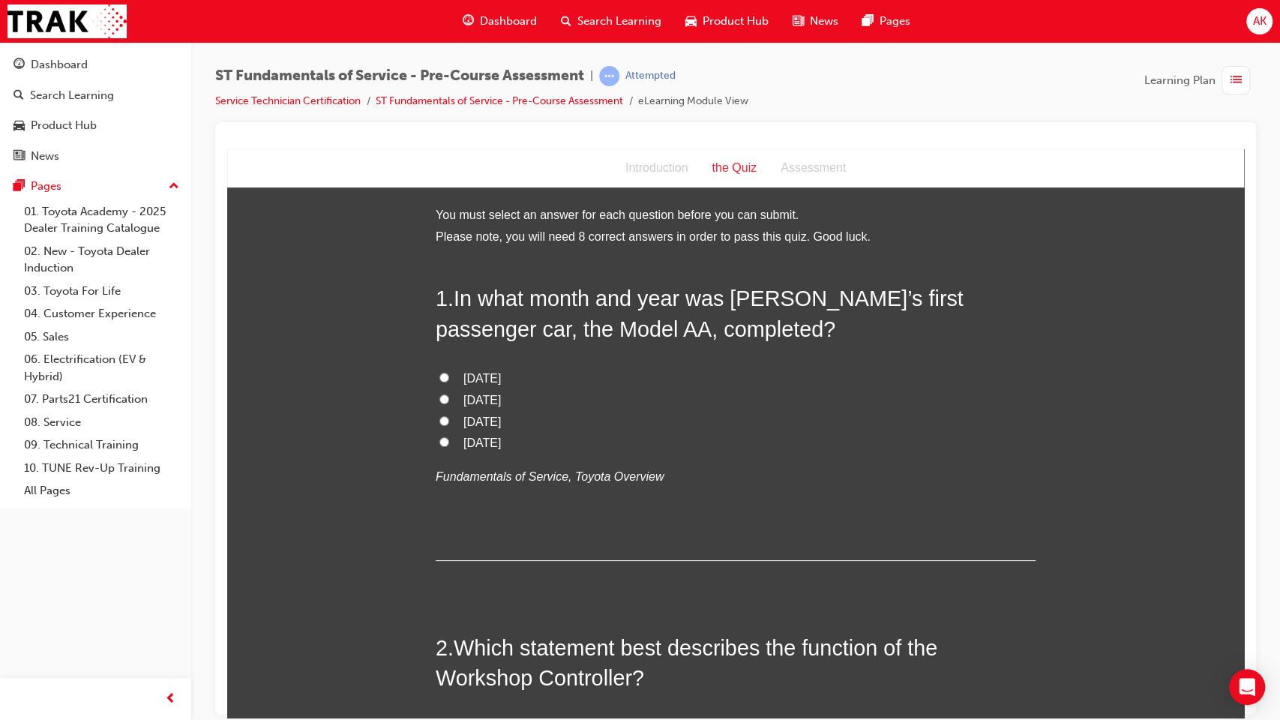
scroll to position [33, 0]
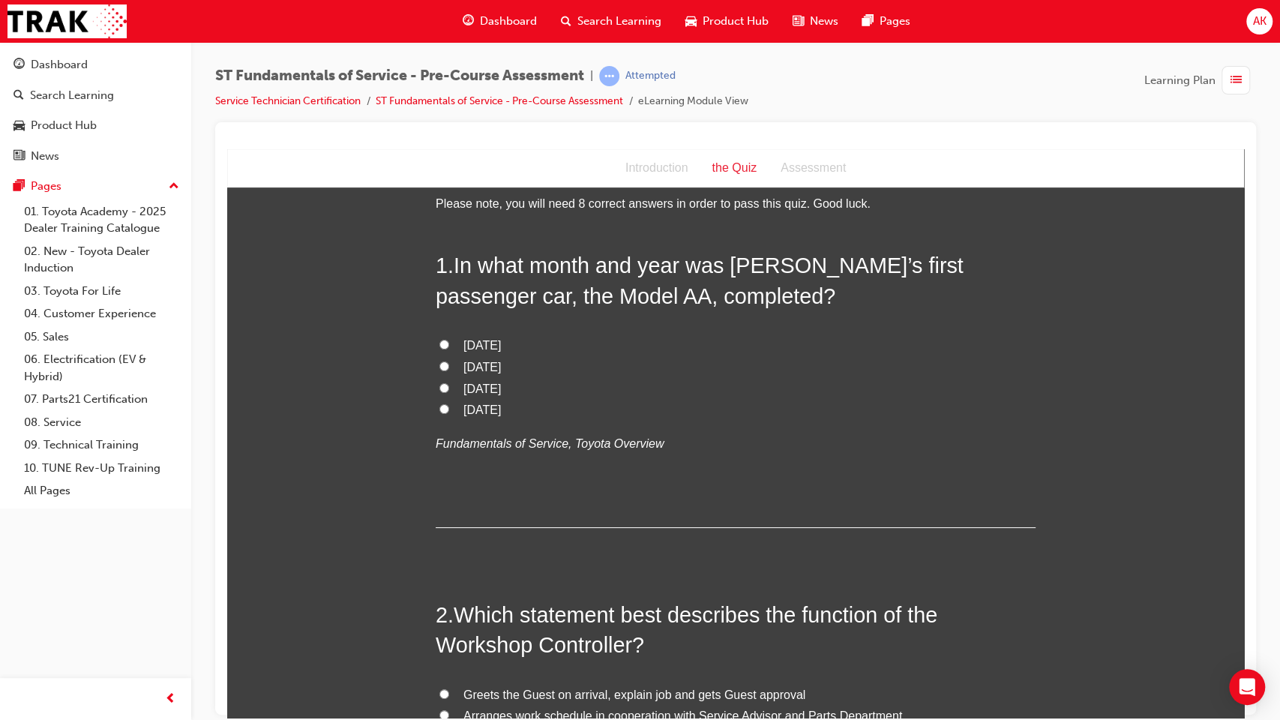
click at [501, 384] on span "[DATE]" at bounding box center [481, 388] width 37 height 13
click at [449, 384] on input "[DATE]" at bounding box center [444, 387] width 10 height 10
radio input "true"
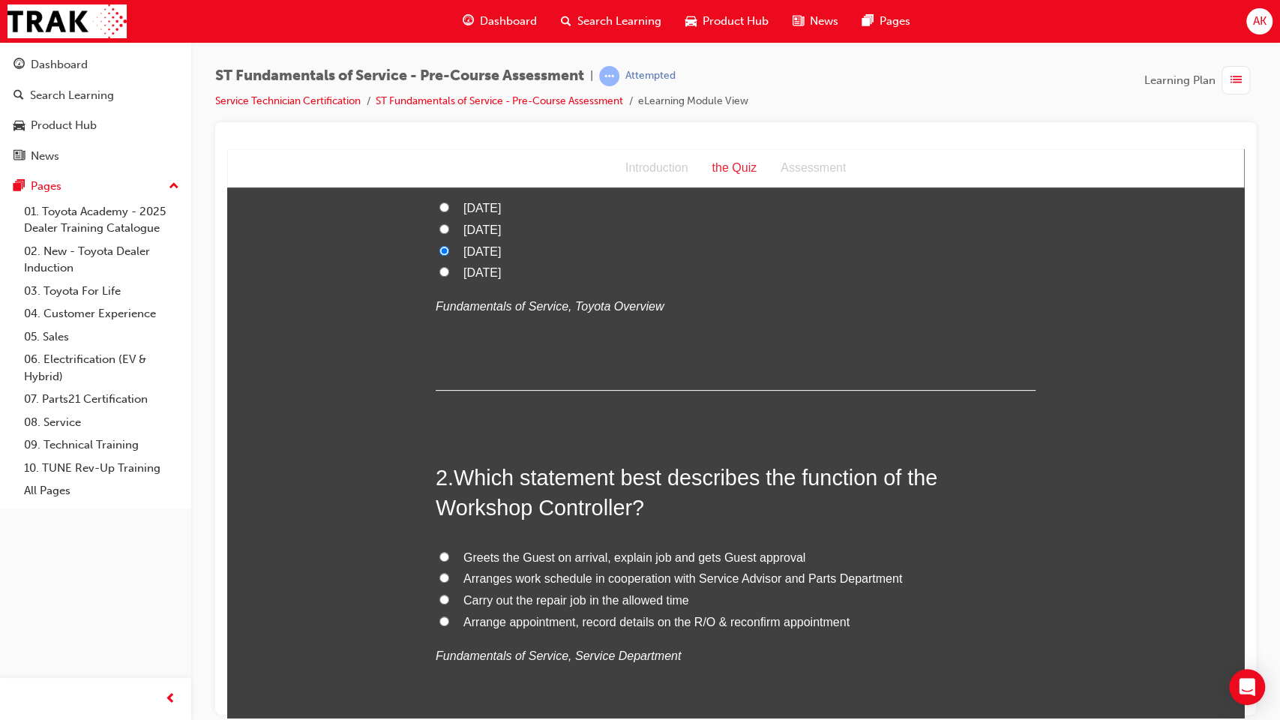
scroll to position [172, 0]
click at [510, 586] on label "Arrange appointment, record details on the R/O & reconfirm appointment" at bounding box center [736, 621] width 600 height 22
click at [449, 586] on input "Arrange appointment, record details on the R/O & reconfirm appointment" at bounding box center [444, 619] width 10 height 10
radio input "true"
click at [564, 574] on span "Arranges work schedule in cooperation with Service Advisor and Parts Department" at bounding box center [682, 576] width 439 height 13
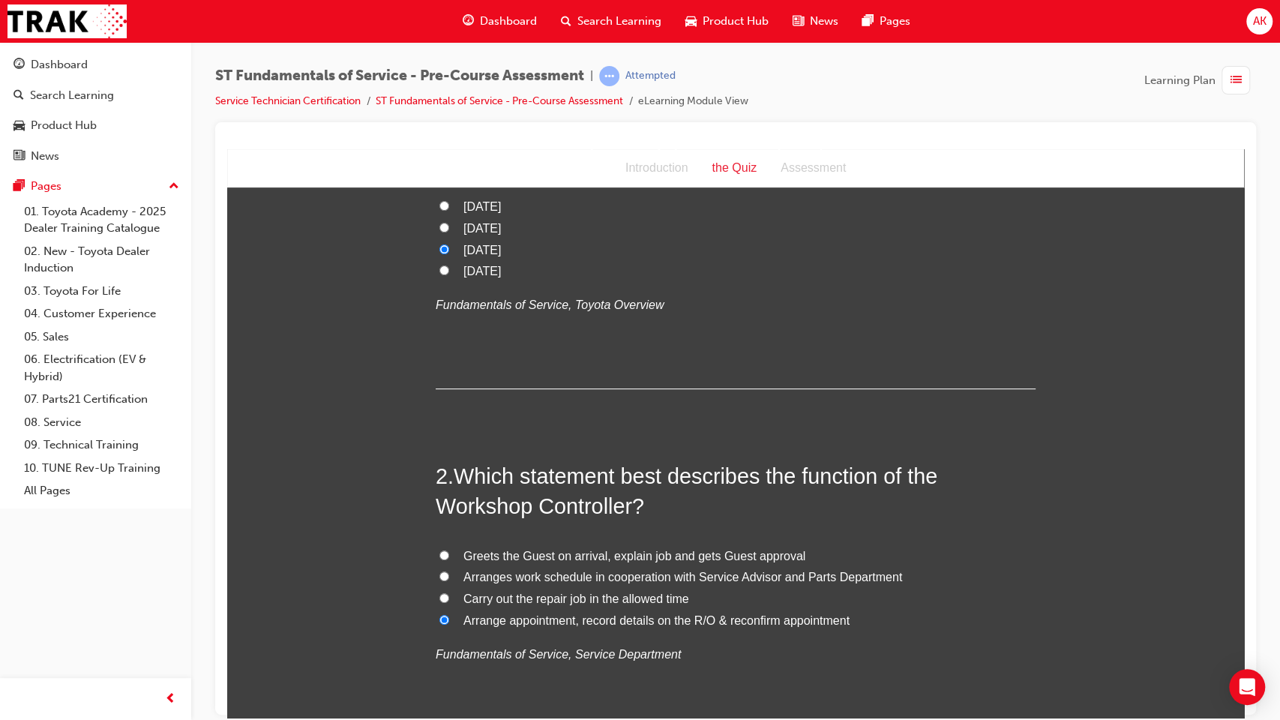
click at [449, 574] on input "Arranges work schedule in cooperation with Service Advisor and Parts Department" at bounding box center [444, 576] width 10 height 10
radio input "true"
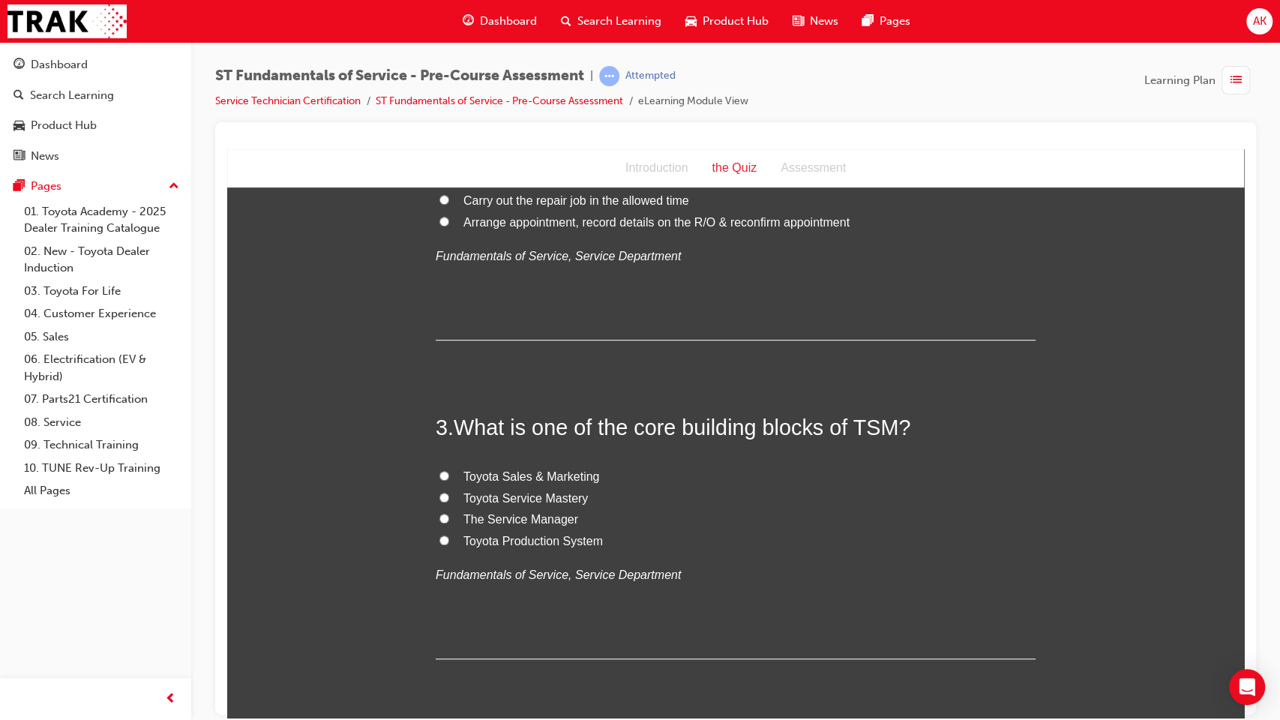
scroll to position [572, 0]
click at [568, 473] on span "Toyota Sales & Marketing" at bounding box center [531, 473] width 136 height 13
click at [449, 473] on input "Toyota Sales & Marketing" at bounding box center [444, 473] width 10 height 10
radio input "true"
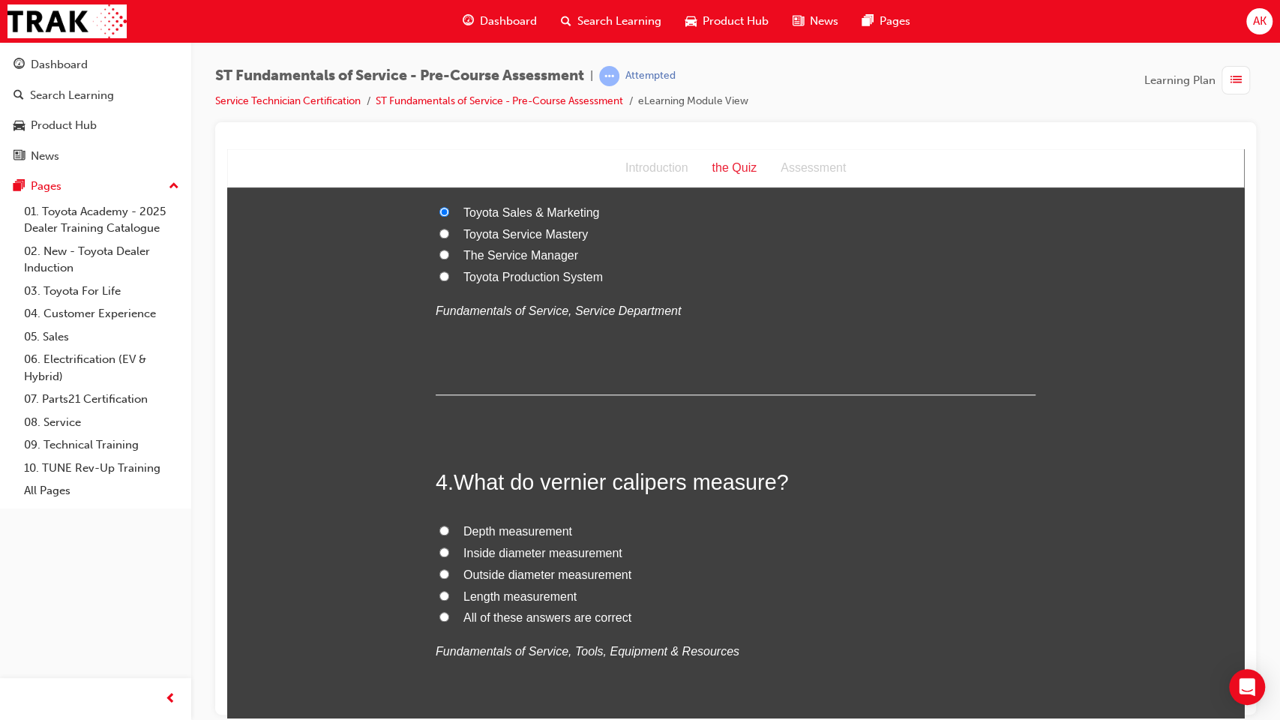
scroll to position [852, 0]
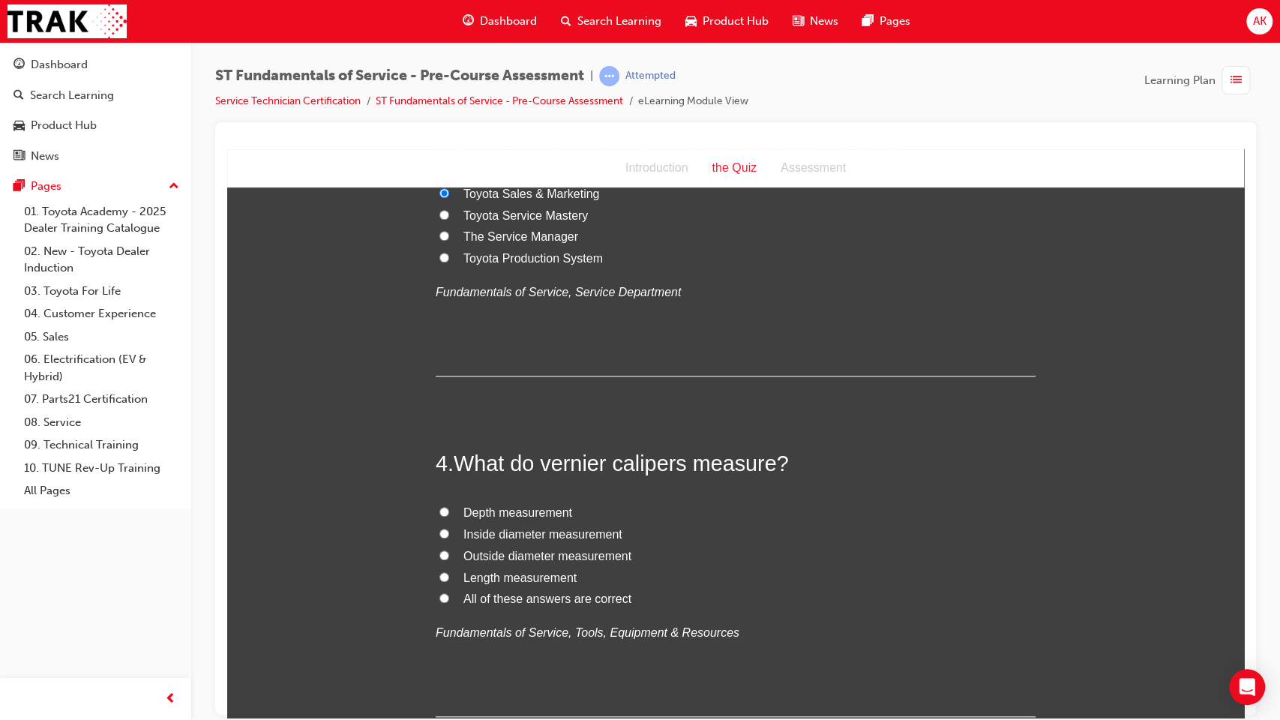
click at [496, 586] on span "All of these answers are correct" at bounding box center [547, 598] width 168 height 13
click at [449, 586] on input "All of these answers are correct" at bounding box center [444, 597] width 10 height 10
radio input "true"
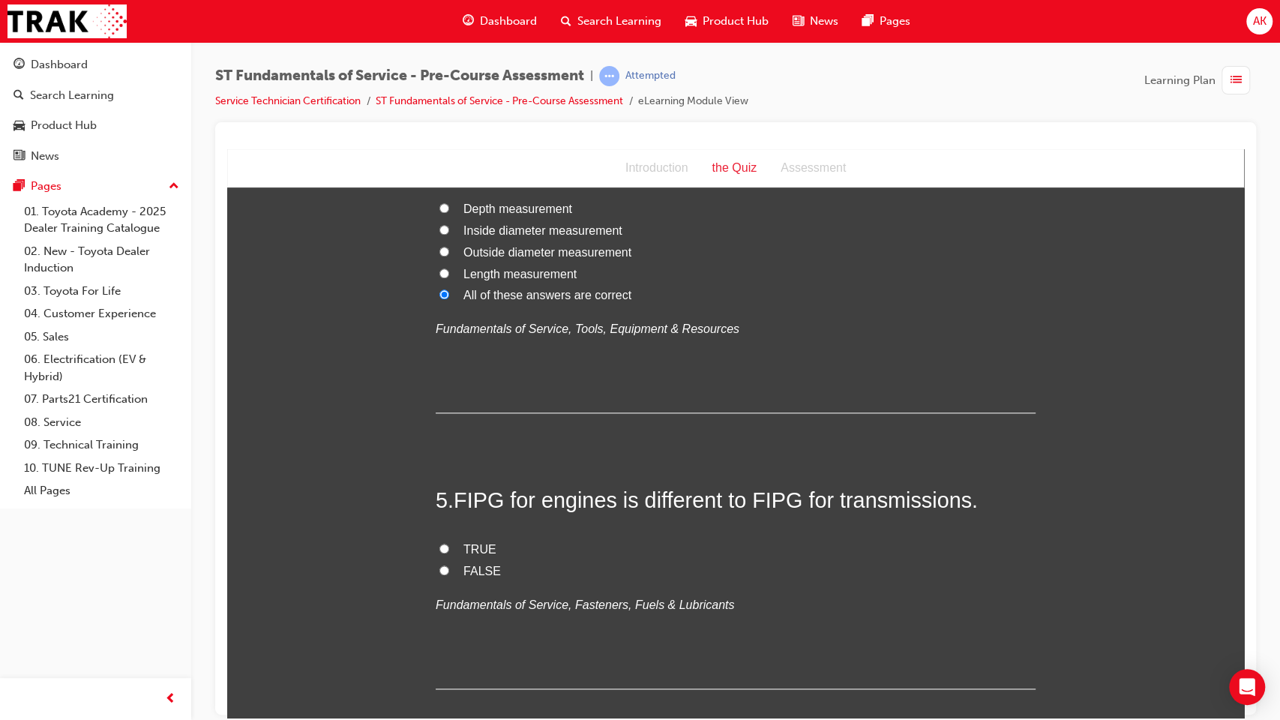
scroll to position [1157, 0]
click at [463, 576] on span "FALSE" at bounding box center [481, 569] width 37 height 13
click at [449, 574] on input "FALSE" at bounding box center [444, 569] width 10 height 10
radio input "true"
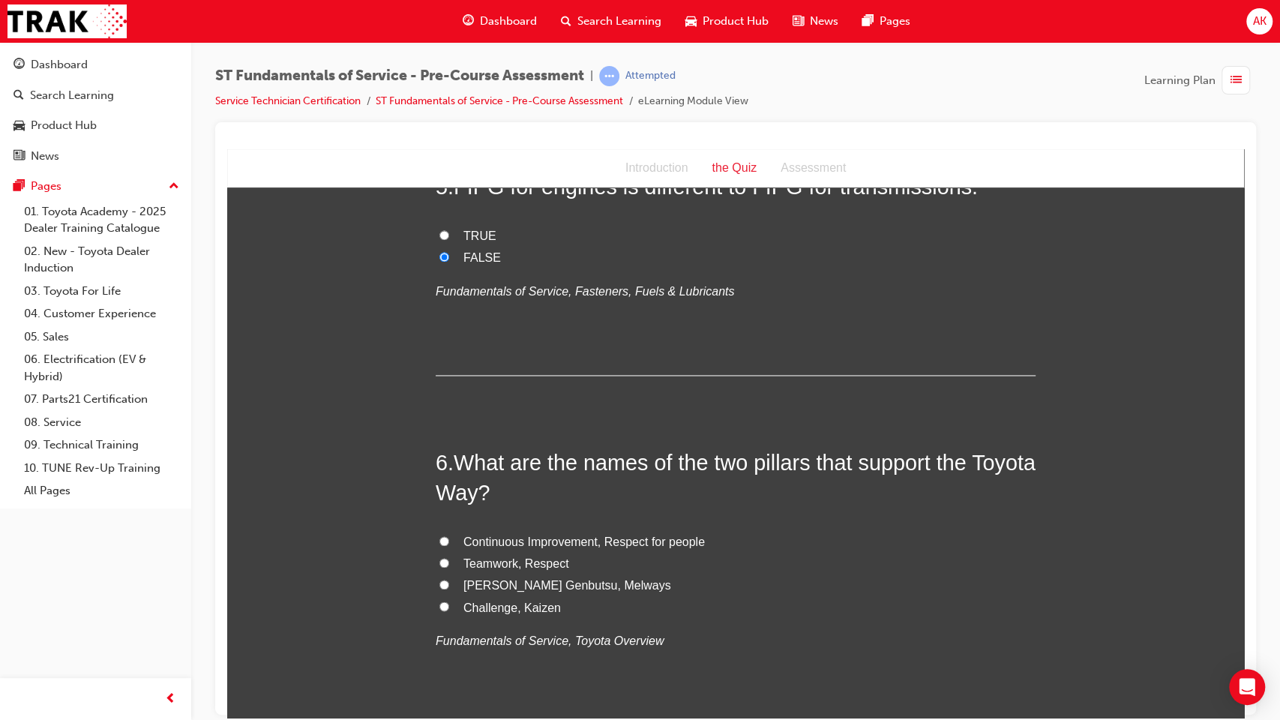
scroll to position [1538, 0]
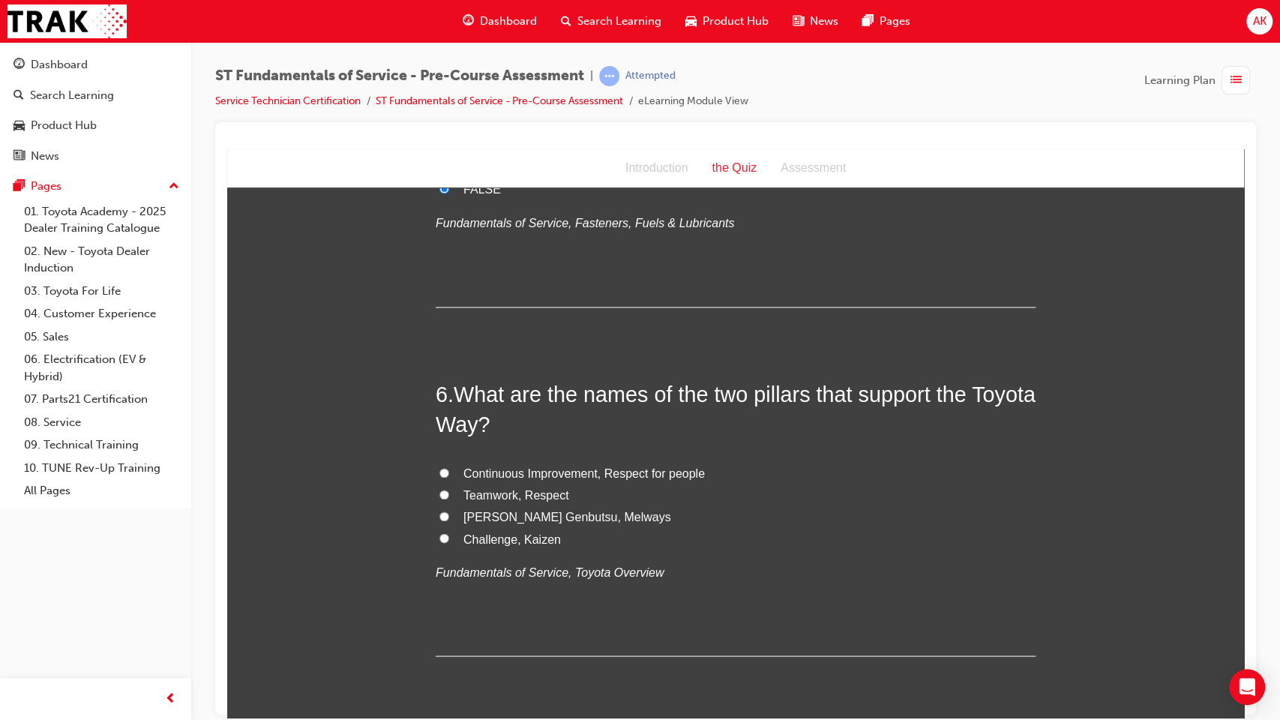
click at [506, 537] on span "Challenge, Kaizen" at bounding box center [511, 538] width 97 height 13
click at [449, 537] on input "Challenge, Kaizen" at bounding box center [444, 537] width 10 height 10
radio input "true"
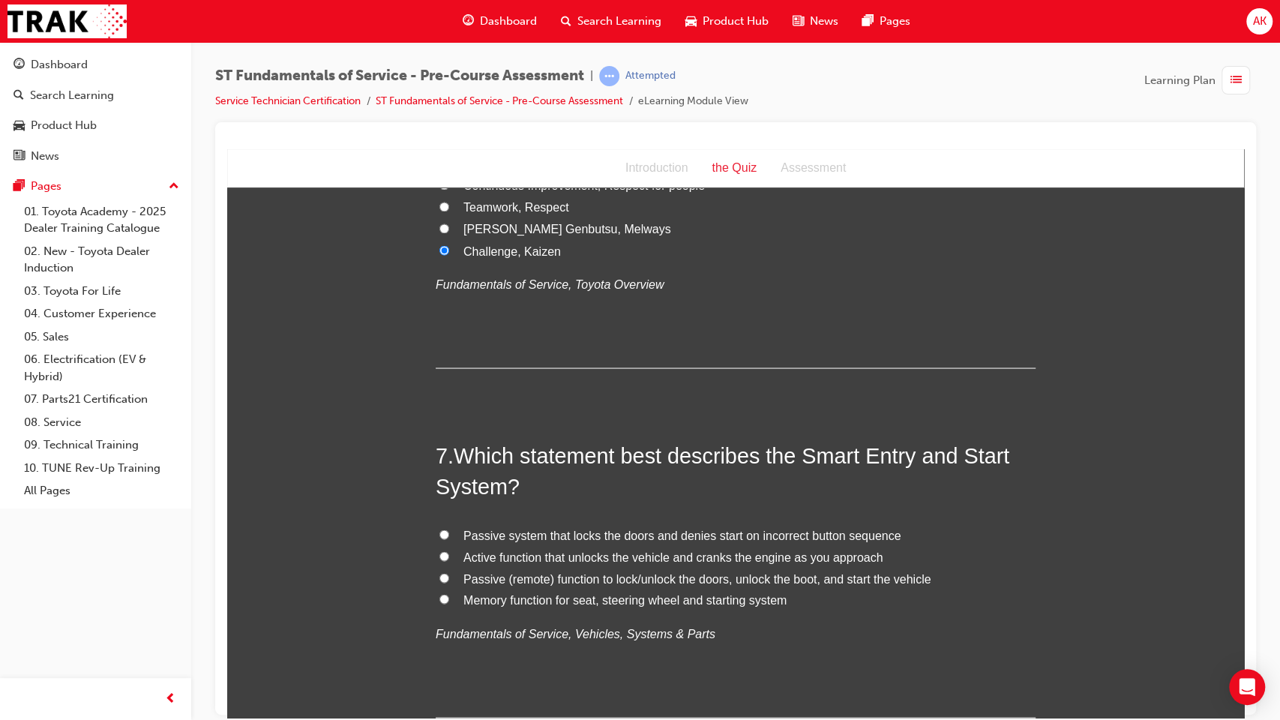
scroll to position [1828, 0]
click at [511, 586] on span "Memory function for seat, steering wheel and starting system" at bounding box center [624, 596] width 323 height 13
click at [449, 586] on input "Memory function for seat, steering wheel and starting system" at bounding box center [444, 596] width 10 height 10
radio input "true"
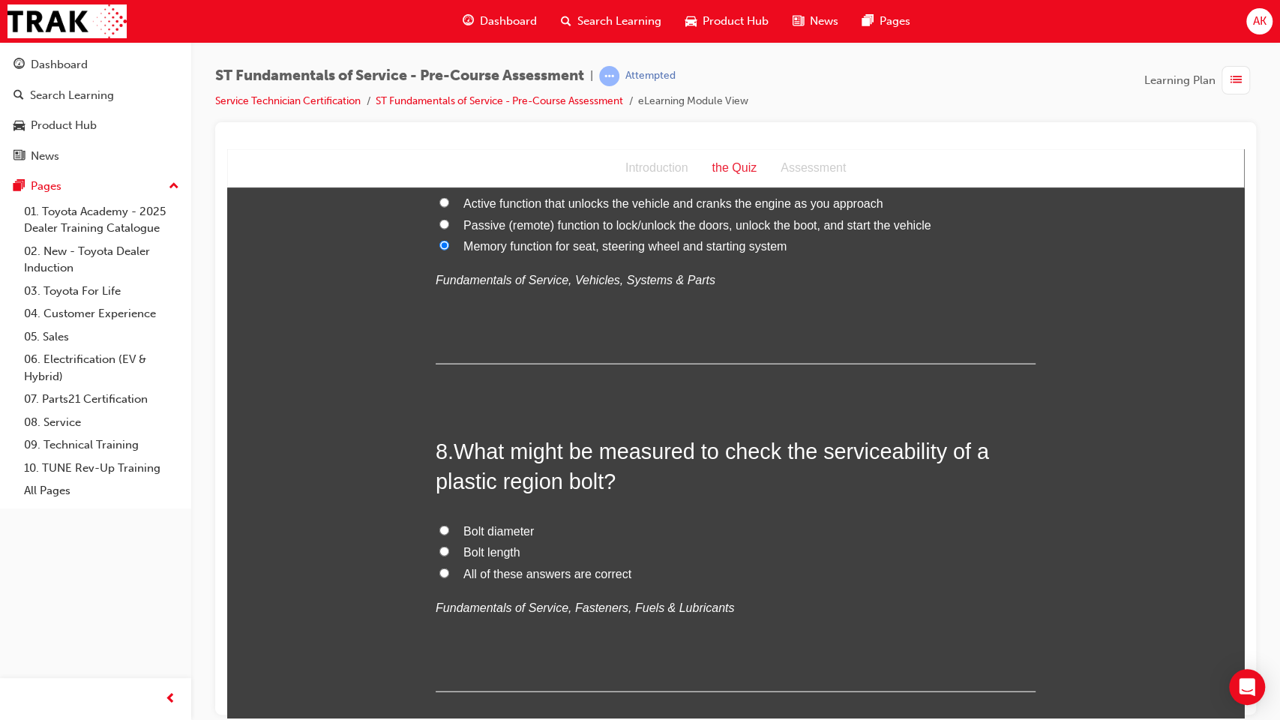
click at [481, 553] on span "Bolt length" at bounding box center [491, 551] width 57 height 13
click at [449, 553] on input "Bolt length" at bounding box center [444, 551] width 10 height 10
radio input "true"
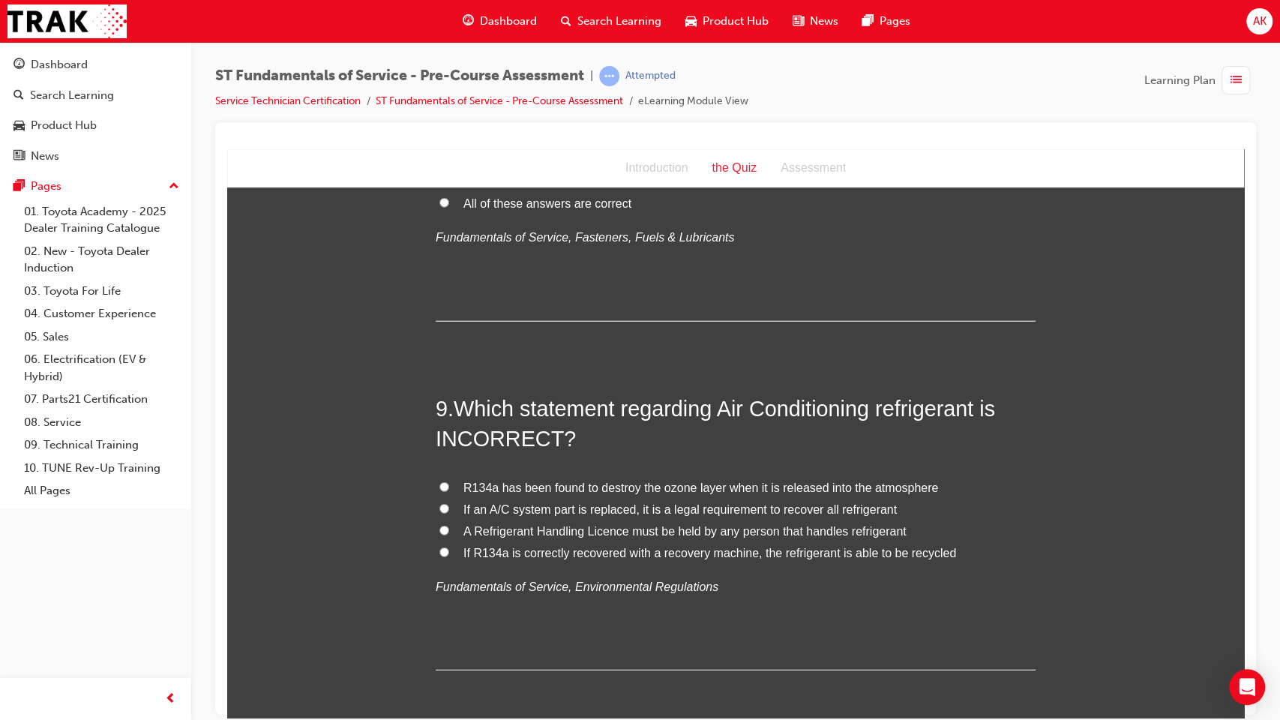
scroll to position [2551, 0]
click at [555, 488] on span "R134a has been found to destroy the ozone layer when it is released into the at…" at bounding box center [700, 485] width 475 height 13
click at [449, 488] on input "R134a has been found to destroy the ozone layer when it is released into the at…" at bounding box center [444, 485] width 10 height 10
radio input "true"
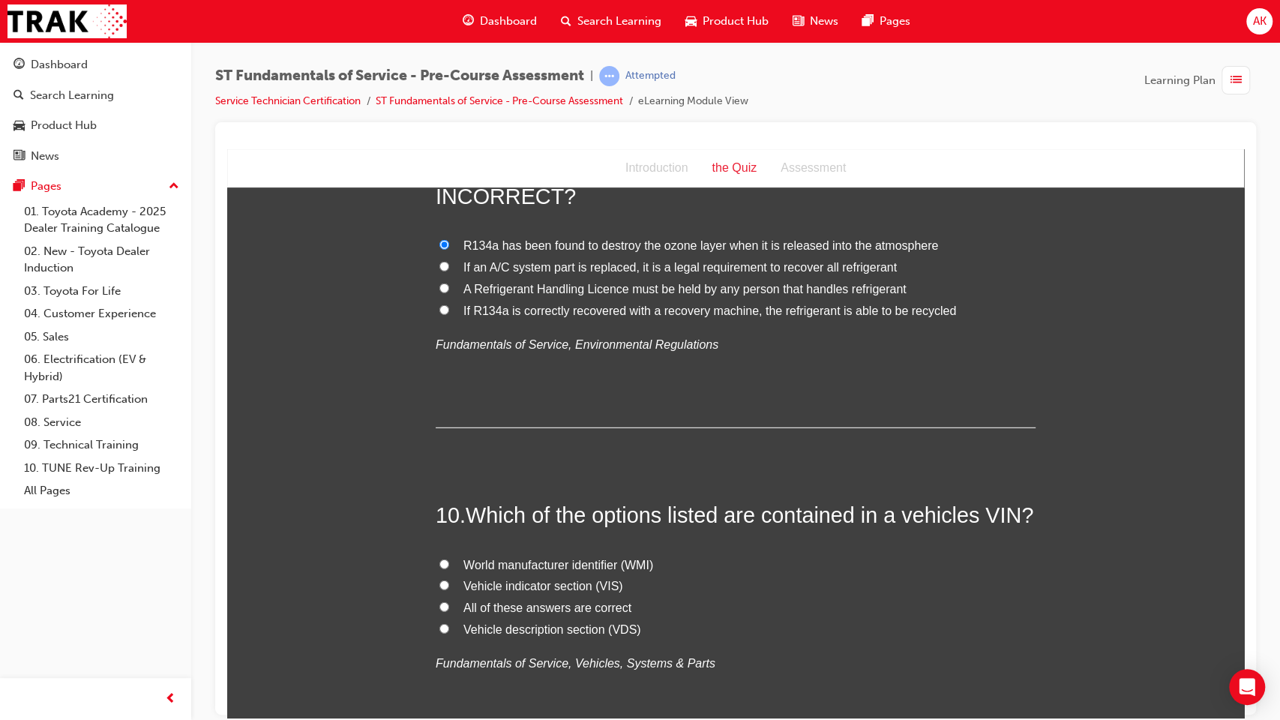
scroll to position [2831, 0]
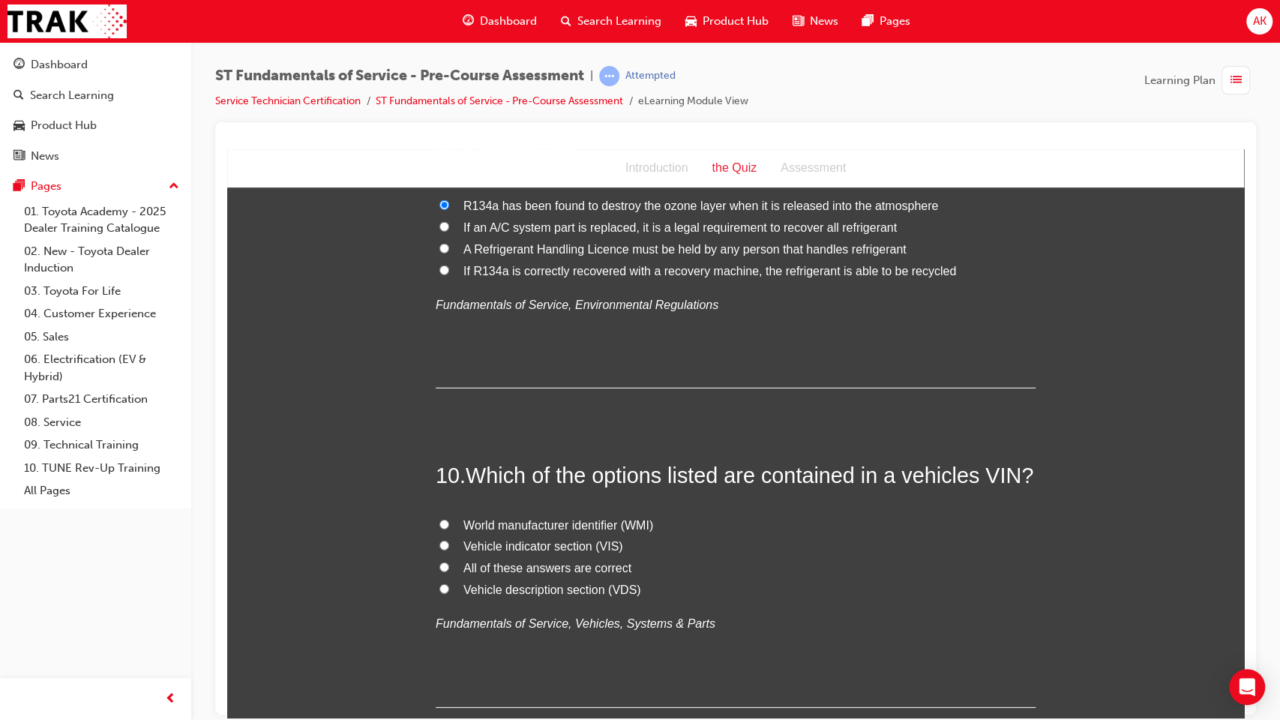
click at [507, 561] on span "All of these answers are correct" at bounding box center [547, 567] width 168 height 13
click at [449, 562] on input "All of these answers are correct" at bounding box center [444, 567] width 10 height 10
radio input "true"
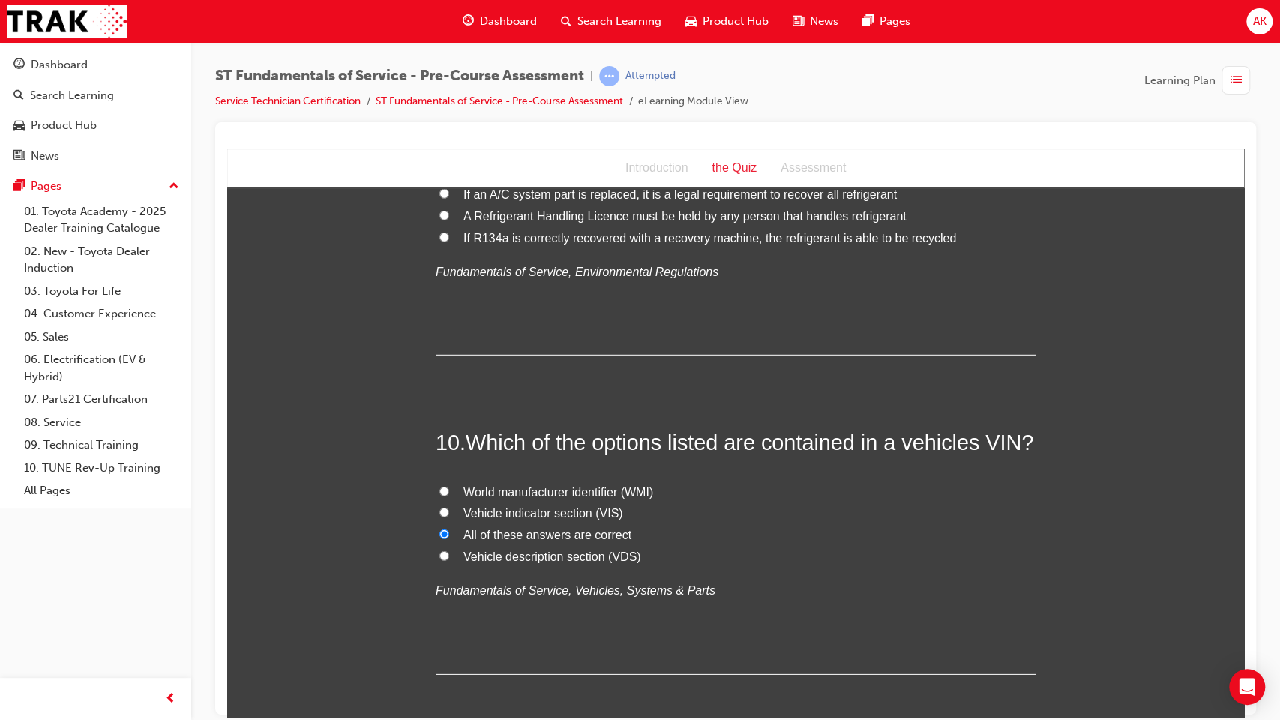
scroll to position [2866, 0]
click at [540, 561] on span "Vehicle description section (VDS)" at bounding box center [552, 554] width 178 height 13
click at [449, 559] on input "Vehicle description section (VDS)" at bounding box center [444, 554] width 10 height 10
radio input "true"
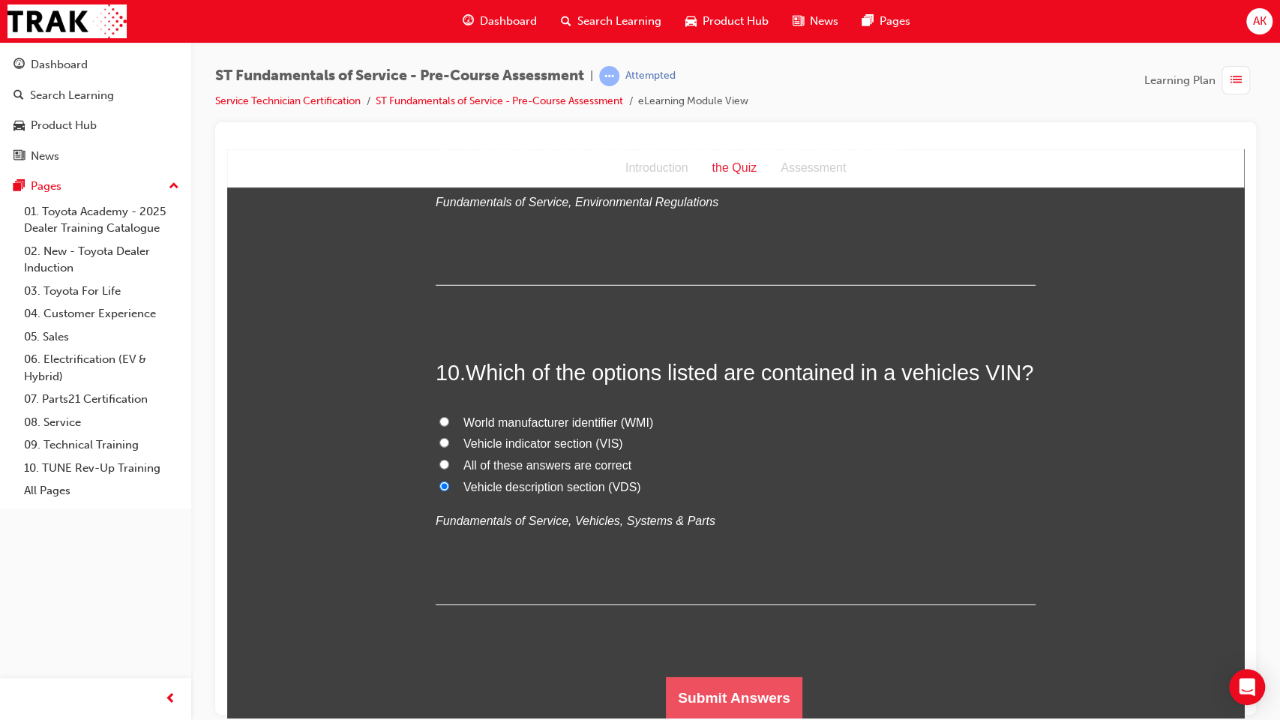
click at [743, 586] on button "Submit Answers" at bounding box center [734, 697] width 136 height 42
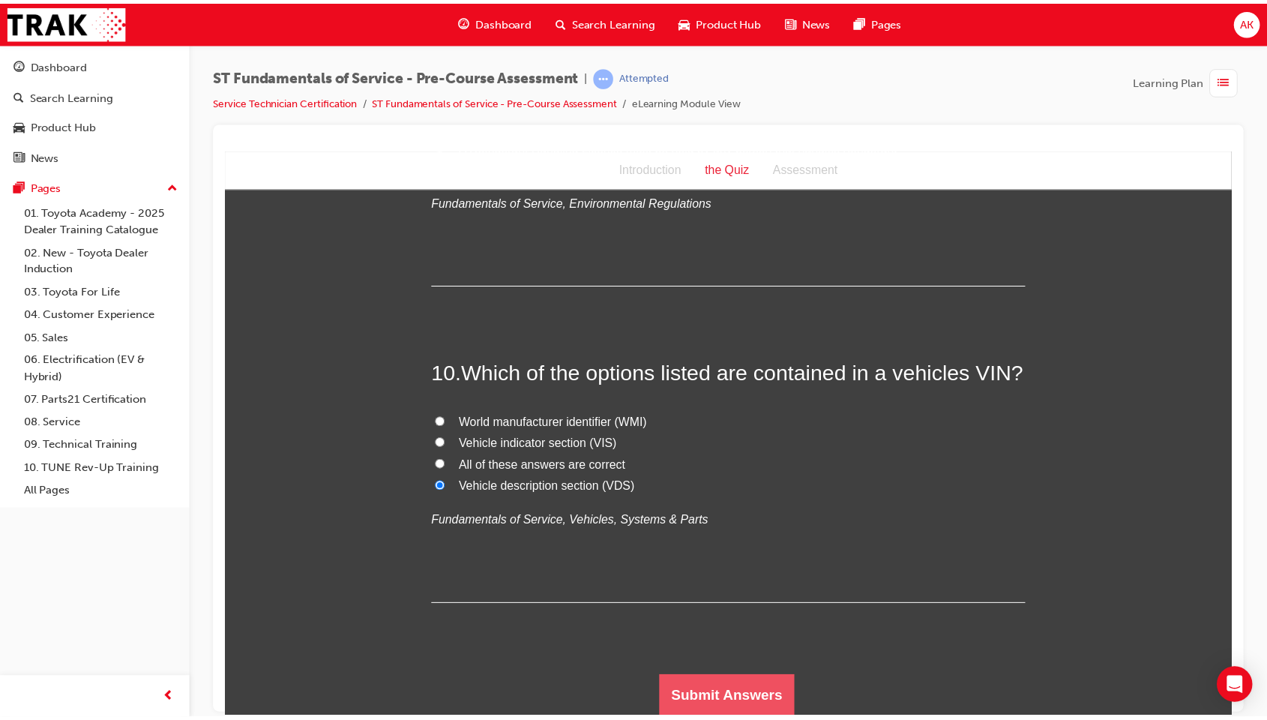
scroll to position [0, 0]
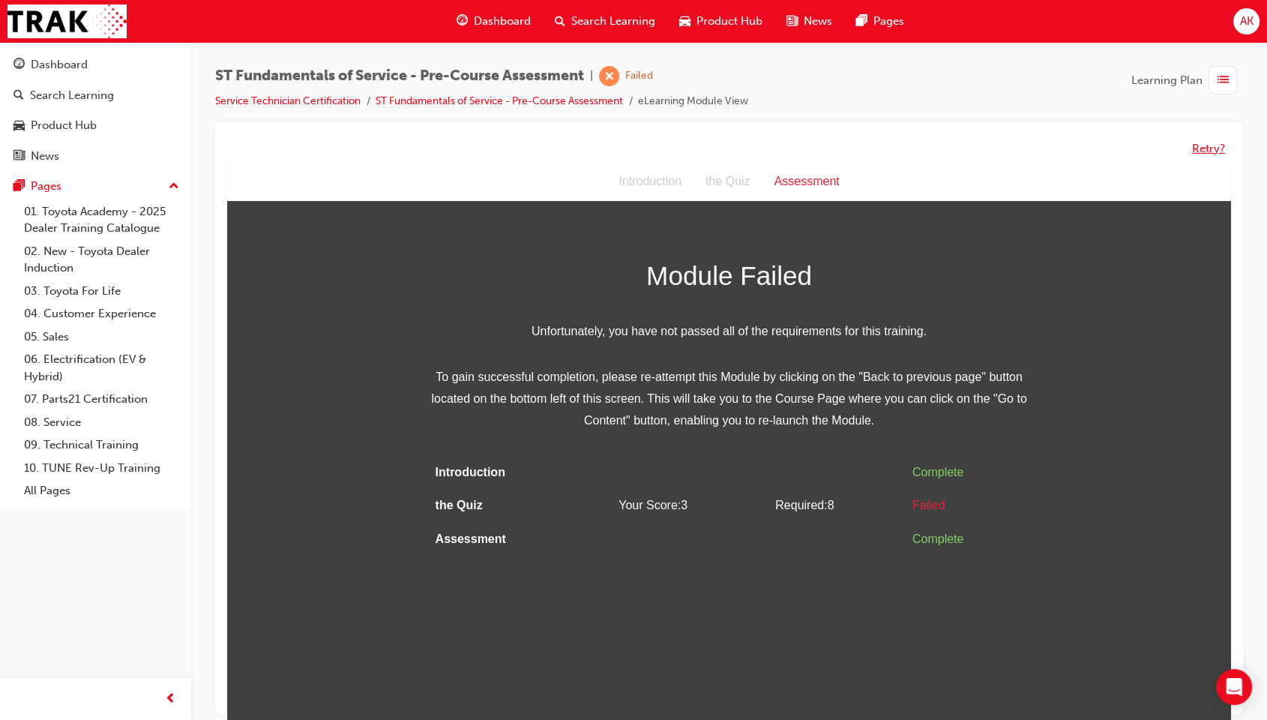
click at [1209, 152] on button "Retry?" at bounding box center [1208, 148] width 33 height 17
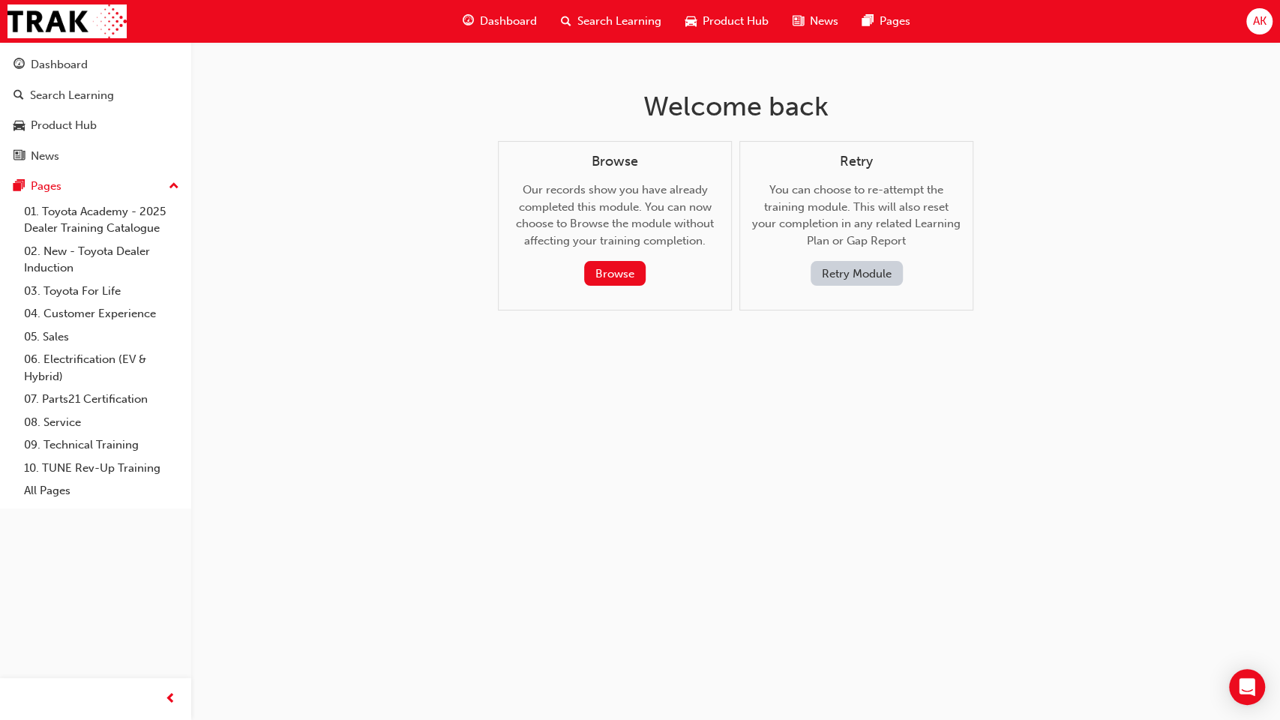
click at [888, 268] on button "Retry Module" at bounding box center [857, 273] width 92 height 25
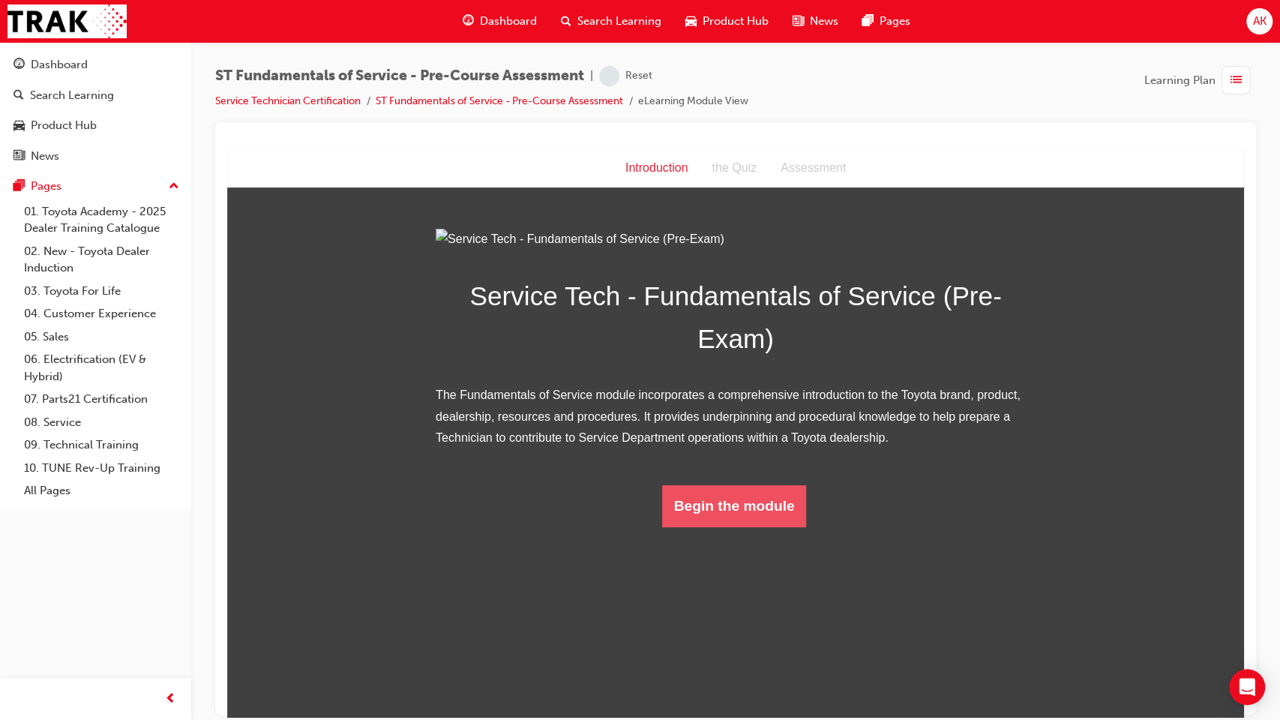
click at [739, 526] on button "Begin the module" at bounding box center [734, 505] width 145 height 42
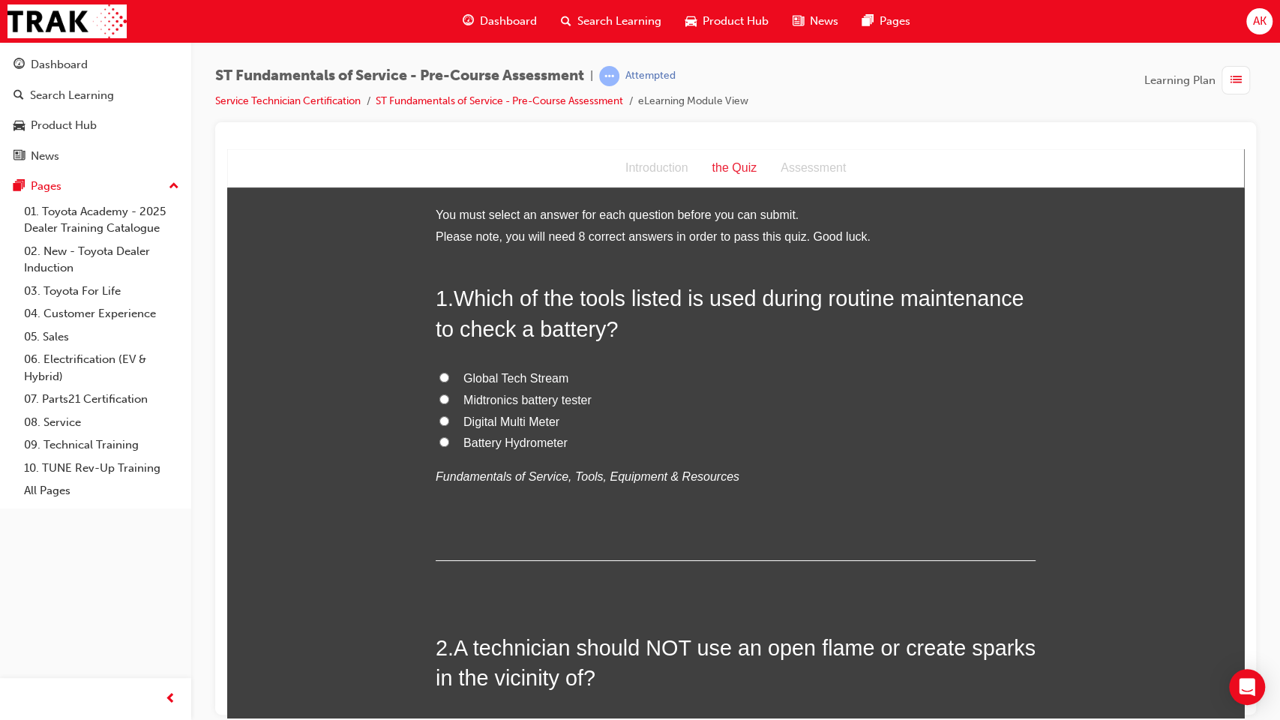
click at [525, 401] on span "Midtronics battery tester" at bounding box center [527, 399] width 128 height 13
click at [449, 401] on input "Midtronics battery tester" at bounding box center [444, 399] width 10 height 10
radio input "true"
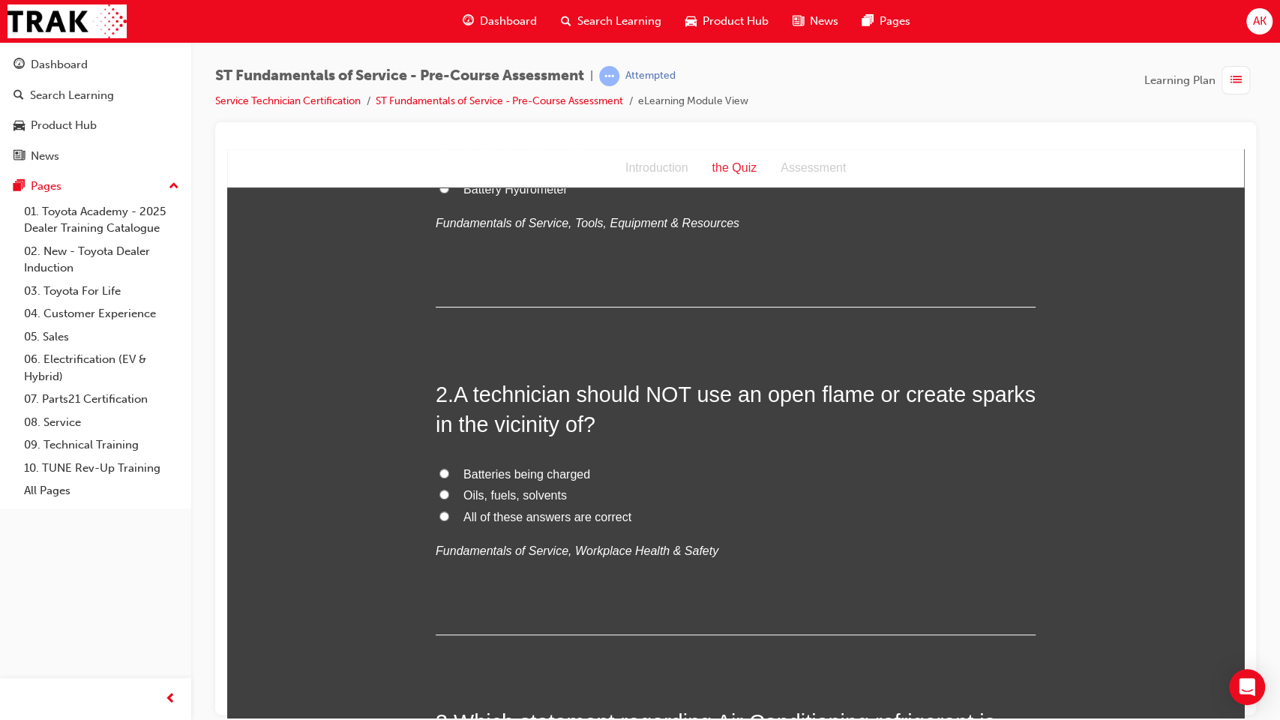
scroll to position [256, 0]
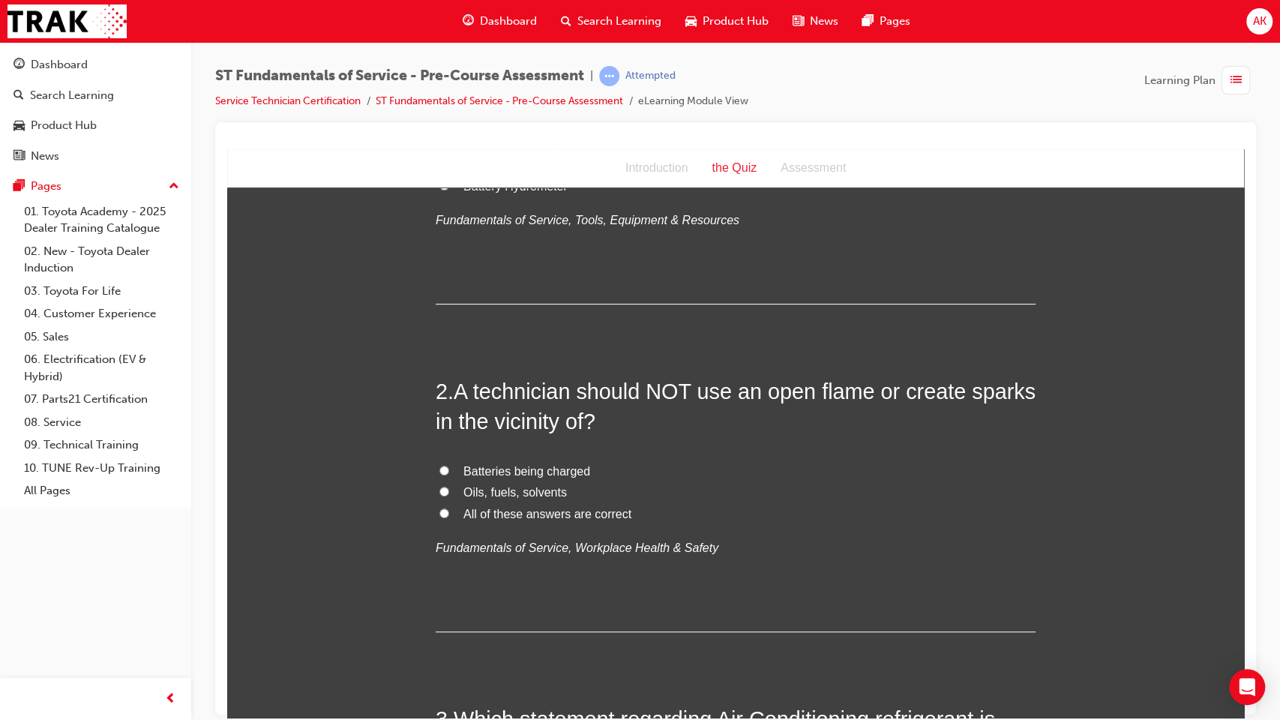
click at [496, 520] on span "All of these answers are correct" at bounding box center [547, 513] width 168 height 13
click at [449, 517] on input "All of these answers are correct" at bounding box center [444, 513] width 10 height 10
radio input "true"
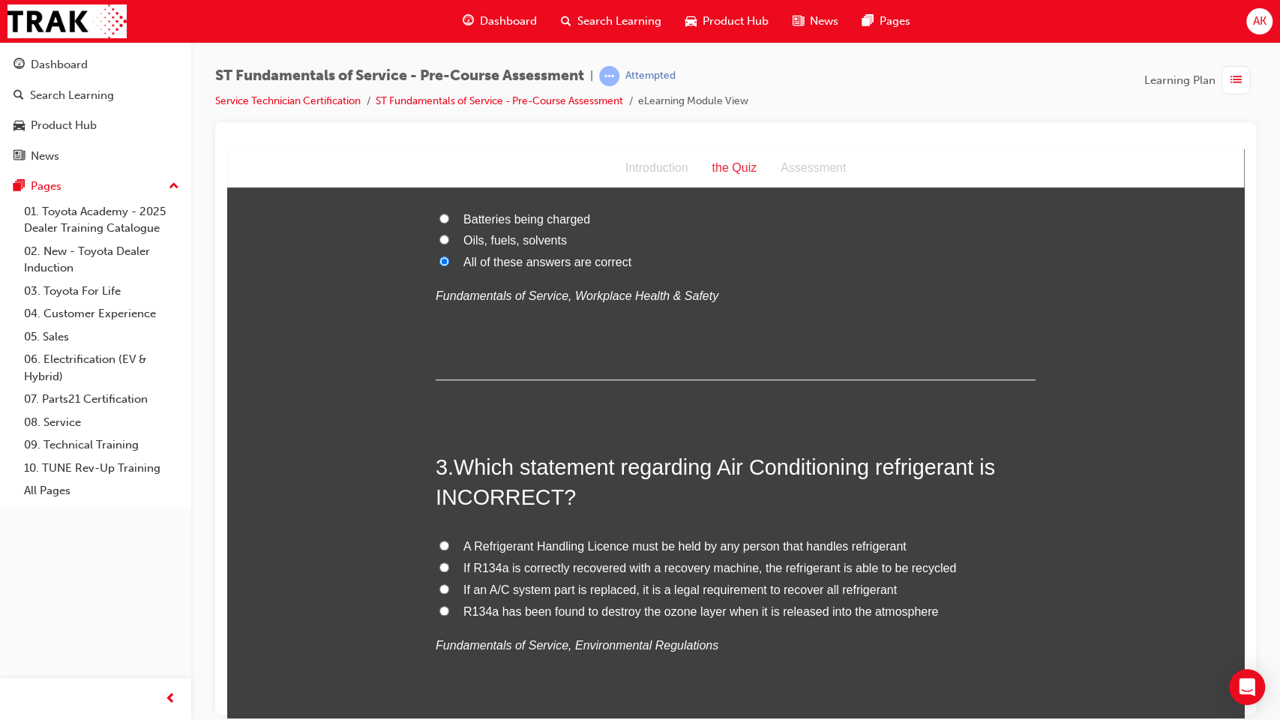
scroll to position [510, 0]
click at [556, 586] on span "R134a has been found to destroy the ozone layer when it is released into the at…" at bounding box center [700, 609] width 475 height 13
click at [449, 586] on input "R134a has been found to destroy the ozone layer when it is released into the at…" at bounding box center [444, 609] width 10 height 10
radio input "true"
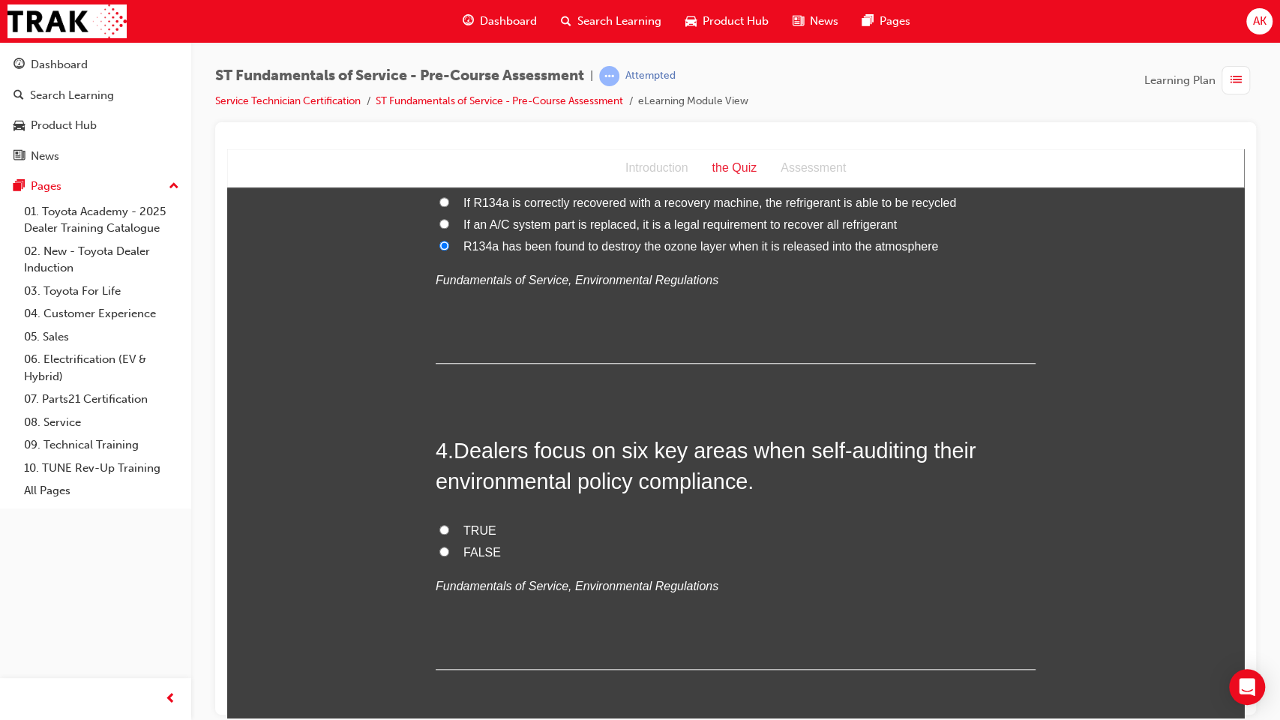
scroll to position [878, 0]
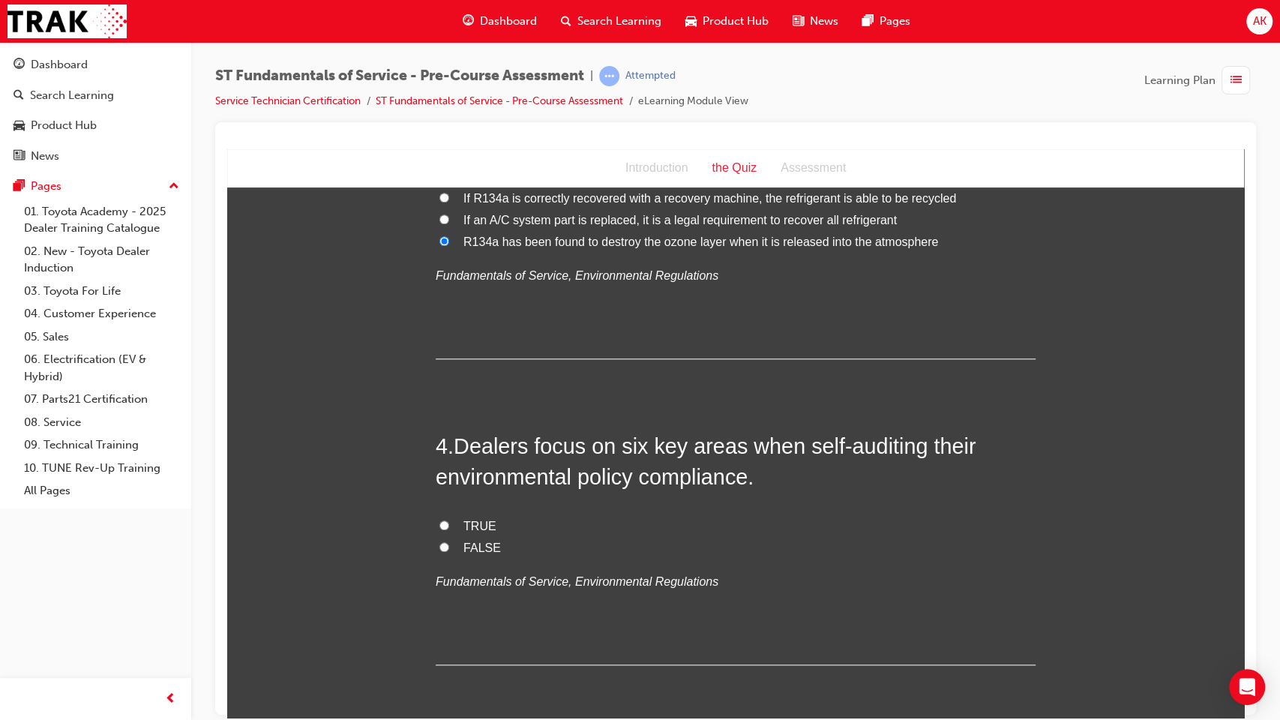
click at [469, 525] on span "TRUE" at bounding box center [479, 525] width 33 height 13
click at [449, 525] on input "TRUE" at bounding box center [444, 525] width 10 height 10
radio input "true"
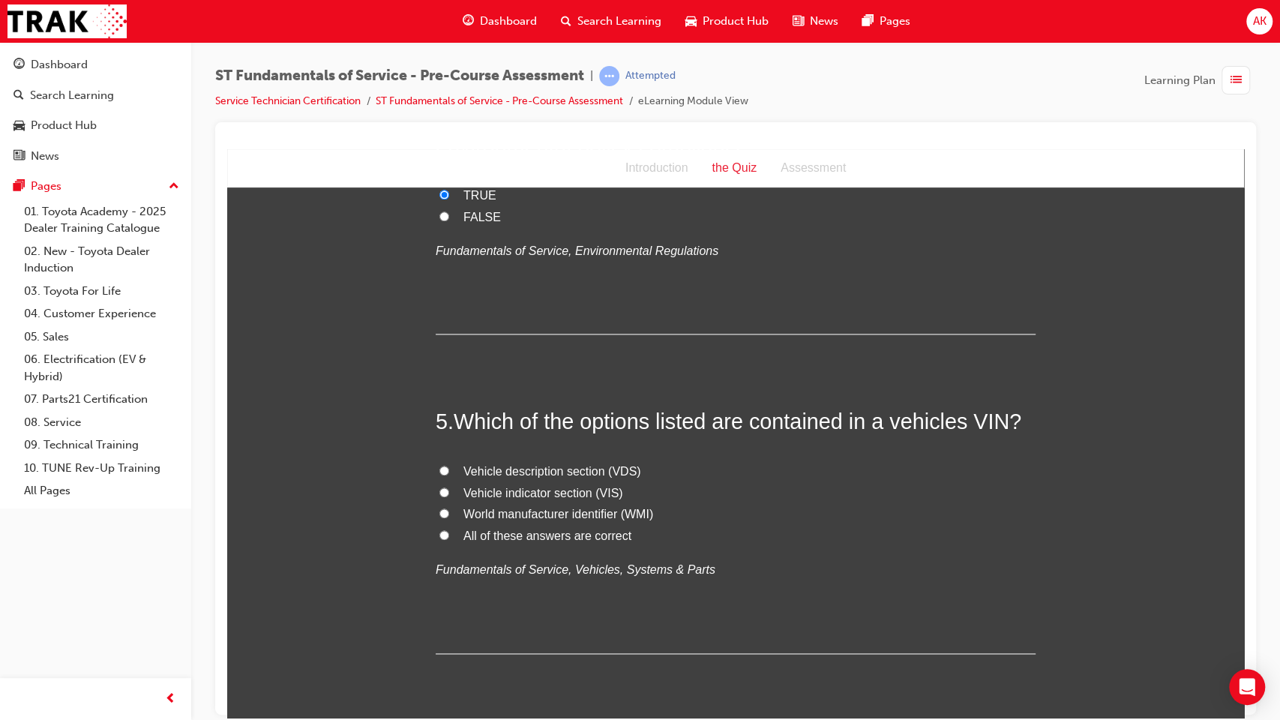
scroll to position [1208, 0]
click at [510, 537] on span "All of these answers are correct" at bounding box center [547, 535] width 168 height 13
click at [449, 537] on input "All of these answers are correct" at bounding box center [444, 535] width 10 height 10
radio input "true"
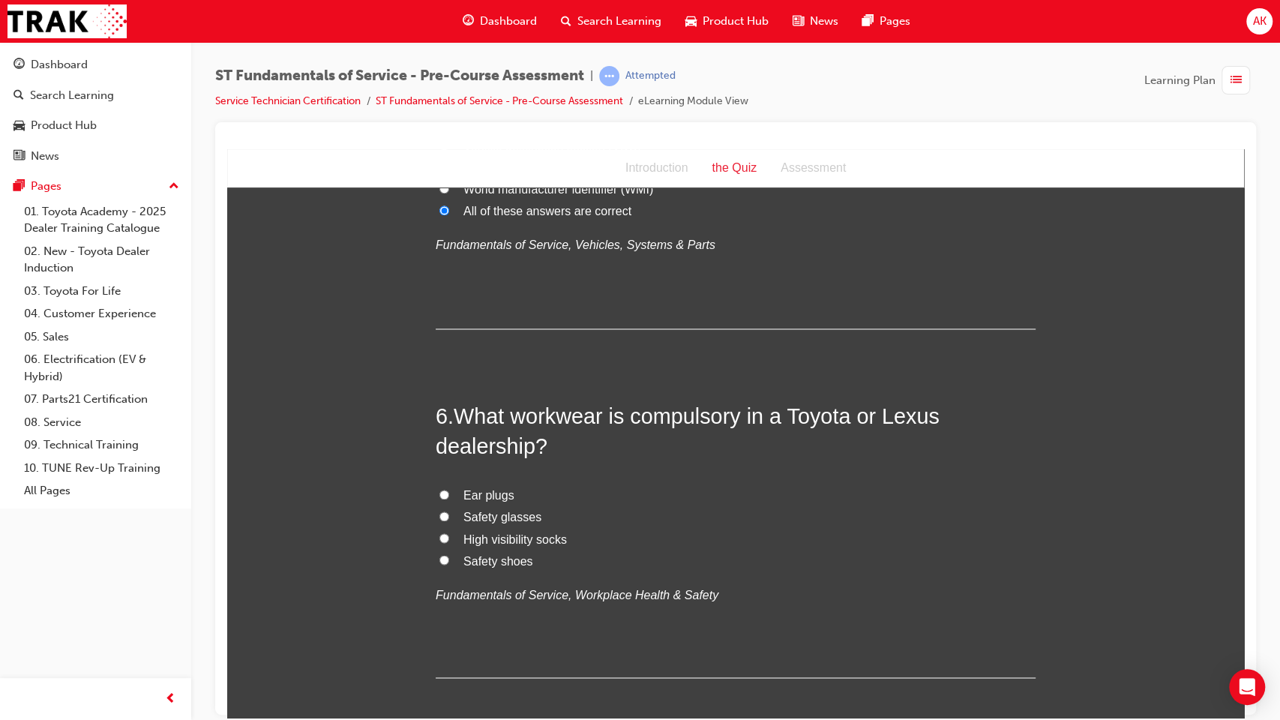
scroll to position [1602, 0]
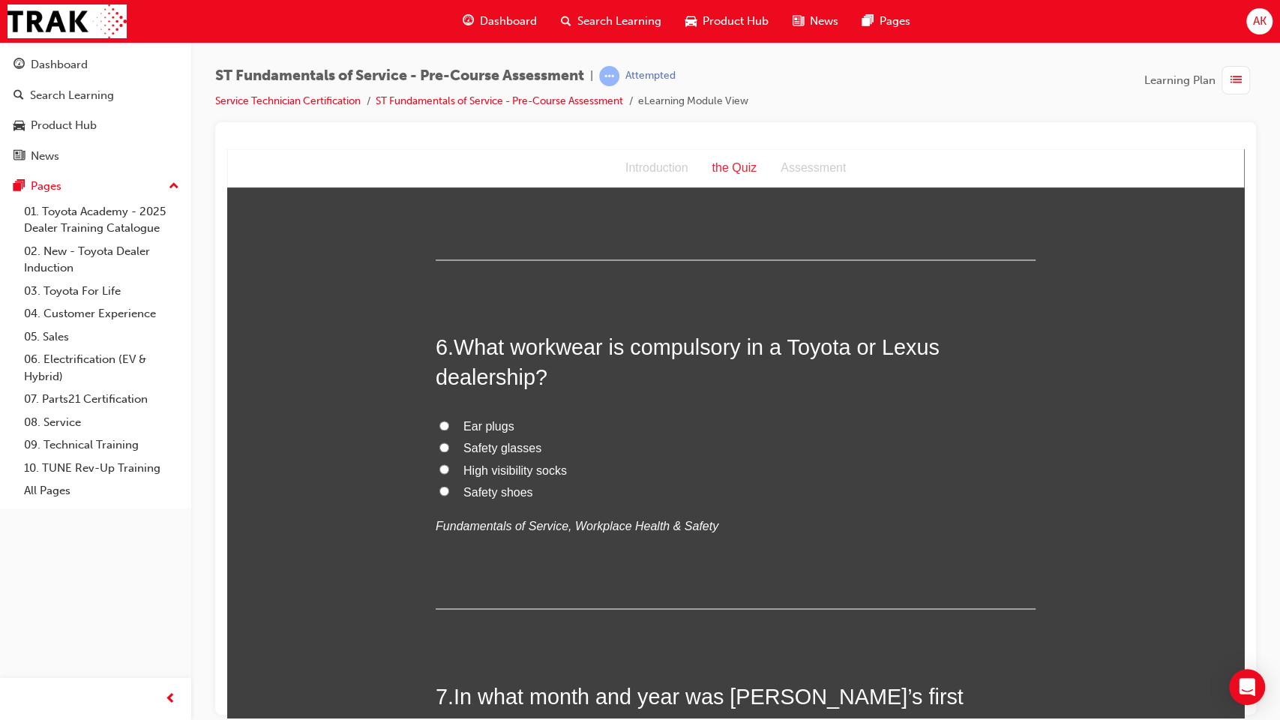
click at [496, 484] on span "Safety shoes" at bounding box center [498, 490] width 70 height 13
click at [449, 485] on input "Safety shoes" at bounding box center [444, 490] width 10 height 10
radio input "true"
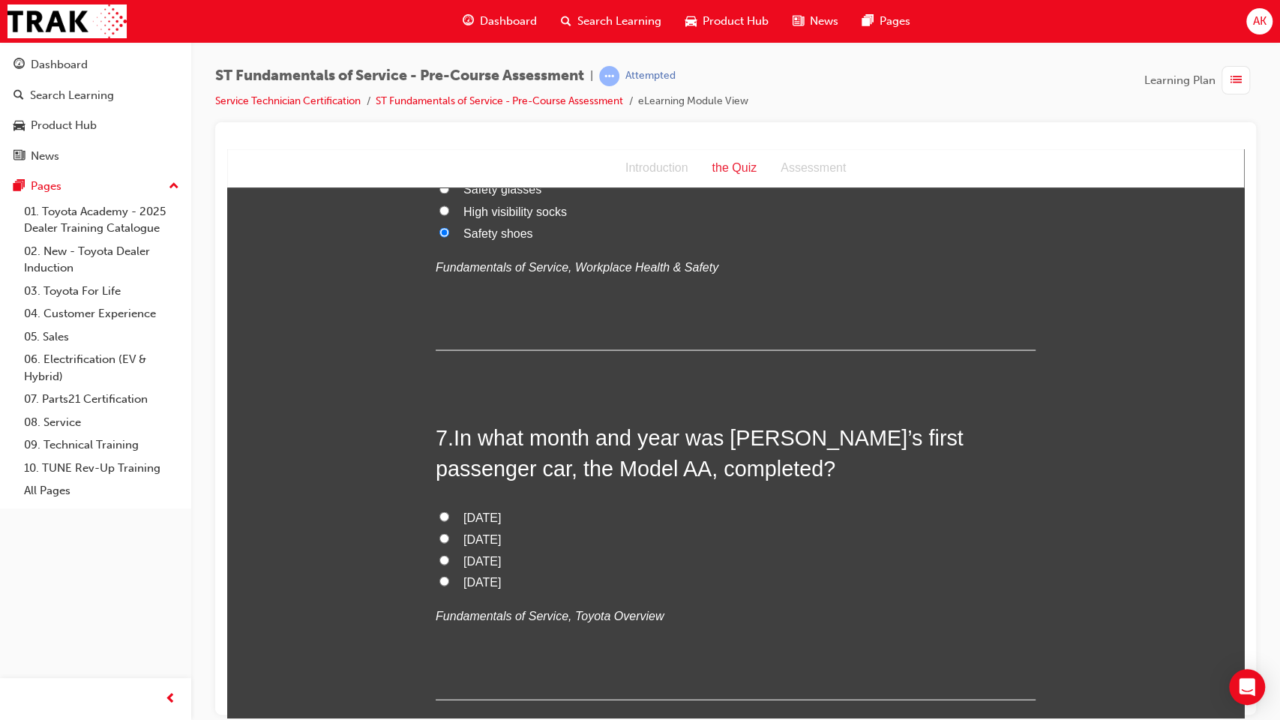
scroll to position [1882, 0]
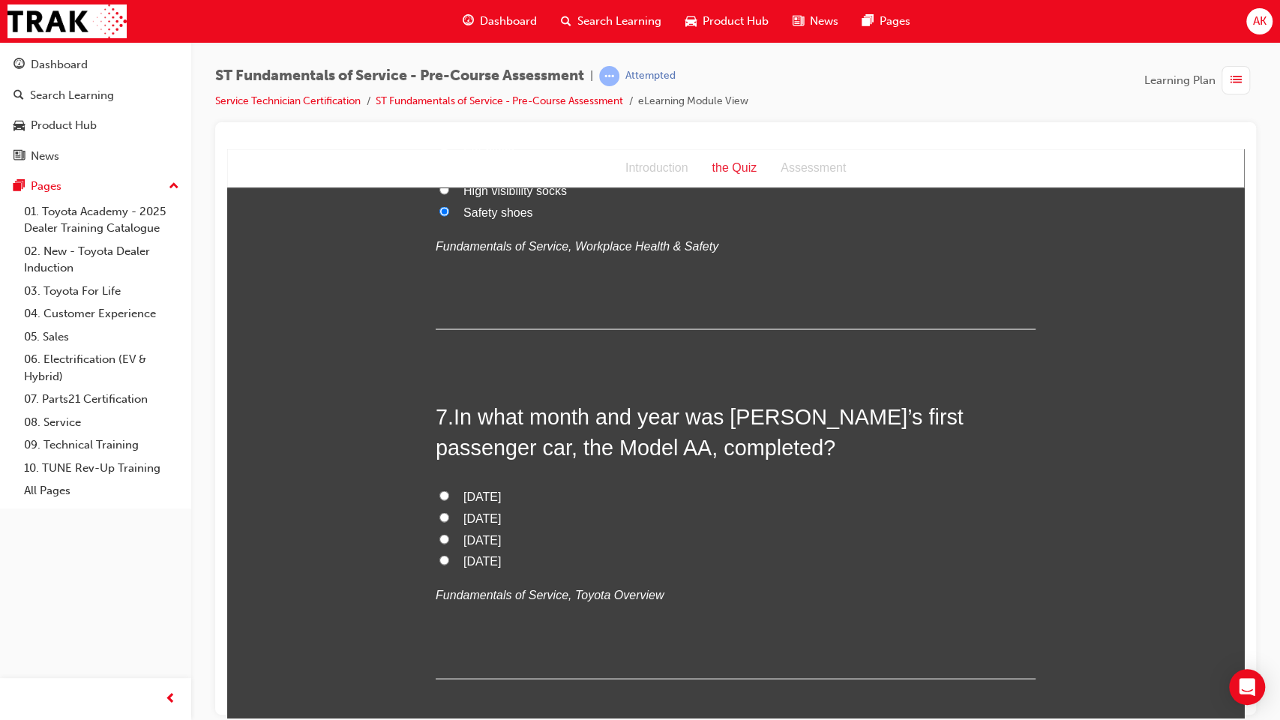
click at [499, 511] on span "[DATE]" at bounding box center [481, 517] width 37 height 13
click at [449, 511] on input "[DATE]" at bounding box center [444, 516] width 10 height 10
radio input "true"
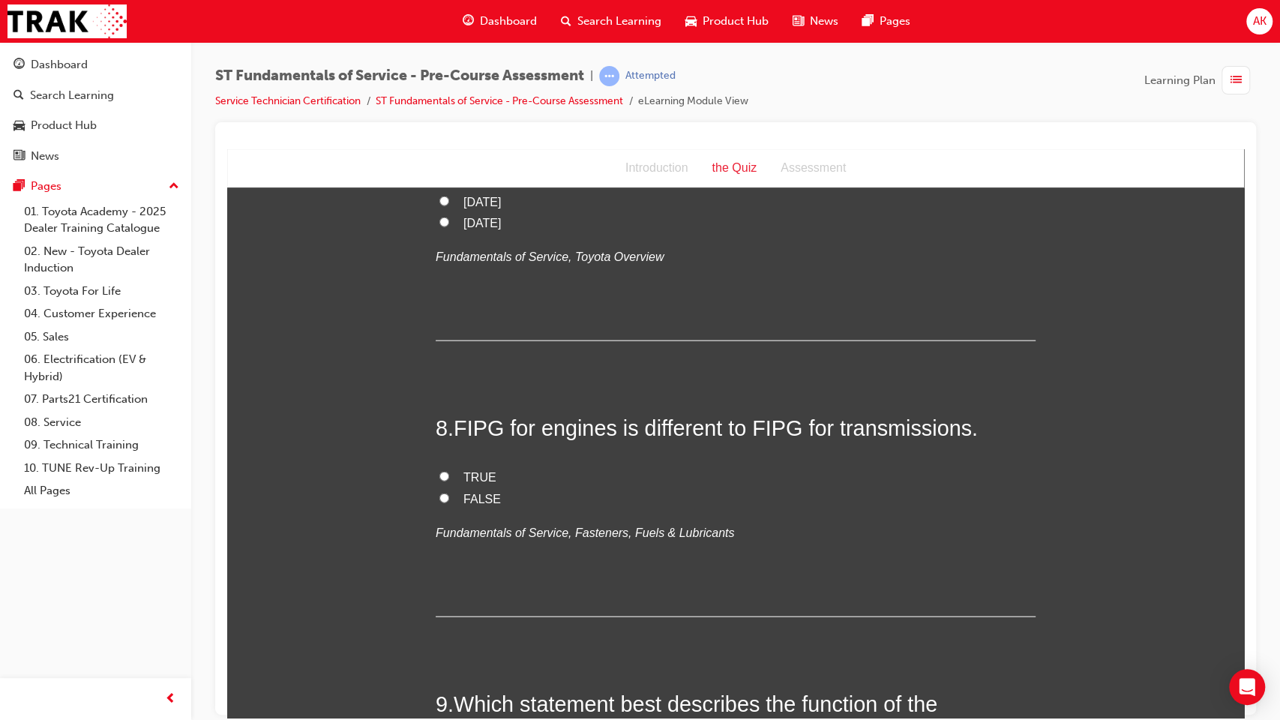
scroll to position [2226, 0]
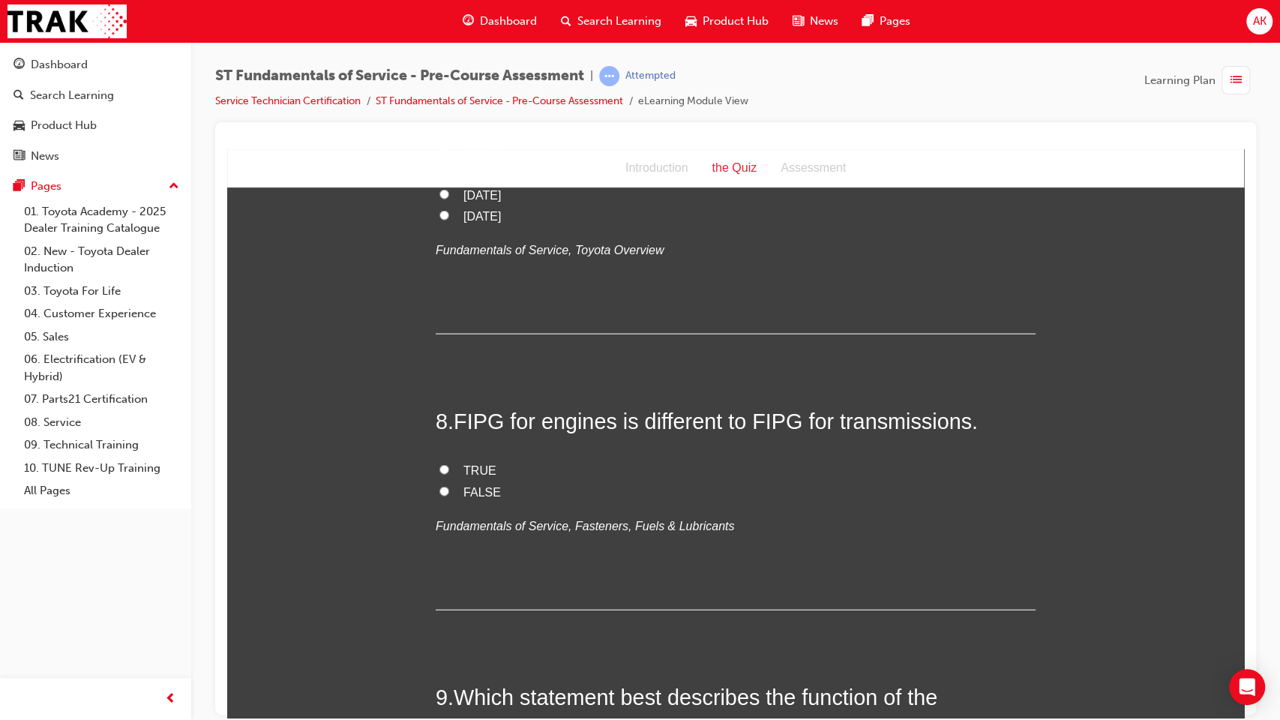
click at [469, 469] on span "TRUE" at bounding box center [479, 469] width 33 height 13
click at [449, 469] on input "TRUE" at bounding box center [444, 469] width 10 height 10
radio input "true"
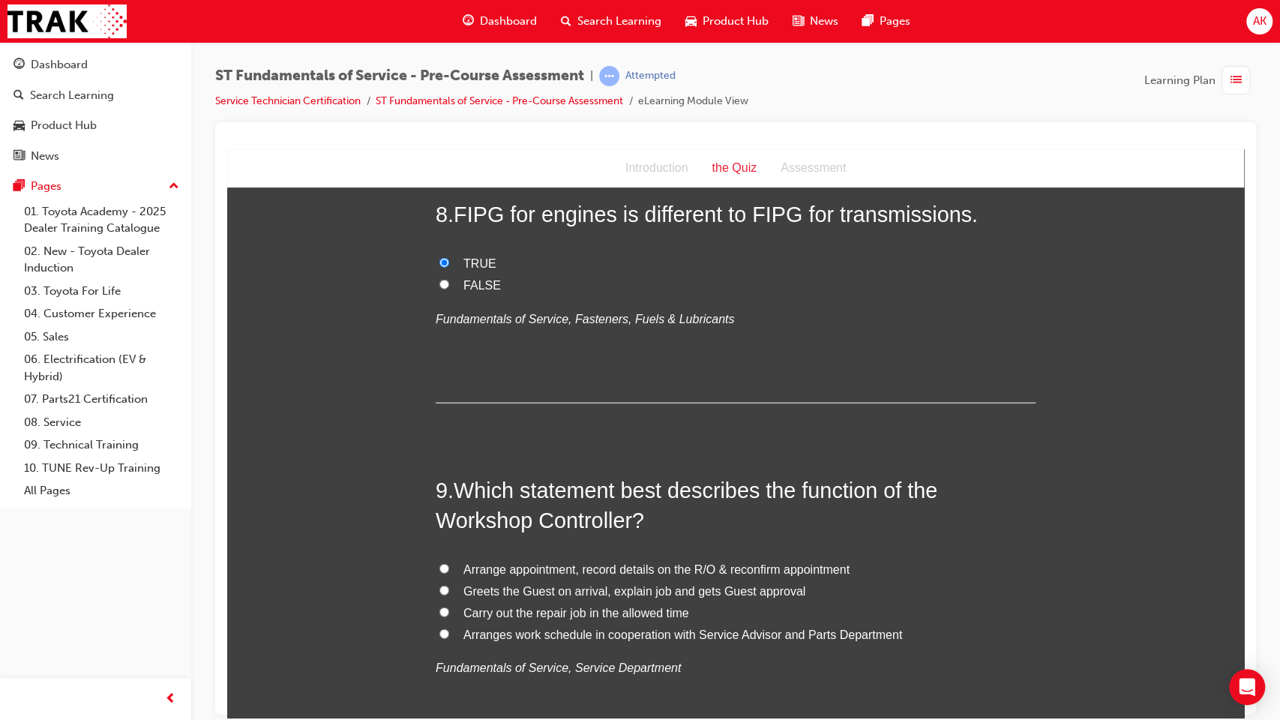
scroll to position [2536, 0]
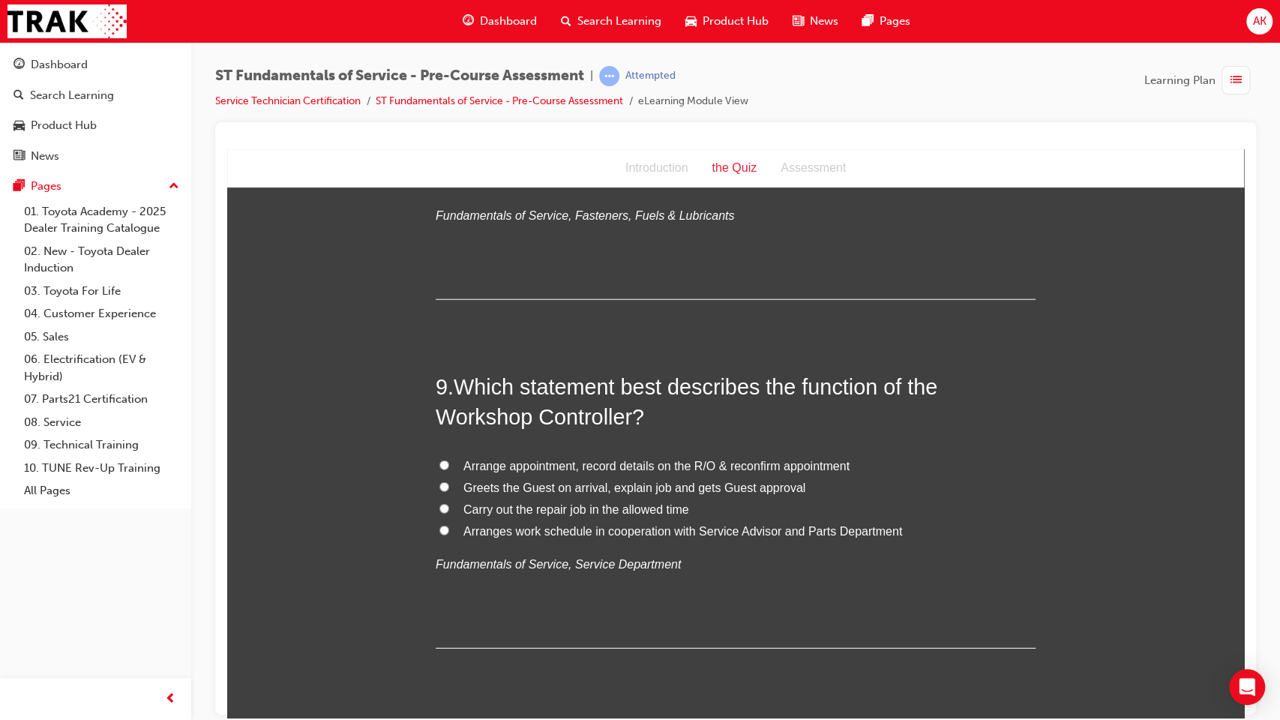
click at [512, 530] on span "Arranges work schedule in cooperation with Service Advisor and Parts Department" at bounding box center [682, 530] width 439 height 13
click at [449, 530] on input "Arranges work schedule in cooperation with Service Advisor and Parts Department" at bounding box center [444, 530] width 10 height 10
radio input "true"
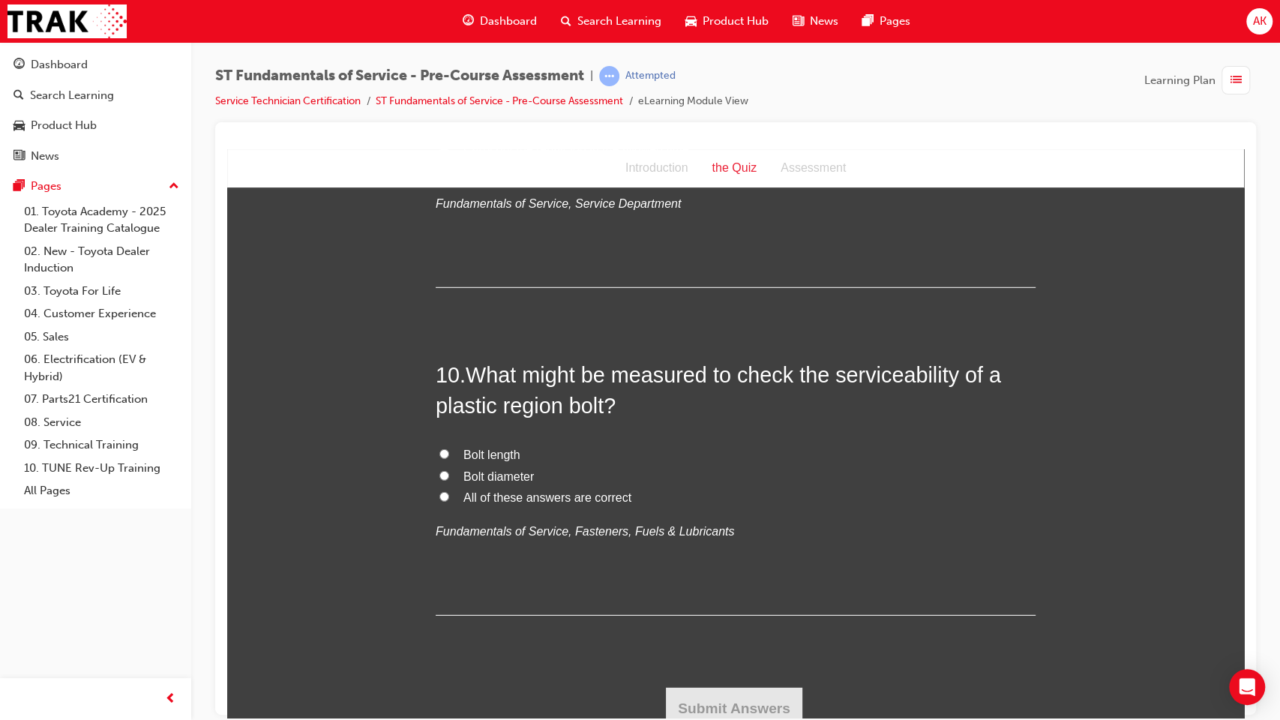
scroll to position [2908, 0]
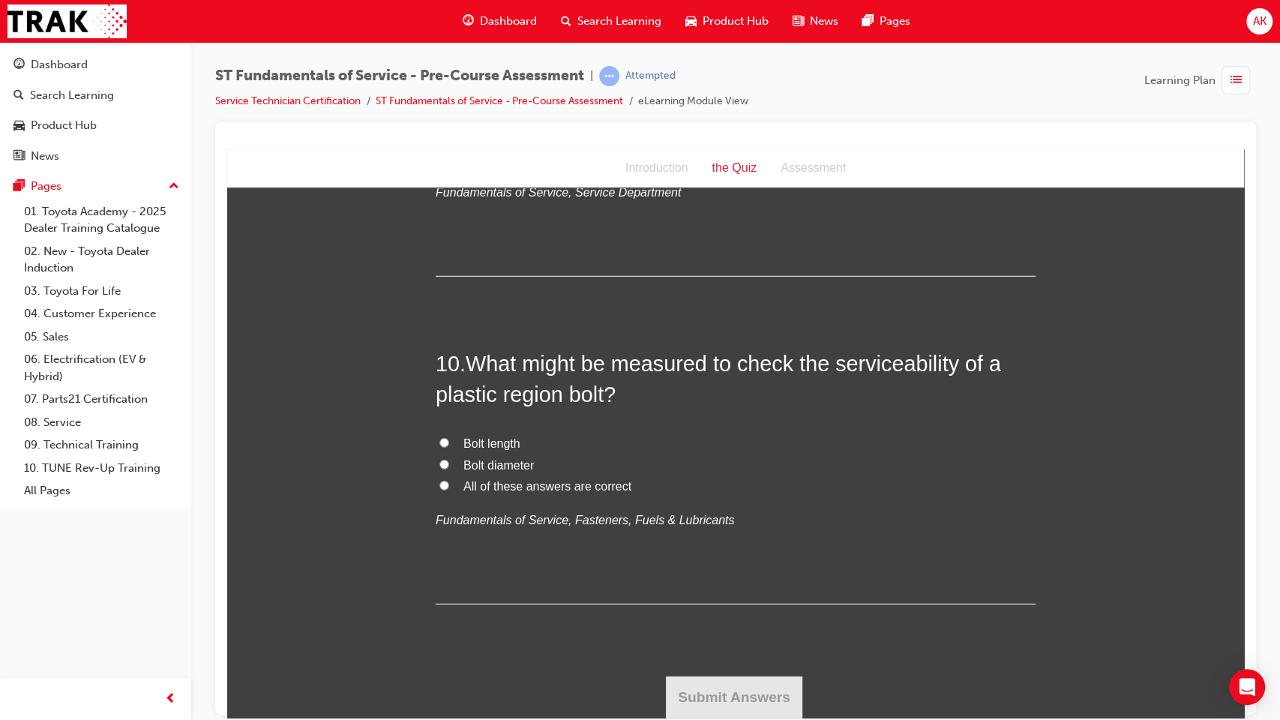
click at [513, 464] on span "Bolt diameter" at bounding box center [498, 464] width 70 height 13
click at [449, 464] on input "Bolt diameter" at bounding box center [444, 464] width 10 height 10
radio input "true"
click at [502, 448] on span "Bolt length" at bounding box center [491, 442] width 57 height 13
click at [449, 447] on input "Bolt length" at bounding box center [444, 442] width 10 height 10
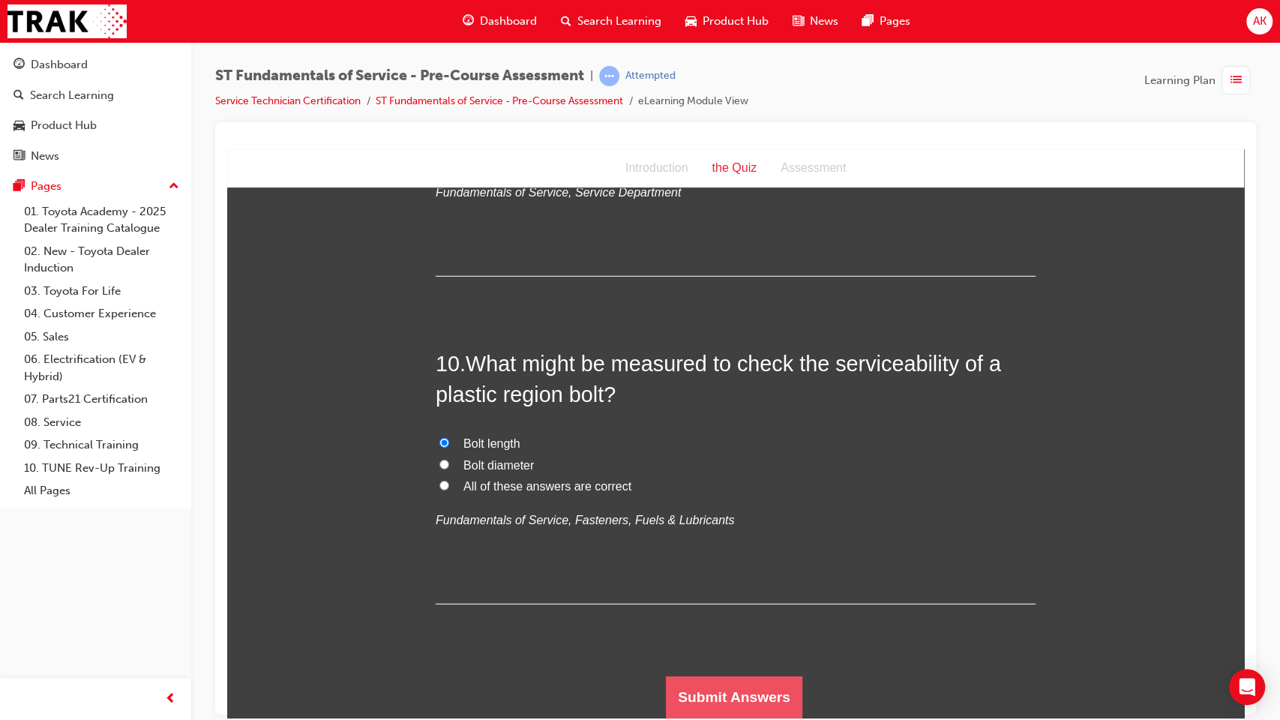
click at [720, 586] on button "Submit Answers" at bounding box center [734, 697] width 136 height 42
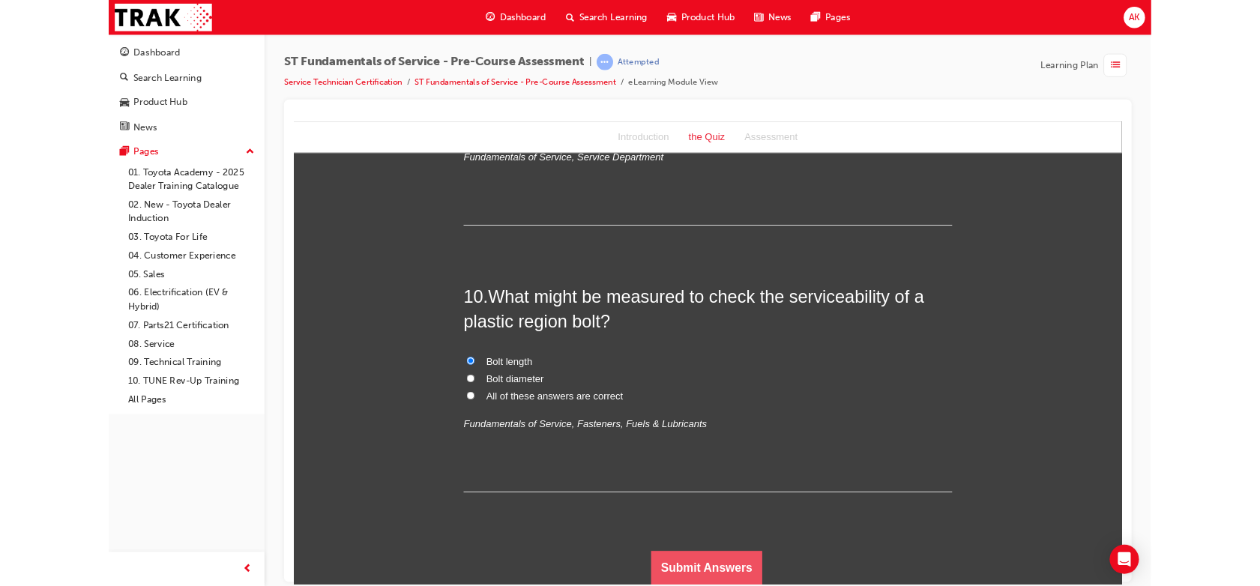
scroll to position [0, 0]
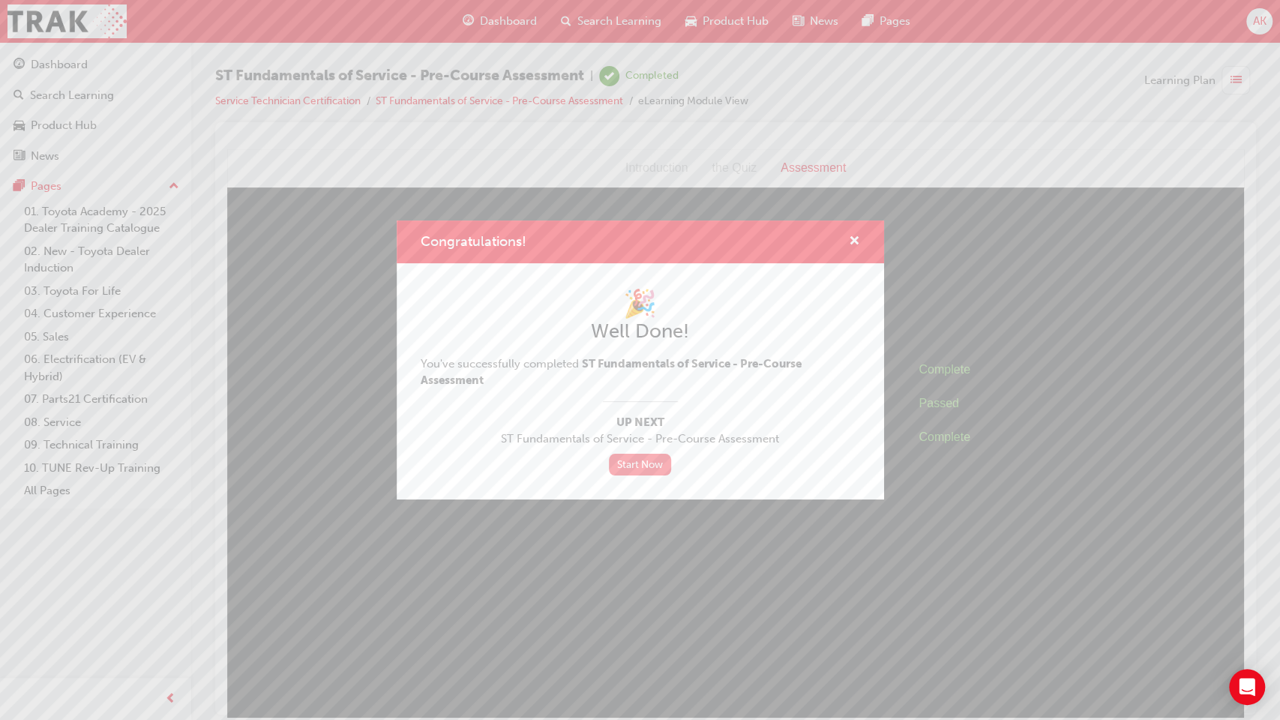
click at [638, 467] on link "Start Now" at bounding box center [640, 465] width 63 height 22
click at [648, 466] on link "Start Now" at bounding box center [640, 465] width 63 height 22
click at [849, 235] on span "cross-icon" at bounding box center [854, 241] width 11 height 13
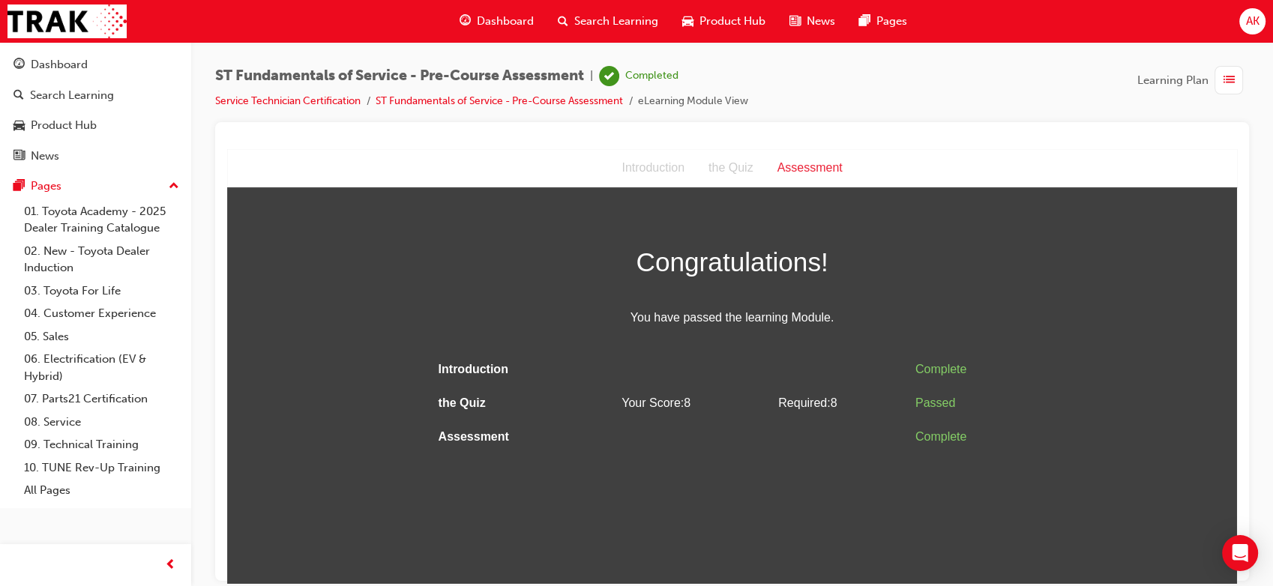
click at [481, 33] on div "Dashboard" at bounding box center [497, 21] width 98 height 31
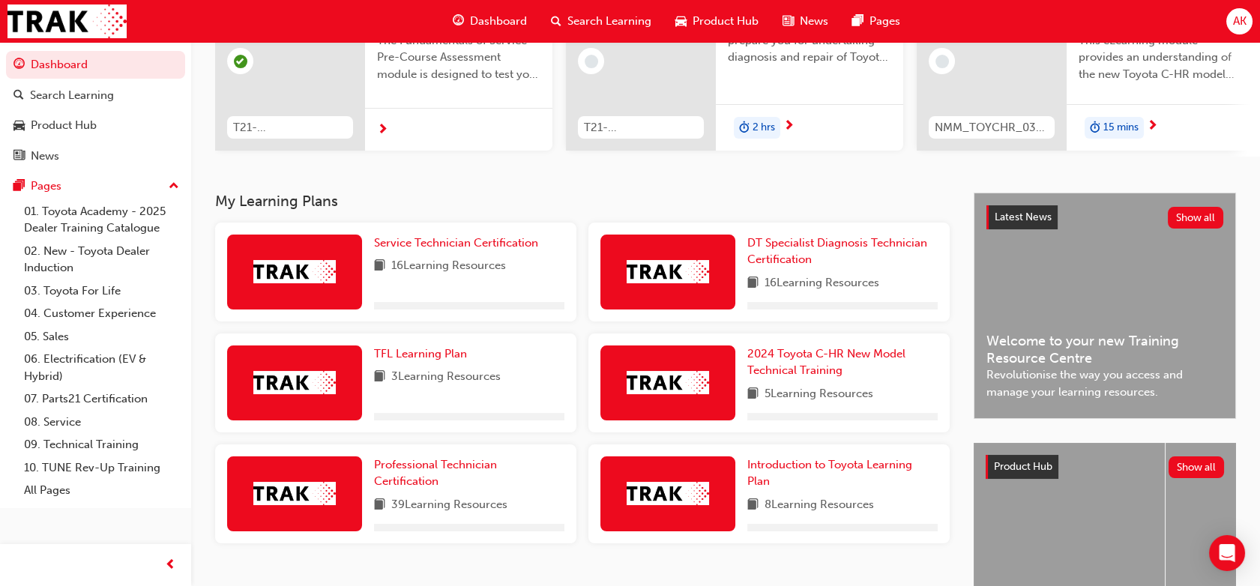
scroll to position [267, 0]
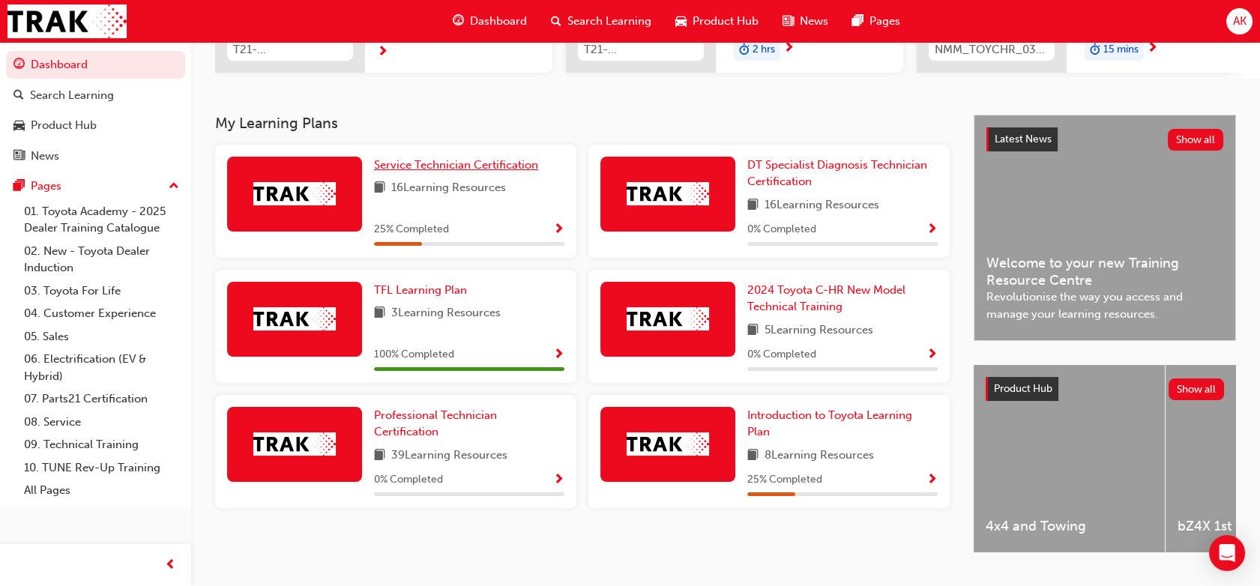
click at [469, 170] on span "Service Technician Certification" at bounding box center [456, 164] width 164 height 13
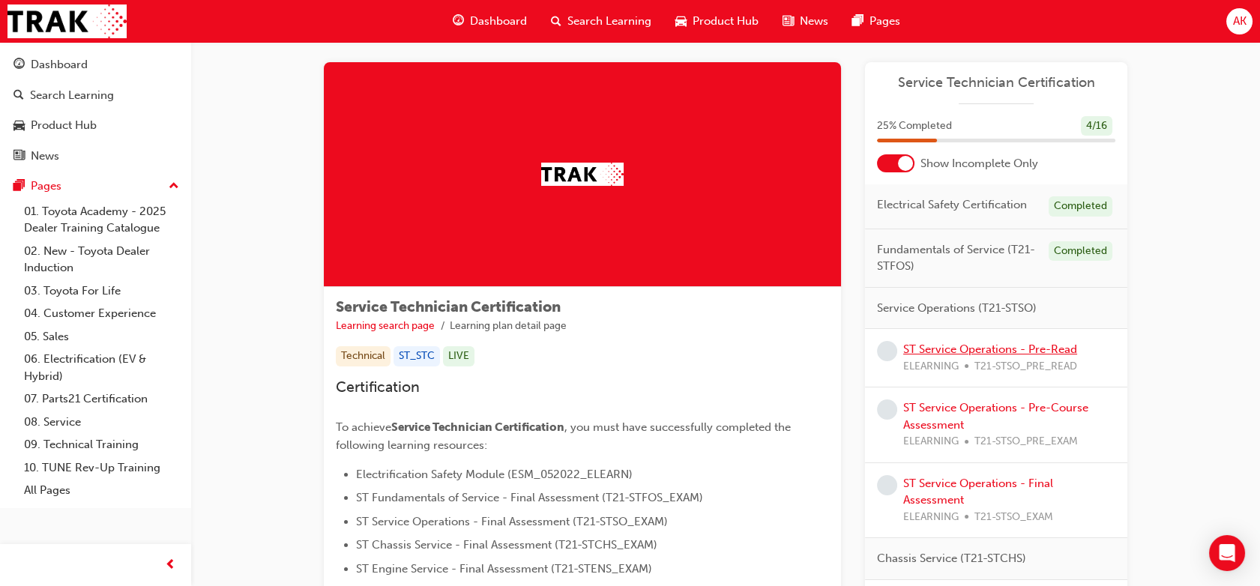
scroll to position [15, 0]
click at [904, 158] on div at bounding box center [905, 164] width 15 height 15
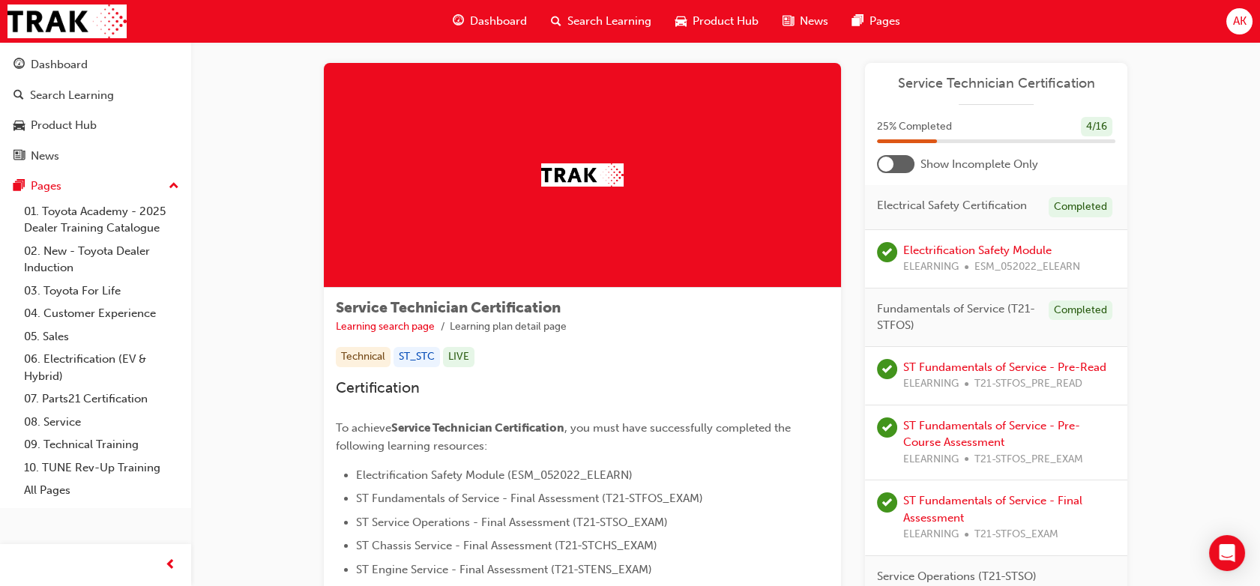
click at [904, 158] on div at bounding box center [895, 164] width 37 height 18
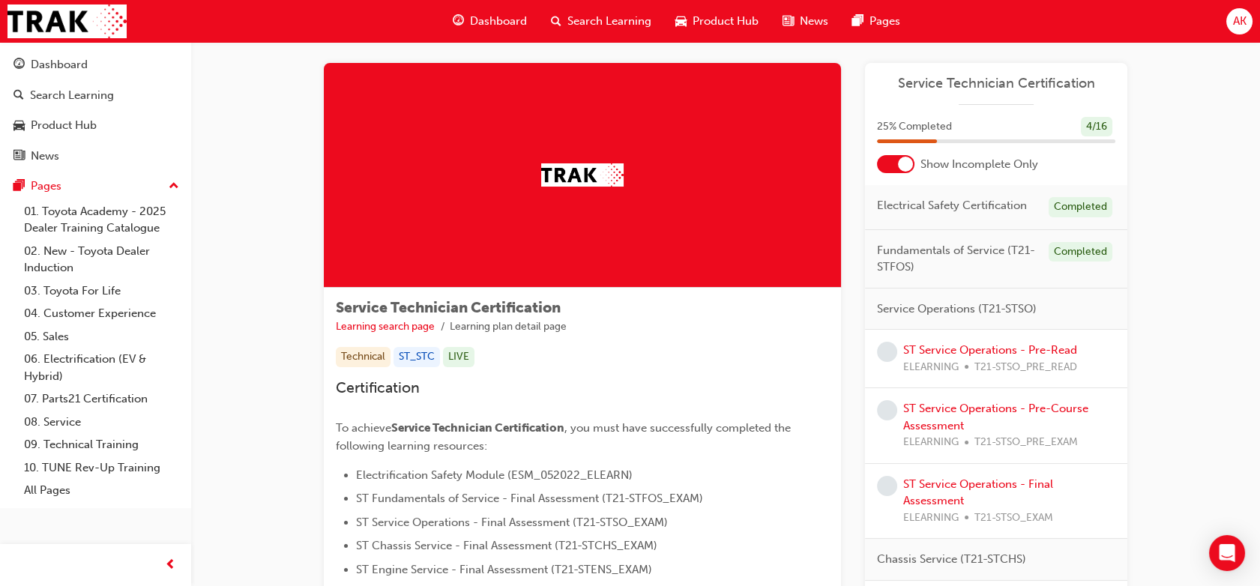
click at [904, 158] on div at bounding box center [905, 164] width 15 height 15
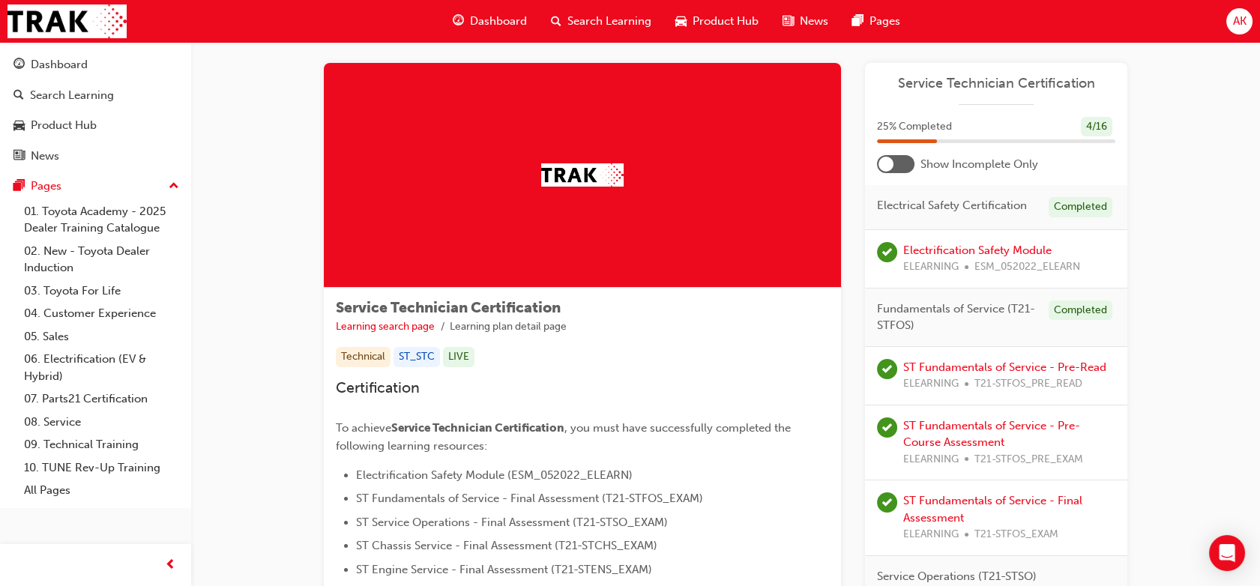
click at [904, 158] on div at bounding box center [895, 164] width 37 height 18
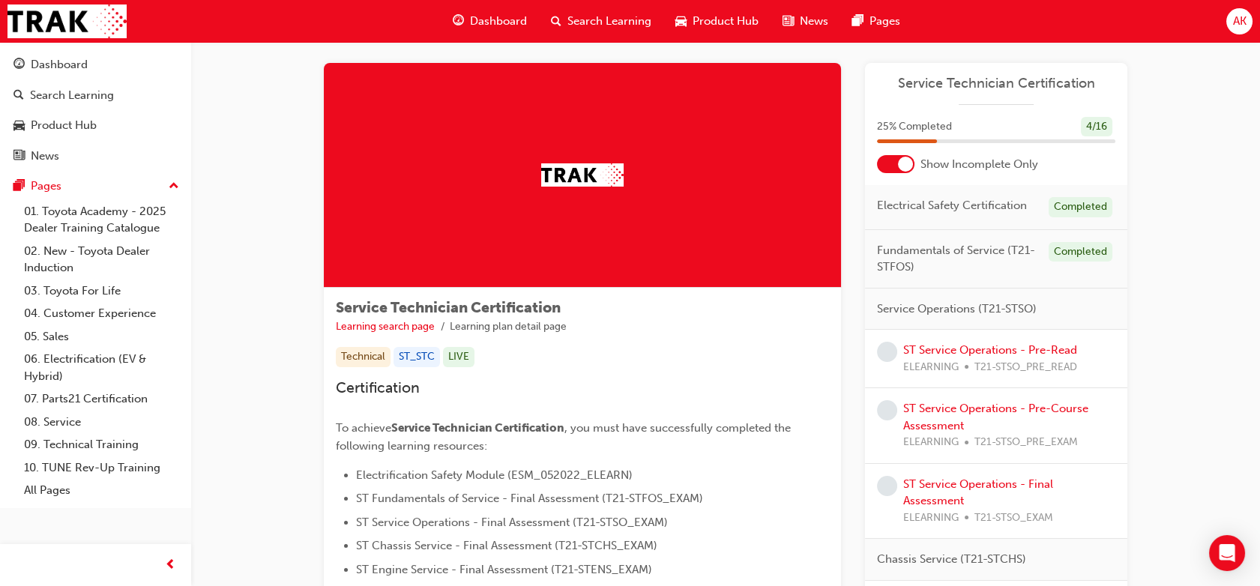
click at [904, 158] on div at bounding box center [905, 164] width 15 height 15
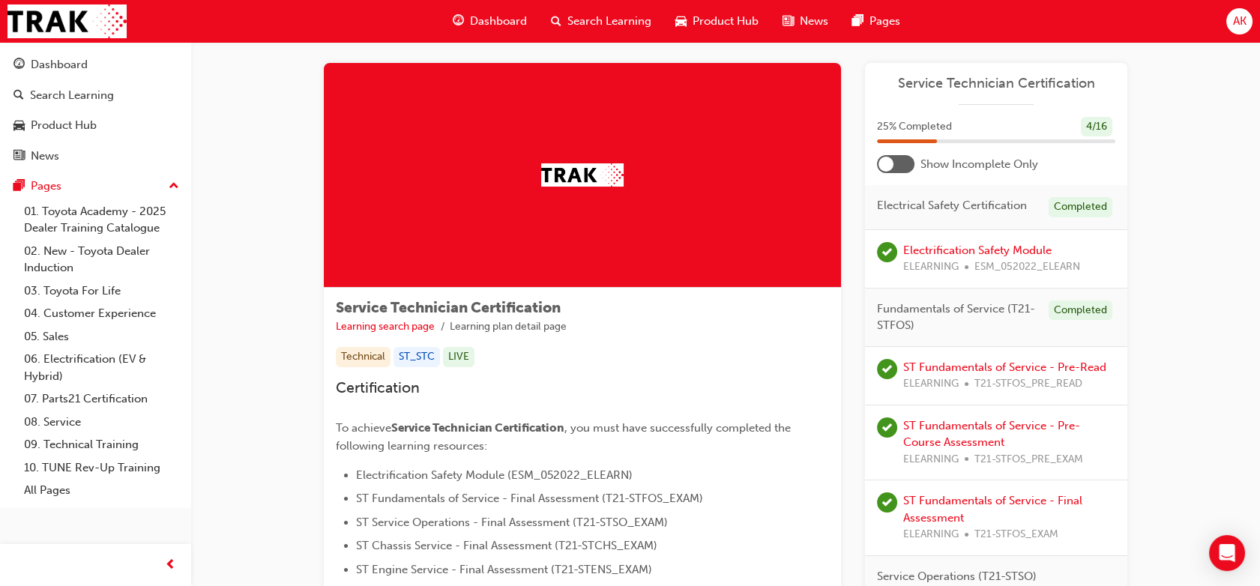
click at [904, 158] on div at bounding box center [895, 164] width 37 height 18
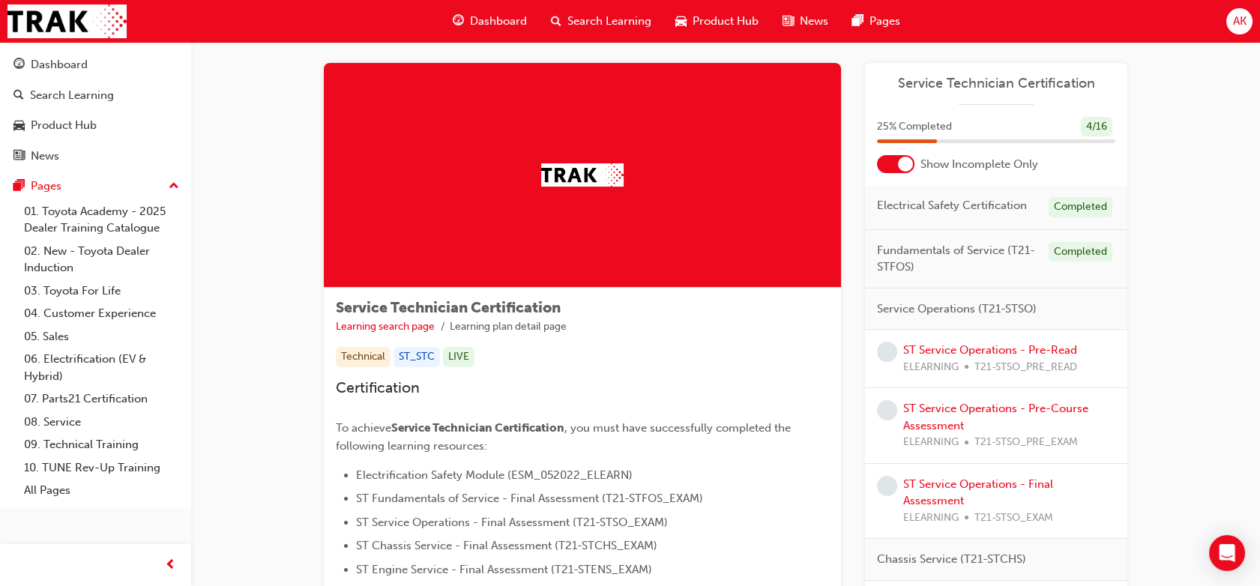
click at [905, 160] on div at bounding box center [905, 164] width 15 height 15
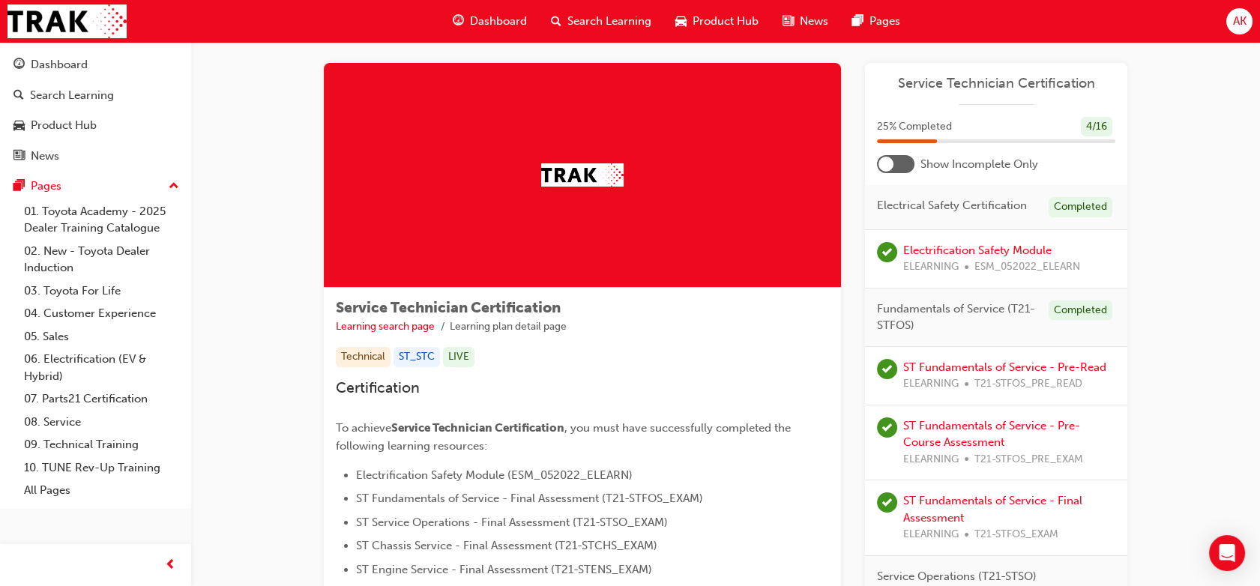
click at [905, 160] on div at bounding box center [895, 164] width 37 height 18
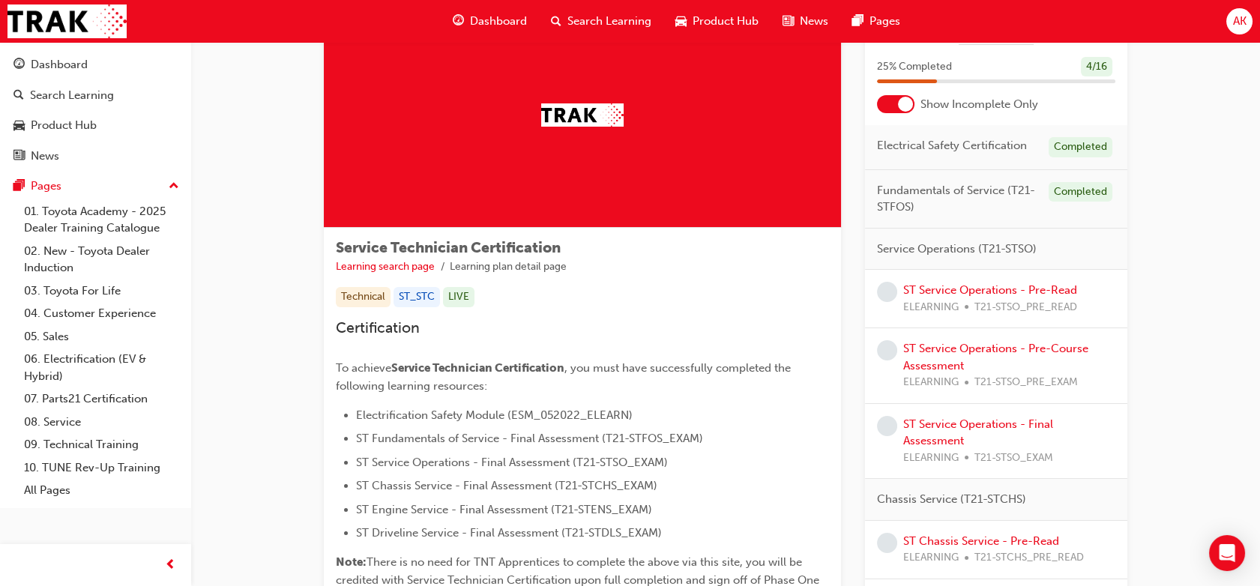
scroll to position [76, 0]
click at [981, 289] on link "ST Service Operations - Pre-Read" at bounding box center [990, 289] width 174 height 13
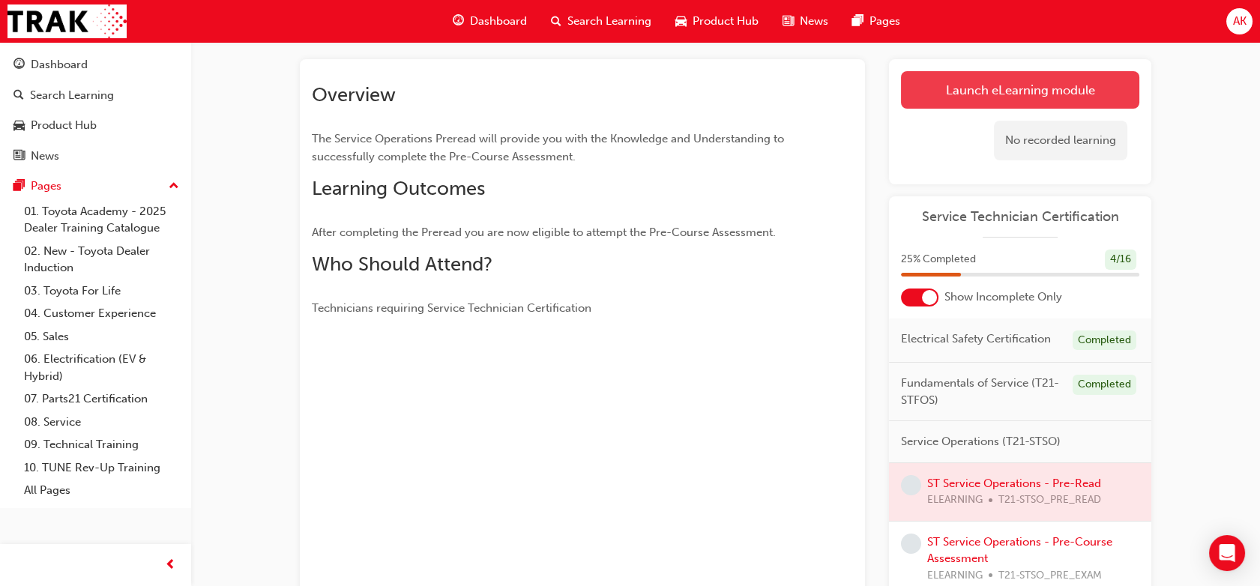
click at [1065, 82] on link "Launch eLearning module" at bounding box center [1020, 89] width 238 height 37
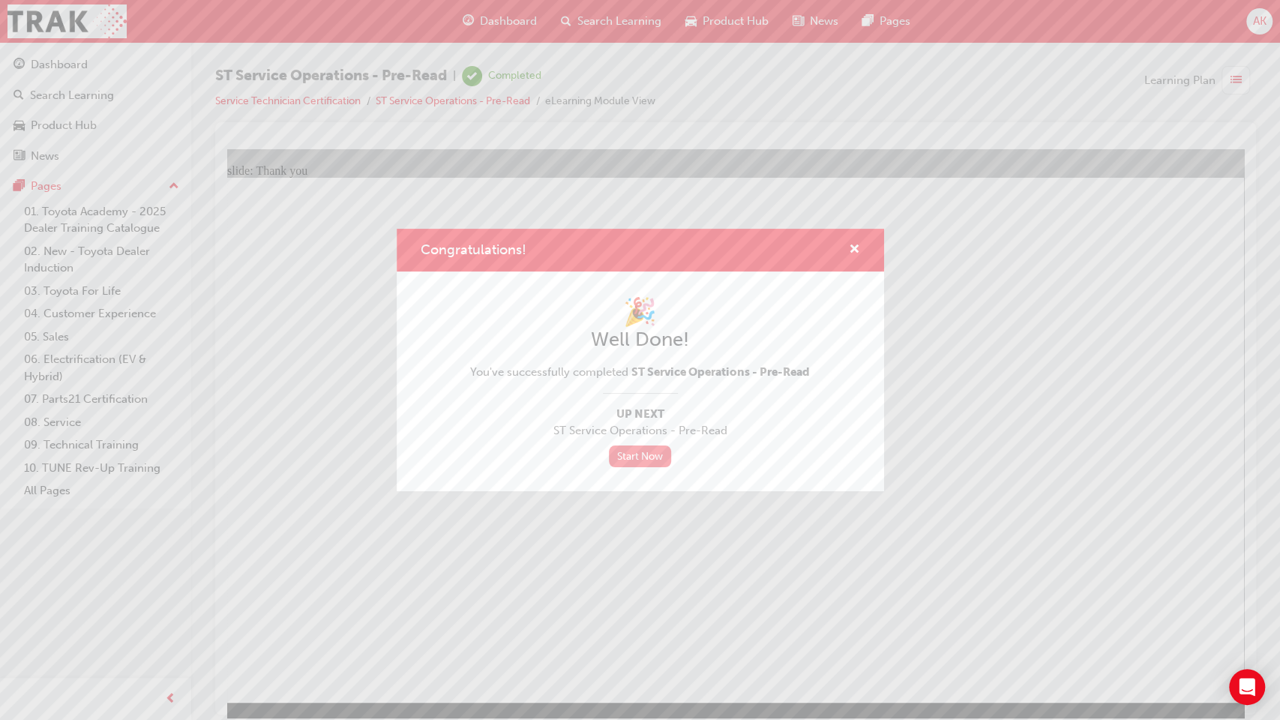
click at [631, 457] on link "Start Now" at bounding box center [640, 456] width 63 height 22
click at [851, 248] on span "cross-icon" at bounding box center [854, 250] width 11 height 13
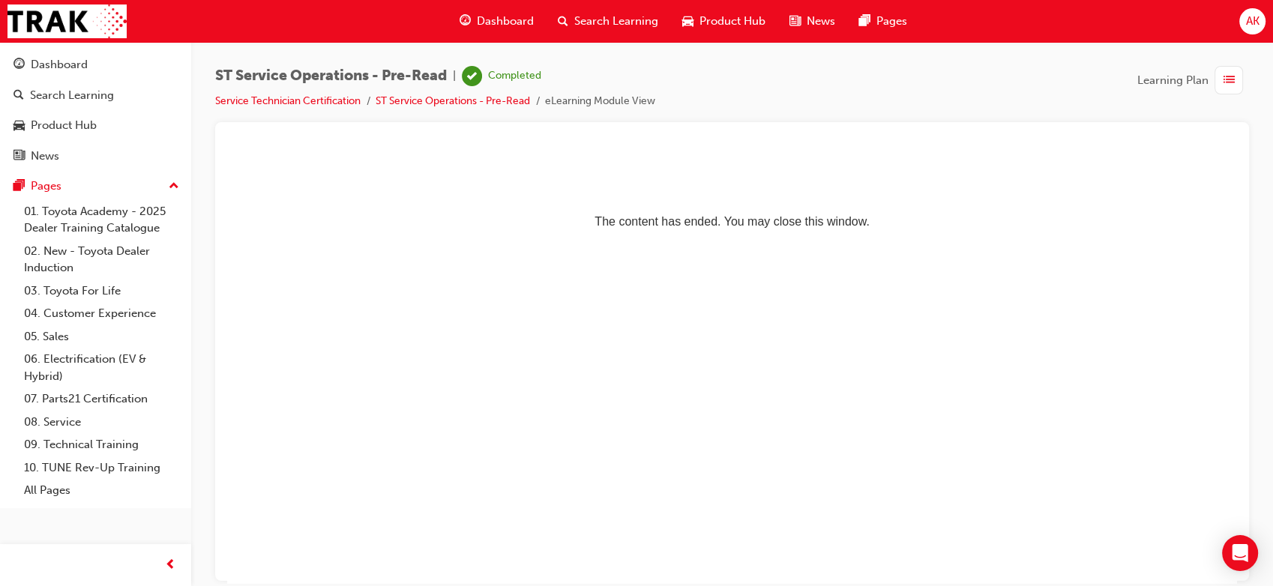
click at [486, 34] on div "Dashboard" at bounding box center [497, 21] width 98 height 31
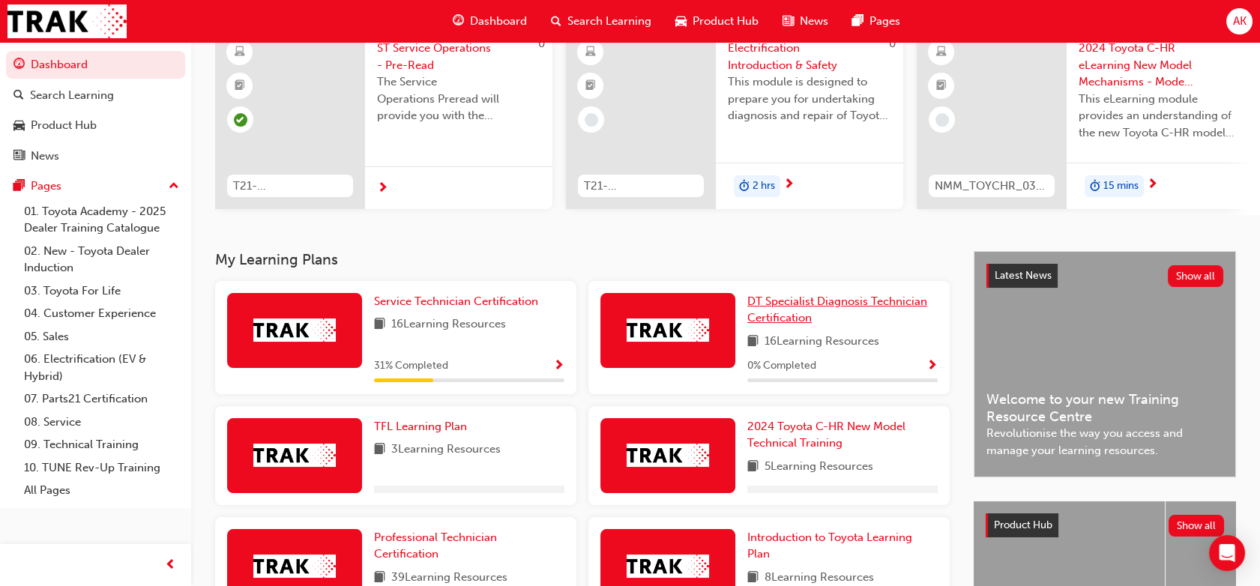
scroll to position [132, 0]
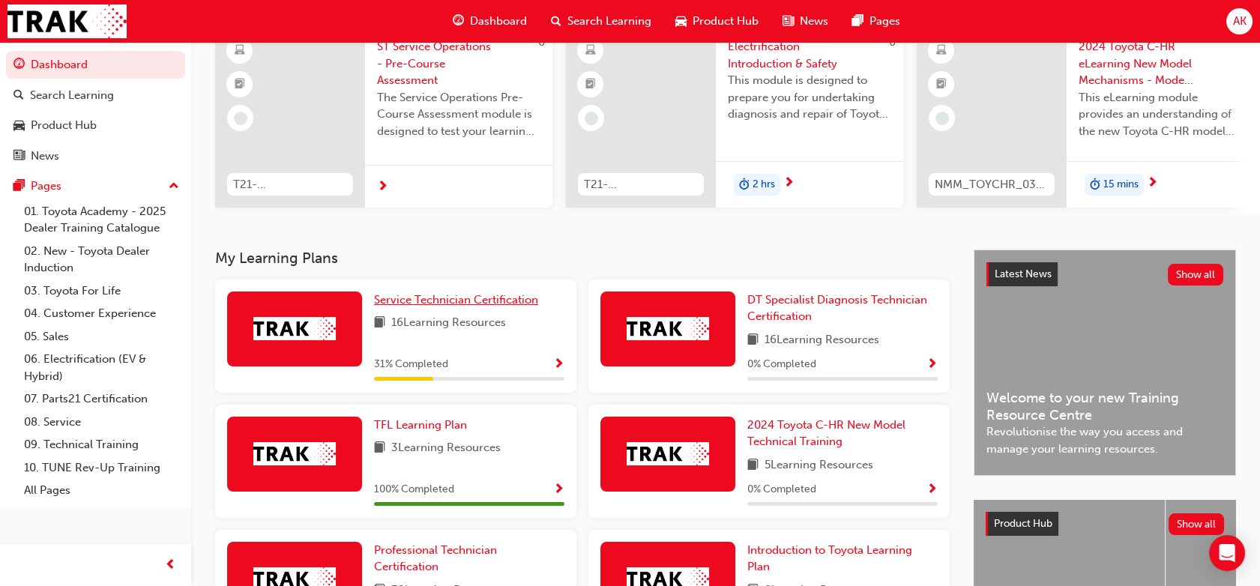
click at [458, 305] on span "Service Technician Certification" at bounding box center [456, 299] width 164 height 13
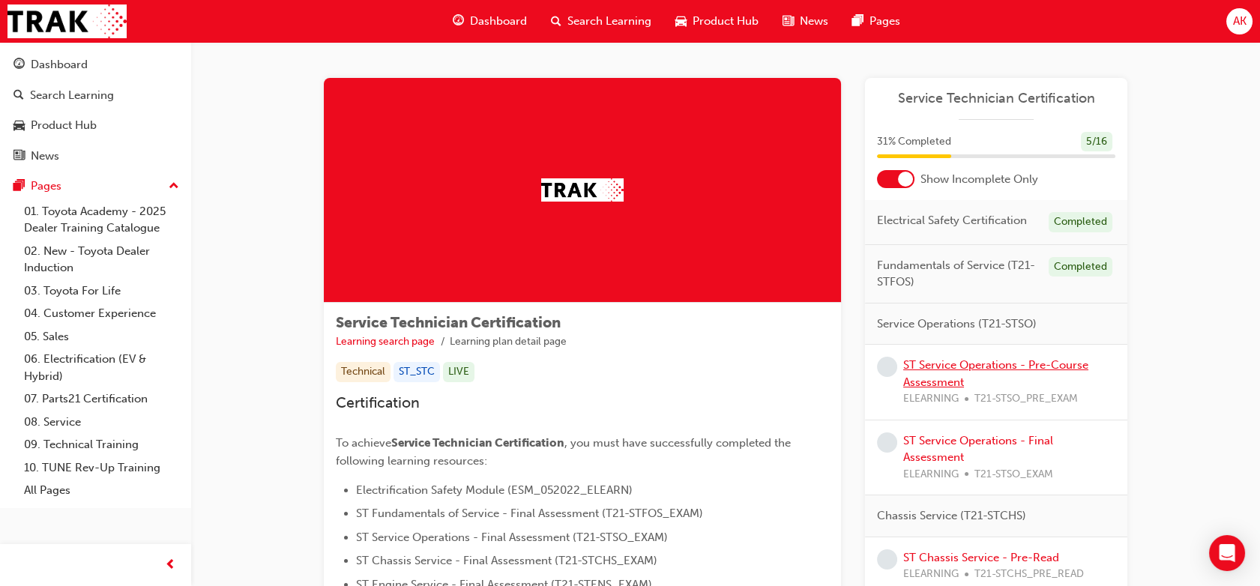
scroll to position [40, 0]
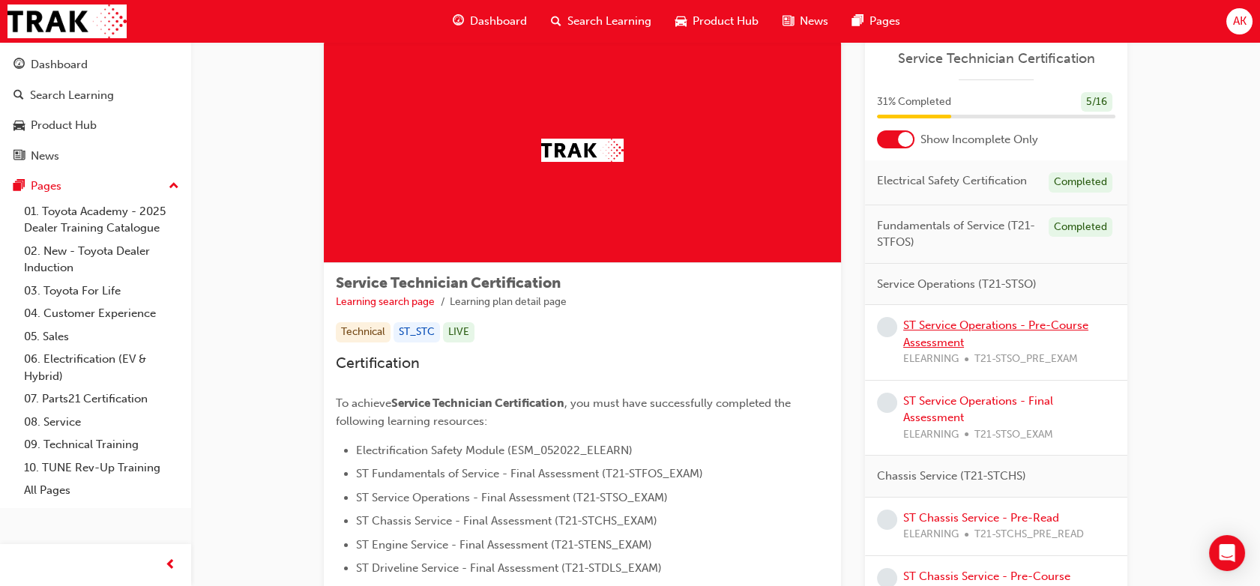
click at [990, 322] on link "ST Service Operations - Pre-Course Assessment" at bounding box center [995, 334] width 185 height 31
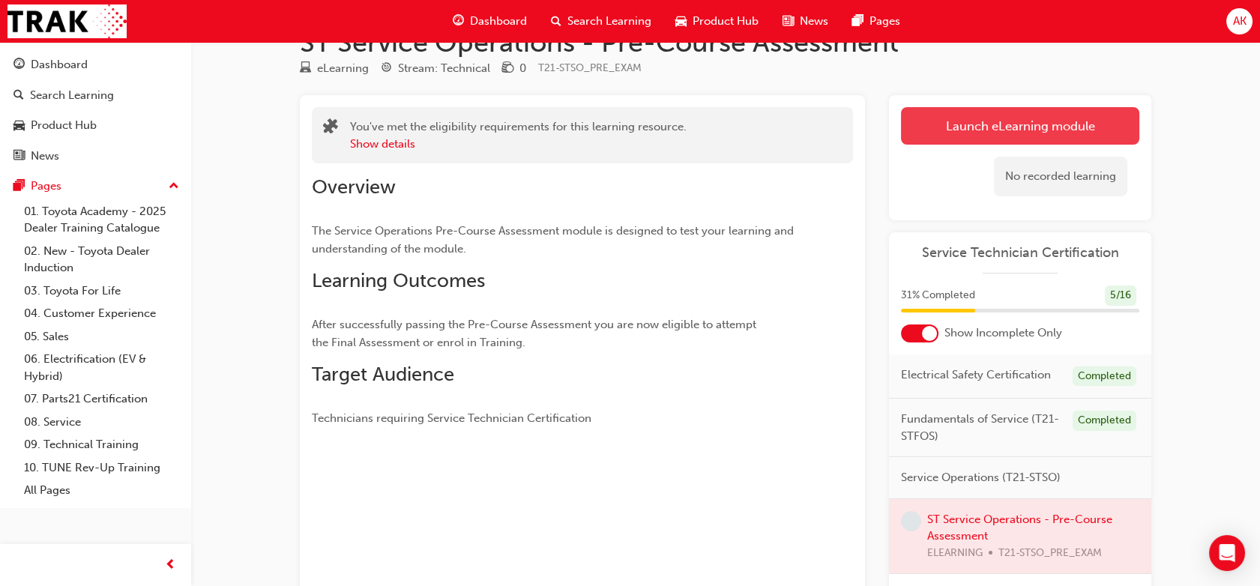
click at [1023, 133] on link "Launch eLearning module" at bounding box center [1020, 125] width 238 height 37
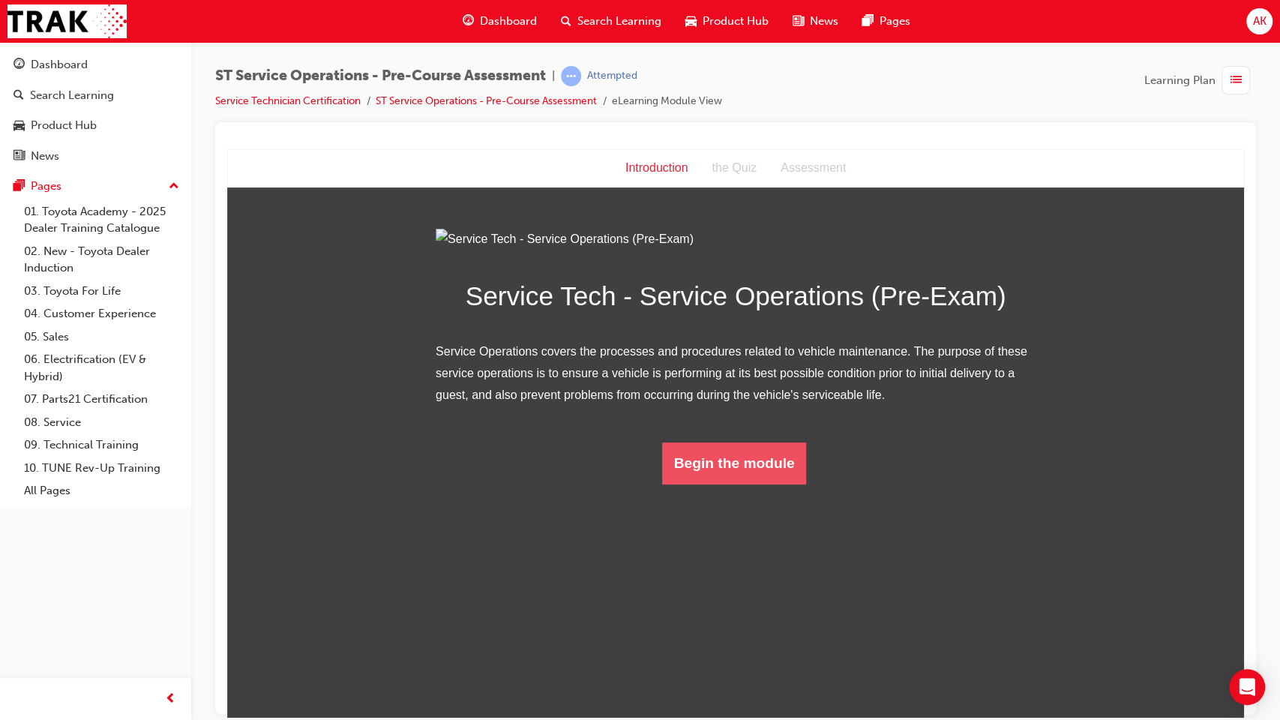
click at [760, 484] on button "Begin the module" at bounding box center [734, 463] width 145 height 42
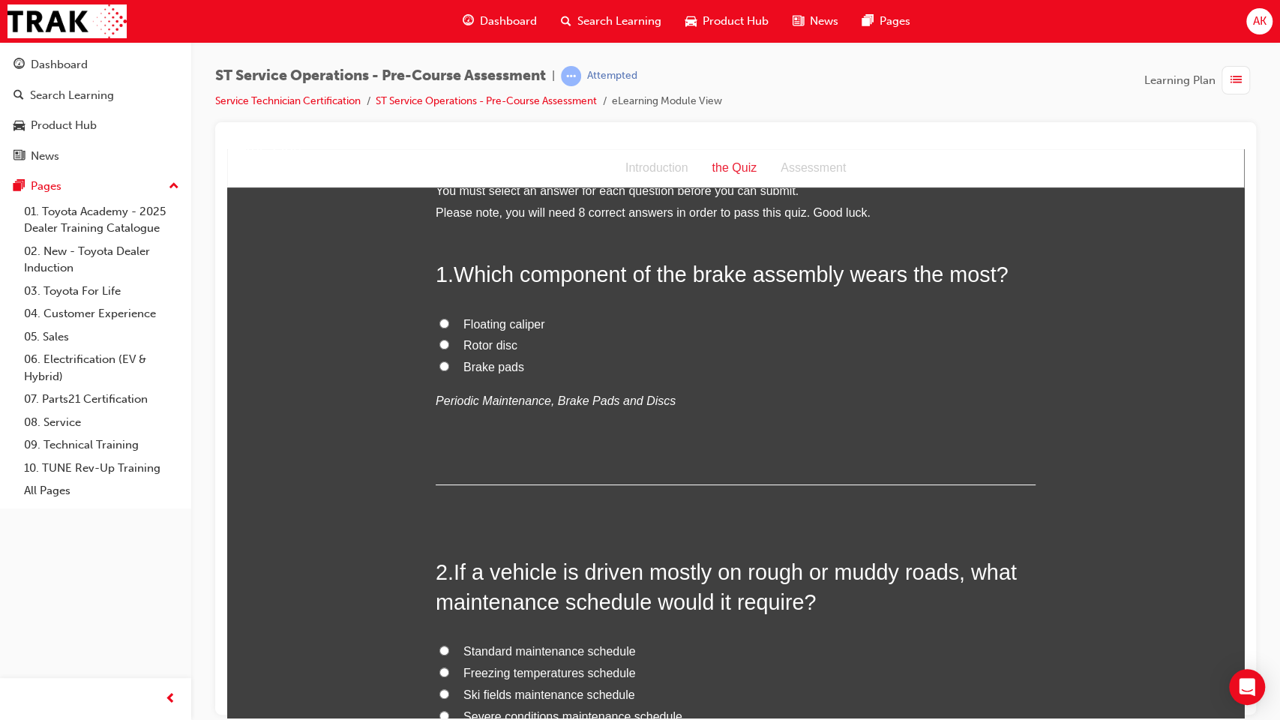
scroll to position [19, 0]
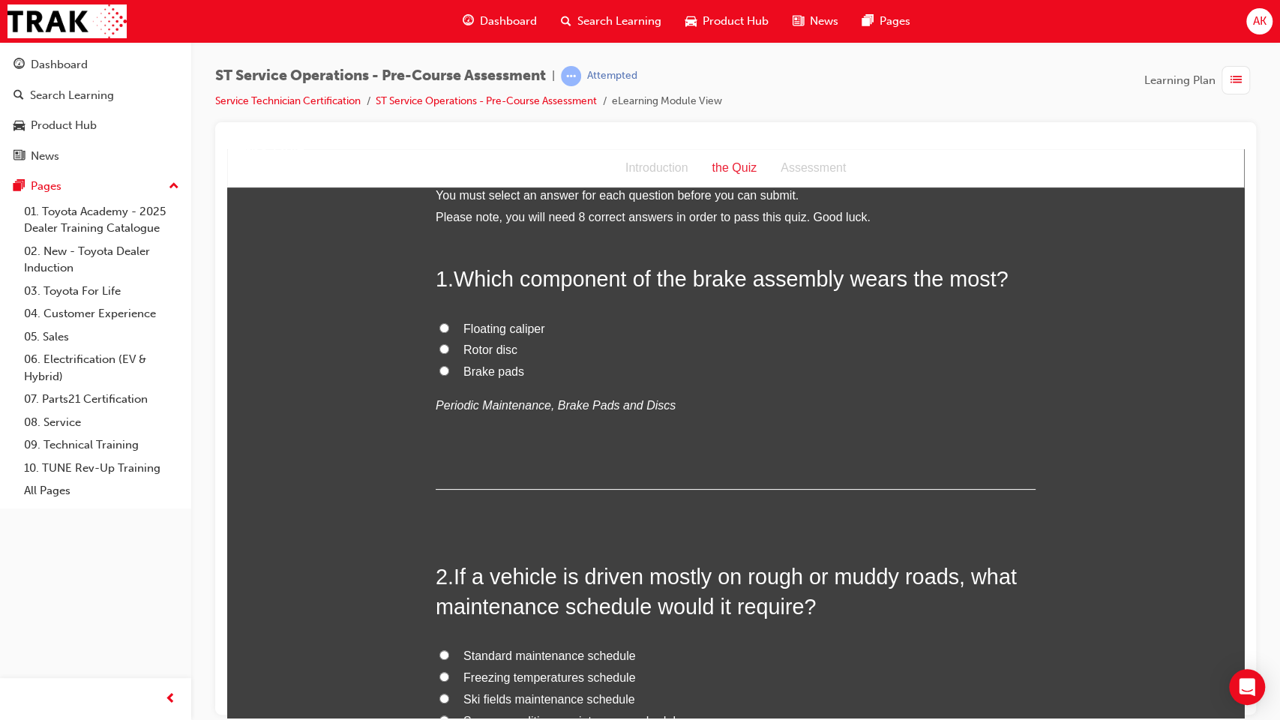
click at [499, 369] on span "Brake pads" at bounding box center [493, 370] width 61 height 13
click at [449, 369] on input "Brake pads" at bounding box center [444, 370] width 10 height 10
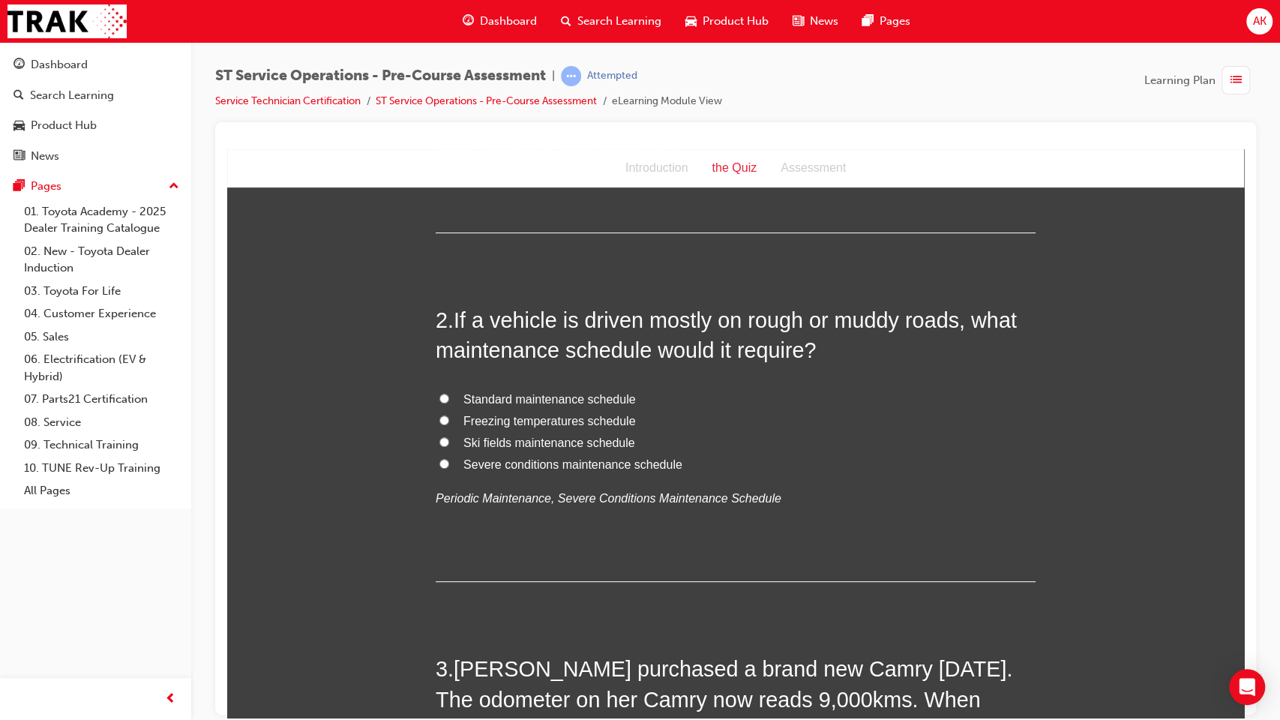
scroll to position [276, 0]
click at [474, 462] on span "Severe conditions maintenance schedule" at bounding box center [572, 463] width 219 height 13
click at [449, 462] on input "Severe conditions maintenance schedule" at bounding box center [444, 463] width 10 height 10
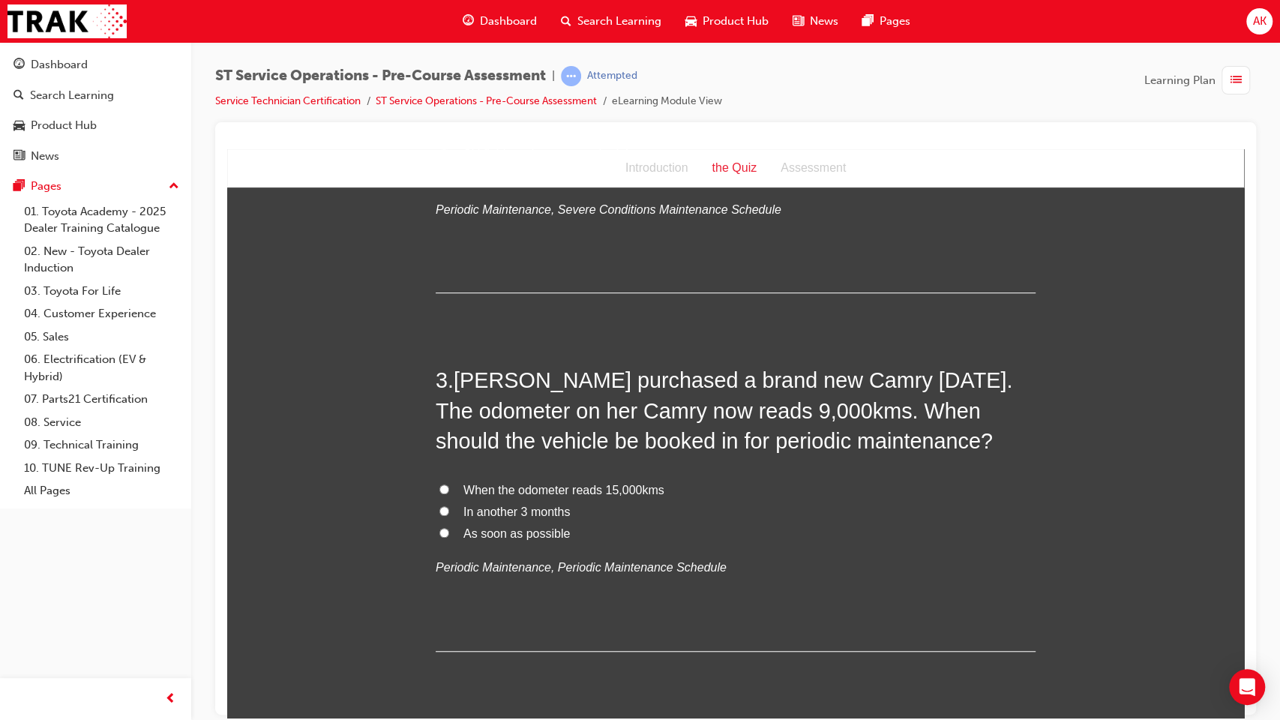
scroll to position [575, 0]
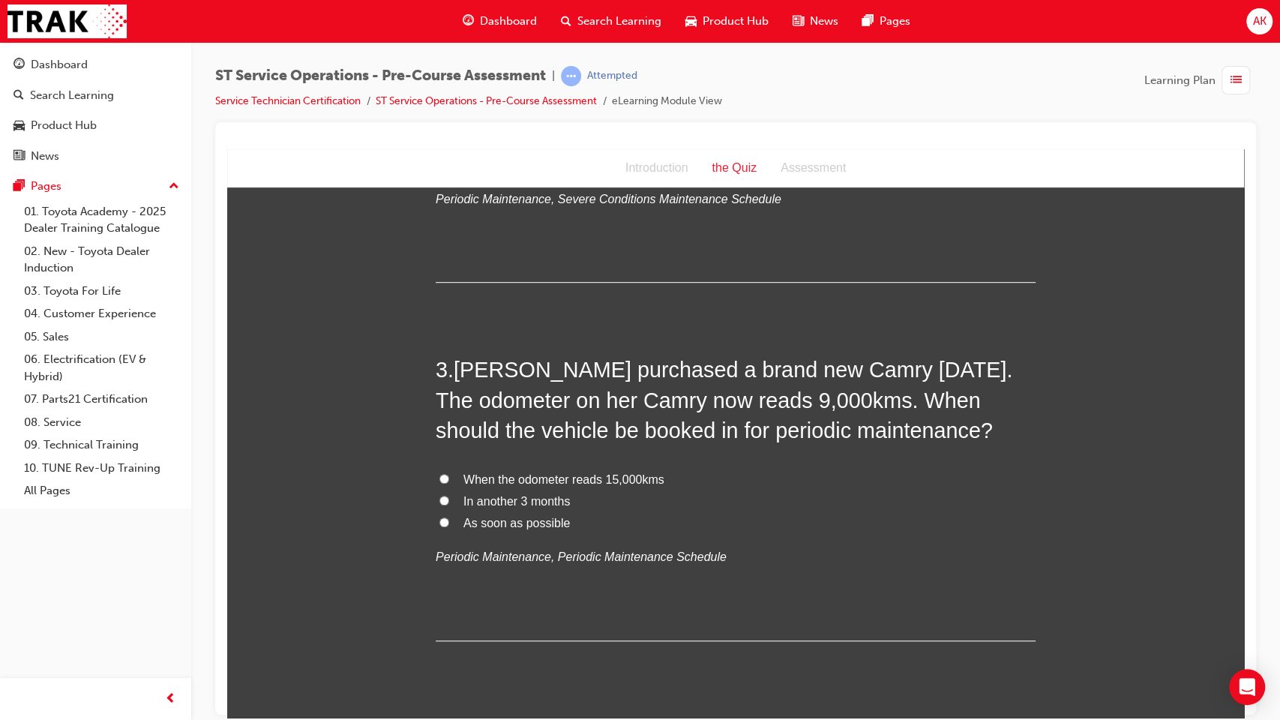
click at [538, 480] on span "When the odometer reads 15,000kms" at bounding box center [563, 478] width 201 height 13
click at [449, 480] on input "When the odometer reads 15,000kms" at bounding box center [444, 478] width 10 height 10
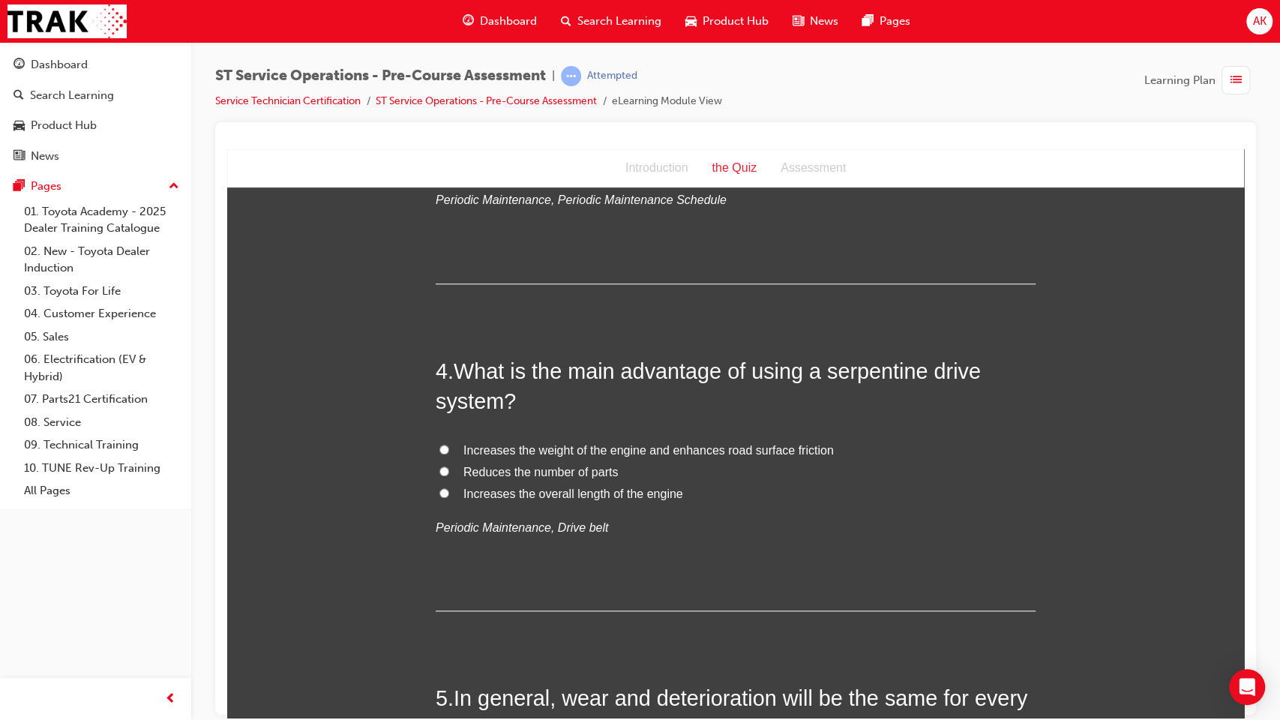
scroll to position [931, 0]
click at [586, 450] on span "Increases the weight of the engine and enhances road surface friction" at bounding box center [648, 450] width 370 height 13
click at [449, 450] on input "Increases the weight of the engine and enhances road surface friction" at bounding box center [444, 450] width 10 height 10
click at [526, 469] on span "Reduces the number of parts" at bounding box center [540, 472] width 154 height 13
click at [449, 469] on input "Reduces the number of parts" at bounding box center [444, 471] width 10 height 10
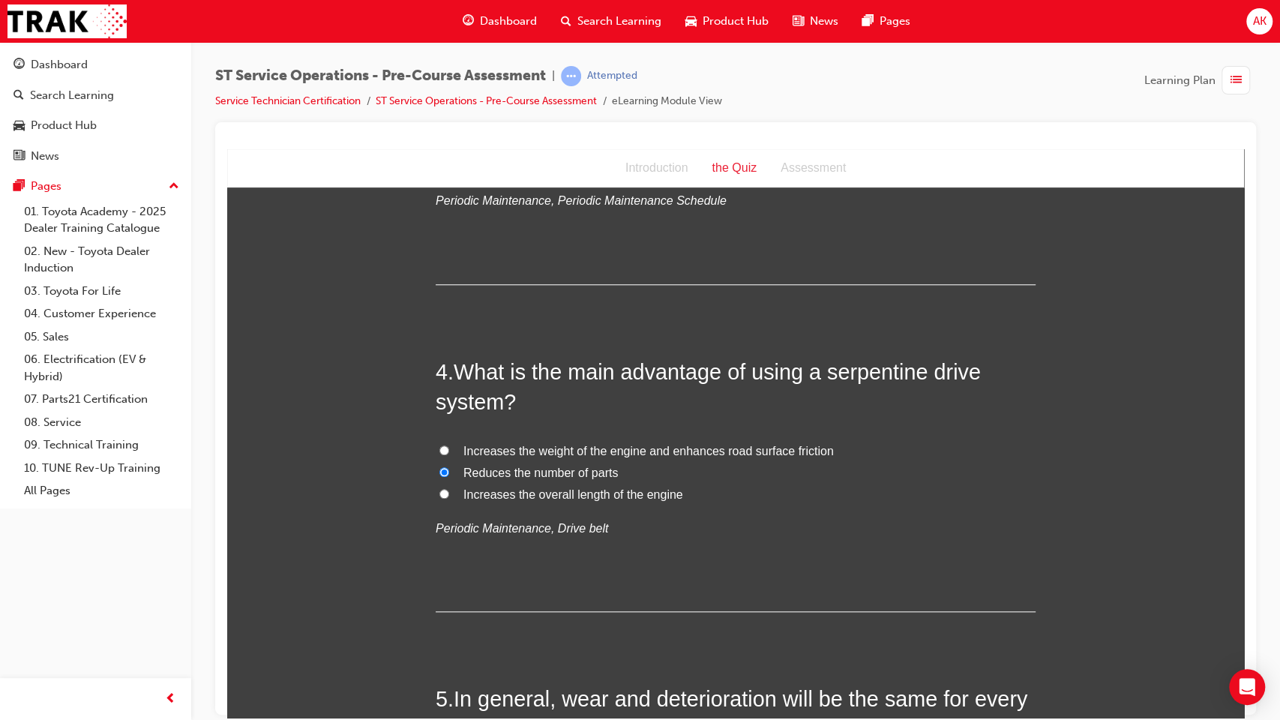
click at [520, 453] on span "Increases the weight of the engine and enhances road surface friction" at bounding box center [648, 450] width 370 height 13
click at [449, 453] on input "Increases the weight of the engine and enhances road surface friction" at bounding box center [444, 450] width 10 height 10
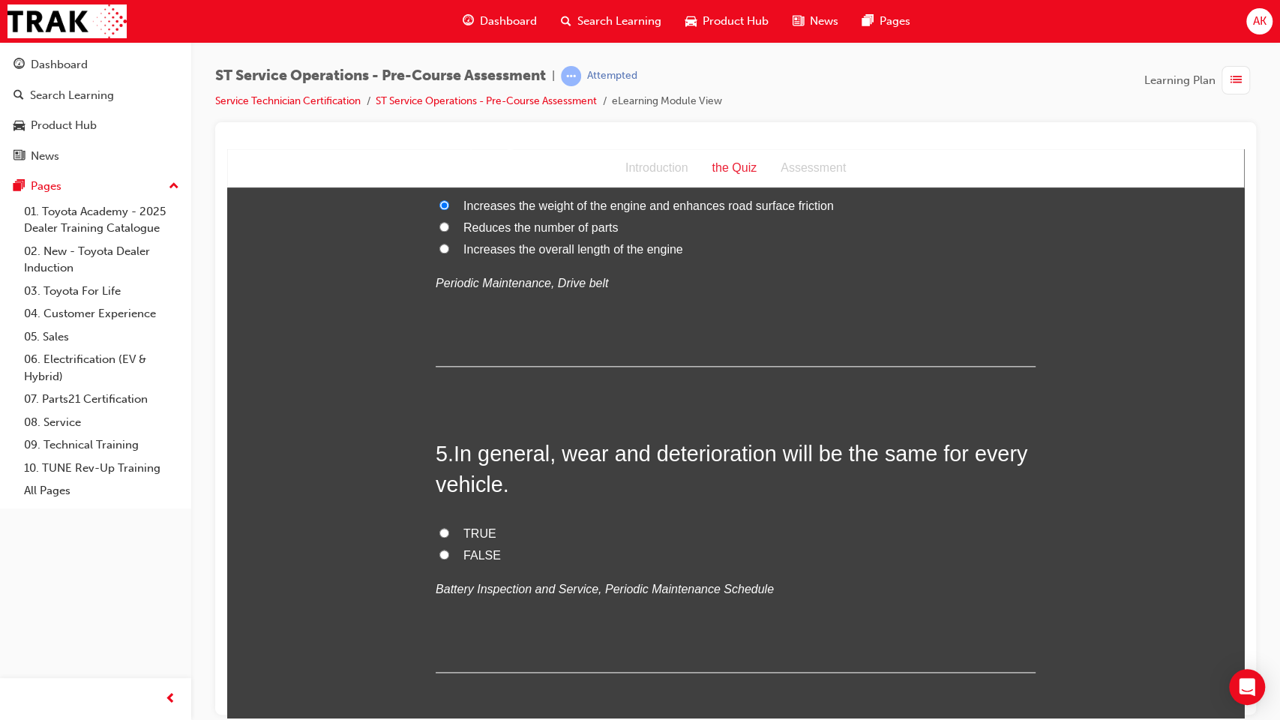
scroll to position [1187, 0]
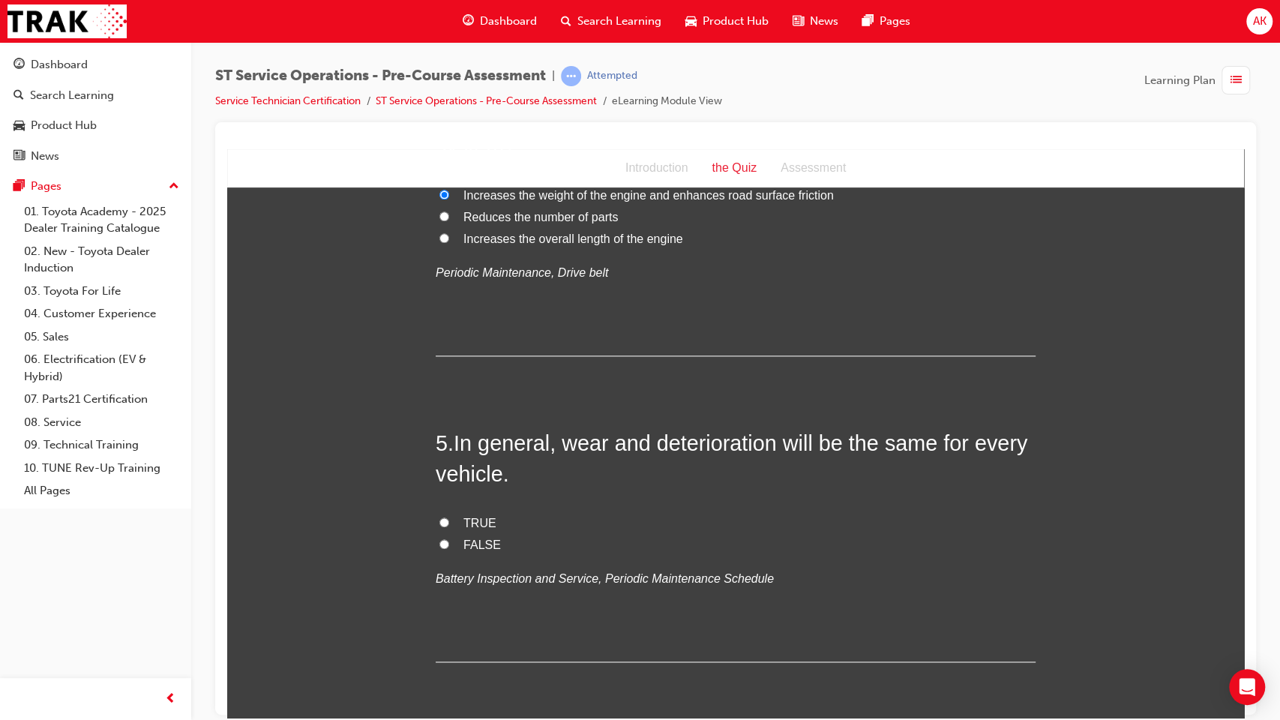
click at [471, 538] on span "FALSE" at bounding box center [481, 544] width 37 height 13
click at [449, 538] on input "FALSE" at bounding box center [444, 543] width 10 height 10
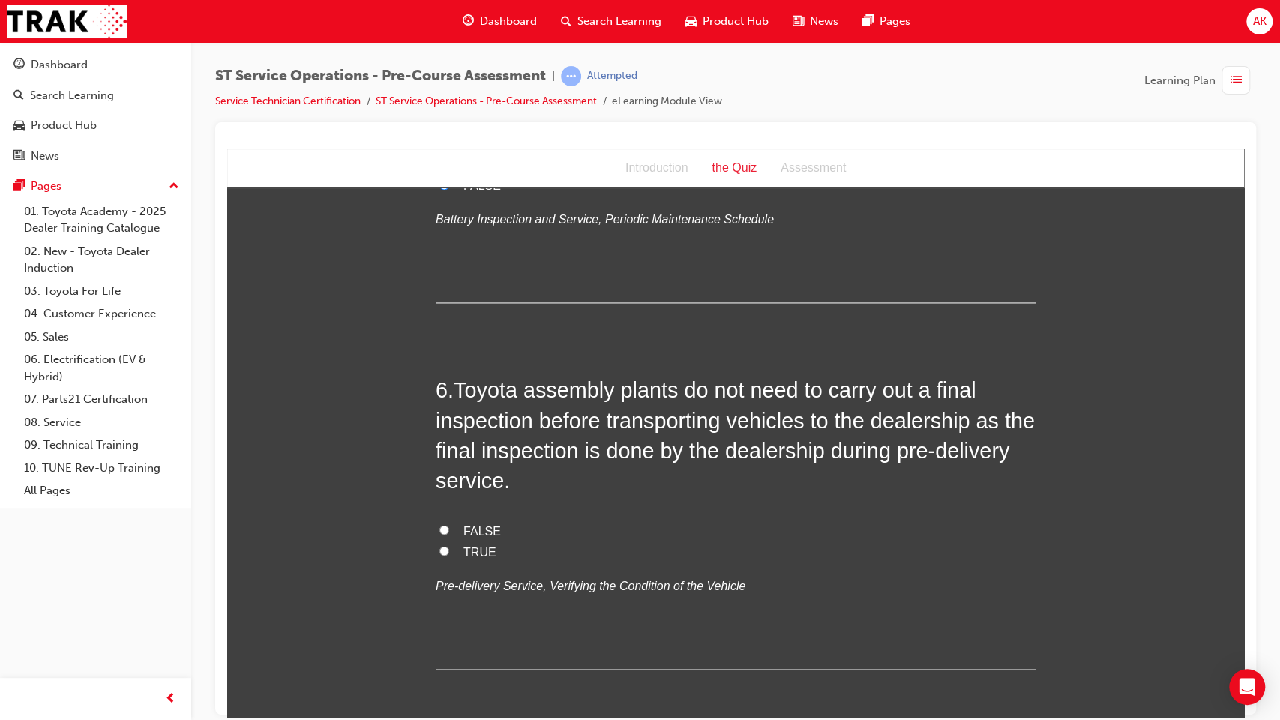
scroll to position [1568, 0]
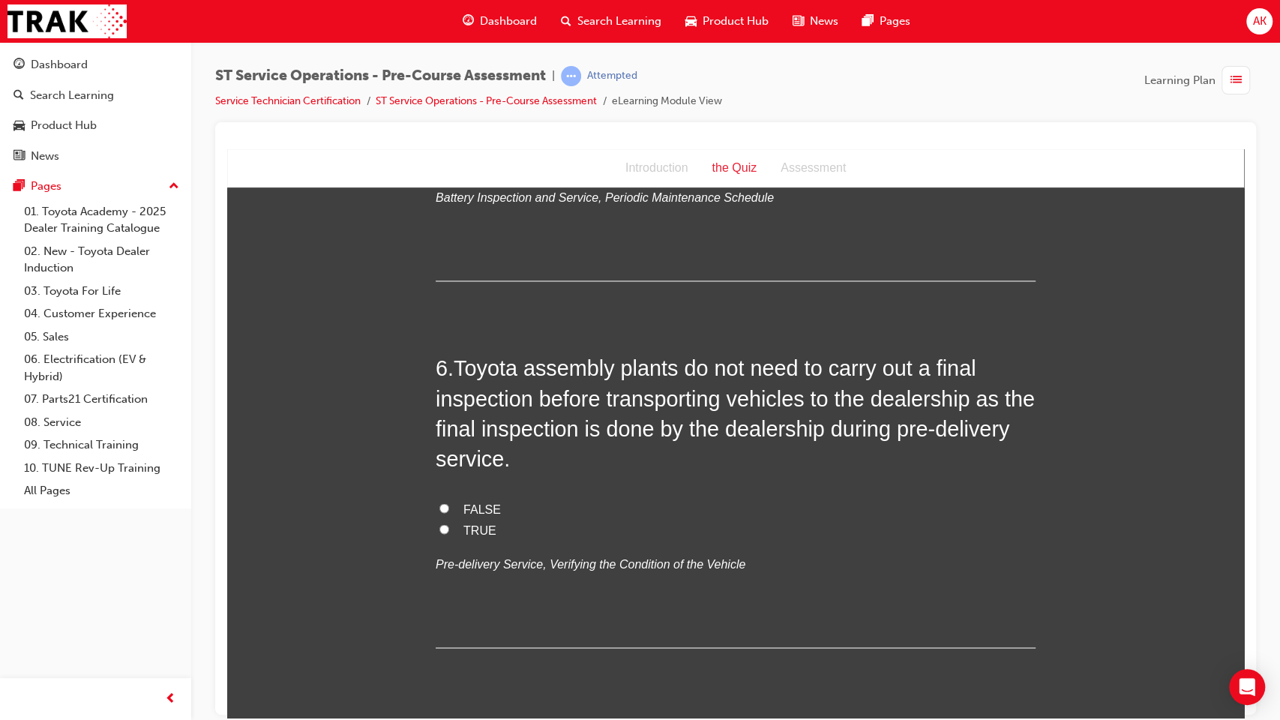
click at [475, 507] on span "FALSE" at bounding box center [481, 508] width 37 height 13
click at [449, 507] on input "FALSE" at bounding box center [444, 507] width 10 height 10
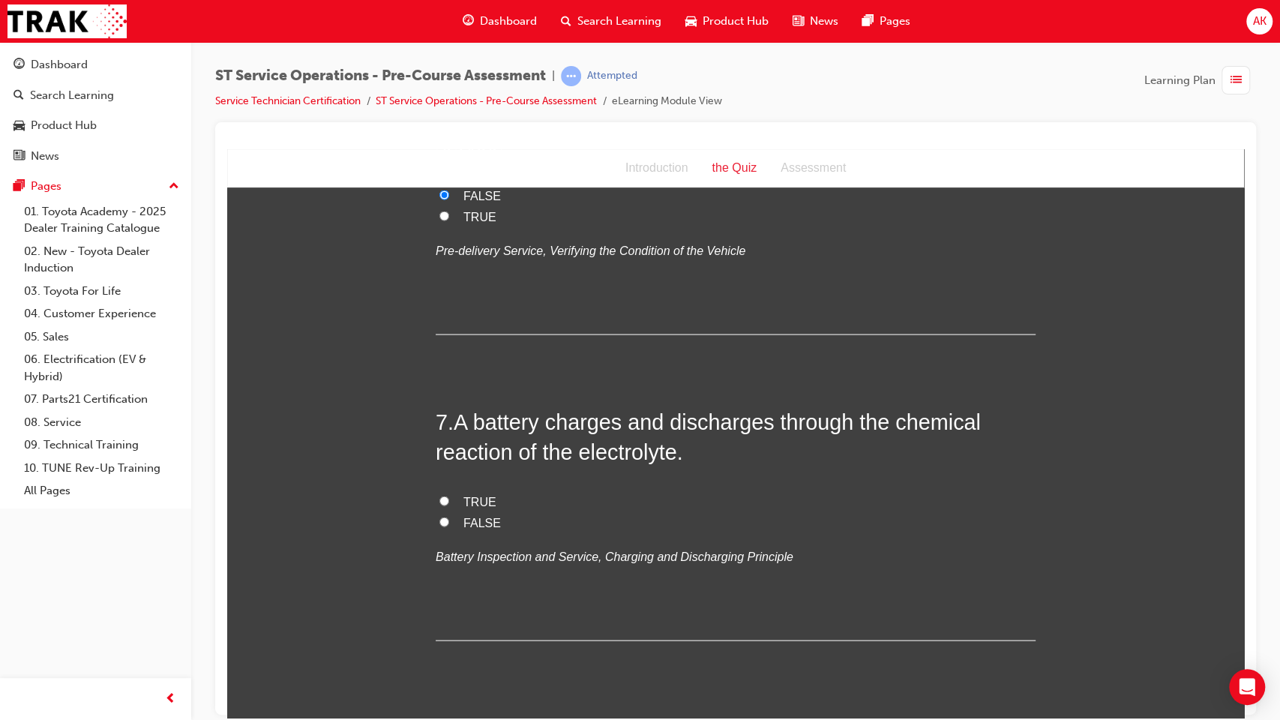
scroll to position [1898, 0]
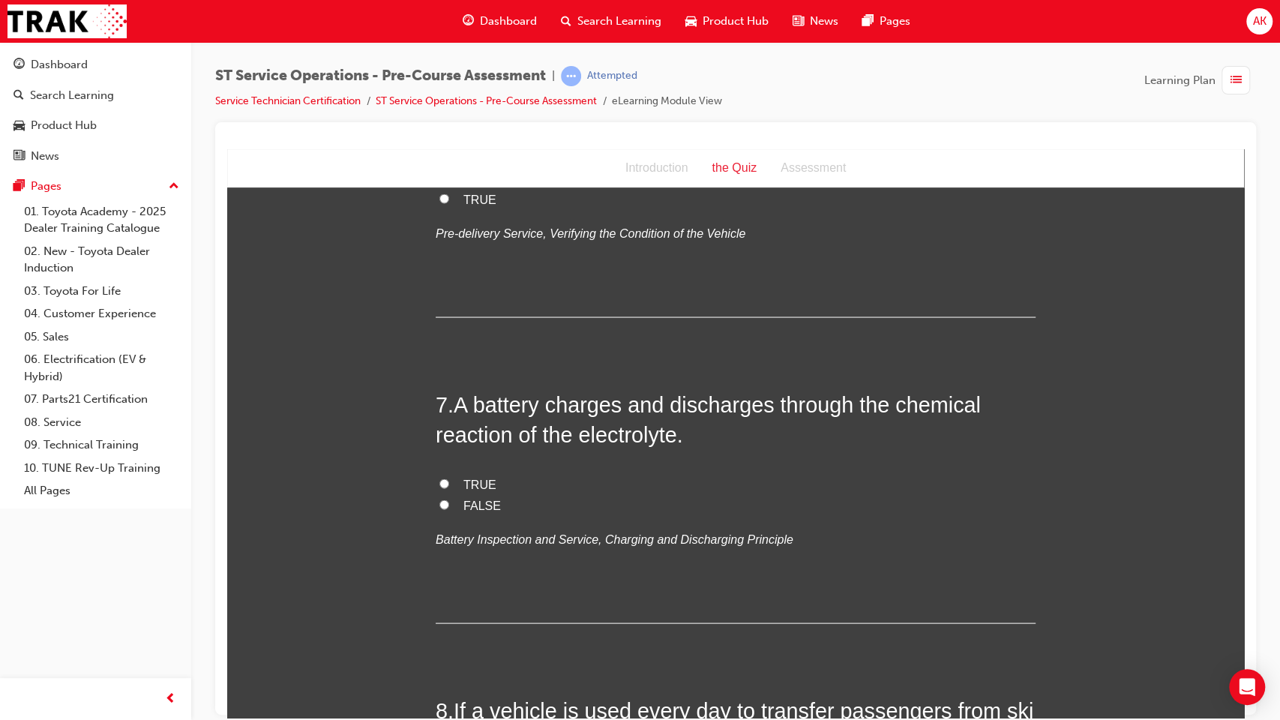
click at [469, 478] on span "TRUE" at bounding box center [479, 483] width 33 height 13
click at [449, 478] on input "TRUE" at bounding box center [444, 483] width 10 height 10
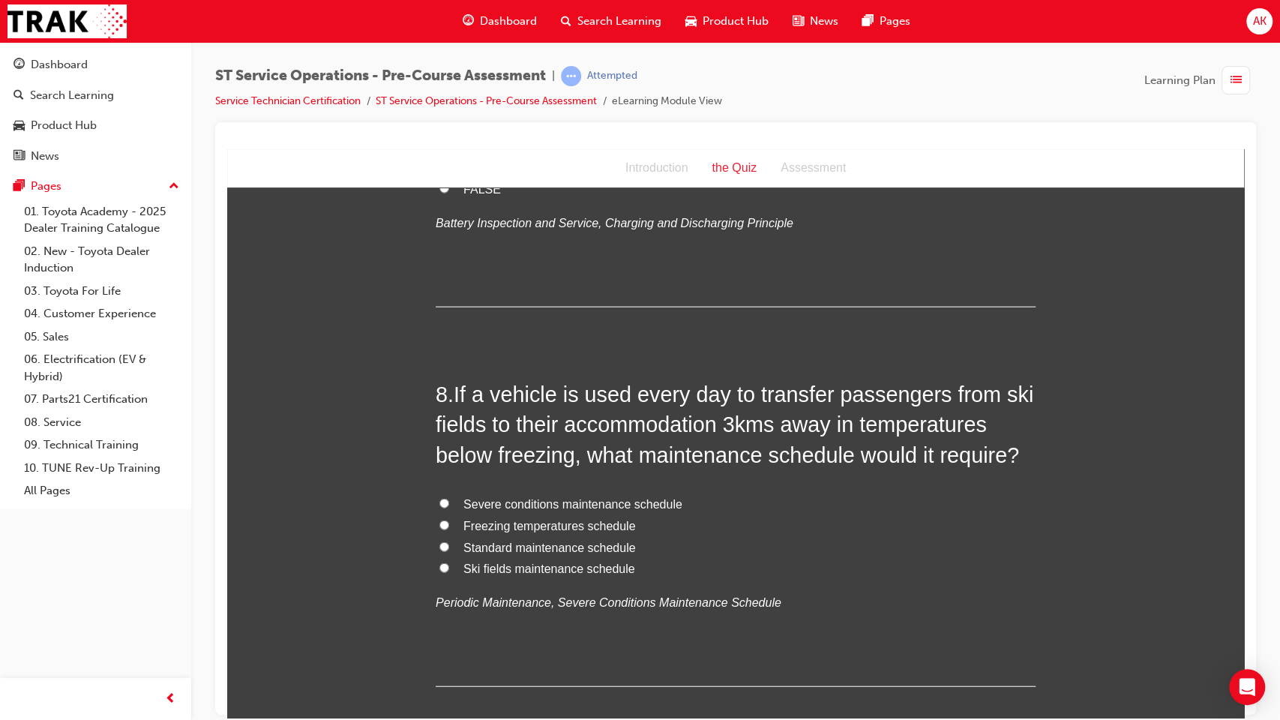
scroll to position [2216, 0]
click at [492, 520] on span "Freezing temperatures schedule" at bounding box center [549, 523] width 172 height 13
click at [449, 520] on input "Freezing temperatures schedule" at bounding box center [444, 523] width 10 height 10
click at [490, 502] on span "Severe conditions maintenance schedule" at bounding box center [572, 502] width 219 height 13
click at [449, 502] on input "Severe conditions maintenance schedule" at bounding box center [444, 501] width 10 height 10
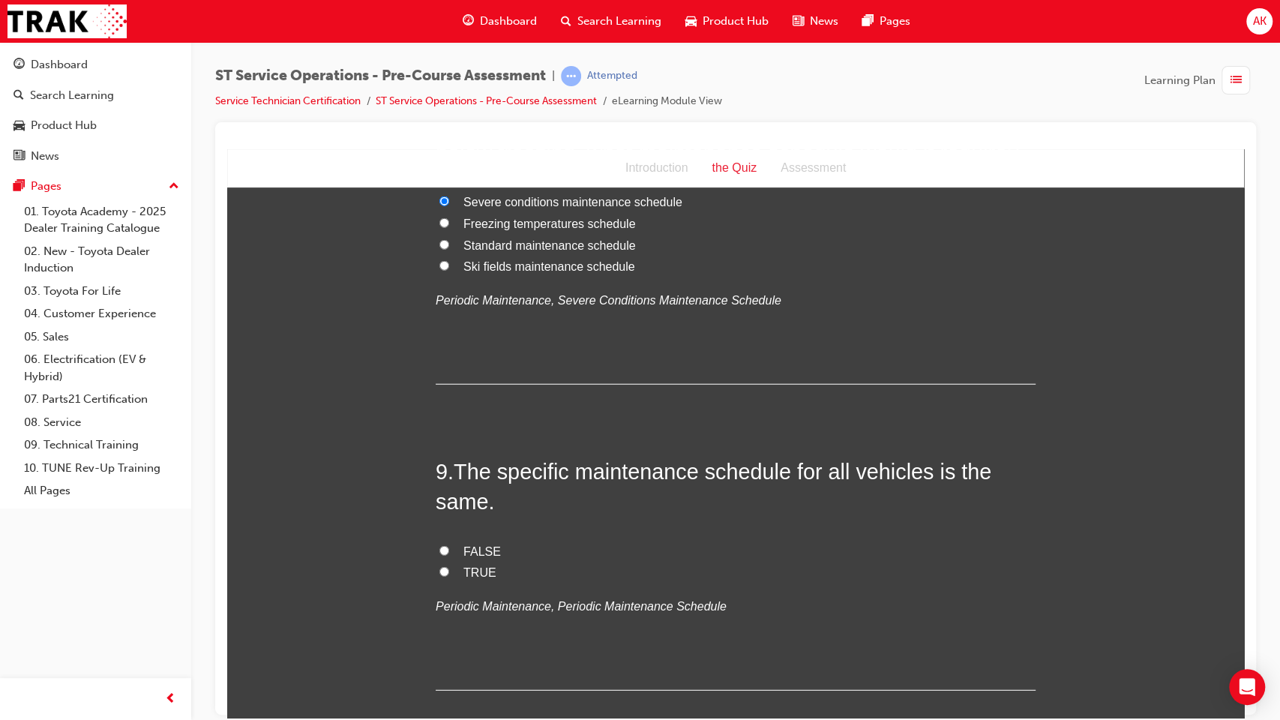
scroll to position [2518, 0]
click at [478, 553] on span "FALSE" at bounding box center [481, 549] width 37 height 13
click at [449, 553] on input "FALSE" at bounding box center [444, 549] width 10 height 10
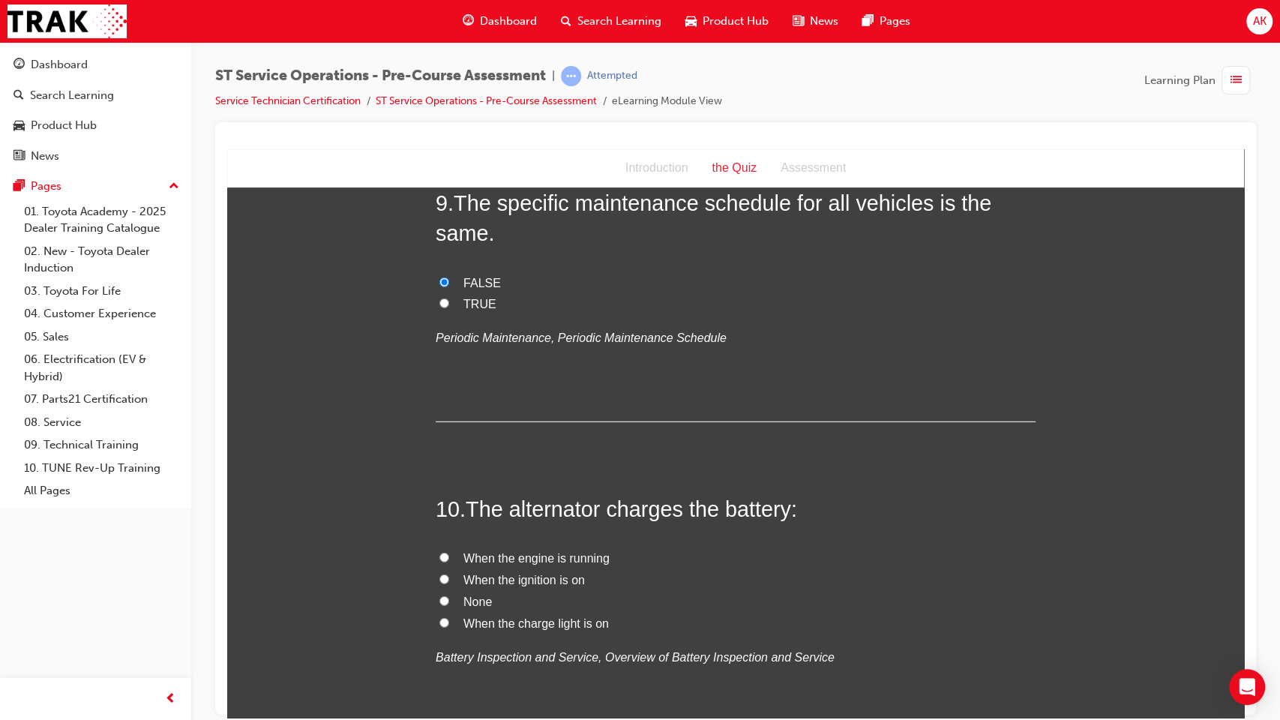
scroll to position [2822, 0]
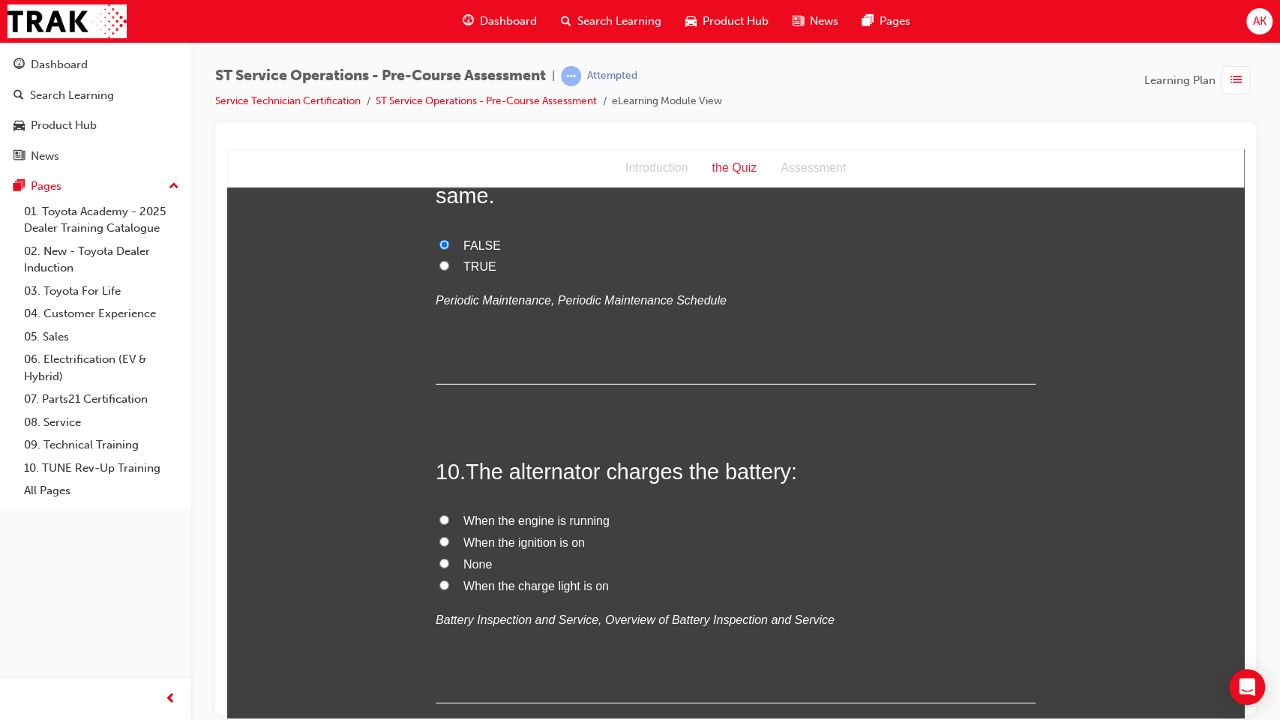
click at [539, 517] on span "When the engine is running" at bounding box center [536, 520] width 146 height 13
click at [449, 517] on input "When the engine is running" at bounding box center [444, 519] width 10 height 10
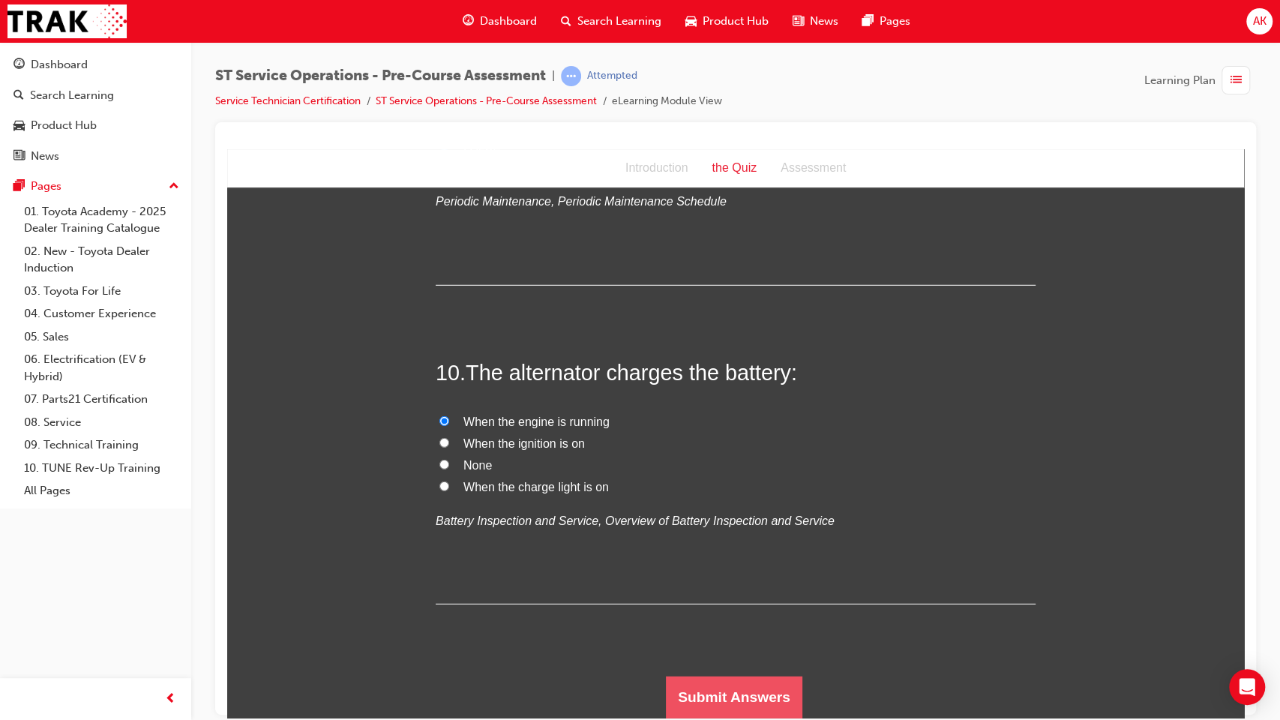
click at [720, 586] on button "Submit Answers" at bounding box center [734, 697] width 136 height 42
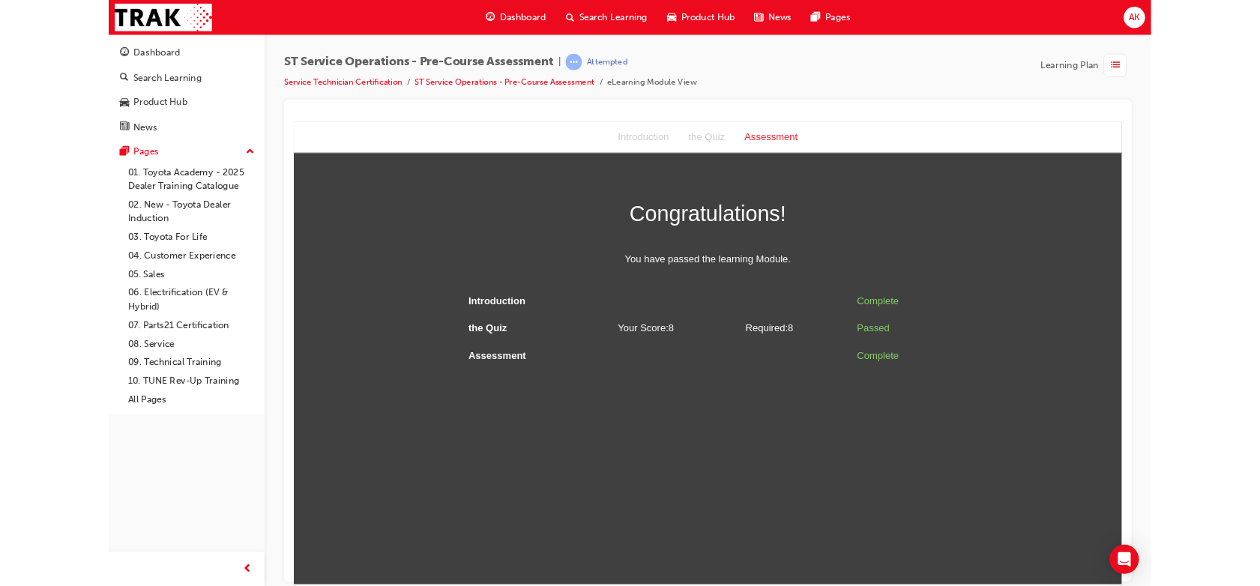
scroll to position [0, 0]
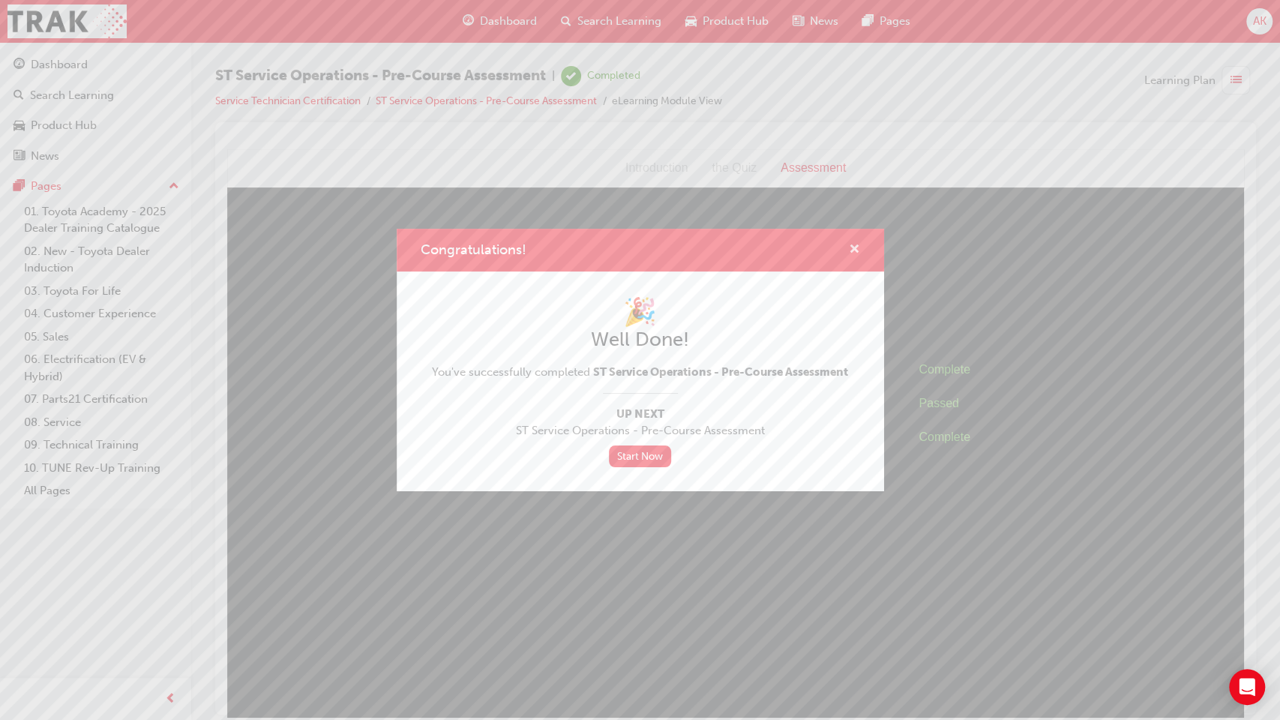
click at [854, 252] on span "cross-icon" at bounding box center [854, 250] width 11 height 13
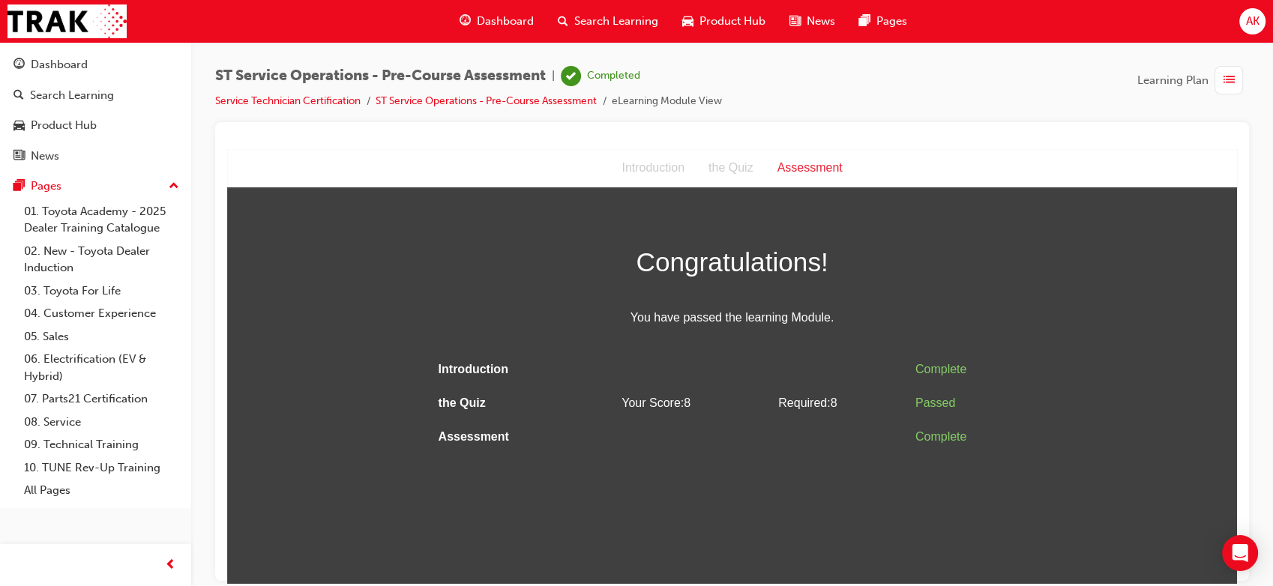
click at [487, 8] on div "Dashboard" at bounding box center [497, 21] width 98 height 31
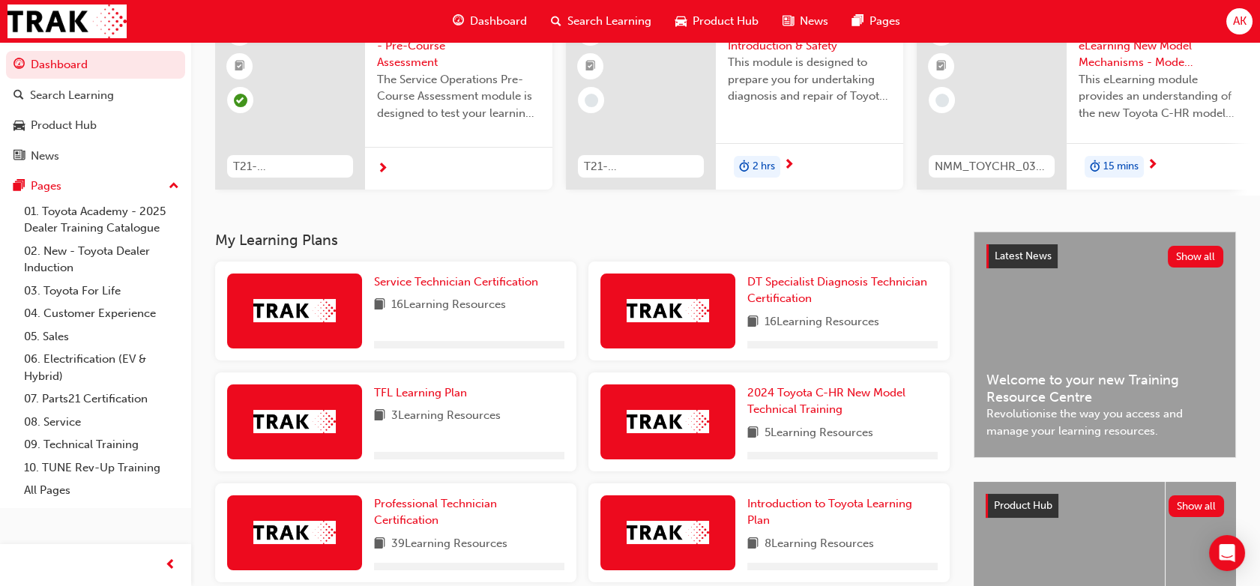
scroll to position [153, 0]
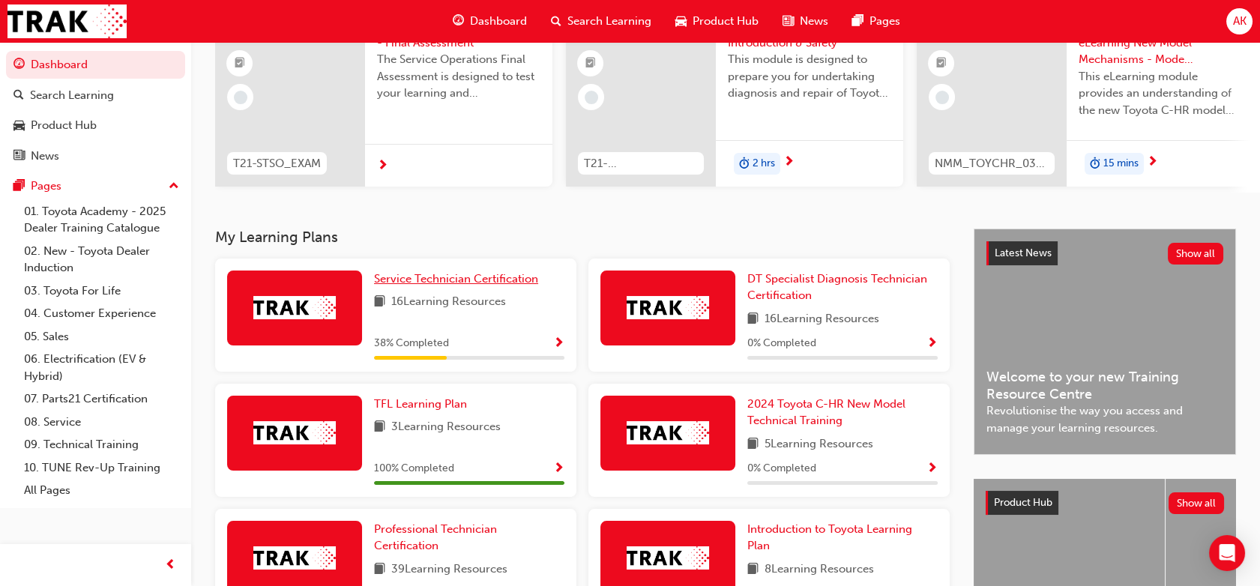
click at [456, 286] on span "Service Technician Certification" at bounding box center [456, 278] width 164 height 13
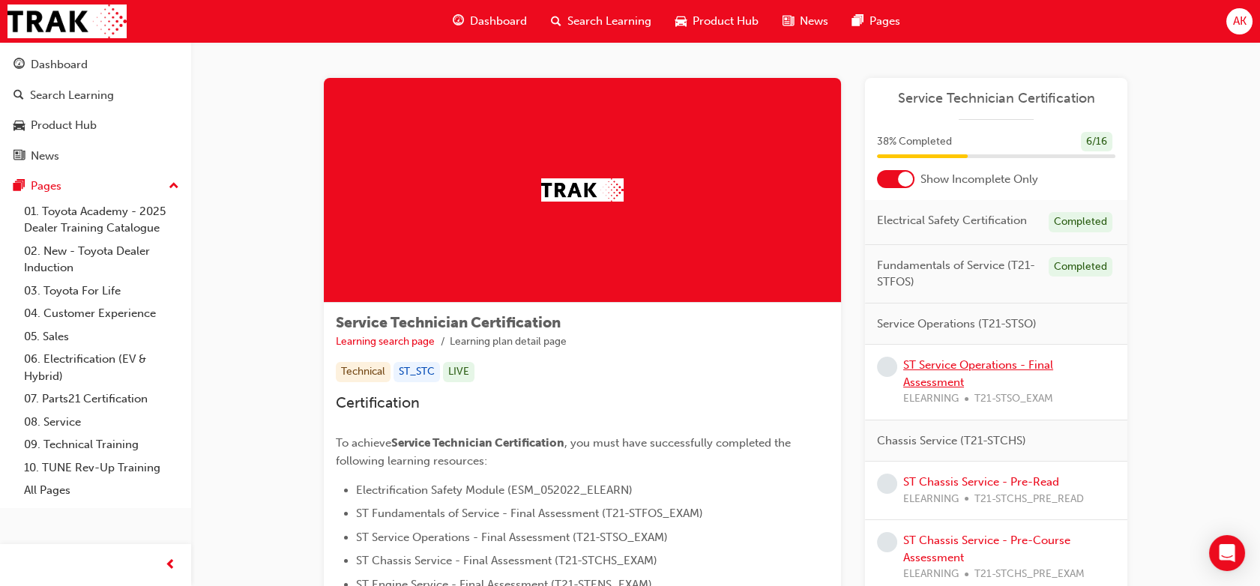
click at [954, 366] on link "ST Service Operations - Final Assessment" at bounding box center [978, 373] width 150 height 31
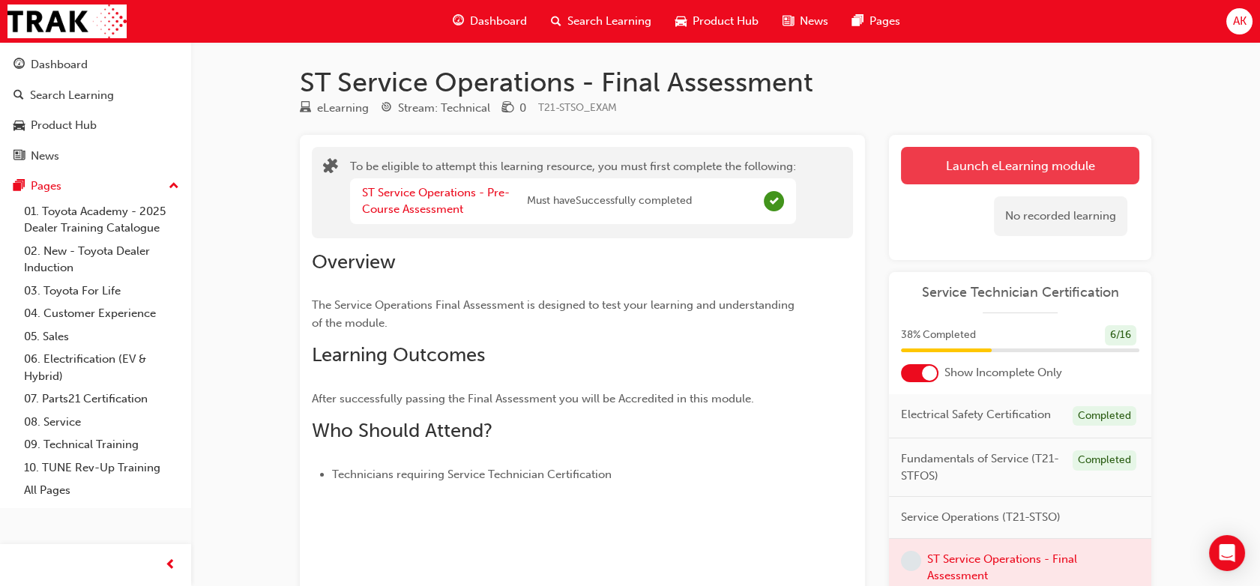
click at [1026, 180] on button "Launch eLearning module" at bounding box center [1020, 165] width 238 height 37
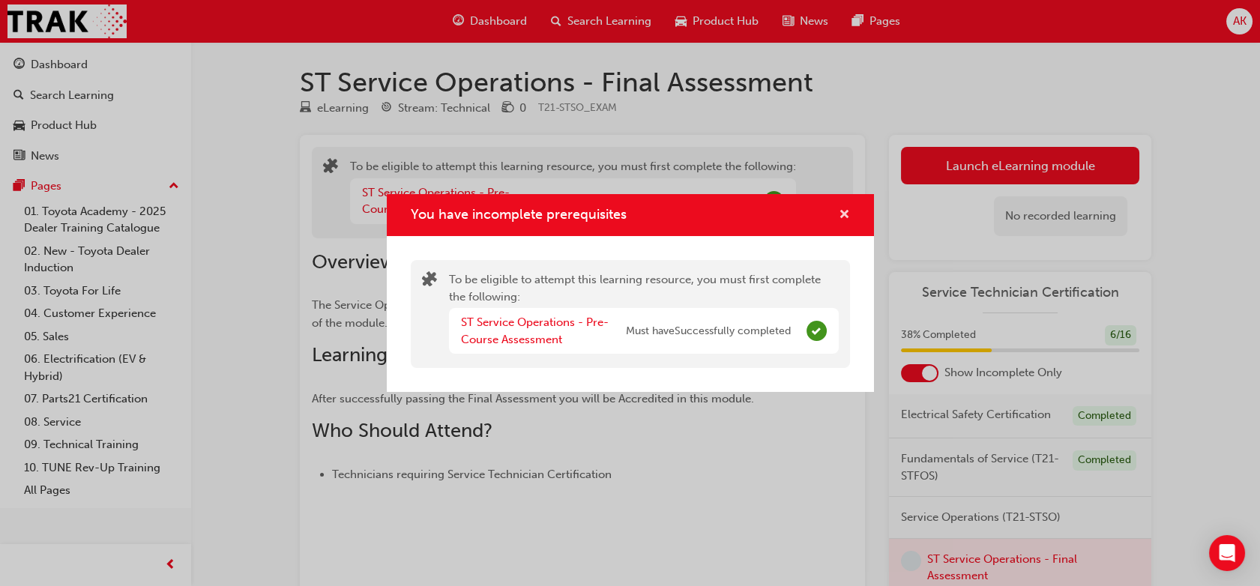
click at [843, 214] on span "cross-icon" at bounding box center [844, 215] width 11 height 13
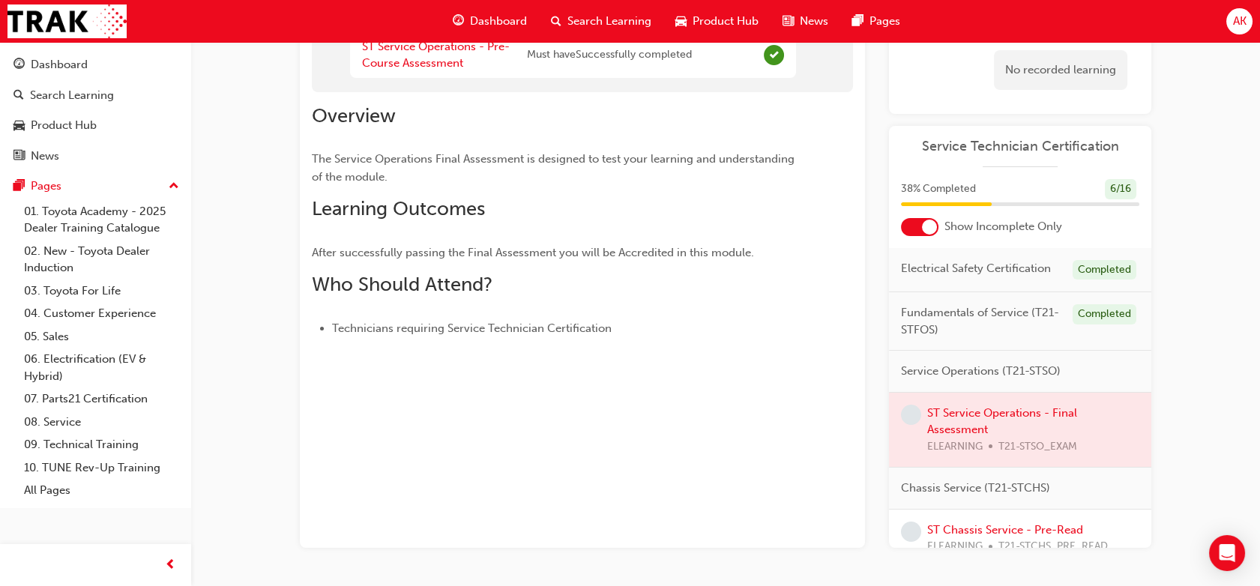
click at [923, 231] on div at bounding box center [919, 227] width 37 height 18
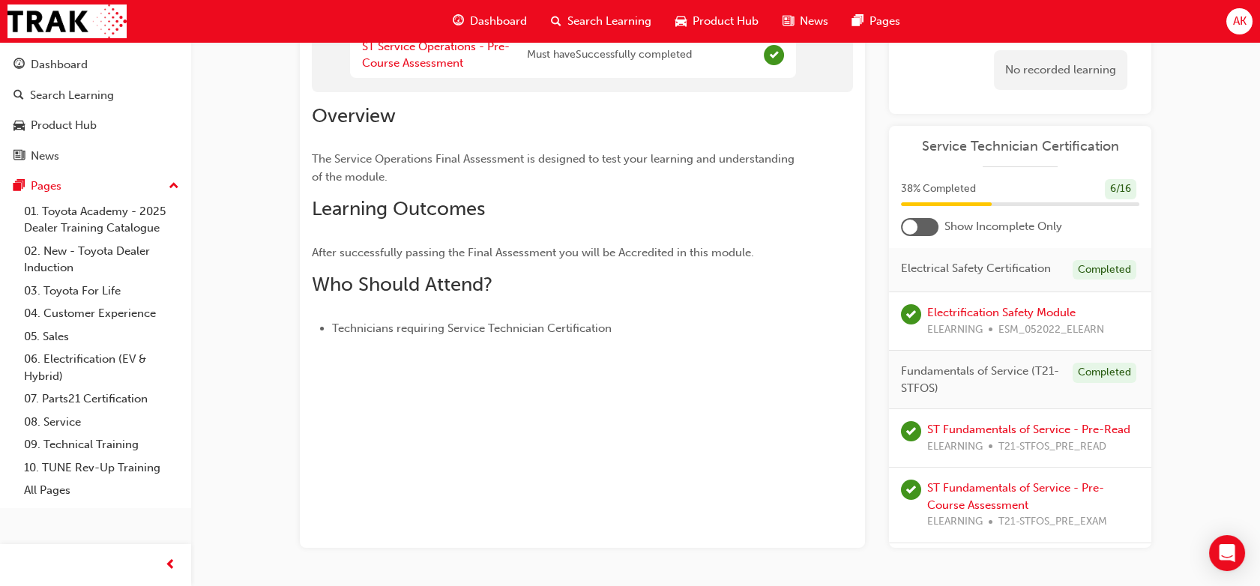
click at [923, 231] on div at bounding box center [919, 227] width 37 height 18
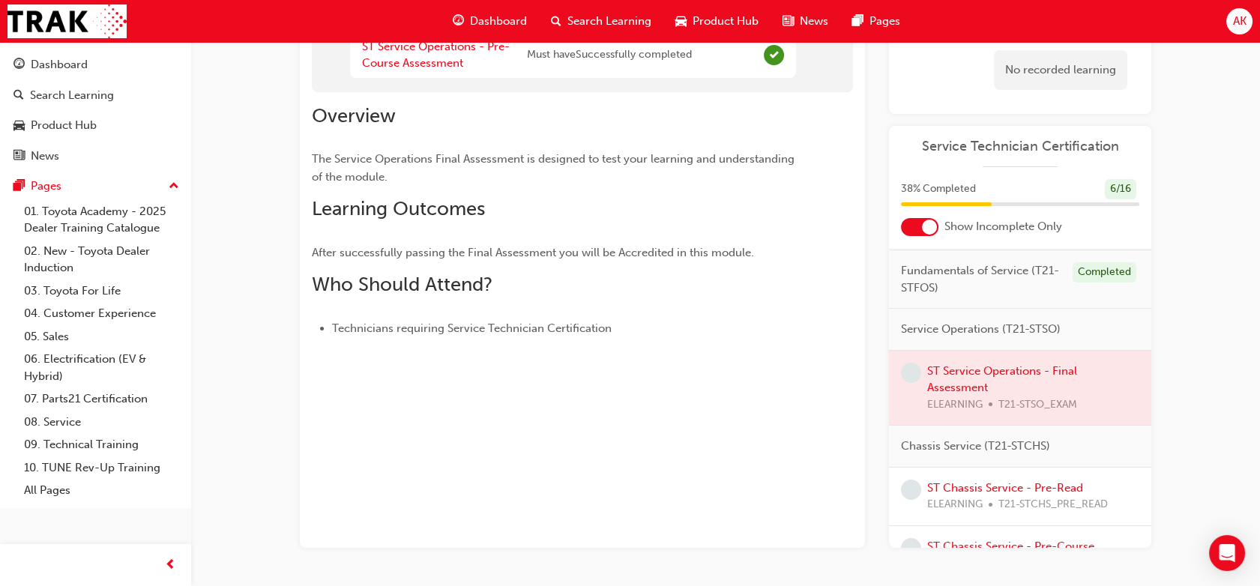
scroll to position [43, 0]
click at [984, 382] on div at bounding box center [1020, 387] width 262 height 75
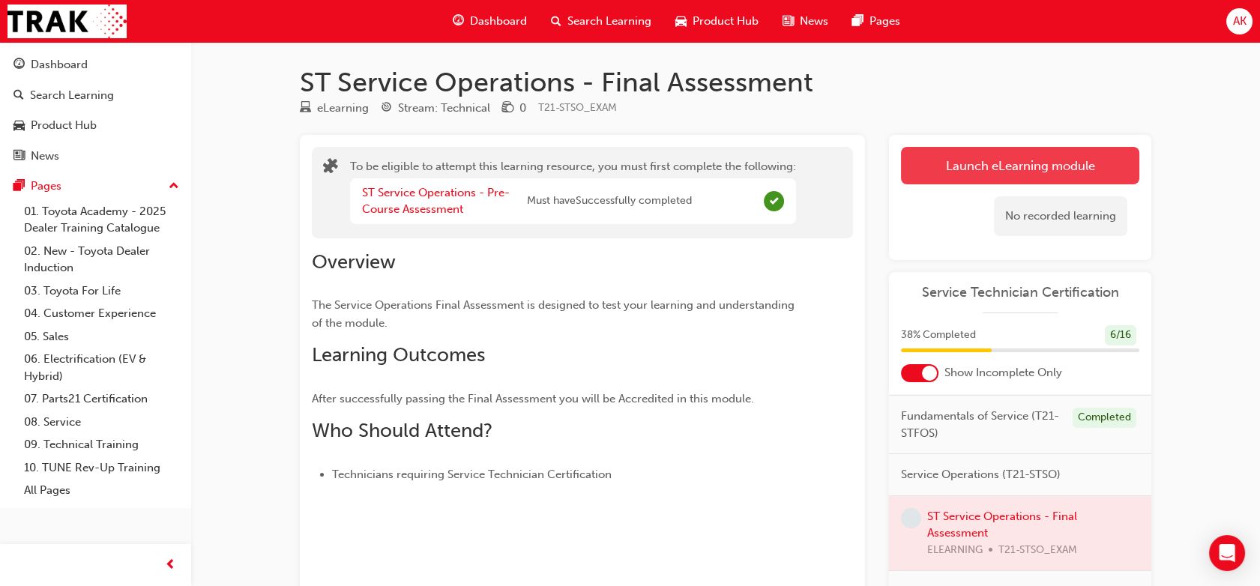
click at [973, 166] on button "Launch eLearning module" at bounding box center [1020, 165] width 238 height 37
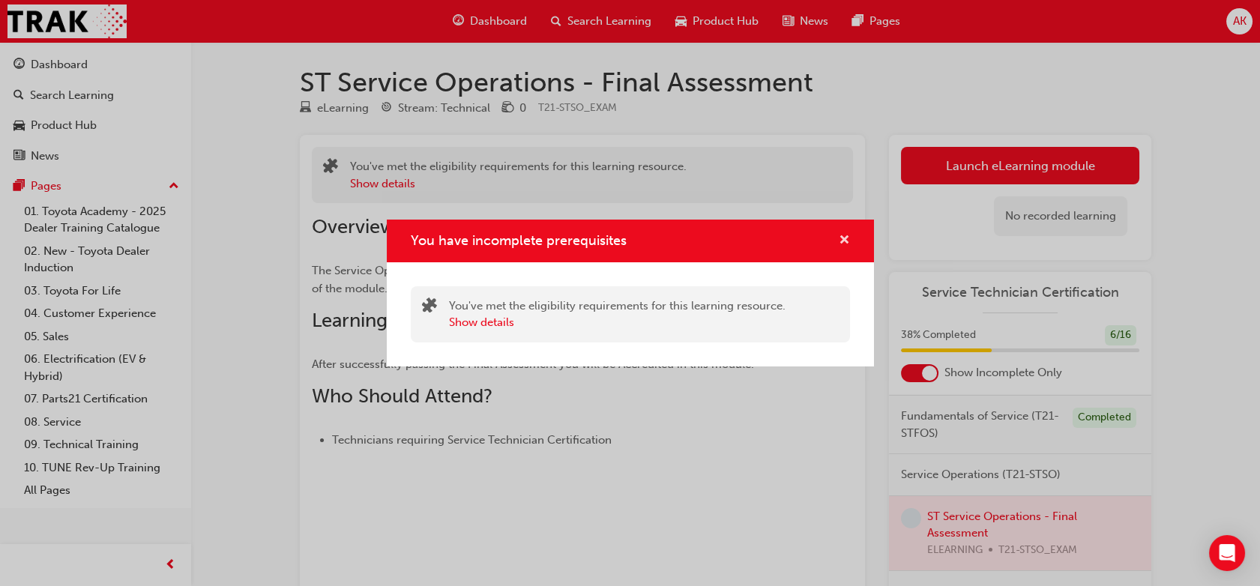
click at [839, 236] on span "cross-icon" at bounding box center [844, 241] width 11 height 13
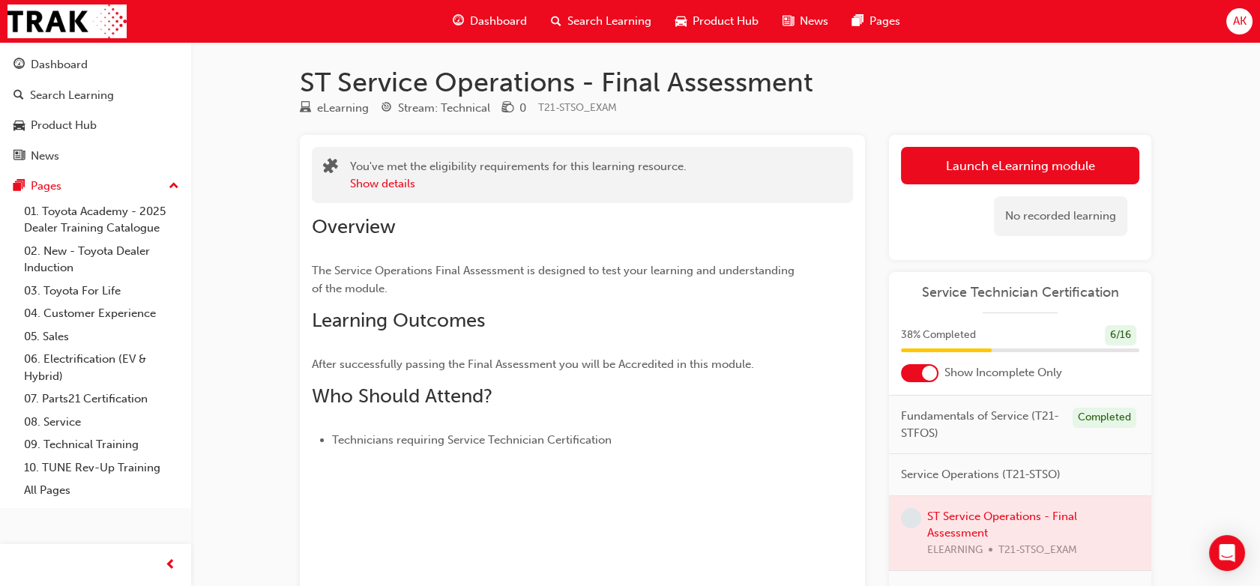
click at [540, 226] on h2 "Overview" at bounding box center [555, 227] width 487 height 24
click at [397, 184] on button "Show details" at bounding box center [382, 183] width 65 height 17
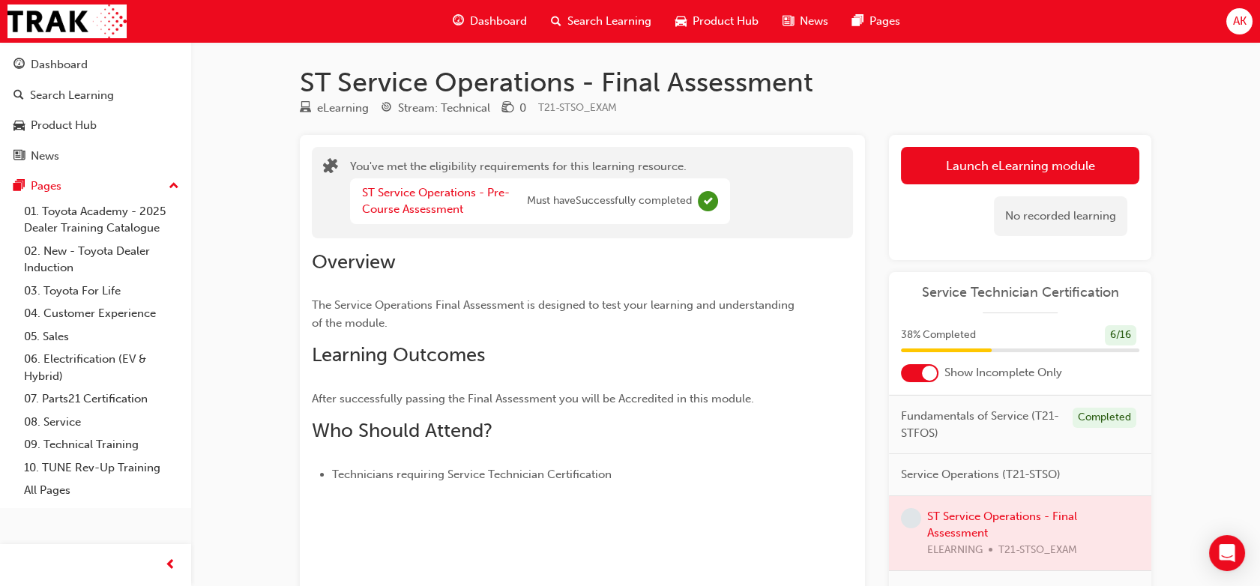
click at [492, 23] on span "Dashboard" at bounding box center [498, 21] width 57 height 17
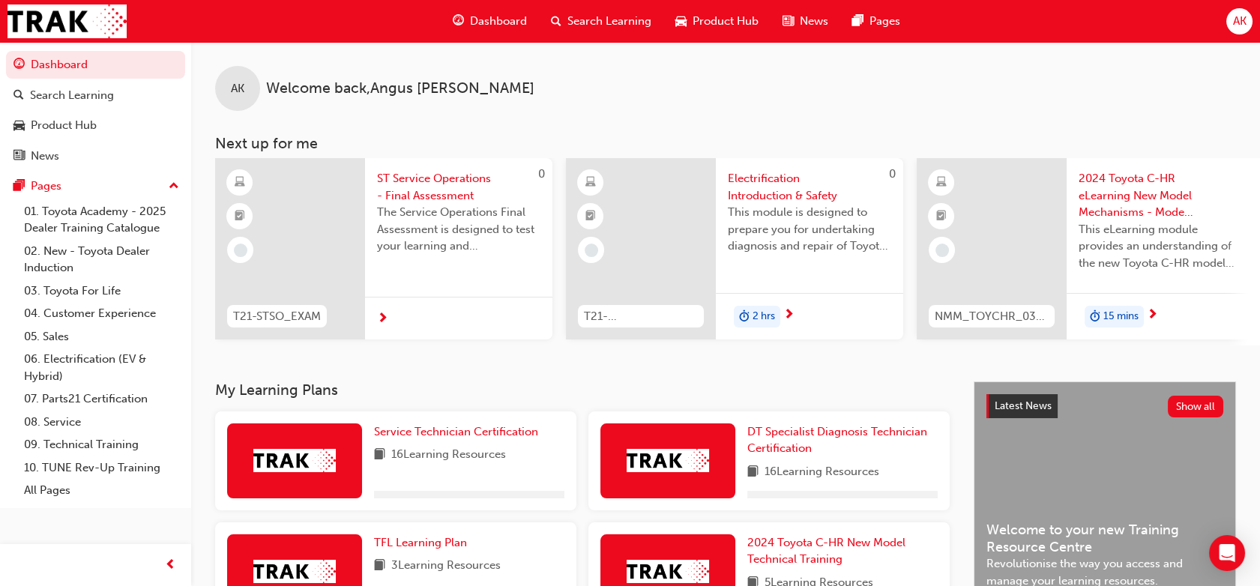
scroll to position [115, 0]
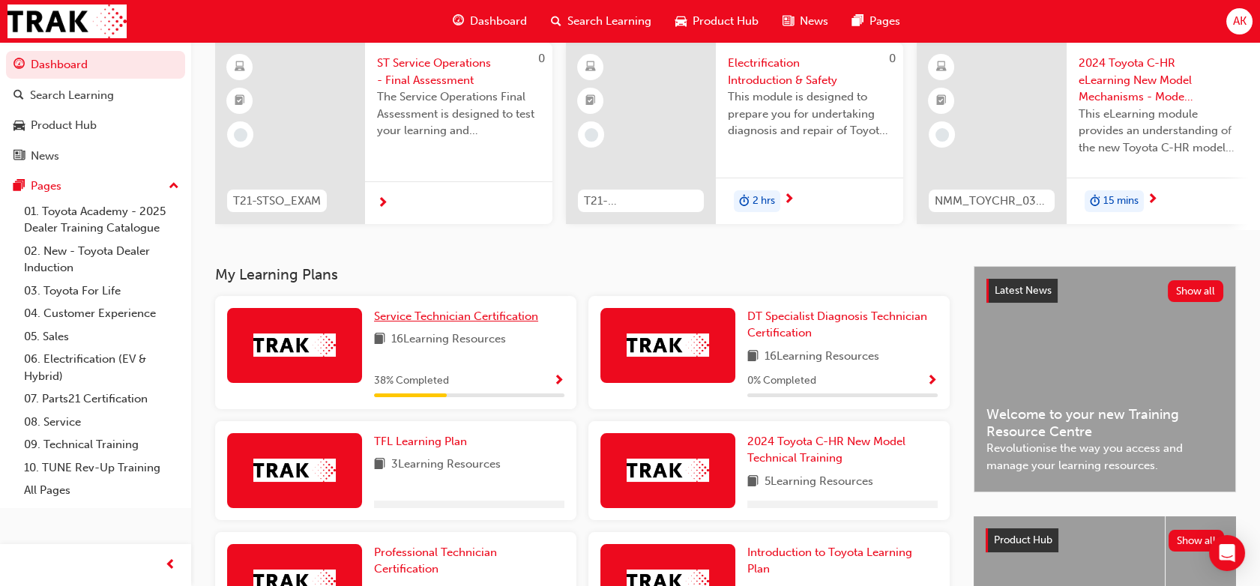
click at [464, 321] on span "Service Technician Certification" at bounding box center [456, 316] width 164 height 13
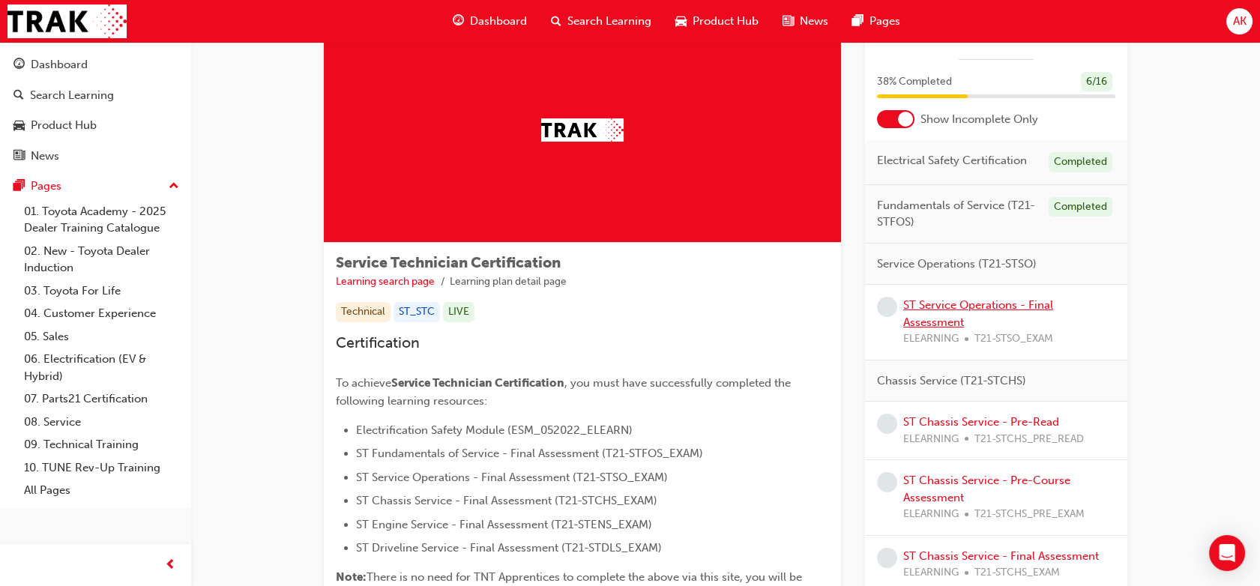
scroll to position [59, 0]
click at [971, 305] on link "ST Service Operations - Final Assessment" at bounding box center [978, 314] width 150 height 31
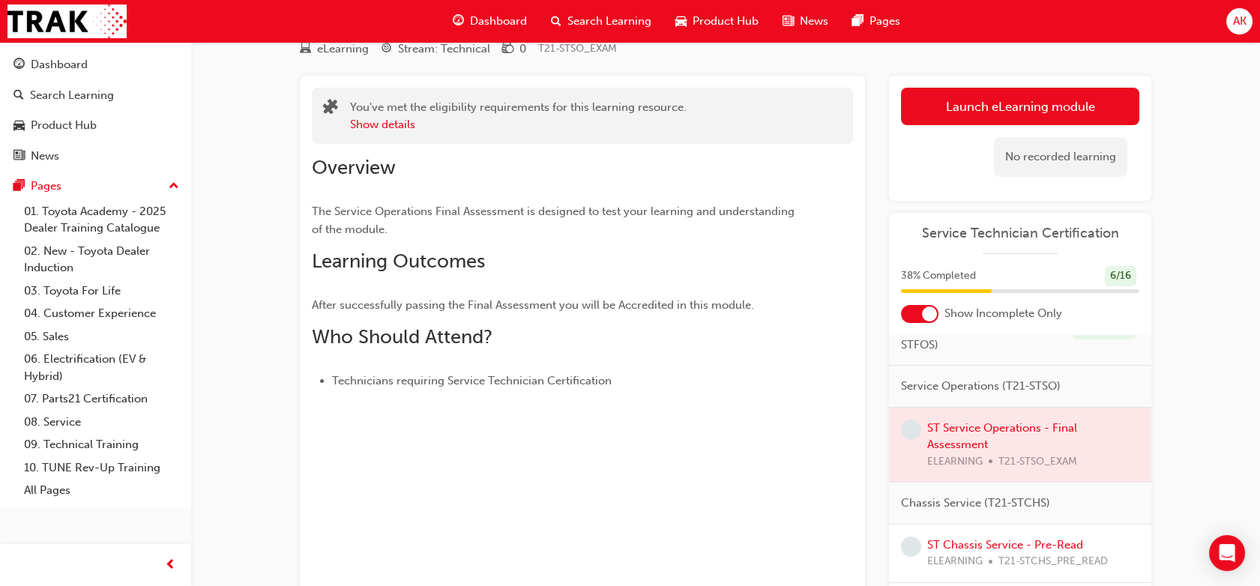
scroll to position [73, 0]
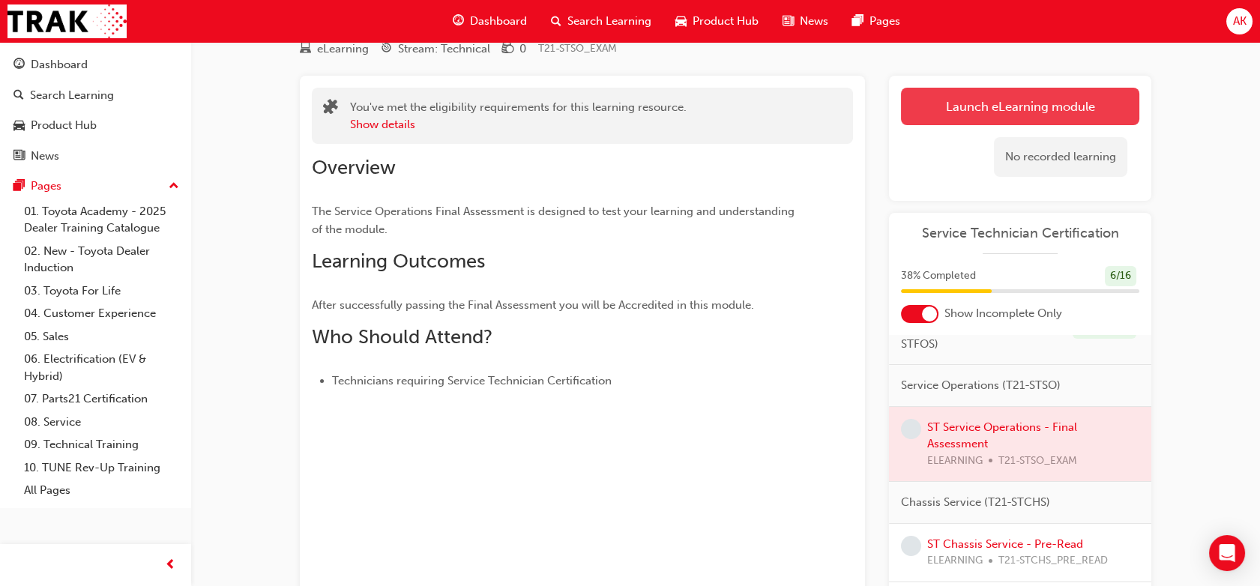
click at [1019, 123] on link "Launch eLearning module" at bounding box center [1020, 106] width 238 height 37
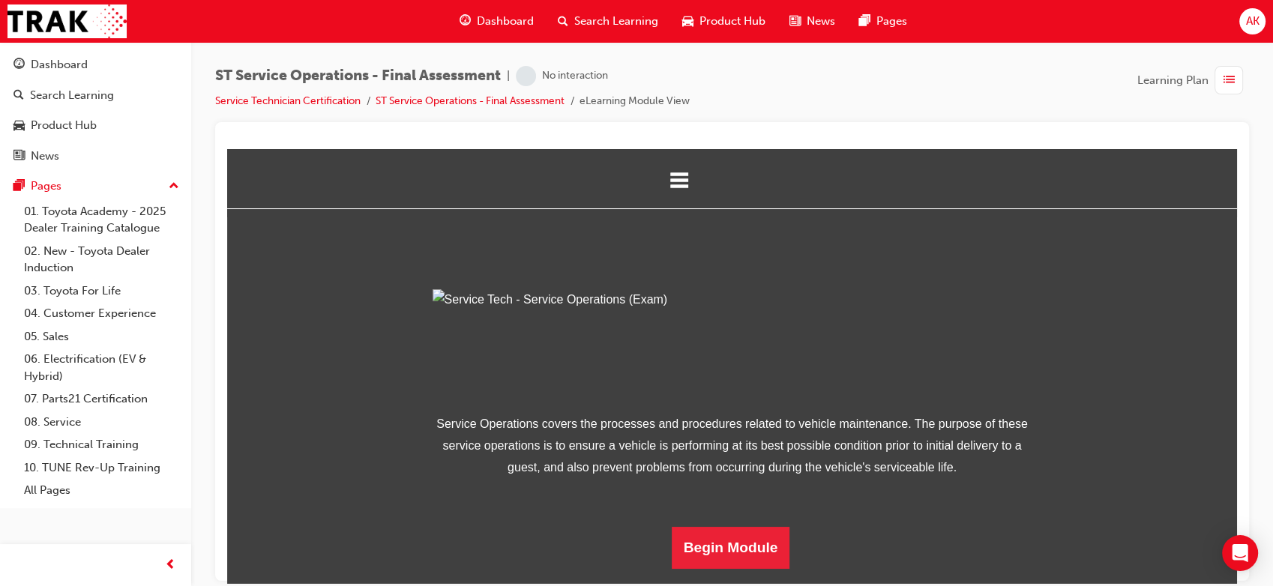
scroll to position [150, 0]
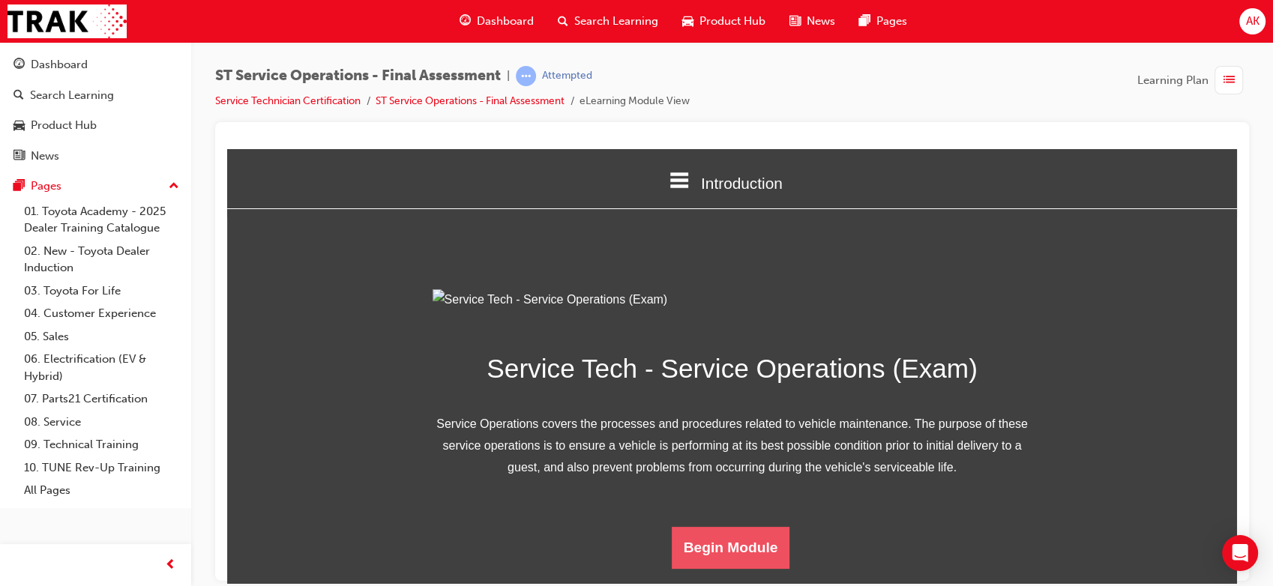
click at [706, 541] on button "Begin Module" at bounding box center [731, 547] width 118 height 42
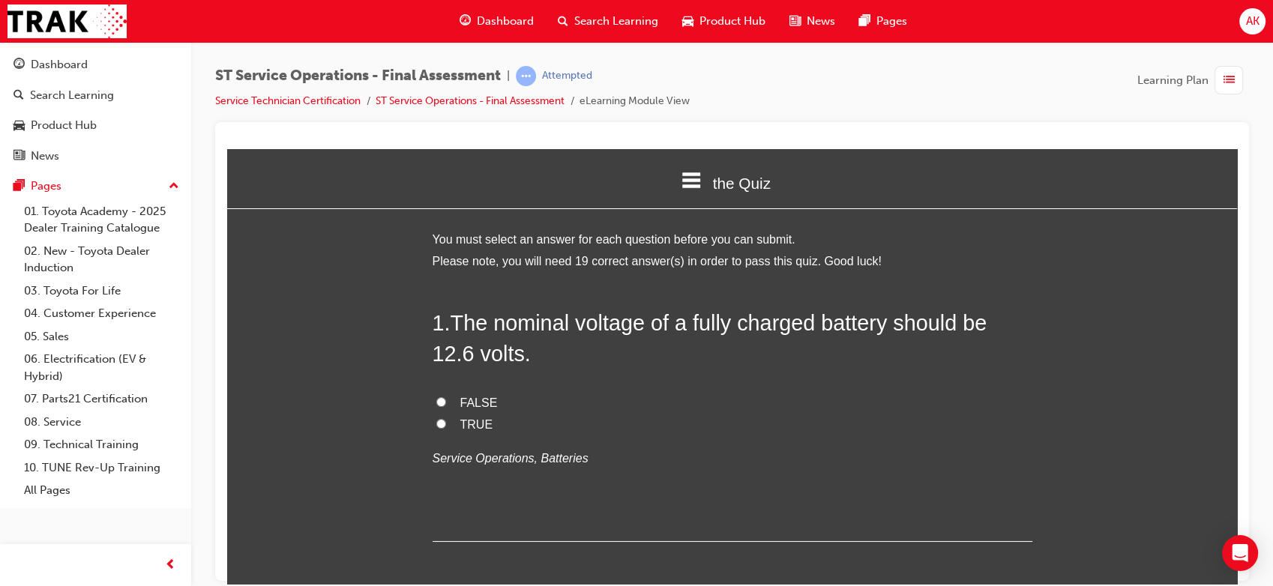
scroll to position [57, 0]
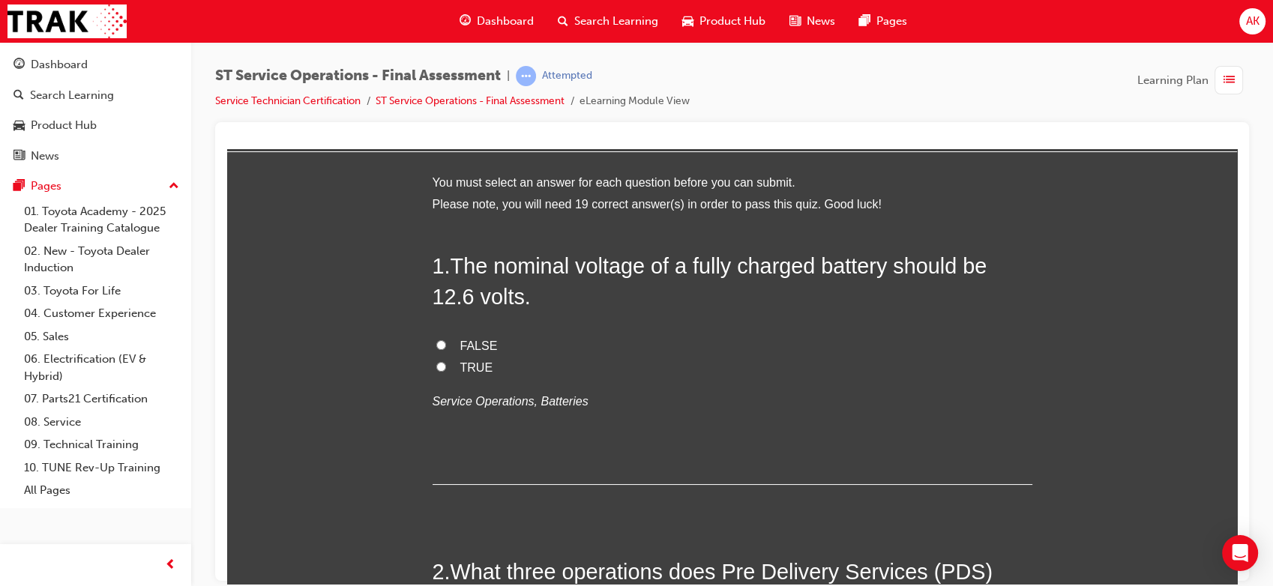
click at [471, 361] on span "TRUE" at bounding box center [476, 367] width 33 height 13
click at [446, 361] on input "TRUE" at bounding box center [441, 366] width 10 height 10
click at [442, 465] on div "1 . The nominal voltage of a fully charged battery should be 12.6 volts. FALSE …" at bounding box center [733, 367] width 600 height 234
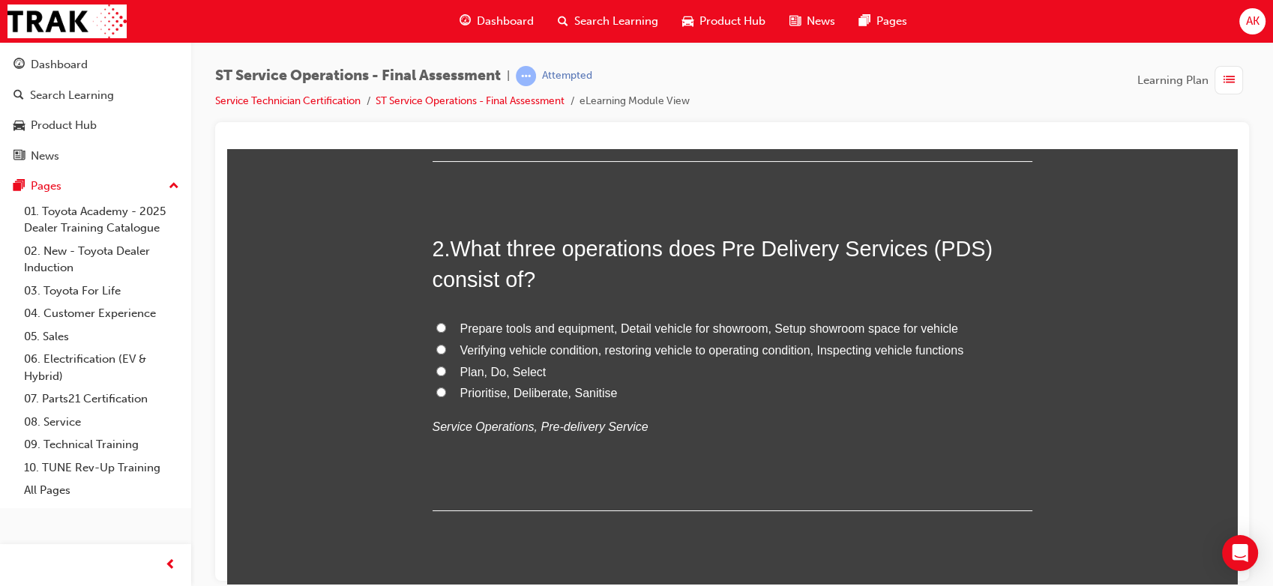
scroll to position [379, 0]
click at [570, 351] on span "Verifying vehicle condition, restoring vehicle to operating condition, Inspecti…" at bounding box center [712, 350] width 504 height 13
click at [446, 351] on input "Verifying vehicle condition, restoring vehicle to operating condition, Inspecti…" at bounding box center [441, 350] width 10 height 10
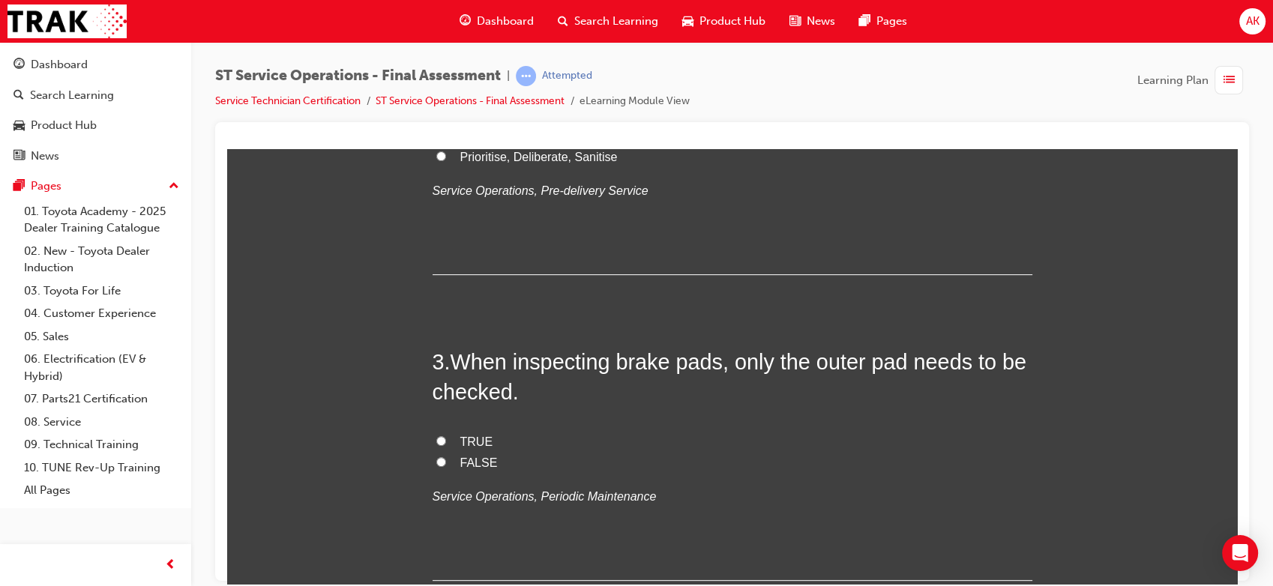
scroll to position [658, 0]
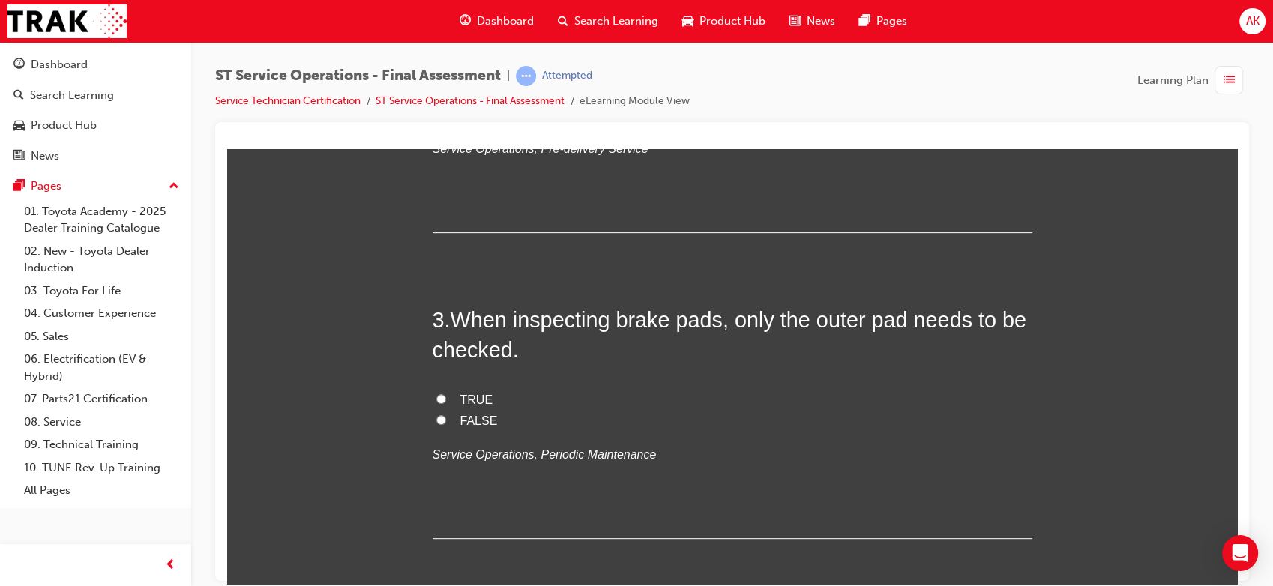
click at [463, 421] on span "FALSE" at bounding box center [478, 420] width 37 height 13
click at [446, 421] on input "FALSE" at bounding box center [441, 420] width 10 height 10
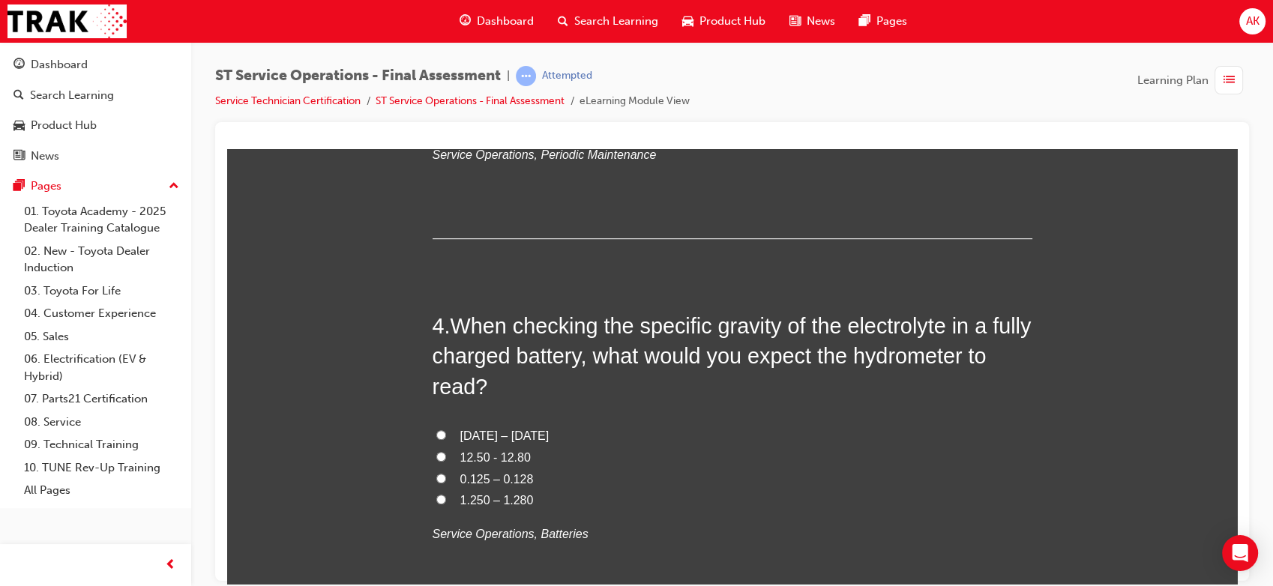
scroll to position [987, 0]
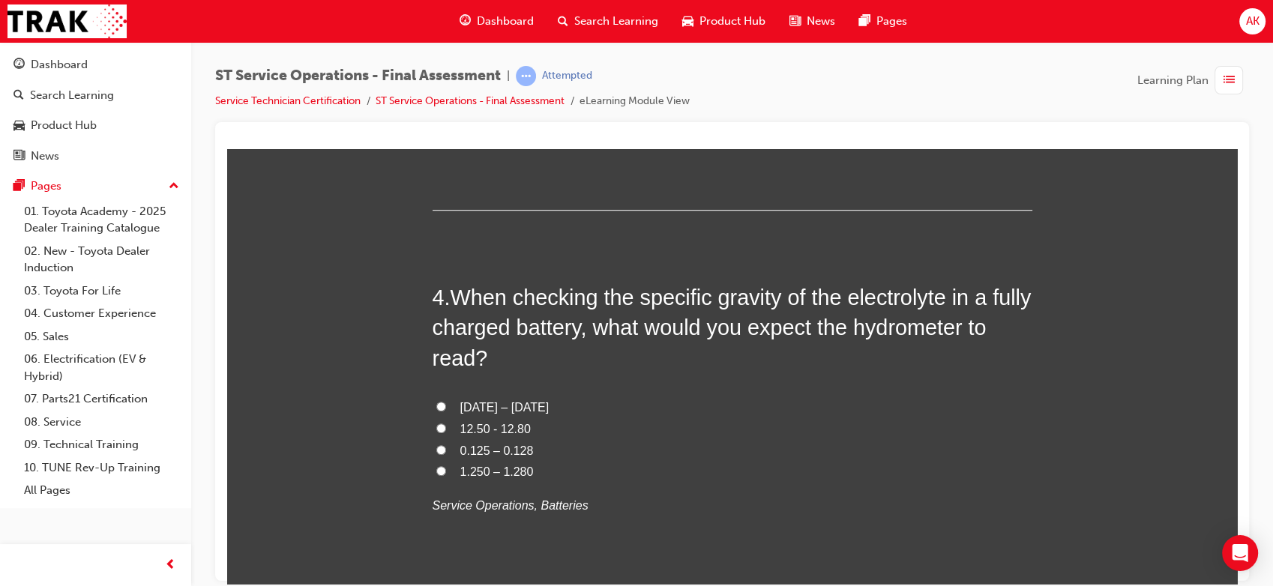
click at [471, 473] on span "1.250 – 1.280" at bounding box center [496, 471] width 73 height 13
click at [446, 473] on input "1.250 – 1.280" at bounding box center [441, 471] width 10 height 10
click at [473, 430] on span "12.50 - 12.80" at bounding box center [495, 428] width 70 height 13
click at [446, 430] on input "12.50 - 12.80" at bounding box center [441, 428] width 10 height 10
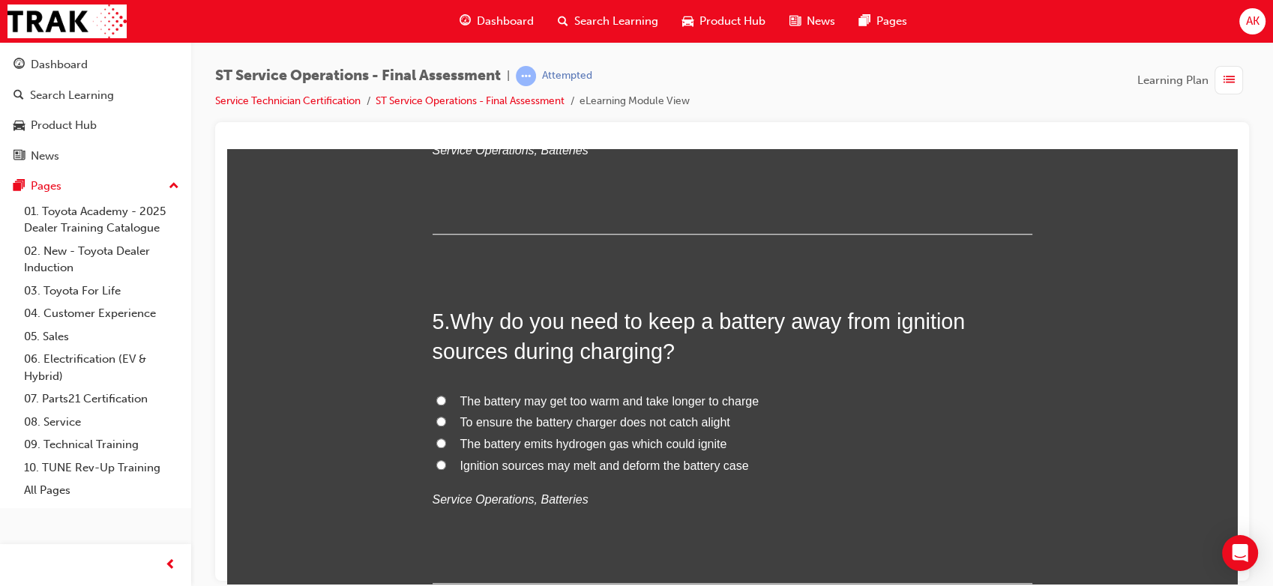
scroll to position [1344, 0]
click at [588, 447] on span "The battery emits hydrogen gas which could ignite" at bounding box center [593, 442] width 267 height 13
click at [446, 446] on input "The battery emits hydrogen gas which could ignite" at bounding box center [441, 441] width 10 height 10
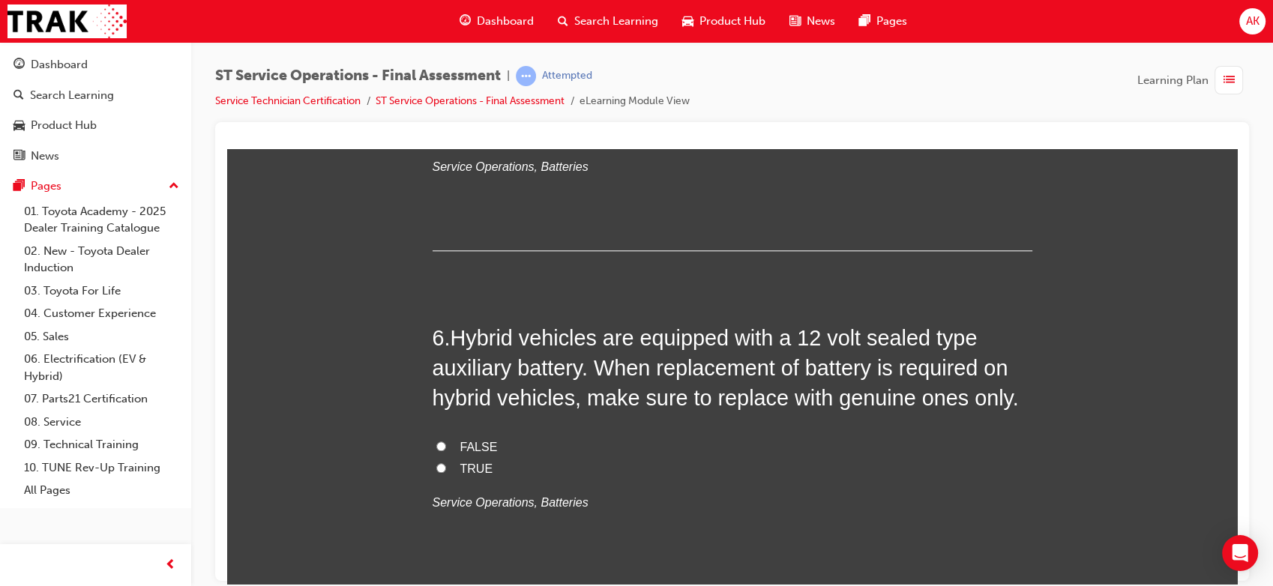
scroll to position [1682, 0]
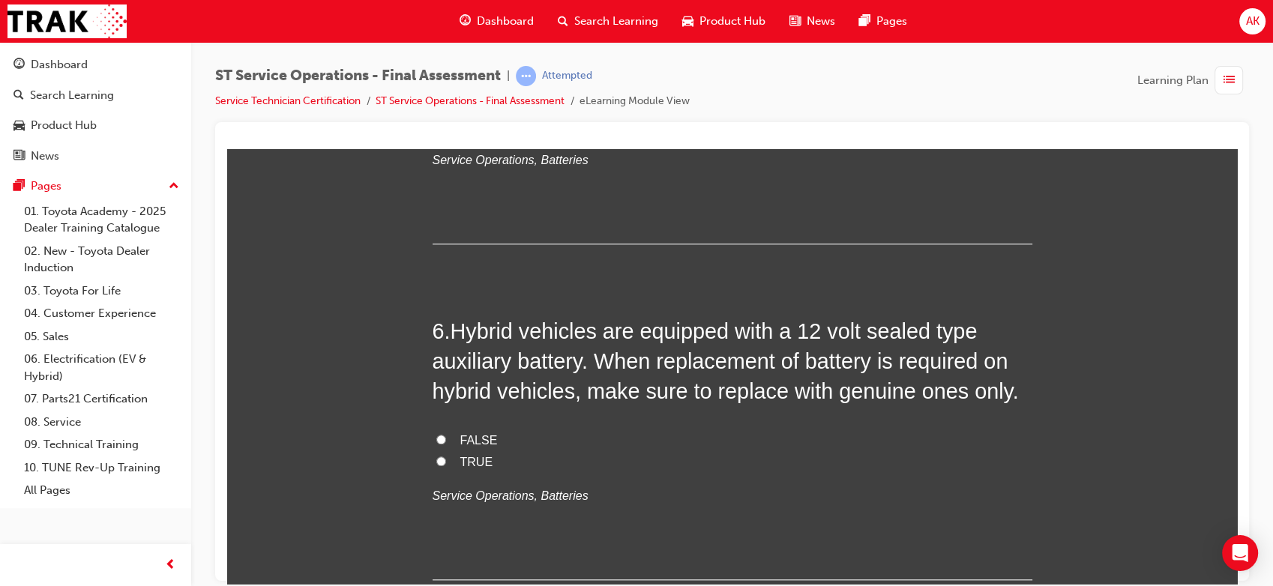
click at [469, 466] on span "TRUE" at bounding box center [476, 461] width 33 height 13
click at [446, 466] on input "TRUE" at bounding box center [441, 461] width 10 height 10
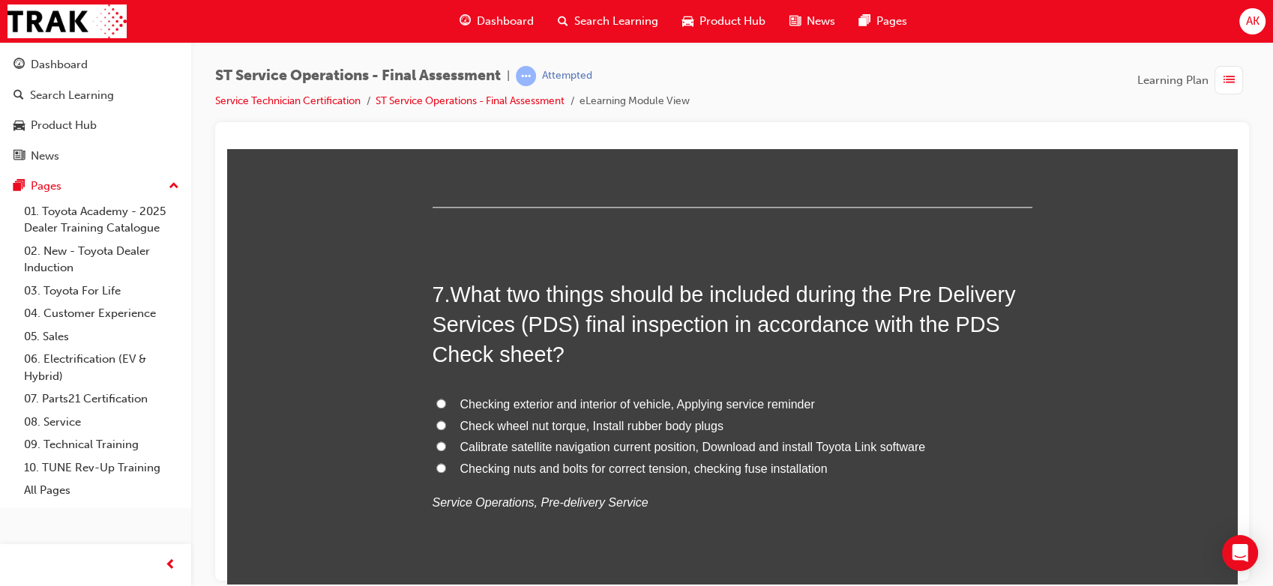
scroll to position [2055, 0]
click at [577, 448] on span "Calibrate satellite navigation current position, Download and install Toyota Li…" at bounding box center [693, 445] width 466 height 13
click at [446, 448] on input "Calibrate satellite navigation current position, Download and install Toyota Li…" at bounding box center [441, 445] width 10 height 10
click at [604, 425] on span "Check wheel nut torque, Install rubber body plugs" at bounding box center [591, 424] width 263 height 13
click at [446, 425] on input "Check wheel nut torque, Install rubber body plugs" at bounding box center [441, 424] width 10 height 10
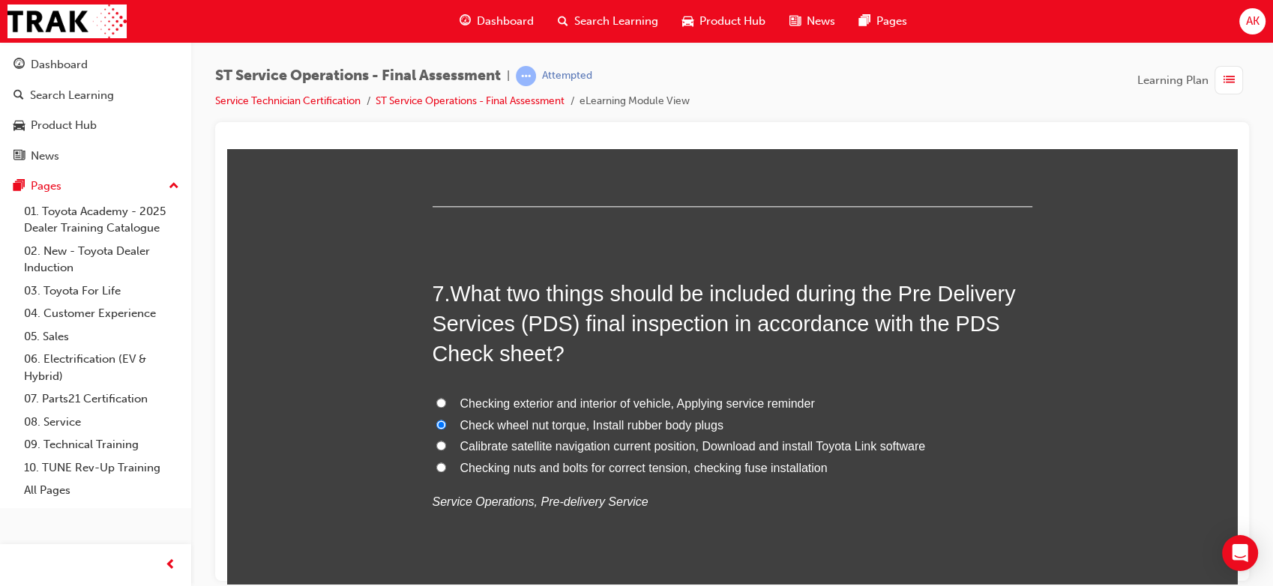
click at [504, 441] on span "Calibrate satellite navigation current position, Download and install Toyota Li…" at bounding box center [693, 445] width 466 height 13
click at [446, 441] on input "Calibrate satellite navigation current position, Download and install Toyota Li…" at bounding box center [441, 445] width 10 height 10
click at [607, 412] on label "Checking exterior and interior of vehicle, Applying service reminder" at bounding box center [733, 404] width 600 height 22
click at [446, 407] on input "Checking exterior and interior of vehicle, Applying service reminder" at bounding box center [441, 402] width 10 height 10
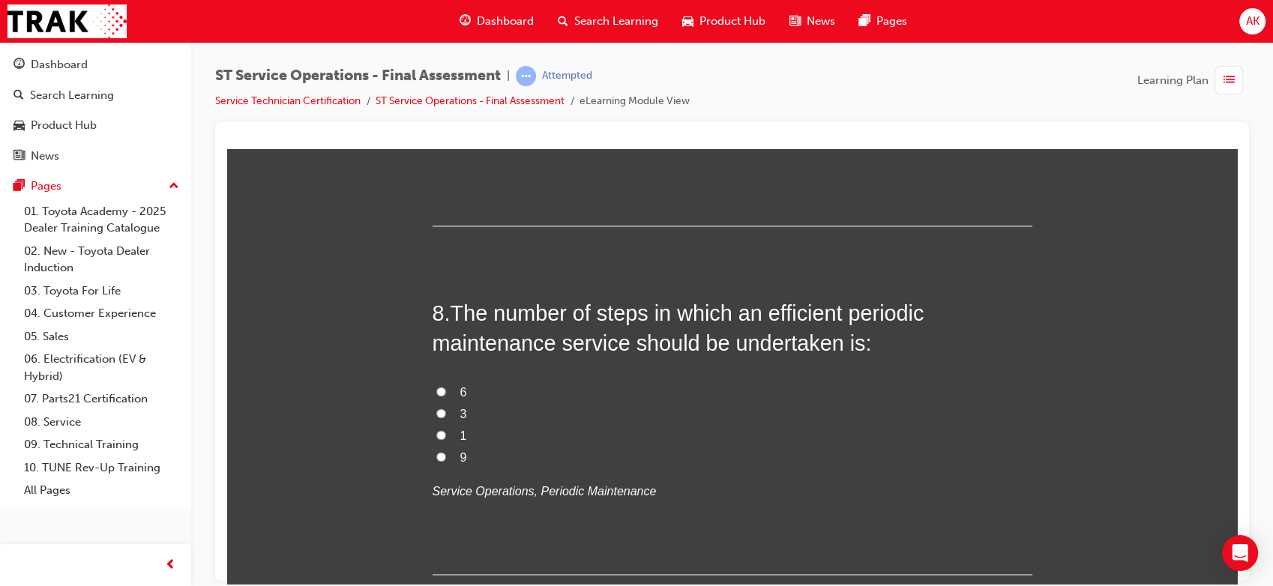
scroll to position [2417, 0]
click at [460, 387] on span "6" at bounding box center [463, 390] width 7 height 13
click at [446, 387] on input "6" at bounding box center [441, 390] width 10 height 10
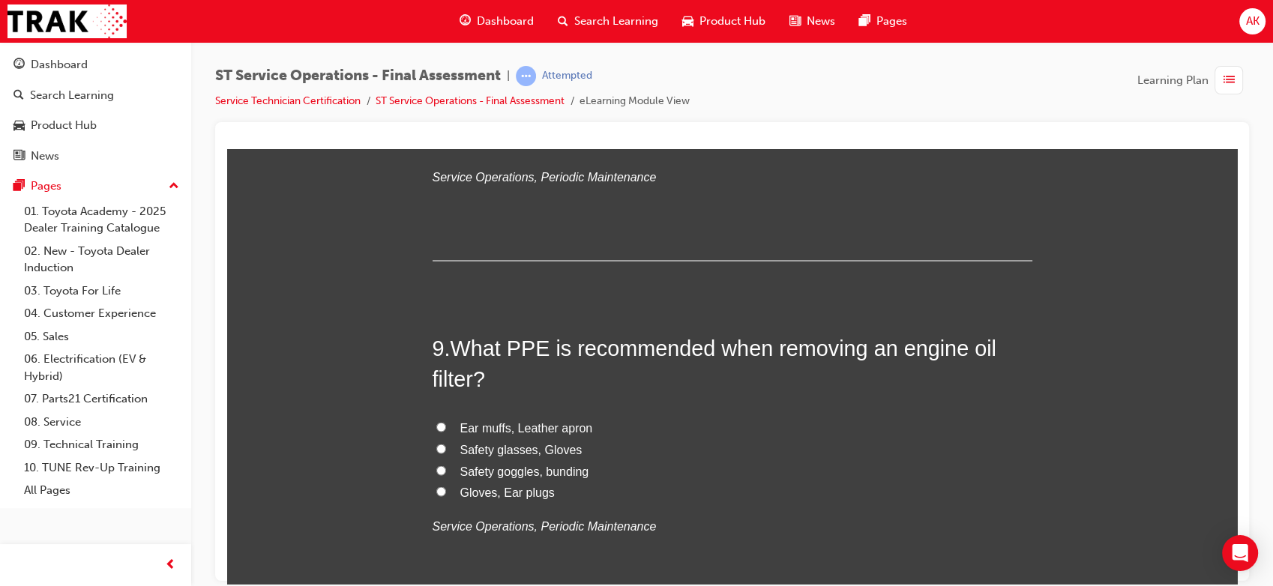
scroll to position [2740, 0]
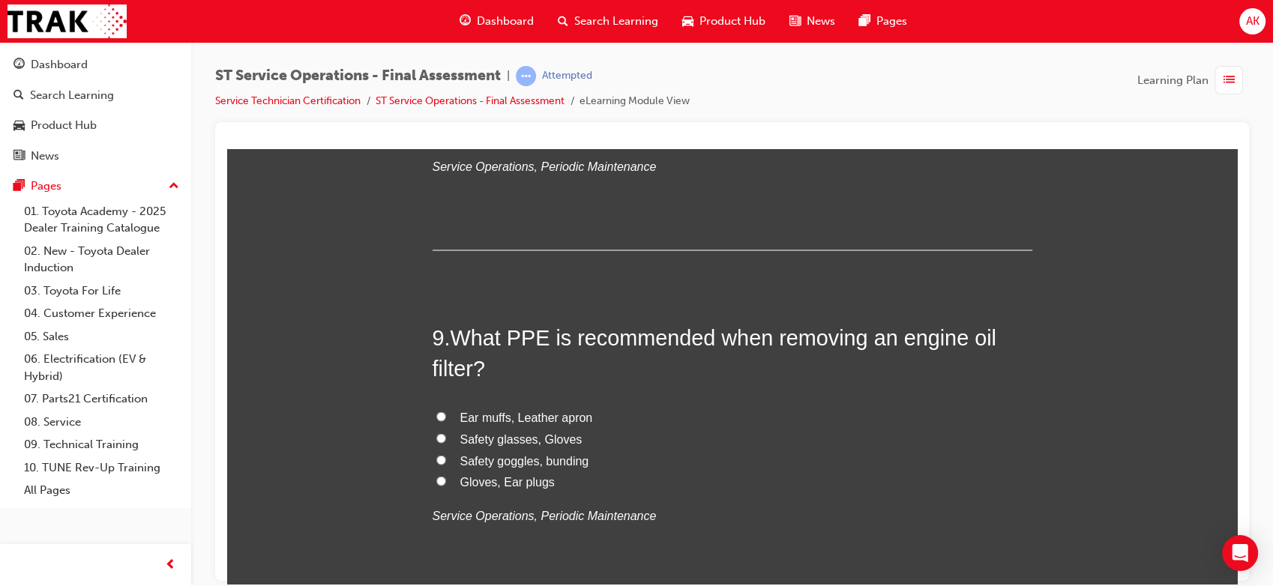
click at [508, 432] on span "Safety glasses, Gloves" at bounding box center [521, 438] width 122 height 13
click at [446, 433] on input "Safety glasses, Gloves" at bounding box center [441, 438] width 10 height 10
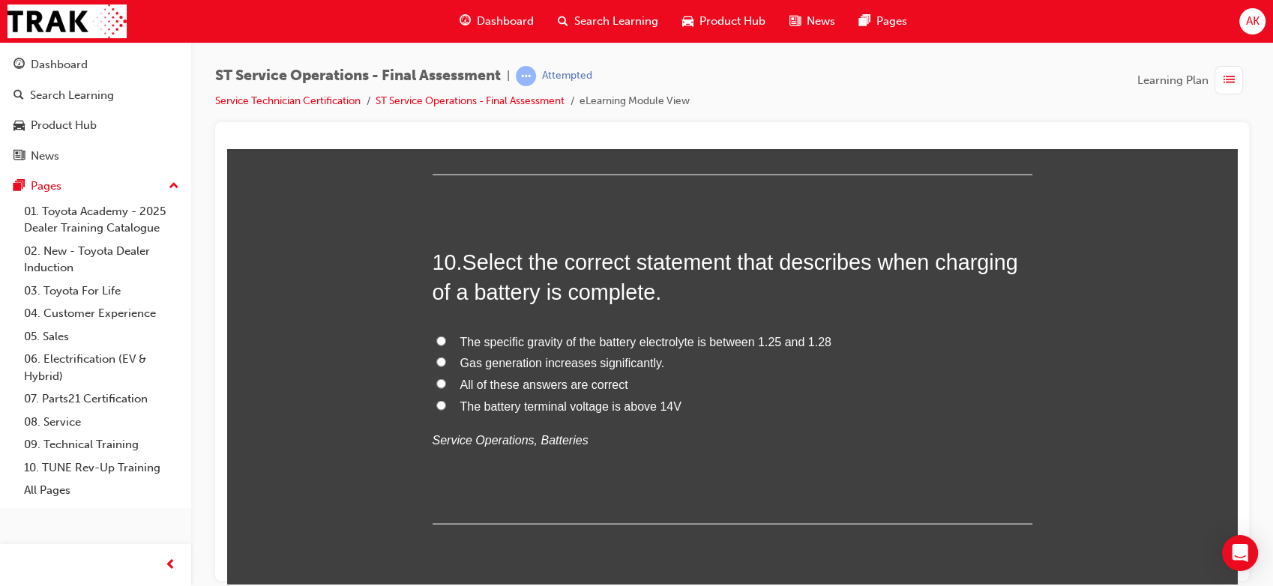
scroll to position [3165, 0]
click at [551, 385] on span "All of these answers are correct" at bounding box center [544, 383] width 168 height 13
click at [446, 385] on input "All of these answers are correct" at bounding box center [441, 383] width 10 height 10
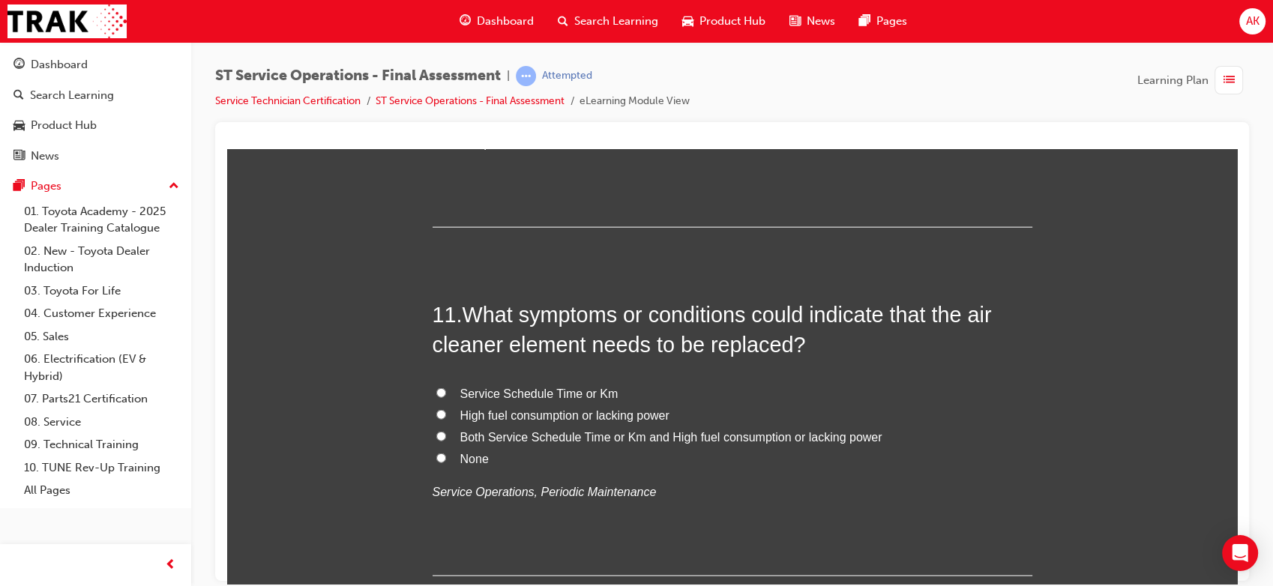
scroll to position [3483, 0]
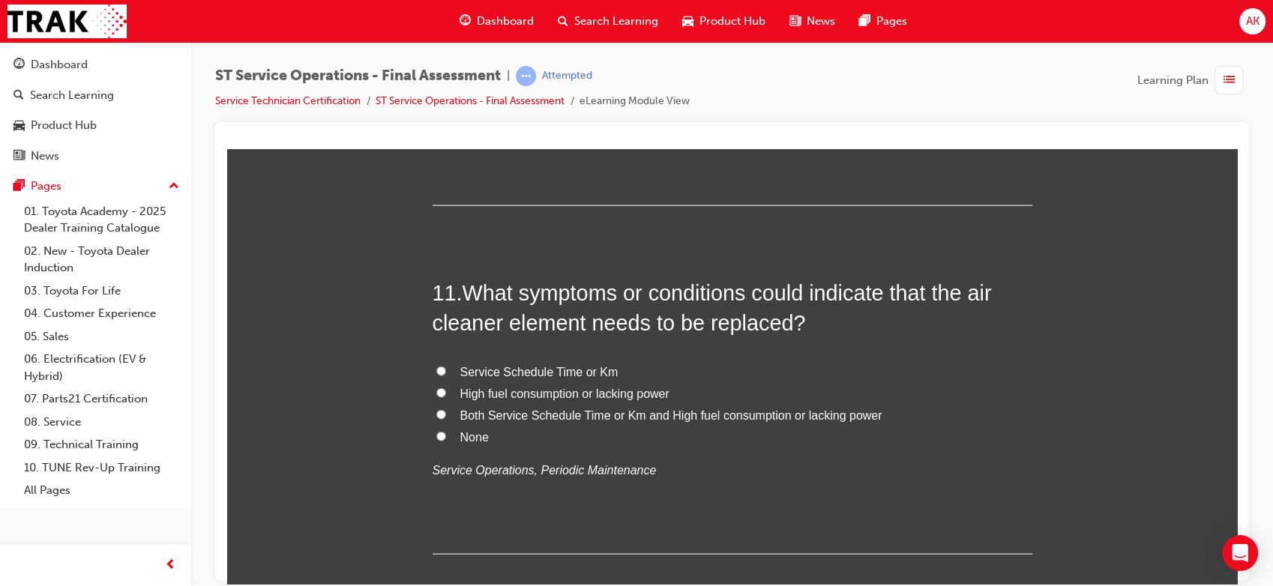
click at [602, 414] on span "Both Service Schedule Time or Km and High fuel consumption or lacking power" at bounding box center [671, 415] width 422 height 13
click at [446, 414] on input "Both Service Schedule Time or Km and High fuel consumption or lacking power" at bounding box center [441, 414] width 10 height 10
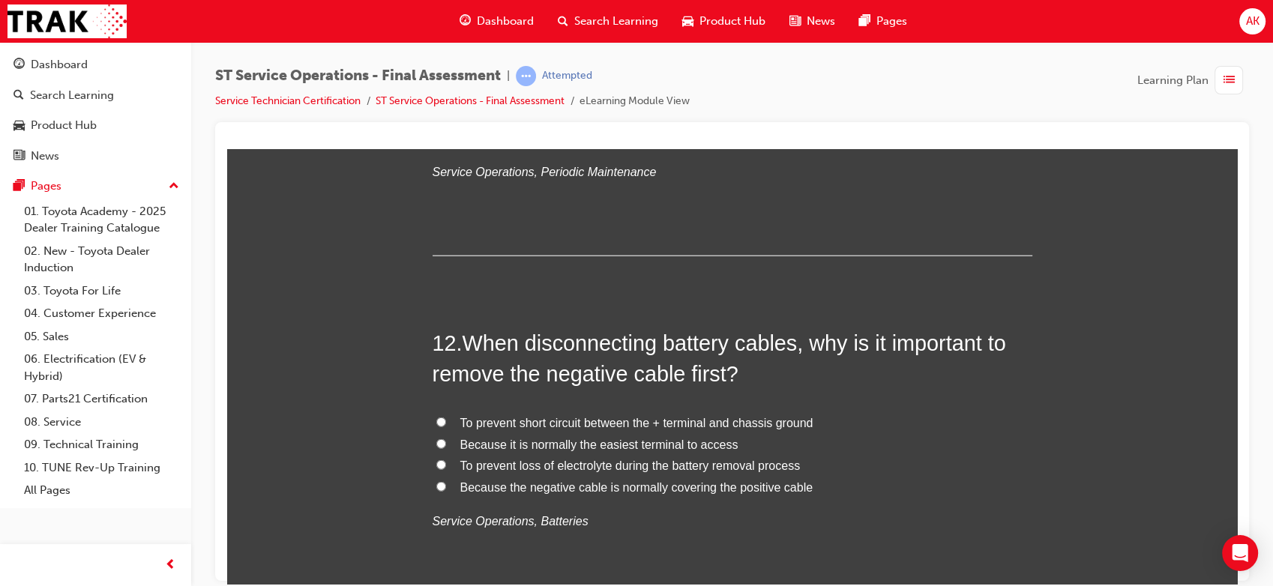
scroll to position [3785, 0]
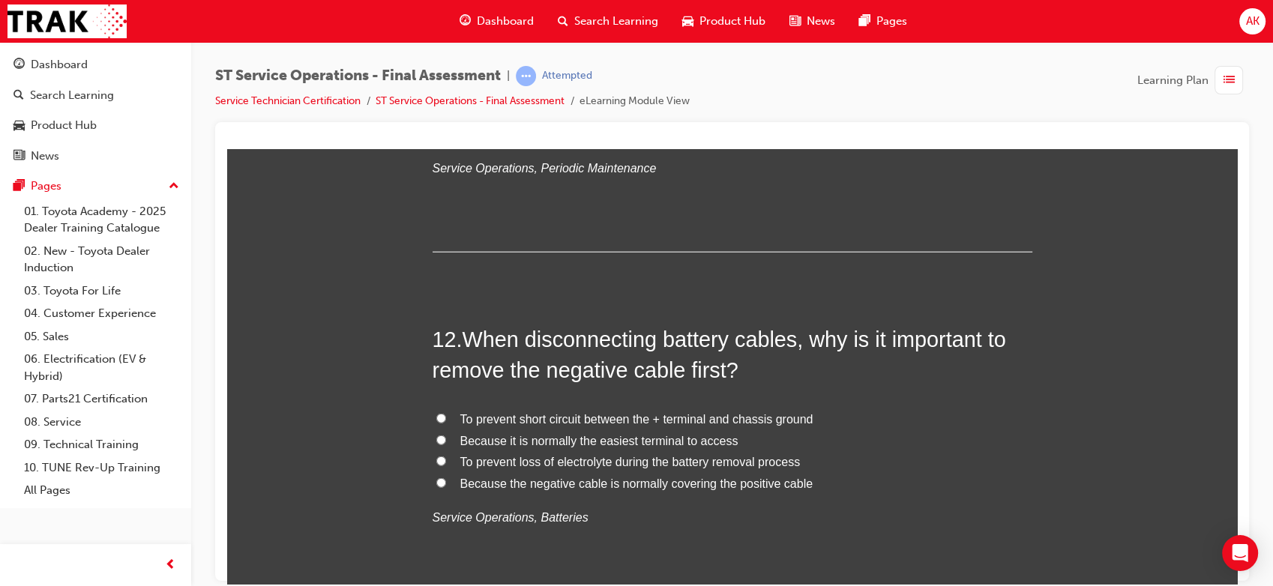
click at [664, 418] on span "To prevent short circuit between the + terminal and chassis ground" at bounding box center [636, 418] width 353 height 13
click at [446, 418] on input "To prevent short circuit between the + terminal and chassis ground" at bounding box center [441, 418] width 10 height 10
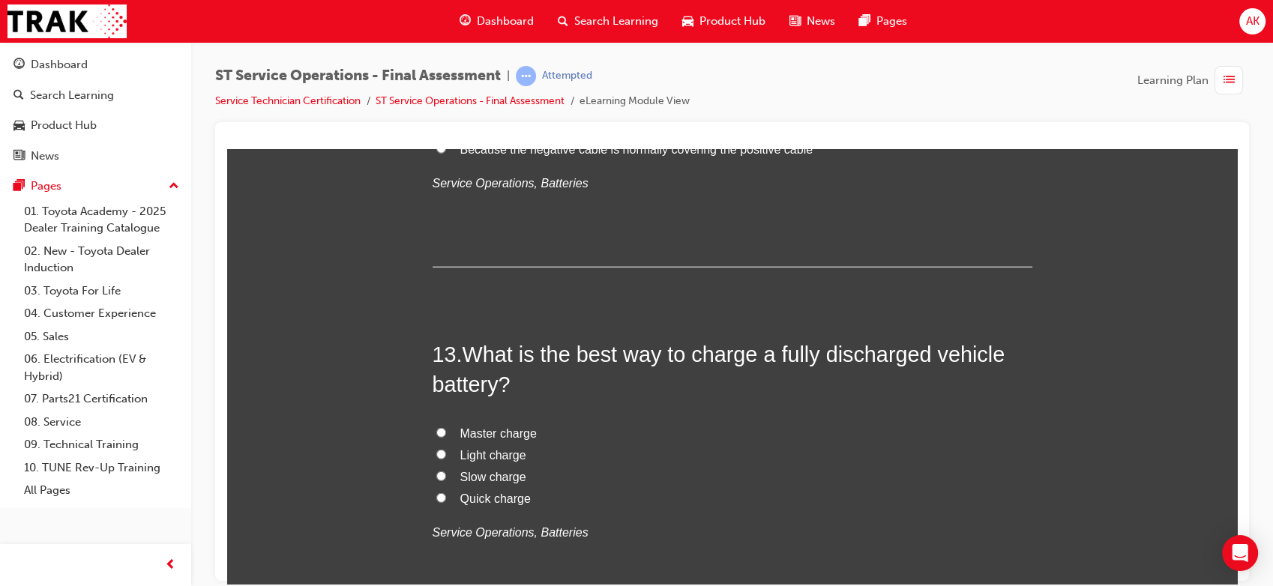
scroll to position [4149, 0]
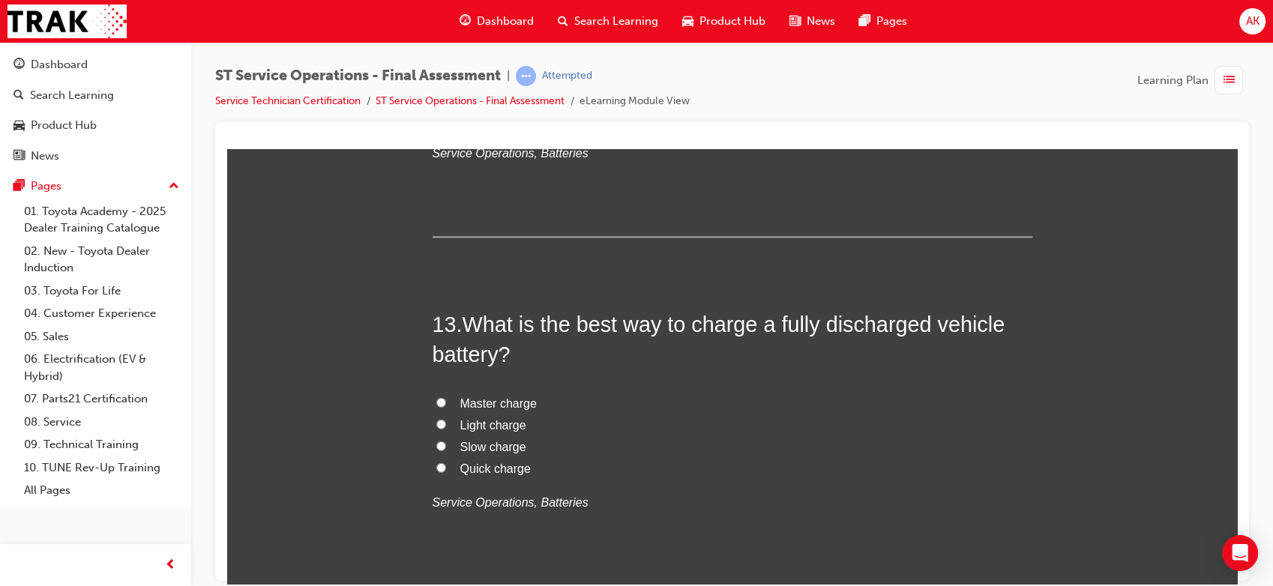
click at [493, 447] on span "Slow charge" at bounding box center [493, 446] width 66 height 13
click at [446, 447] on input "Slow charge" at bounding box center [441, 446] width 10 height 10
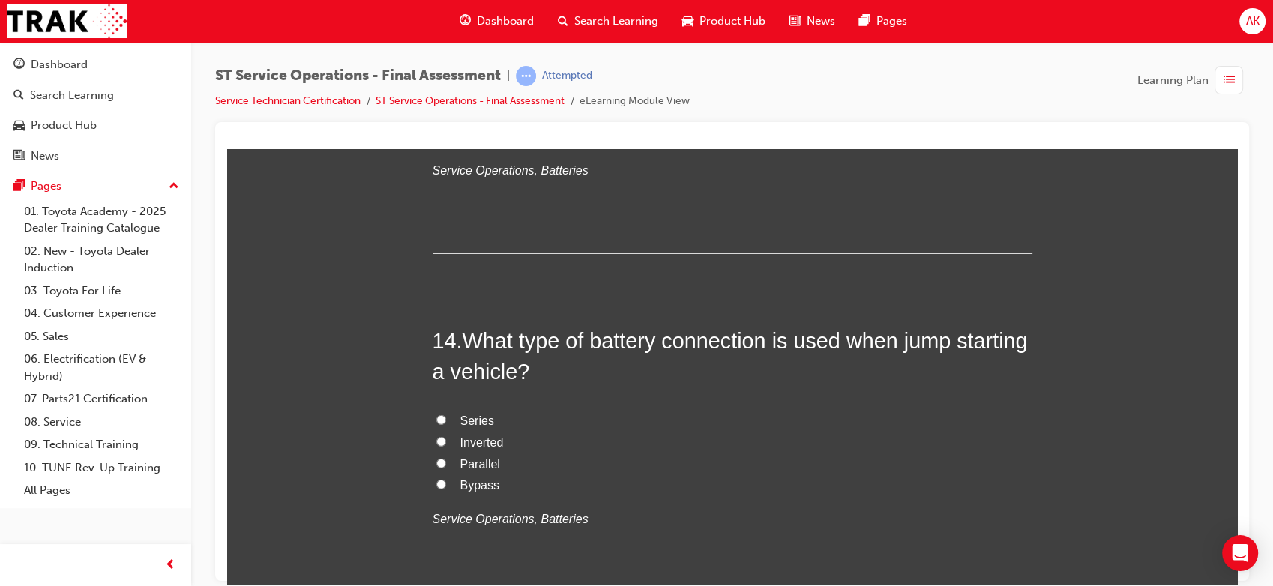
scroll to position [4505, 0]
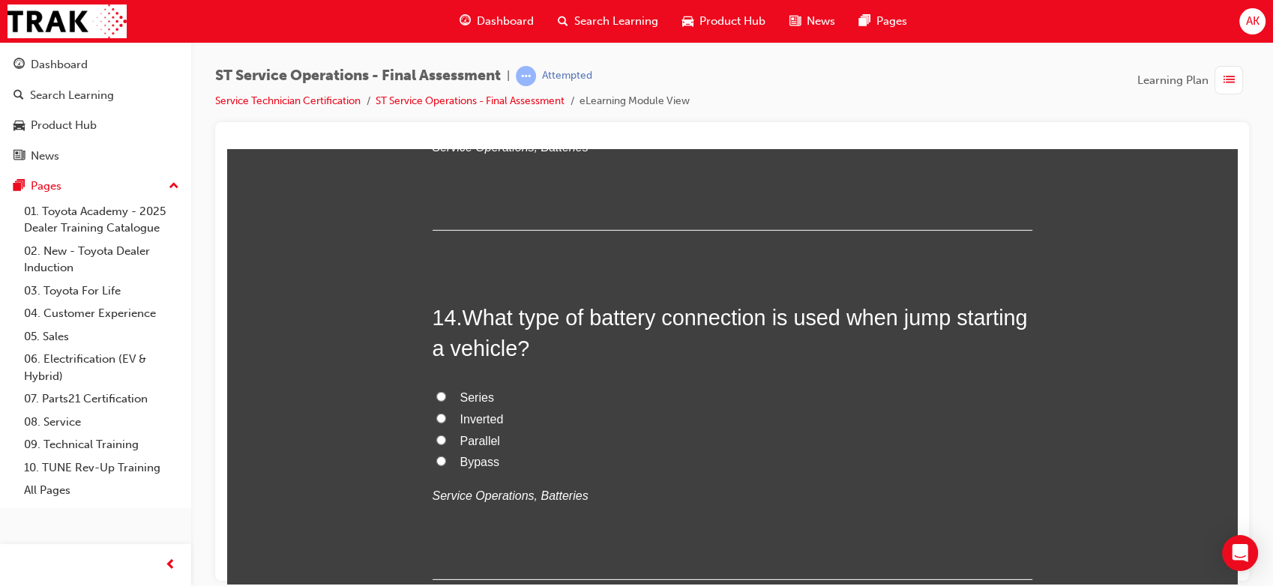
click at [471, 397] on span "Series" at bounding box center [477, 397] width 34 height 13
click at [446, 397] on input "Series" at bounding box center [441, 396] width 10 height 10
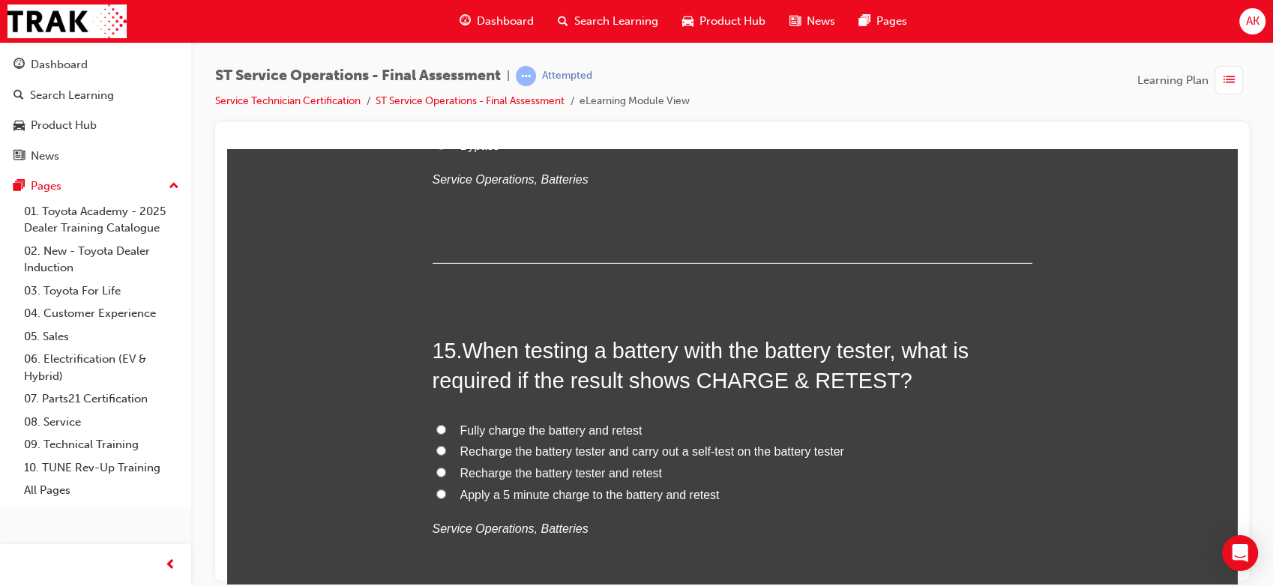
scroll to position [4822, 0]
click at [601, 423] on span "Fully charge the battery and retest" at bounding box center [551, 429] width 182 height 13
click at [446, 424] on input "Fully charge the battery and retest" at bounding box center [441, 429] width 10 height 10
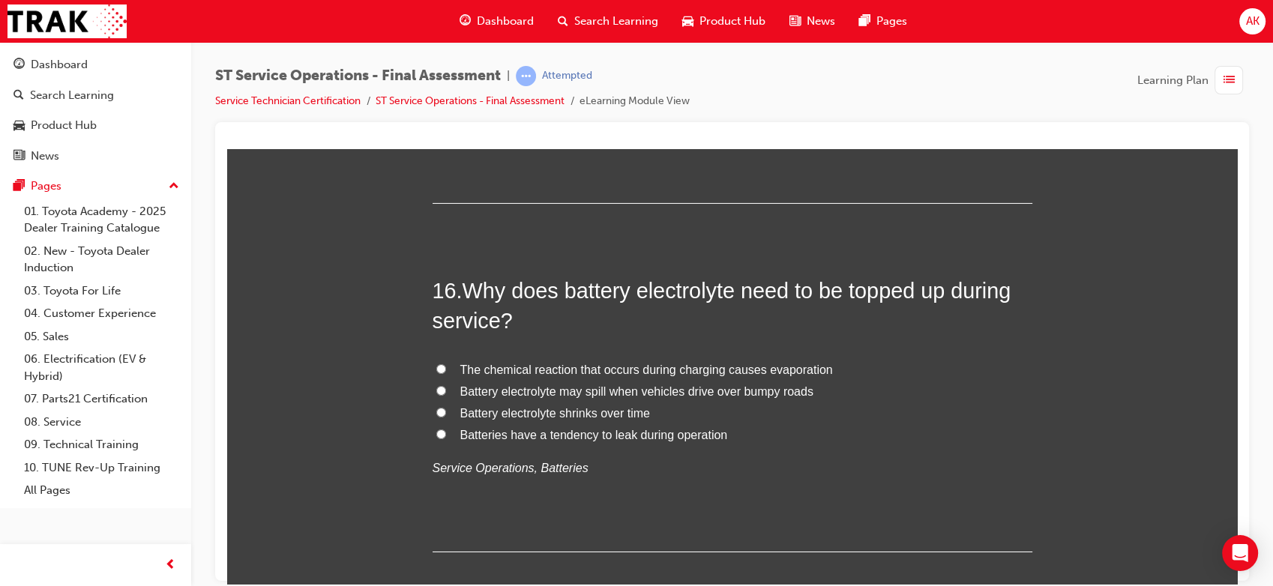
scroll to position [5230, 0]
click at [621, 370] on span "The chemical reaction that occurs during charging causes evaporation" at bounding box center [646, 369] width 373 height 13
click at [446, 370] on input "The chemical reaction that occurs during charging causes evaporation" at bounding box center [441, 369] width 10 height 10
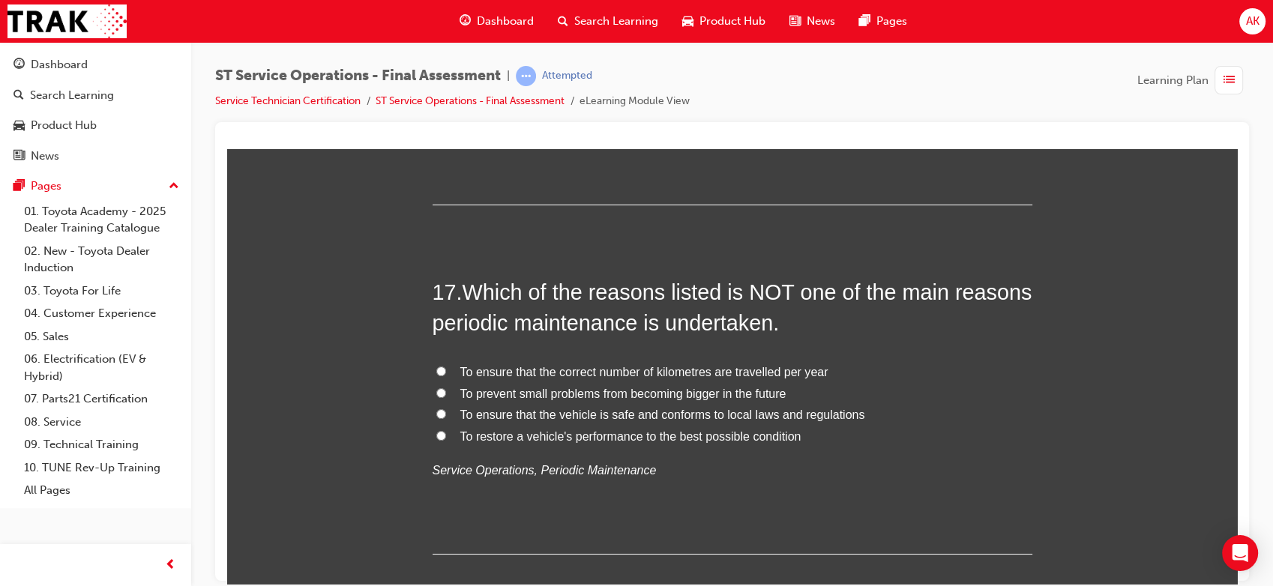
scroll to position [5578, 0]
click at [652, 371] on span "To ensure that the correct number of kilometres are travelled per year" at bounding box center [644, 370] width 368 height 13
click at [446, 371] on input "To ensure that the correct number of kilometres are travelled per year" at bounding box center [441, 370] width 10 height 10
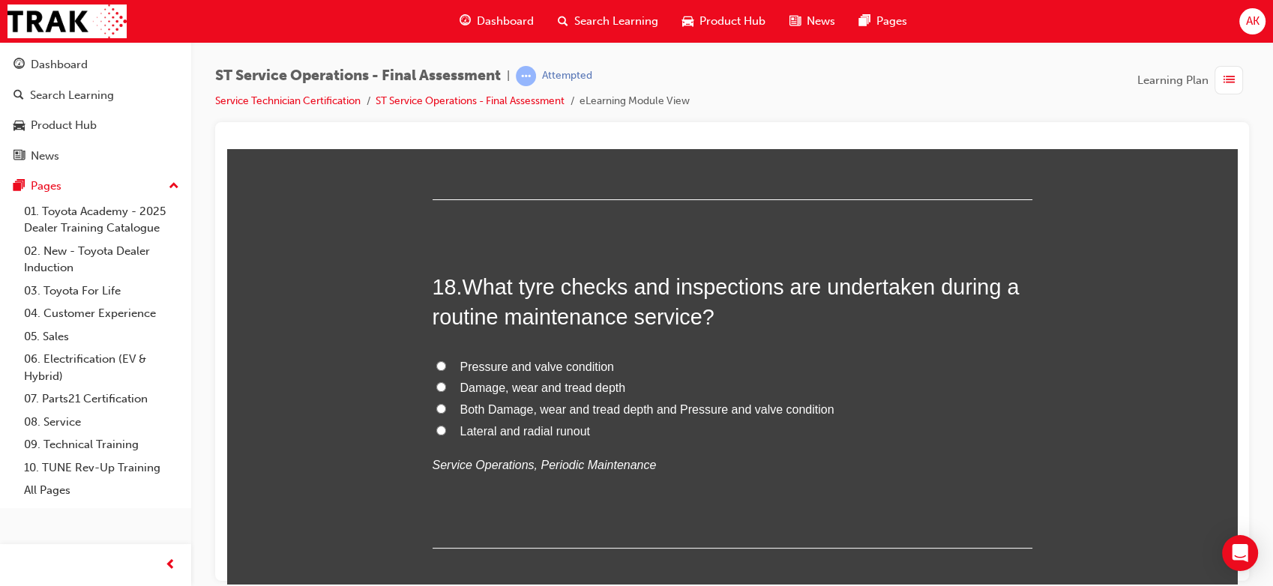
scroll to position [5933, 0]
click at [598, 409] on span "Both Damage, wear and tread depth and Pressure and valve condition" at bounding box center [647, 408] width 374 height 13
click at [446, 409] on input "Both Damage, wear and tread depth and Pressure and valve condition" at bounding box center [441, 408] width 10 height 10
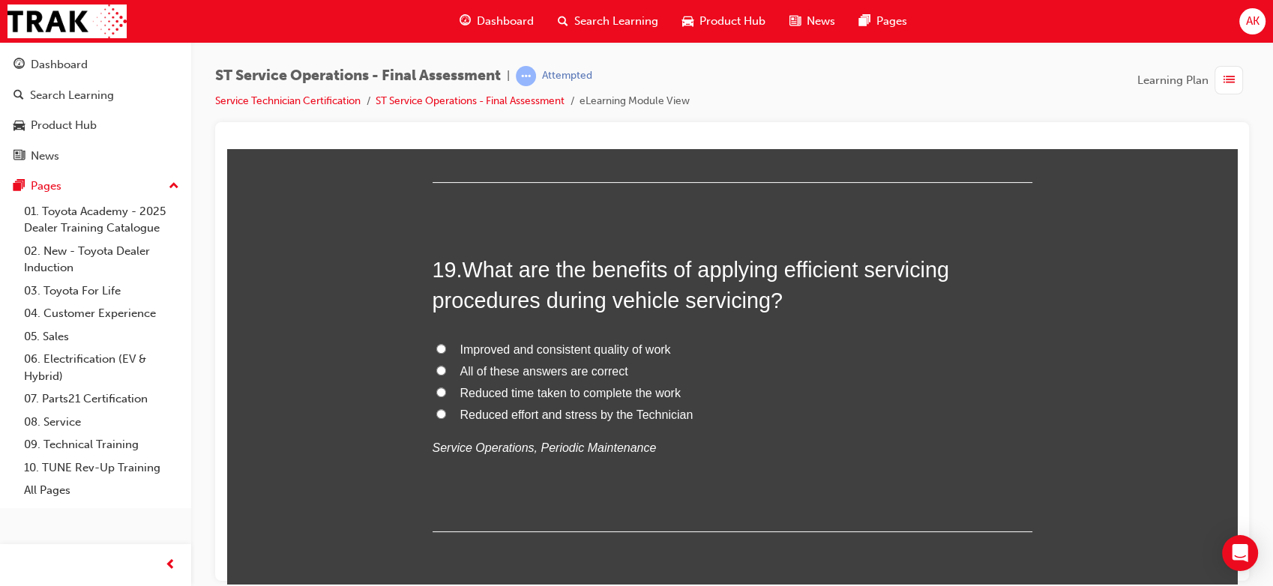
scroll to position [6300, 0]
click at [576, 367] on span "All of these answers are correct" at bounding box center [544, 369] width 168 height 13
click at [446, 367] on input "All of these answers are correct" at bounding box center [441, 369] width 10 height 10
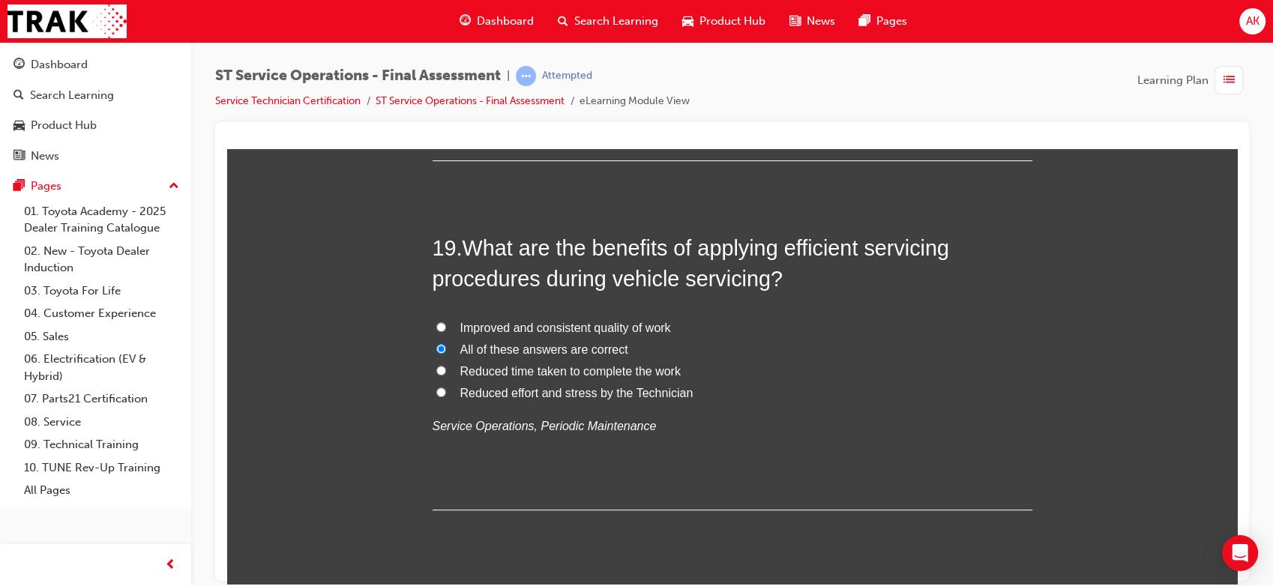
scroll to position [6321, 0]
click at [595, 328] on span "Improved and consistent quality of work" at bounding box center [565, 325] width 211 height 13
click at [446, 328] on input "Improved and consistent quality of work" at bounding box center [441, 325] width 10 height 10
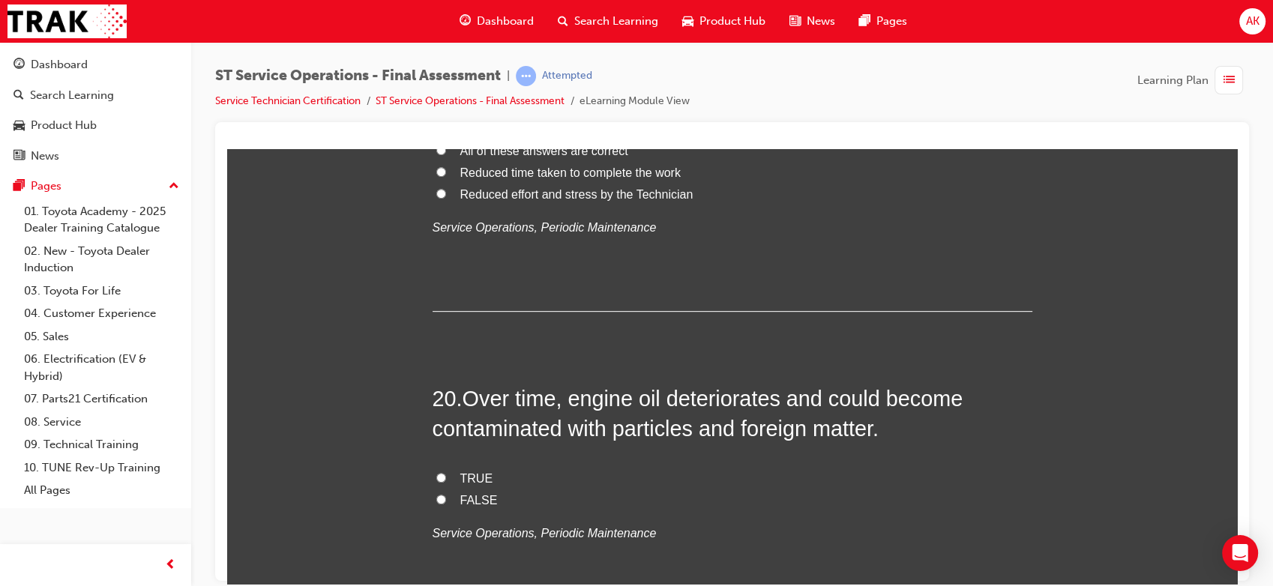
scroll to position [6638, 0]
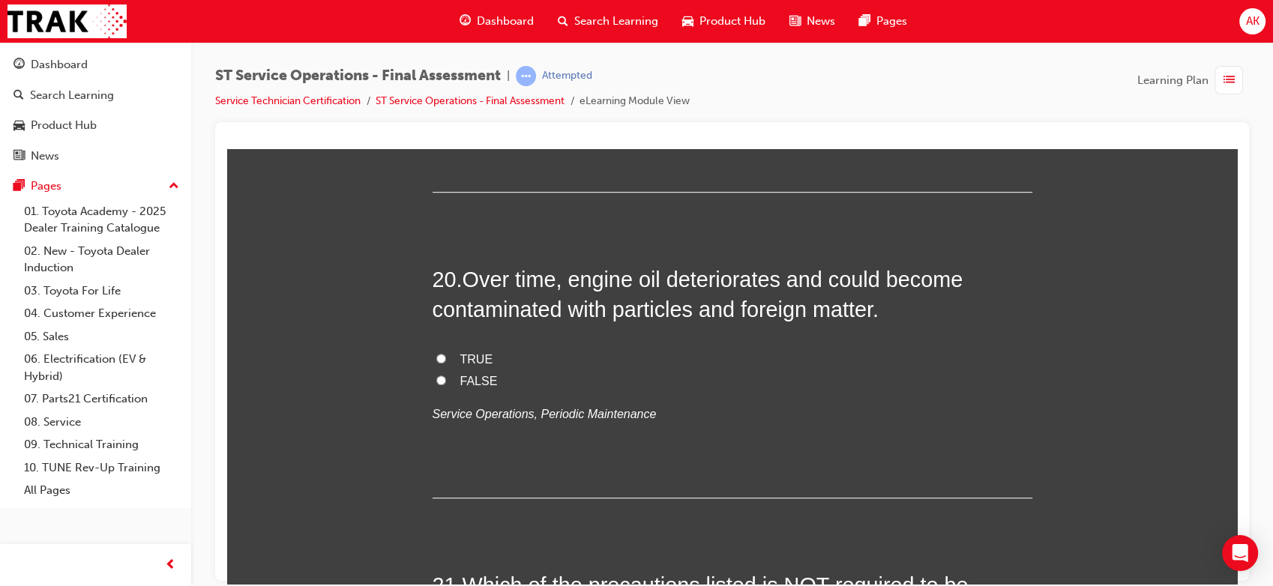
click at [466, 352] on span "TRUE" at bounding box center [476, 358] width 33 height 13
click at [446, 353] on input "TRUE" at bounding box center [441, 358] width 10 height 10
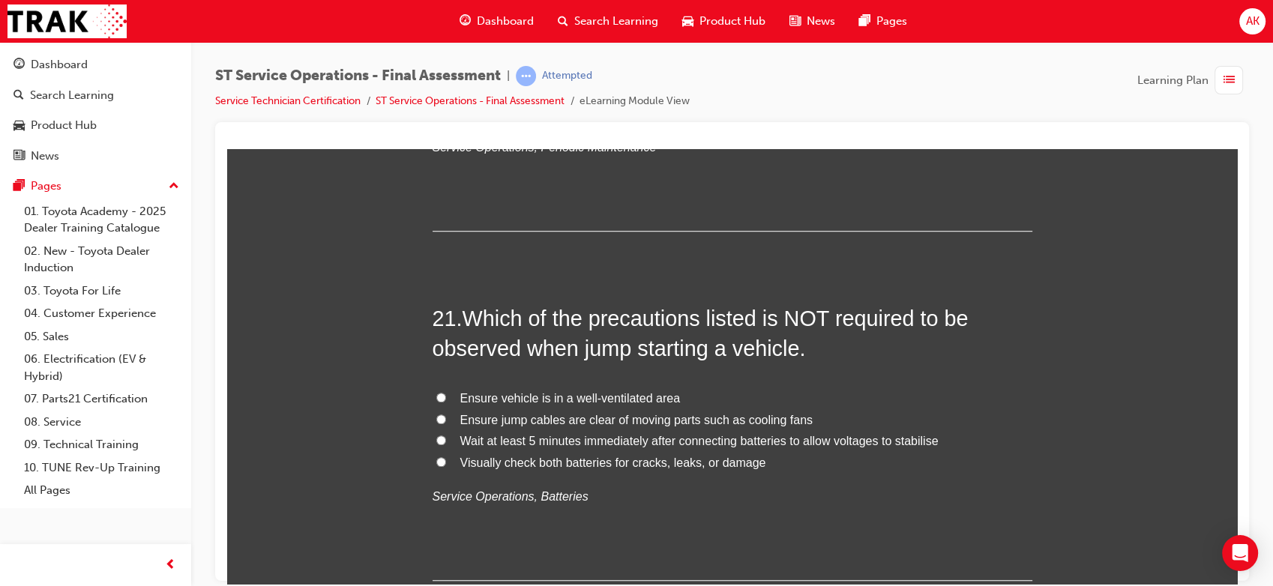
scroll to position [6906, 0]
click at [645, 441] on span "Wait at least 5 minutes immediately after connecting batteries to allow voltage…" at bounding box center [699, 439] width 478 height 13
click at [446, 441] on input "Wait at least 5 minutes immediately after connecting batteries to allow voltage…" at bounding box center [441, 438] width 10 height 10
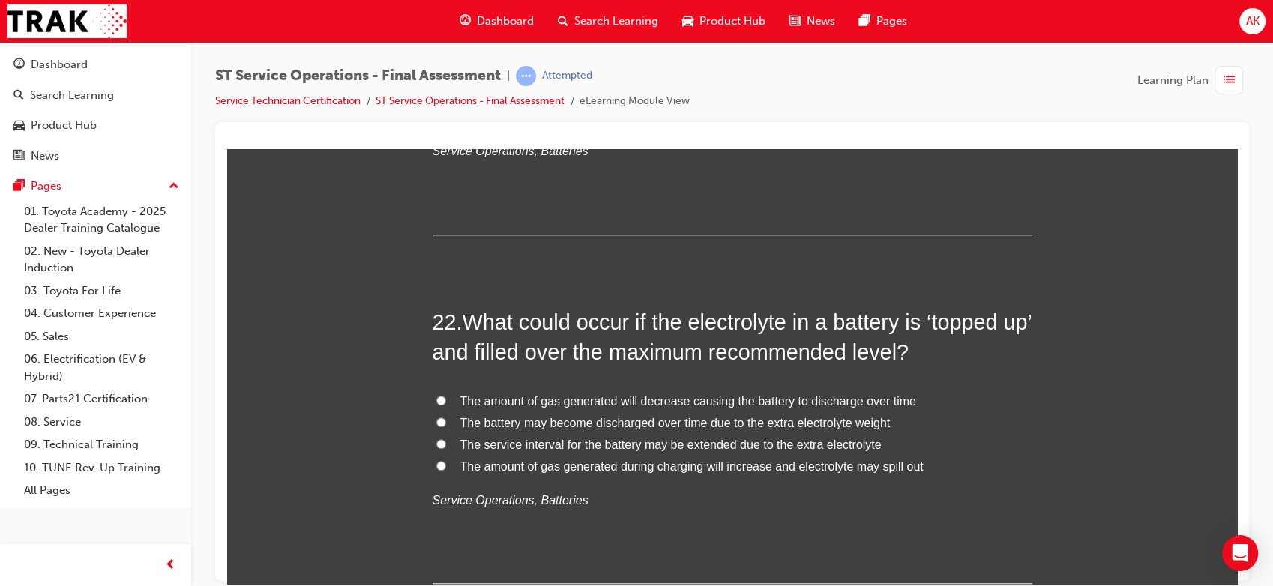
scroll to position [7258, 0]
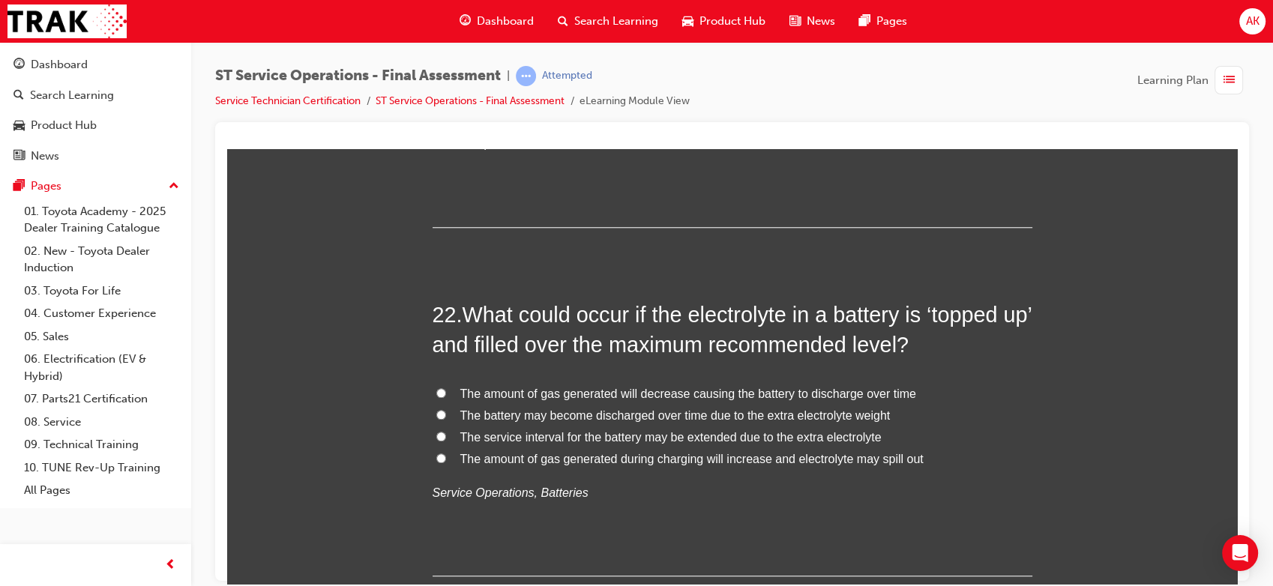
click at [642, 461] on span "The amount of gas generated during charging will increase and electrolyte may s…" at bounding box center [691, 458] width 463 height 13
click at [446, 461] on input "The amount of gas generated during charging will increase and electrolyte may s…" at bounding box center [441, 458] width 10 height 10
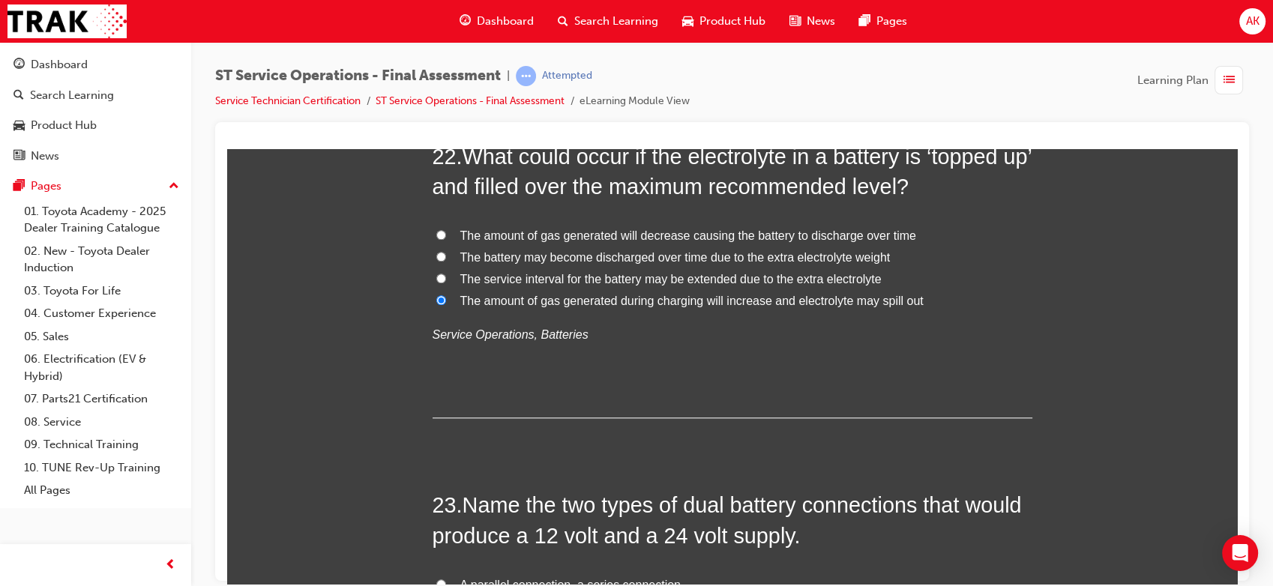
scroll to position [7604, 0]
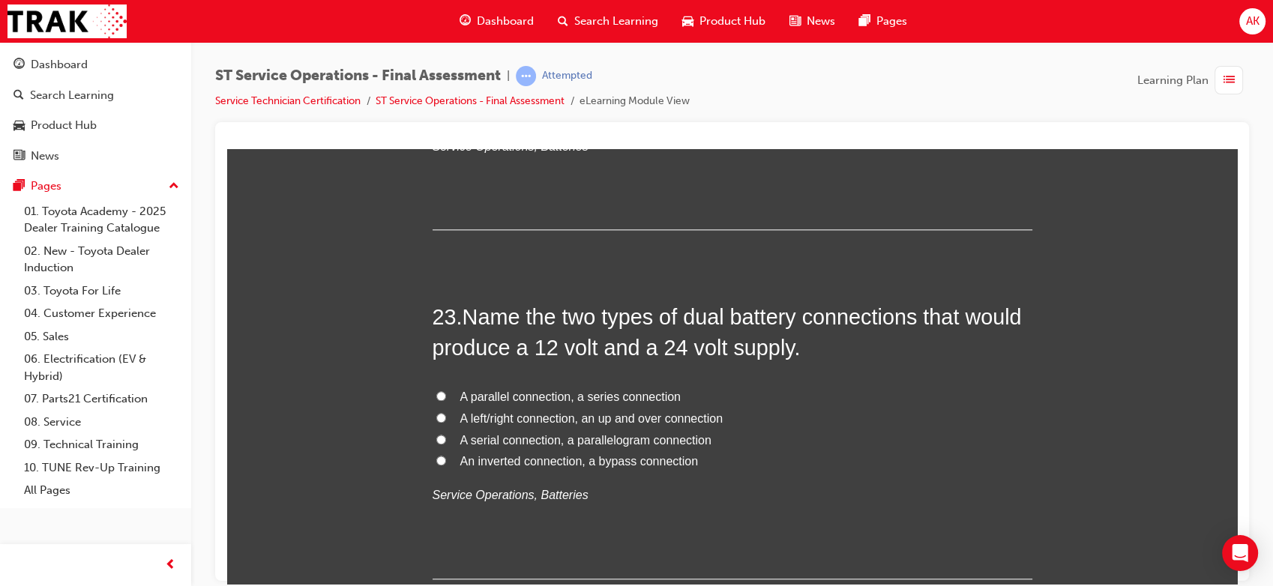
click at [599, 391] on span "A parallel connection, a series connection" at bounding box center [570, 396] width 220 height 13
click at [446, 391] on input "A parallel connection, a series connection" at bounding box center [441, 396] width 10 height 10
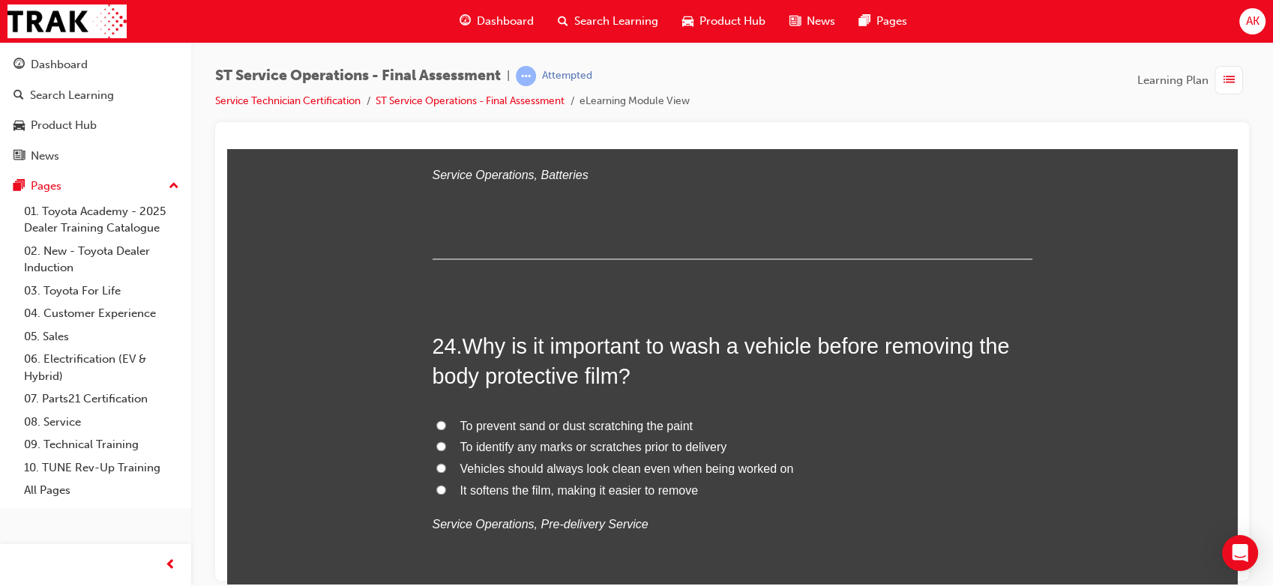
scroll to position [7950, 0]
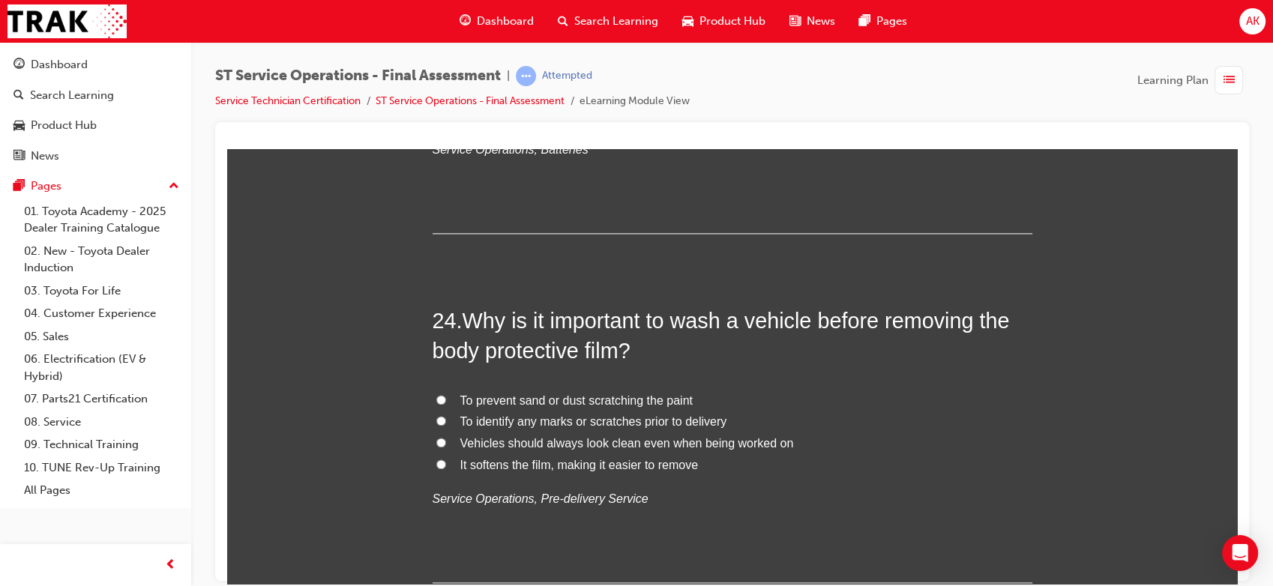
click at [629, 397] on span "To prevent sand or dust scratching the paint" at bounding box center [576, 400] width 232 height 13
click at [446, 397] on input "To prevent sand or dust scratching the paint" at bounding box center [441, 399] width 10 height 10
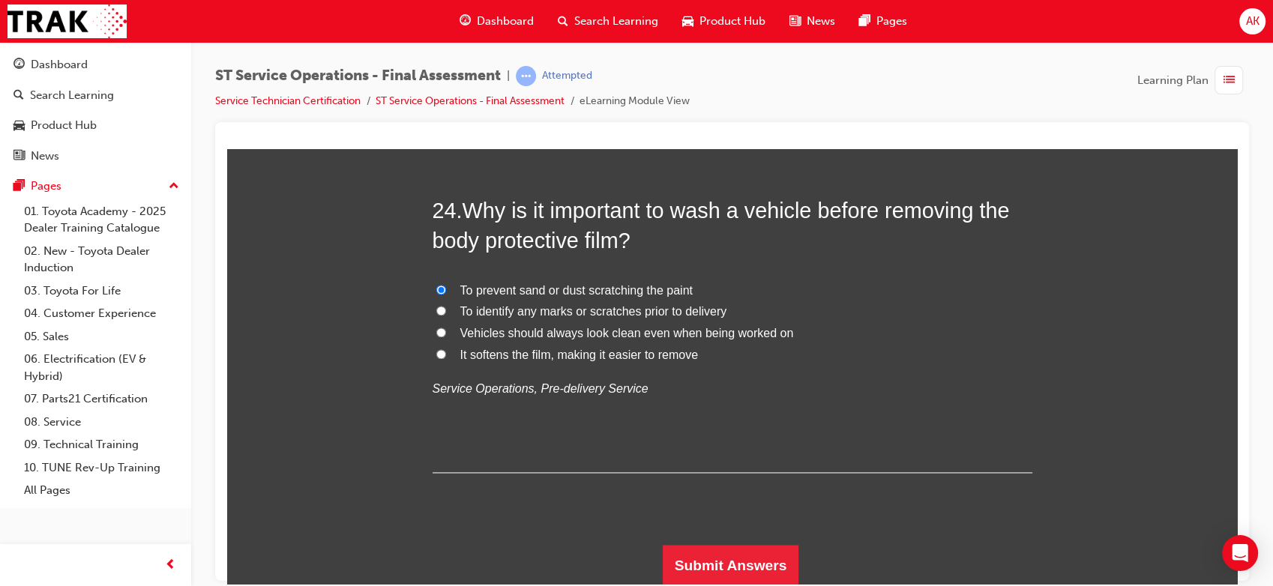
scroll to position [8061, 0]
click at [713, 562] on button "Submit Answers" at bounding box center [731, 565] width 136 height 42
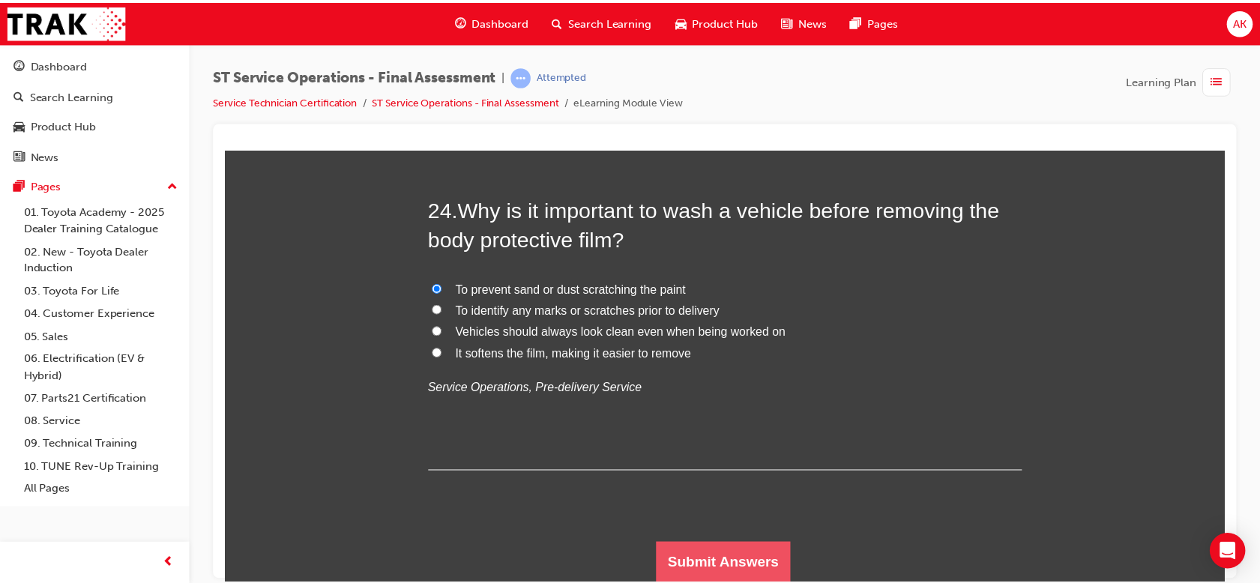
scroll to position [0, 0]
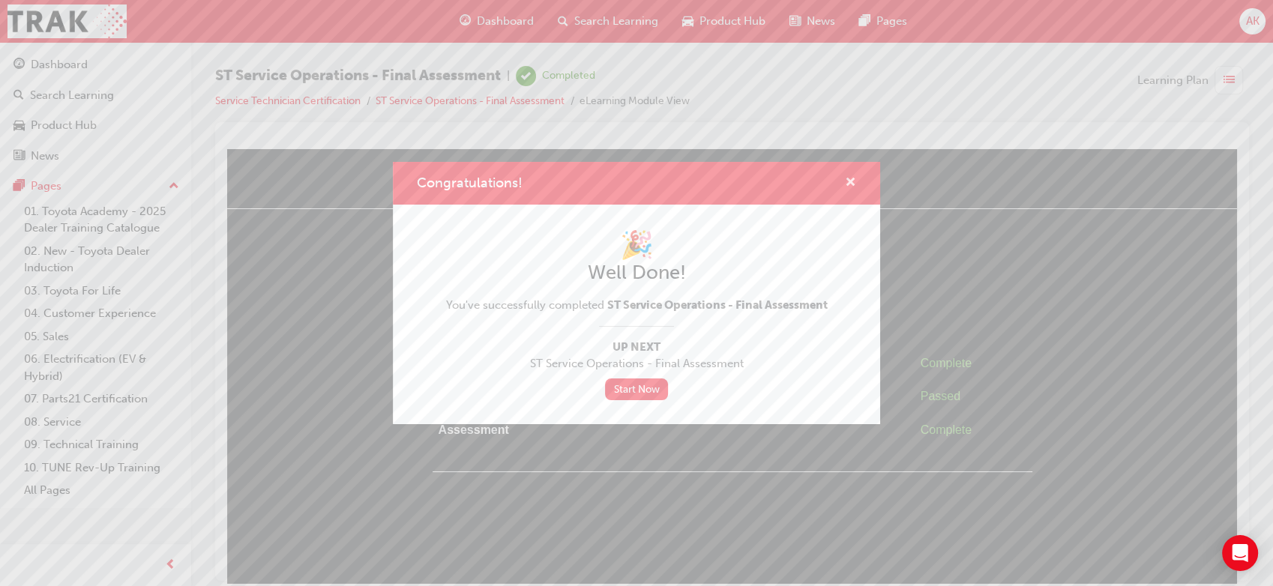
click at [849, 180] on span "cross-icon" at bounding box center [850, 183] width 11 height 13
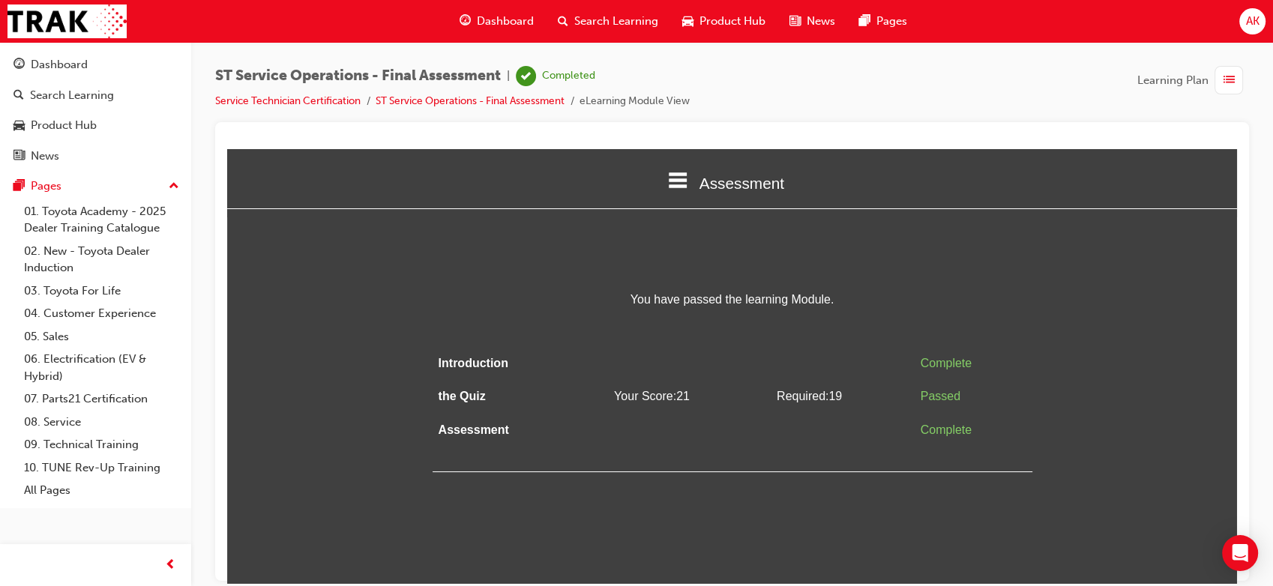
click at [517, 20] on span "Dashboard" at bounding box center [505, 21] width 57 height 17
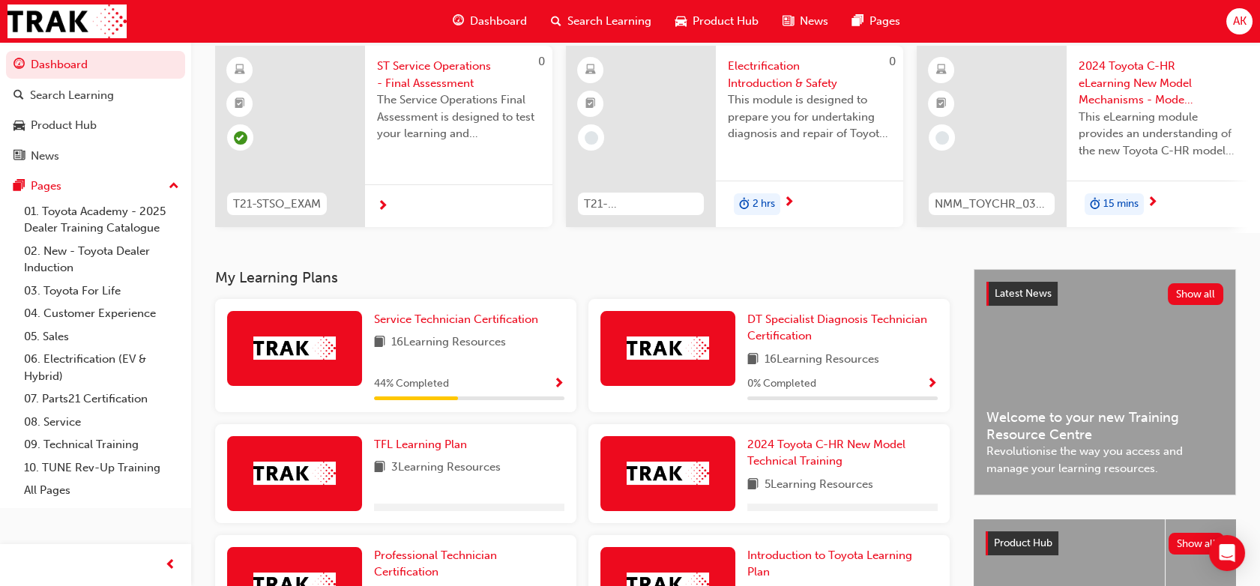
scroll to position [126, 0]
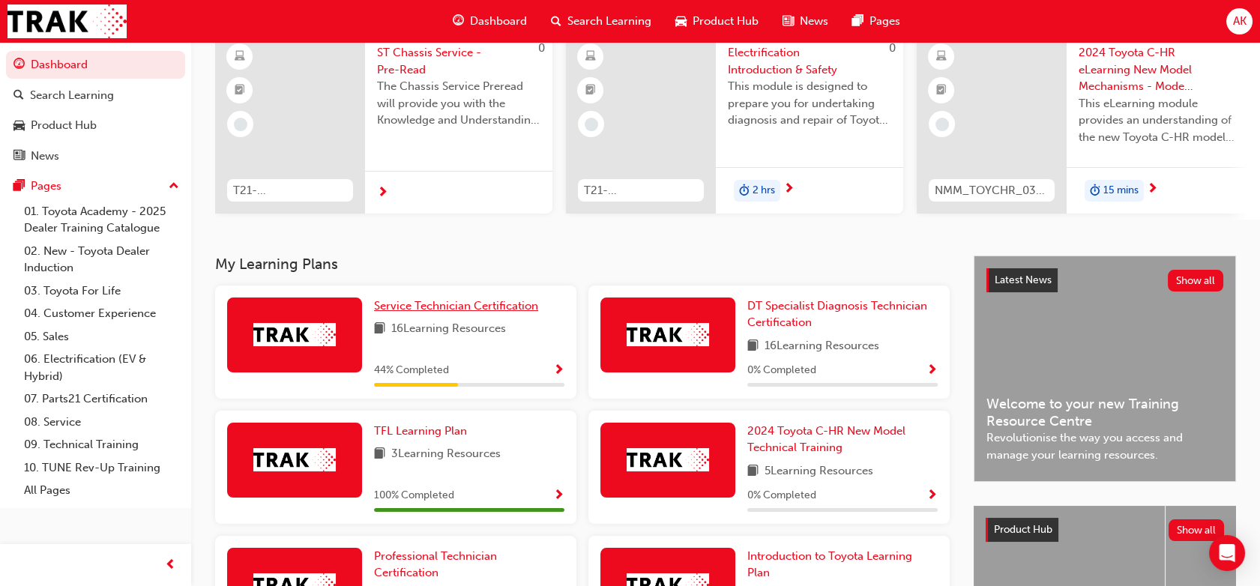
click at [495, 312] on span "Service Technician Certification" at bounding box center [456, 305] width 164 height 13
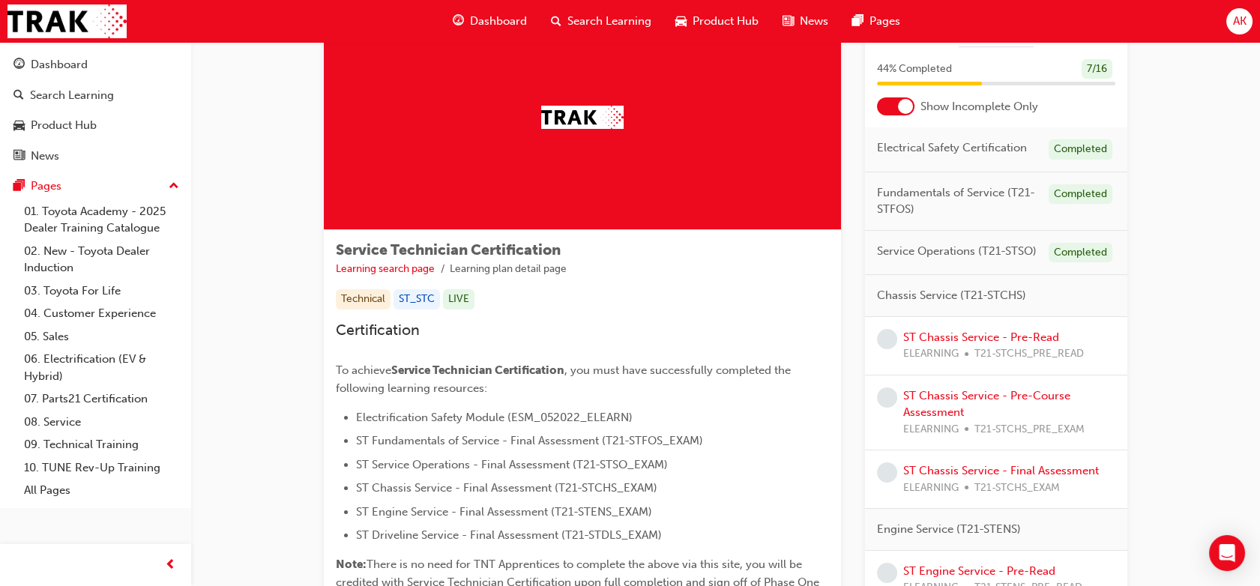
scroll to position [72, 0]
click at [945, 340] on link "ST Chassis Service - Pre-Read" at bounding box center [981, 337] width 156 height 13
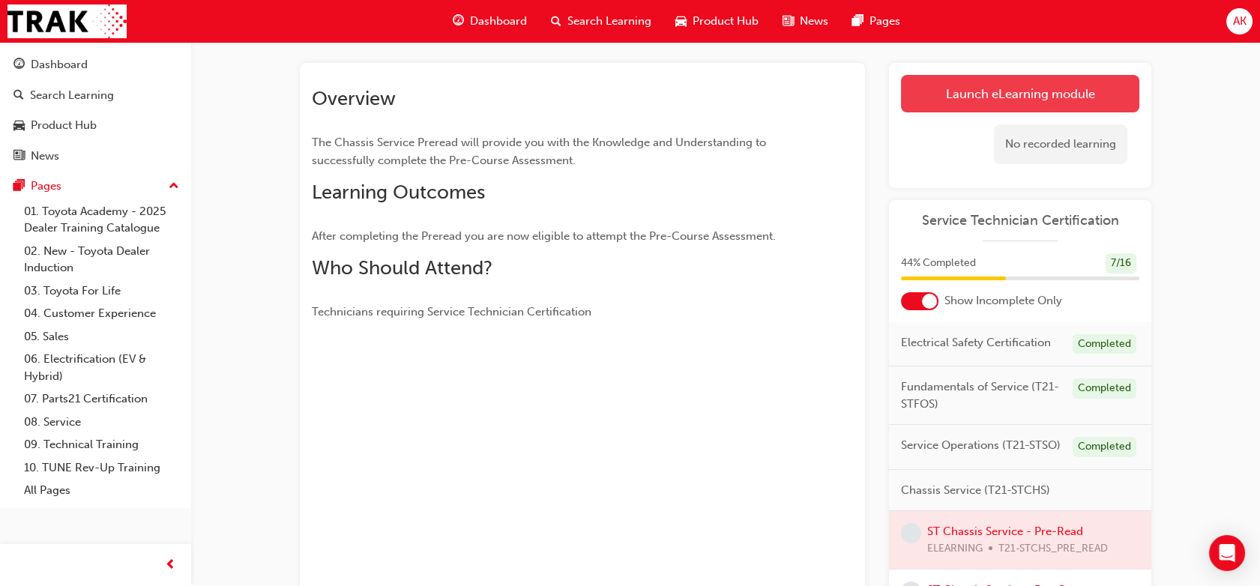
click at [1017, 100] on link "Launch eLearning module" at bounding box center [1020, 93] width 238 height 37
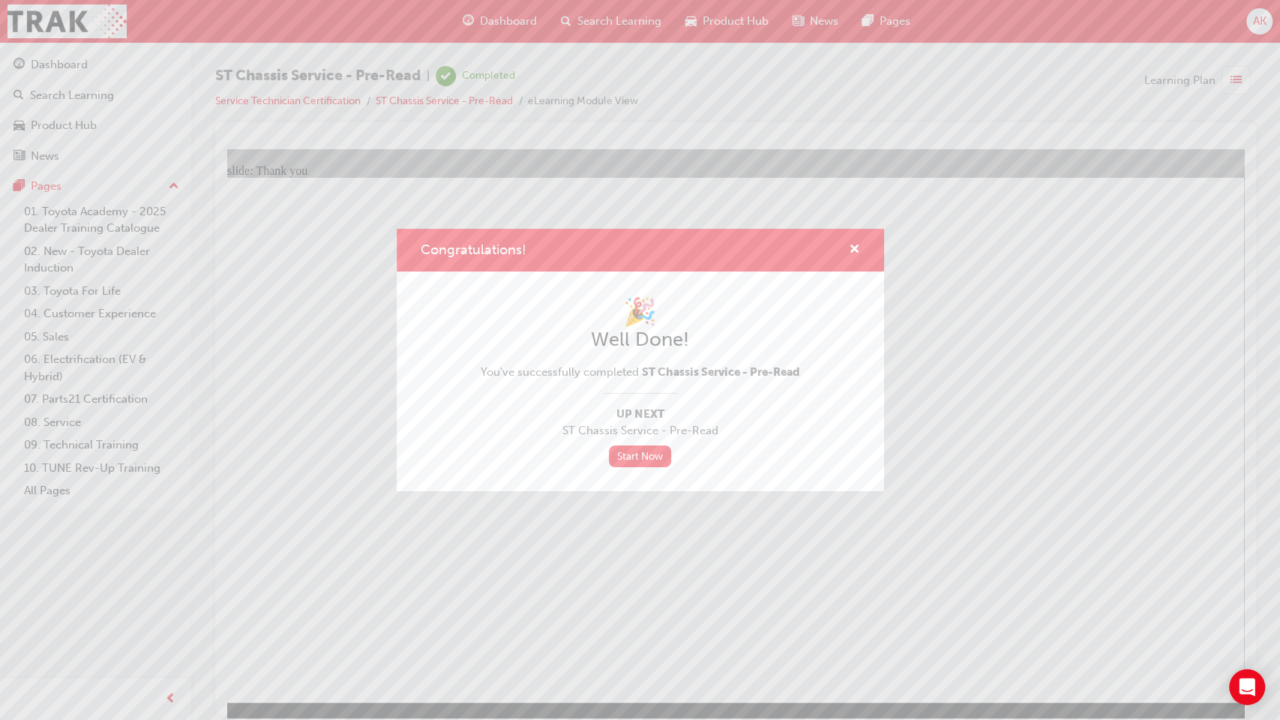
click at [517, 576] on div "Congratulations! 🎉 Well Done! You've successfully completed ST Chassis Service …" at bounding box center [640, 360] width 1280 height 720
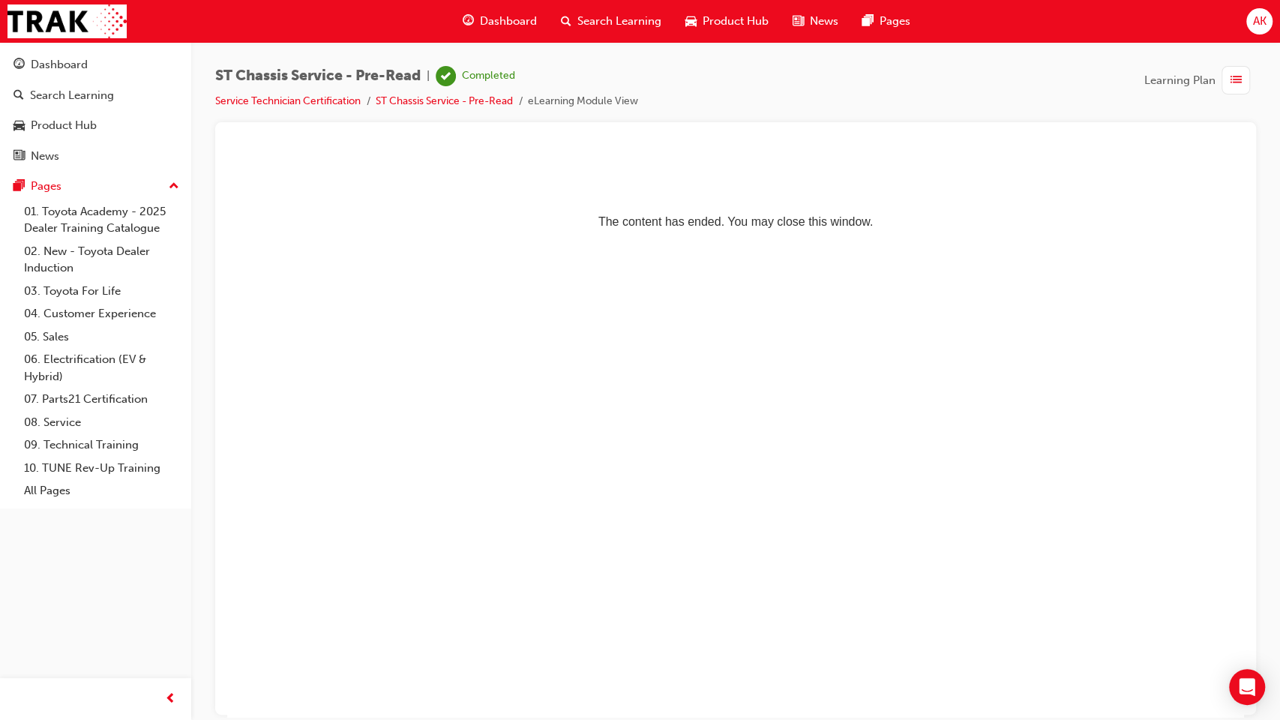
click at [506, 24] on span "Dashboard" at bounding box center [508, 21] width 57 height 17
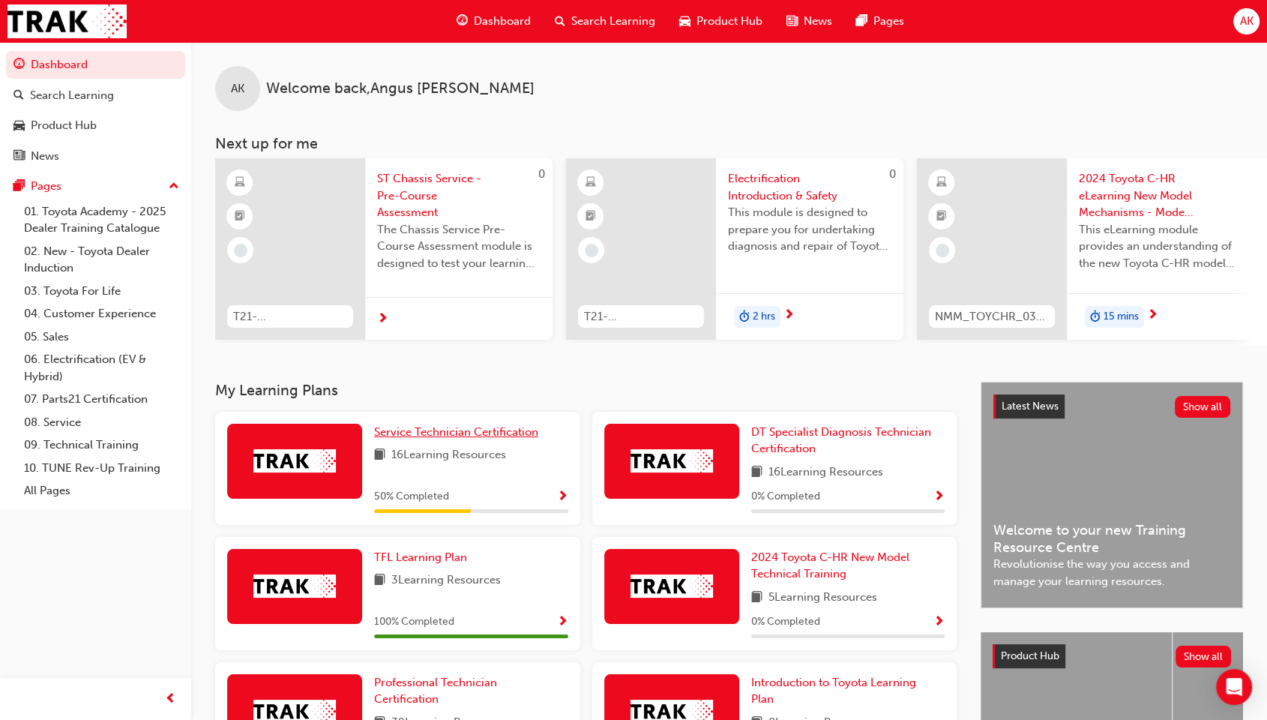
click at [412, 432] on span "Service Technician Certification" at bounding box center [456, 431] width 164 height 13
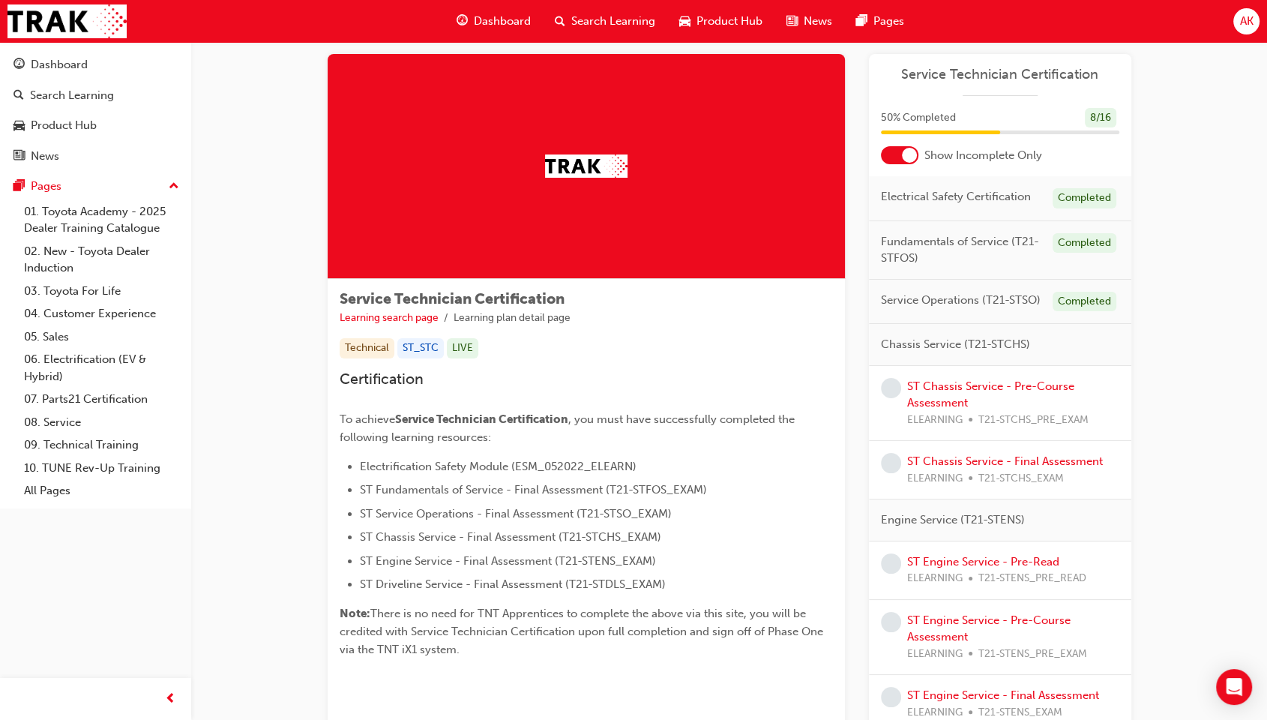
scroll to position [28, 0]
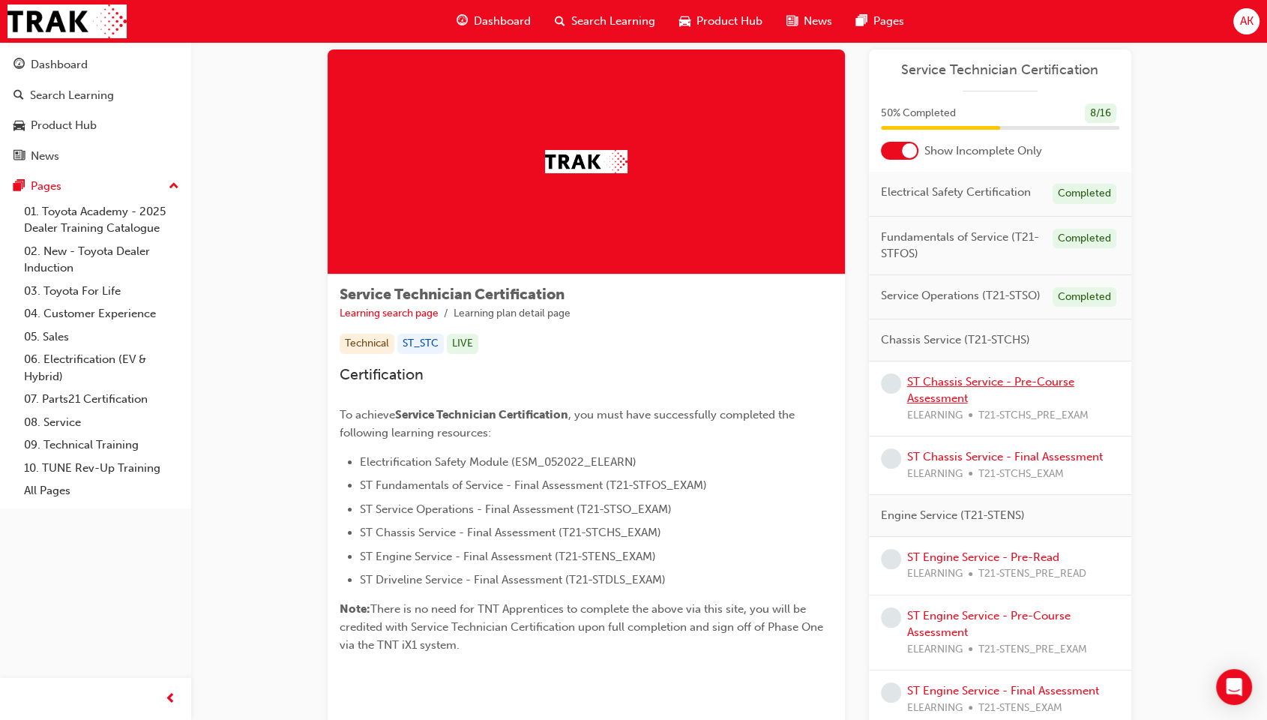
click at [969, 382] on link "ST Chassis Service - Pre-Course Assessment" at bounding box center [990, 390] width 167 height 31
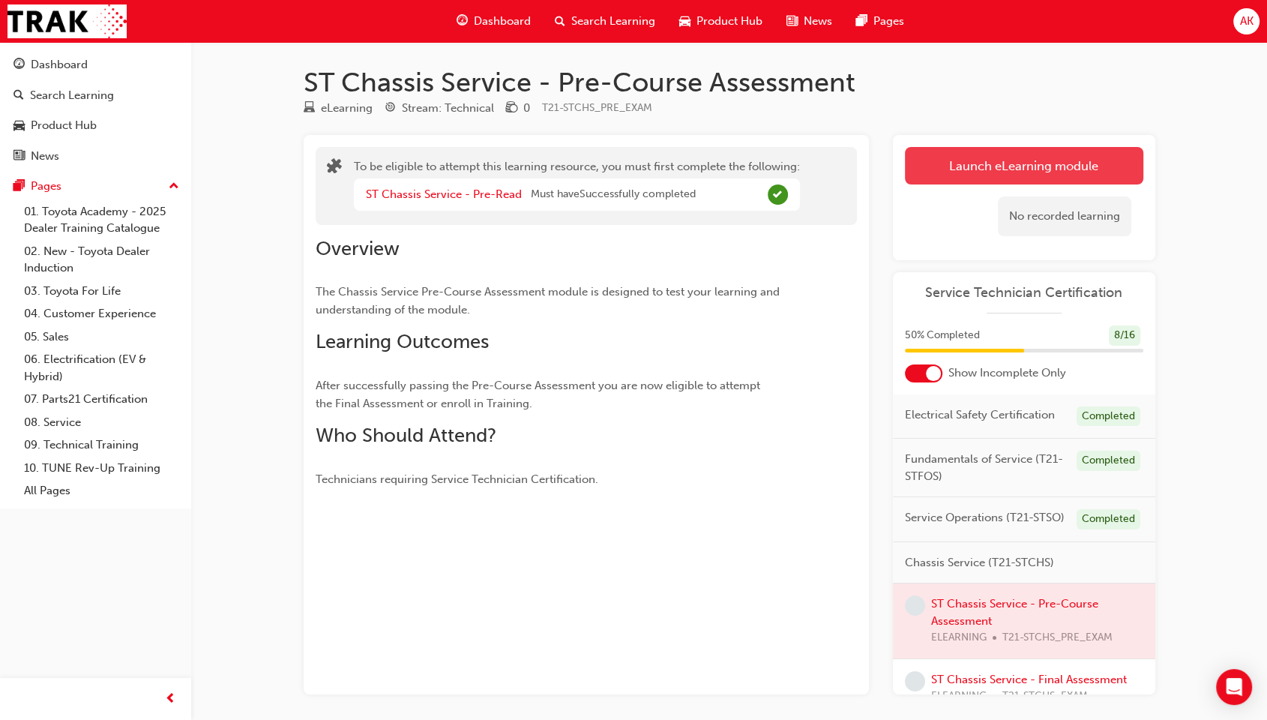
click at [951, 161] on button "Launch eLearning module" at bounding box center [1024, 165] width 238 height 37
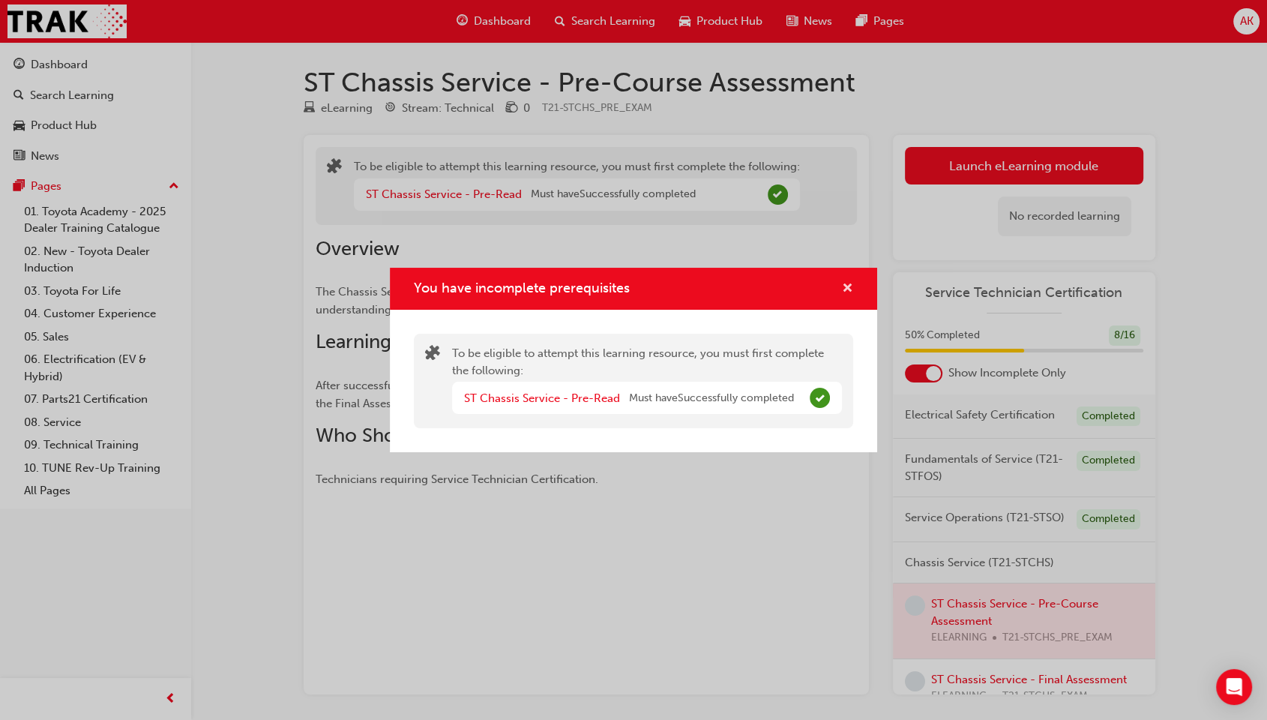
click at [843, 283] on span "cross-icon" at bounding box center [847, 289] width 11 height 13
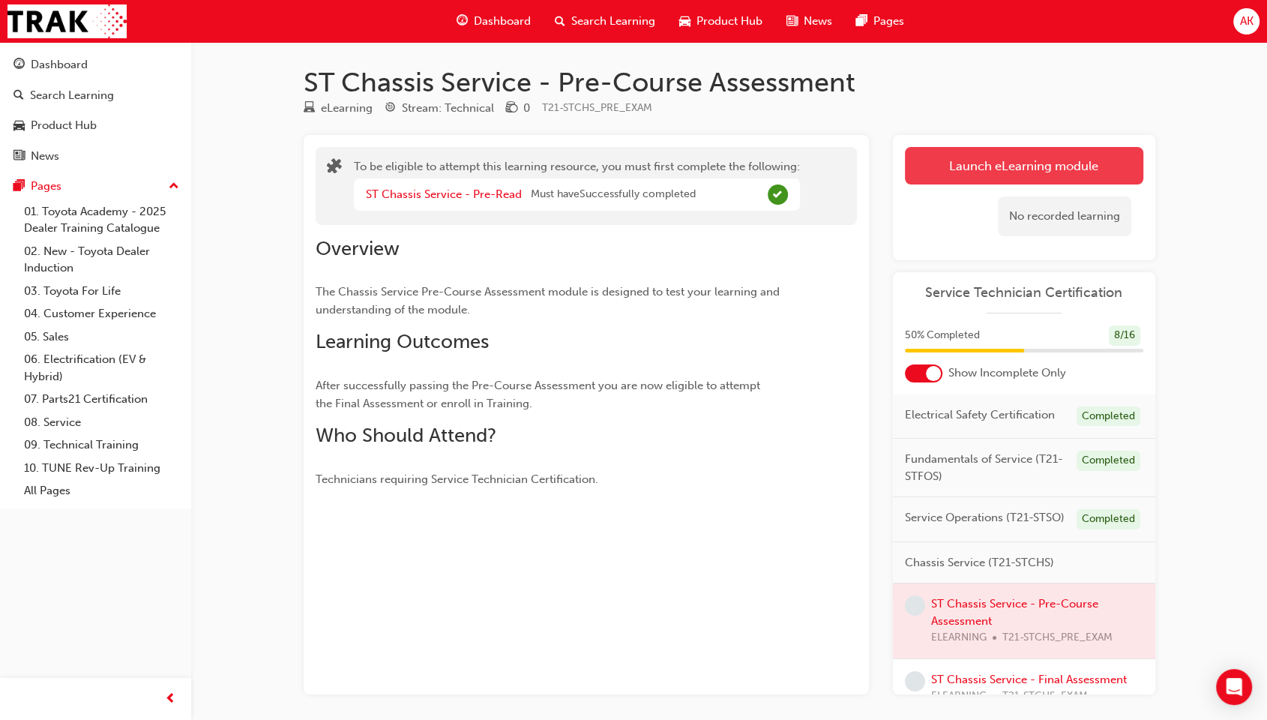
click at [945, 169] on button "Launch eLearning module" at bounding box center [1024, 165] width 238 height 37
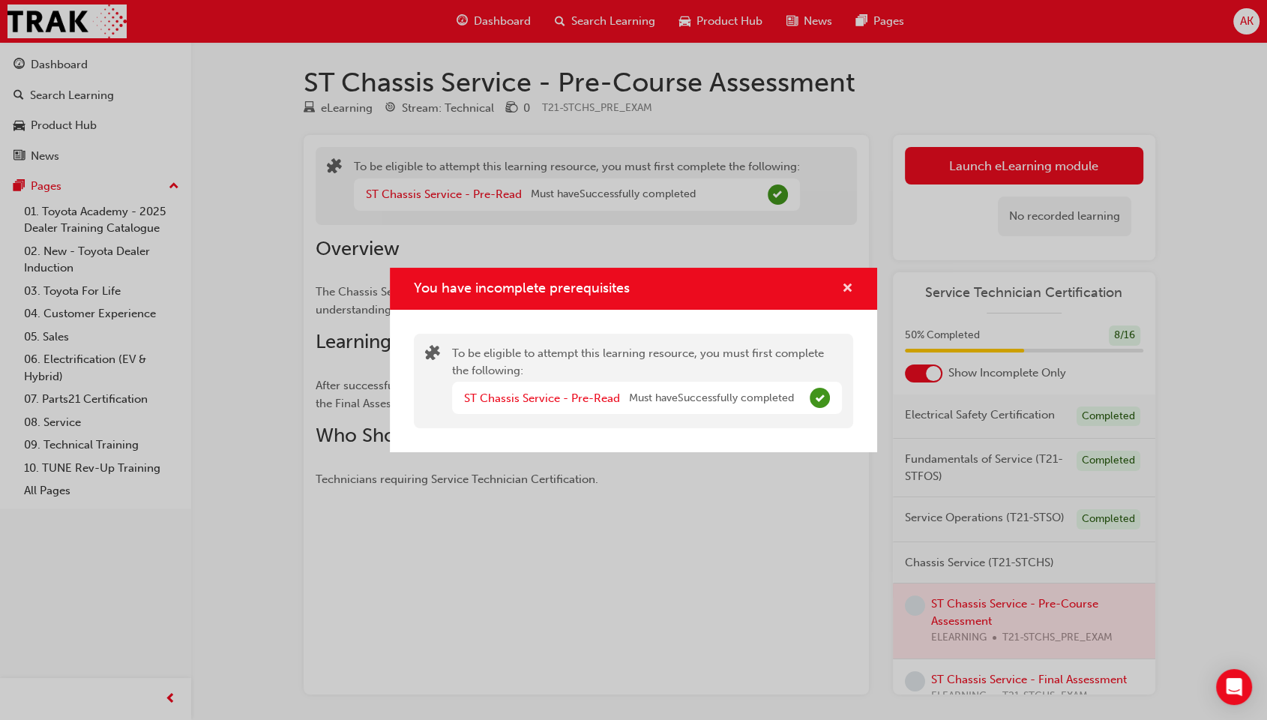
click at [851, 283] on span "cross-icon" at bounding box center [847, 289] width 11 height 13
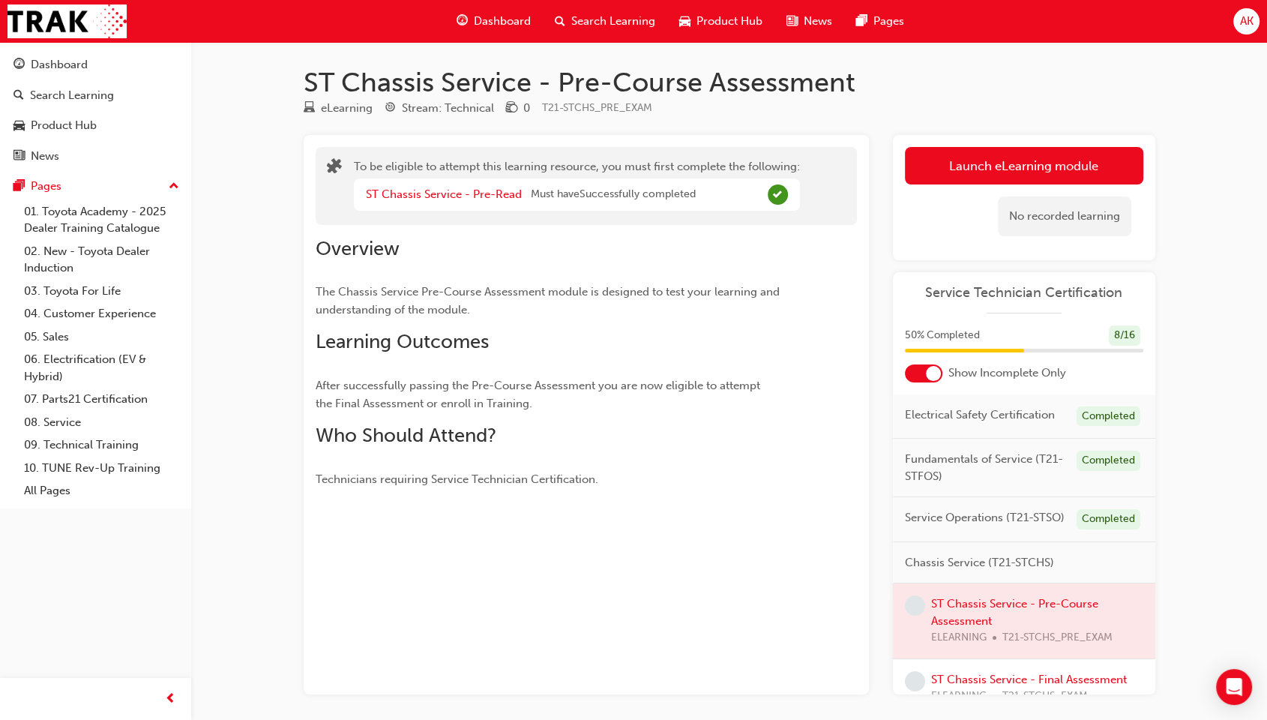
click at [493, 24] on span "Dashboard" at bounding box center [502, 21] width 57 height 17
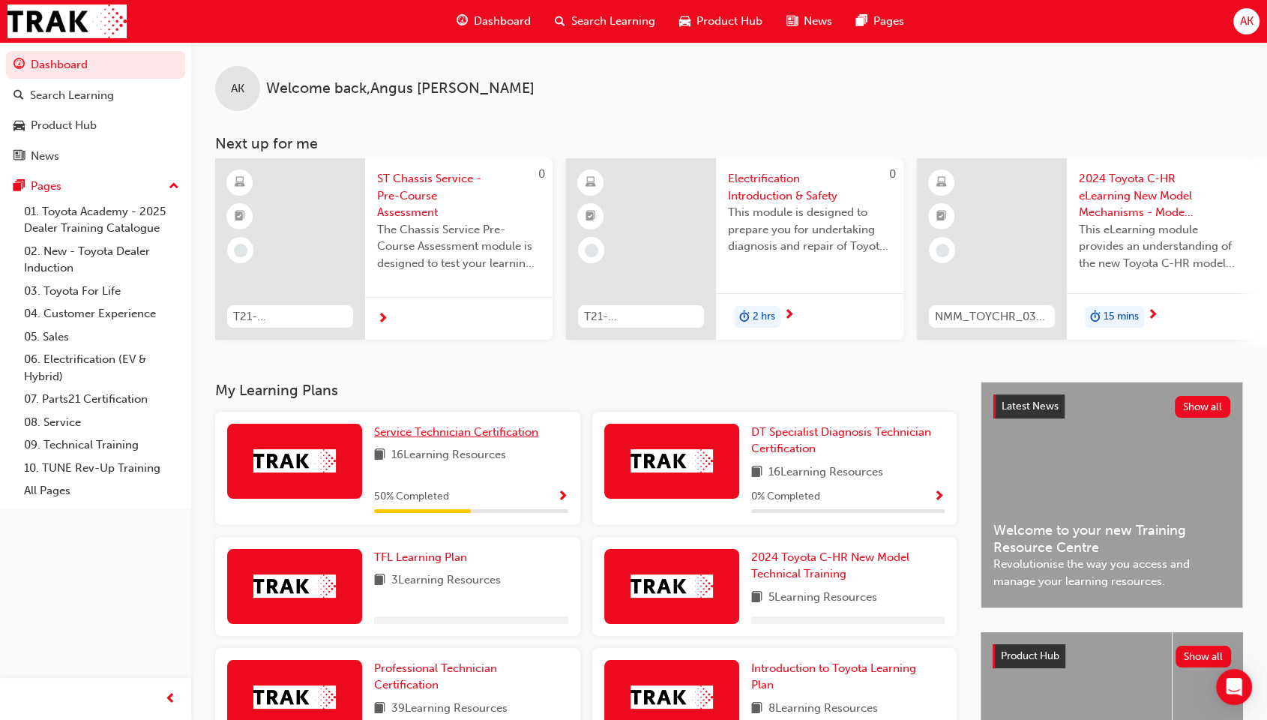
click at [389, 434] on span "Service Technician Certification" at bounding box center [456, 431] width 164 height 13
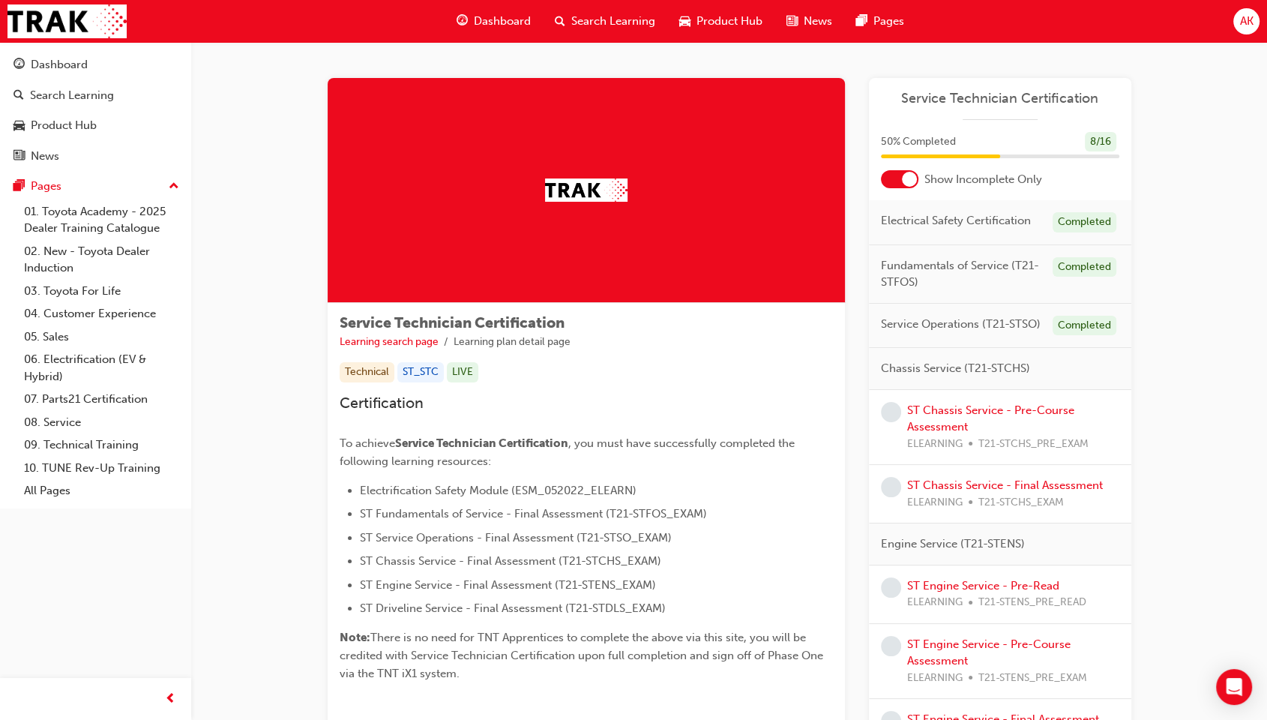
scroll to position [30, 0]
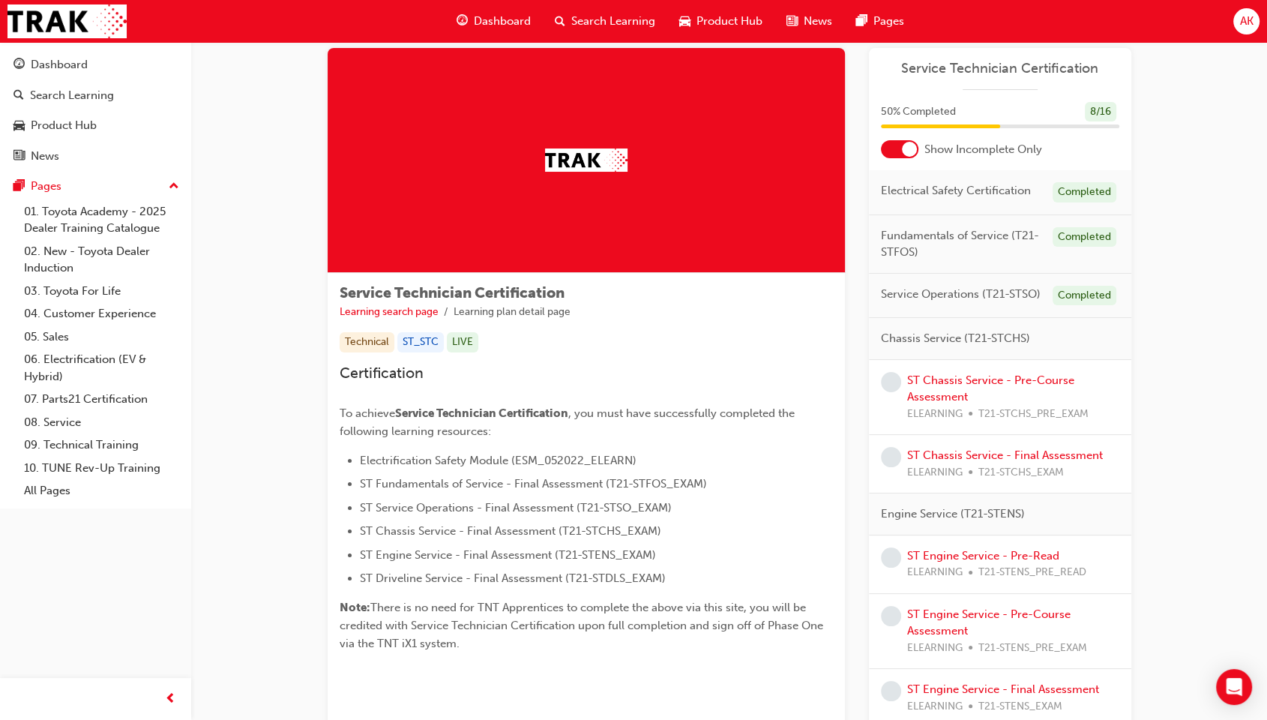
click at [960, 386] on div "ST Chassis Service - Pre-Course Assessment ELEARNING T21-STCHS_PRE_EXAM" at bounding box center [1013, 397] width 212 height 51
click at [948, 381] on link "ST Chassis Service - Pre-Course Assessment" at bounding box center [990, 388] width 167 height 31
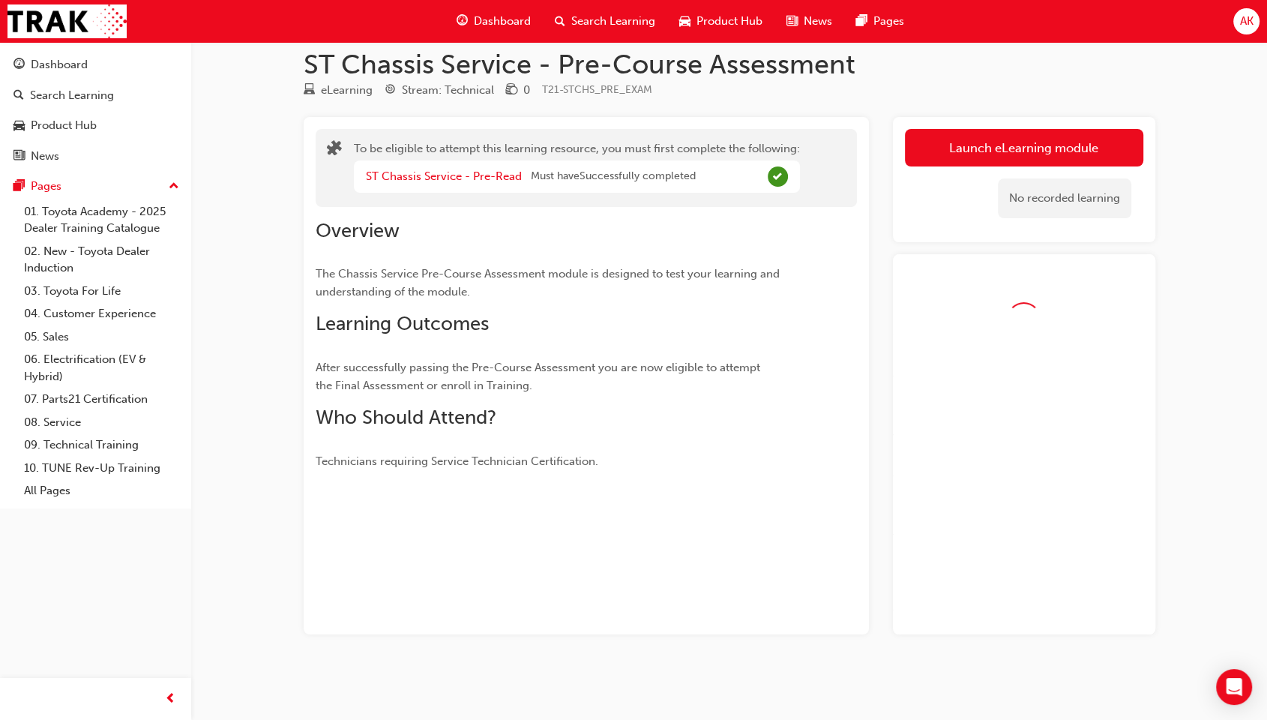
scroll to position [30, 0]
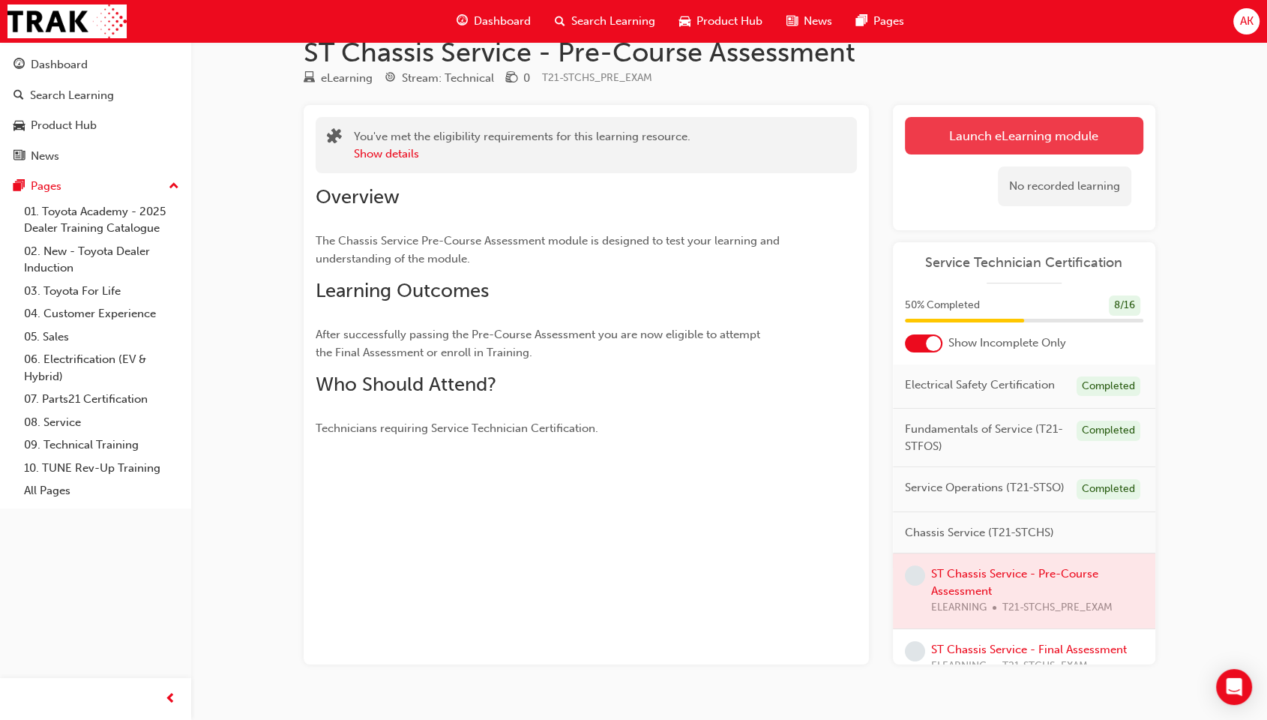
click at [960, 136] on button "Launch eLearning module" at bounding box center [1024, 135] width 238 height 37
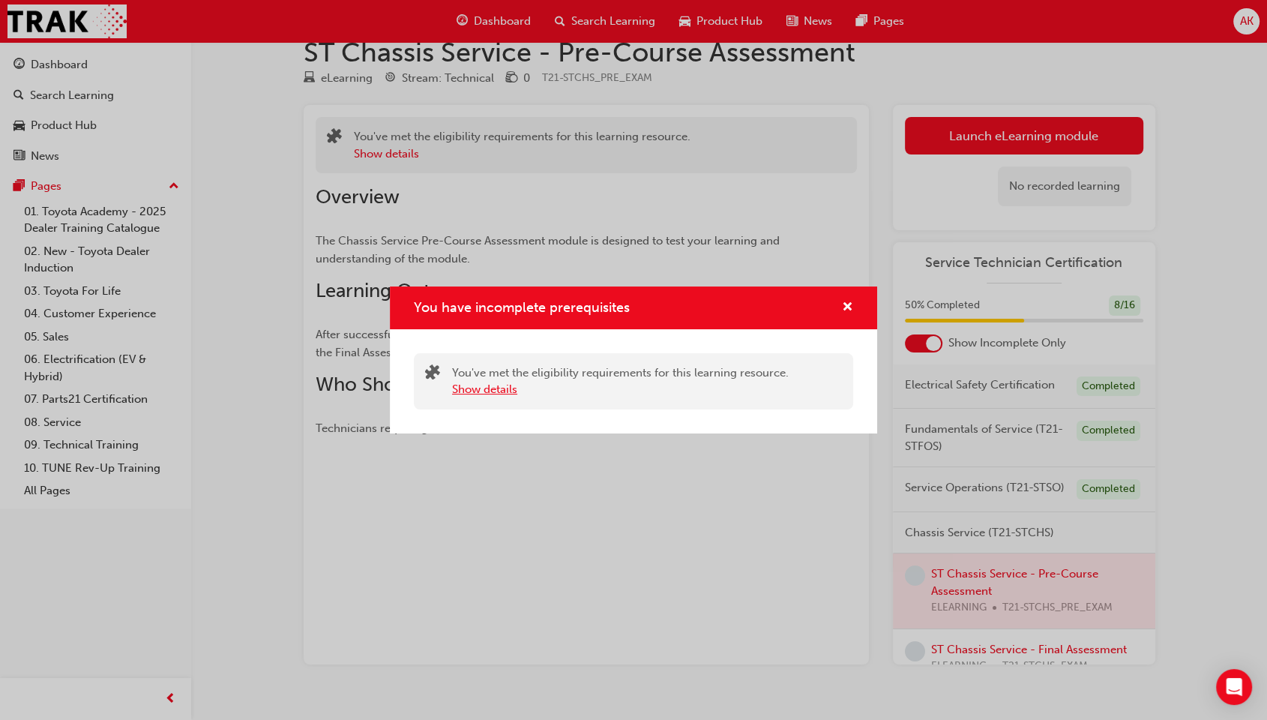
click at [488, 397] on button "Show details" at bounding box center [484, 389] width 65 height 17
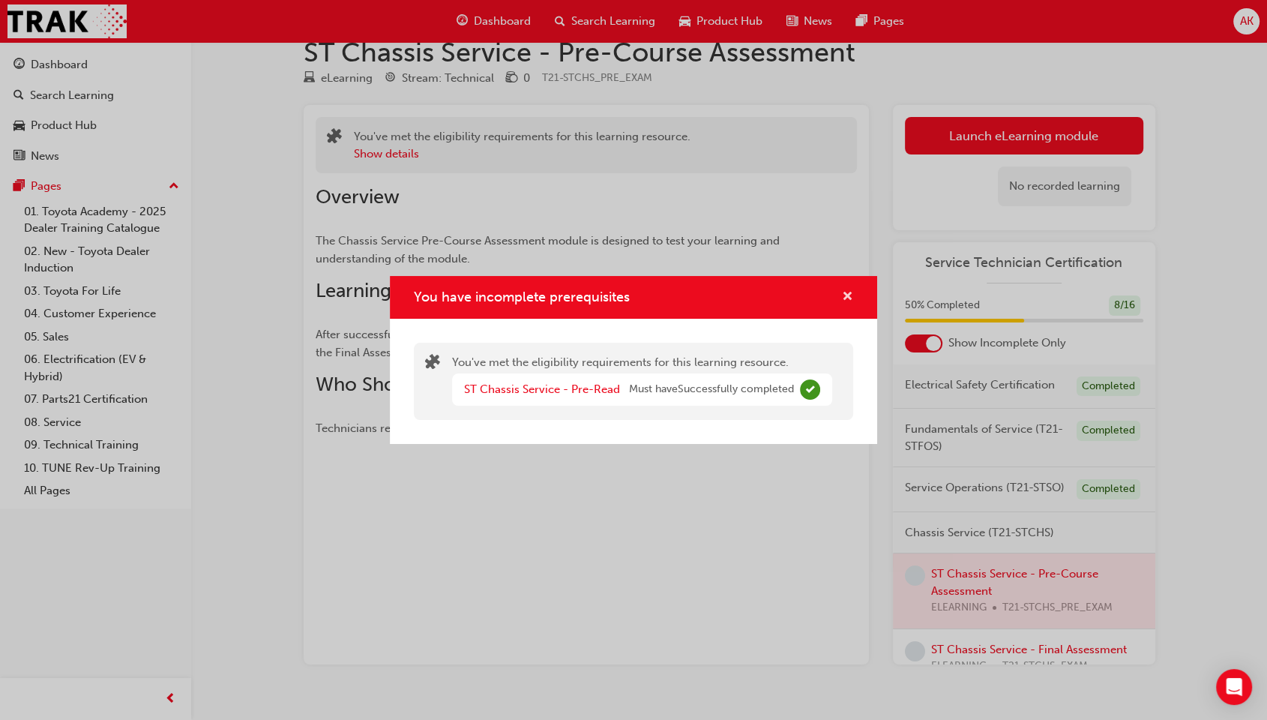
click at [843, 301] on span "cross-icon" at bounding box center [847, 297] width 11 height 13
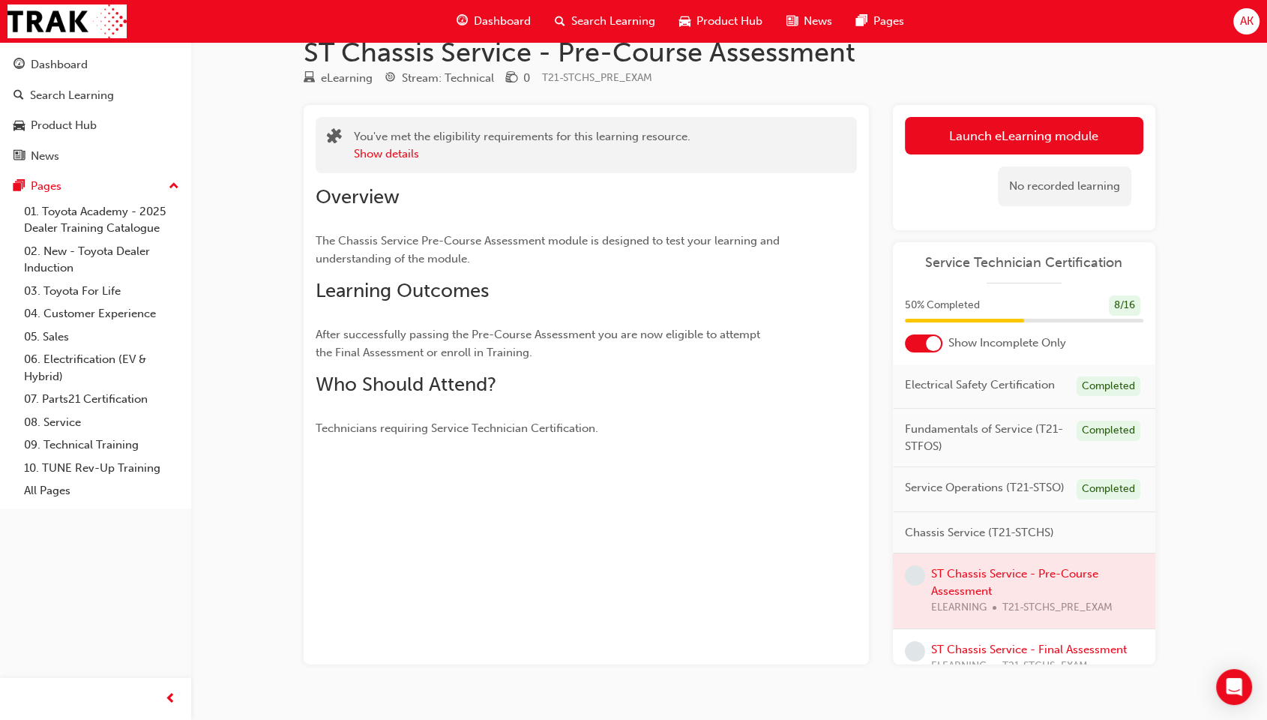
scroll to position [0, 0]
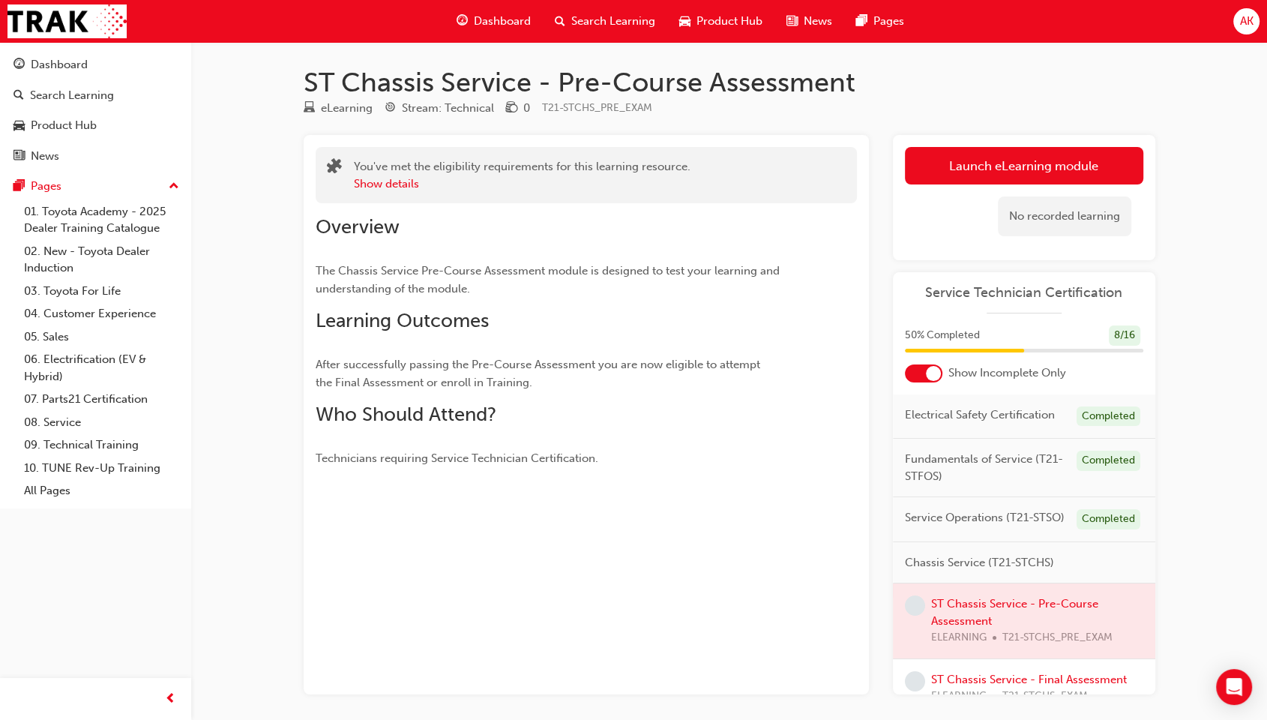
click at [498, 0] on div "Dashboard Search Learning Product Hub News Pages" at bounding box center [681, 21] width 484 height 43
click at [498, 24] on span "Dashboard" at bounding box center [502, 21] width 57 height 17
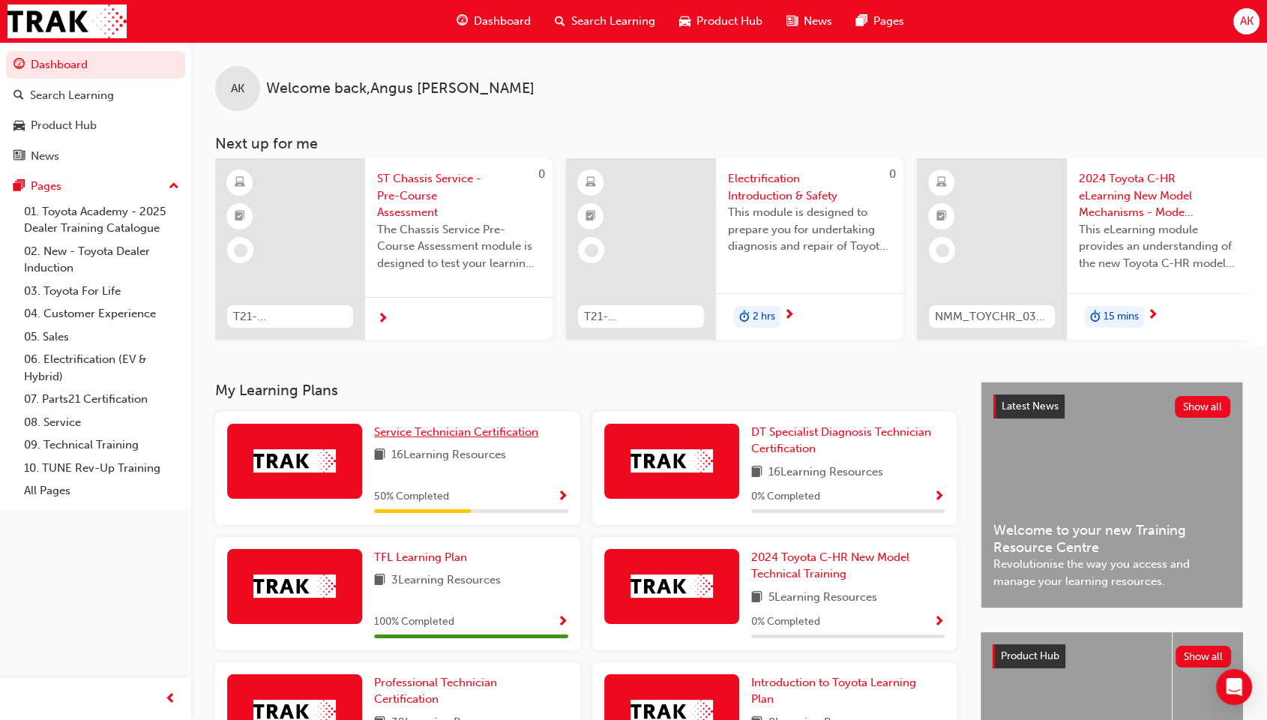
click at [409, 433] on span "Service Technician Certification" at bounding box center [456, 431] width 164 height 13
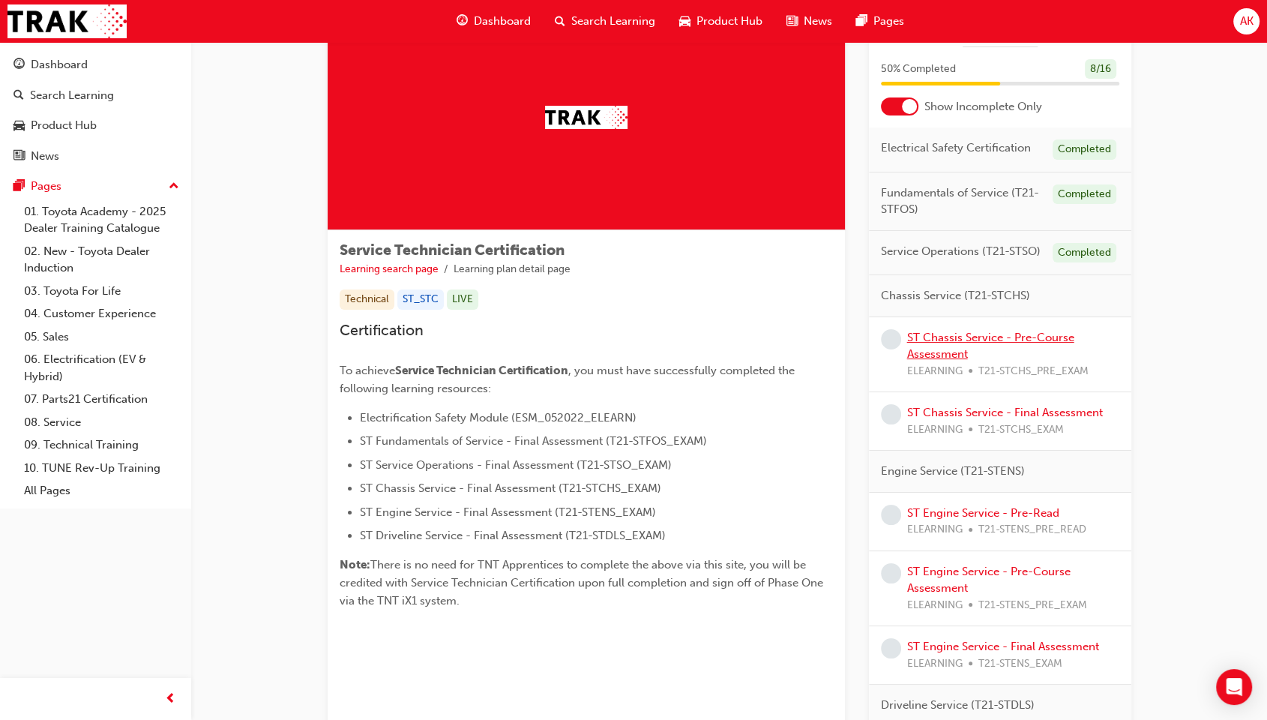
scroll to position [48, 0]
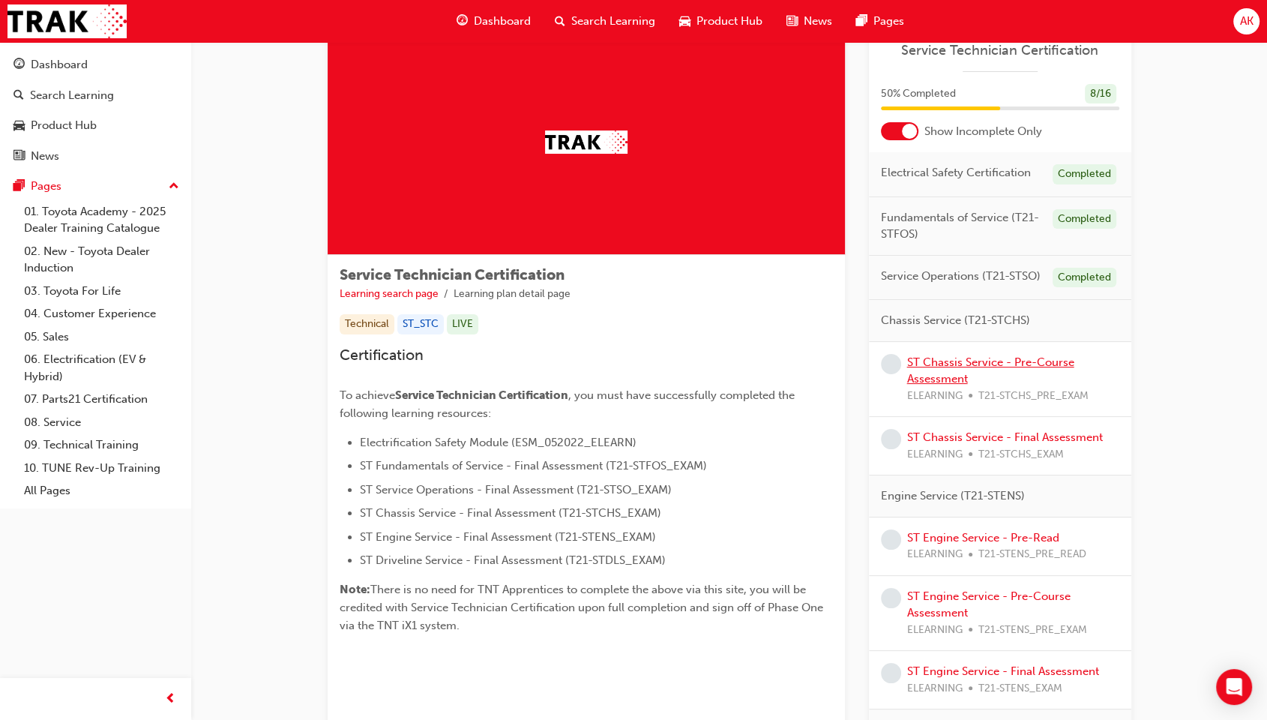
click at [939, 356] on link "ST Chassis Service - Pre-Course Assessment" at bounding box center [990, 370] width 167 height 31
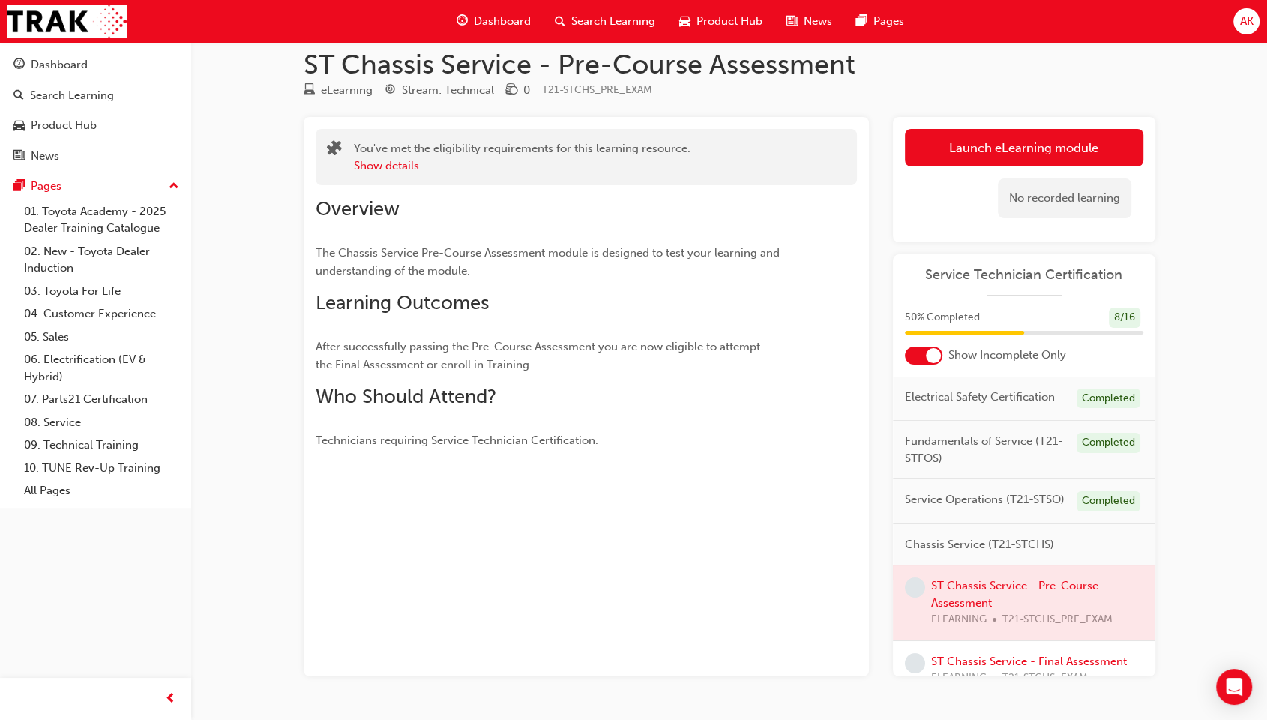
scroll to position [48, 0]
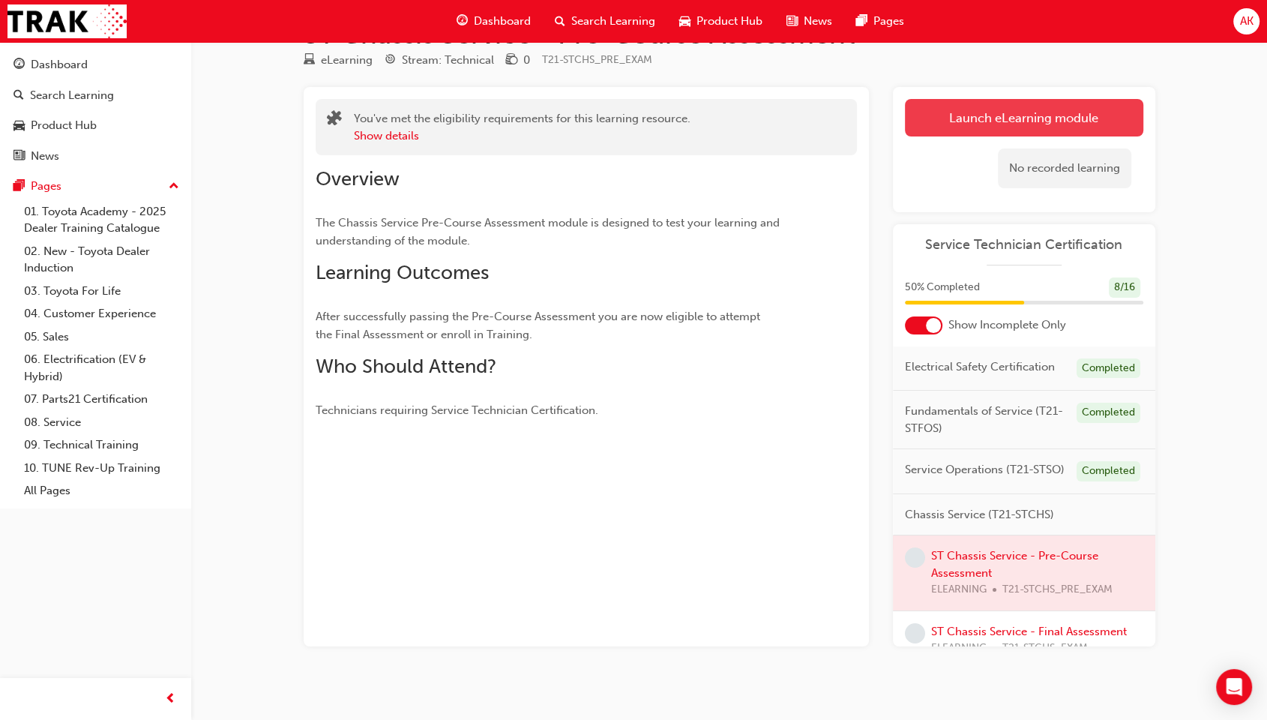
click at [1004, 114] on link "Launch eLearning module" at bounding box center [1024, 117] width 238 height 37
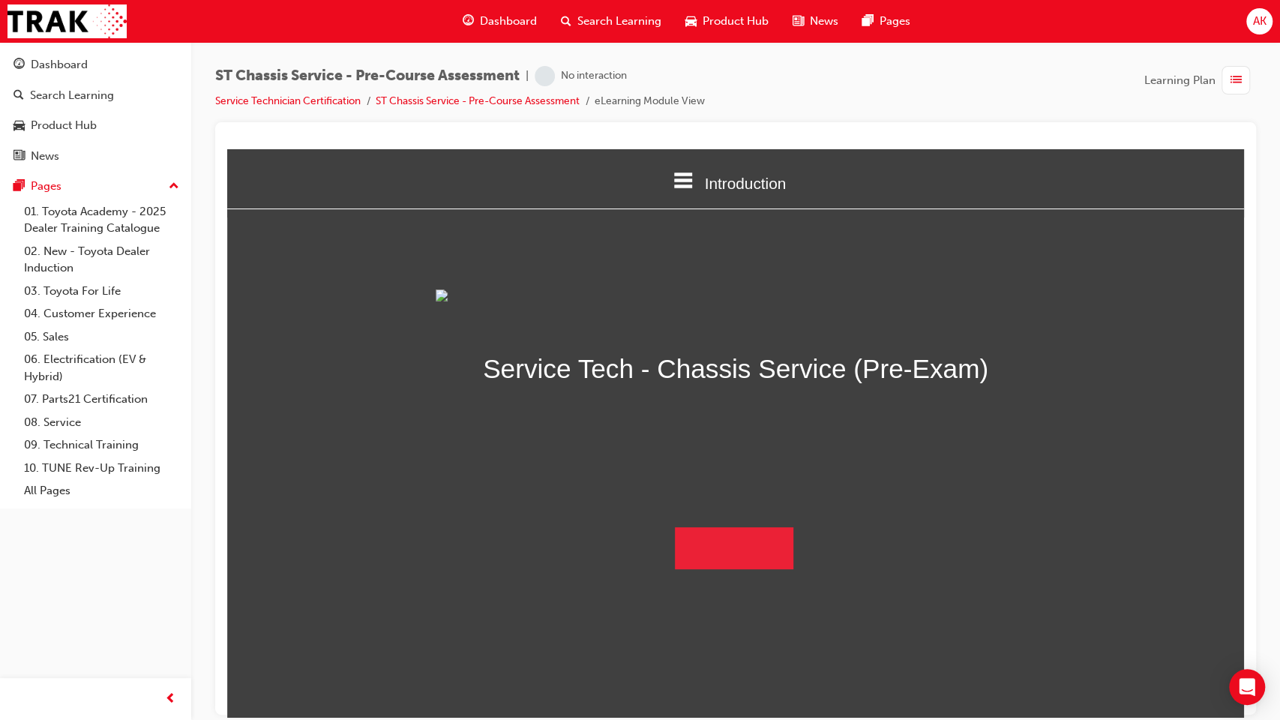
scroll to position [16, 0]
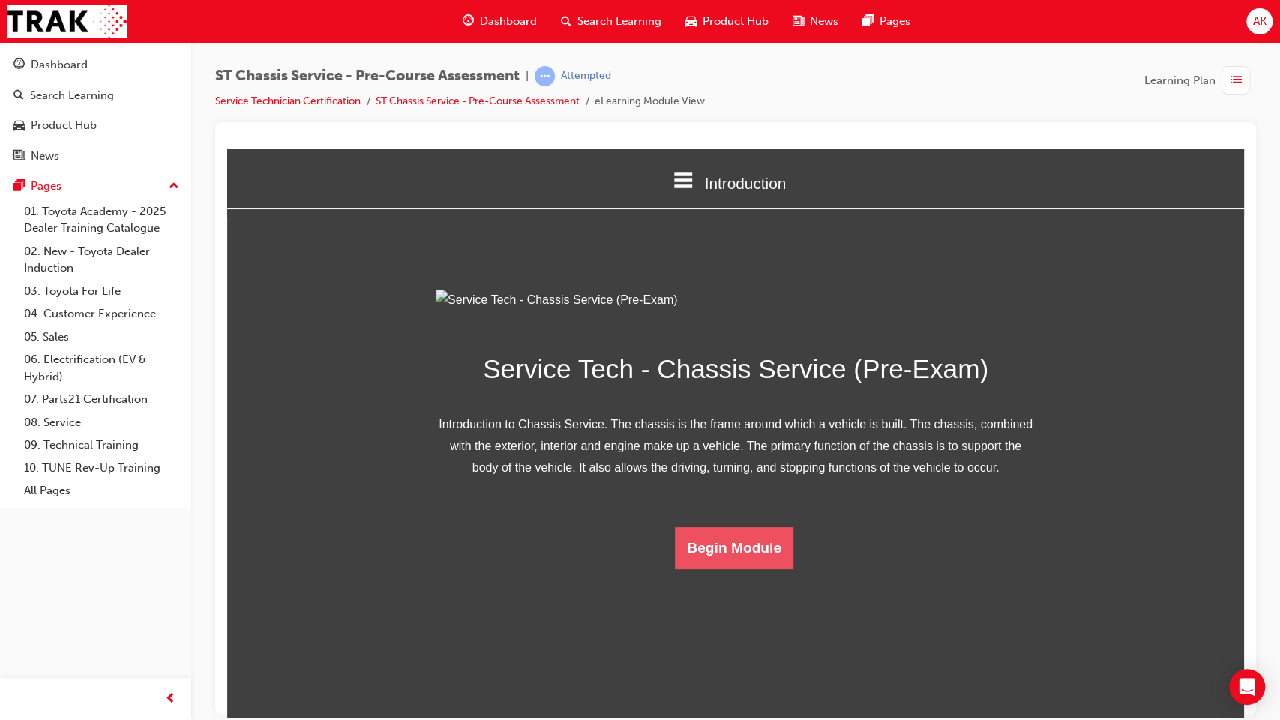
click at [739, 568] on button "Begin Module" at bounding box center [734, 547] width 118 height 42
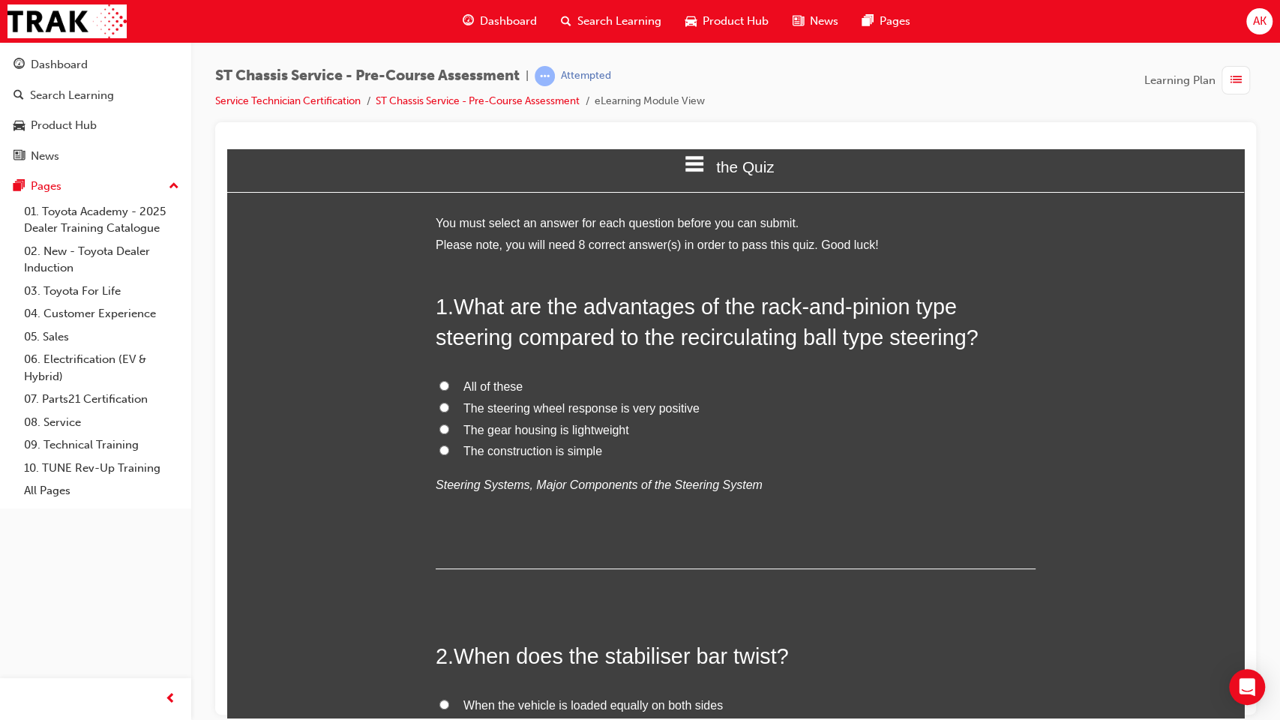
scroll to position [0, 0]
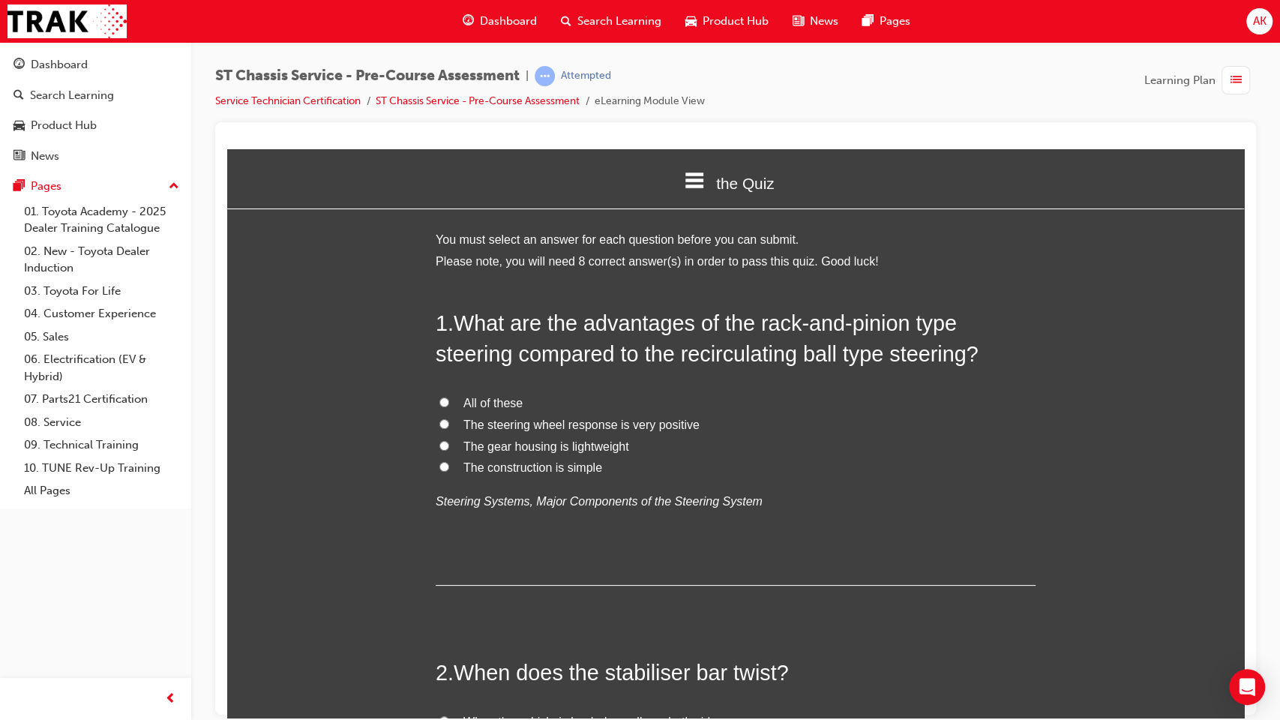
click at [541, 469] on span "The construction is simple" at bounding box center [532, 466] width 139 height 13
click at [449, 469] on input "The construction is simple" at bounding box center [444, 466] width 10 height 10
click at [502, 403] on span "All of these" at bounding box center [492, 402] width 59 height 13
click at [449, 403] on input "All of these" at bounding box center [444, 402] width 10 height 10
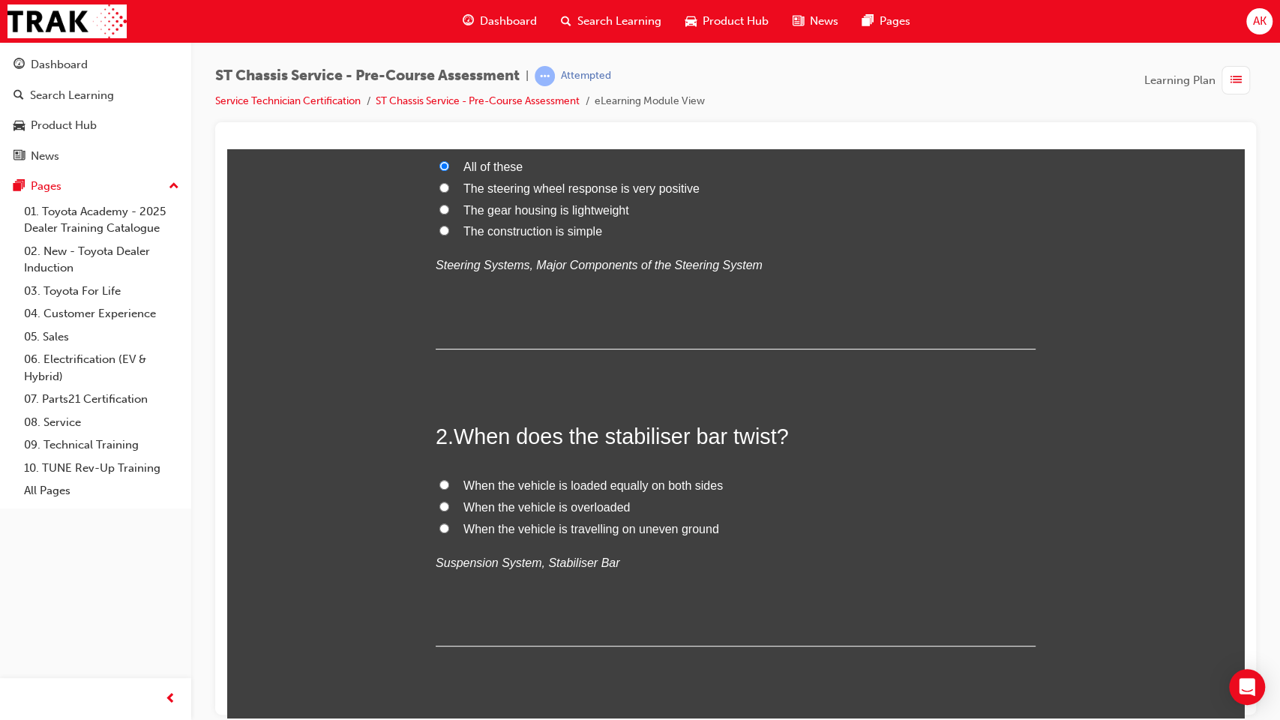
click at [577, 524] on span "When the vehicle is travelling on uneven ground" at bounding box center [591, 528] width 256 height 13
click at [449, 524] on input "When the vehicle is travelling on uneven ground" at bounding box center [444, 528] width 10 height 10
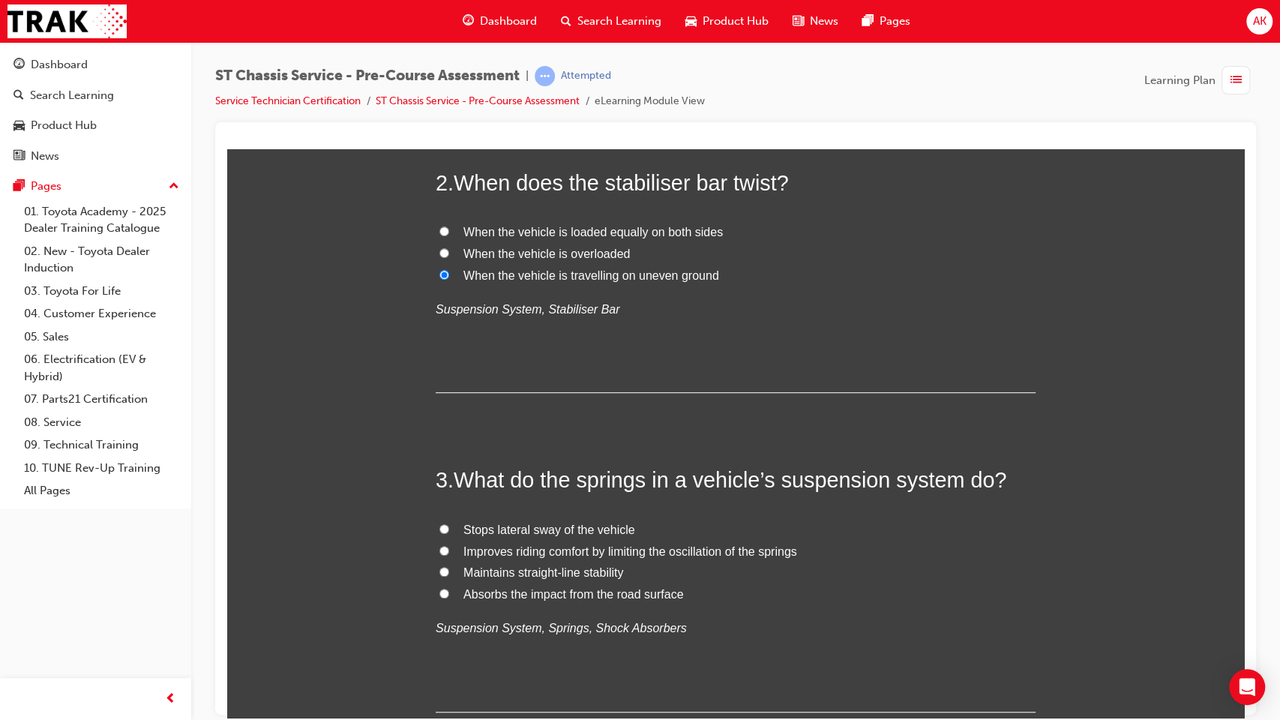
scroll to position [492, 0]
click at [601, 546] on span "Improves riding comfort by limiting the oscillation of the springs" at bounding box center [630, 548] width 334 height 13
click at [449, 546] on input "Improves riding comfort by limiting the oscillation of the springs" at bounding box center [444, 548] width 10 height 10
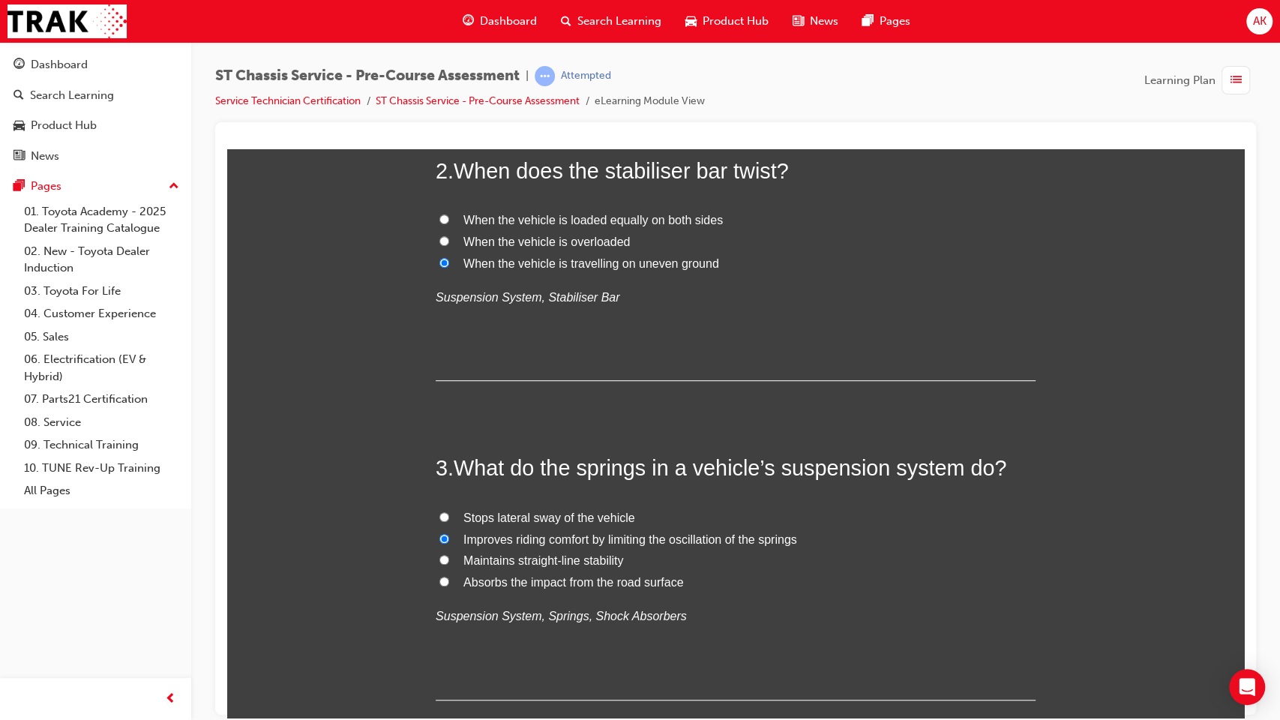
scroll to position [516, 0]
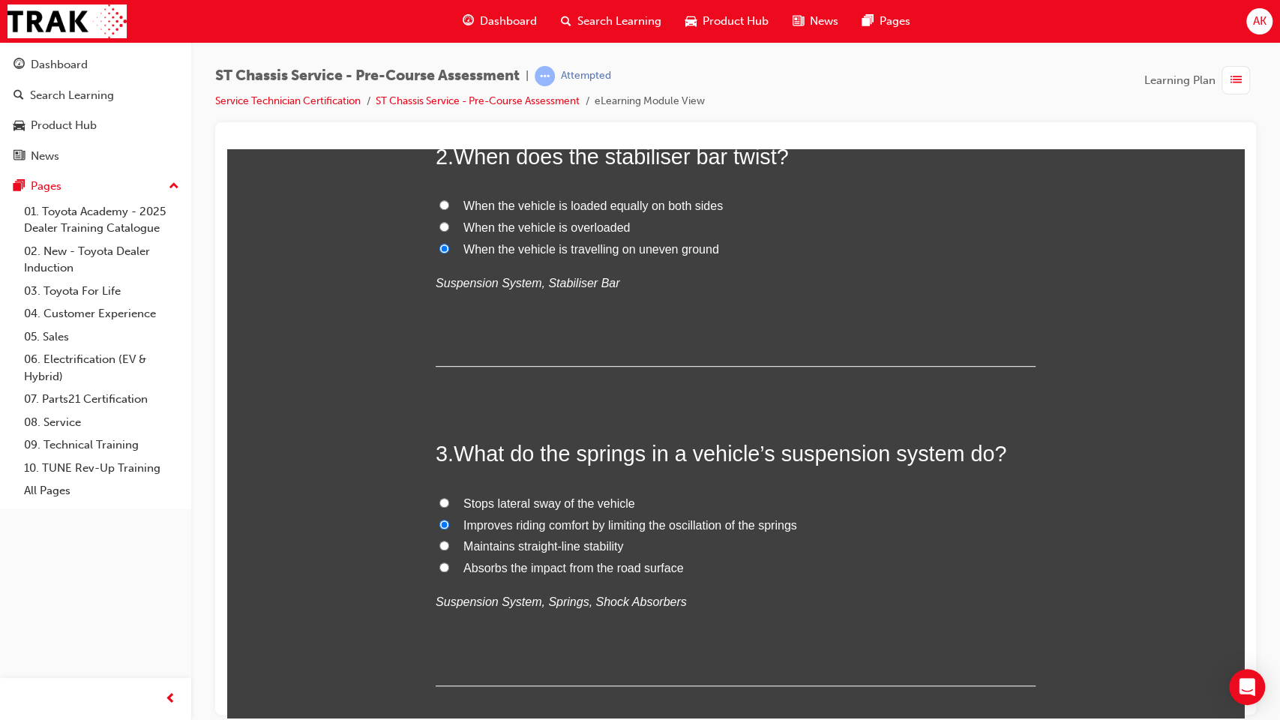
click at [545, 567] on span "Absorbs the impact from the road surface" at bounding box center [573, 567] width 220 height 13
click at [449, 567] on input "Absorbs the impact from the road surface" at bounding box center [444, 567] width 10 height 10
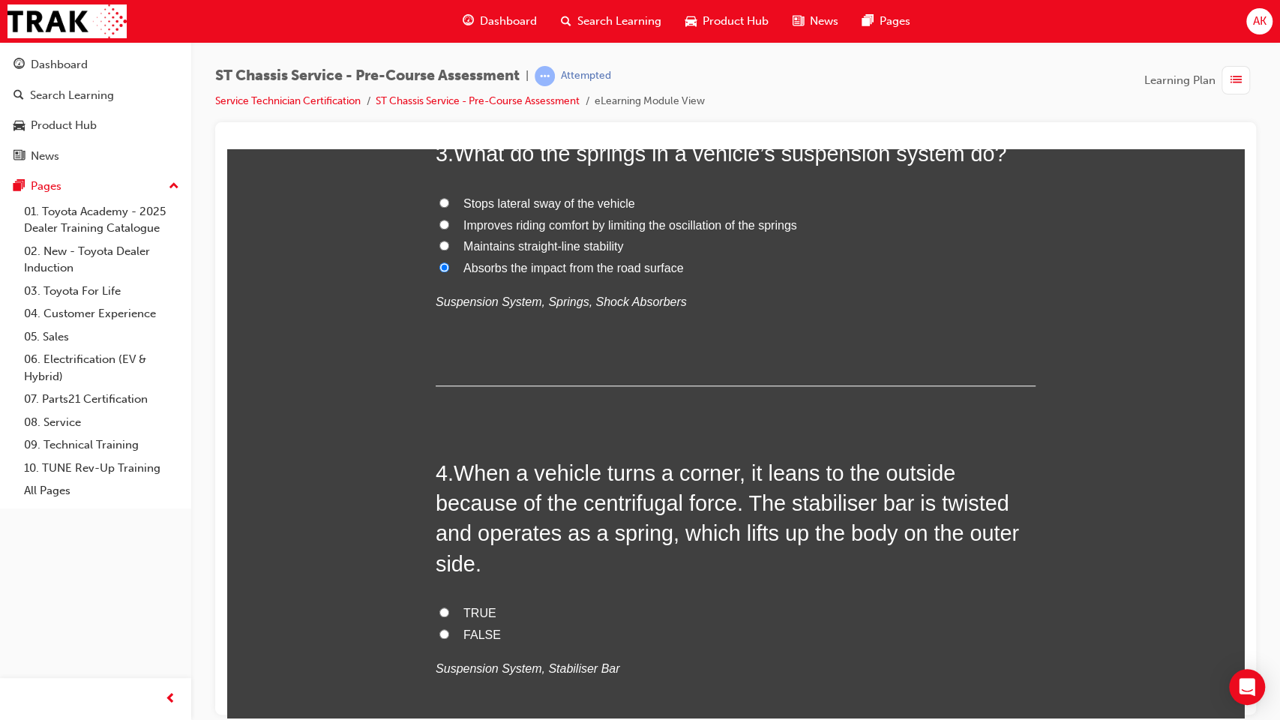
scroll to position [887, 0]
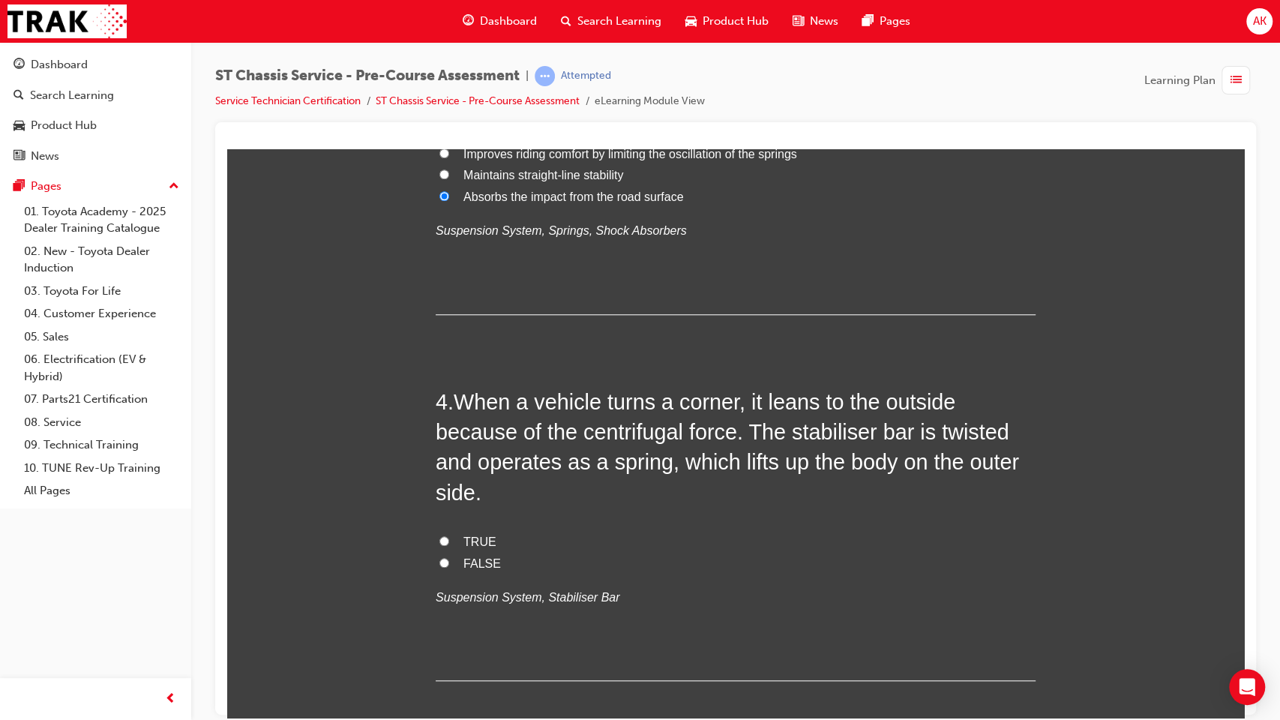
click at [475, 535] on span "TRUE" at bounding box center [479, 541] width 33 height 13
click at [449, 535] on input "TRUE" at bounding box center [444, 540] width 10 height 10
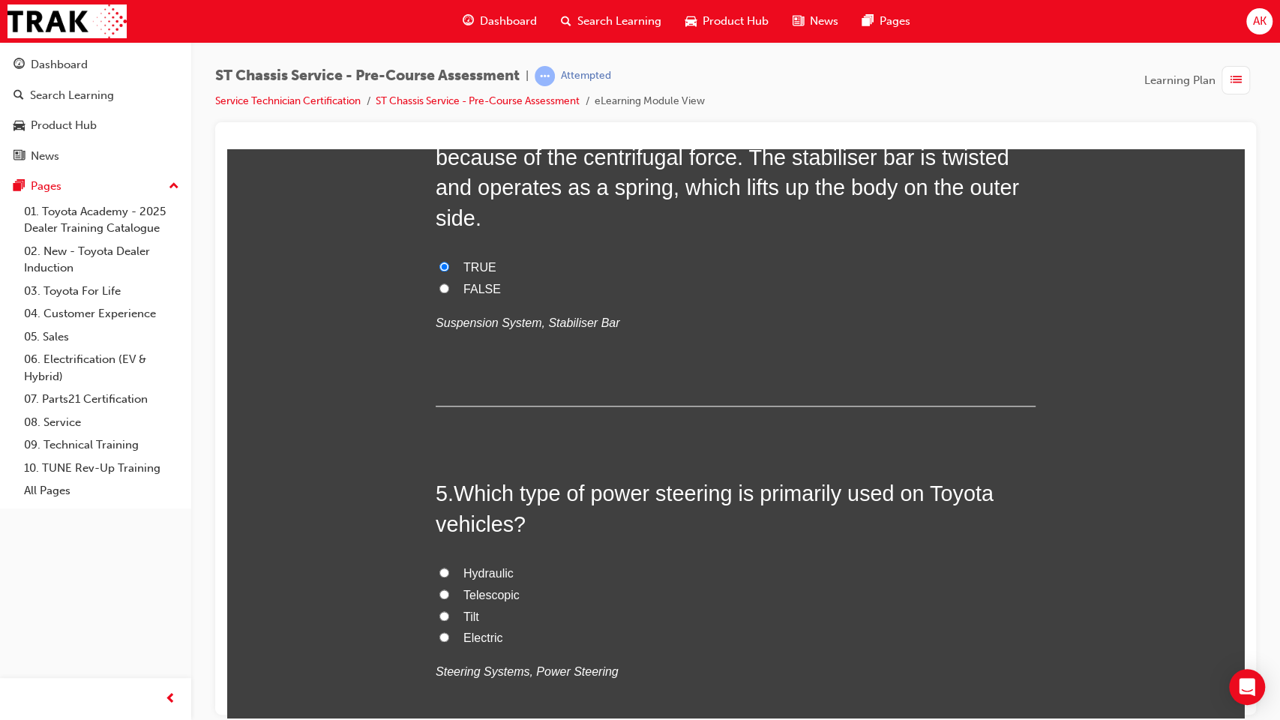
scroll to position [1164, 0]
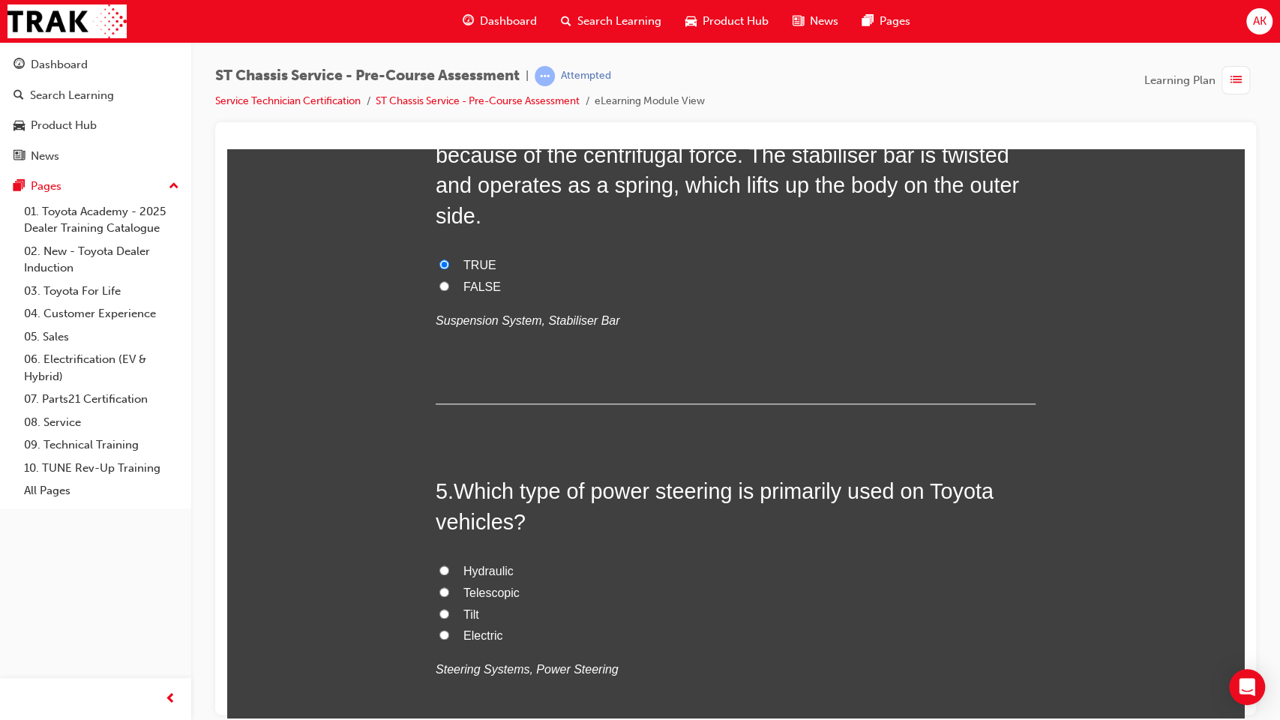
click at [487, 564] on span "Hydraulic" at bounding box center [488, 570] width 50 height 13
click at [449, 565] on input "Hydraulic" at bounding box center [444, 570] width 10 height 10
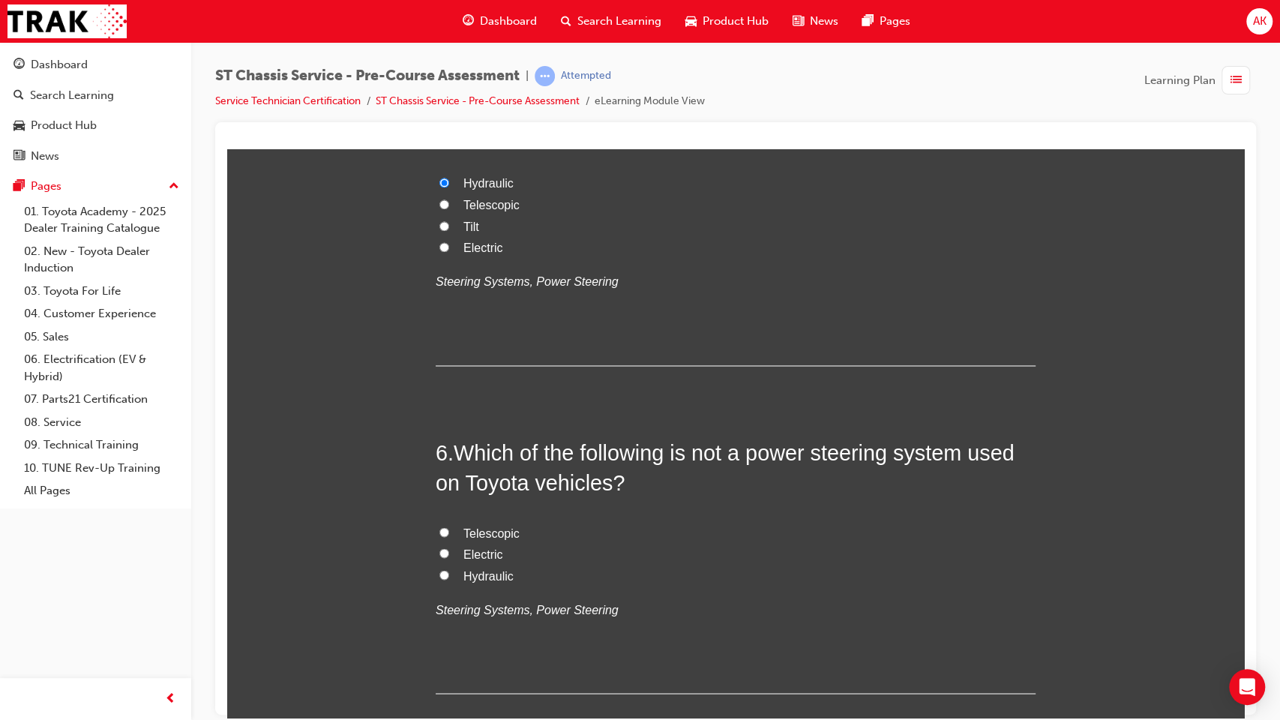
scroll to position [1554, 0]
click at [492, 523] on span "Telescopic" at bounding box center [491, 529] width 56 height 13
click at [449, 524] on input "Telescopic" at bounding box center [444, 529] width 10 height 10
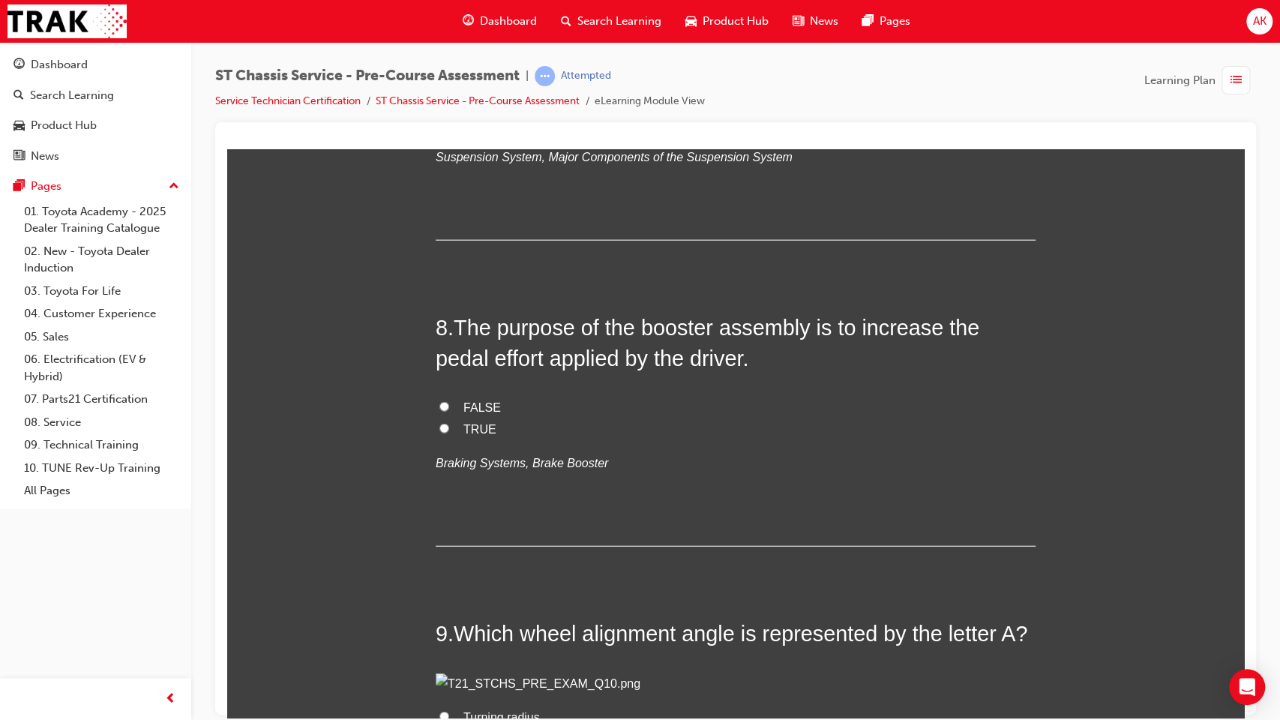
scroll to position [2384, 0]
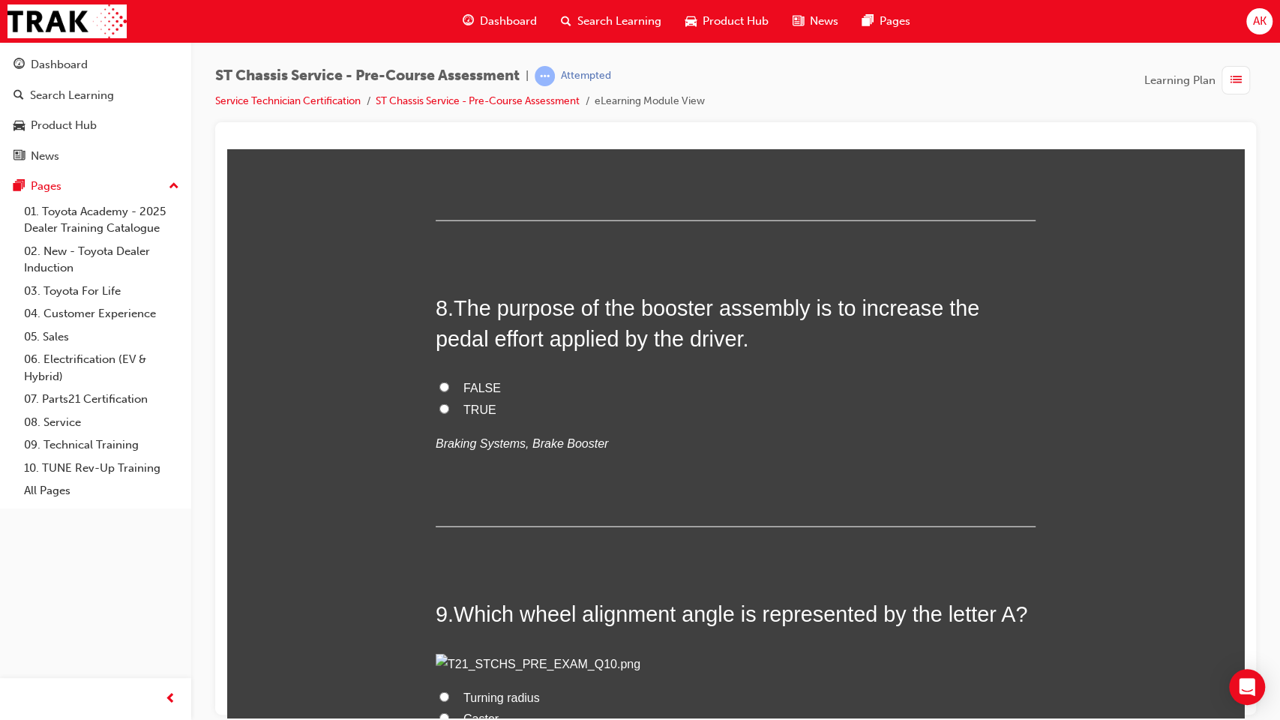
click at [528, 109] on span "Shock absorbers" at bounding box center [508, 103] width 90 height 13
click at [449, 107] on input "Shock absorbers" at bounding box center [444, 102] width 10 height 10
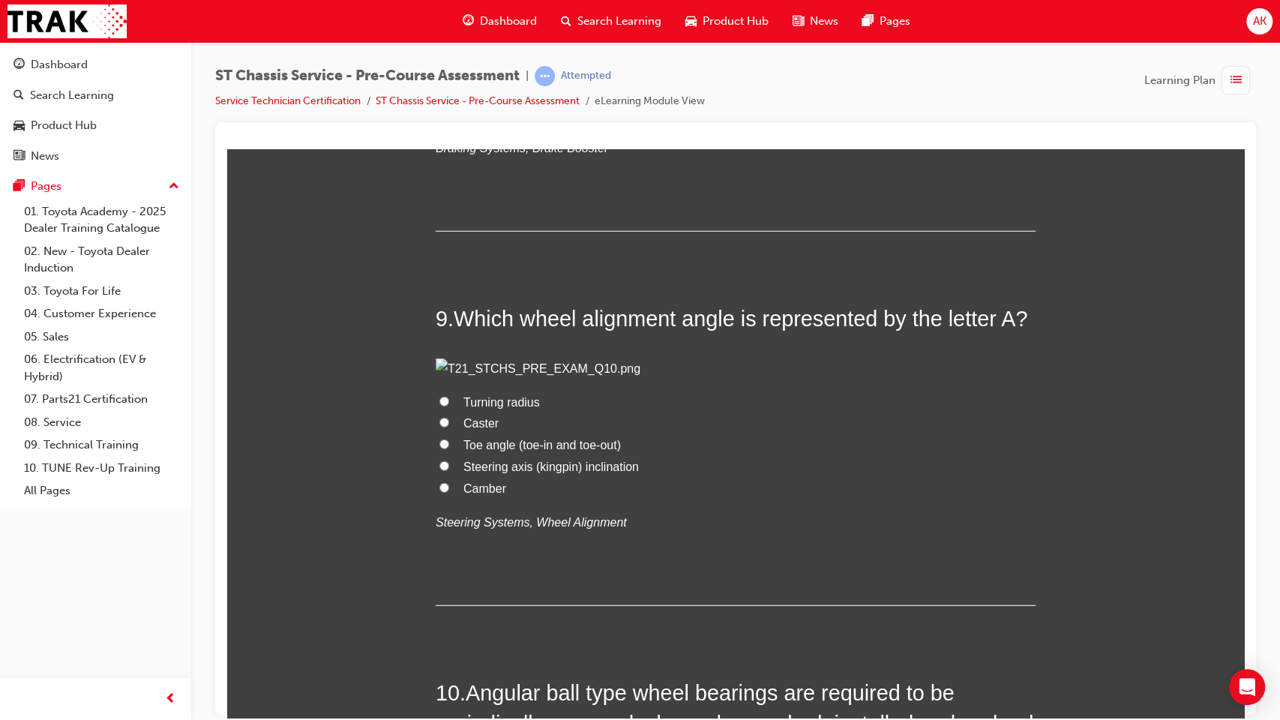
scroll to position [2682, 0]
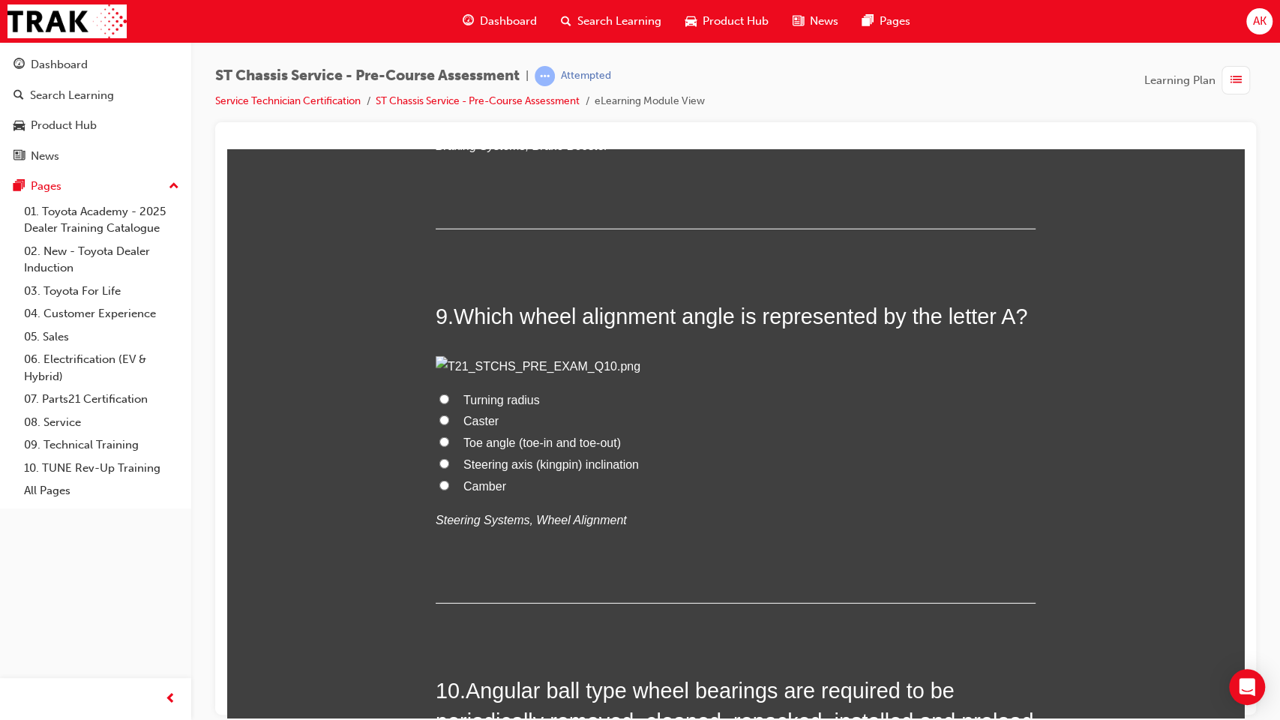
click at [474, 118] on span "TRUE" at bounding box center [479, 111] width 33 height 13
click at [449, 115] on input "TRUE" at bounding box center [444, 111] width 10 height 10
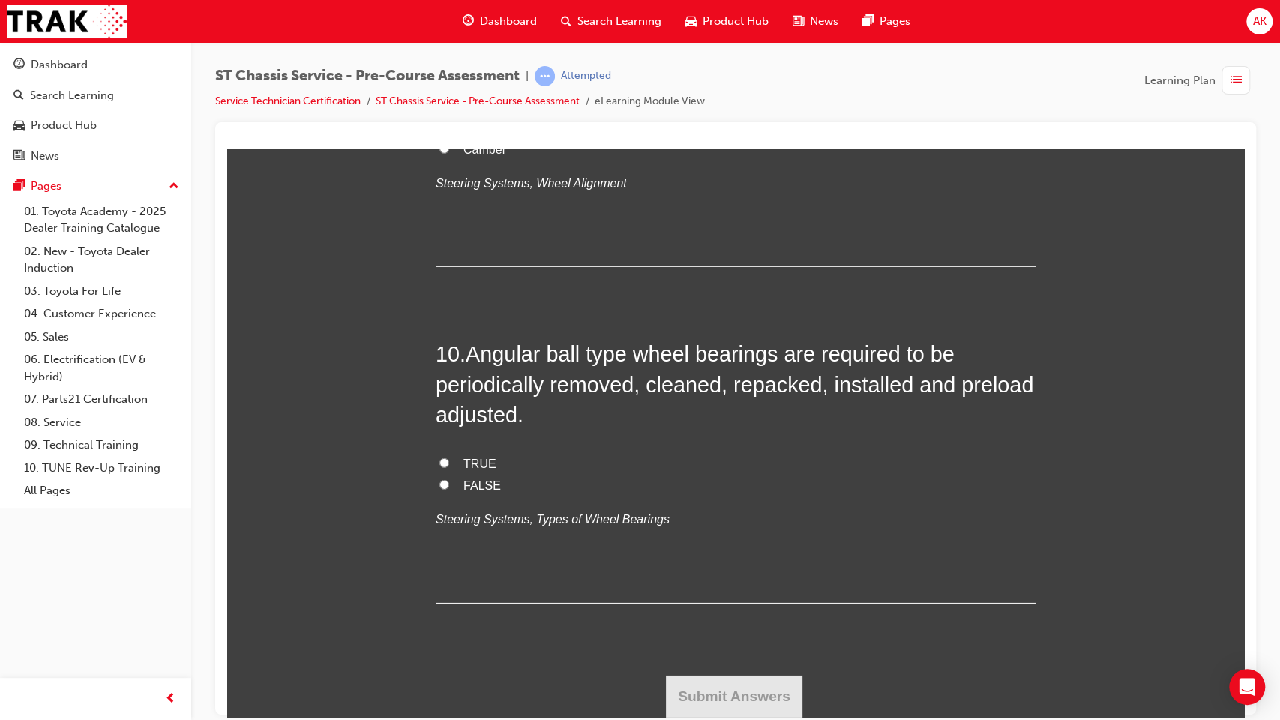
scroll to position [3228, 0]
click at [480, 155] on span "Camber" at bounding box center [484, 148] width 43 height 13
click at [449, 153] on input "Camber" at bounding box center [444, 148] width 10 height 10
click at [472, 469] on span "TRUE" at bounding box center [479, 463] width 33 height 13
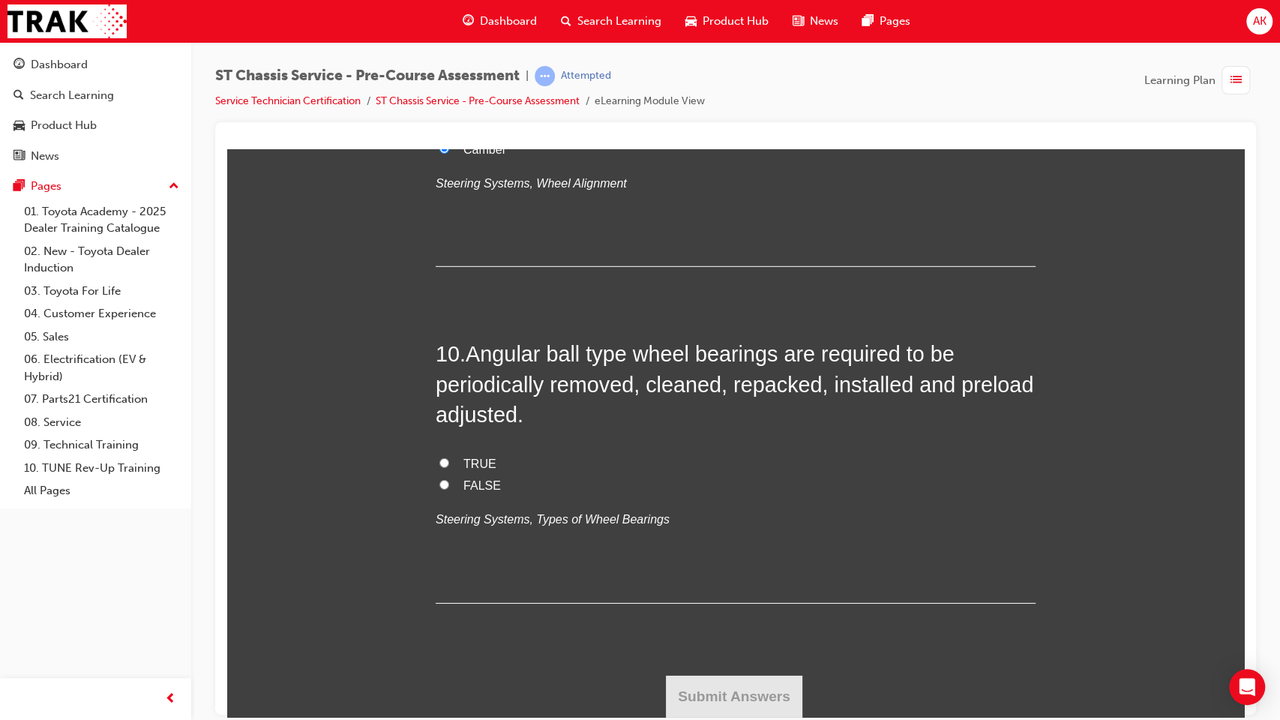
click at [449, 467] on input "TRUE" at bounding box center [444, 462] width 10 height 10
click at [739, 586] on button "Submit Answers" at bounding box center [734, 696] width 136 height 42
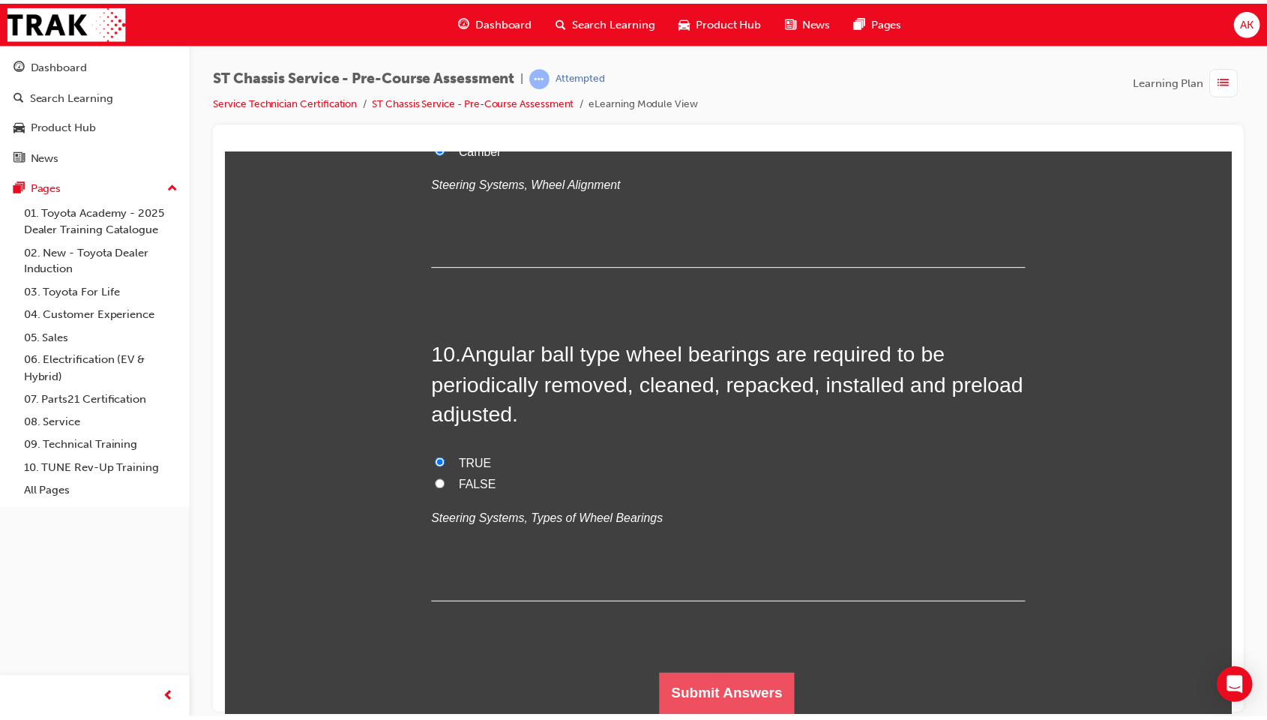
scroll to position [0, 0]
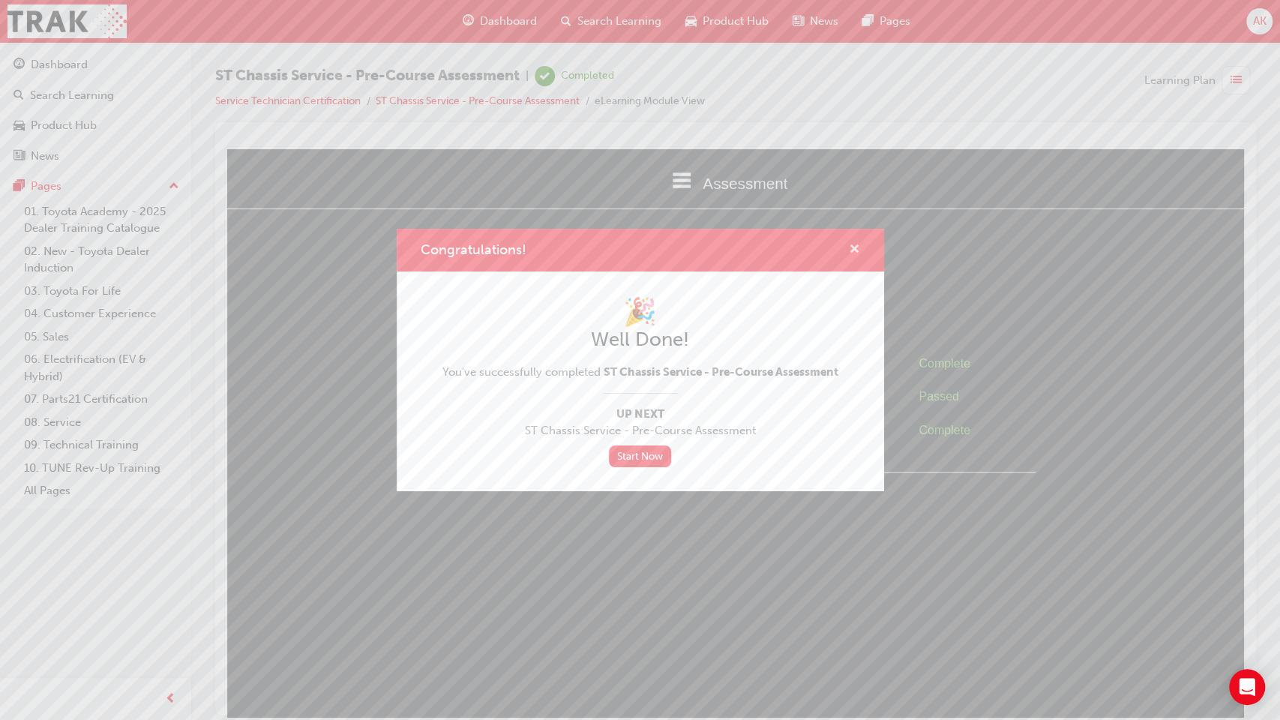
click at [852, 244] on span "cross-icon" at bounding box center [854, 250] width 11 height 13
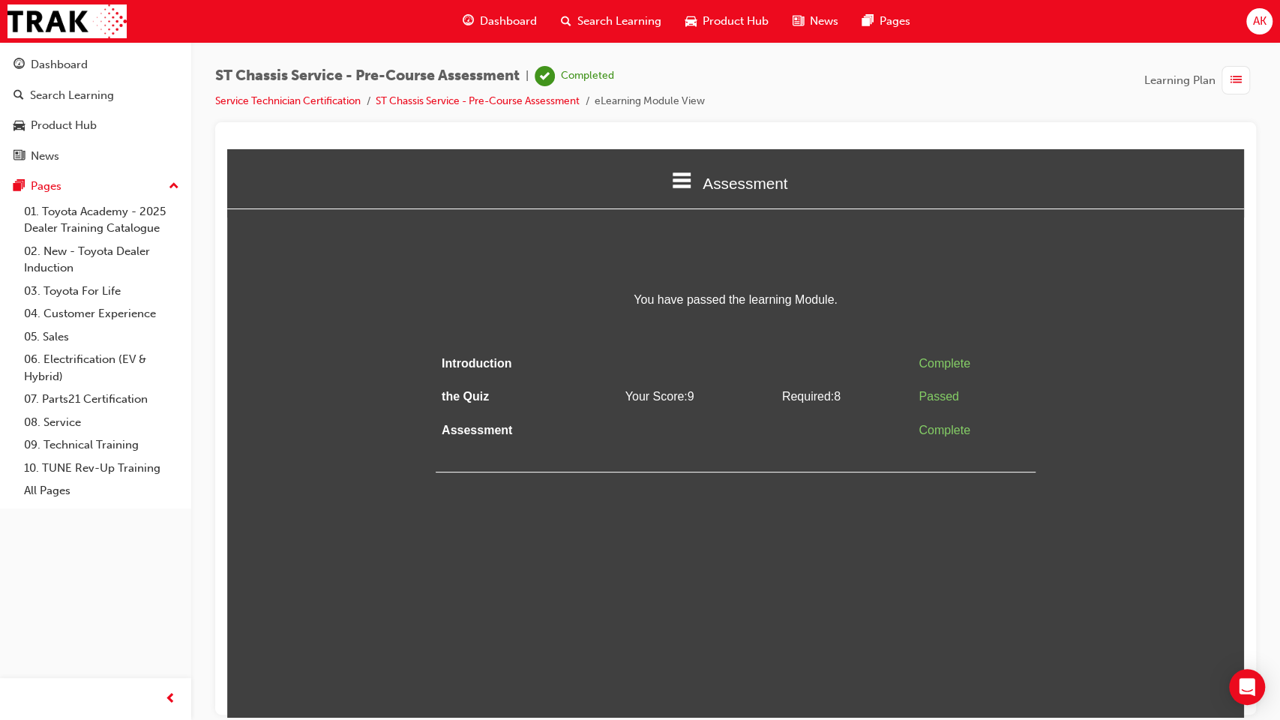
click at [504, 26] on span "Dashboard" at bounding box center [508, 21] width 57 height 17
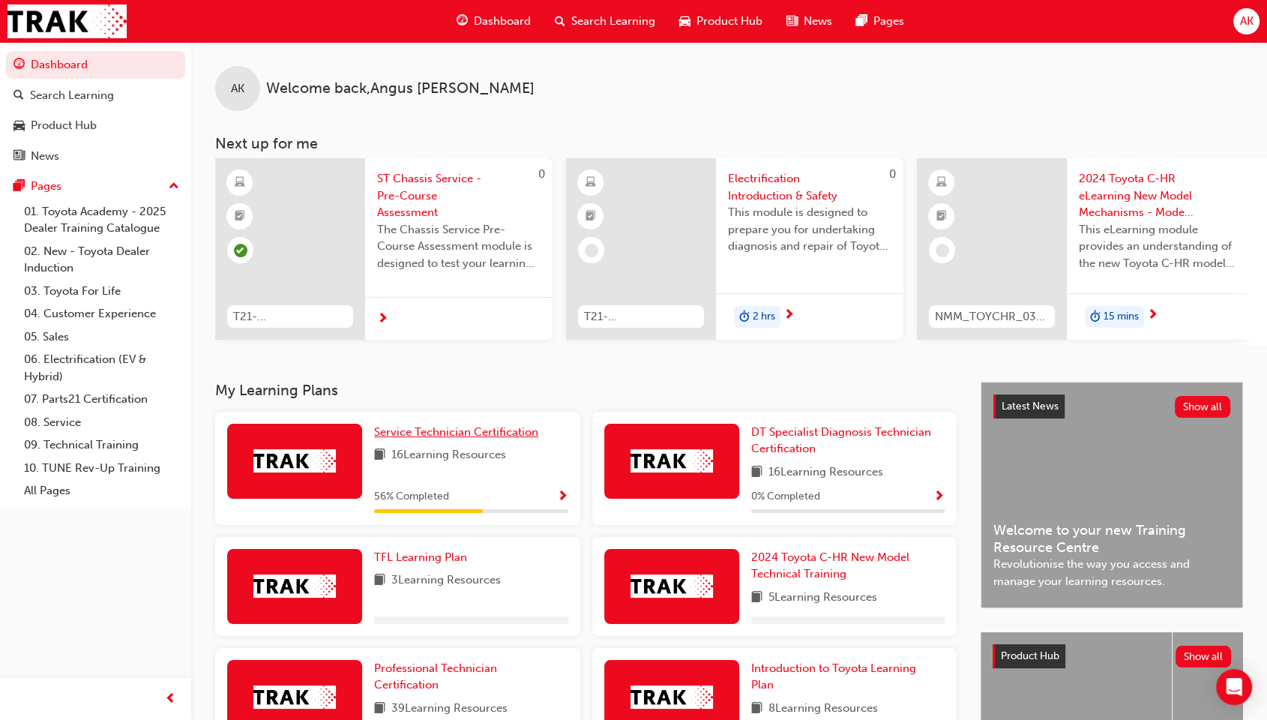
click at [475, 437] on span "Service Technician Certification" at bounding box center [456, 431] width 164 height 13
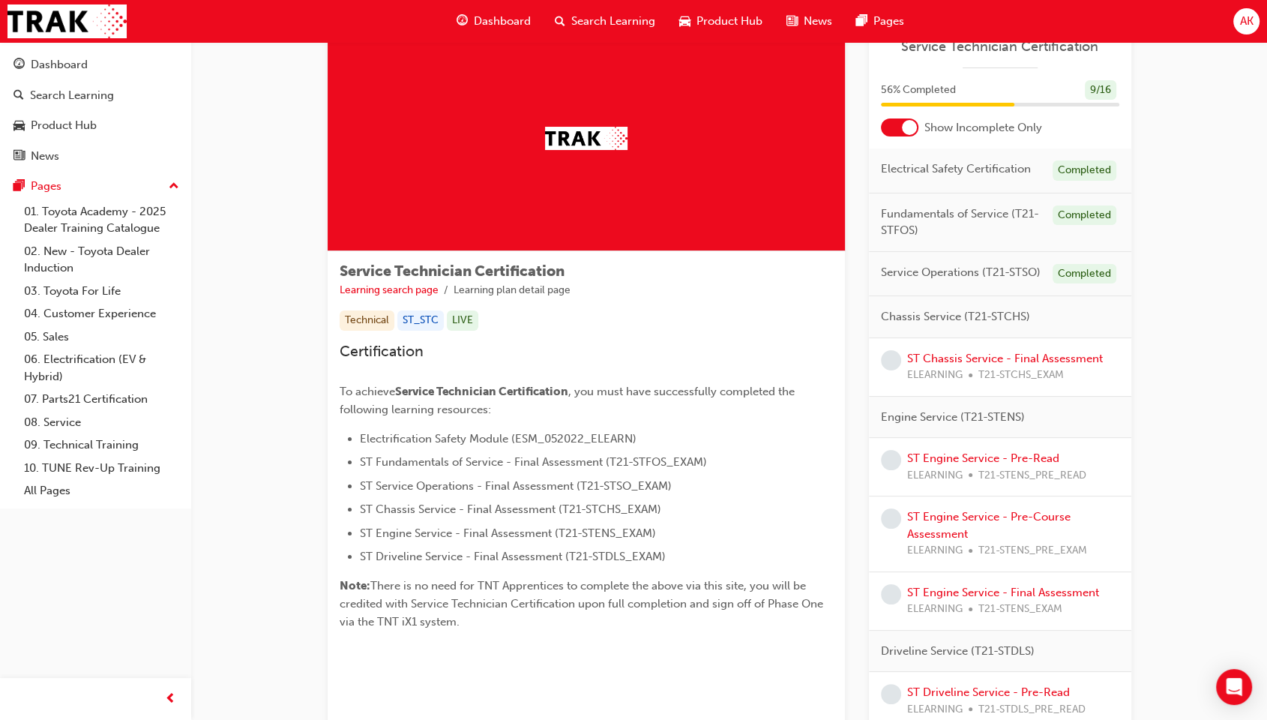
scroll to position [52, 0]
click at [996, 355] on link "ST Chassis Service - Final Assessment" at bounding box center [1005, 357] width 196 height 13
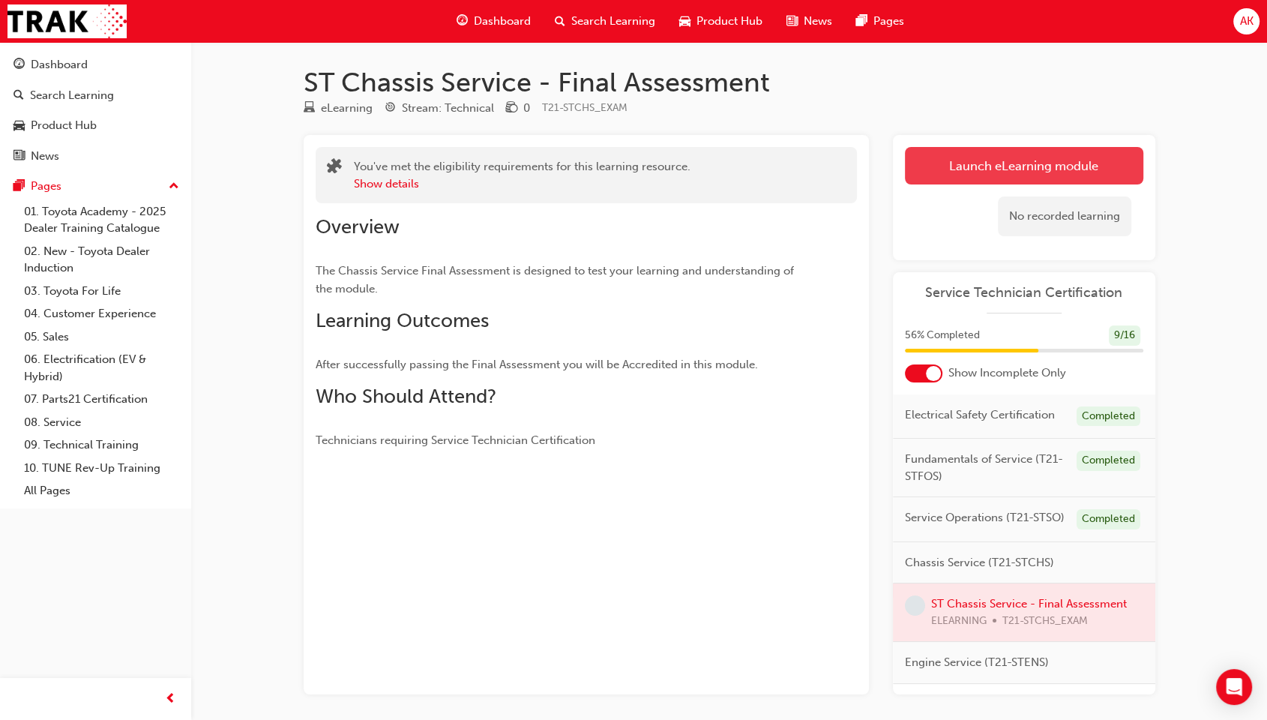
click at [953, 168] on link "Launch eLearning module" at bounding box center [1024, 165] width 238 height 37
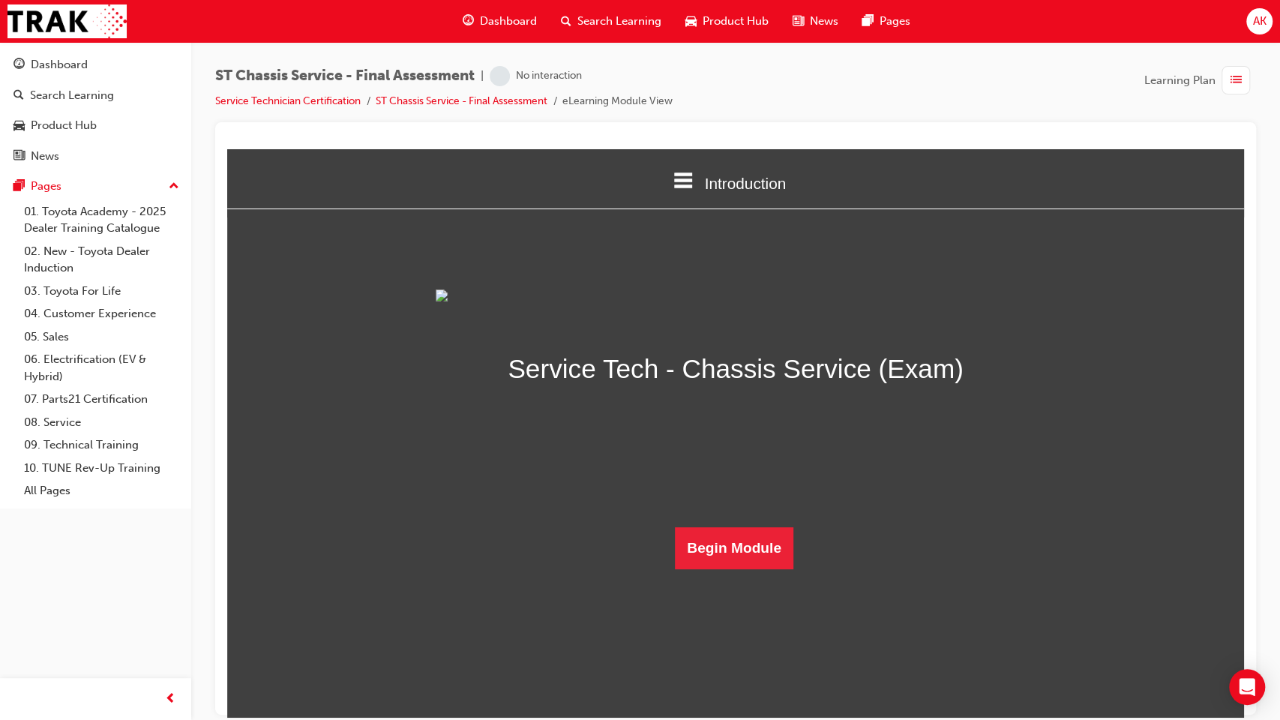
scroll to position [16, 0]
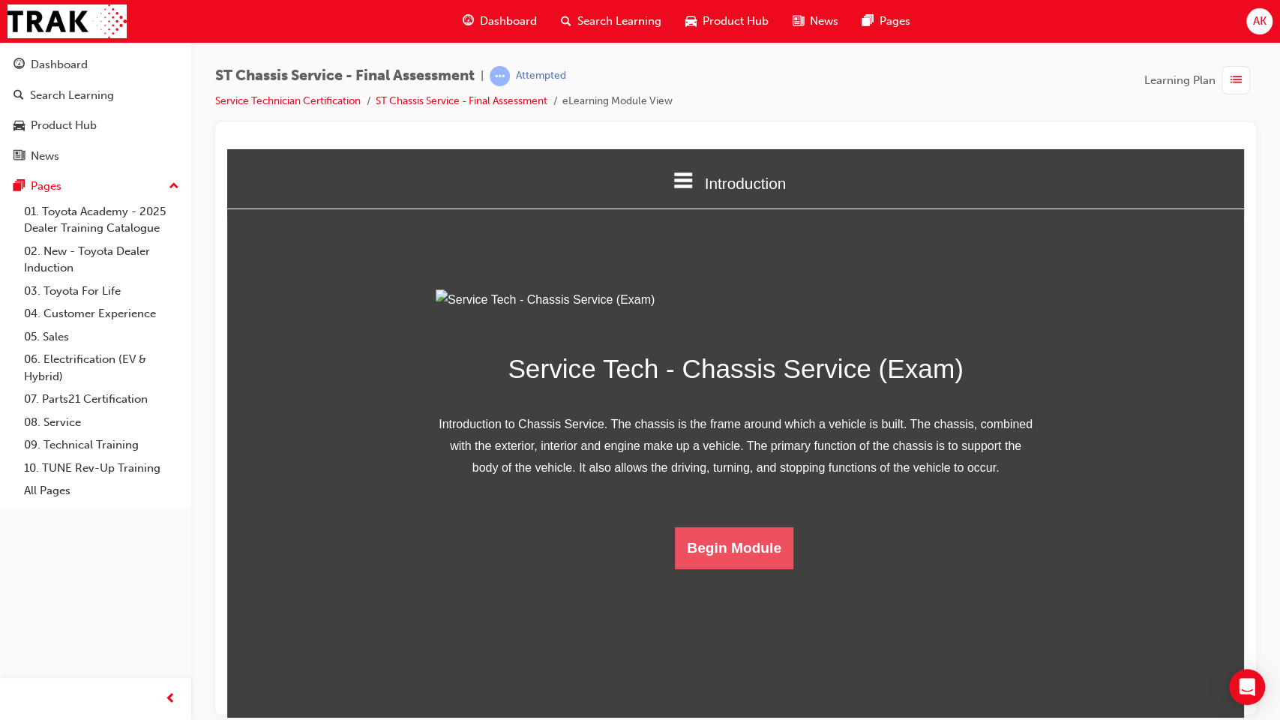
click at [721, 568] on button "Begin Module" at bounding box center [734, 547] width 118 height 42
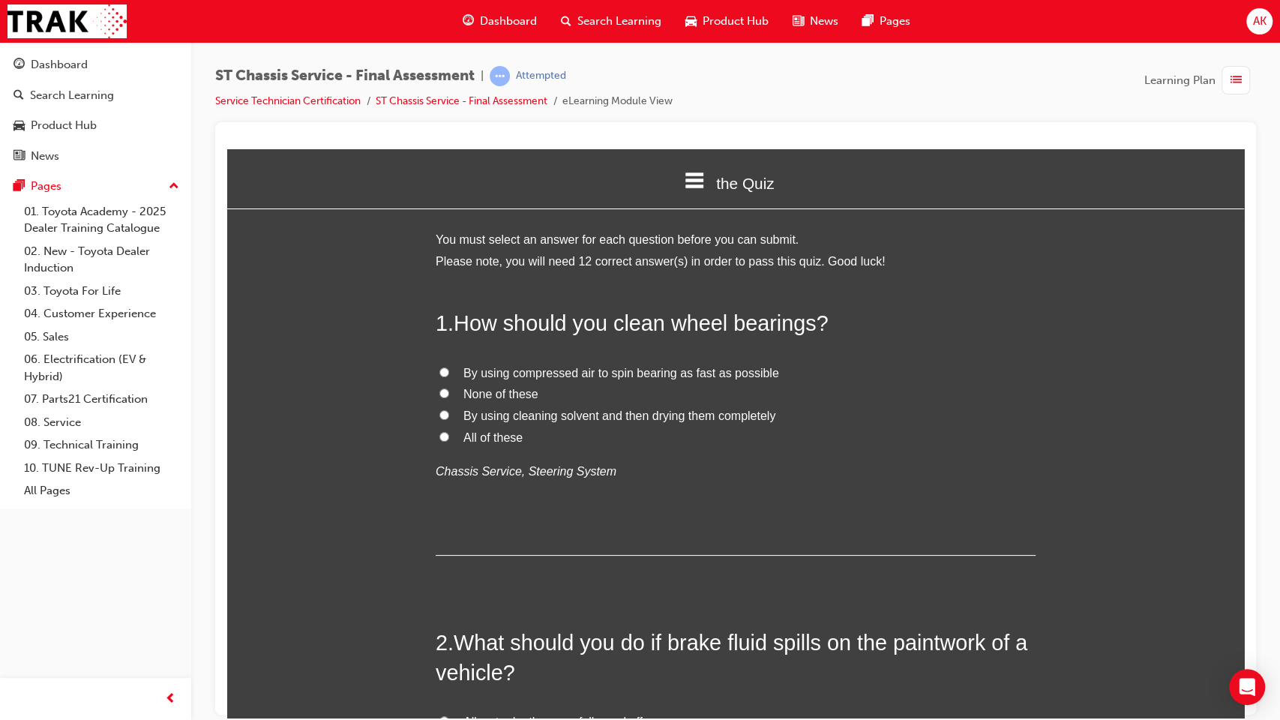
click at [513, 389] on span "None of these" at bounding box center [500, 393] width 75 height 13
click at [449, 389] on input "None of these" at bounding box center [444, 393] width 10 height 10
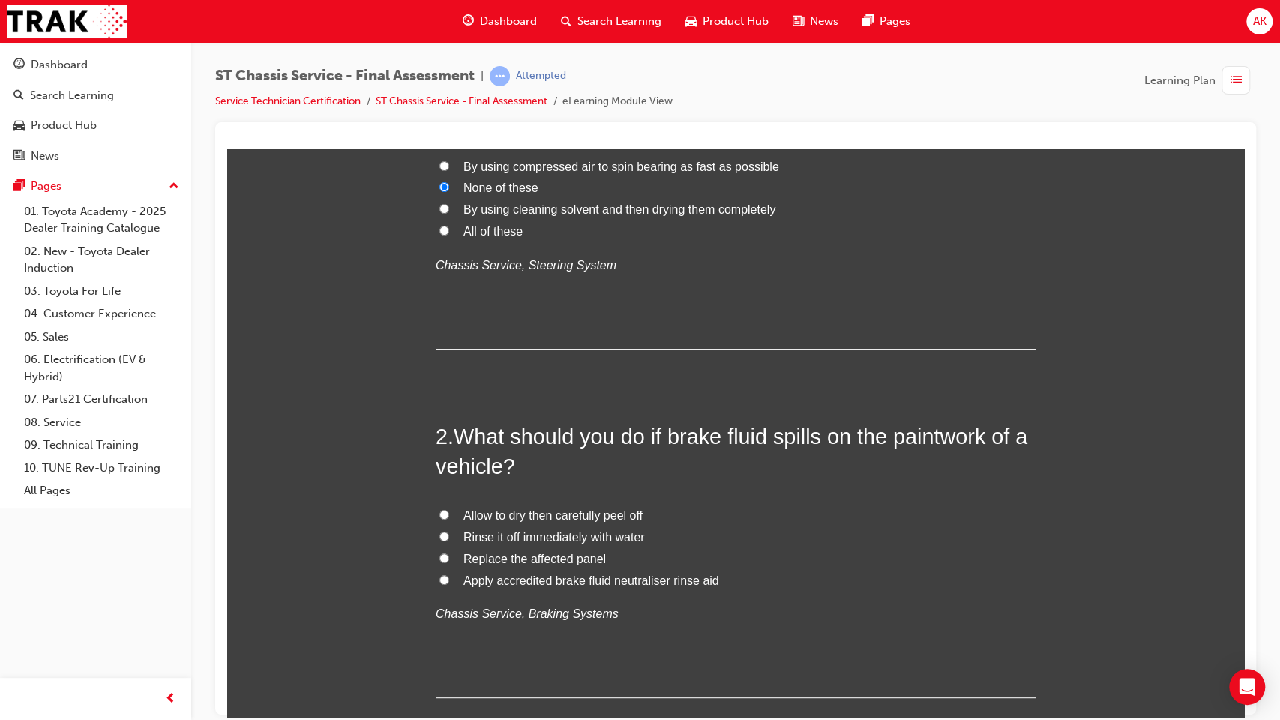
scroll to position [223, 0]
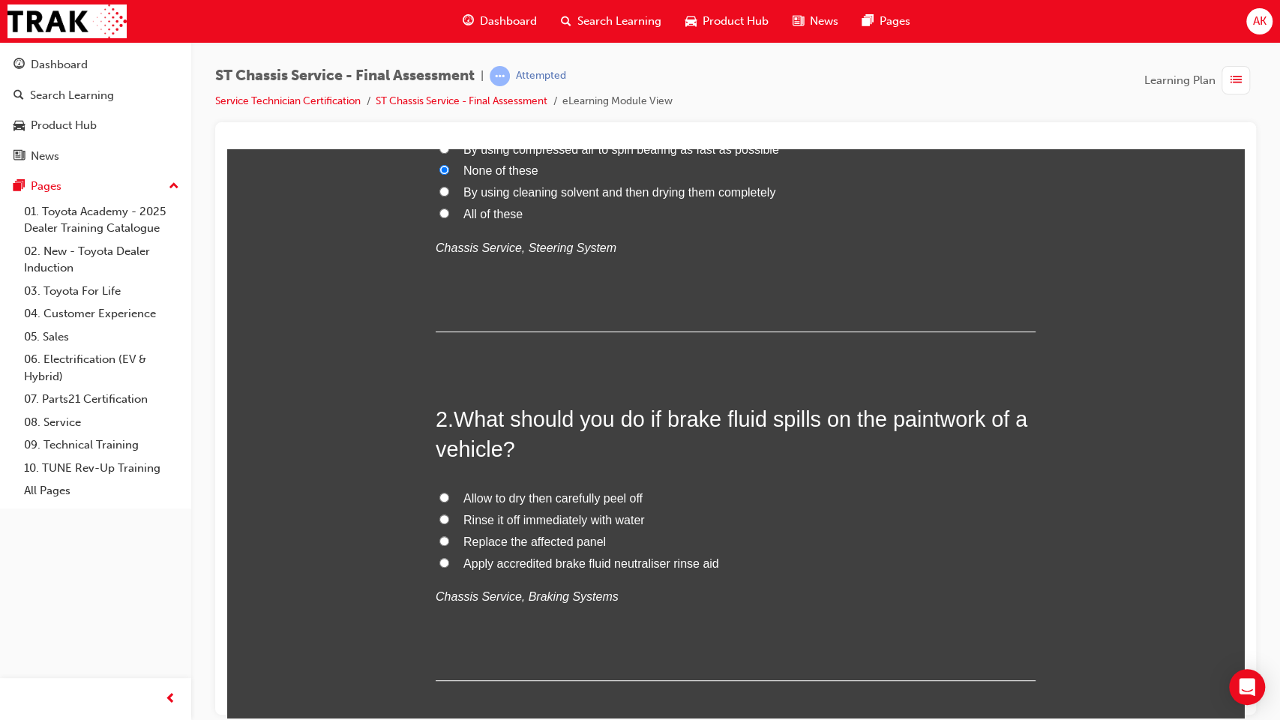
click at [534, 523] on span "Rinse it off immediately with water" at bounding box center [553, 519] width 181 height 13
click at [449, 523] on input "Rinse it off immediately with water" at bounding box center [444, 519] width 10 height 10
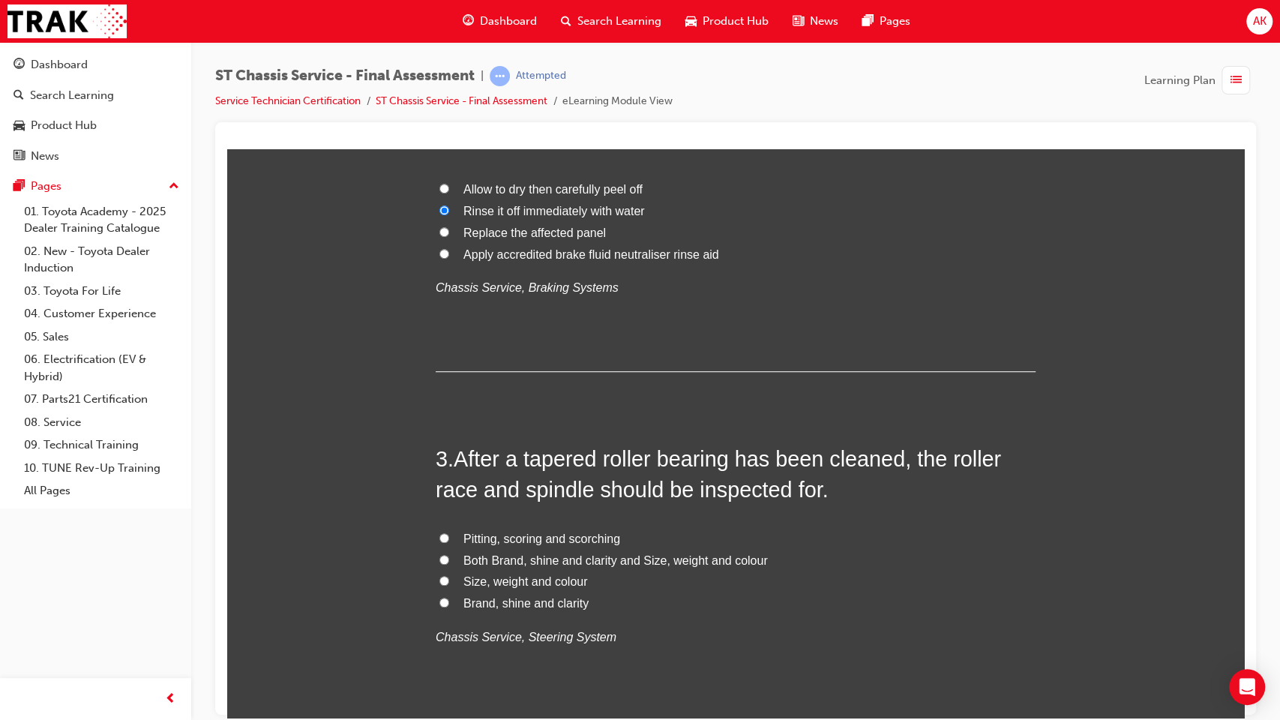
scroll to position [556, 0]
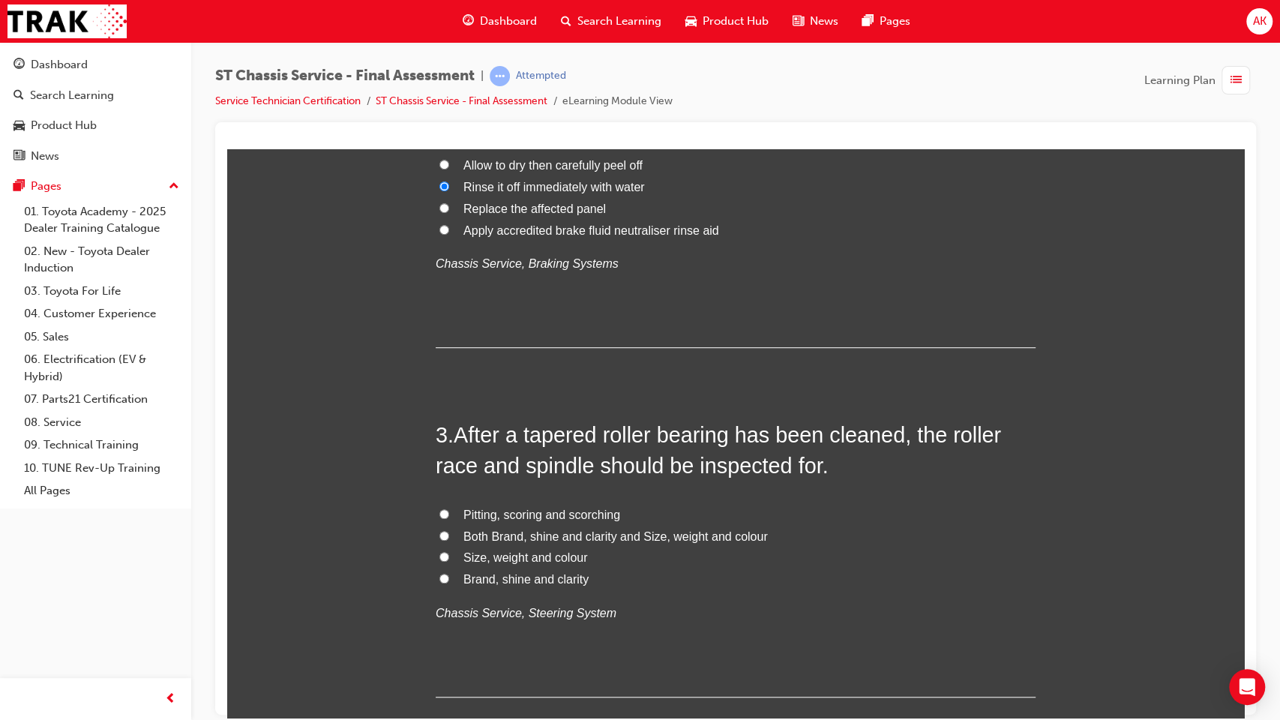
click at [536, 538] on span "Both Brand, shine and clarity and Size, weight and colour" at bounding box center [615, 535] width 304 height 13
click at [449, 538] on input "Both Brand, shine and clarity and Size, weight and colour" at bounding box center [444, 535] width 10 height 10
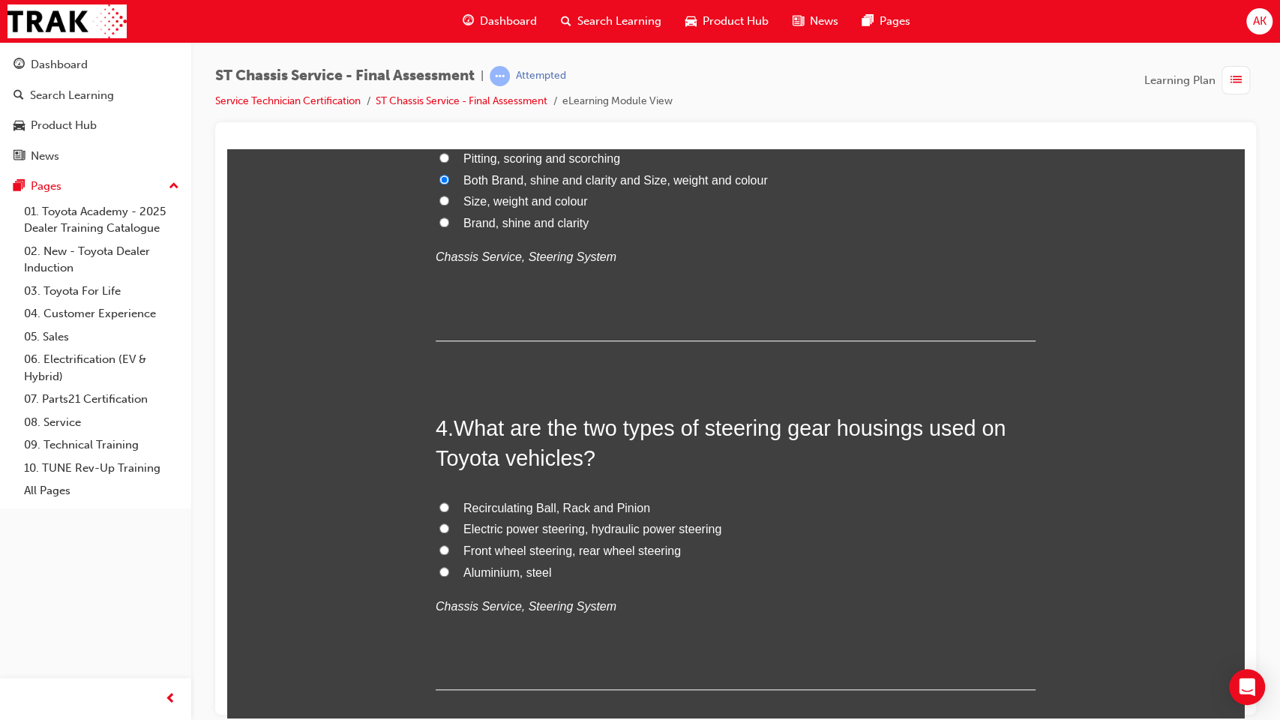
scroll to position [917, 0]
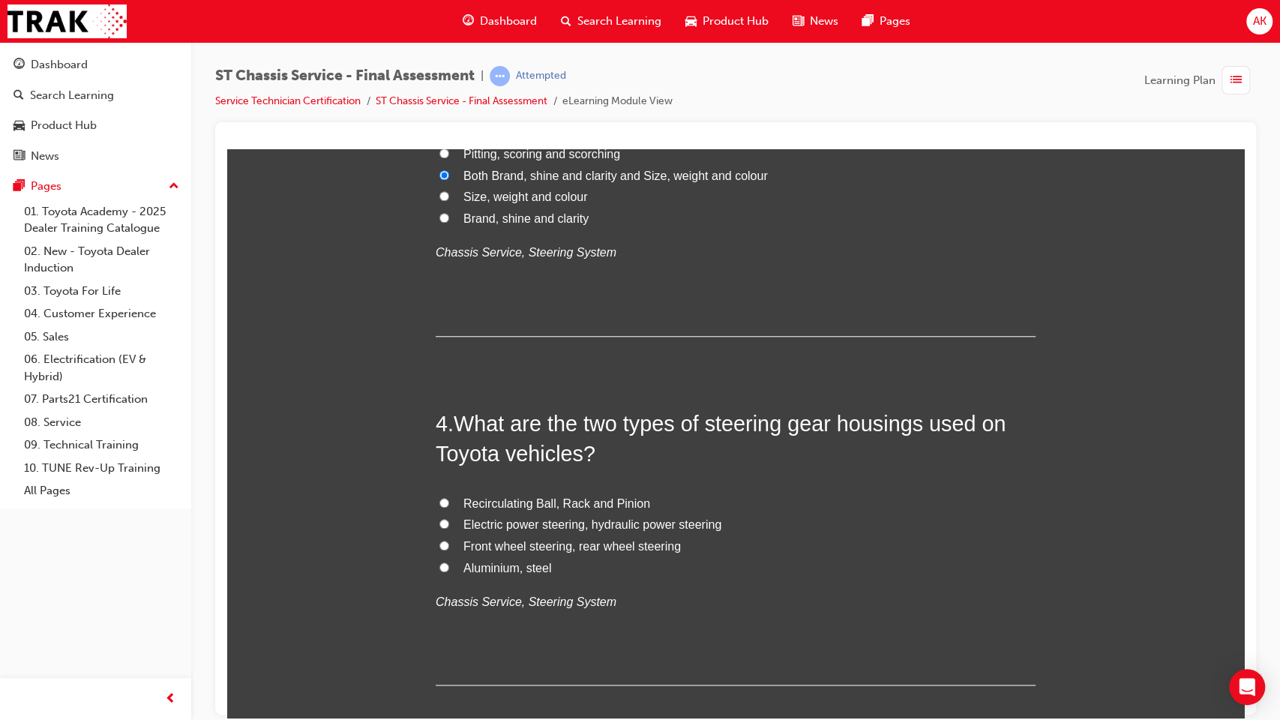
click at [540, 525] on span "Electric power steering, hydraulic power steering" at bounding box center [592, 523] width 258 height 13
click at [449, 525] on input "Electric power steering, hydraulic power steering" at bounding box center [444, 523] width 10 height 10
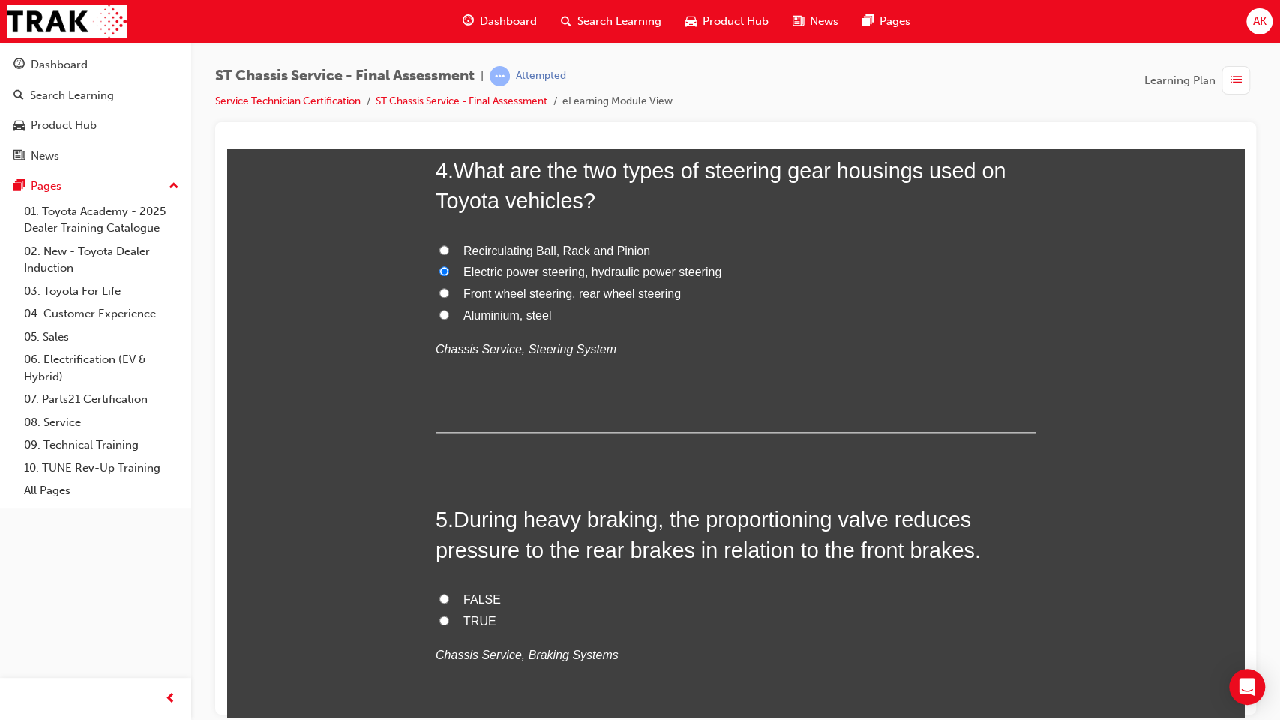
scroll to position [1260, 0]
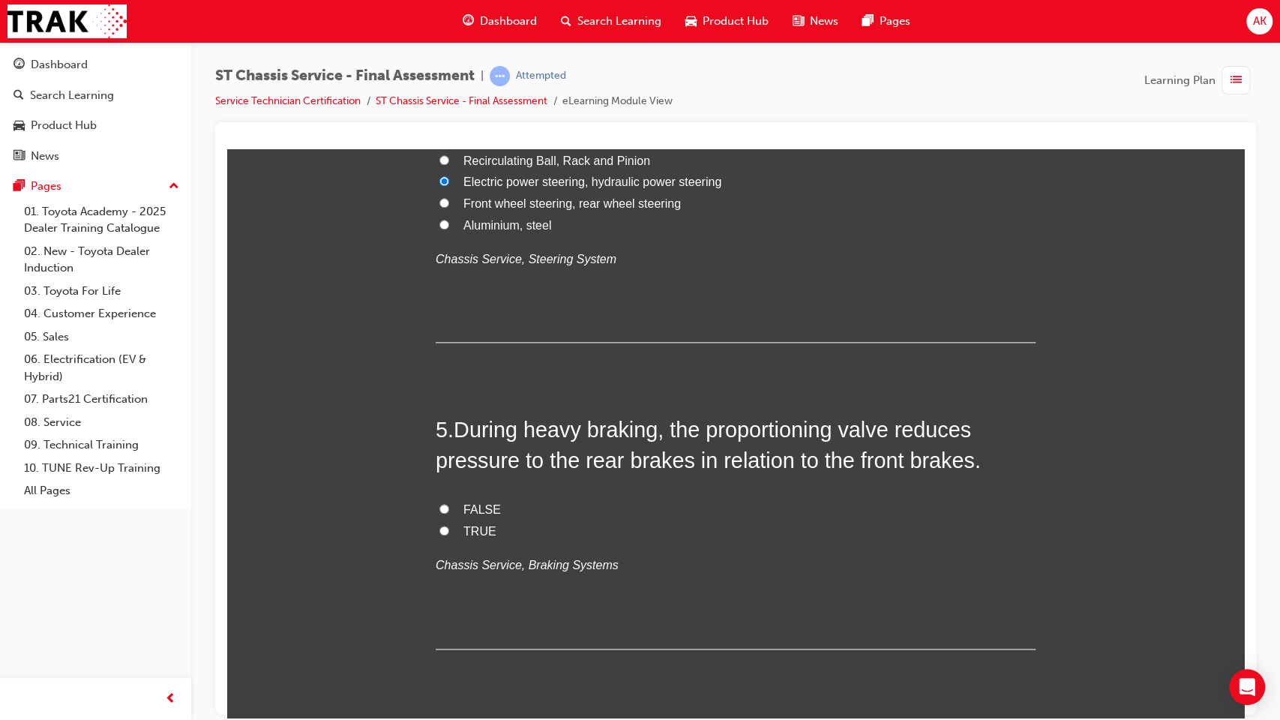
click at [463, 535] on span "TRUE" at bounding box center [479, 530] width 33 height 13
click at [449, 535] on input "TRUE" at bounding box center [444, 530] width 10 height 10
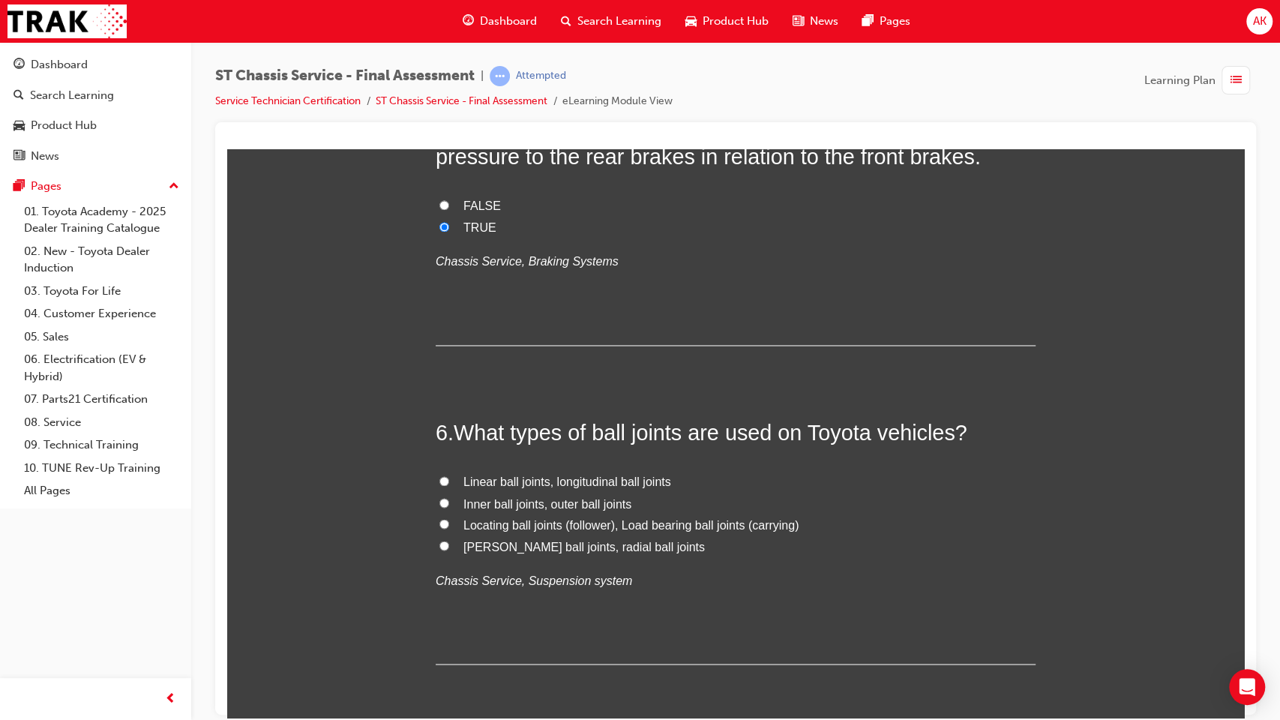
scroll to position [1565, 0]
click at [551, 519] on span "Locating ball joints (follower), Load bearing ball joints (carrying)" at bounding box center [630, 522] width 335 height 13
click at [449, 519] on input "Locating ball joints (follower), Load bearing ball joints (carrying)" at bounding box center [444, 522] width 10 height 10
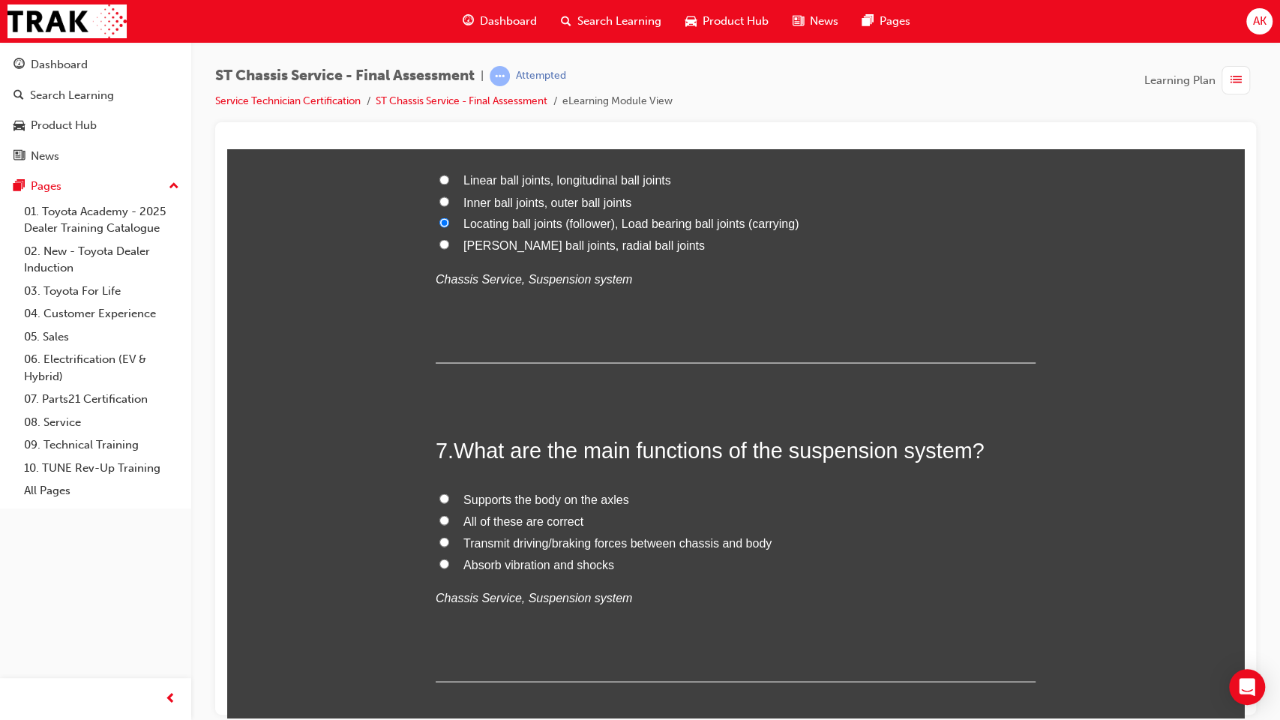
scroll to position [1904, 0]
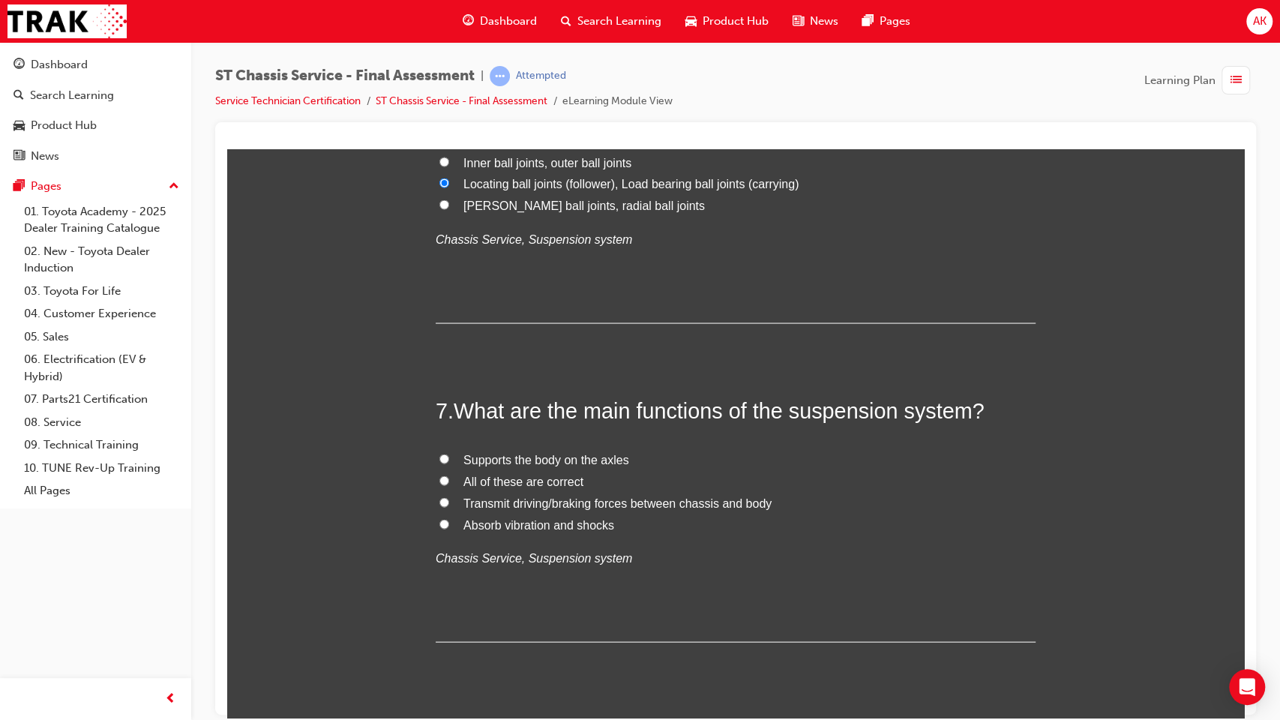
click at [520, 478] on span "All of these are correct" at bounding box center [523, 480] width 120 height 13
click at [449, 478] on input "All of these are correct" at bounding box center [444, 480] width 10 height 10
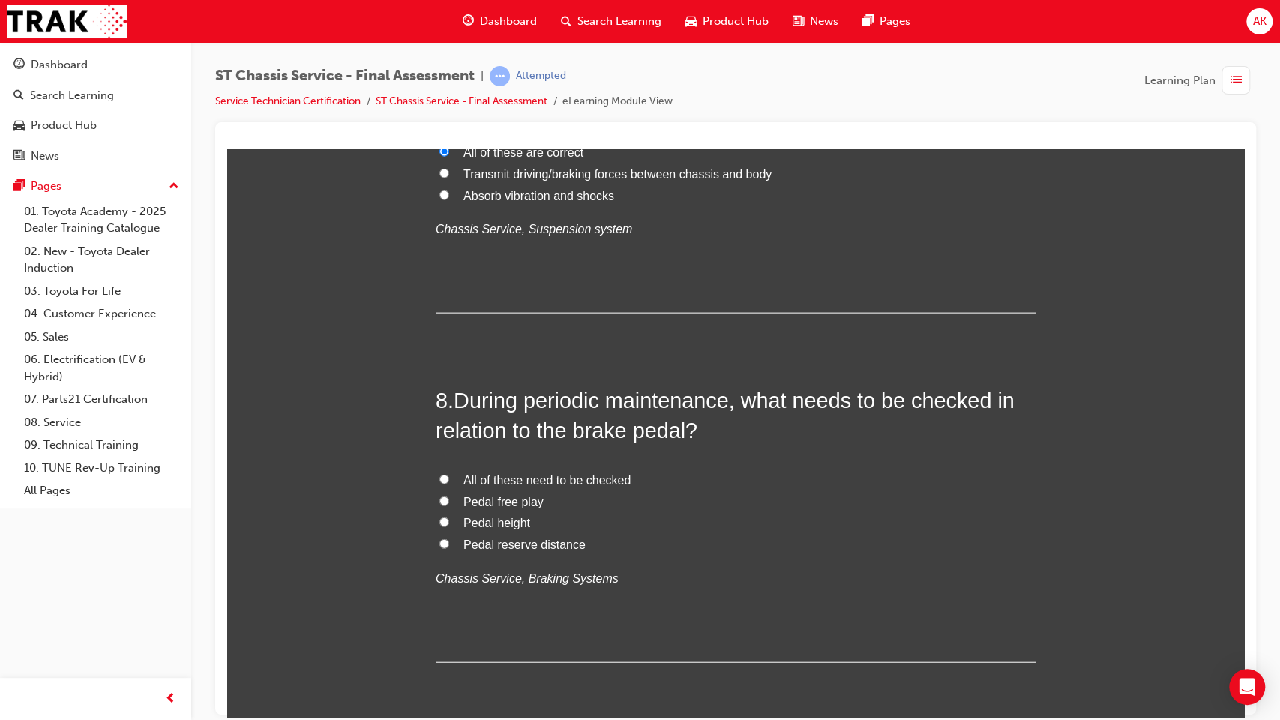
scroll to position [2286, 0]
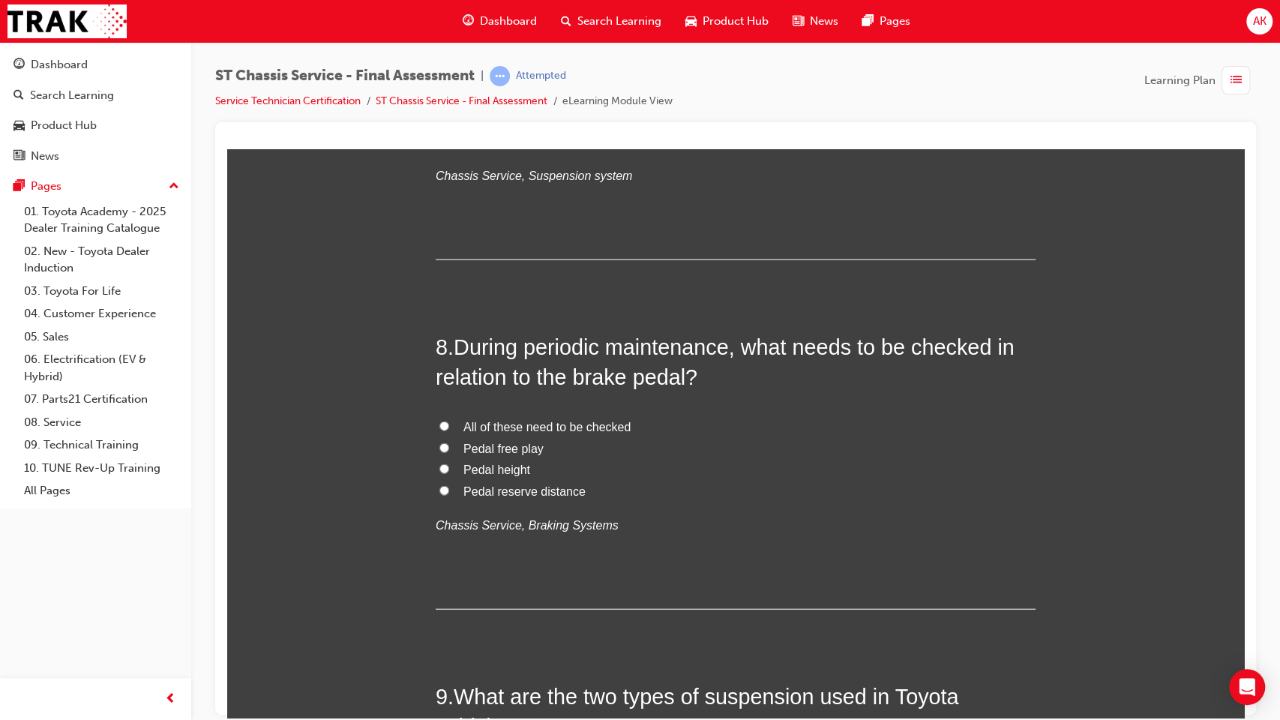
click at [559, 423] on span "All of these need to be checked" at bounding box center [546, 426] width 167 height 13
click at [449, 423] on input "All of these need to be checked" at bounding box center [444, 426] width 10 height 10
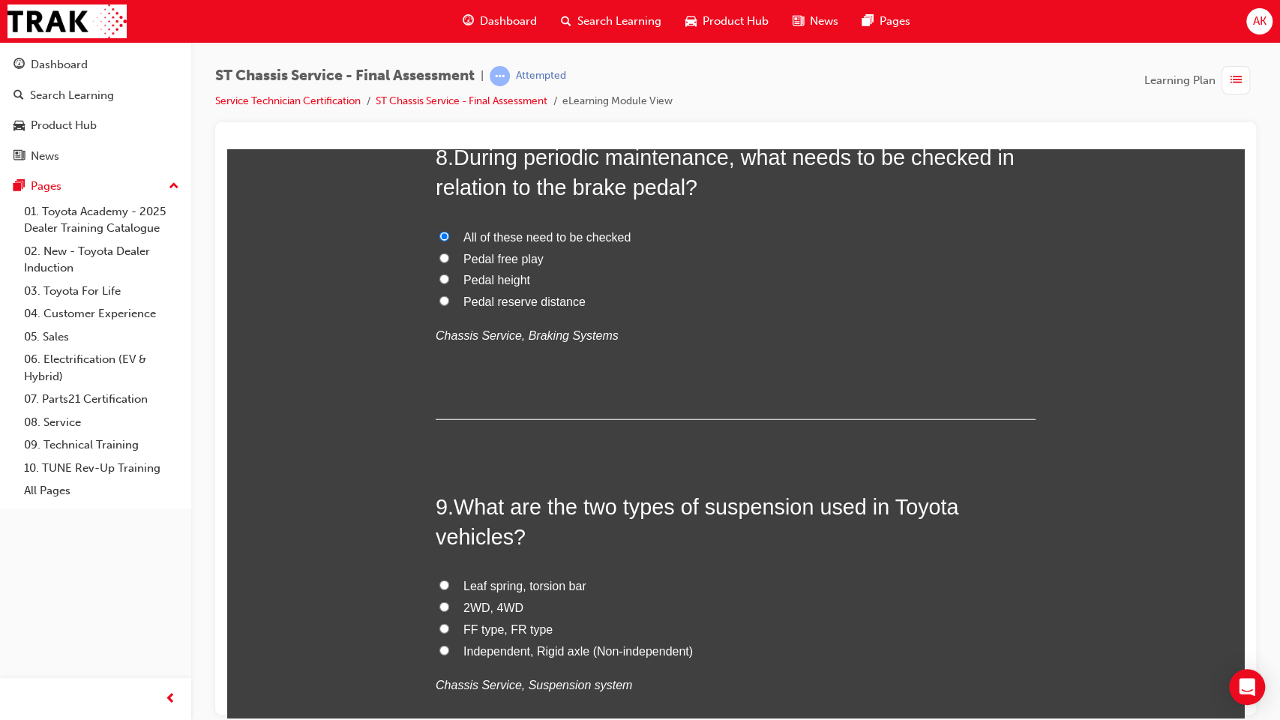
scroll to position [2557, 0]
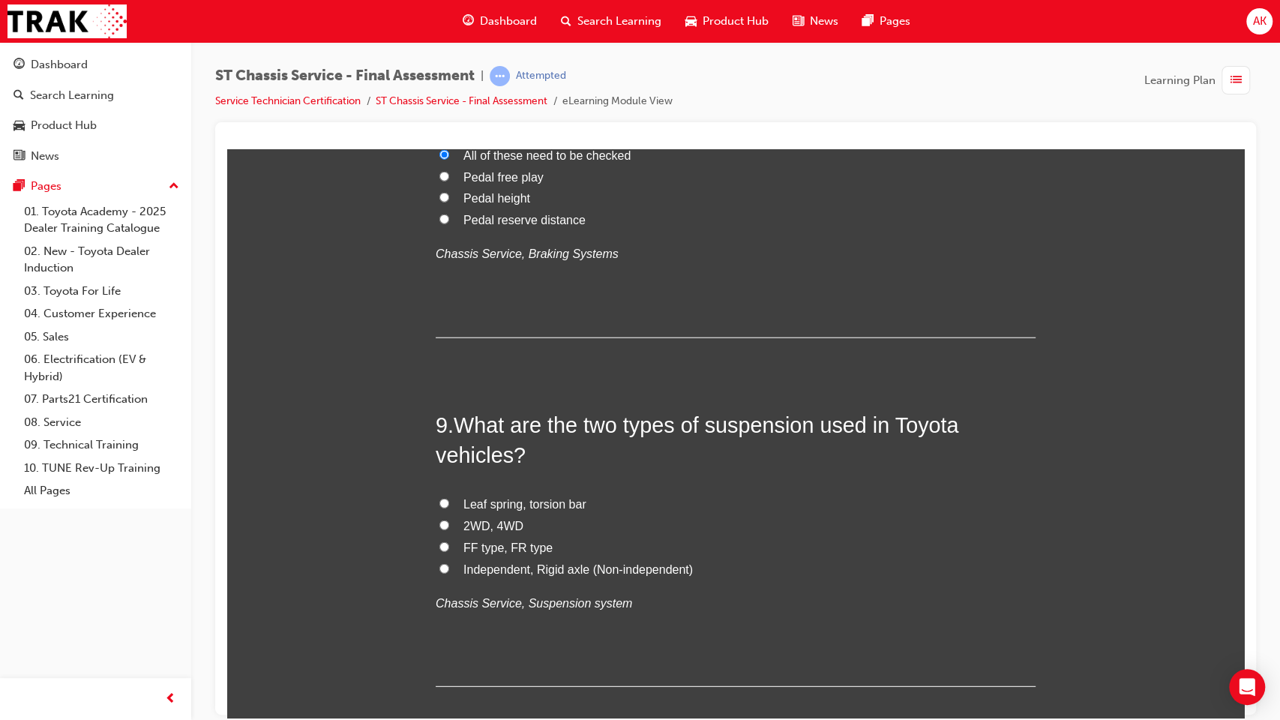
click at [536, 573] on span "Independent, Rigid axle (Non-independent)" at bounding box center [577, 568] width 229 height 13
click at [449, 573] on input "Independent, Rigid axle (Non-independent)" at bounding box center [444, 568] width 10 height 10
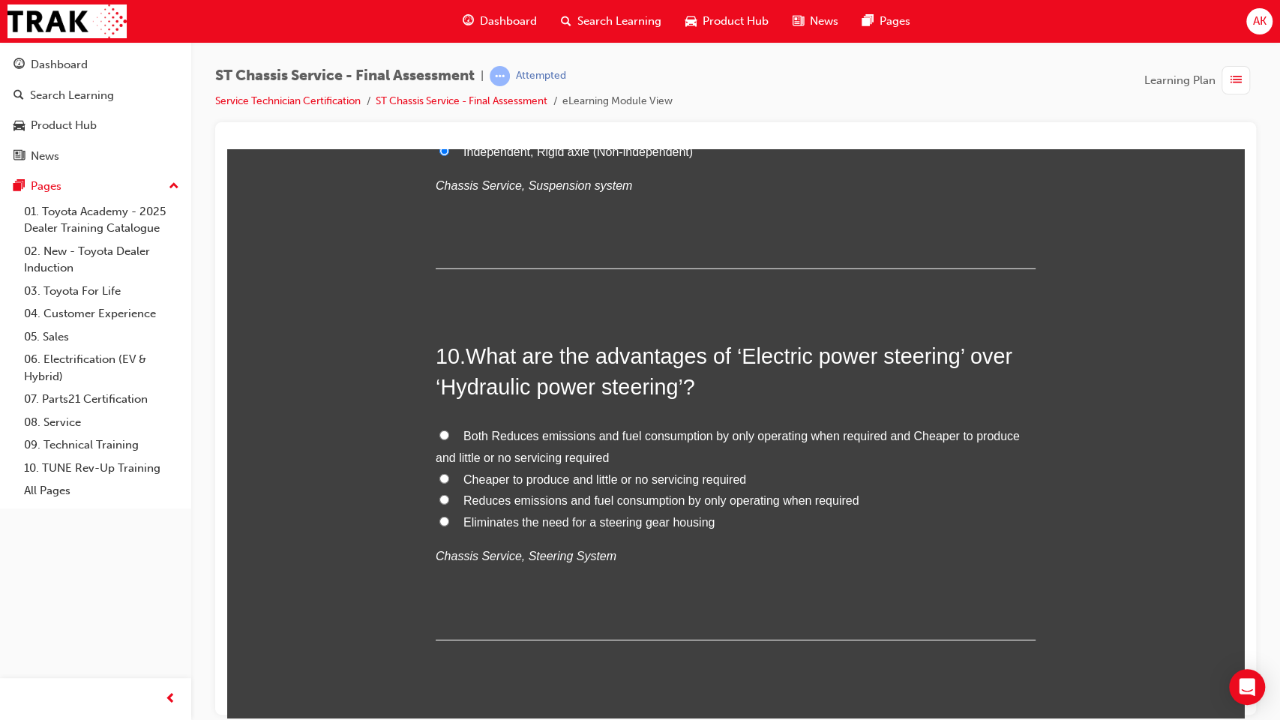
scroll to position [2976, 0]
click at [556, 522] on span "Eliminates the need for a steering gear housing" at bounding box center [588, 520] width 251 height 13
click at [449, 522] on input "Eliminates the need for a steering gear housing" at bounding box center [444, 520] width 10 height 10
click at [594, 477] on span "Cheaper to produce and little or no servicing required" at bounding box center [604, 478] width 283 height 13
click at [449, 477] on input "Cheaper to produce and little or no servicing required" at bounding box center [444, 477] width 10 height 10
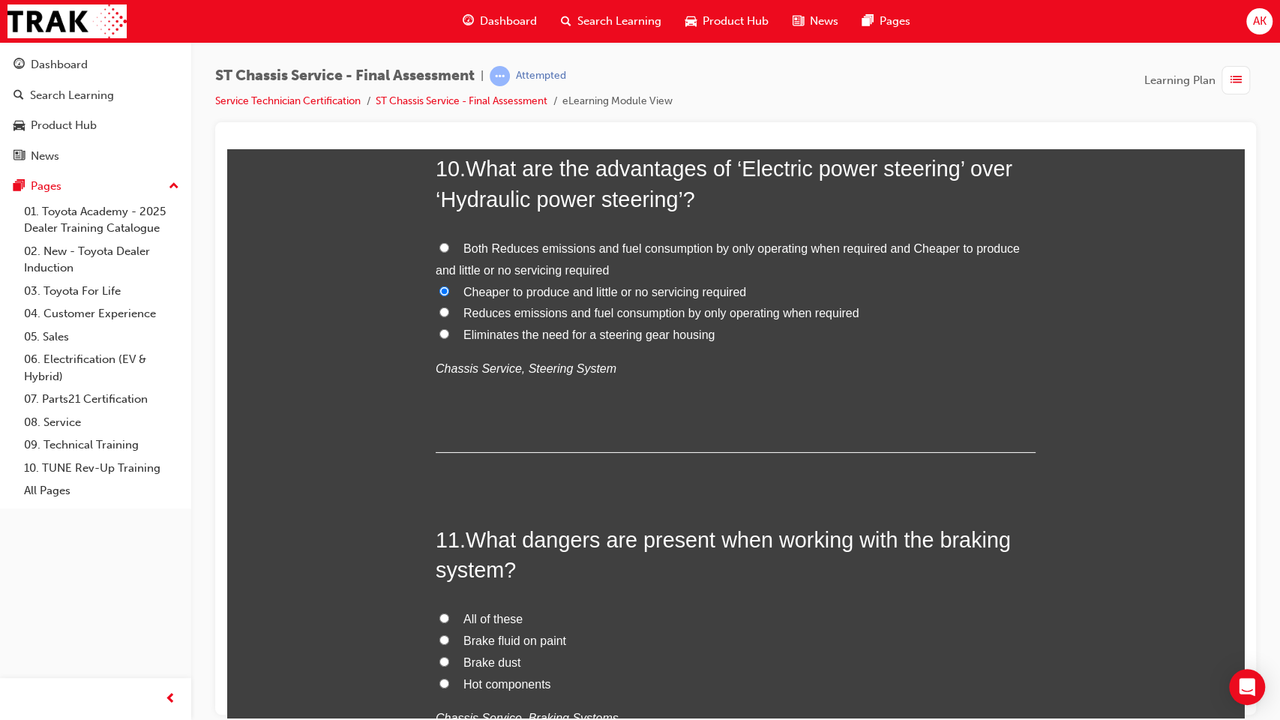
scroll to position [3308, 0]
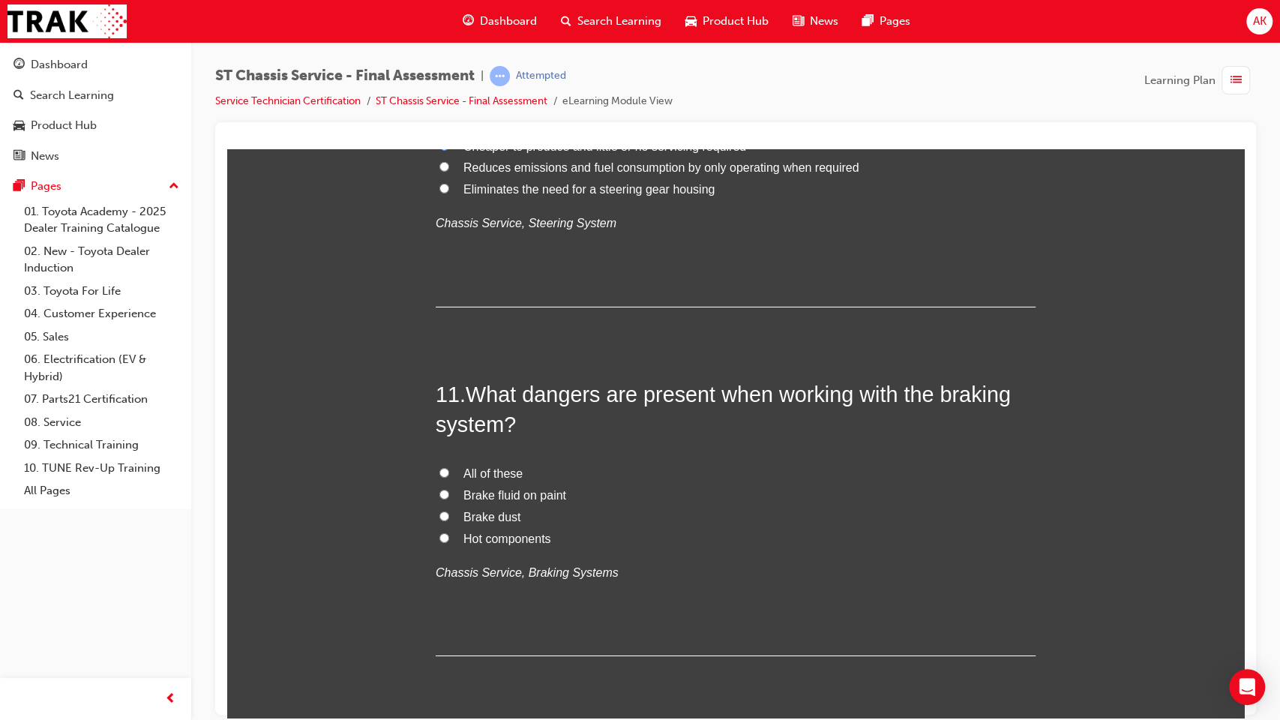
click at [491, 466] on span "All of these" at bounding box center [492, 472] width 59 height 13
click at [449, 467] on input "All of these" at bounding box center [444, 472] width 10 height 10
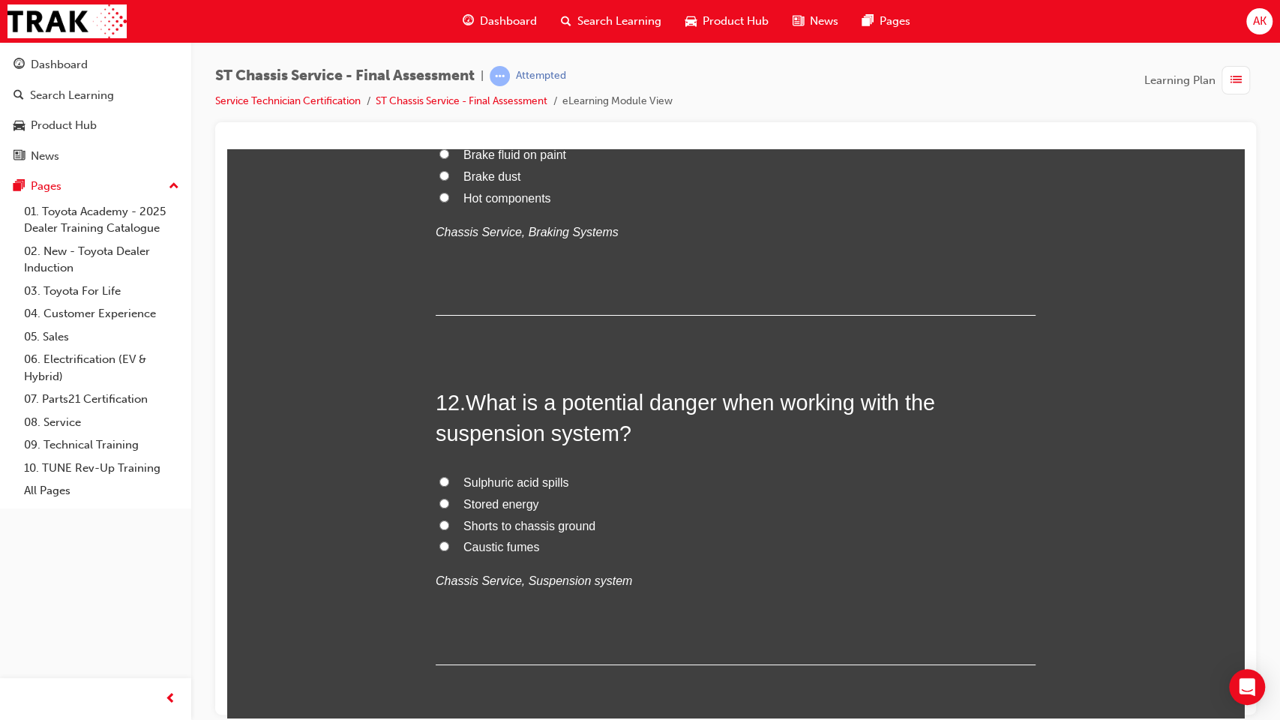
scroll to position [3681, 0]
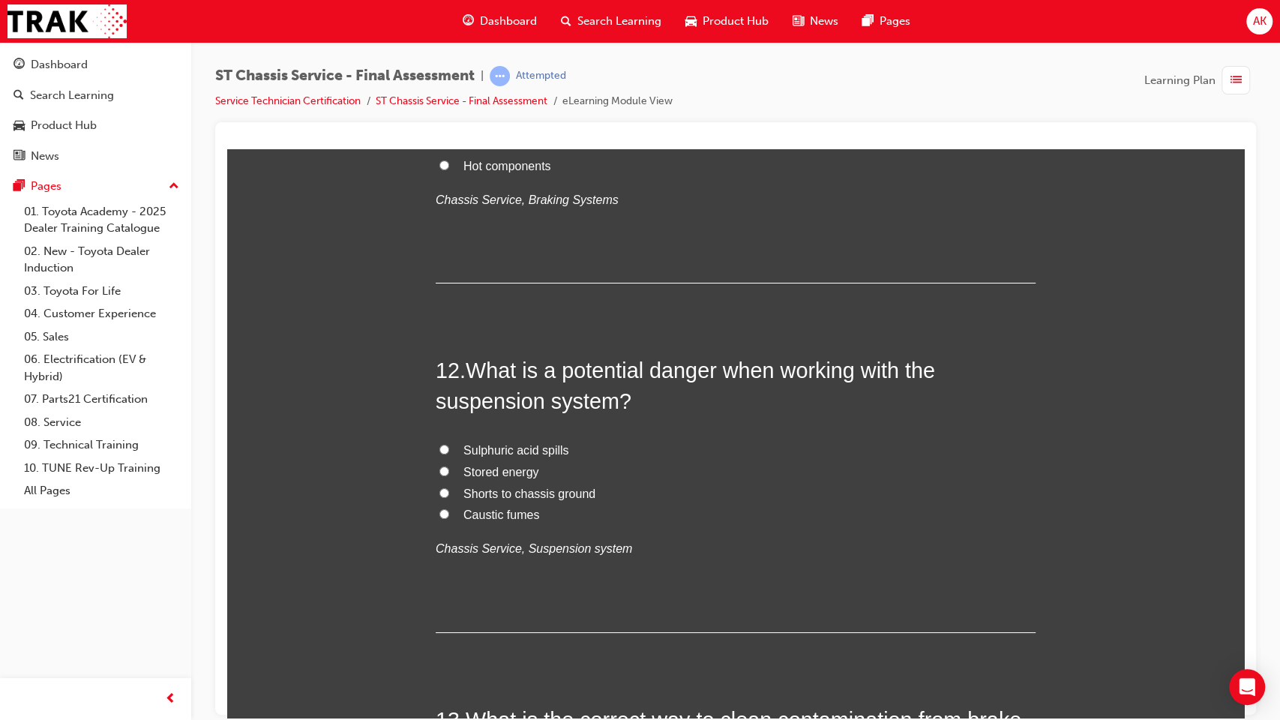
click at [510, 477] on span "Stored energy" at bounding box center [501, 471] width 76 height 13
click at [449, 475] on input "Stored energy" at bounding box center [444, 471] width 10 height 10
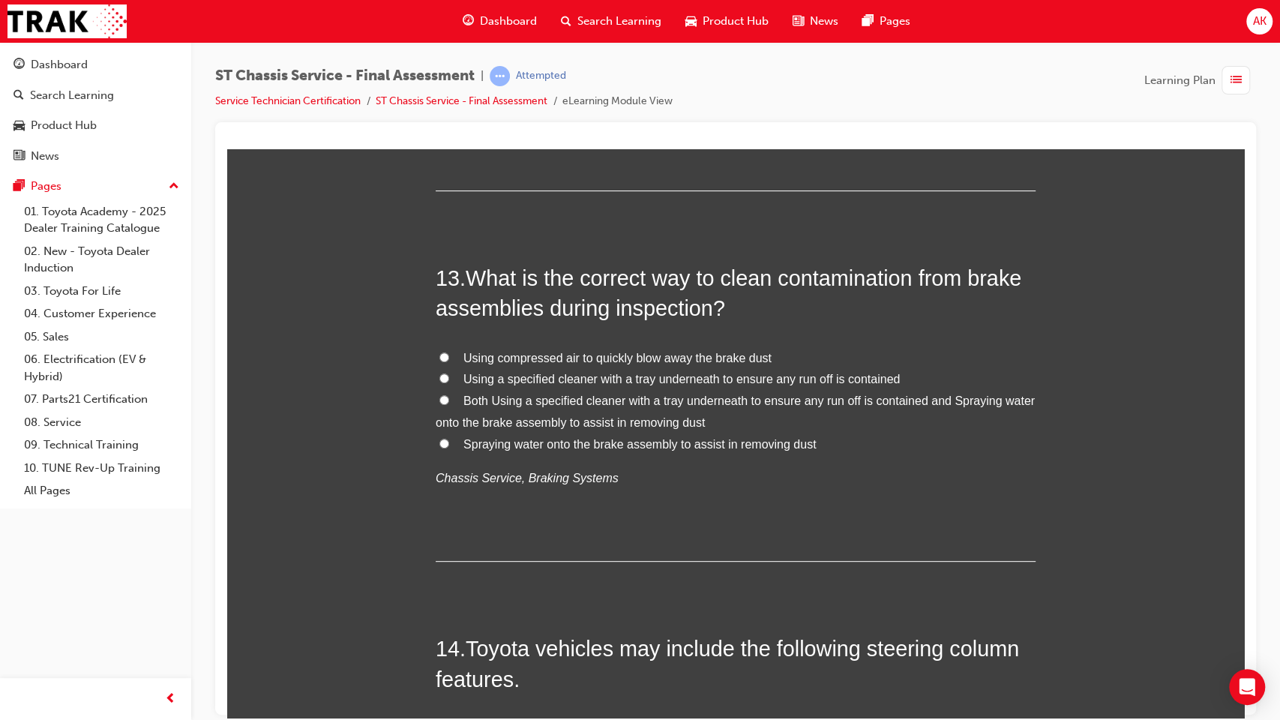
scroll to position [4114, 0]
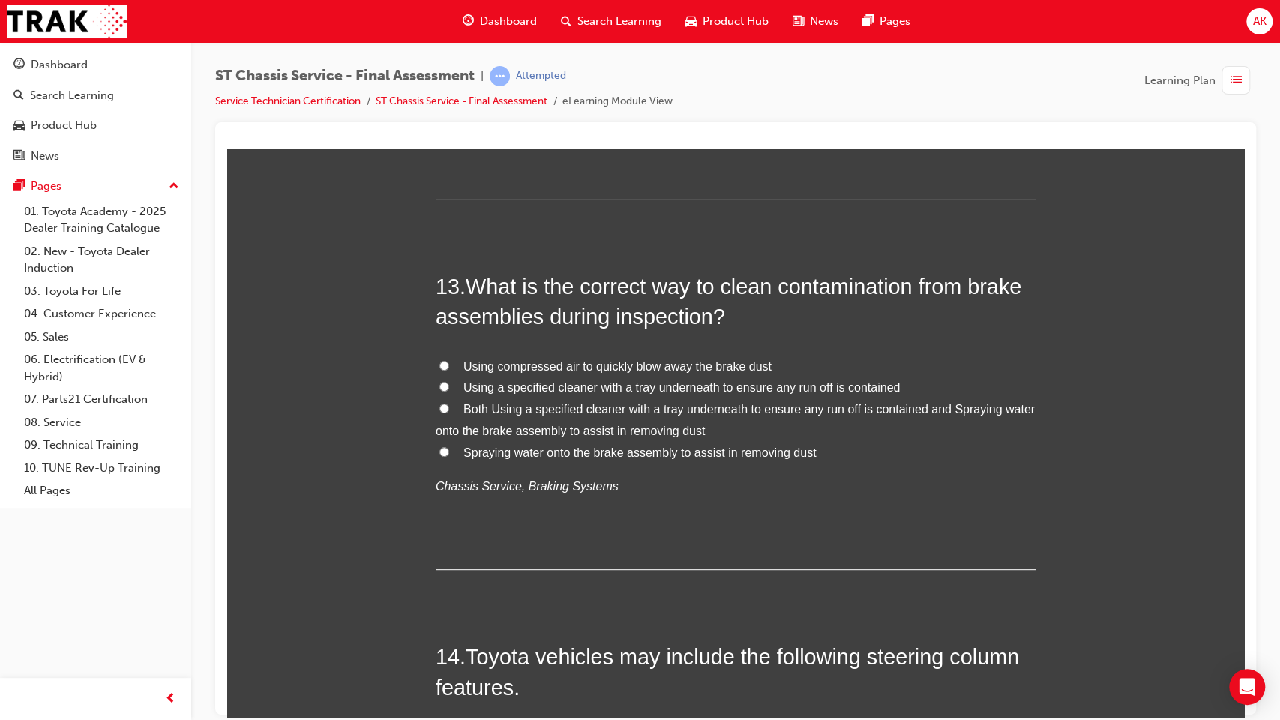
click at [661, 411] on span "Both Using a specified cleaner with a tray underneath to ensure any run off is …" at bounding box center [735, 419] width 599 height 34
click at [449, 411] on input "Both Using a specified cleaner with a tray underneath to ensure any run off is …" at bounding box center [444, 408] width 10 height 10
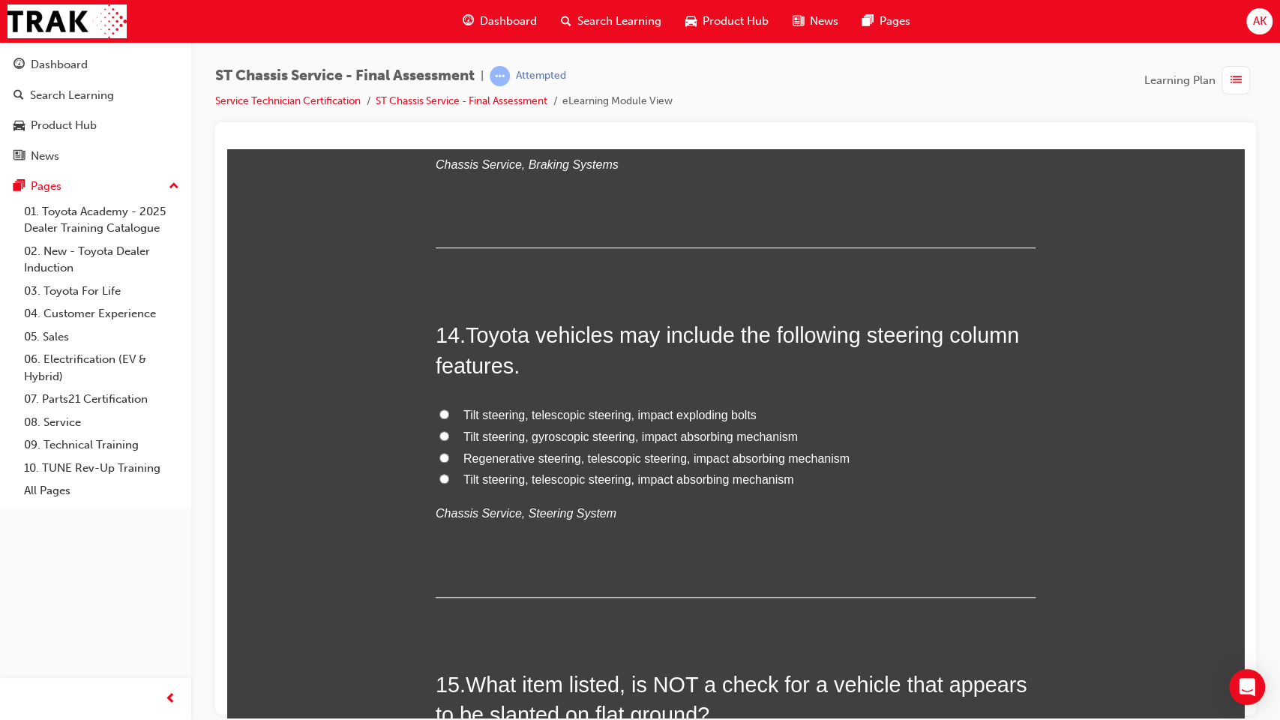
scroll to position [4438, 0]
click at [584, 471] on span "Tilt steering, telescopic steering, impact absorbing mechanism" at bounding box center [628, 476] width 331 height 13
click at [449, 471] on input "Tilt steering, telescopic steering, impact absorbing mechanism" at bounding box center [444, 476] width 10 height 10
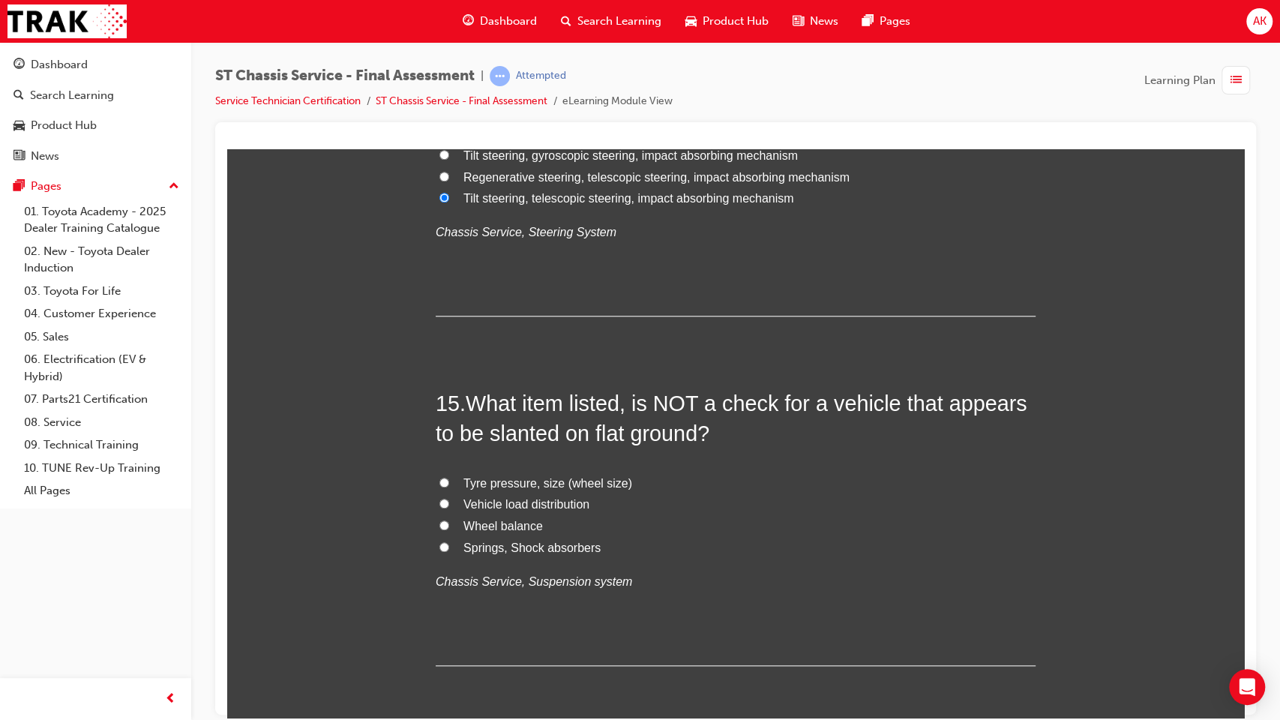
scroll to position [4778, 0]
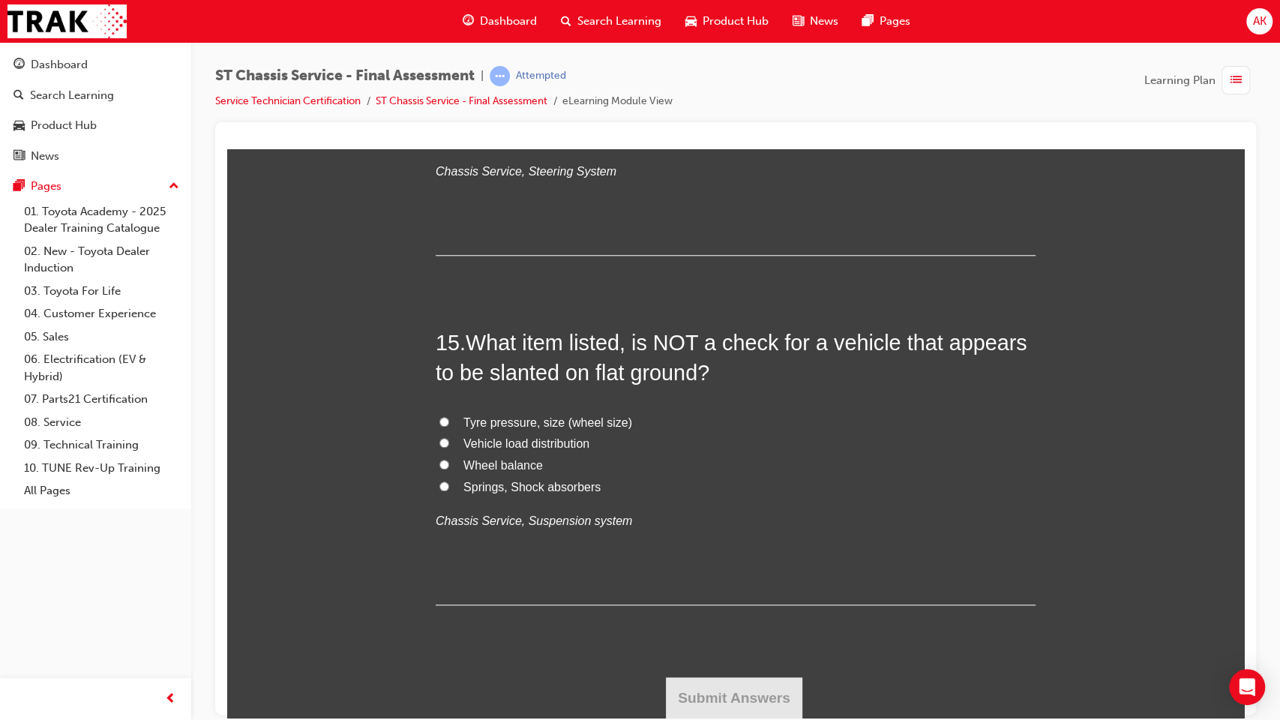
click at [538, 418] on span "Tyre pressure, size (wheel size)" at bounding box center [547, 421] width 169 height 13
click at [449, 418] on input "Tyre pressure, size (wheel size)" at bounding box center [444, 421] width 10 height 10
click at [508, 489] on span "Springs, Shock absorbers" at bounding box center [531, 486] width 137 height 13
click at [449, 489] on input "Springs, Shock absorbers" at bounding box center [444, 486] width 10 height 10
click at [512, 465] on span "Wheel balance" at bounding box center [502, 464] width 79 height 13
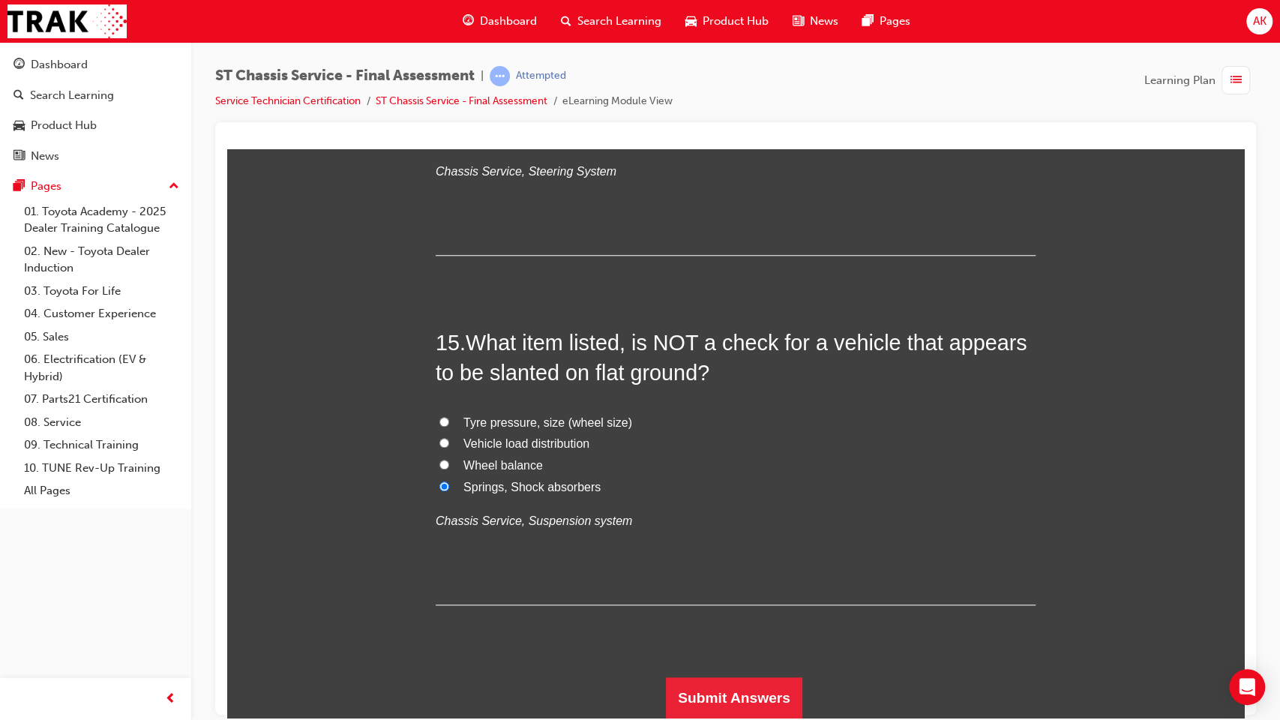
click at [449, 465] on input "Wheel balance" at bounding box center [444, 464] width 10 height 10
click at [709, 586] on button "Submit Answers" at bounding box center [734, 697] width 136 height 42
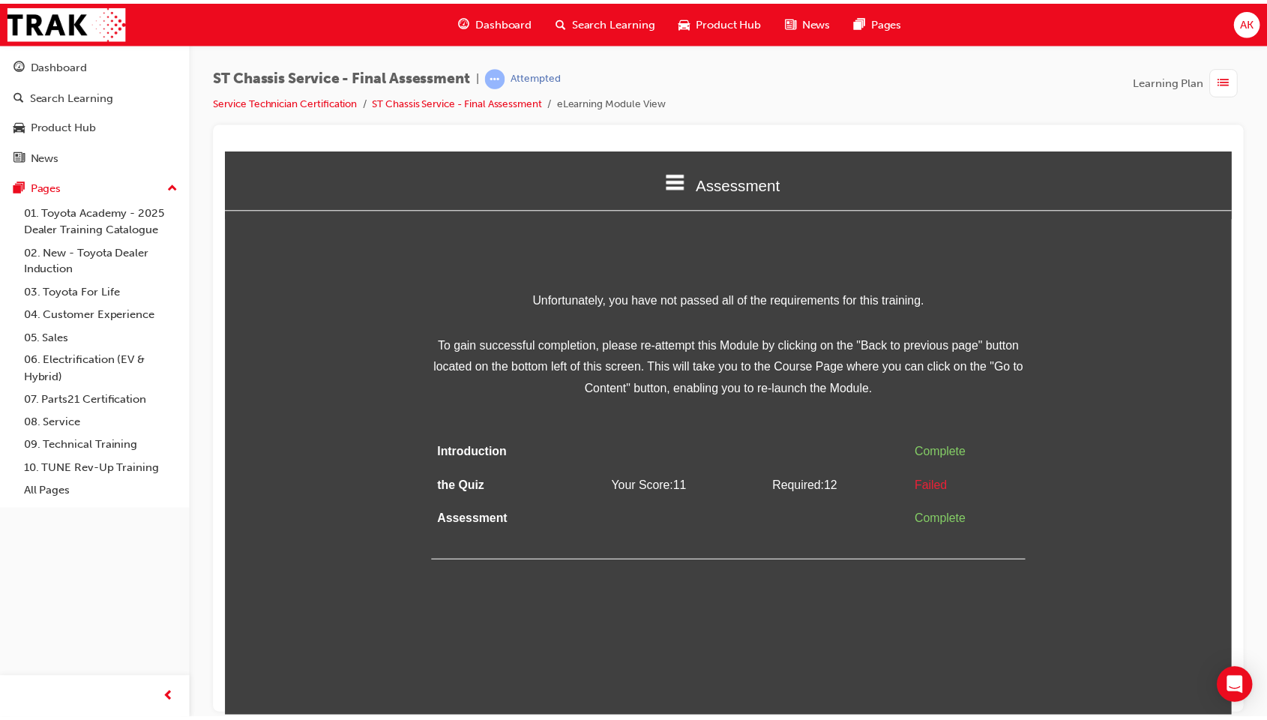
scroll to position [0, 0]
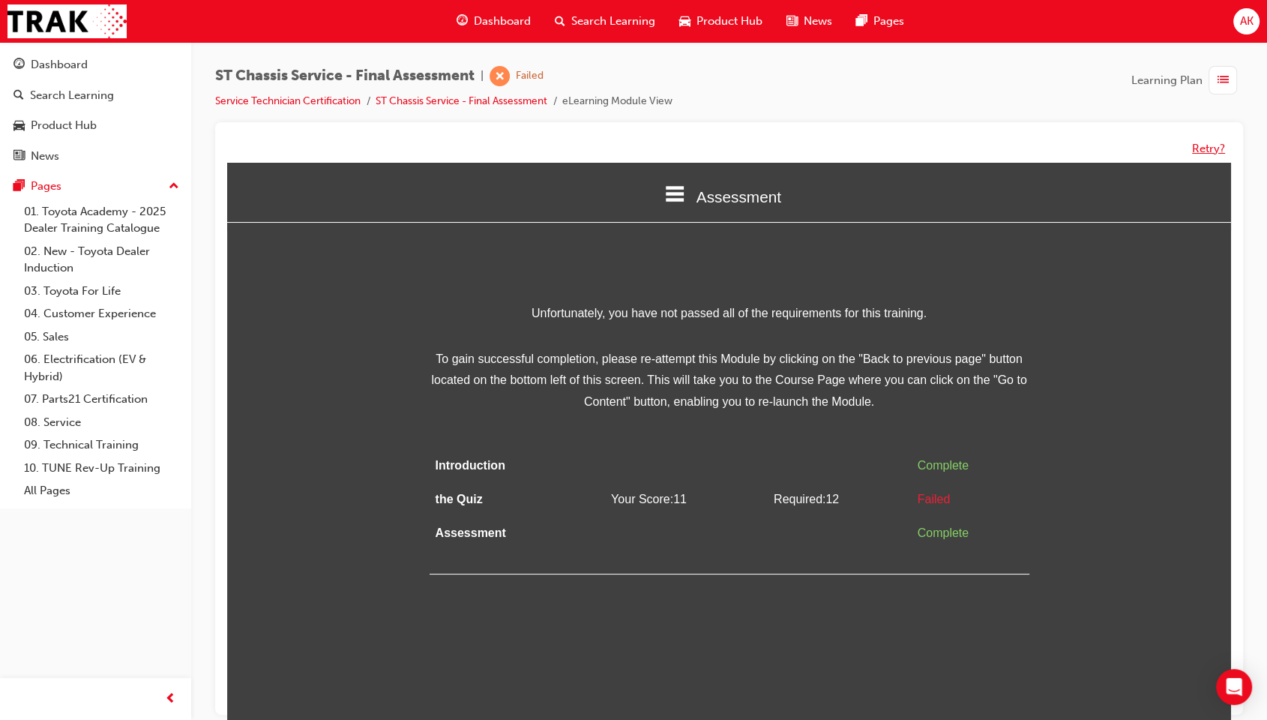
click at [1206, 151] on button "Retry?" at bounding box center [1208, 148] width 33 height 17
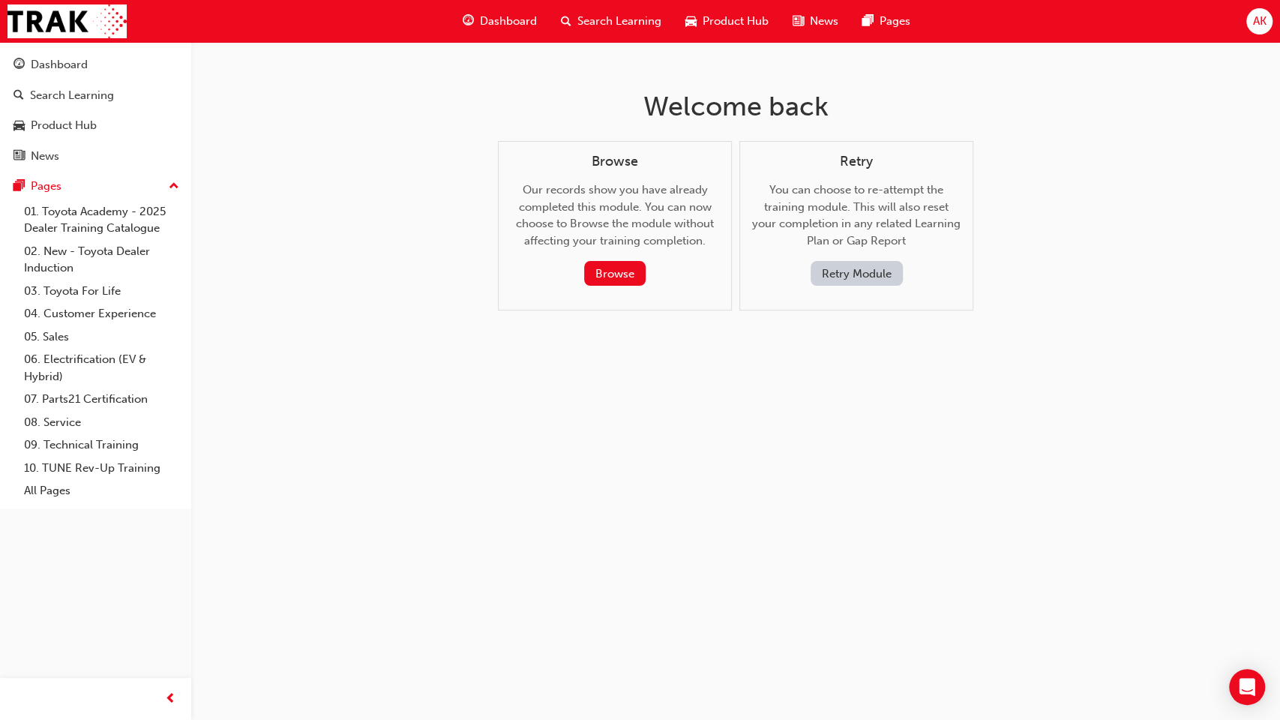
click at [876, 265] on button "Retry Module" at bounding box center [857, 273] width 92 height 25
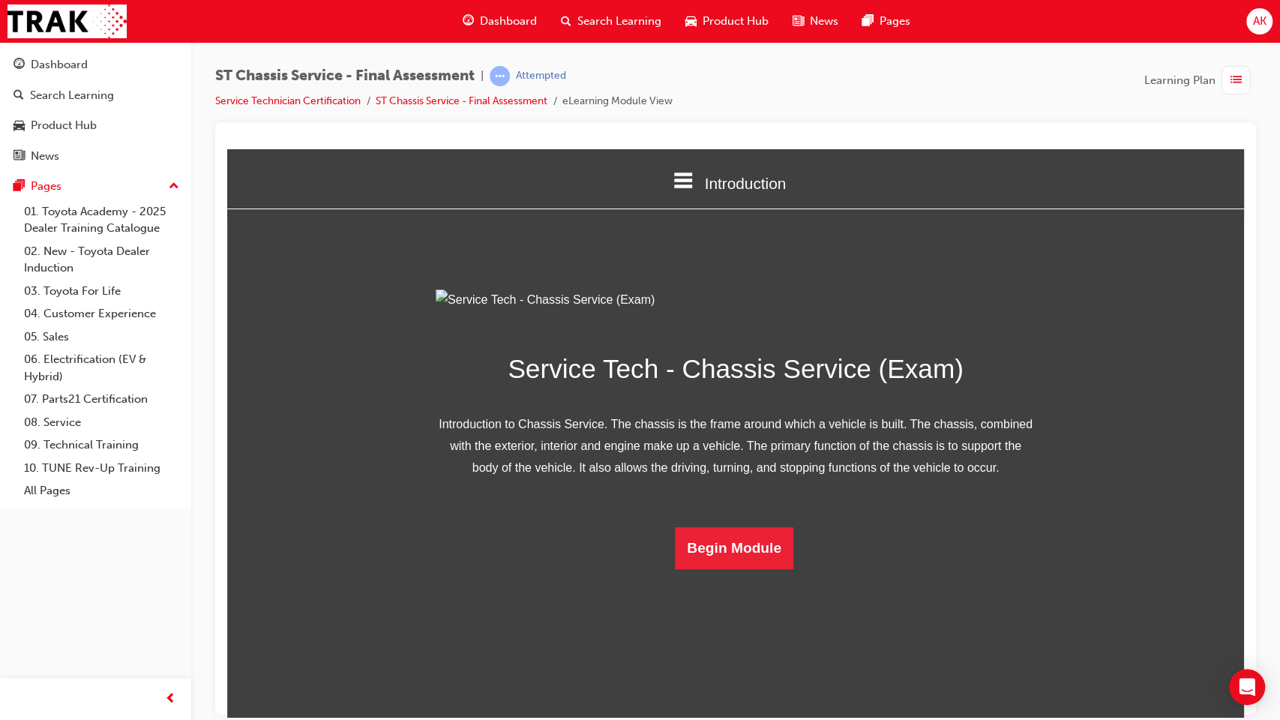
scroll to position [16, 0]
click at [719, 568] on button "Begin Module" at bounding box center [734, 547] width 118 height 42
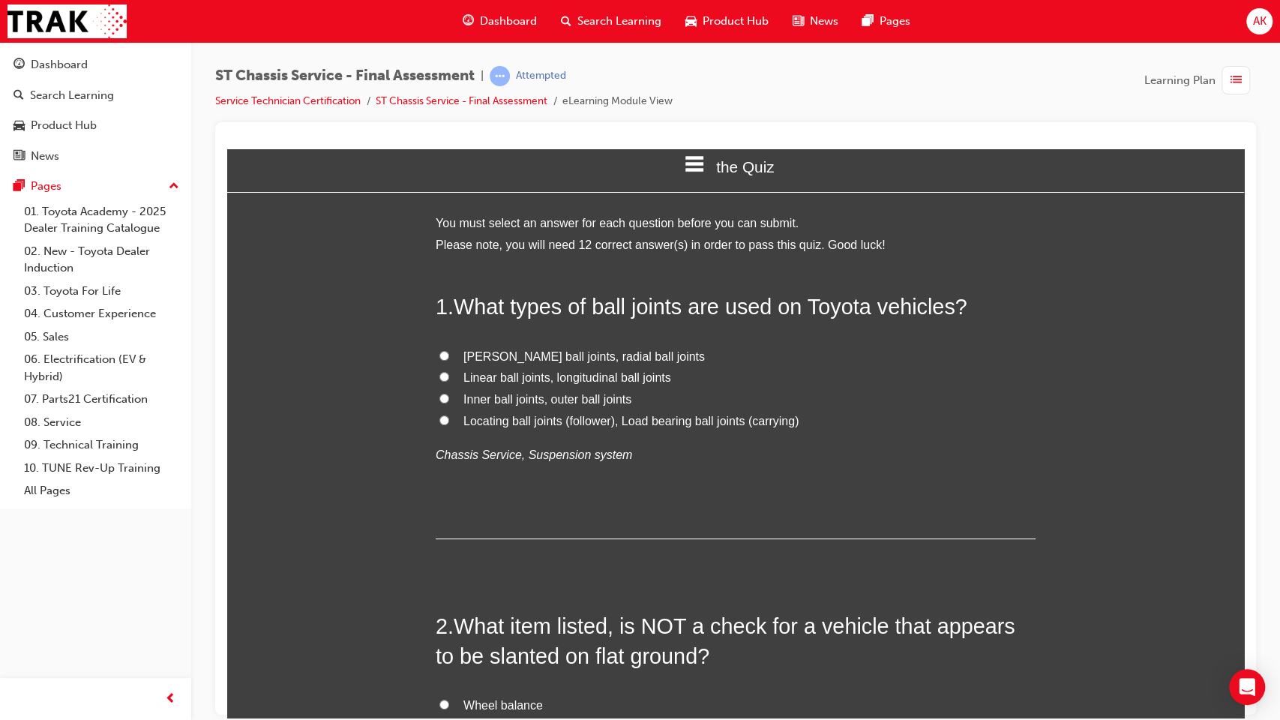
scroll to position [0, 0]
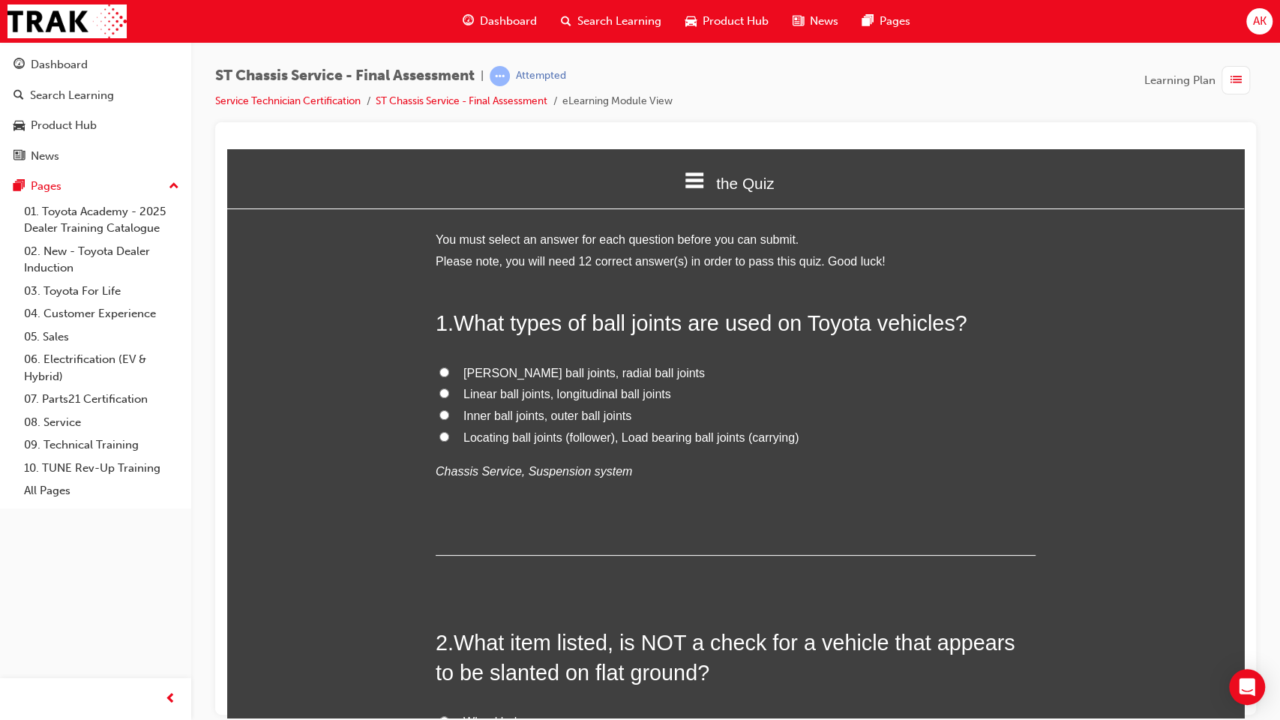
click at [629, 436] on span "Locating ball joints (follower), Load bearing ball joints (carrying)" at bounding box center [630, 436] width 335 height 13
click at [449, 436] on input "Locating ball joints (follower), Load bearing ball joints (carrying)" at bounding box center [444, 436] width 10 height 10
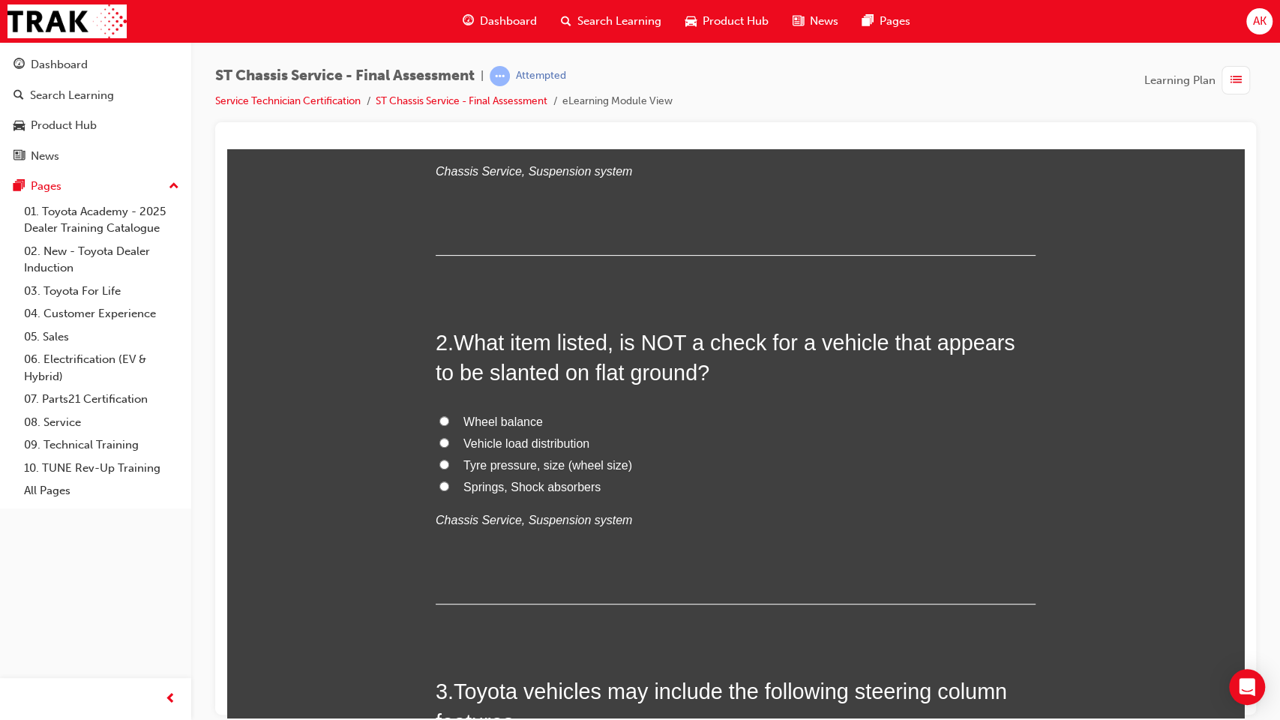
scroll to position [300, 0]
click at [504, 426] on span "Wheel balance" at bounding box center [502, 421] width 79 height 13
click at [449, 425] on input "Wheel balance" at bounding box center [444, 420] width 10 height 10
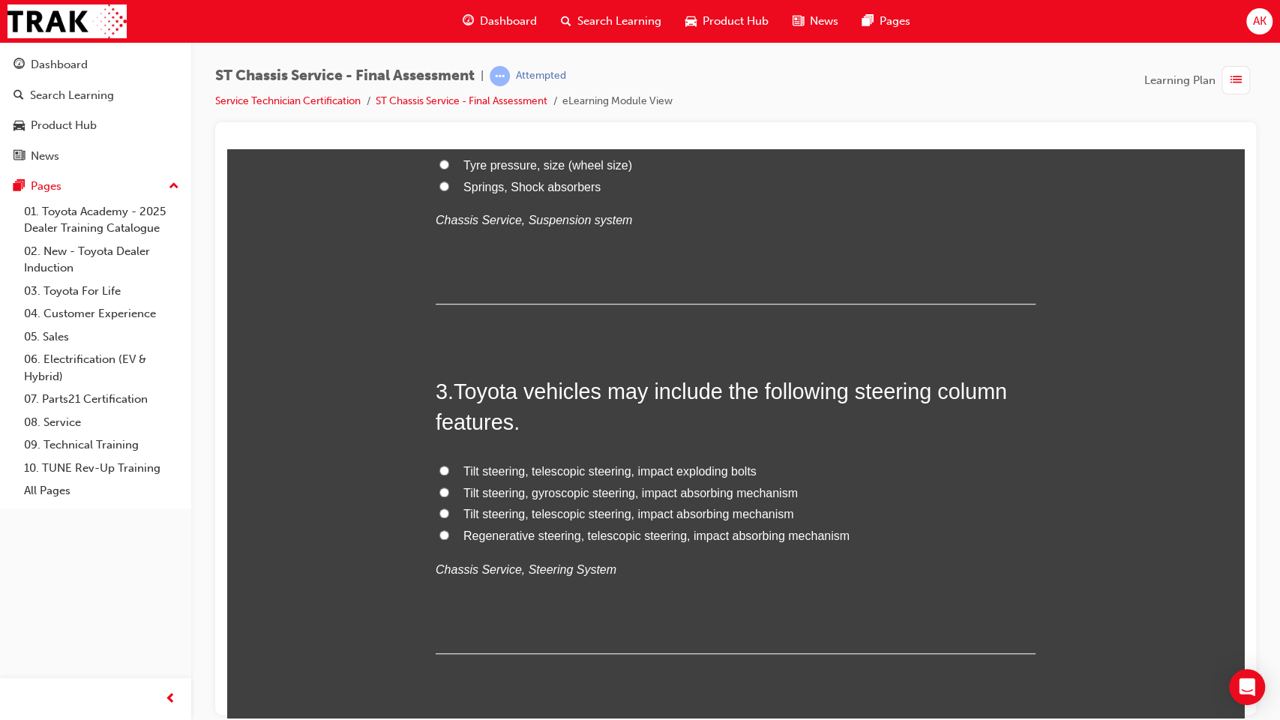
scroll to position [636, 0]
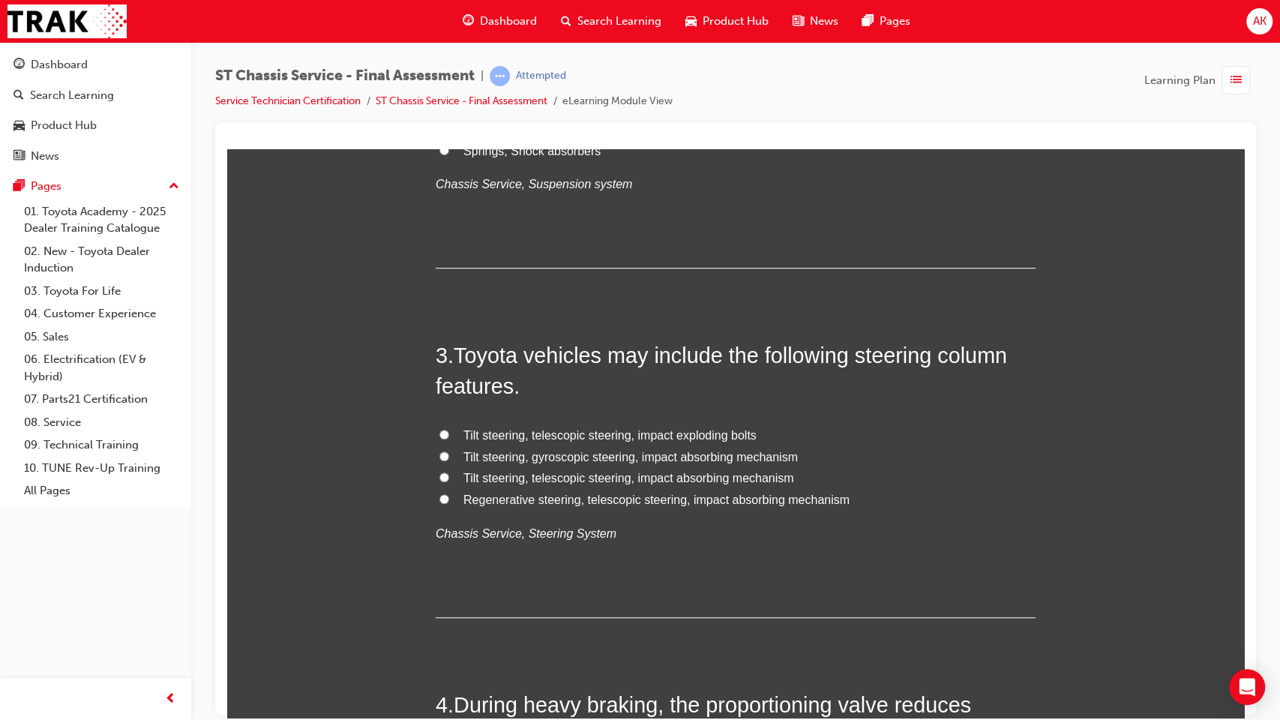
click at [594, 501] on span "Regenerative steering, telescopic steering, impact absorbing mechanism" at bounding box center [656, 499] width 386 height 13
click at [449, 501] on input "Regenerative steering, telescopic steering, impact absorbing mechanism" at bounding box center [444, 498] width 10 height 10
click at [533, 475] on span "Tilt steering, telescopic steering, impact absorbing mechanism" at bounding box center [628, 477] width 331 height 13
click at [449, 475] on input "Tilt steering, telescopic steering, impact absorbing mechanism" at bounding box center [444, 477] width 10 height 10
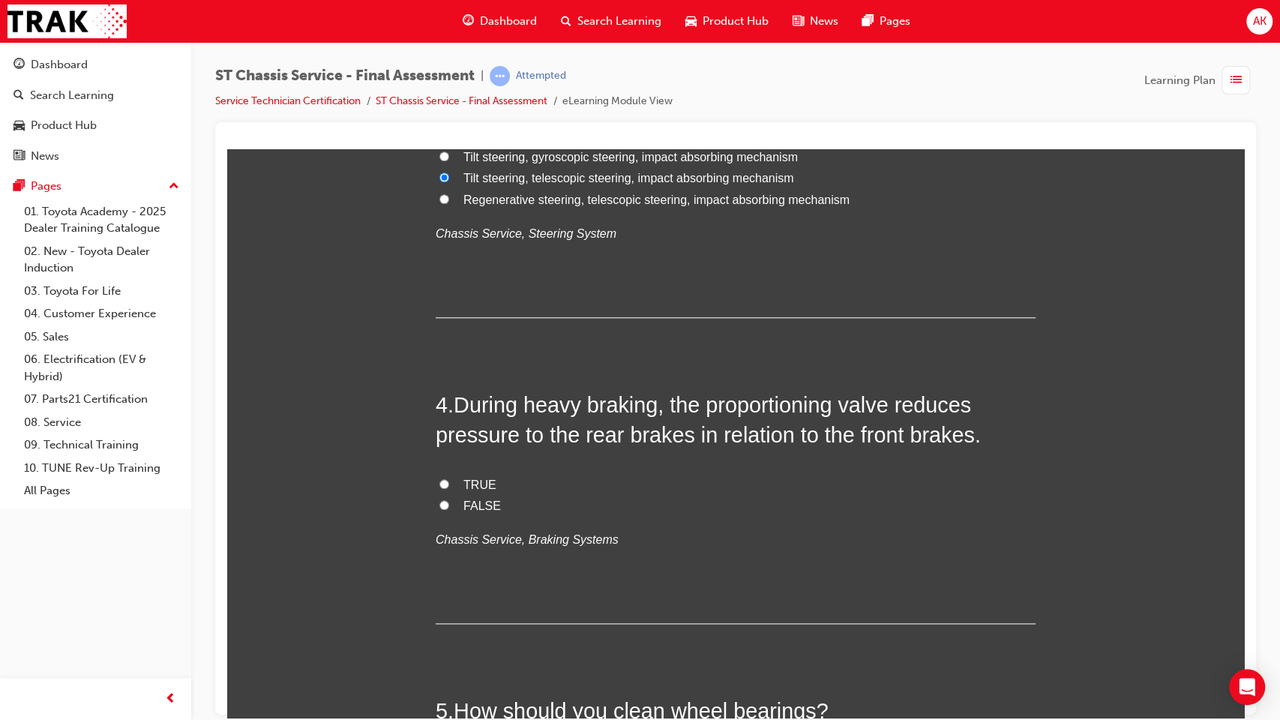
scroll to position [936, 0]
click at [472, 508] on span "FALSE" at bounding box center [481, 505] width 37 height 13
click at [449, 508] on input "FALSE" at bounding box center [444, 504] width 10 height 10
click at [463, 481] on span "TRUE" at bounding box center [479, 484] width 33 height 13
click at [449, 481] on input "TRUE" at bounding box center [444, 483] width 10 height 10
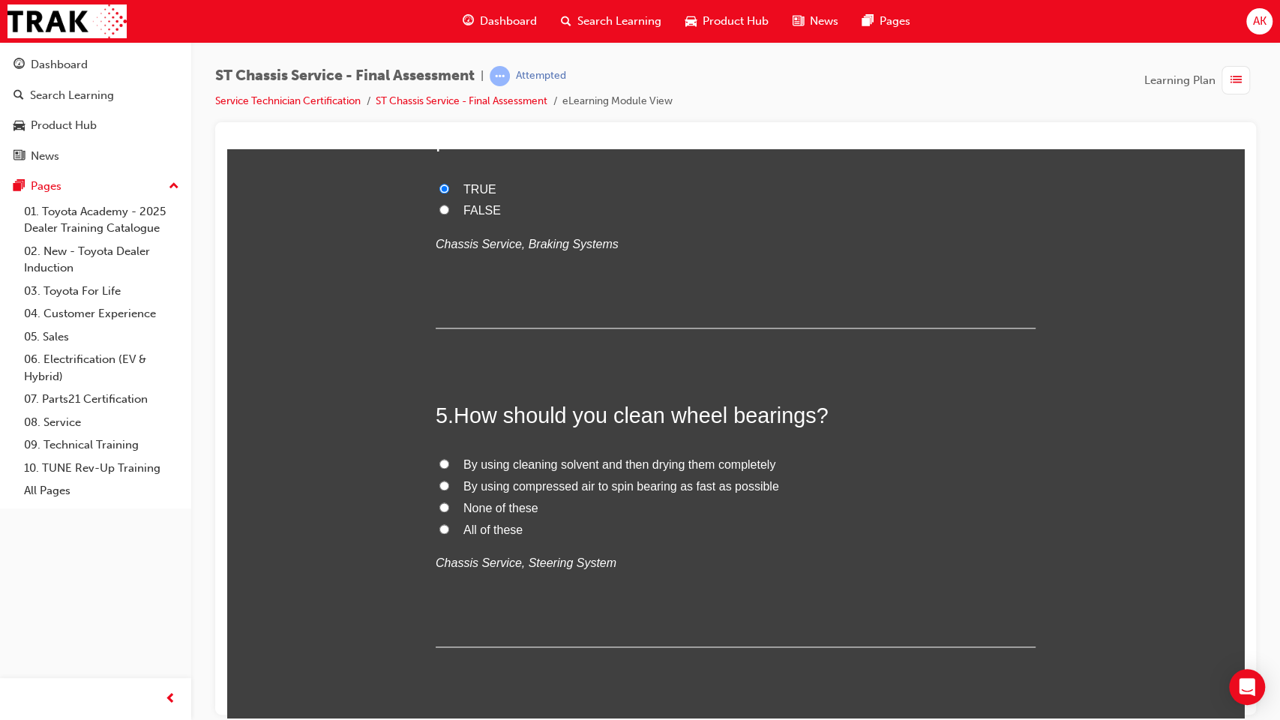
scroll to position [1232, 0]
click at [496, 503] on span "None of these" at bounding box center [500, 506] width 75 height 13
click at [449, 503] on input "None of these" at bounding box center [444, 506] width 10 height 10
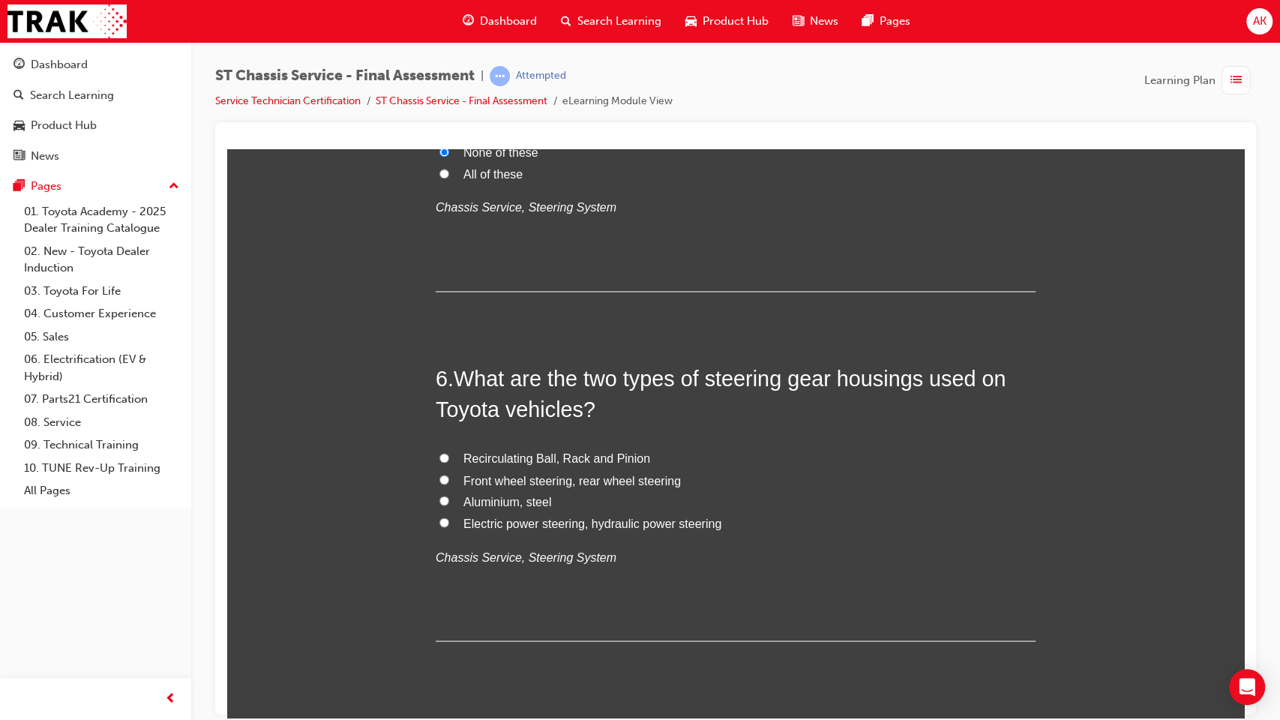
scroll to position [1588, 0]
click at [587, 453] on span "Recirculating Ball, Rack and Pinion" at bounding box center [556, 456] width 187 height 13
click at [449, 453] on input "Recirculating Ball, Rack and Pinion" at bounding box center [444, 456] width 10 height 10
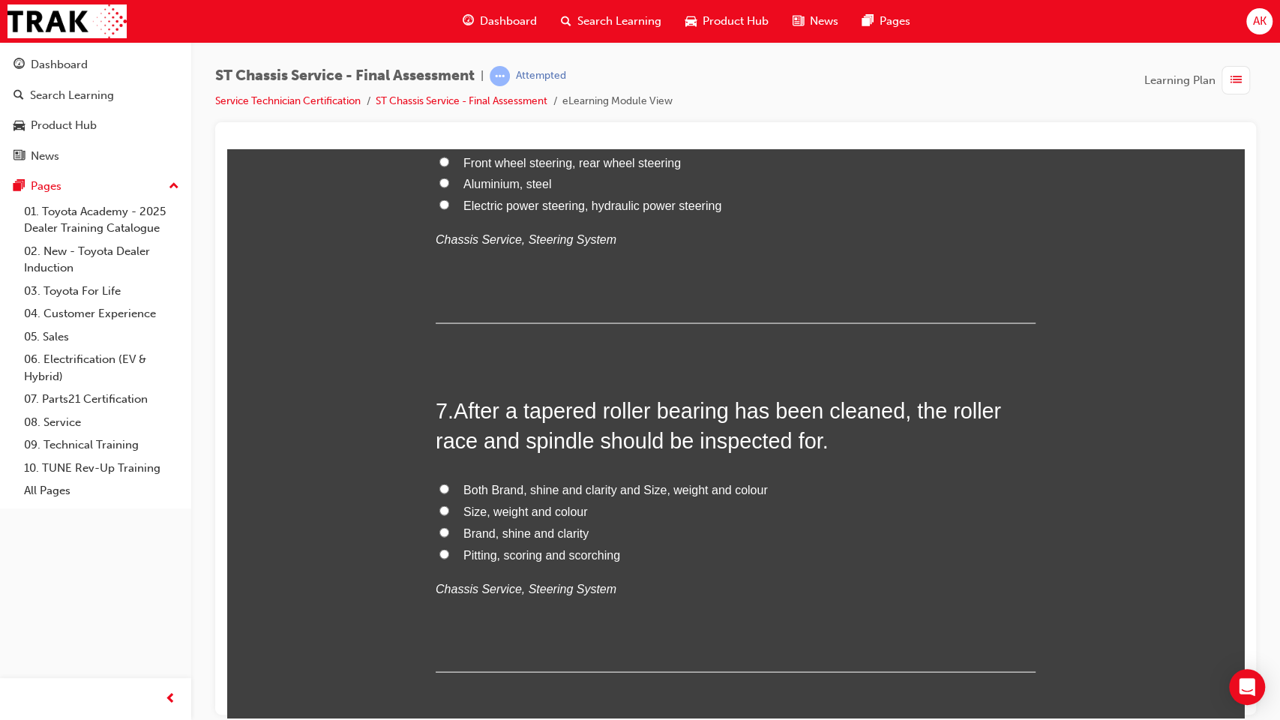
scroll to position [1908, 0]
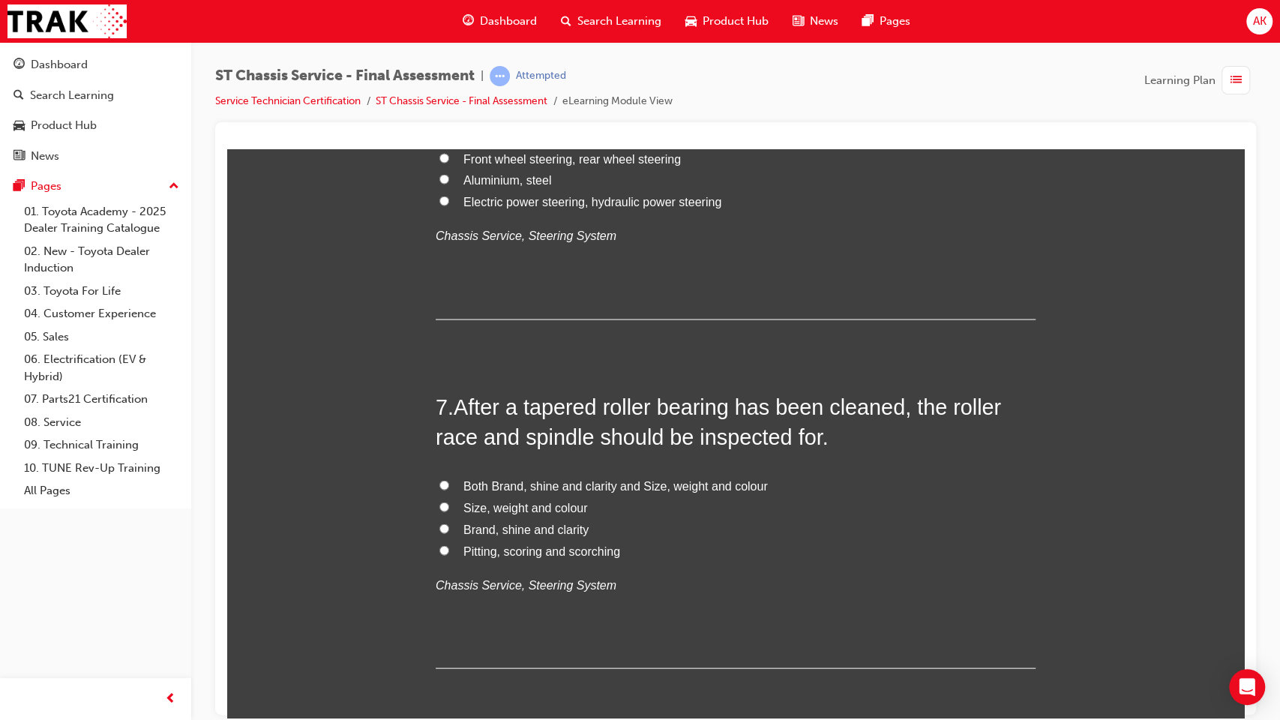
click at [552, 549] on span "Pitting, scoring and scorching" at bounding box center [541, 550] width 157 height 13
click at [449, 549] on input "Pitting, scoring and scorching" at bounding box center [444, 549] width 10 height 10
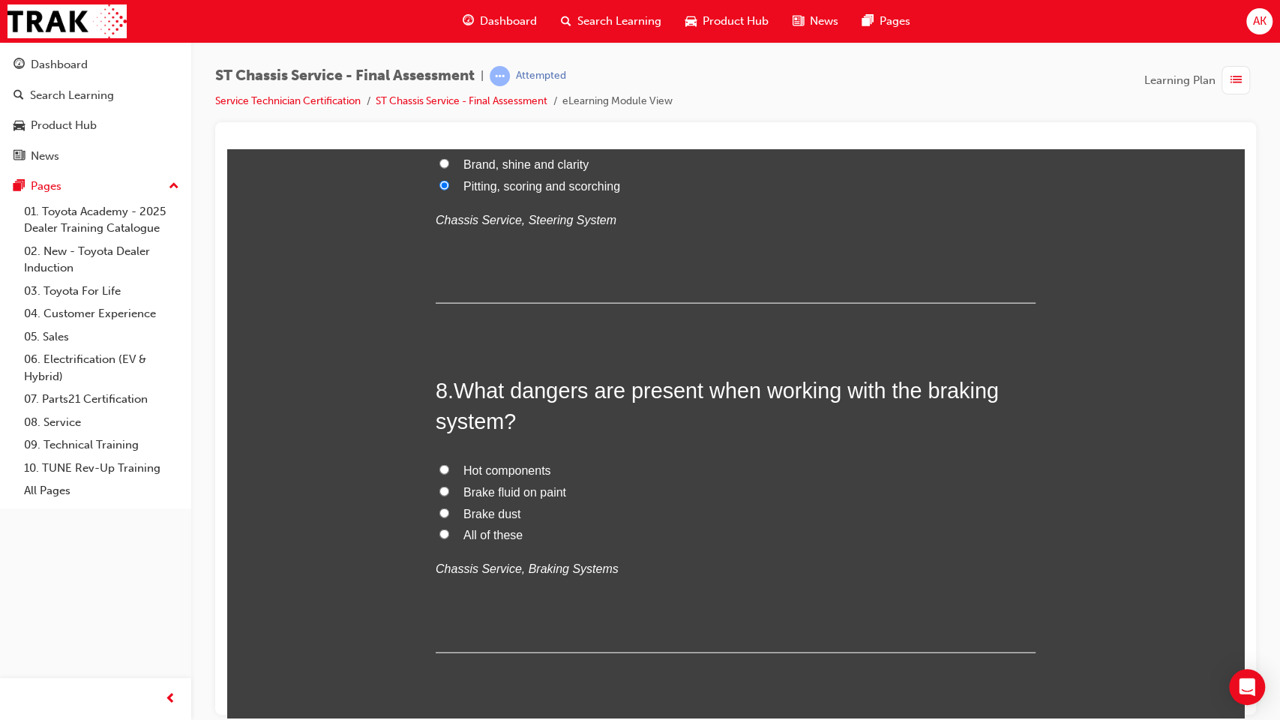
scroll to position [2273, 0]
click at [486, 532] on span "All of these" at bounding box center [492, 533] width 59 height 13
click at [449, 532] on input "All of these" at bounding box center [444, 533] width 10 height 10
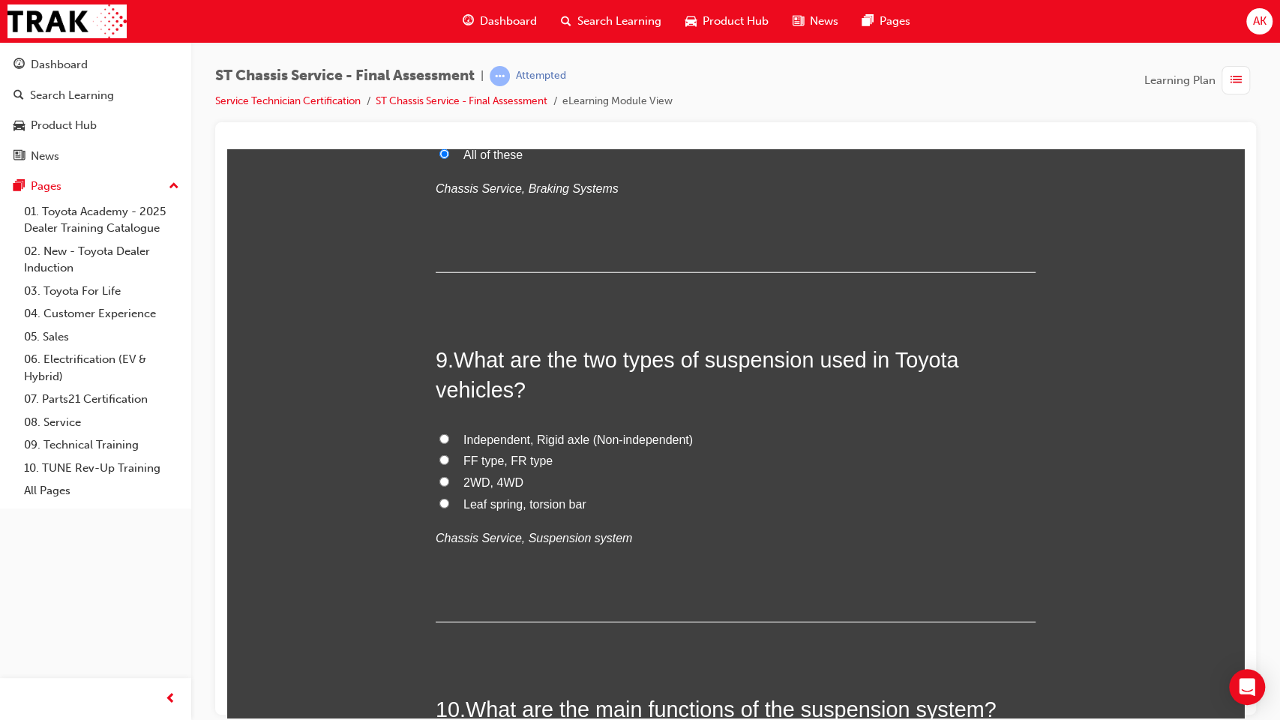
scroll to position [2671, 0]
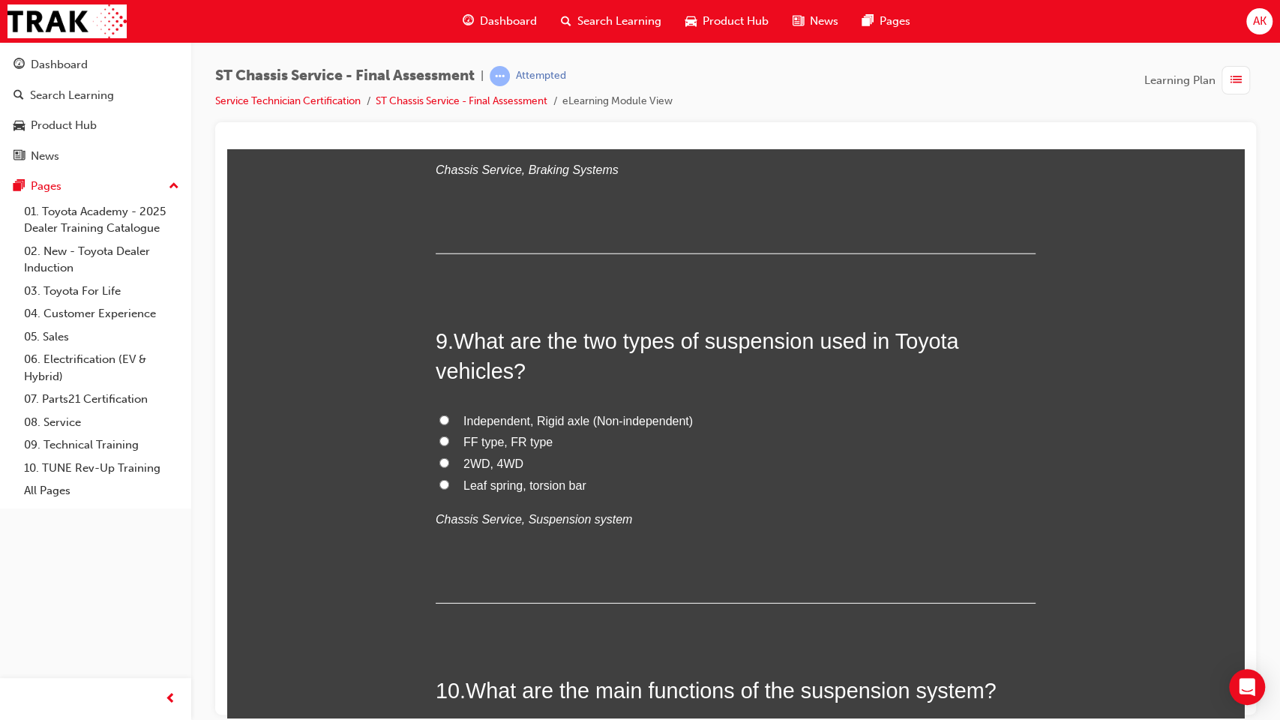
click at [534, 414] on span "Independent, Rigid axle (Non-independent)" at bounding box center [577, 420] width 229 height 13
click at [449, 415] on input "Independent, Rigid axle (Non-independent)" at bounding box center [444, 420] width 10 height 10
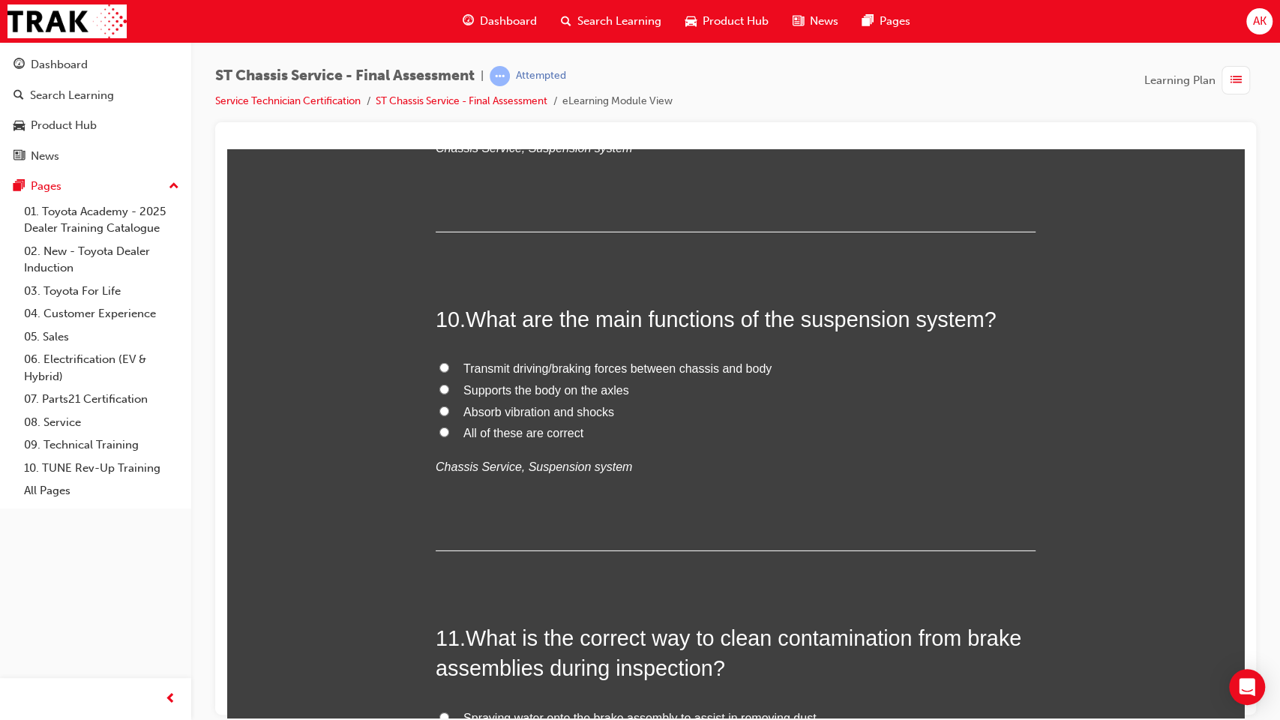
scroll to position [3044, 0]
click at [544, 386] on span "Supports the body on the axles" at bounding box center [546, 388] width 166 height 13
click at [449, 386] on input "Supports the body on the axles" at bounding box center [444, 387] width 10 height 10
click at [522, 462] on em "Chassis Service, Suspension system" at bounding box center [534, 464] width 196 height 13
click at [467, 466] on em "Chassis Service, Suspension system" at bounding box center [534, 464] width 196 height 13
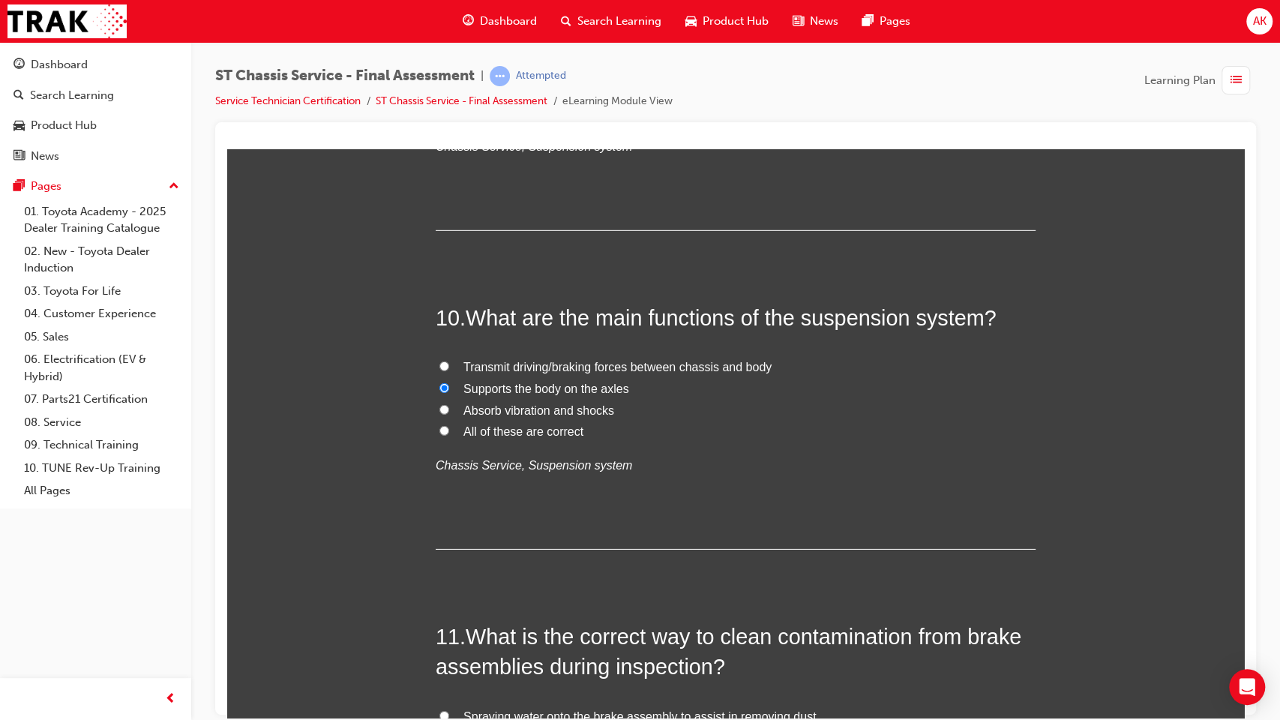
click at [474, 430] on span "All of these are correct" at bounding box center [523, 430] width 120 height 13
click at [449, 430] on input "All of these are correct" at bounding box center [444, 430] width 10 height 10
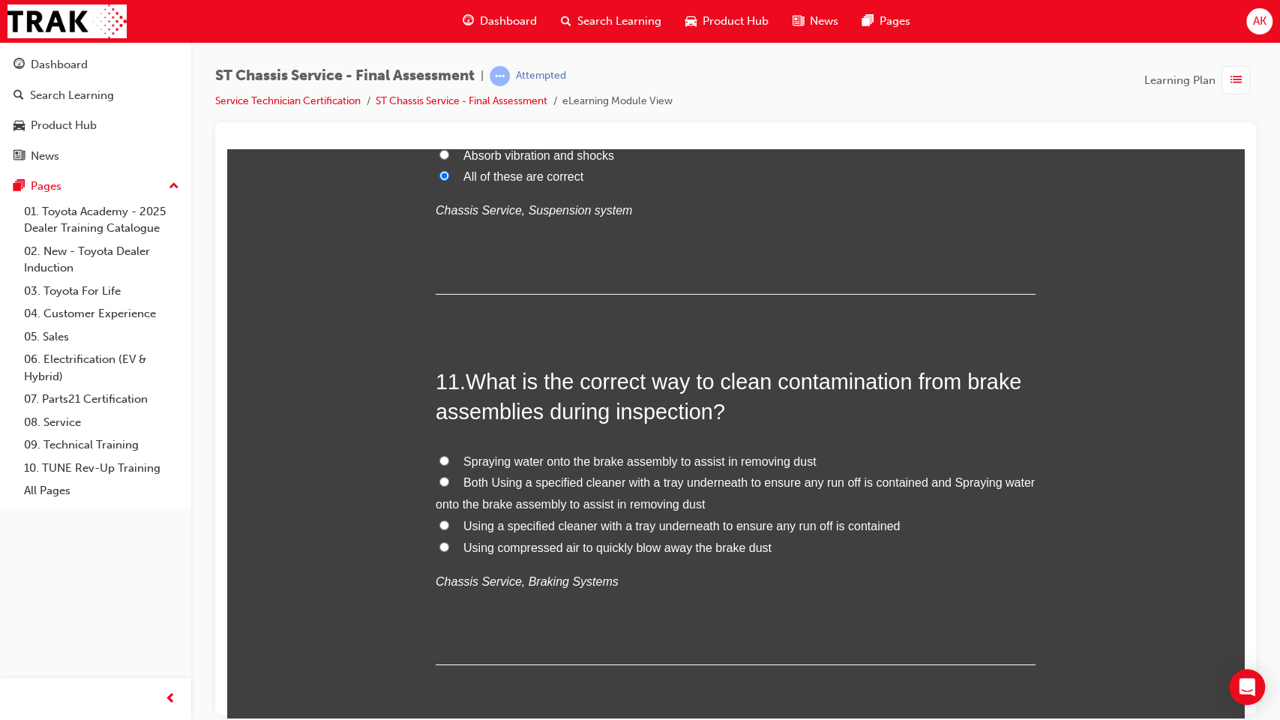
scroll to position [3301, 0]
click at [559, 491] on label "Both Using a specified cleaner with a tray underneath to ensure any run off is …" at bounding box center [736, 491] width 600 height 43
click at [449, 484] on input "Both Using a specified cleaner with a tray underneath to ensure any run off is …" at bounding box center [444, 480] width 10 height 10
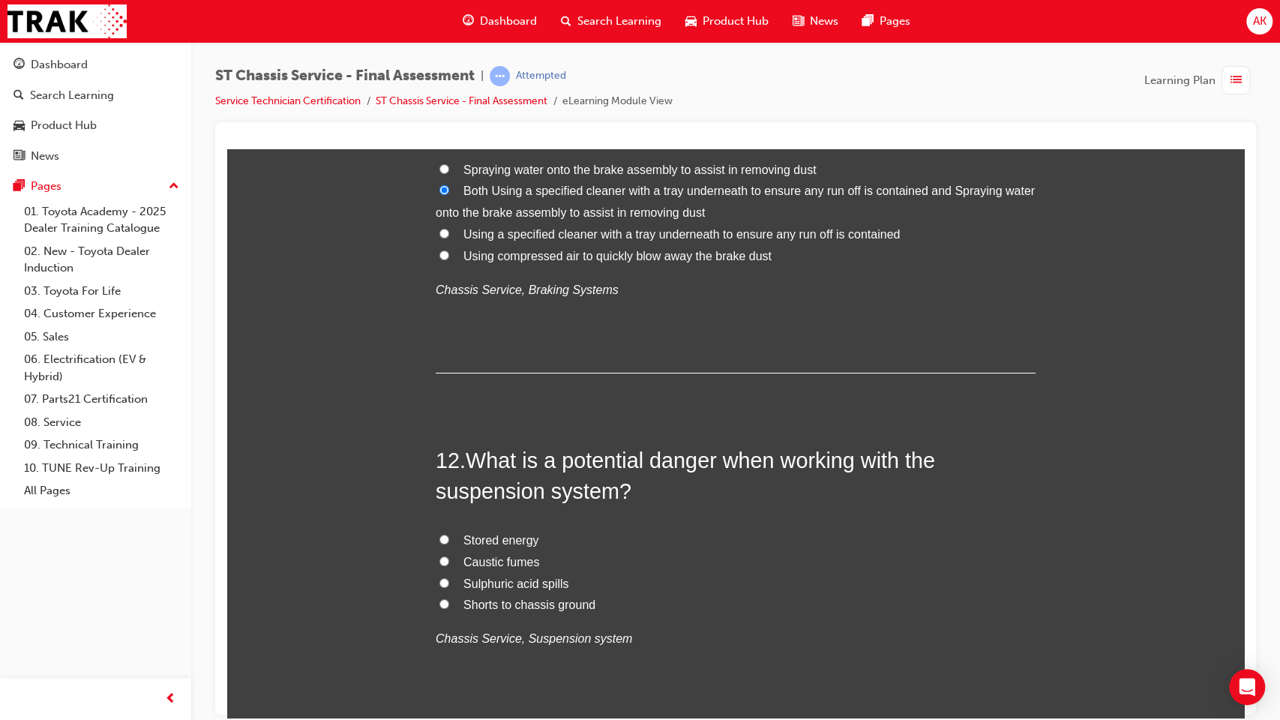
scroll to position [3617, 0]
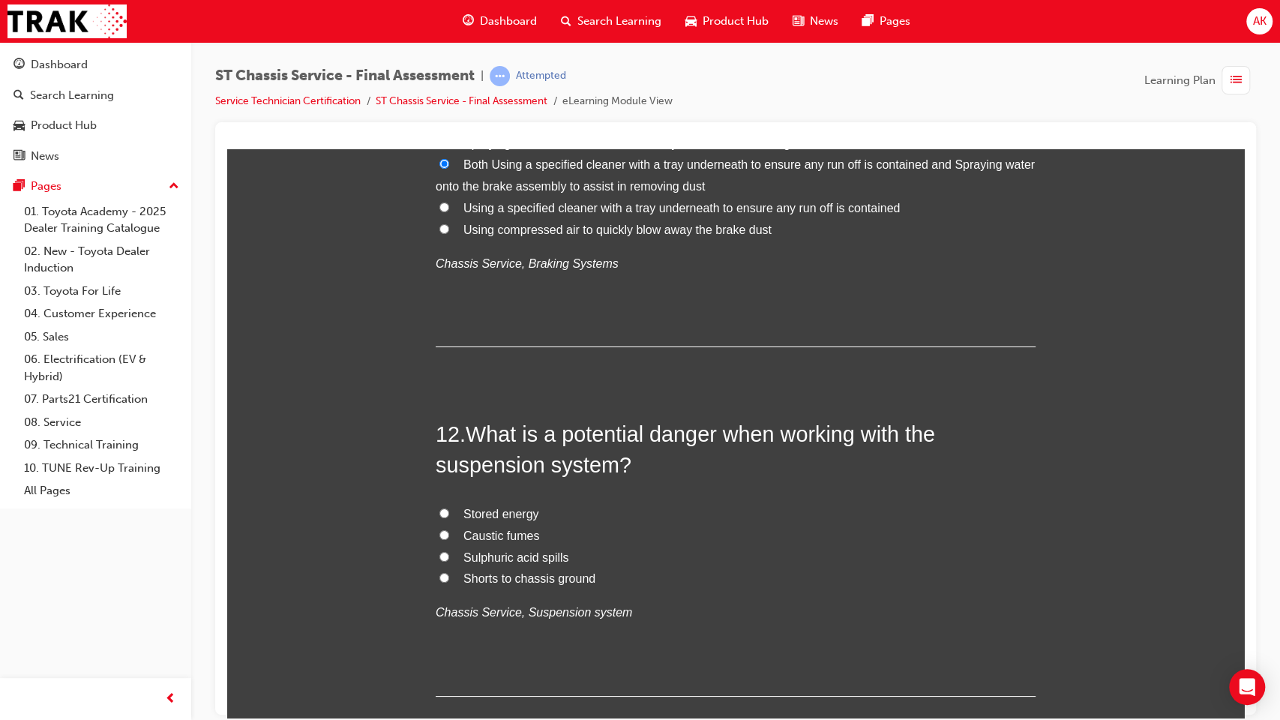
click at [511, 510] on span "Stored energy" at bounding box center [501, 513] width 76 height 13
click at [449, 510] on input "Stored energy" at bounding box center [444, 513] width 10 height 10
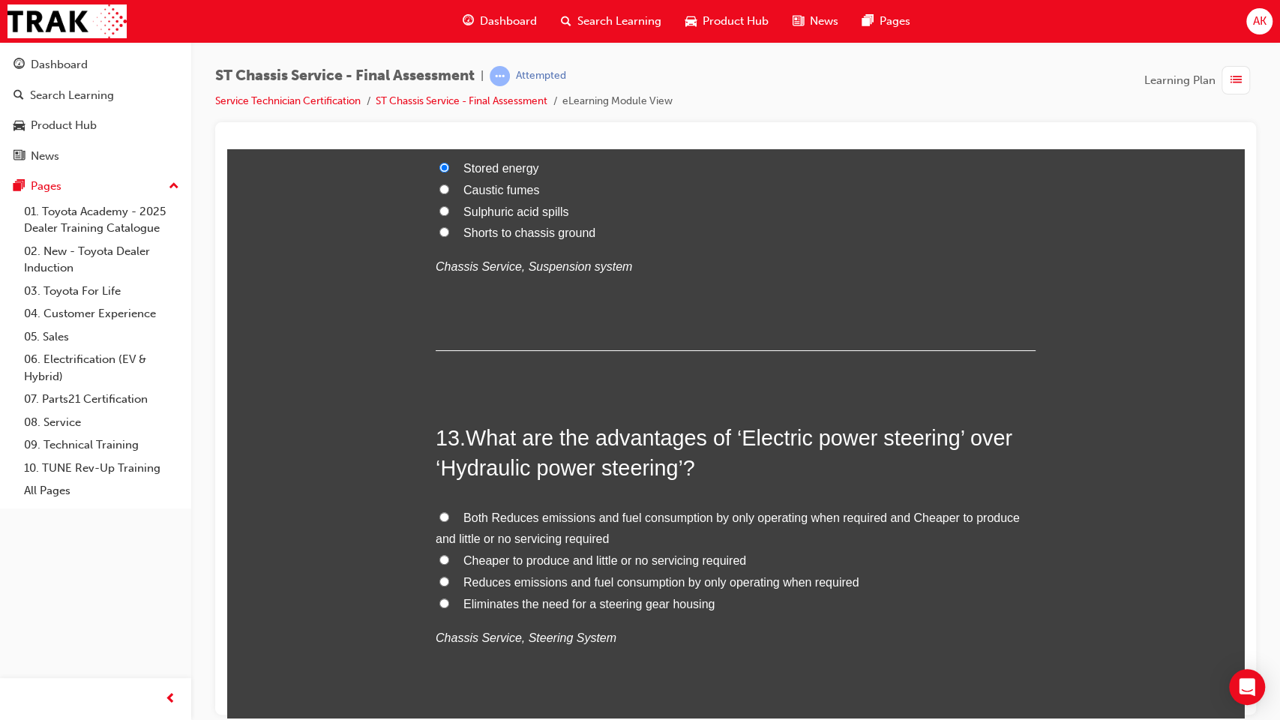
scroll to position [3989, 0]
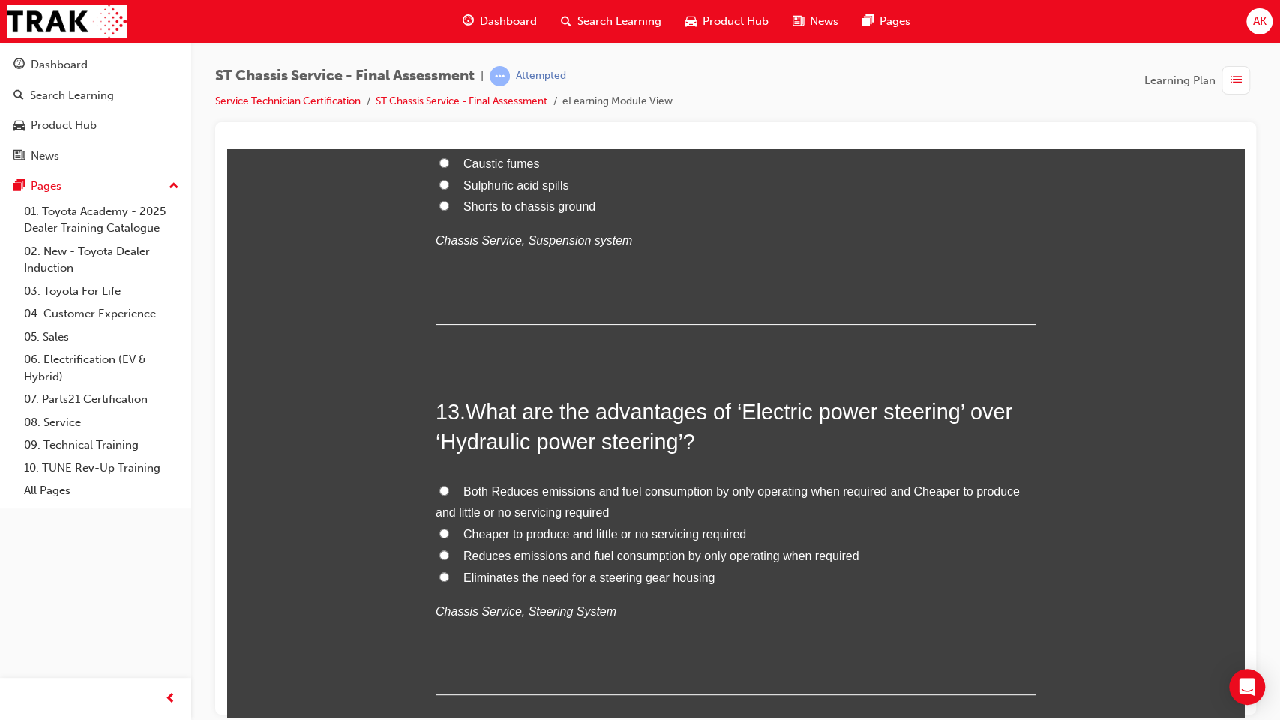
click at [544, 554] on span "Reduces emissions and fuel consumption by only operating when required" at bounding box center [660, 555] width 395 height 13
click at [449, 554] on input "Reduces emissions and fuel consumption by only operating when required" at bounding box center [444, 555] width 10 height 10
click at [537, 536] on span "Cheaper to produce and little or no servicing required" at bounding box center [604, 533] width 283 height 13
click at [449, 536] on input "Cheaper to produce and little or no servicing required" at bounding box center [444, 533] width 10 height 10
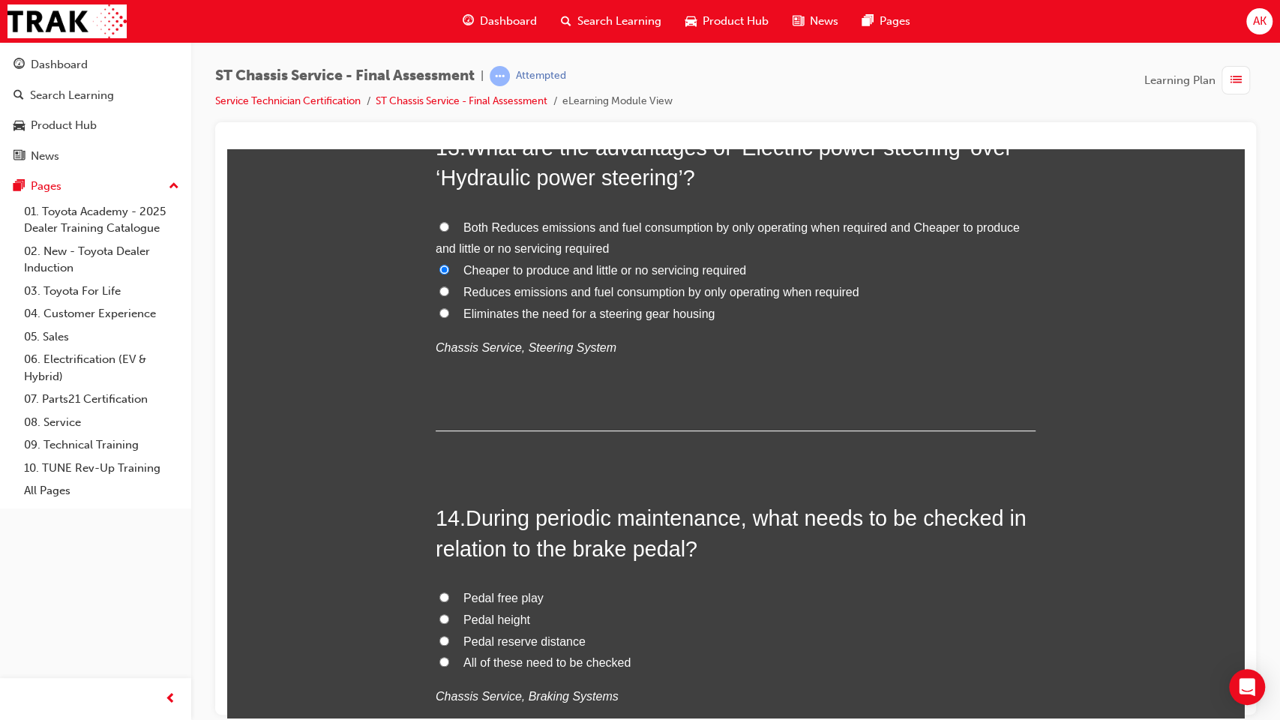
scroll to position [4287, 0]
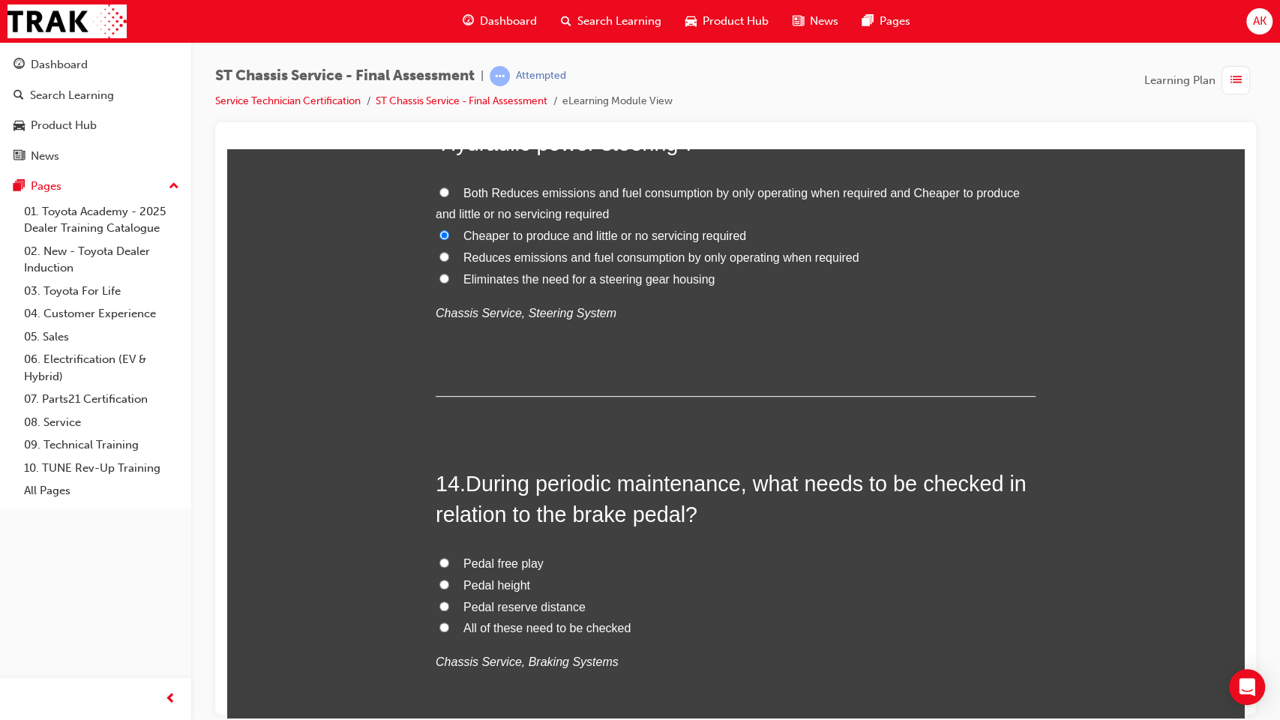
click at [465, 586] on span "All of these need to be checked" at bounding box center [546, 627] width 167 height 13
click at [449, 586] on input "All of these need to be checked" at bounding box center [444, 627] width 10 height 10
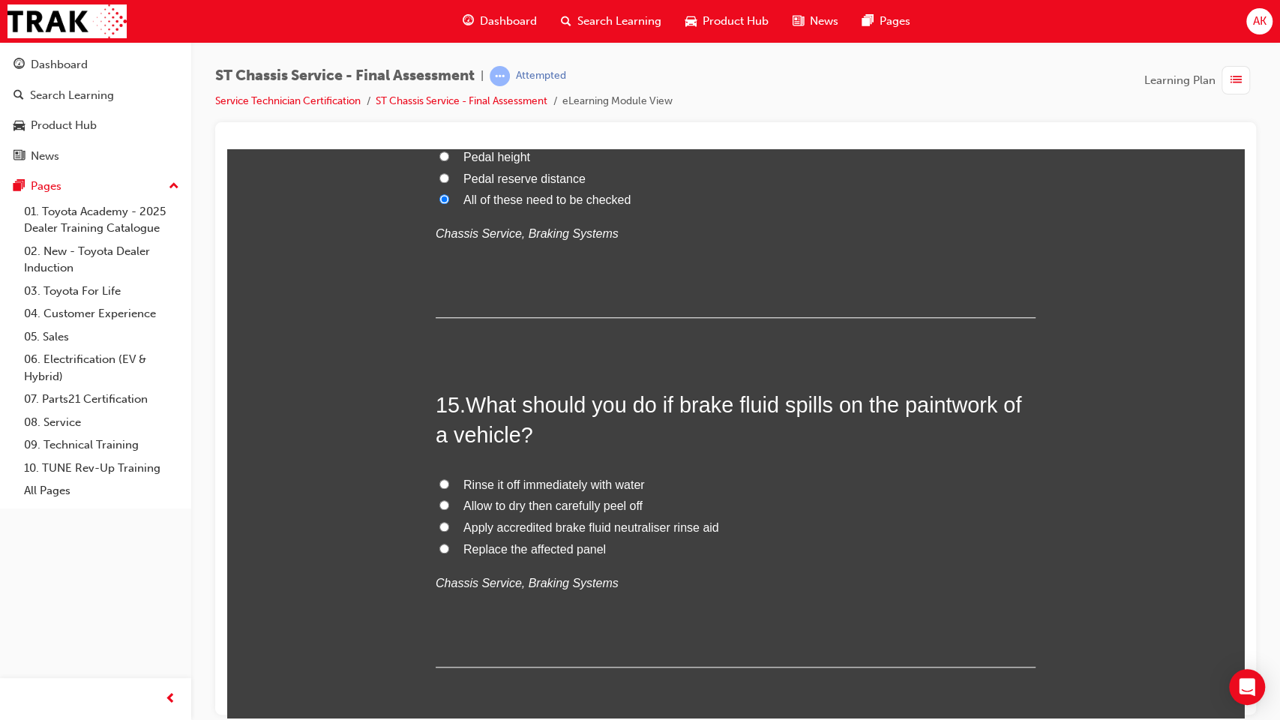
scroll to position [4717, 0]
click at [588, 482] on span "Rinse it off immediately with water" at bounding box center [553, 482] width 181 height 13
click at [449, 482] on input "Rinse it off immediately with water" at bounding box center [444, 482] width 10 height 10
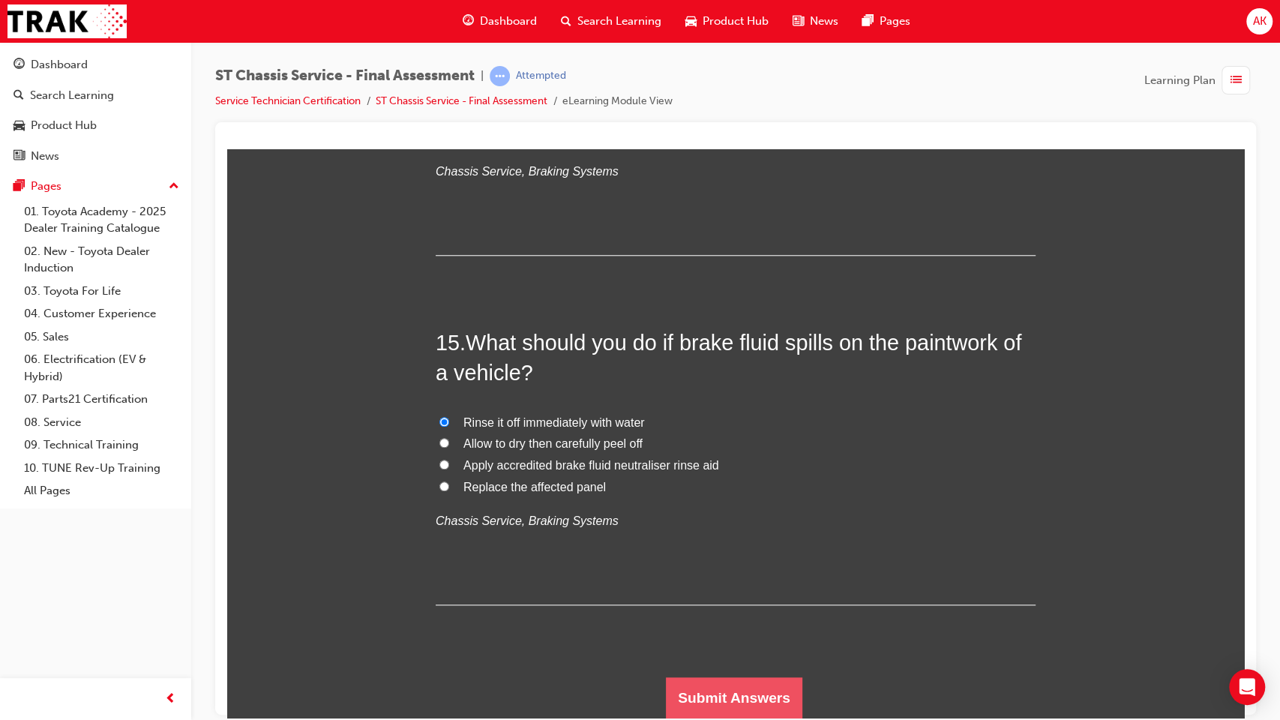
click at [724, 586] on button "Submit Answers" at bounding box center [734, 697] width 136 height 42
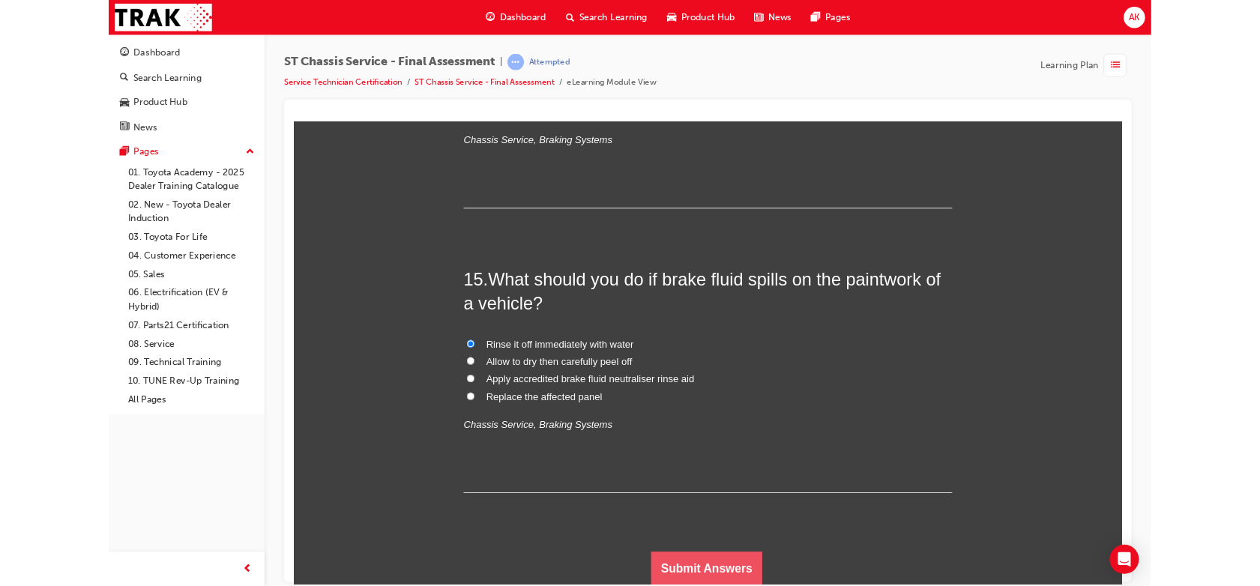
scroll to position [0, 0]
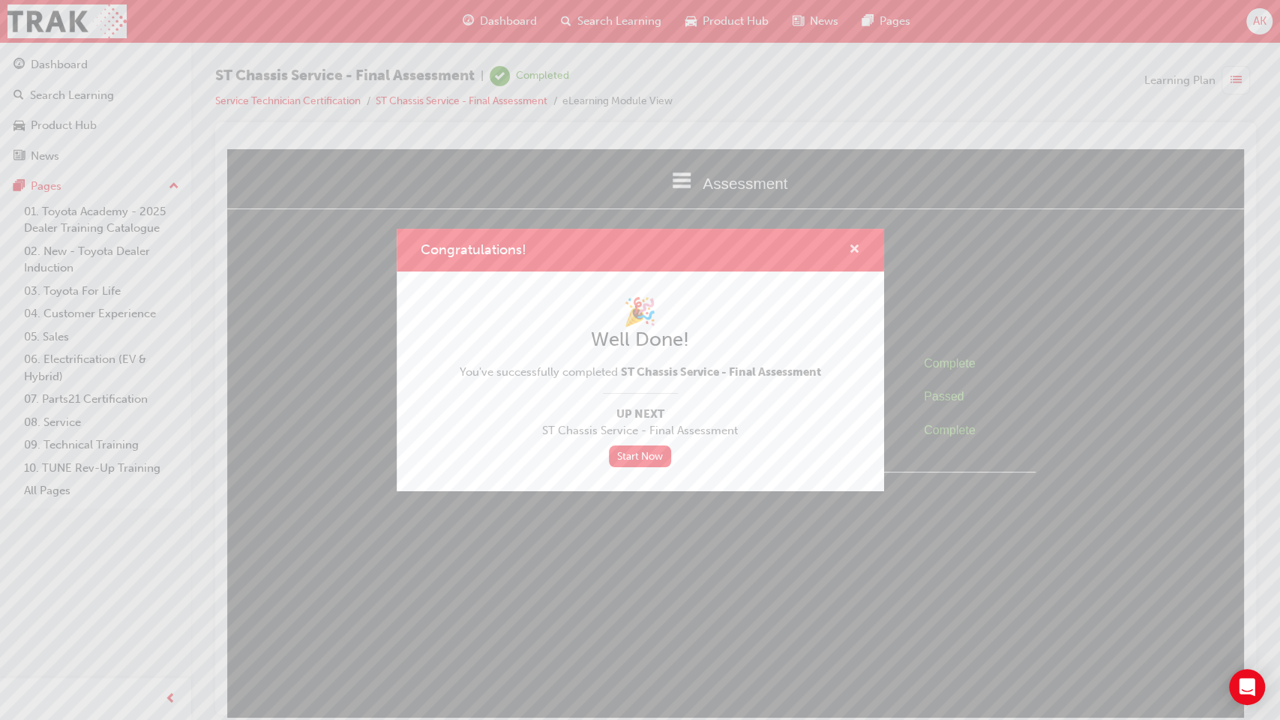
click at [849, 244] on span "cross-icon" at bounding box center [854, 250] width 11 height 13
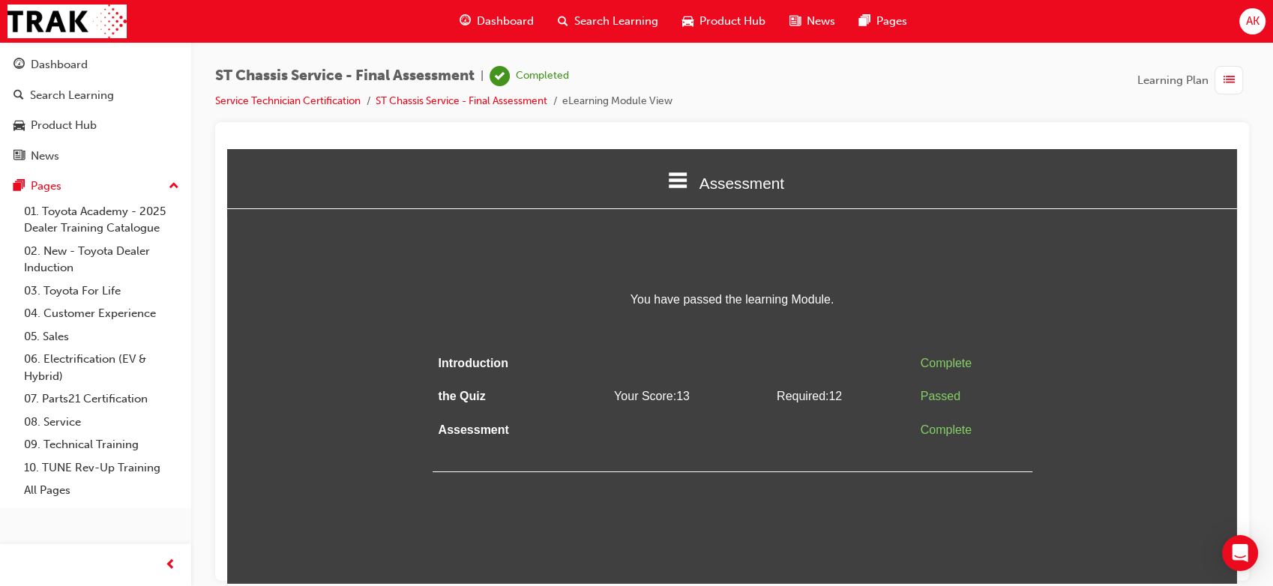
click at [514, 19] on span "Dashboard" at bounding box center [505, 21] width 57 height 17
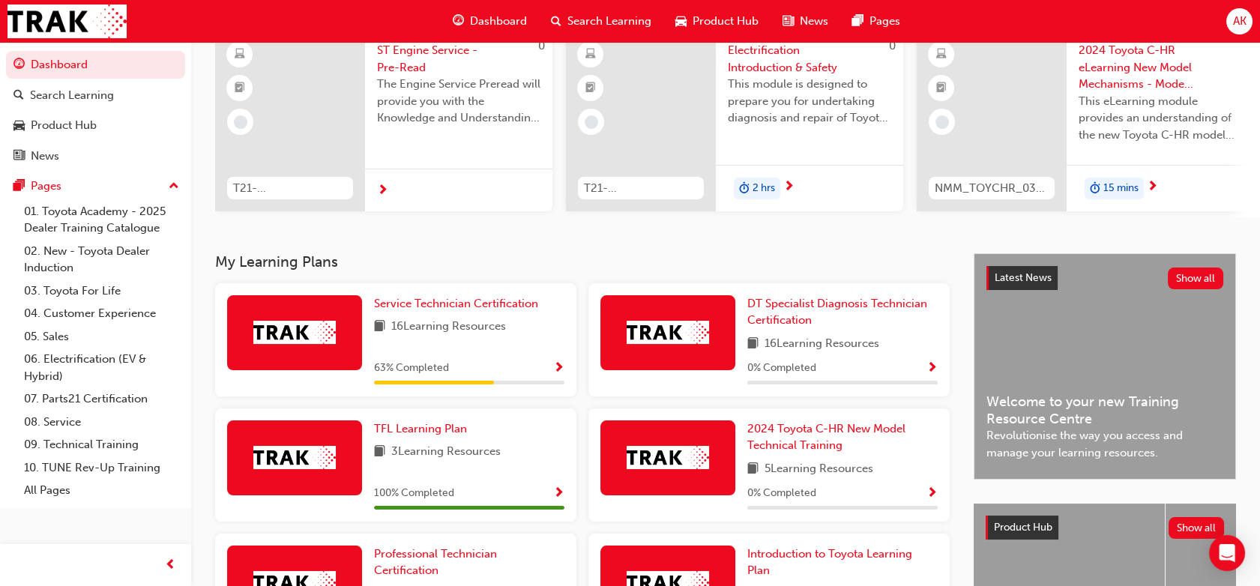
scroll to position [129, 0]
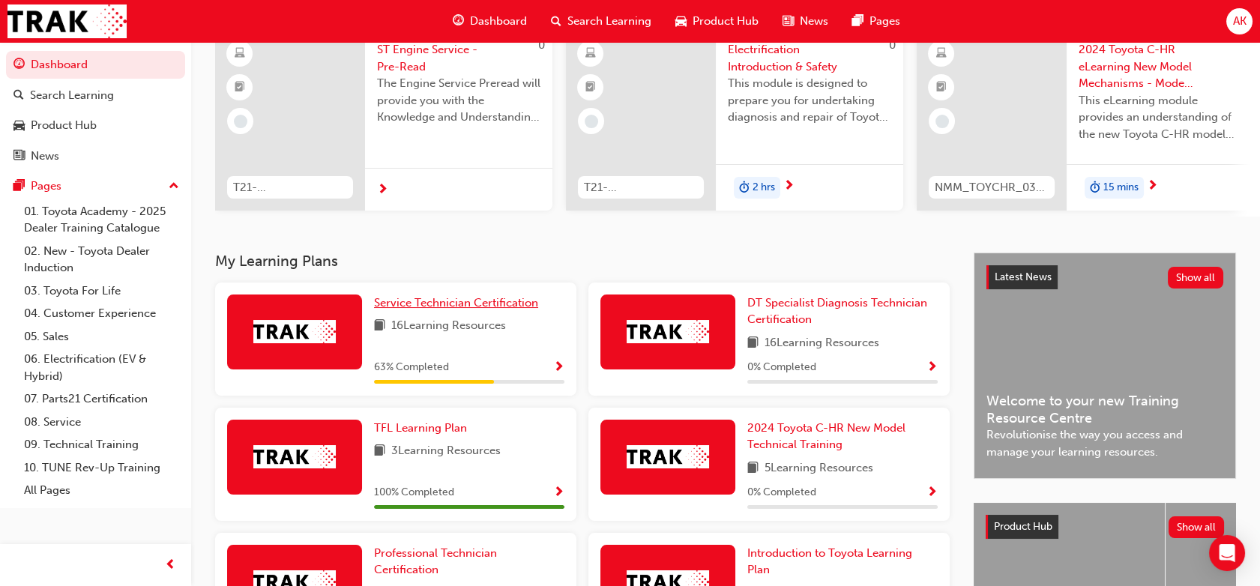
click at [496, 300] on link "Service Technician Certification" at bounding box center [459, 303] width 170 height 17
